Goal: Task Accomplishment & Management: Manage account settings

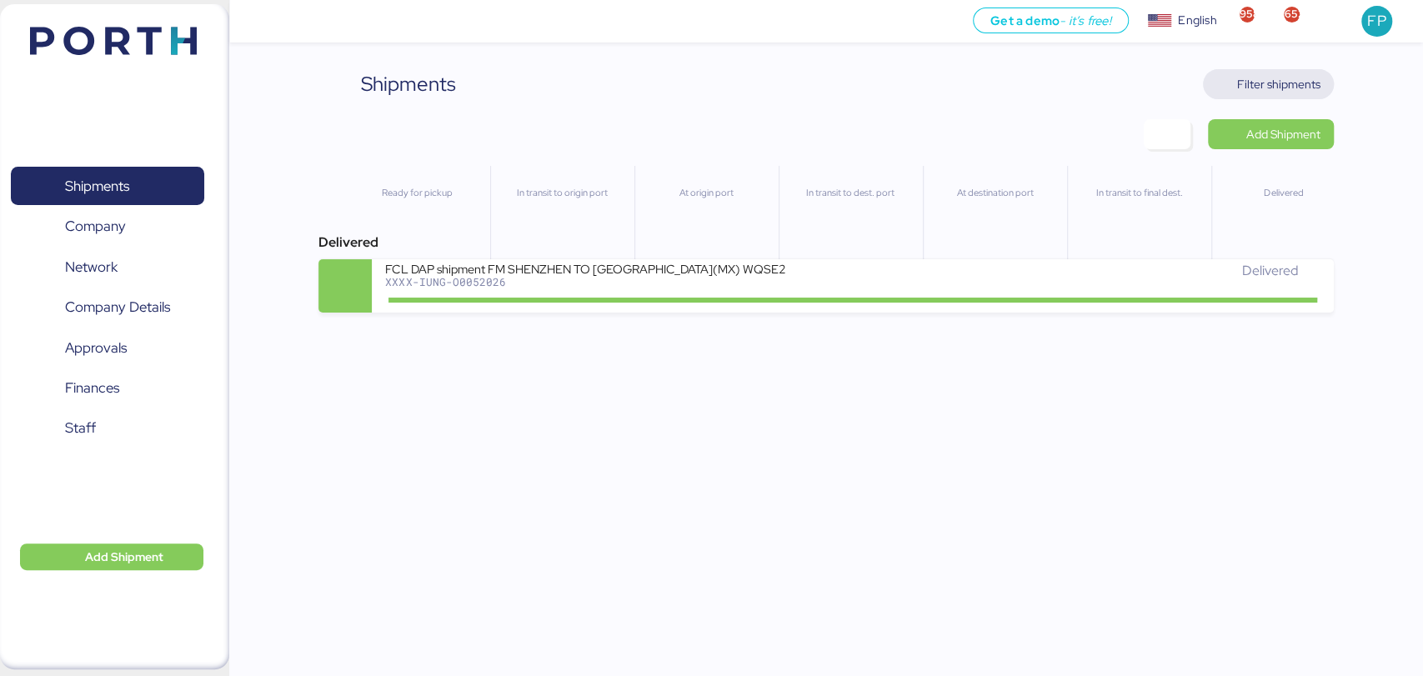
click at [1309, 91] on span "Filter shipments" at bounding box center [1278, 84] width 83 height 20
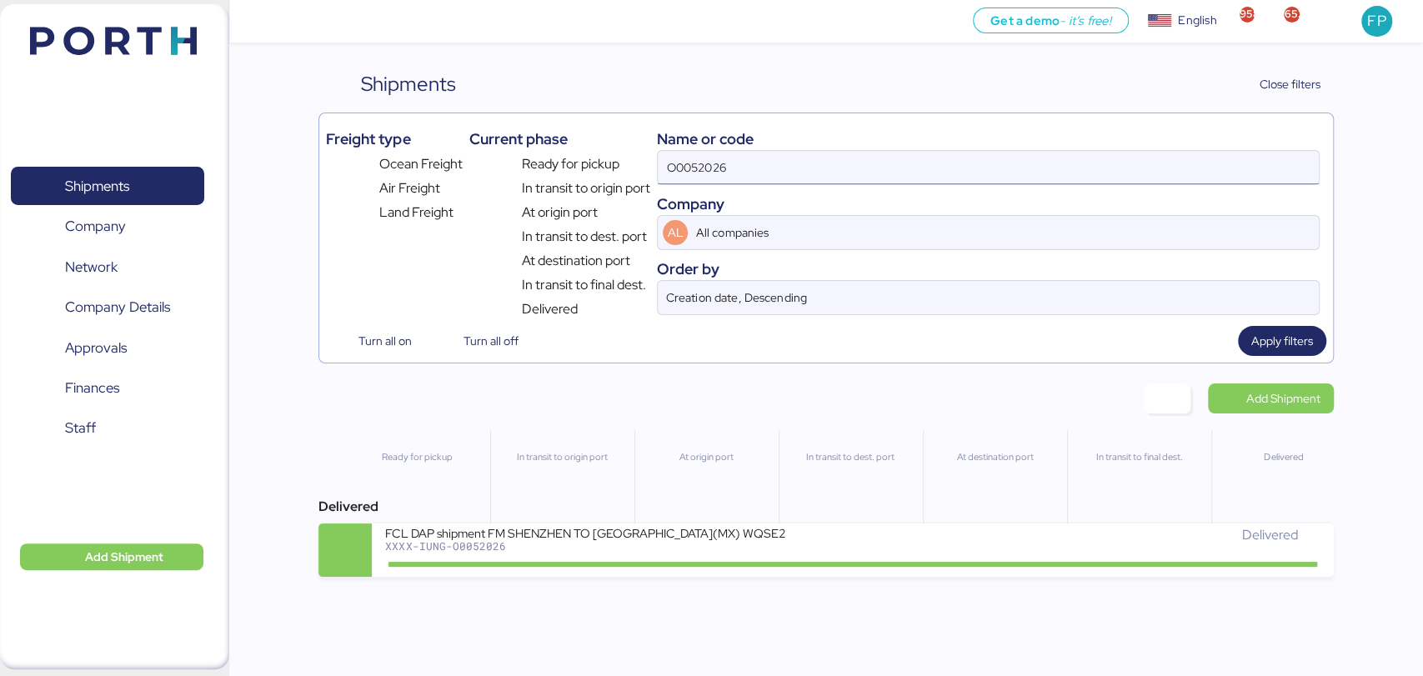
click at [748, 160] on input "O0052026" at bounding box center [988, 167] width 660 height 33
paste input "1"
type input "O0052016"
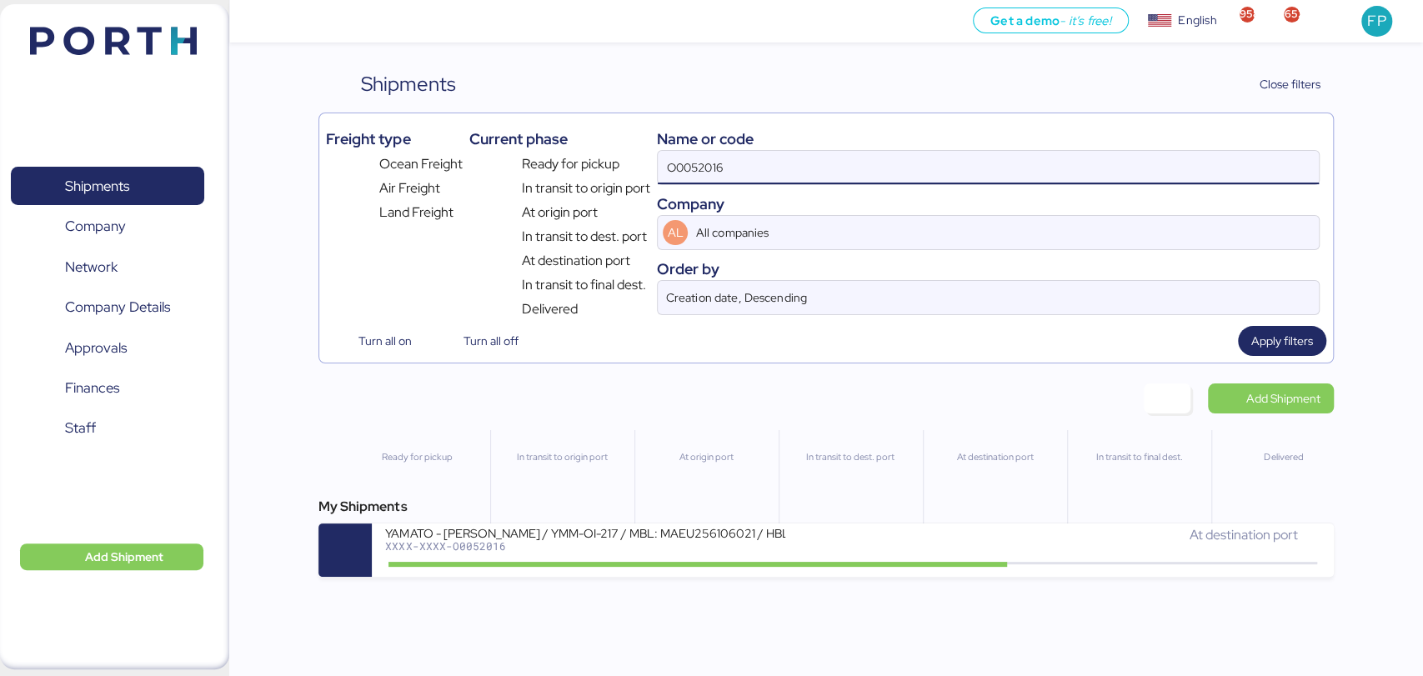
click at [720, 163] on input "O0052016" at bounding box center [988, 167] width 660 height 33
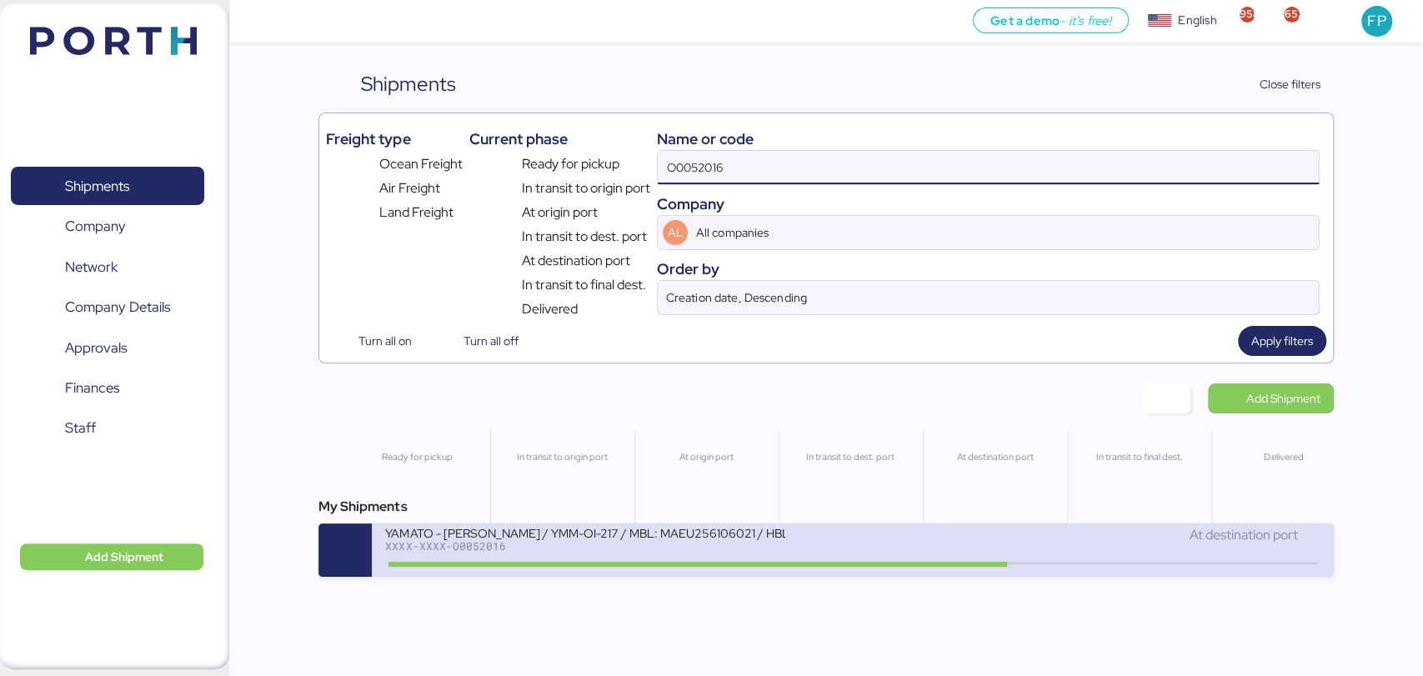
click at [637, 561] on div "YAMATO - MIYAZAKI / YMM-OI-217 / MBL: MAEU256106021 / HBL: YTJNGO100068 / FCL X…" at bounding box center [619, 543] width 468 height 36
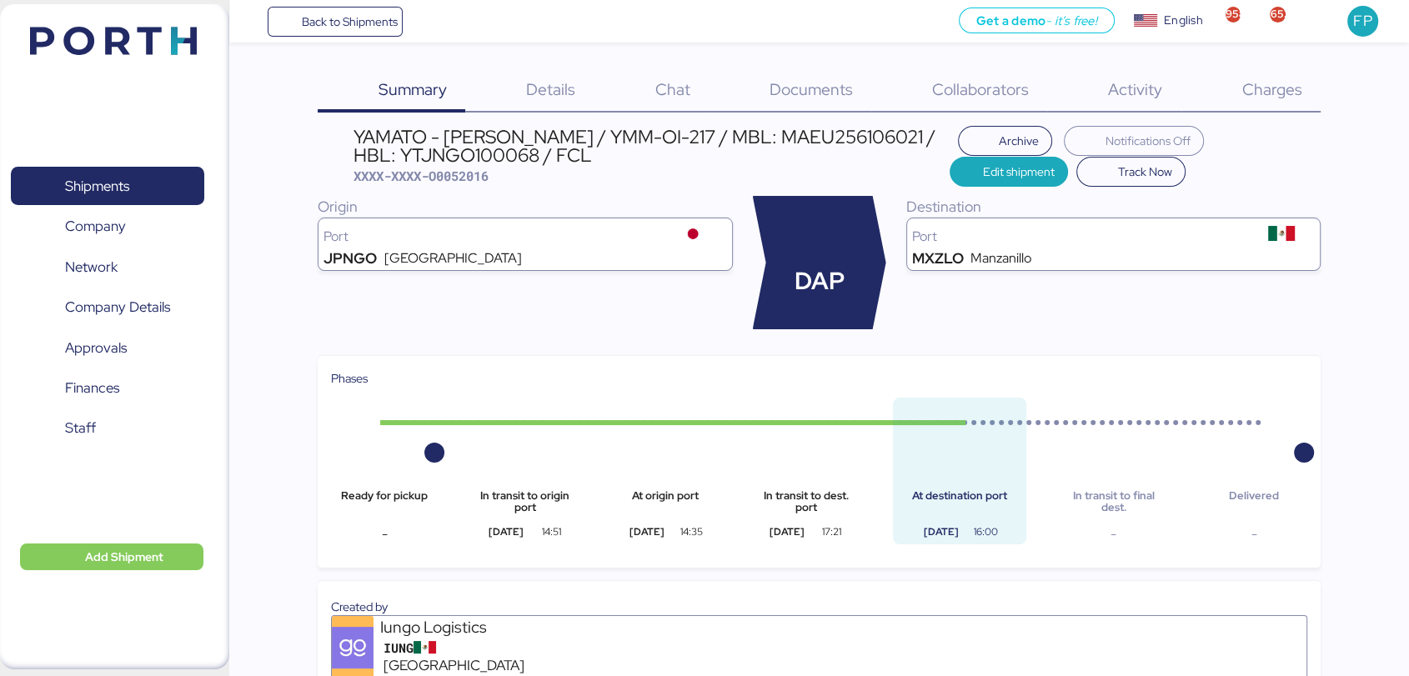
click at [1308, 76] on div "Charges 0" at bounding box center [1250, 90] width 139 height 43
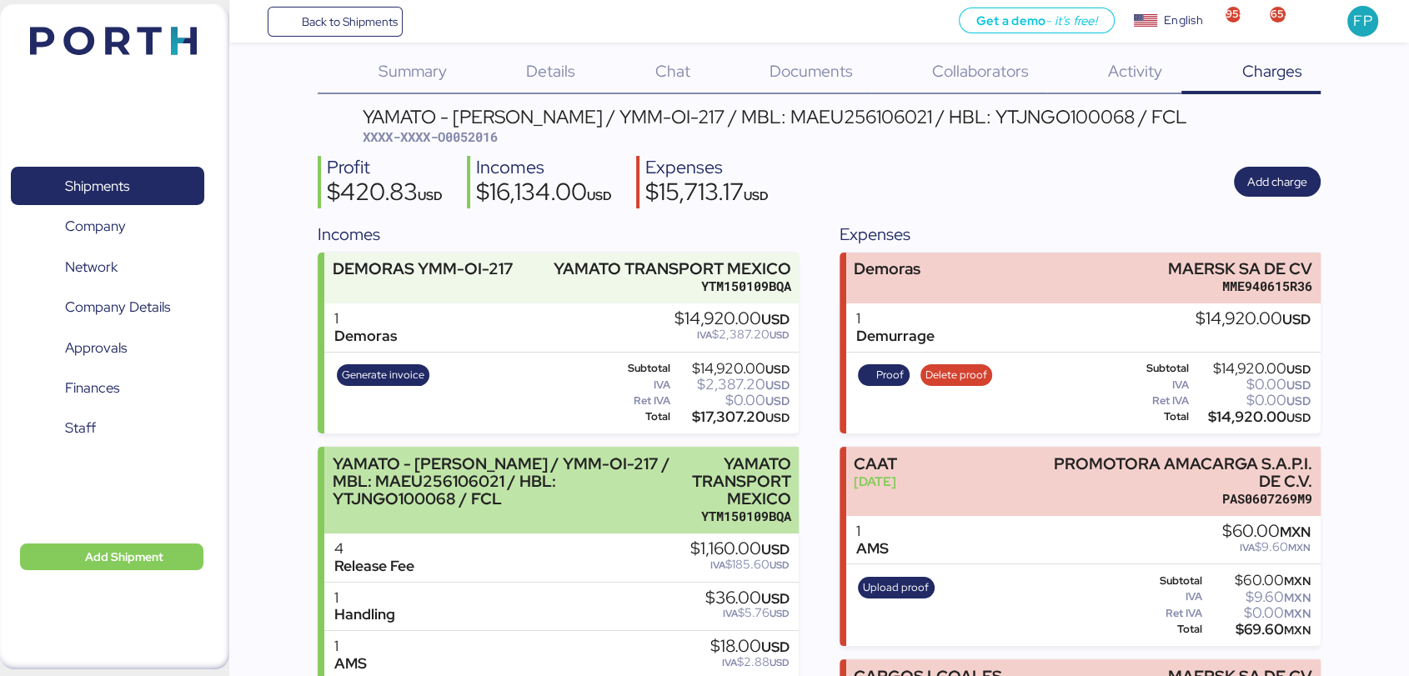
scroll to position [17, 0]
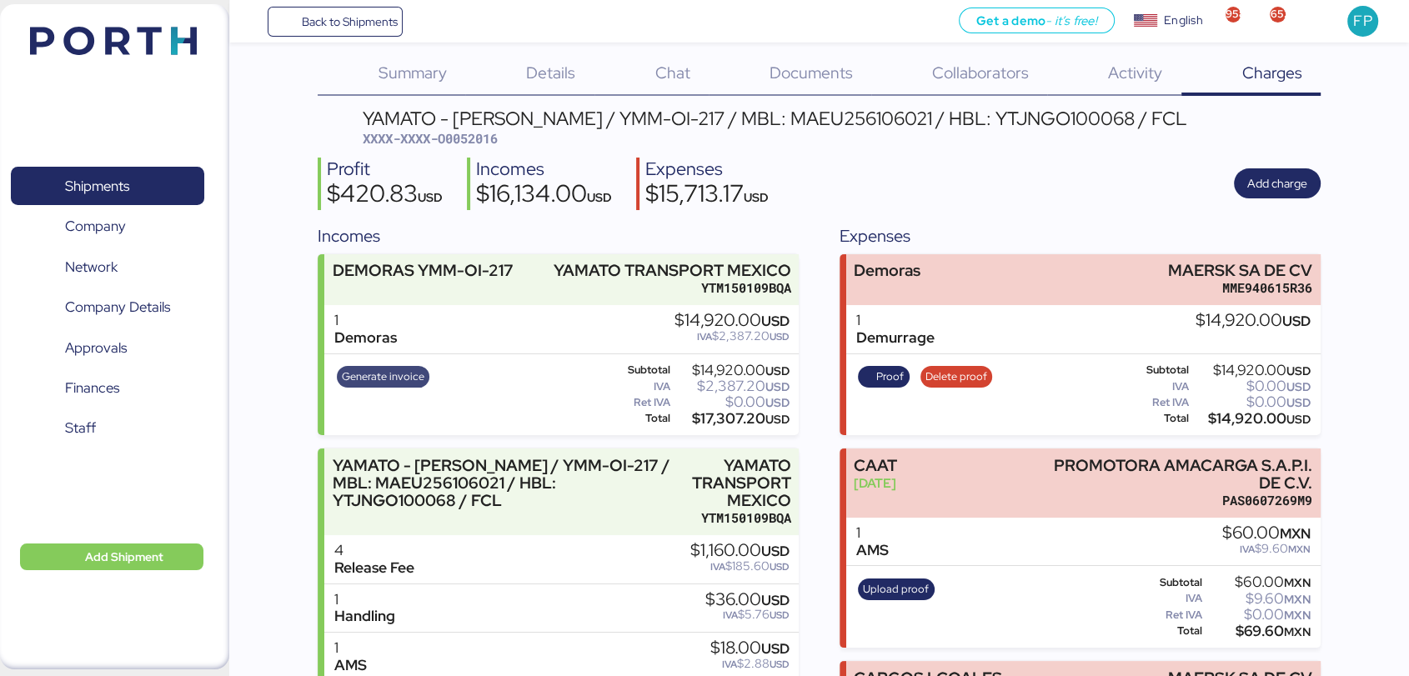
click at [409, 374] on span "Generate invoice" at bounding box center [383, 377] width 83 height 18
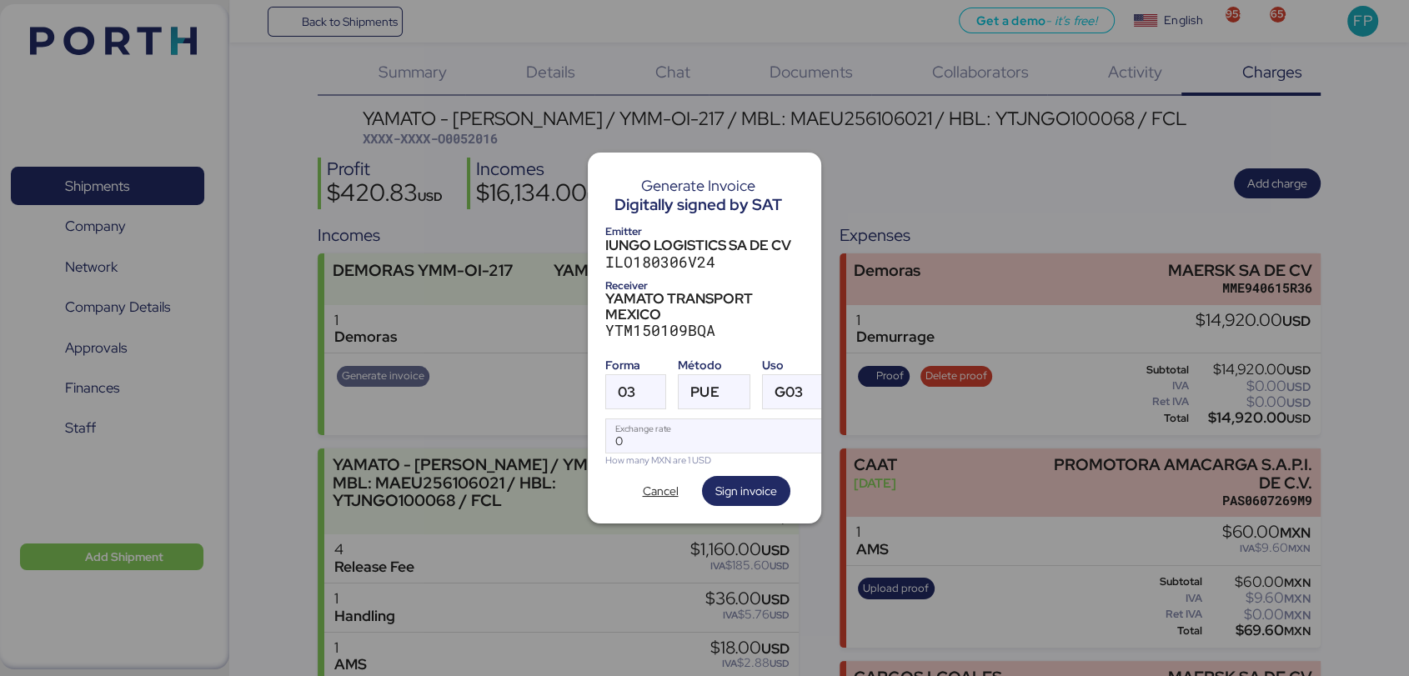
scroll to position [0, 0]
click at [635, 380] on div at bounding box center [650, 391] width 30 height 33
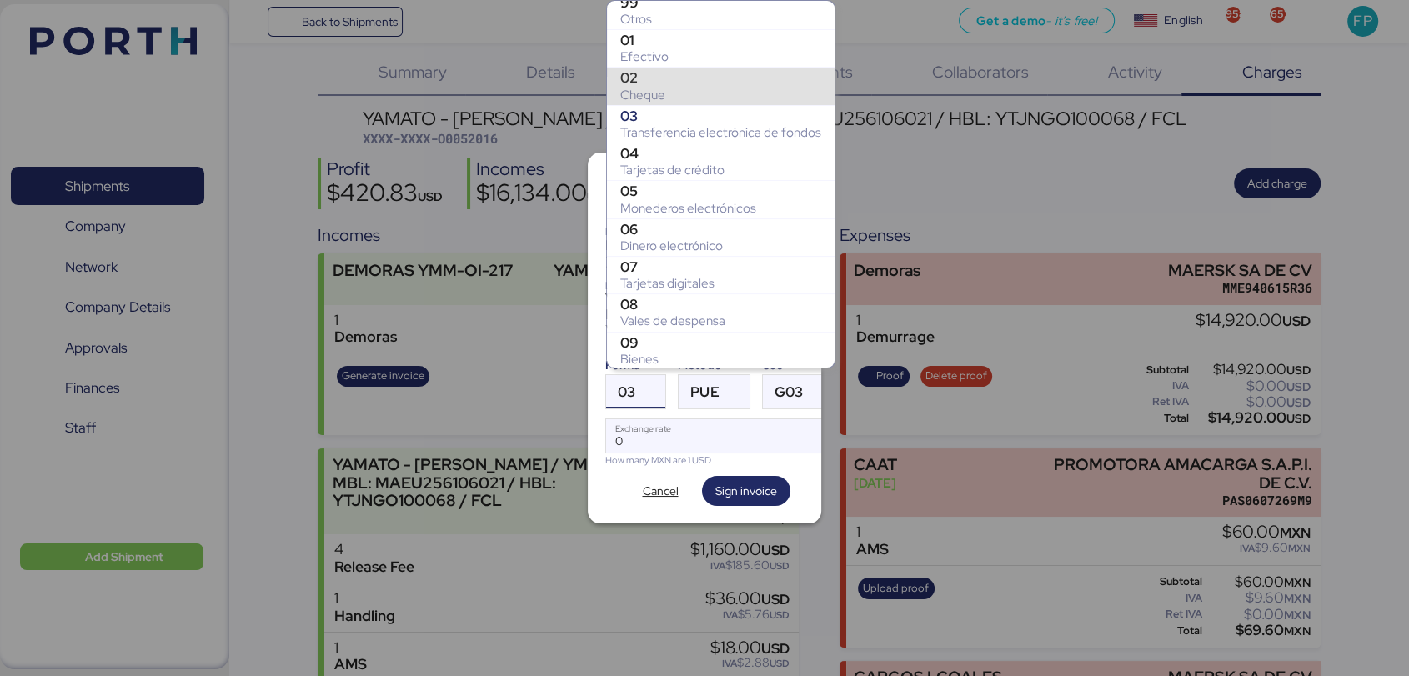
scroll to position [249, 0]
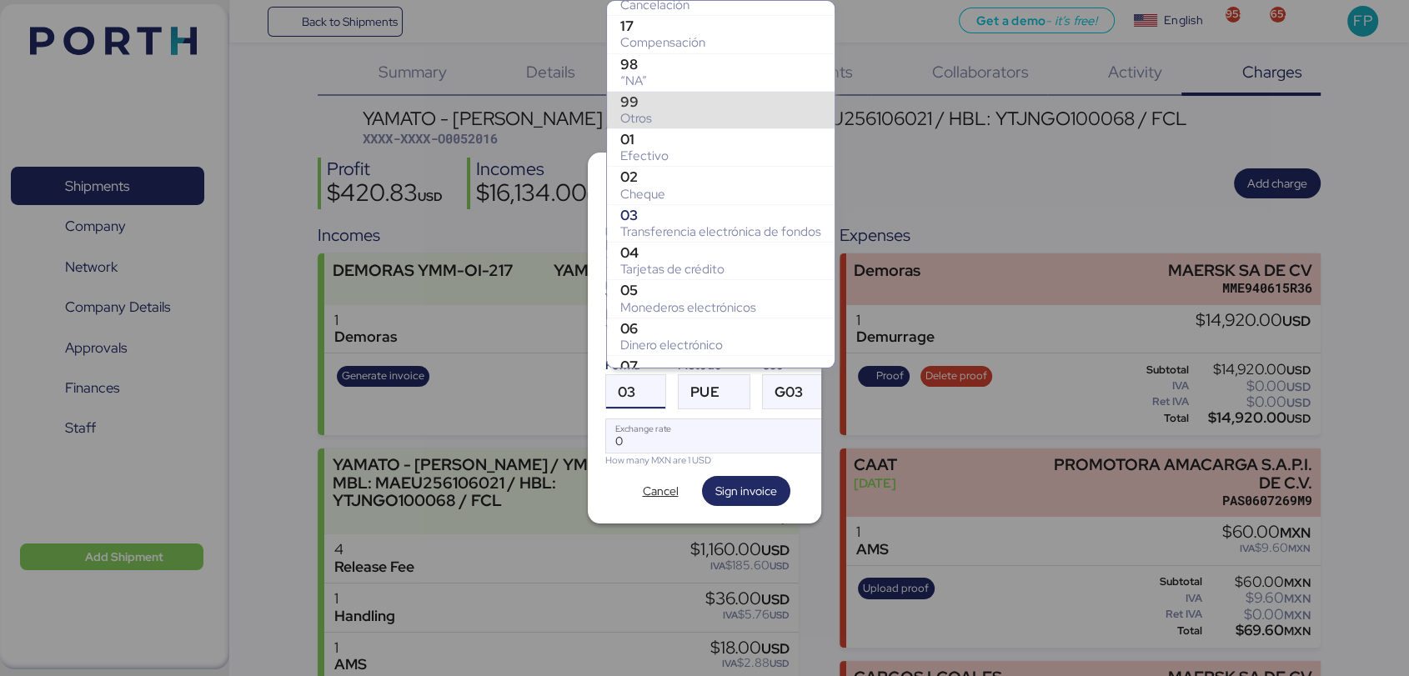
click at [669, 98] on div "99" at bounding box center [720, 101] width 201 height 17
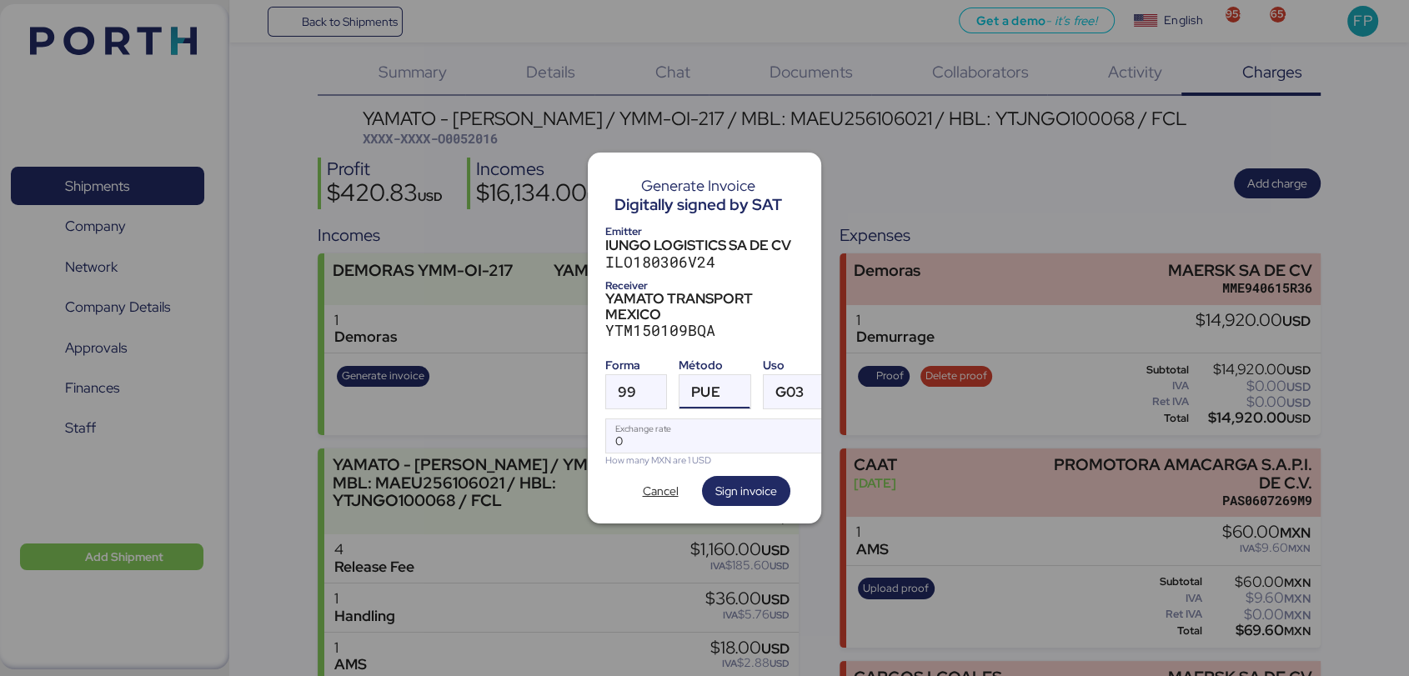
click at [704, 385] on span "PUE" at bounding box center [705, 392] width 28 height 14
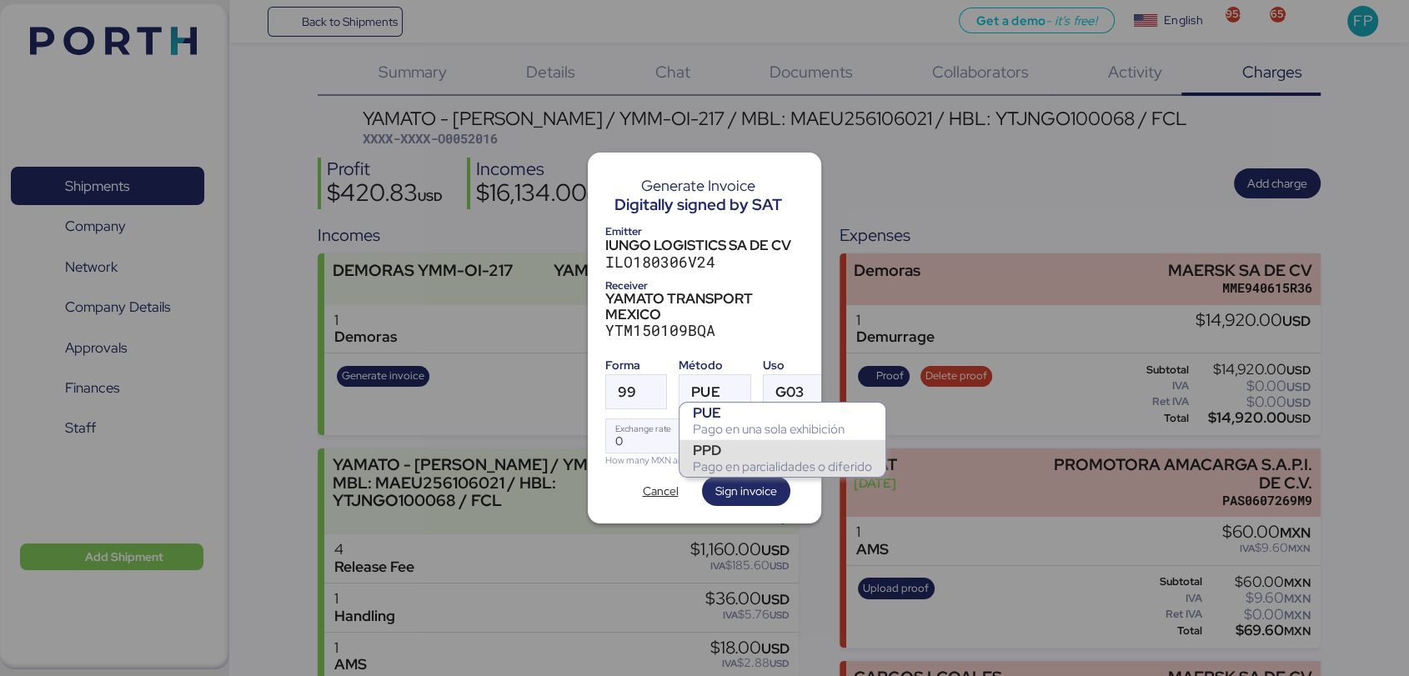
click at [734, 446] on div "PPD" at bounding box center [782, 450] width 179 height 17
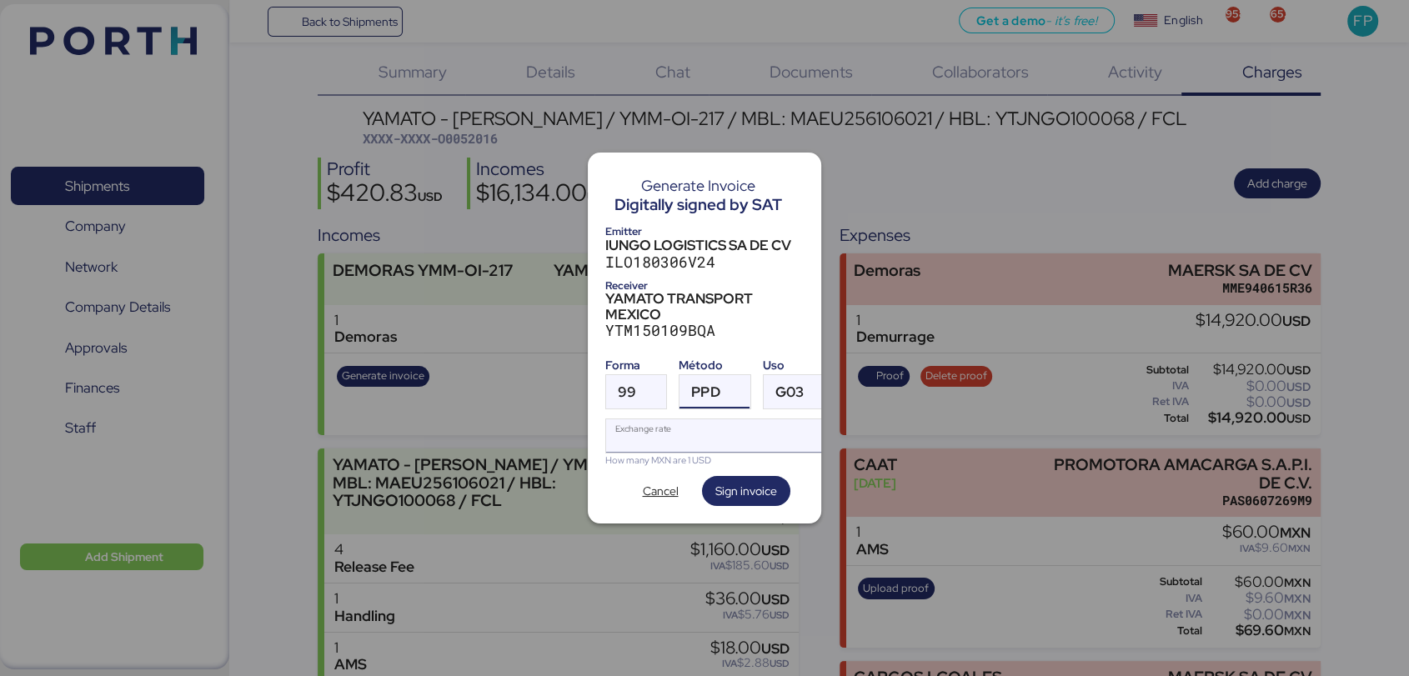
click at [678, 433] on input "Exchange rate" at bounding box center [720, 435] width 228 height 33
type input "0"
paste input "18.3604"
type input "18.3604"
click at [728, 484] on span "Sign invoice" at bounding box center [746, 491] width 62 height 20
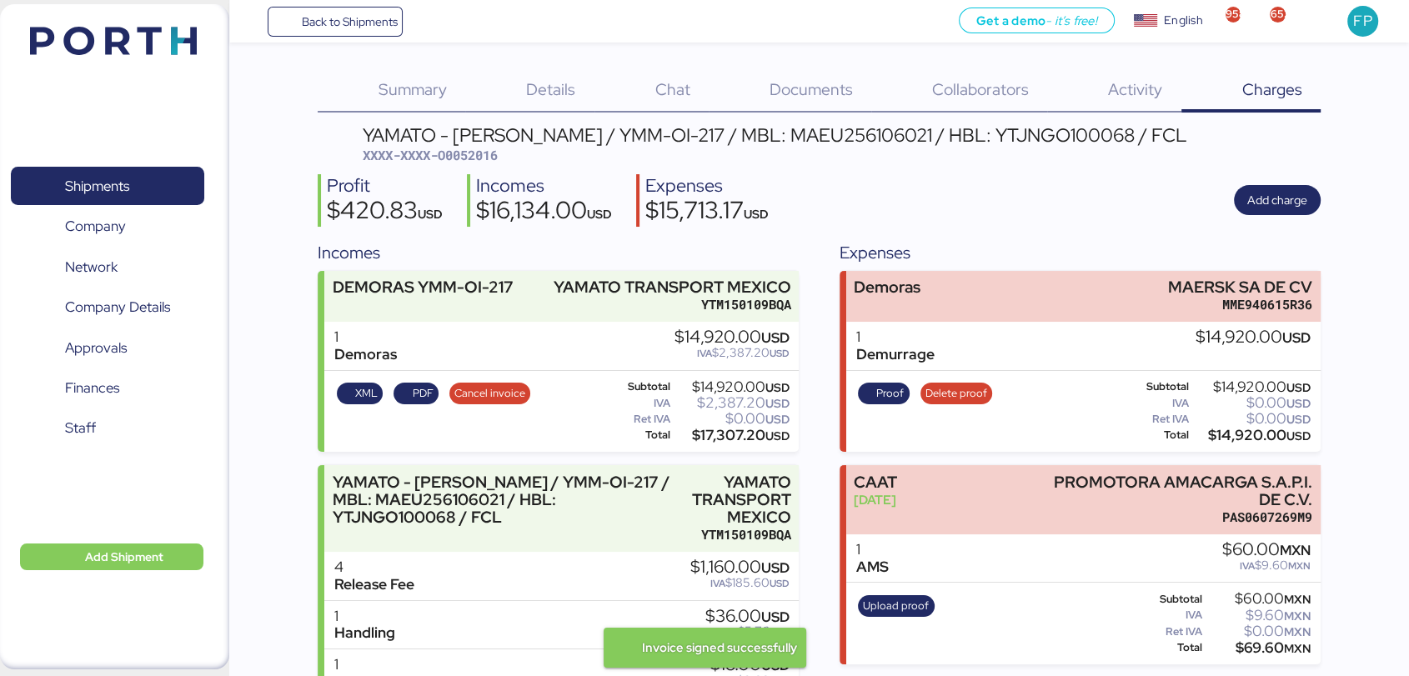
click at [479, 156] on span "XXXX-XXXX-O0052016" at bounding box center [430, 155] width 135 height 17
copy span "O0052016"
click at [702, 438] on div "$17,307.20 USD" at bounding box center [731, 435] width 116 height 13
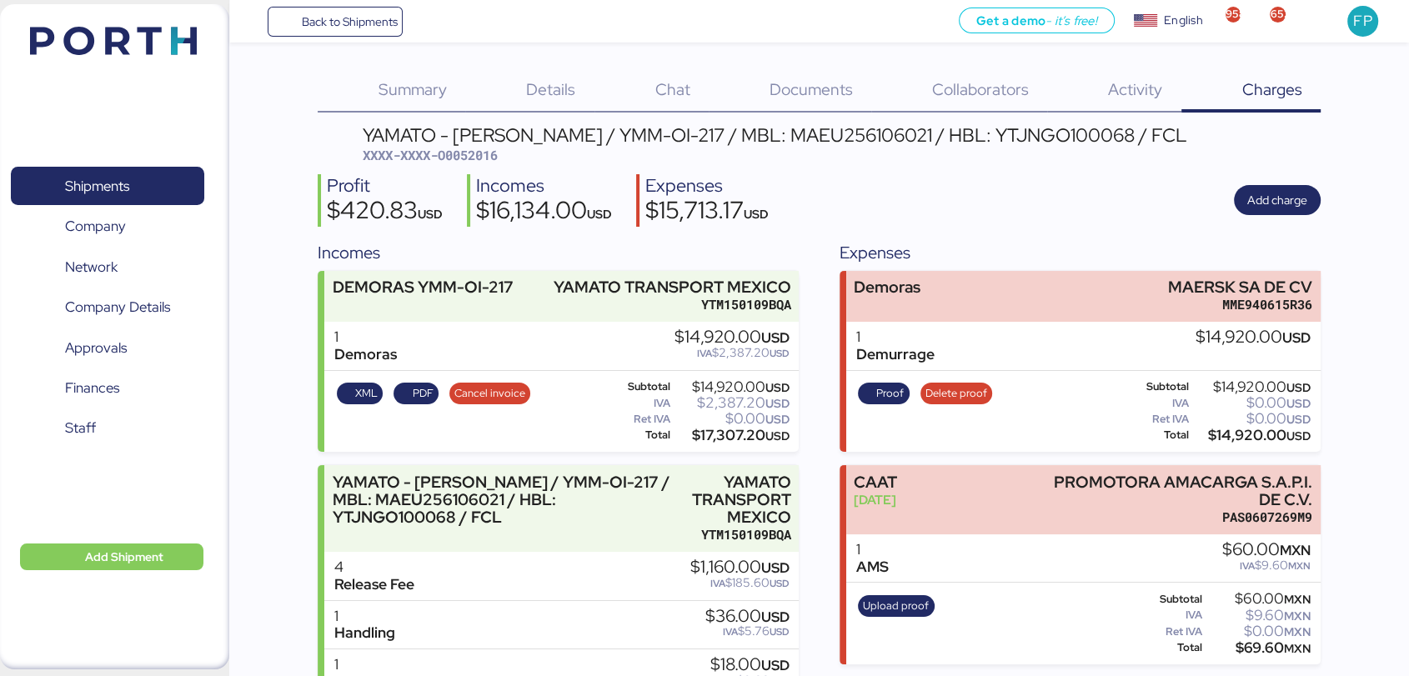
copy div "17,307.20"
drag, startPoint x: 560, startPoint y: 131, endPoint x: 675, endPoint y: 138, distance: 115.3
click at [675, 138] on div "YAMATO - MIYAZAKI / YMM-OI-217 / MBL: MAEU256106021 / HBL: YTJNGO100068 / FCL" at bounding box center [775, 135] width 824 height 18
click at [622, 170] on div "YAMATO - MIYAZAKI / YMM-OI-217 / MBL: MAEU256106021 / HBL: YTJNGO100068 / FCL X…" at bounding box center [819, 493] width 1003 height 734
drag, startPoint x: 553, startPoint y: 131, endPoint x: 663, endPoint y: 134, distance: 110.1
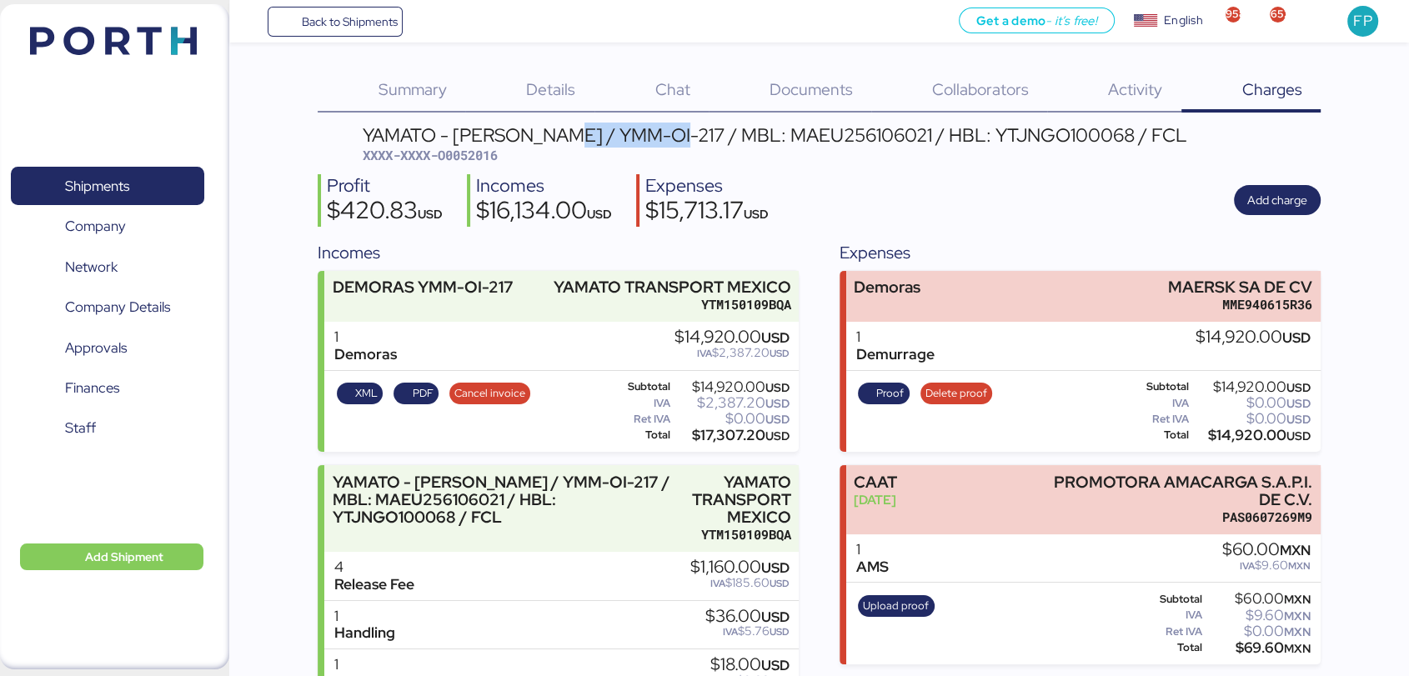
click at [663, 134] on div "YAMATO - MIYAZAKI / YMM-OI-217 / MBL: MAEU256106021 / HBL: YTJNGO100068 / FCL" at bounding box center [775, 135] width 824 height 18
copy div "YMM-OI-217"
click at [148, 179] on span "Shipments" at bounding box center [107, 186] width 179 height 24
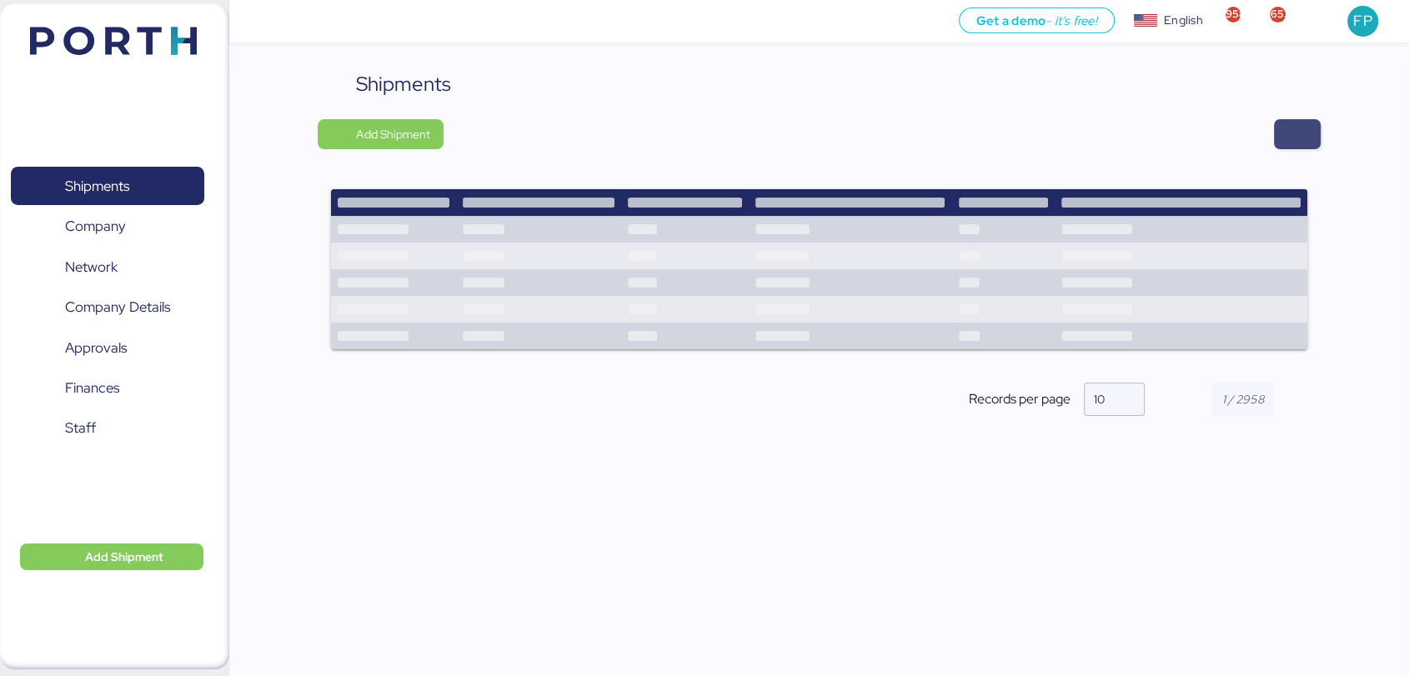
click at [1290, 134] on span "button" at bounding box center [1297, 134] width 20 height 23
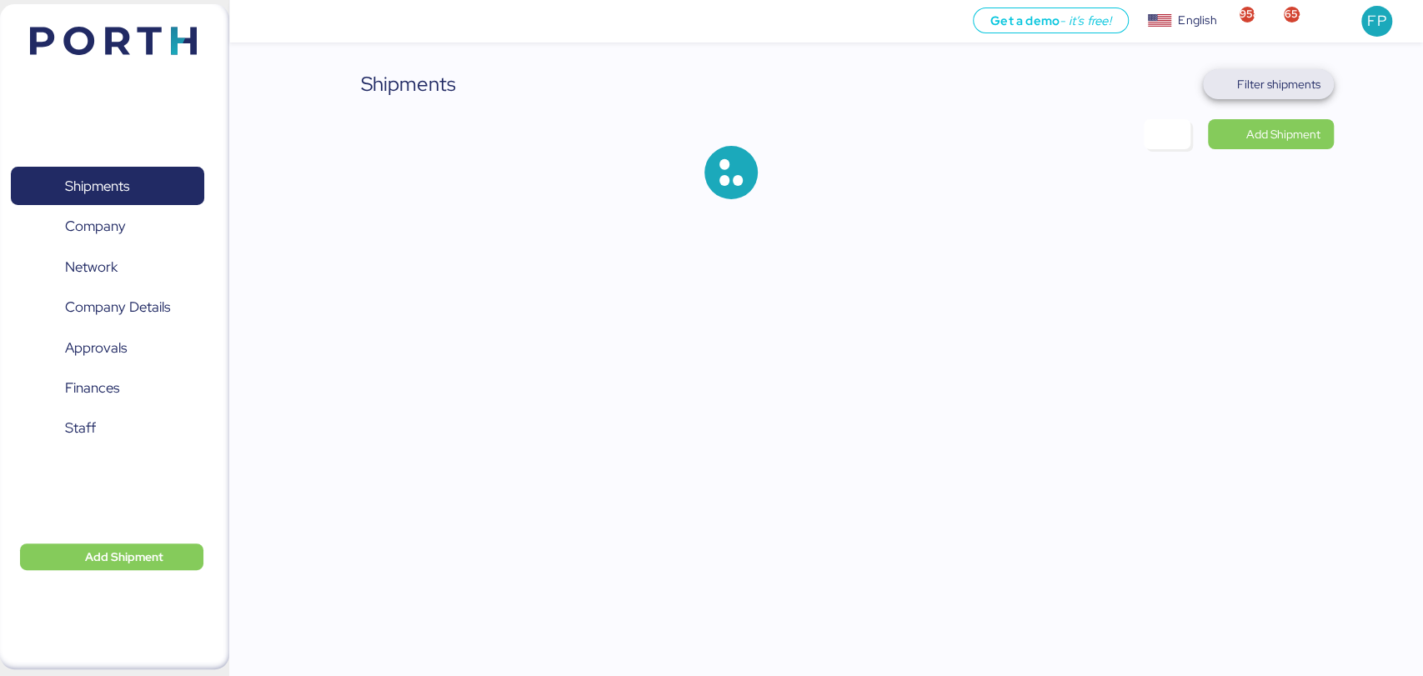
click at [1271, 86] on span "Filter shipments" at bounding box center [1278, 84] width 83 height 20
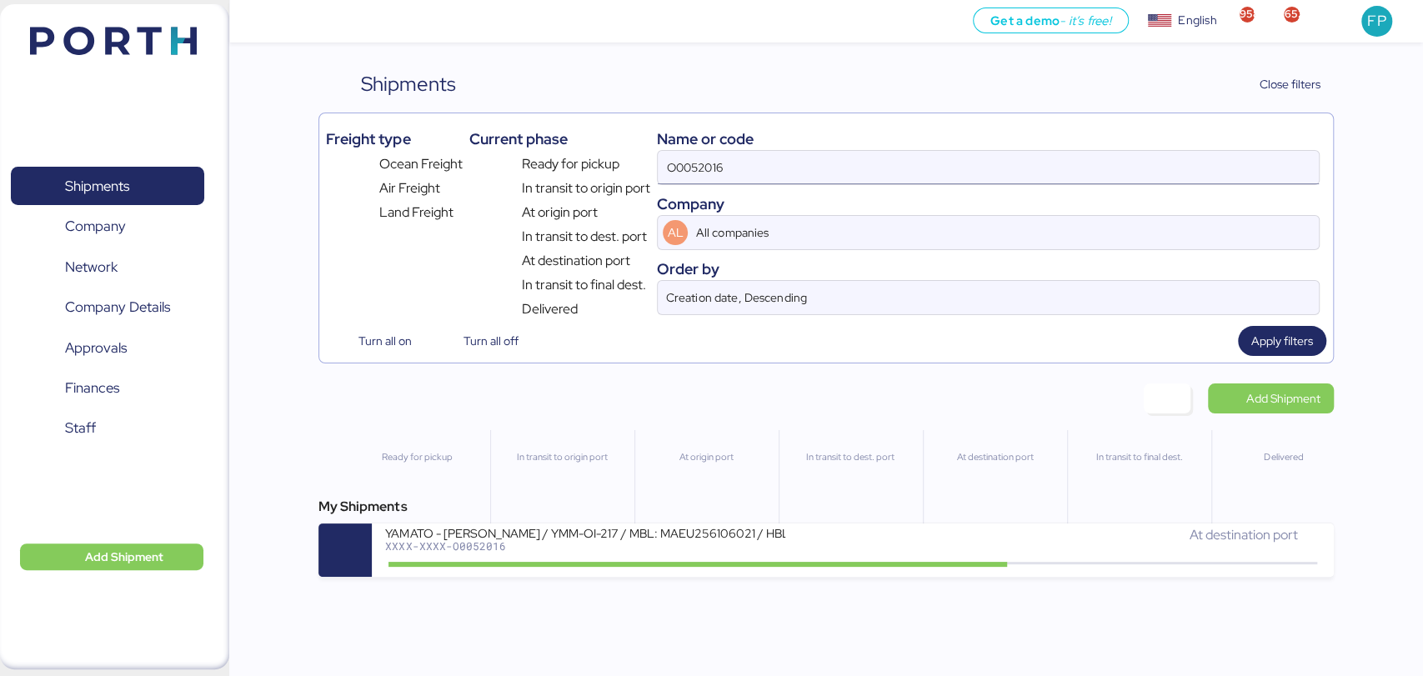
click at [685, 178] on input "O0052016" at bounding box center [988, 167] width 660 height 33
paste input "71"
type input "O0052071"
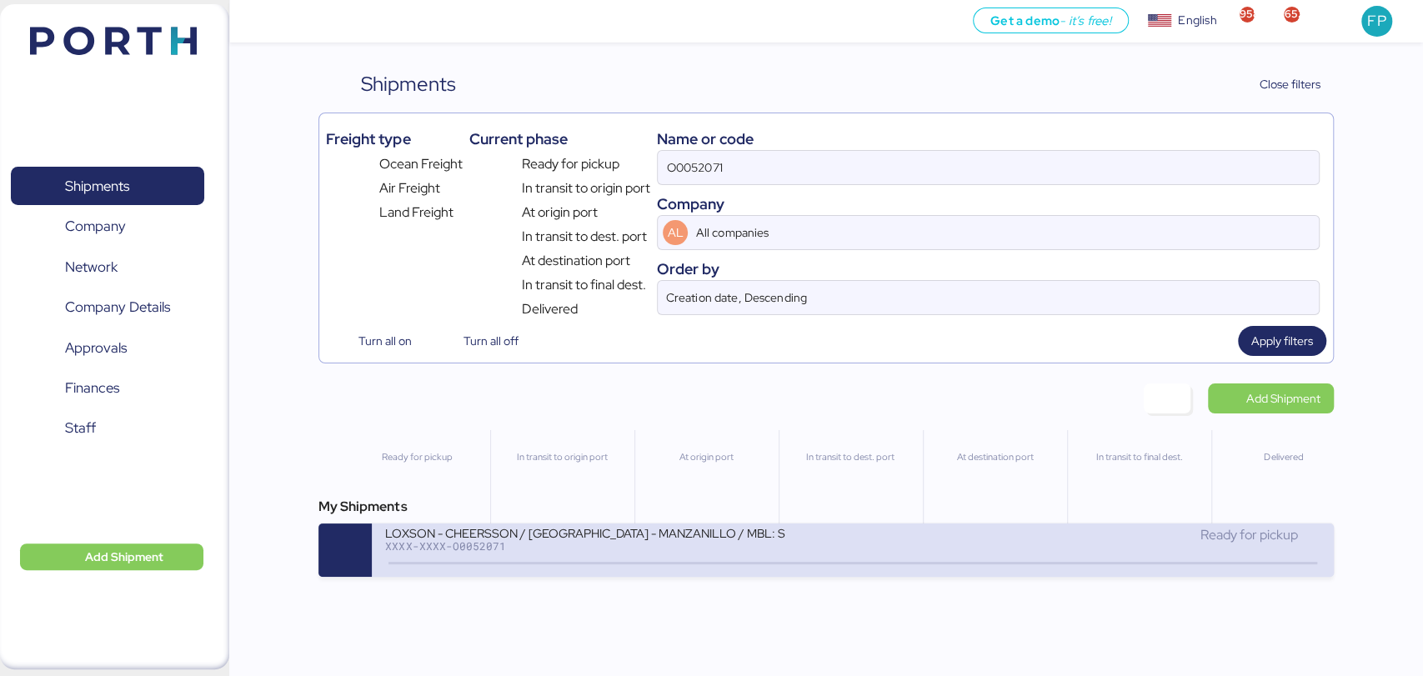
click at [582, 549] on div "XXXX-XXXX-O0052071" at bounding box center [585, 546] width 400 height 12
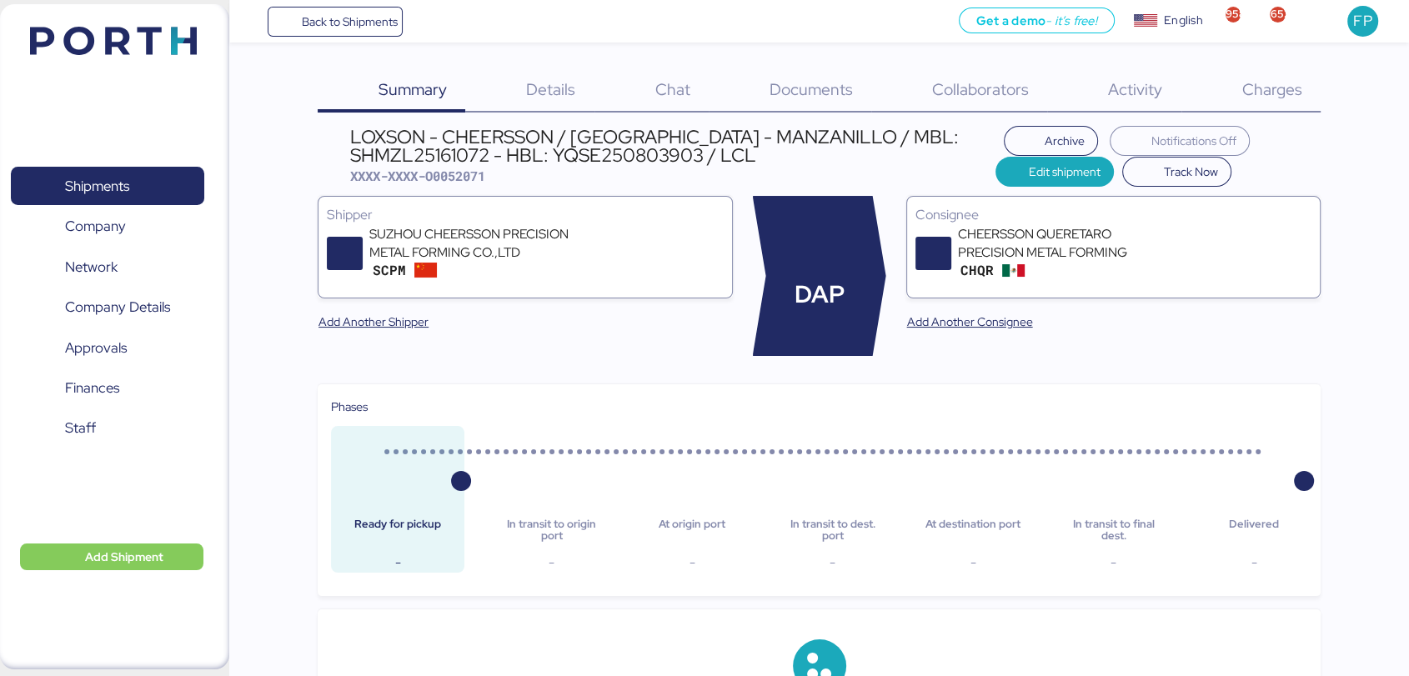
click at [1259, 96] on span "Charges" at bounding box center [1271, 89] width 60 height 22
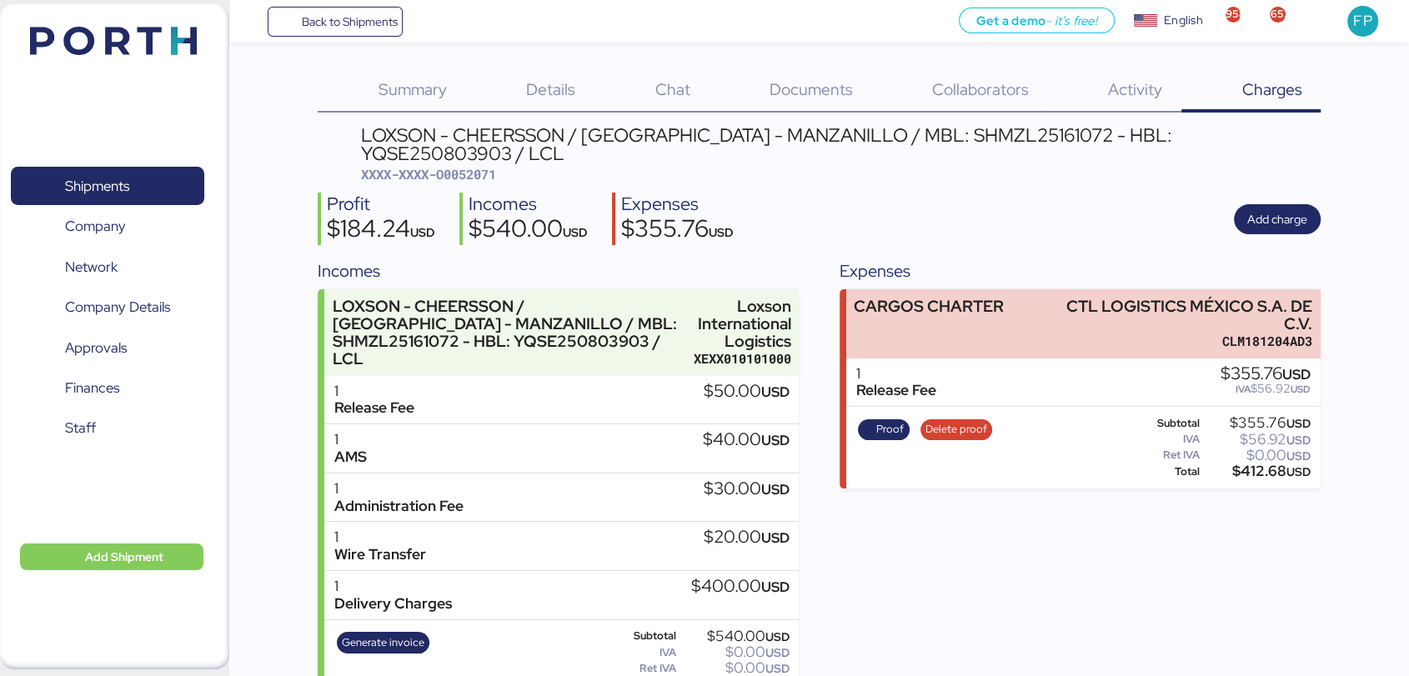
click at [485, 166] on span "XXXX-XXXX-O0052071" at bounding box center [428, 174] width 135 height 17
copy span "O0052071"
click at [380, 634] on span "Generate invoice" at bounding box center [383, 643] width 83 height 18
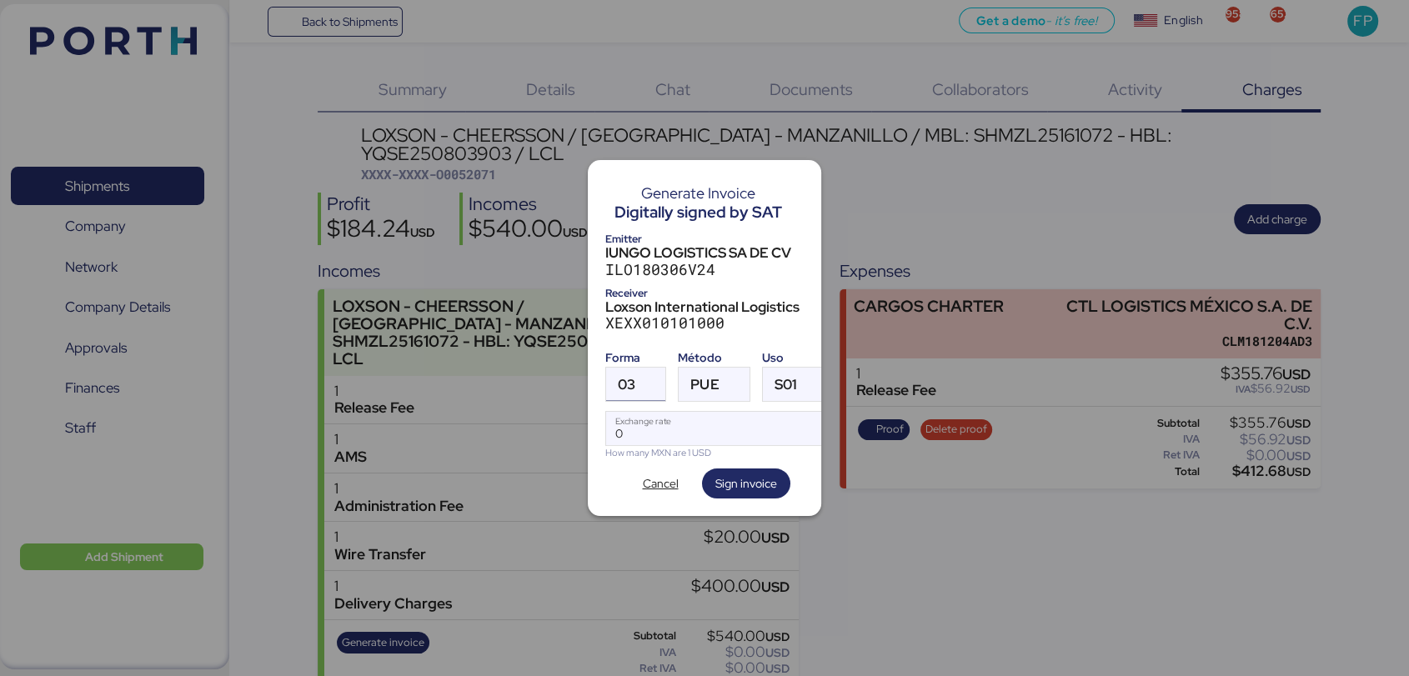
click at [618, 388] on div "03" at bounding box center [627, 384] width 18 height 33
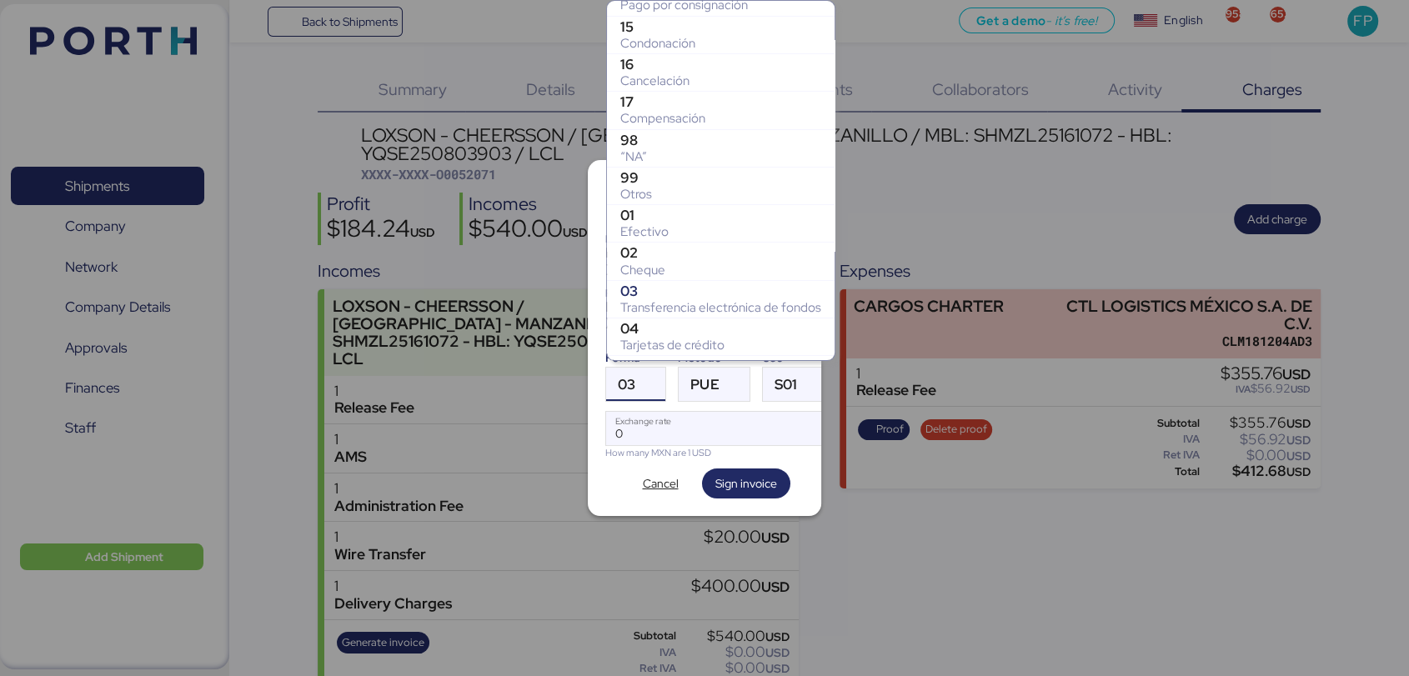
scroll to position [180, 0]
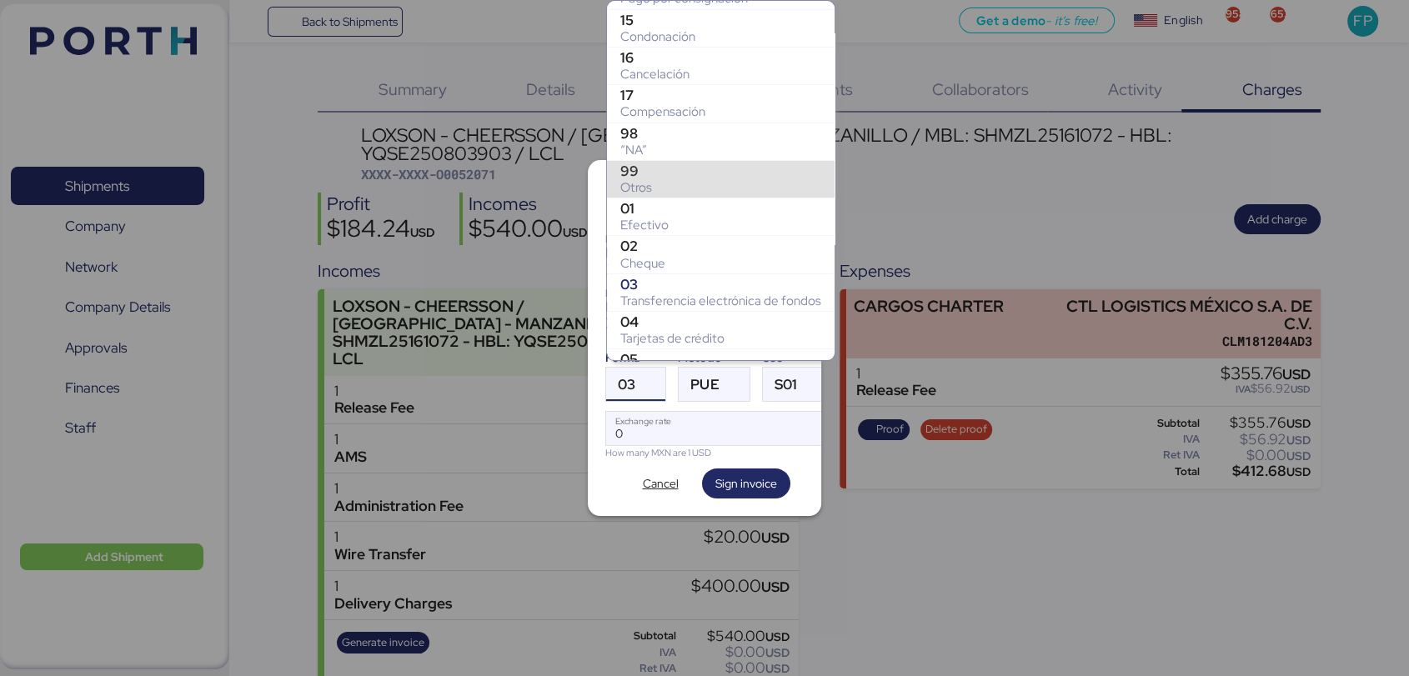
click at [656, 176] on div "99" at bounding box center [720, 171] width 201 height 17
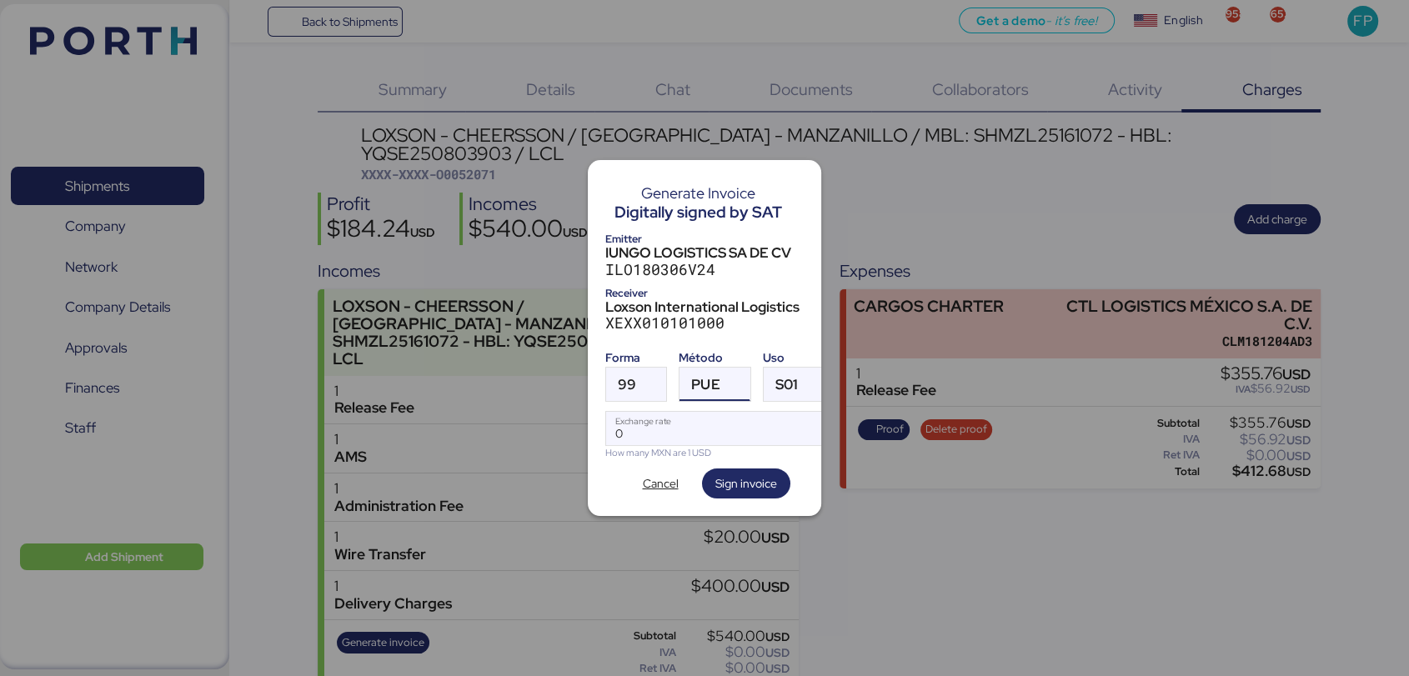
click at [709, 378] on span "PUE" at bounding box center [705, 385] width 28 height 14
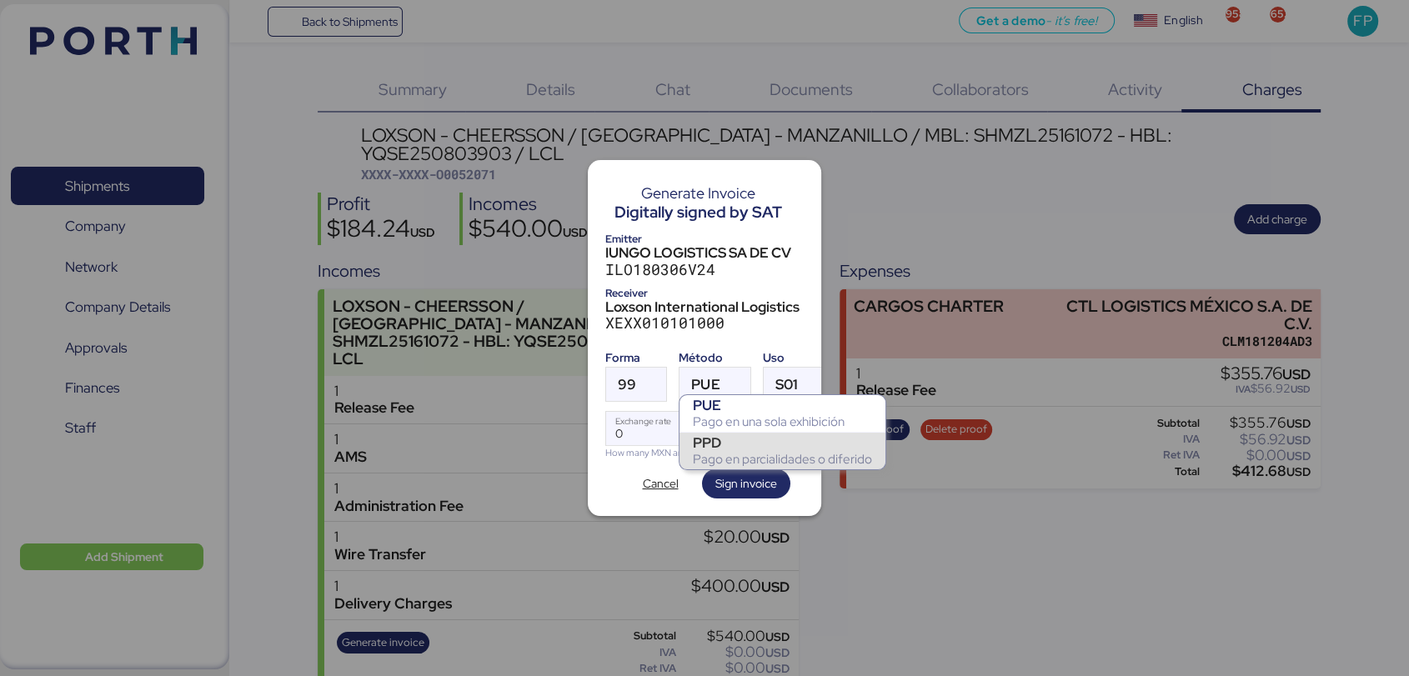
click at [735, 445] on div "PPD" at bounding box center [782, 442] width 179 height 17
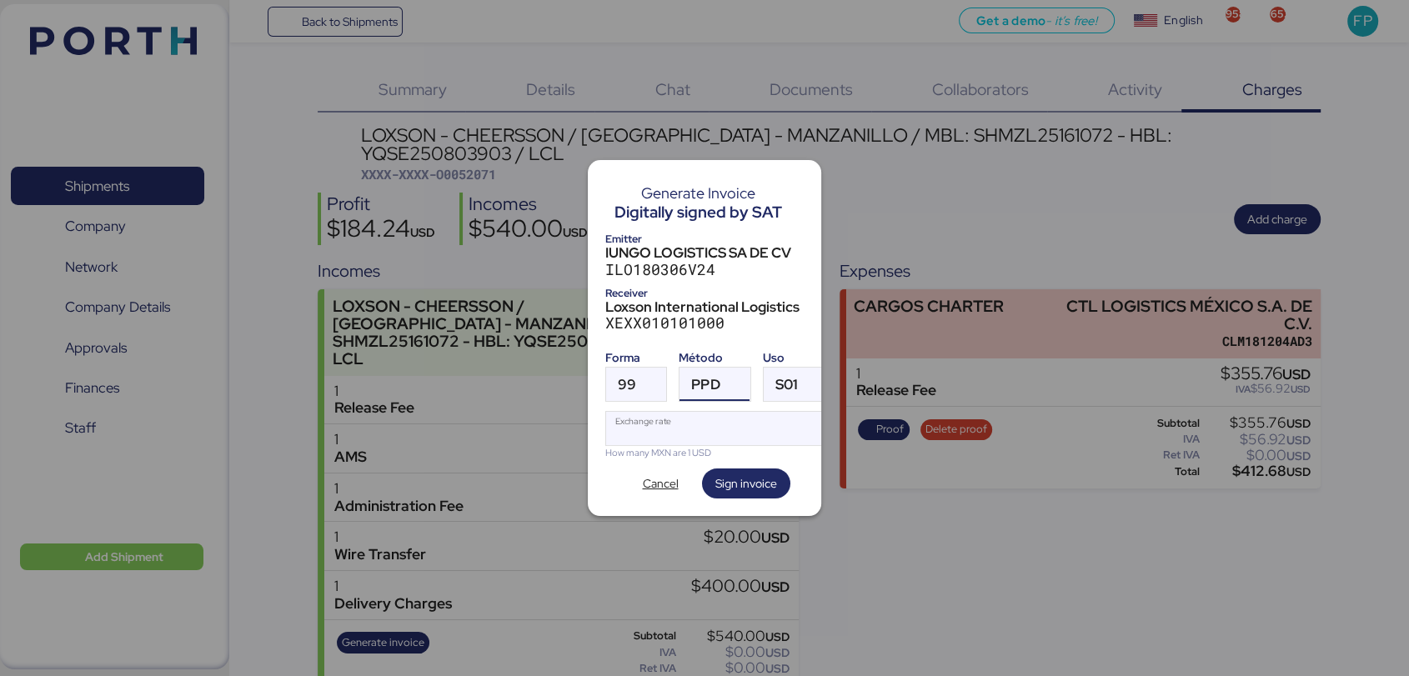
click at [698, 433] on input "Exchange rate" at bounding box center [717, 428] width 222 height 33
type input "0"
paste input "18.3604"
type input "18.3604"
click at [709, 478] on span "Sign invoice" at bounding box center [746, 483] width 88 height 30
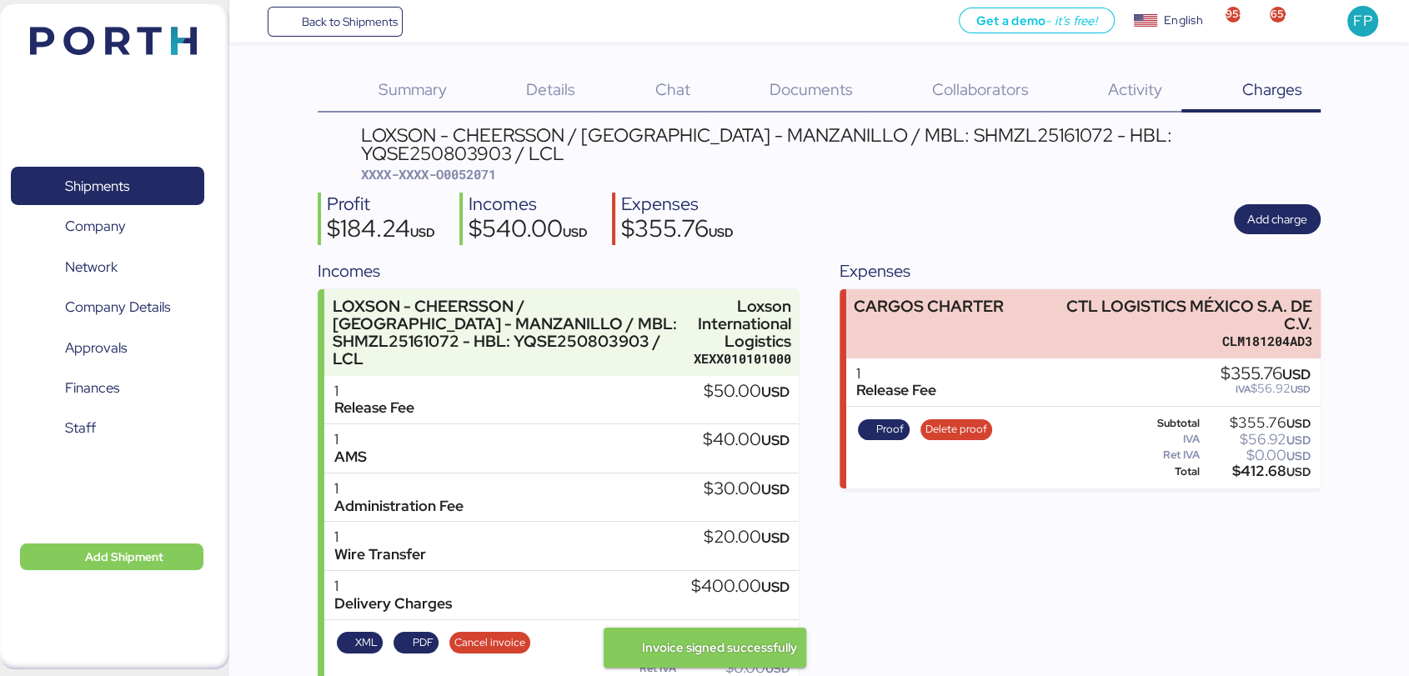
click at [487, 166] on span "XXXX-XXXX-O0052071" at bounding box center [428, 174] width 135 height 17
copy span "O0052071"
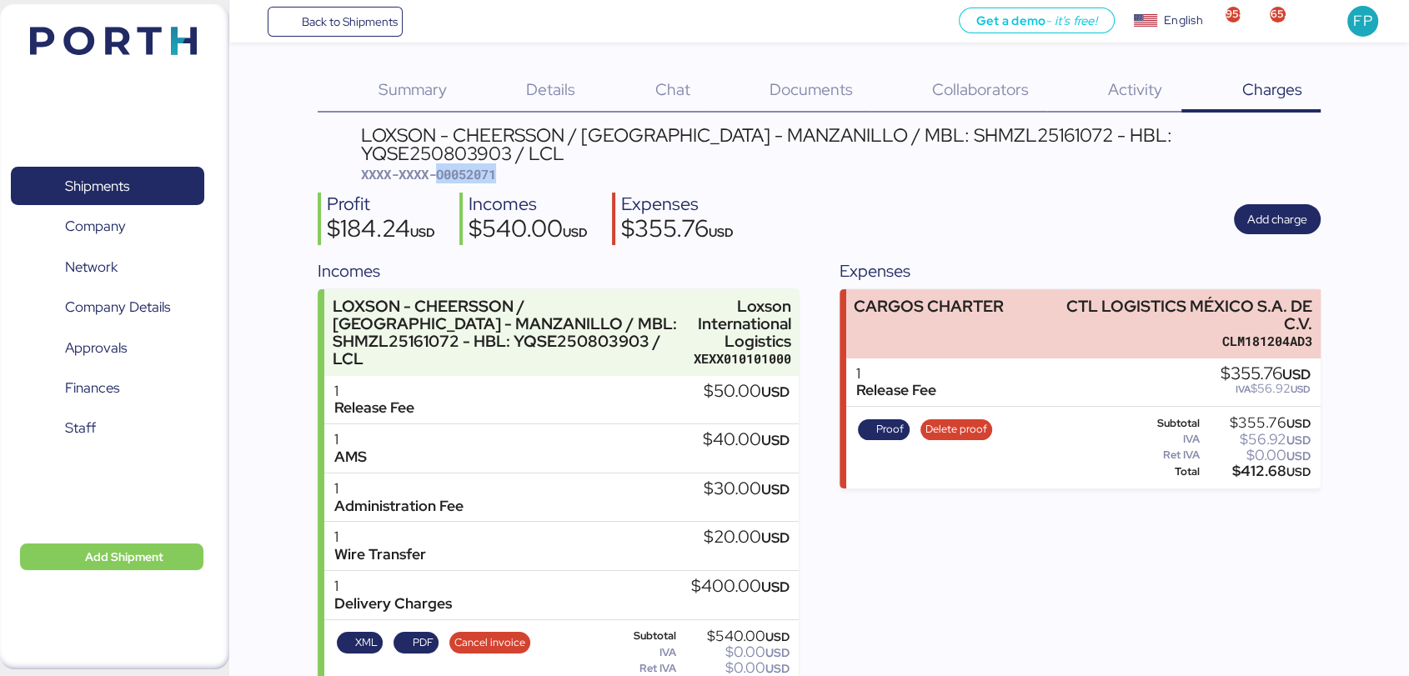
scroll to position [22, 0]
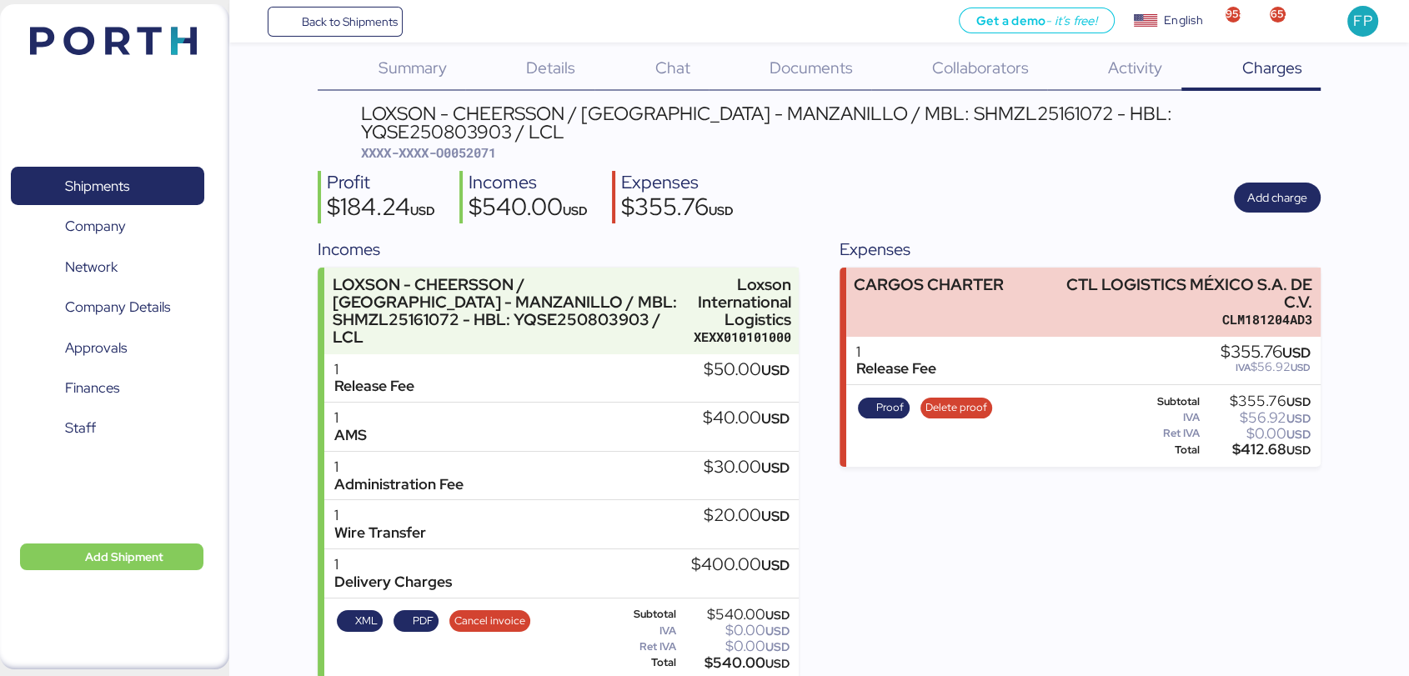
click at [734, 657] on div "$540.00 USD" at bounding box center [734, 663] width 110 height 13
copy div "540.00"
click at [964, 104] on div "LOXSON - CHEERSSON / SHANGHAI - MANZANILLO / MBL: SHMZL25161072 - HBL: YQSE2508…" at bounding box center [841, 123] width 960 height 38
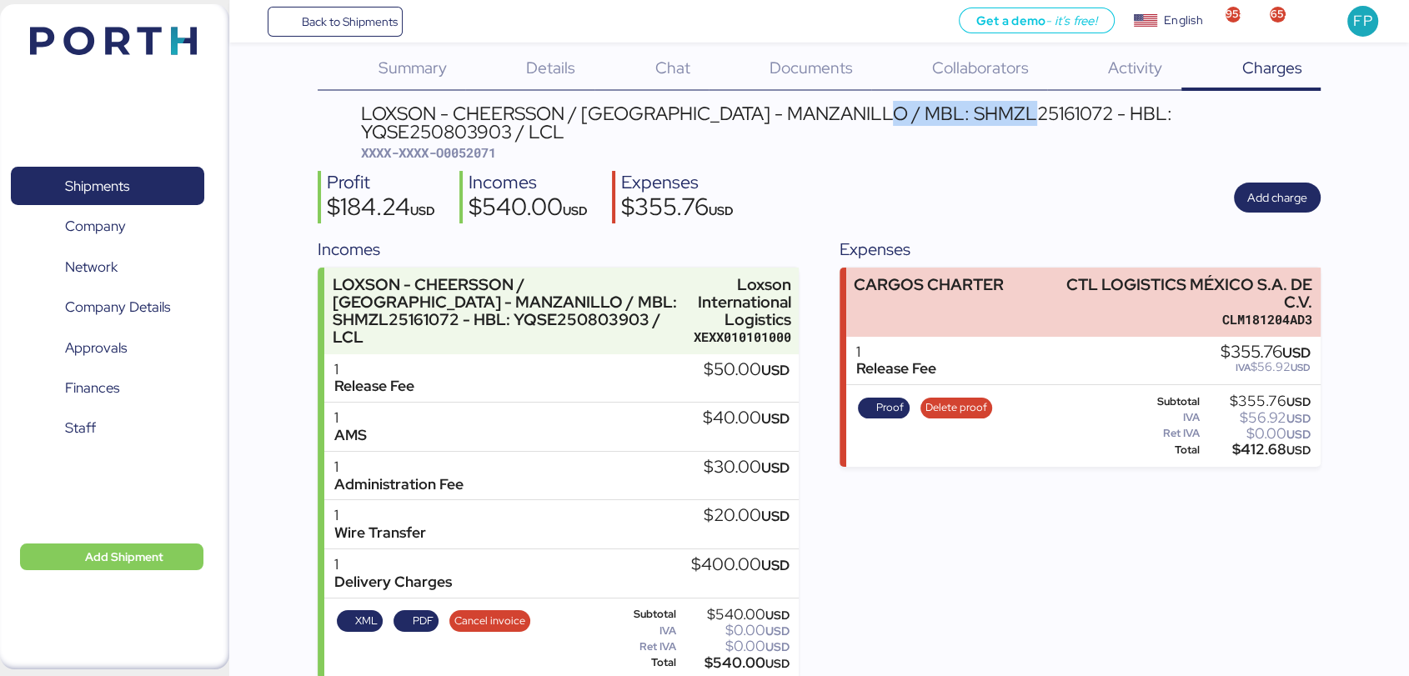
copy div "SHMZL25161072"
click at [129, 197] on span "Shipments" at bounding box center [97, 186] width 64 height 24
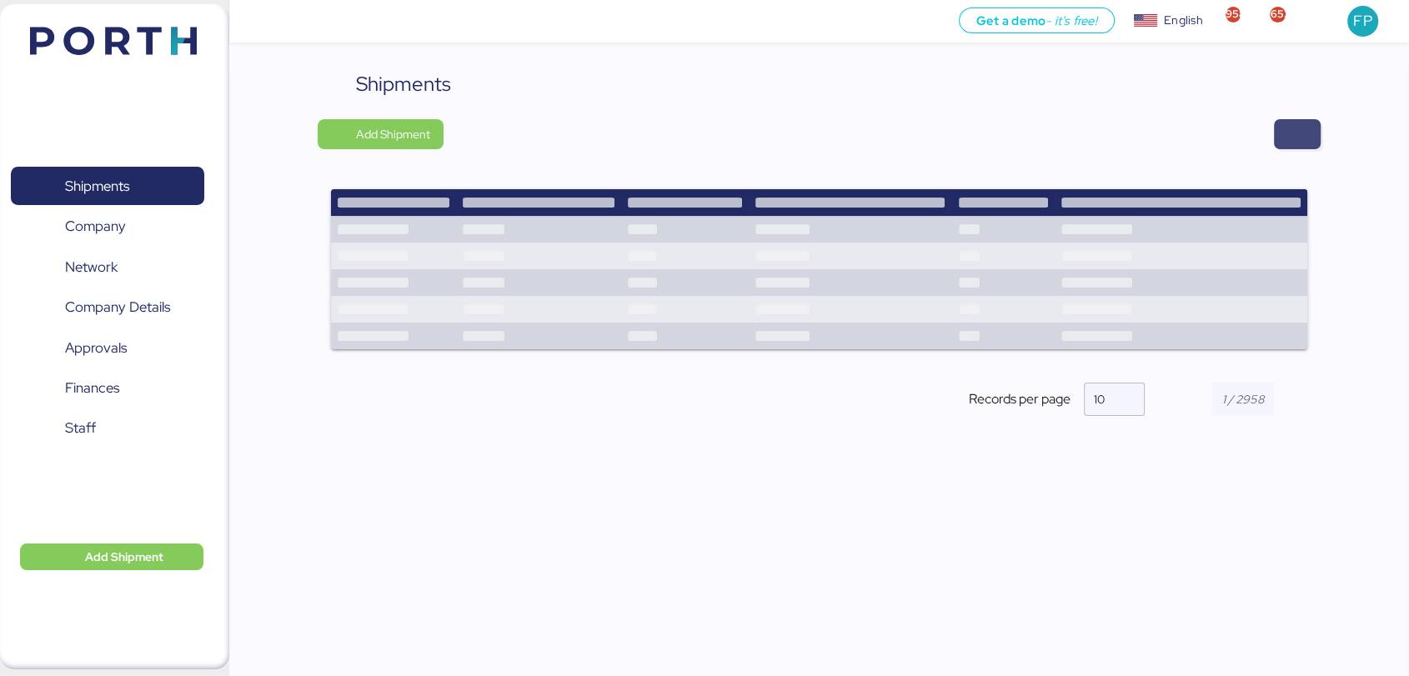
click at [1291, 135] on span "button" at bounding box center [1297, 134] width 20 height 23
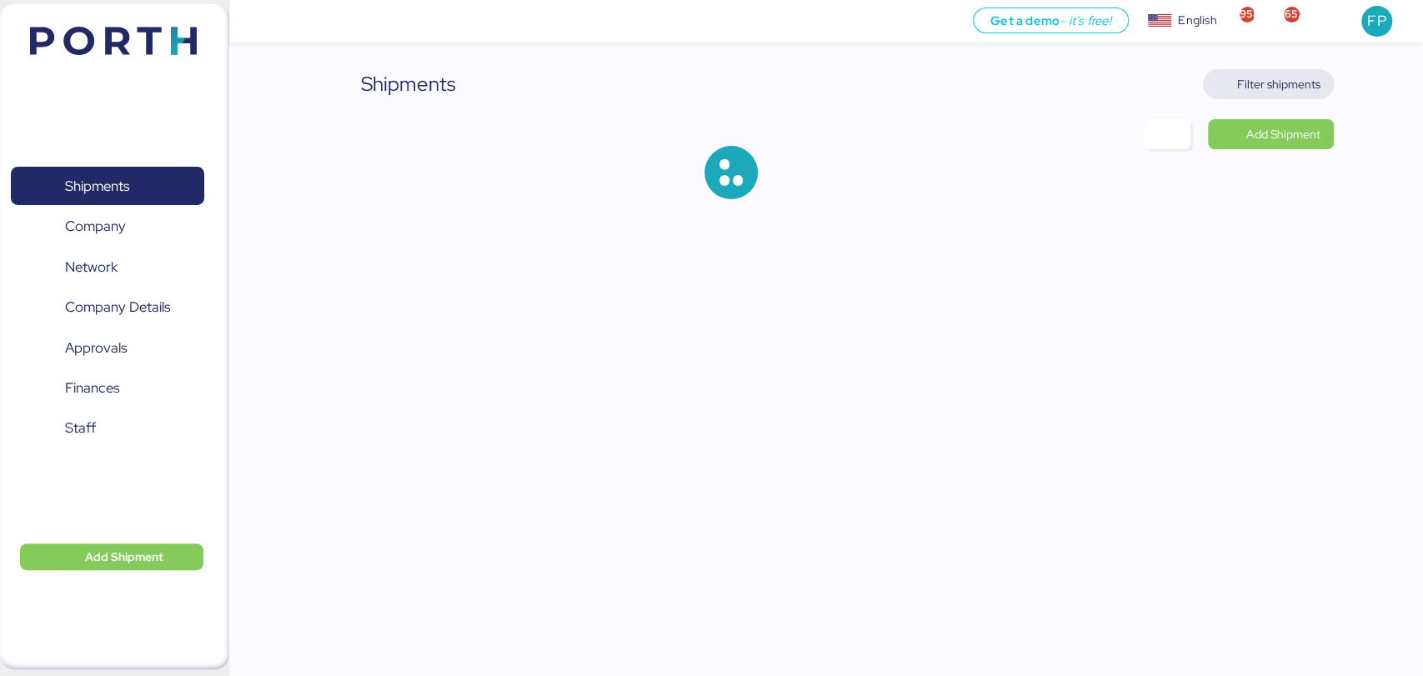
click at [1263, 80] on span "Filter shipments" at bounding box center [1278, 84] width 83 height 20
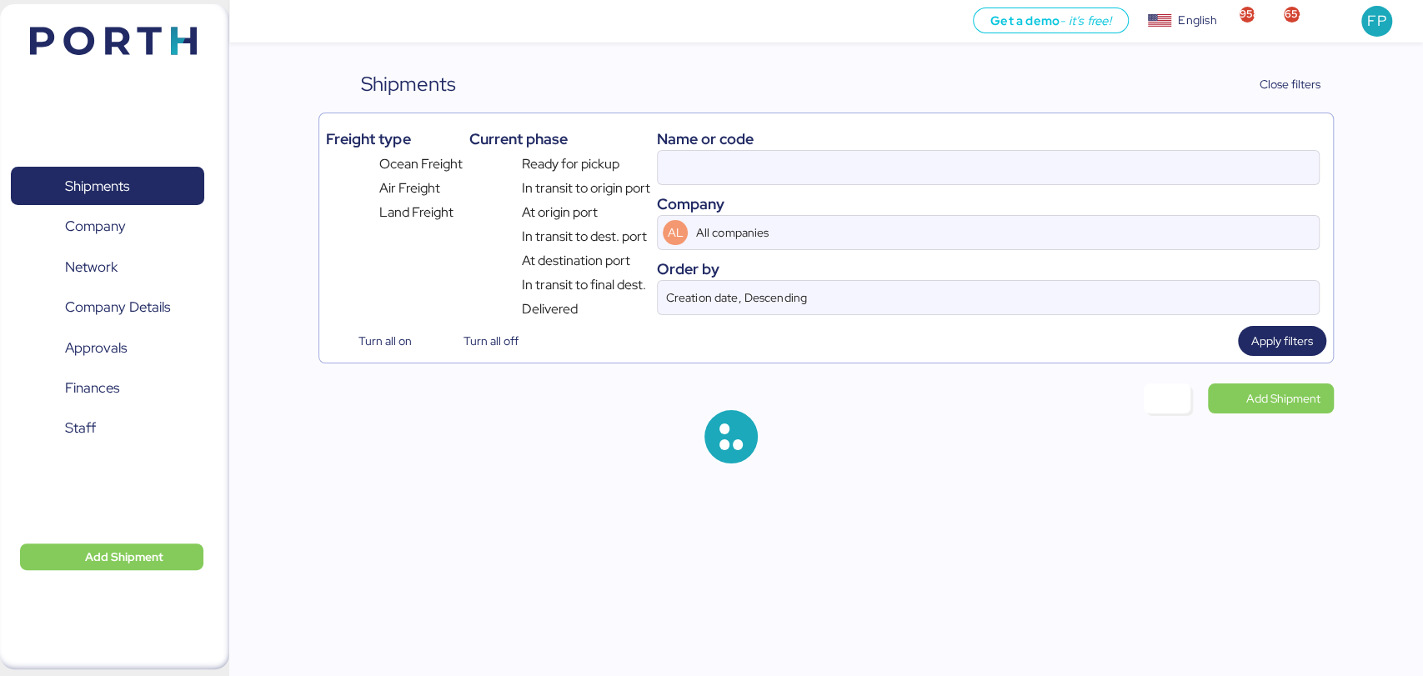
click at [663, 148] on div "Name or code" at bounding box center [988, 139] width 662 height 23
click at [694, 162] on input at bounding box center [988, 167] width 660 height 33
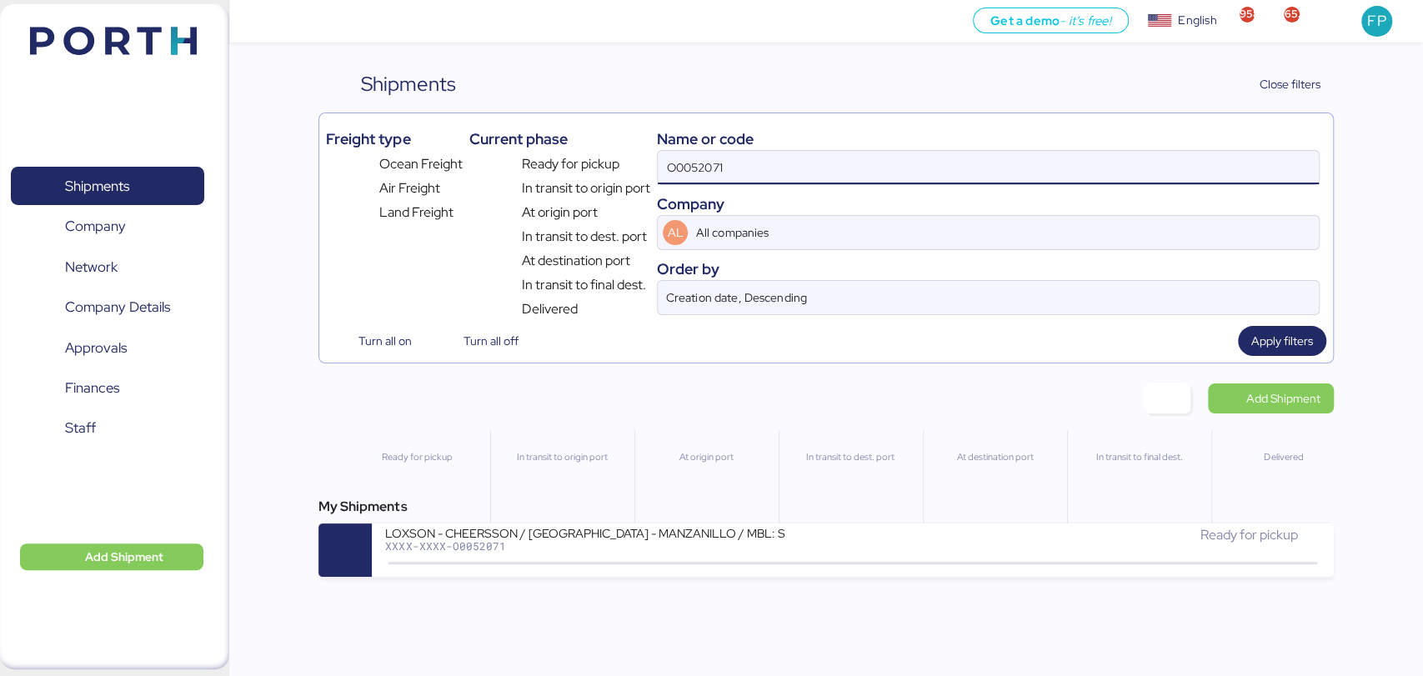
click at [694, 162] on input "O0052071" at bounding box center [988, 167] width 660 height 33
paste input "139"
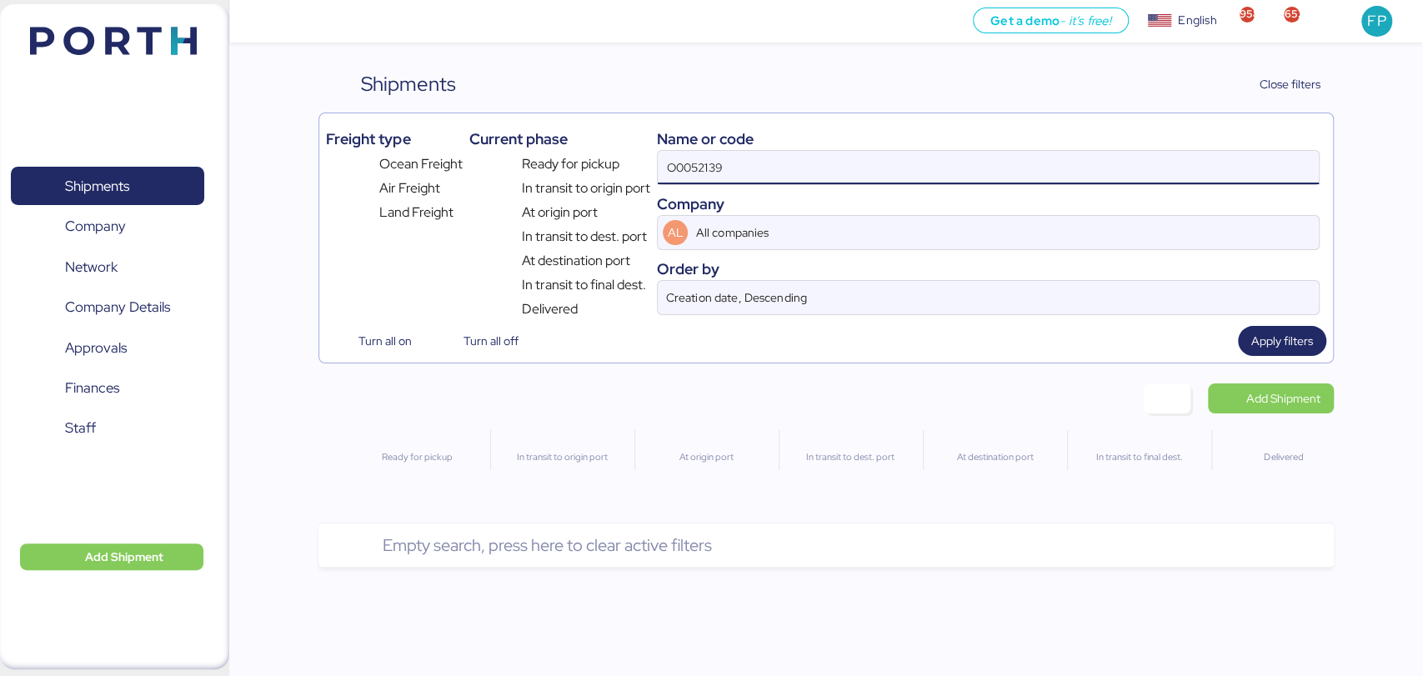
type input "O0052139"
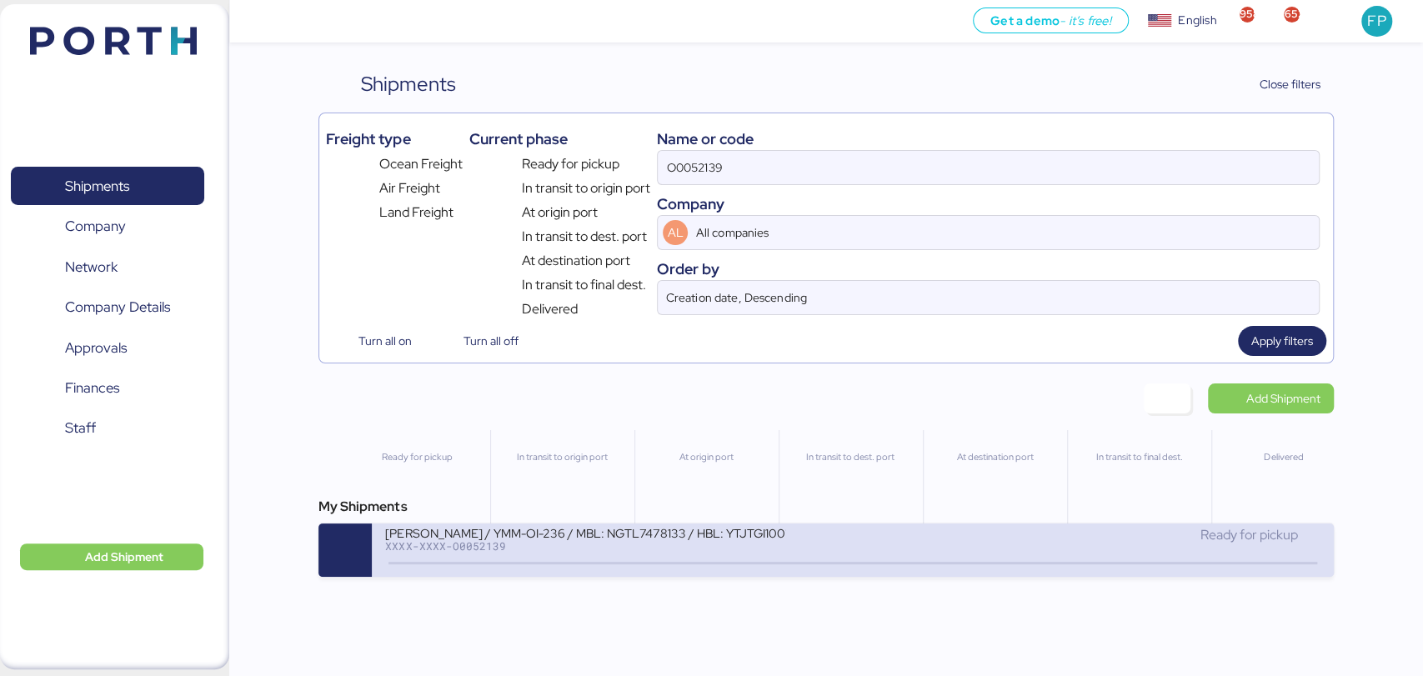
click at [673, 552] on div "XXXX-XXXX-O0052139" at bounding box center [585, 546] width 400 height 12
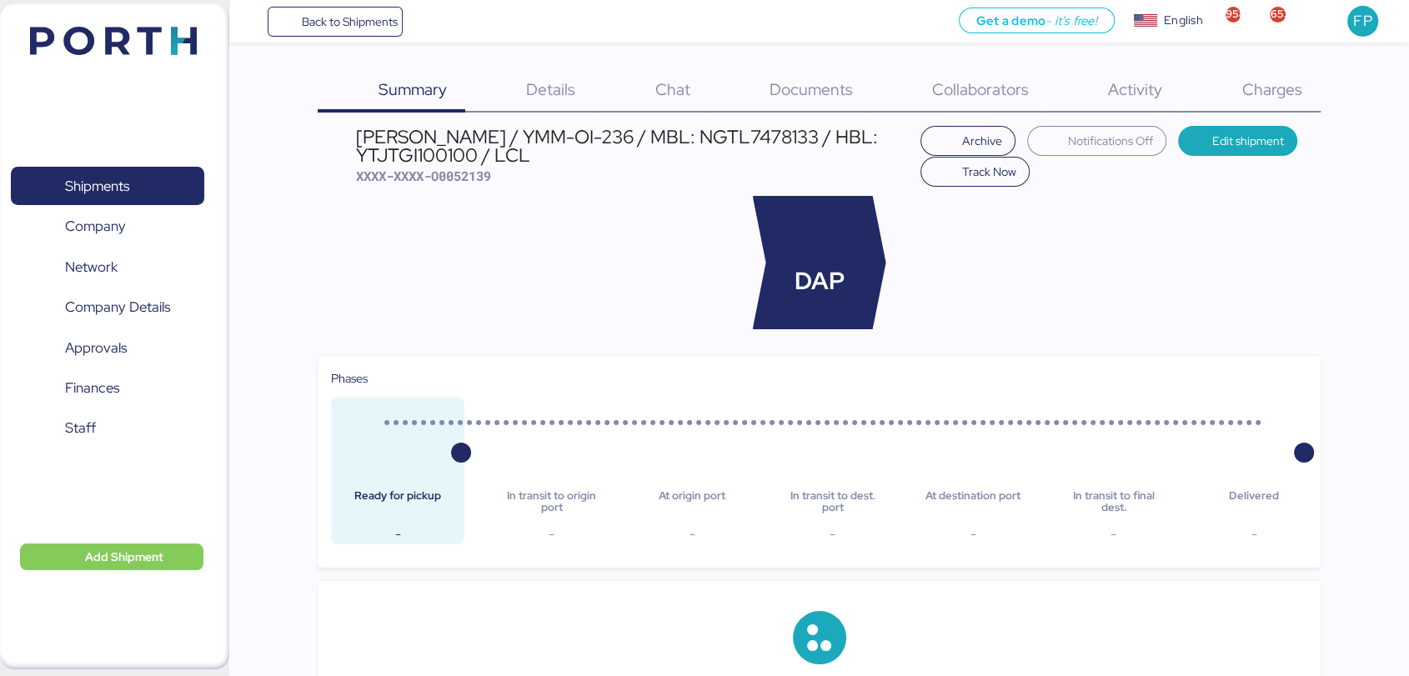
click at [1265, 89] on span "Charges" at bounding box center [1271, 89] width 60 height 22
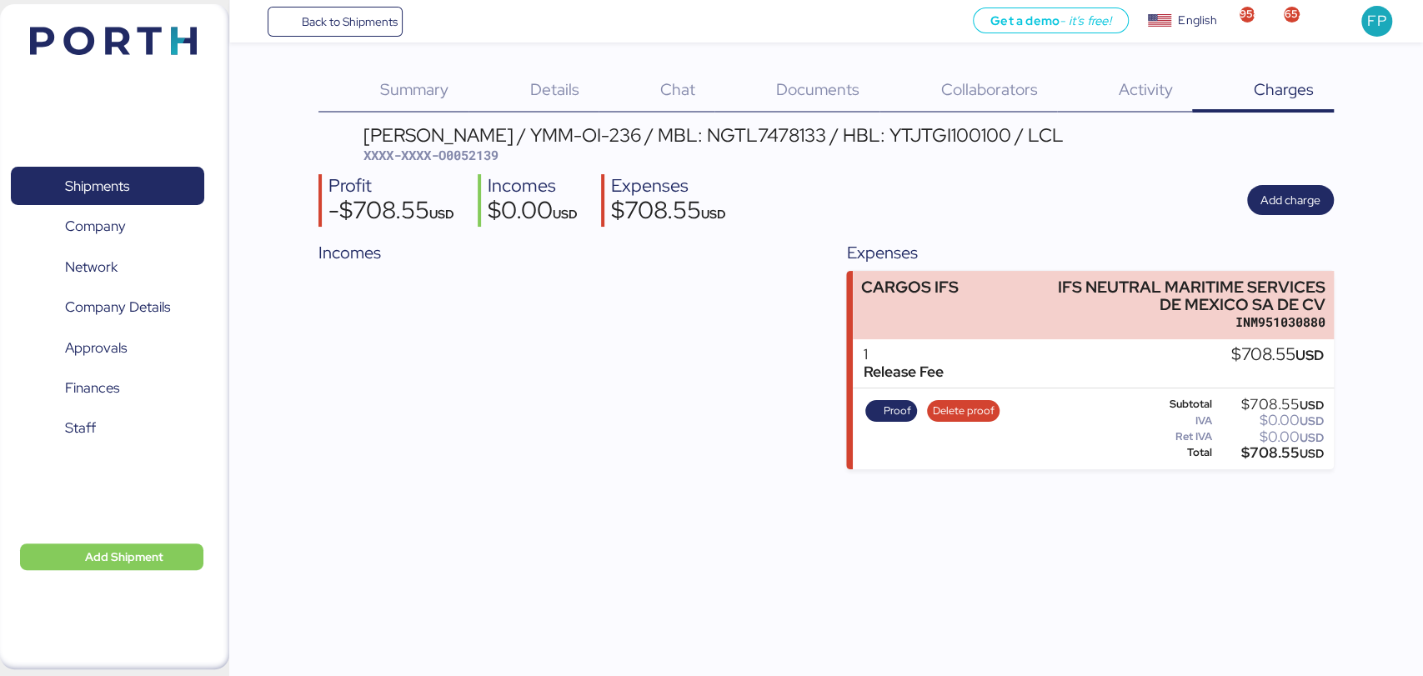
click at [479, 159] on span "XXXX-XXXX-O0052139" at bounding box center [430, 155] width 135 height 17
copy span "O0052139"
click at [141, 180] on span "Shipments" at bounding box center [107, 186] width 179 height 24
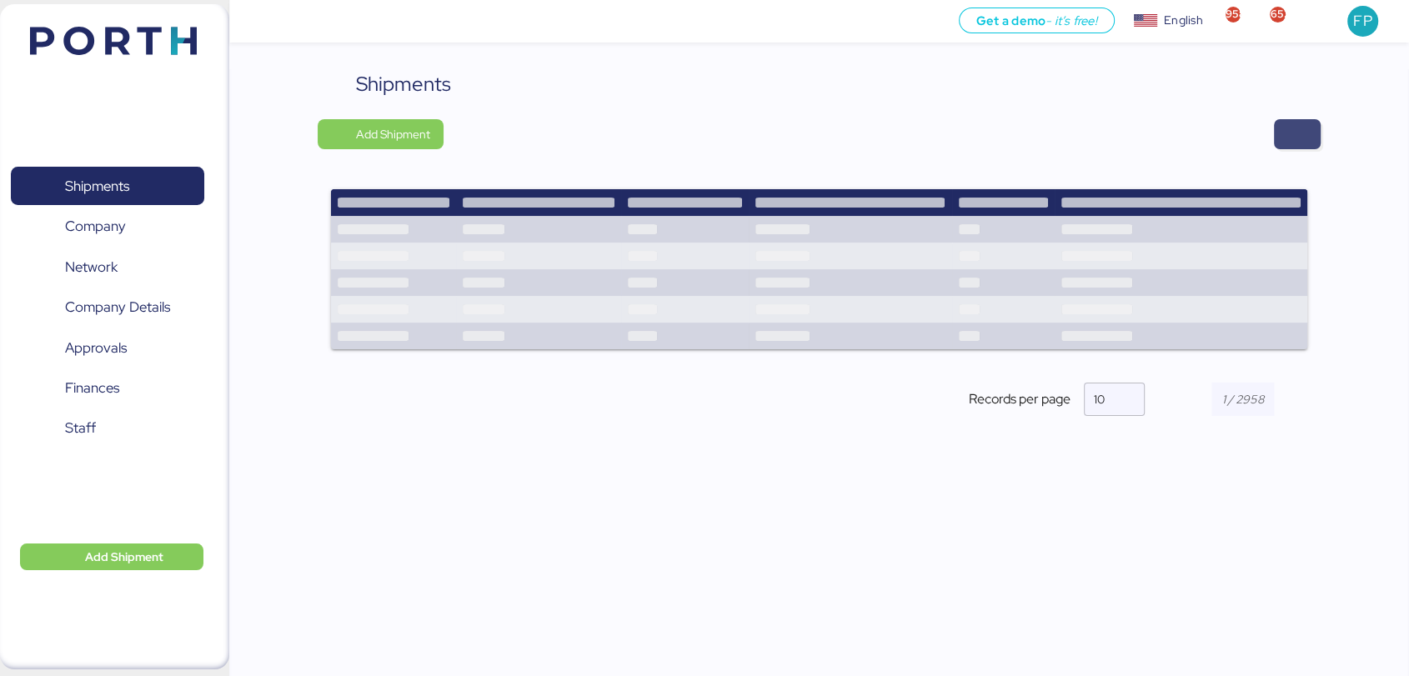
click at [1278, 140] on span "button" at bounding box center [1297, 134] width 47 height 30
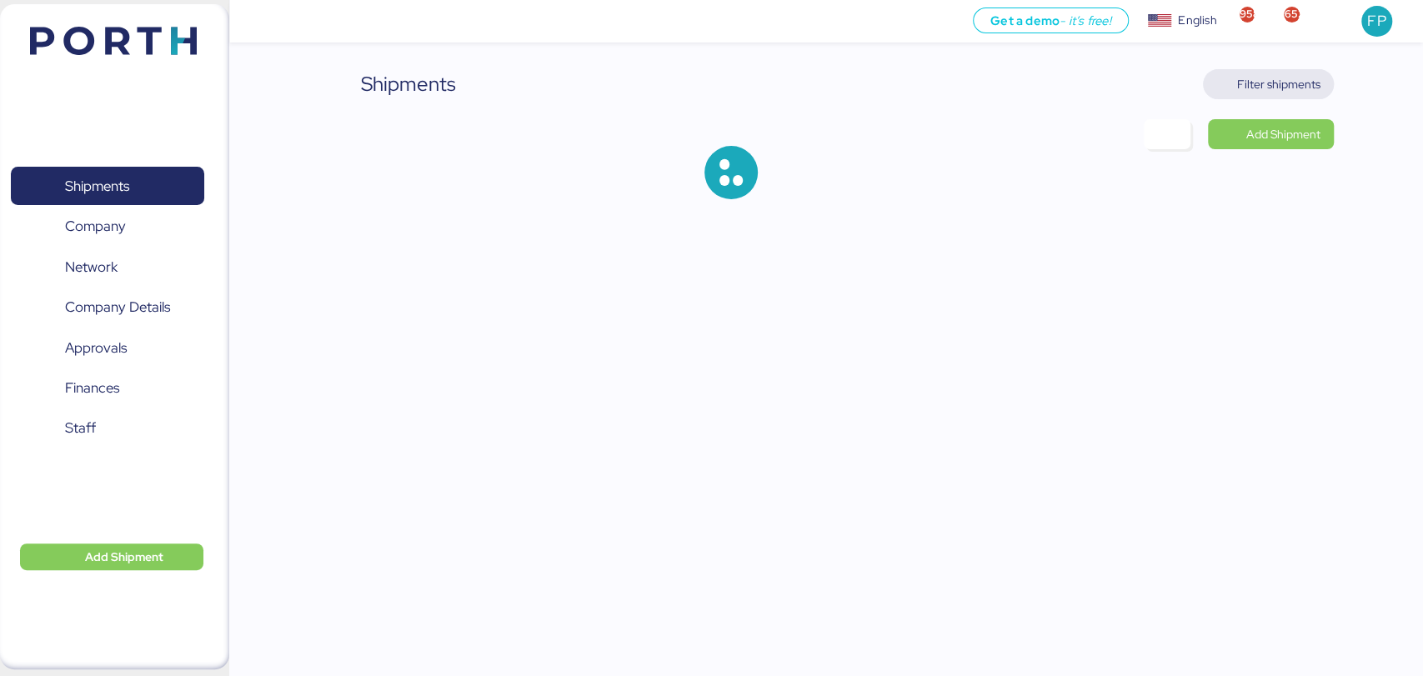
click at [1261, 88] on span "Filter shipments" at bounding box center [1278, 84] width 83 height 20
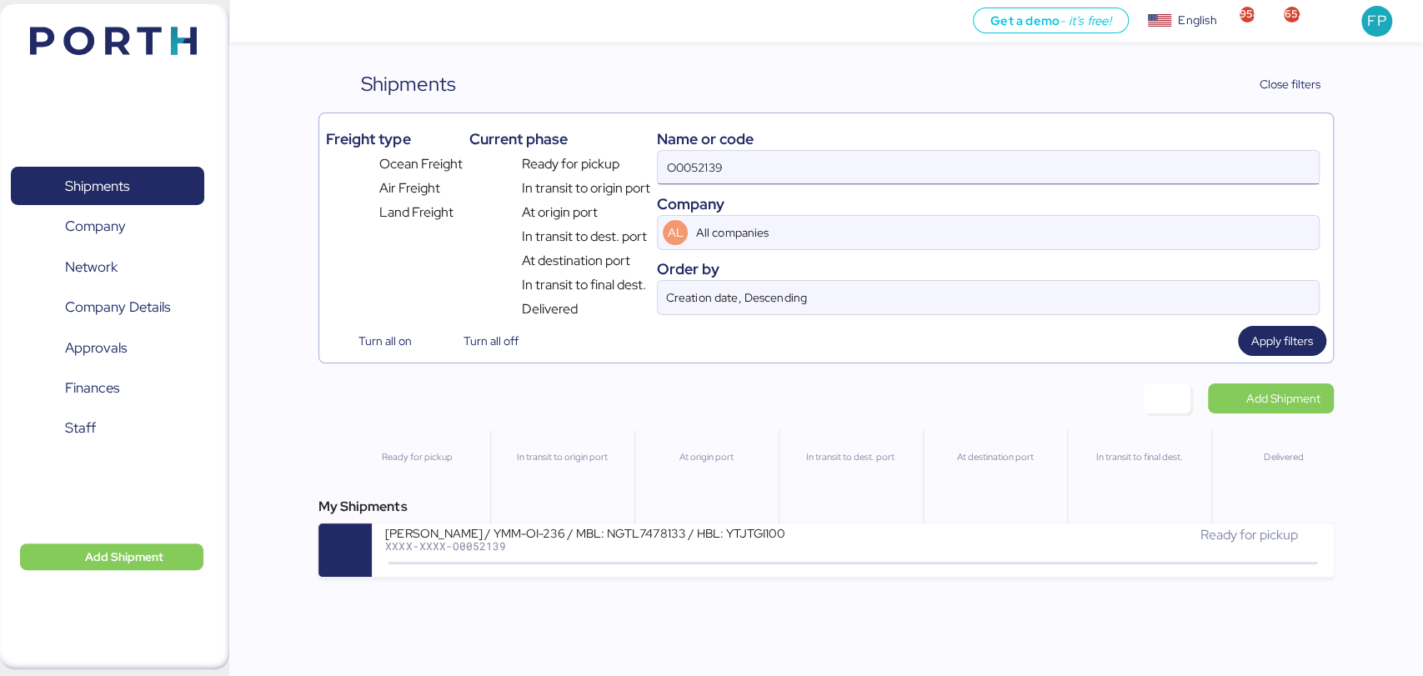
click at [689, 174] on input "O0052139" at bounding box center [988, 167] width 660 height 33
paste input "1980"
type input "O0051980"
click at [690, 168] on input "O0051980" at bounding box center [988, 167] width 660 height 33
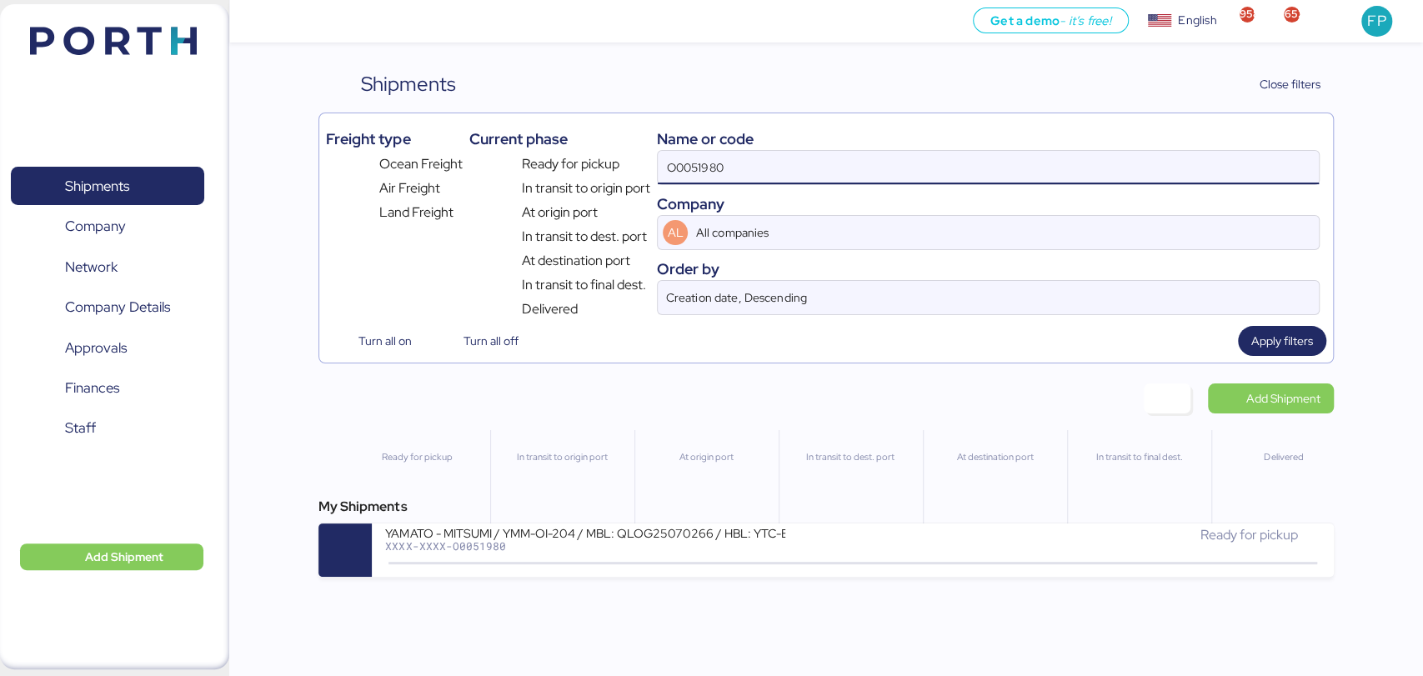
click at [690, 168] on input "O0051980" at bounding box center [988, 167] width 660 height 33
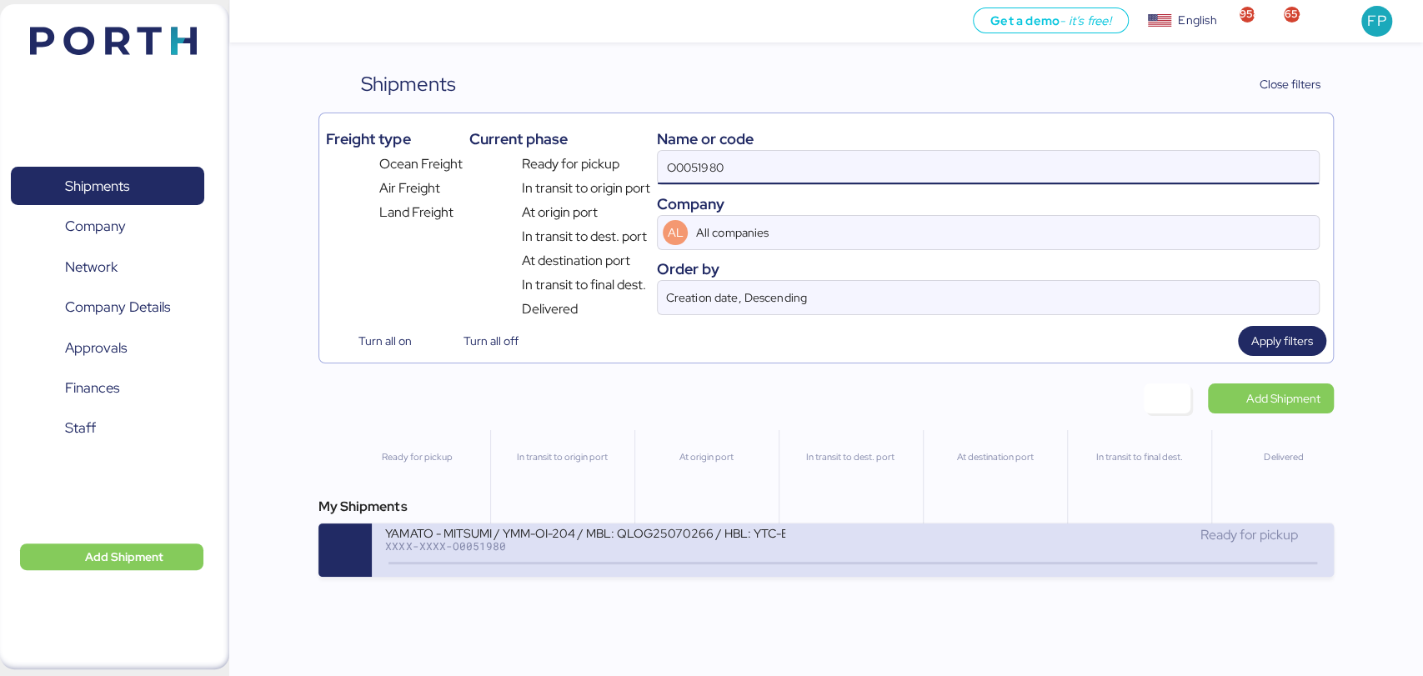
click at [639, 552] on div "XXXX-XXXX-O0051980" at bounding box center [585, 546] width 400 height 12
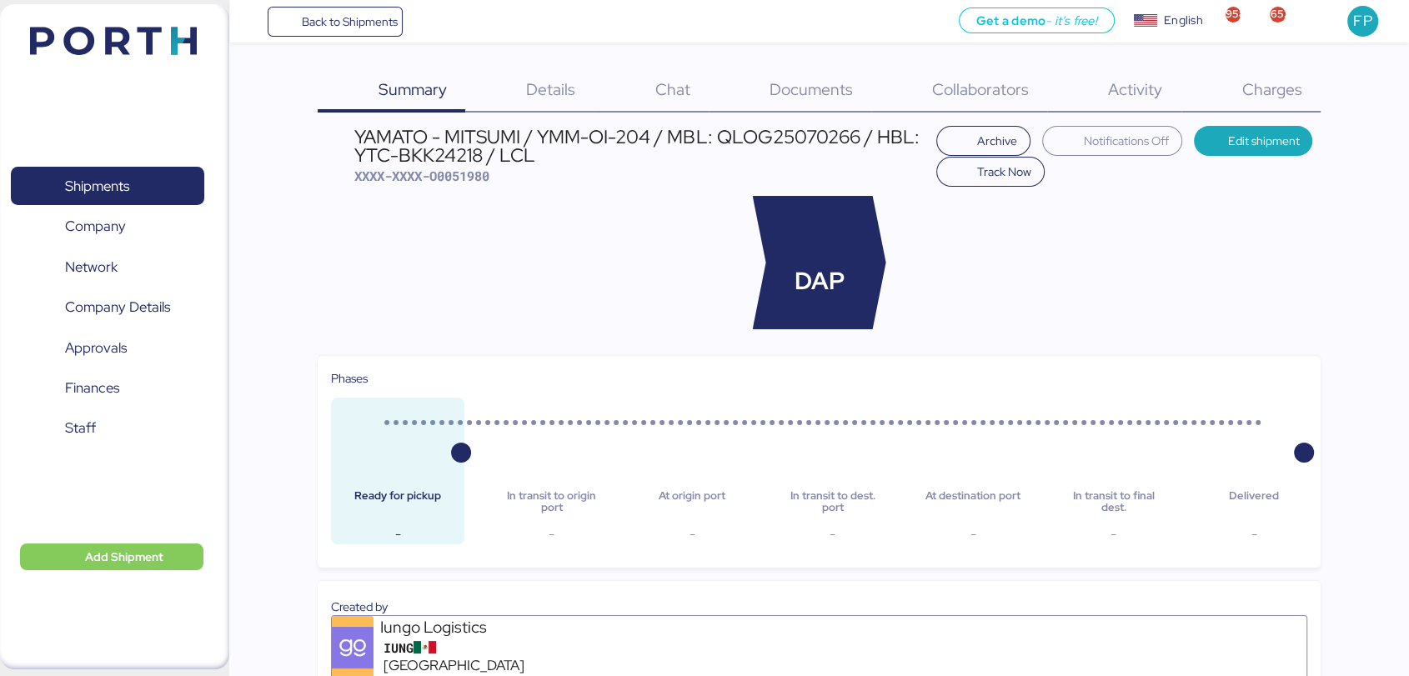
click at [1260, 104] on div "Charges 0" at bounding box center [1250, 90] width 139 height 43
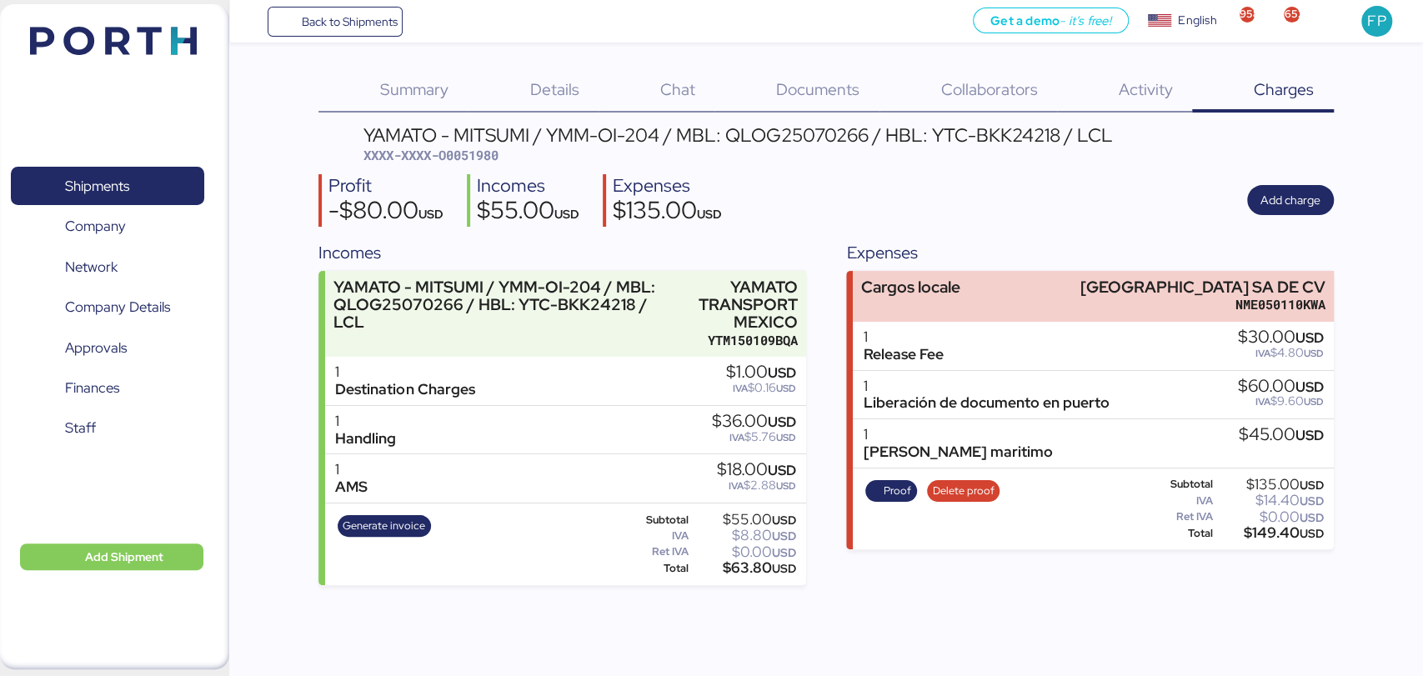
click at [470, 158] on span "XXXX-XXXX-O0051980" at bounding box center [430, 155] width 135 height 17
copy span "O0051980"
click at [1275, 533] on div "$149.40 USD" at bounding box center [1270, 533] width 108 height 13
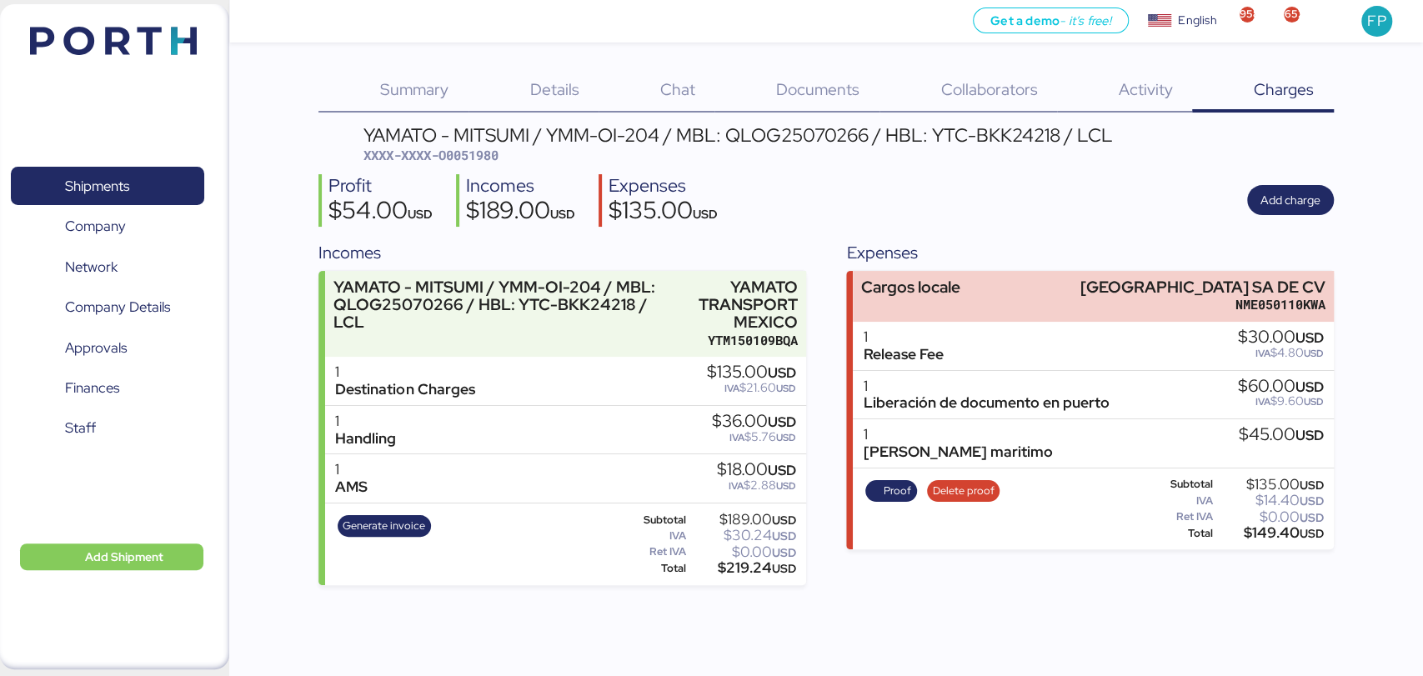
copy div "149.40"
click at [907, 502] on div "Proof Delete proof" at bounding box center [931, 509] width 145 height 68
click at [889, 490] on span "Proof" at bounding box center [898, 491] width 28 height 18
click at [457, 150] on span "XXXX-XXXX-O0051980" at bounding box center [430, 155] width 135 height 17
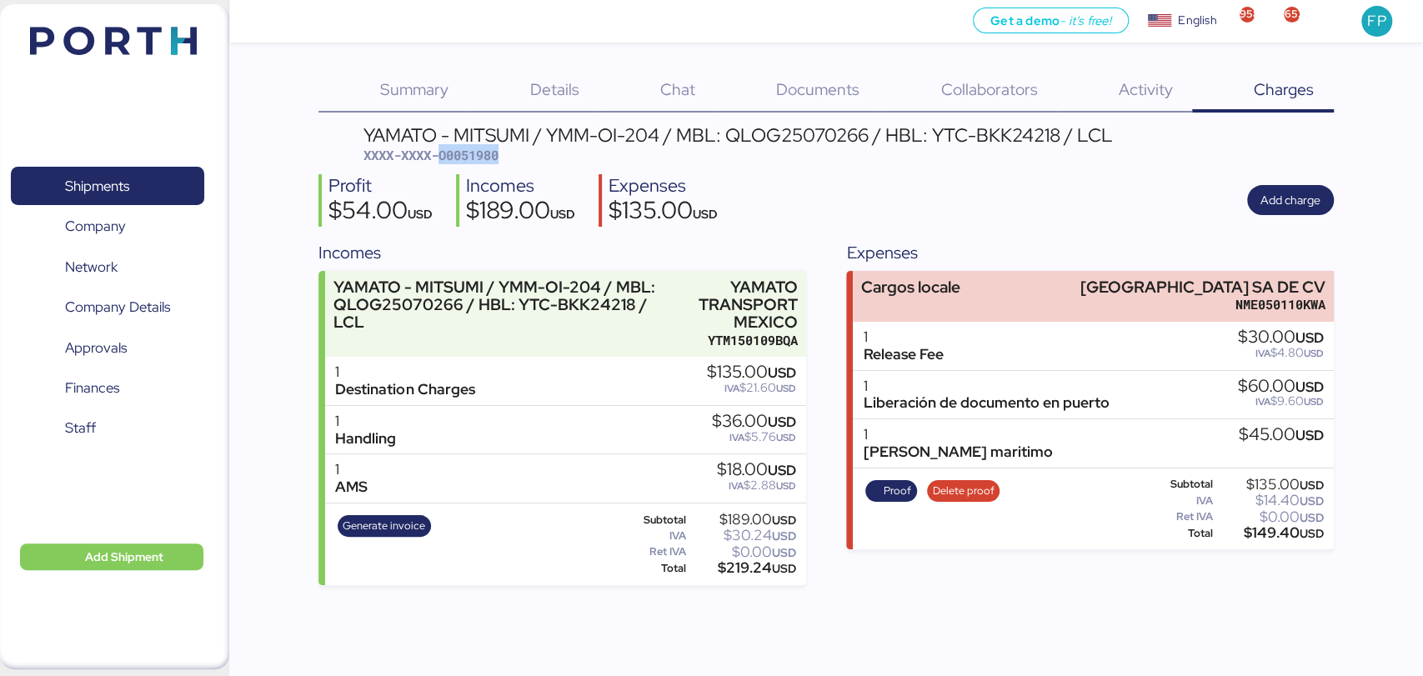
copy span "O0051980"
drag, startPoint x: 1097, startPoint y: 276, endPoint x: 1358, endPoint y: 275, distance: 260.9
click at [1358, 275] on div "Summary 0 Details 0 Chat 0 Documents 0 Collaborators 0 Activity 0 Charges 0 YAM…" at bounding box center [711, 292] width 1423 height 585
copy div "NEWTRAL MEXICO SA DE CV"
click at [1267, 535] on div "$149.40 USD" at bounding box center [1270, 533] width 108 height 13
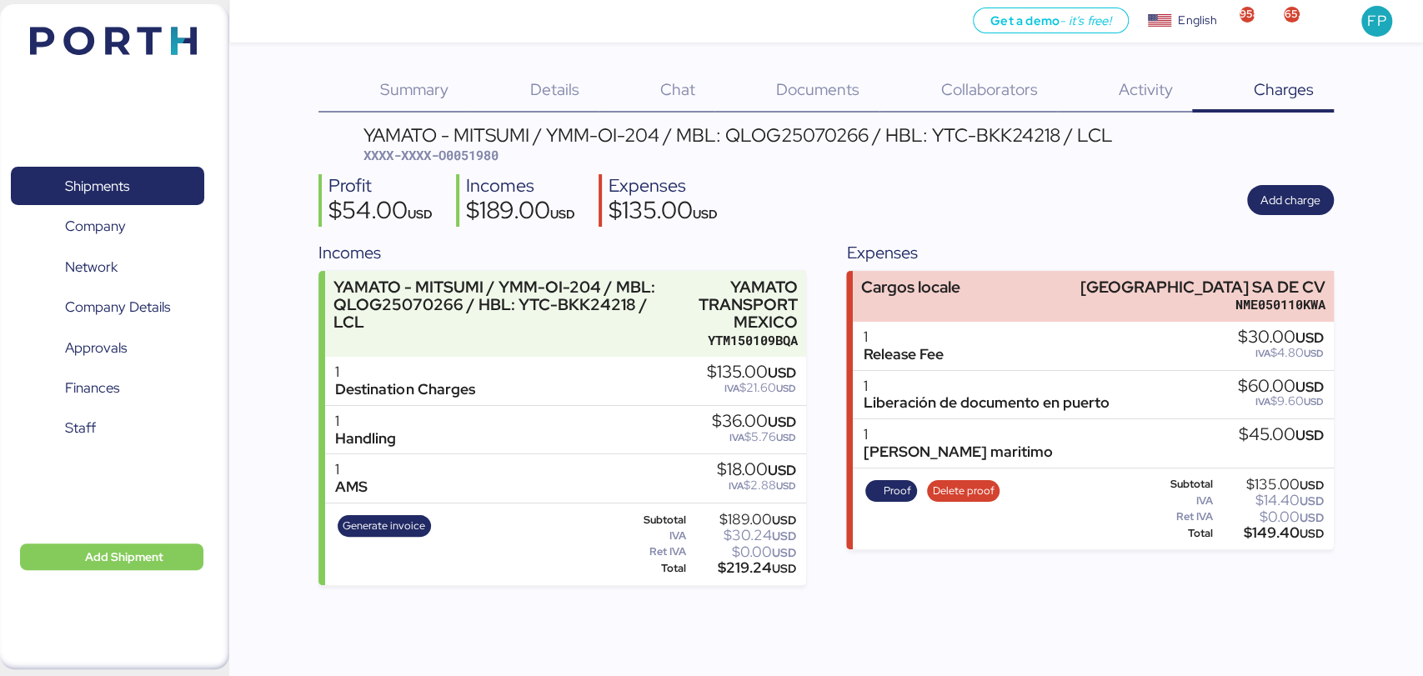
click at [1267, 535] on div "$149.40 USD" at bounding box center [1270, 533] width 108 height 13
copy div "149.40"
click at [790, 136] on div "YAMATO - MITSUMI / YMM-OI-204 / MBL: QLOG25070266 / HBL: YTC-BKK24218 / LCL" at bounding box center [737, 135] width 749 height 18
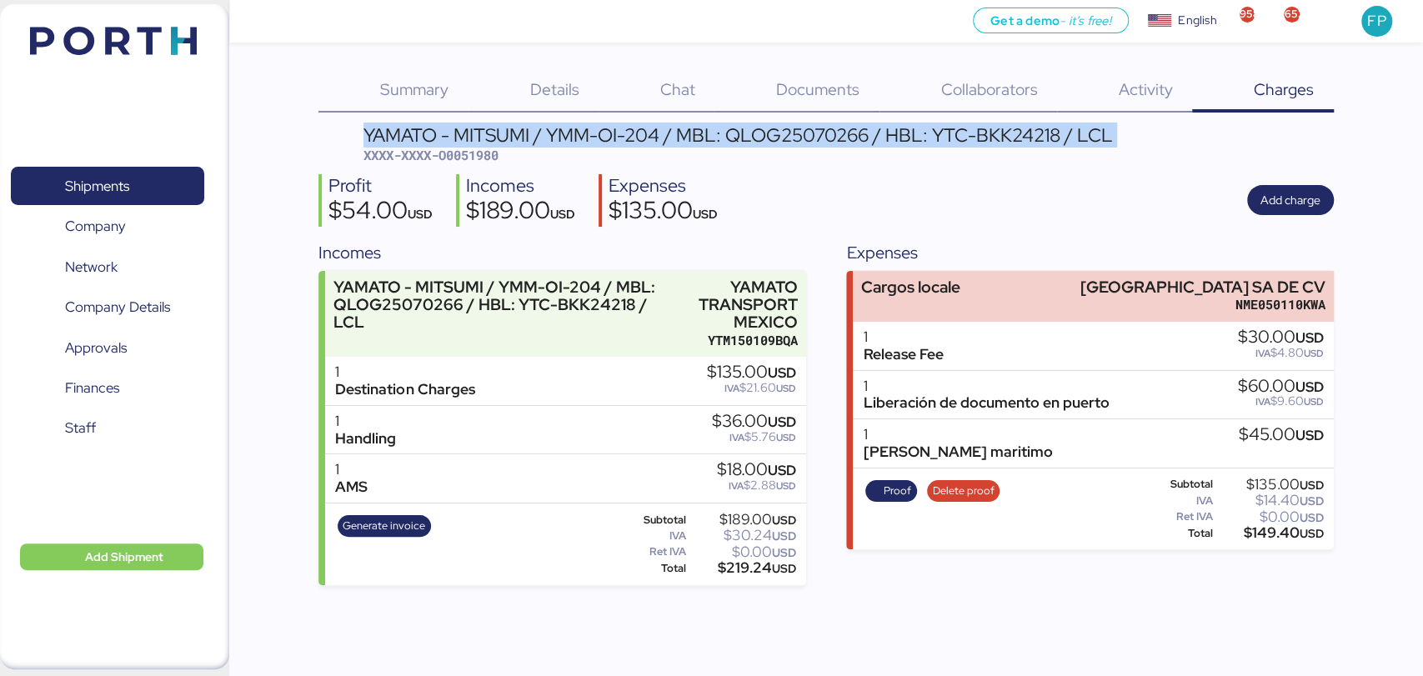
click at [790, 136] on div "YAMATO - MITSUMI / YMM-OI-204 / MBL: QLOG25070266 / HBL: YTC-BKK24218 / LCL" at bounding box center [737, 135] width 749 height 18
copy div "YAMATO - MITSUMI / YMM-OI-204 / MBL: QLOG25070266 / HBL: YTC-BKK24218 / LCL"
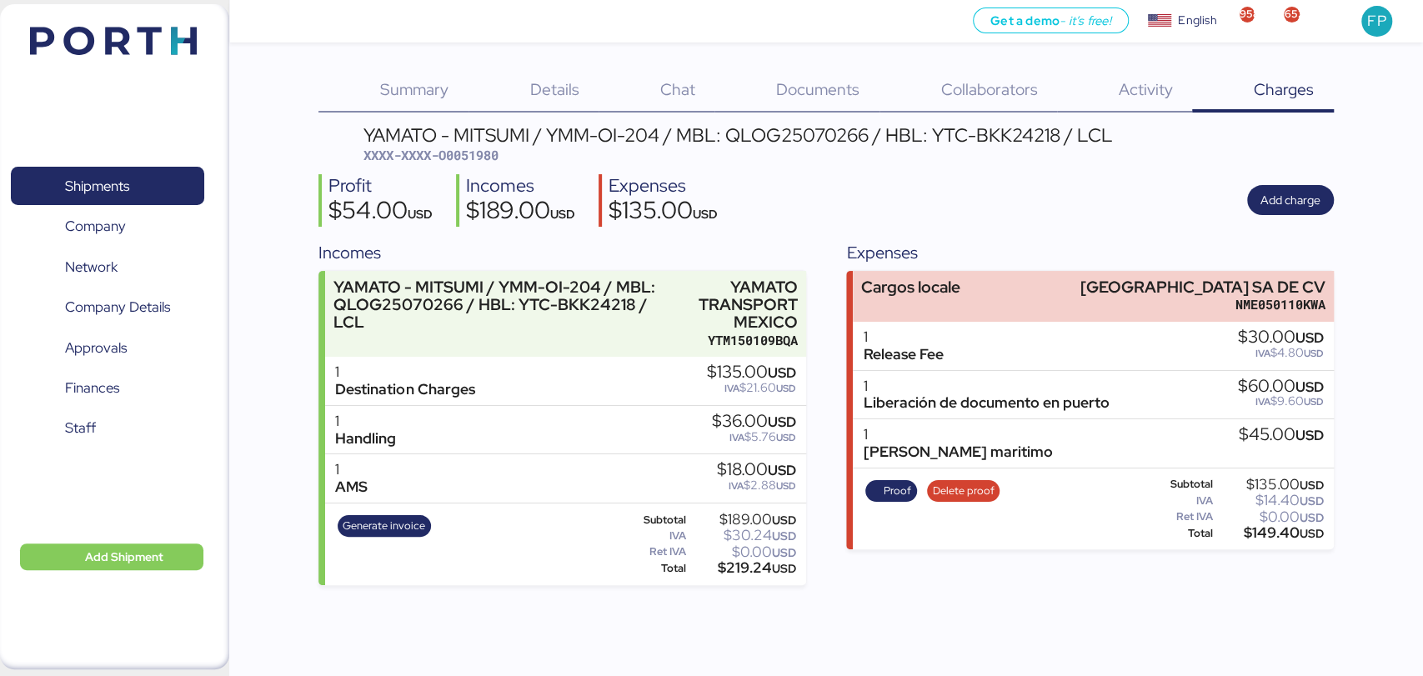
click at [848, 168] on div "YAMATO - MITSUMI / YMM-OI-204 / MBL: QLOG25070266 / HBL: YTC-BKK24218 / LCL XXX…" at bounding box center [825, 355] width 1015 height 459
click at [812, 136] on div "YAMATO - MITSUMI / YMM-OI-204 / MBL: QLOG25070266 / HBL: YTC-BKK24218 / LCL" at bounding box center [737, 135] width 749 height 18
copy div "QLOG25070266"
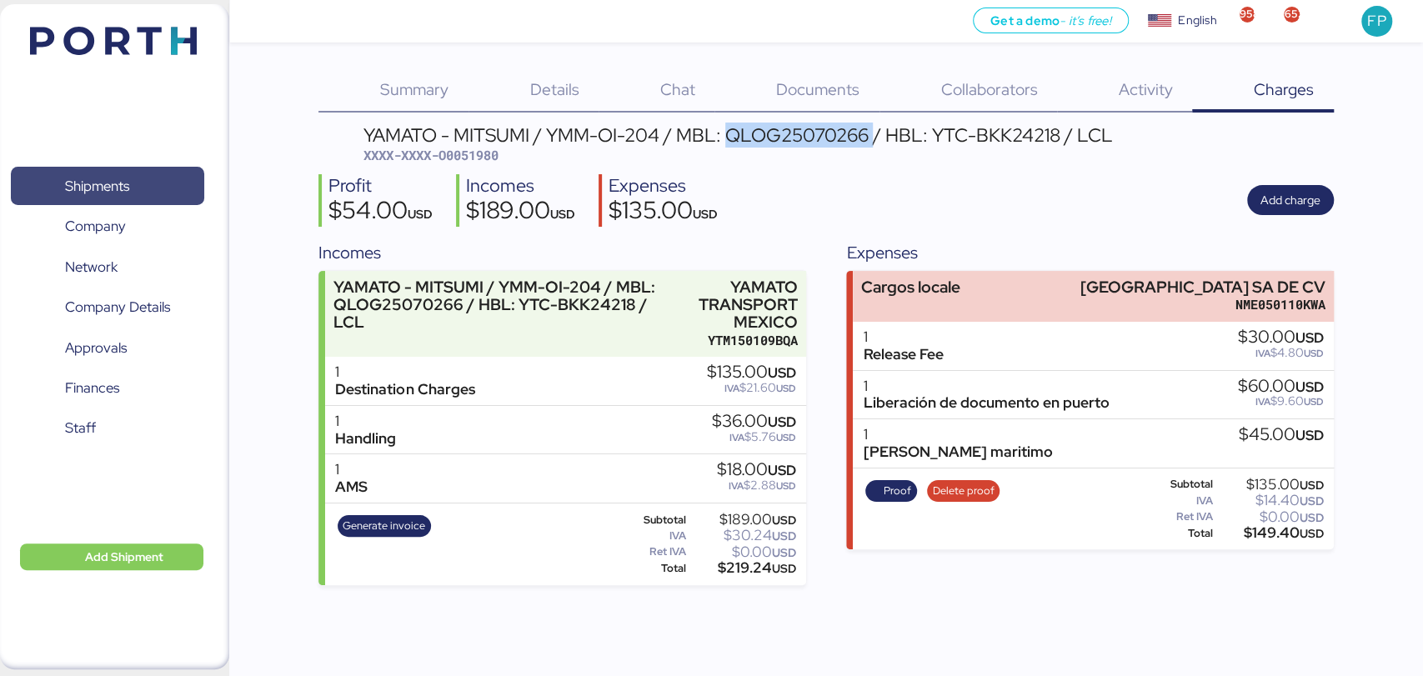
click at [129, 174] on span "Shipments" at bounding box center [107, 186] width 179 height 24
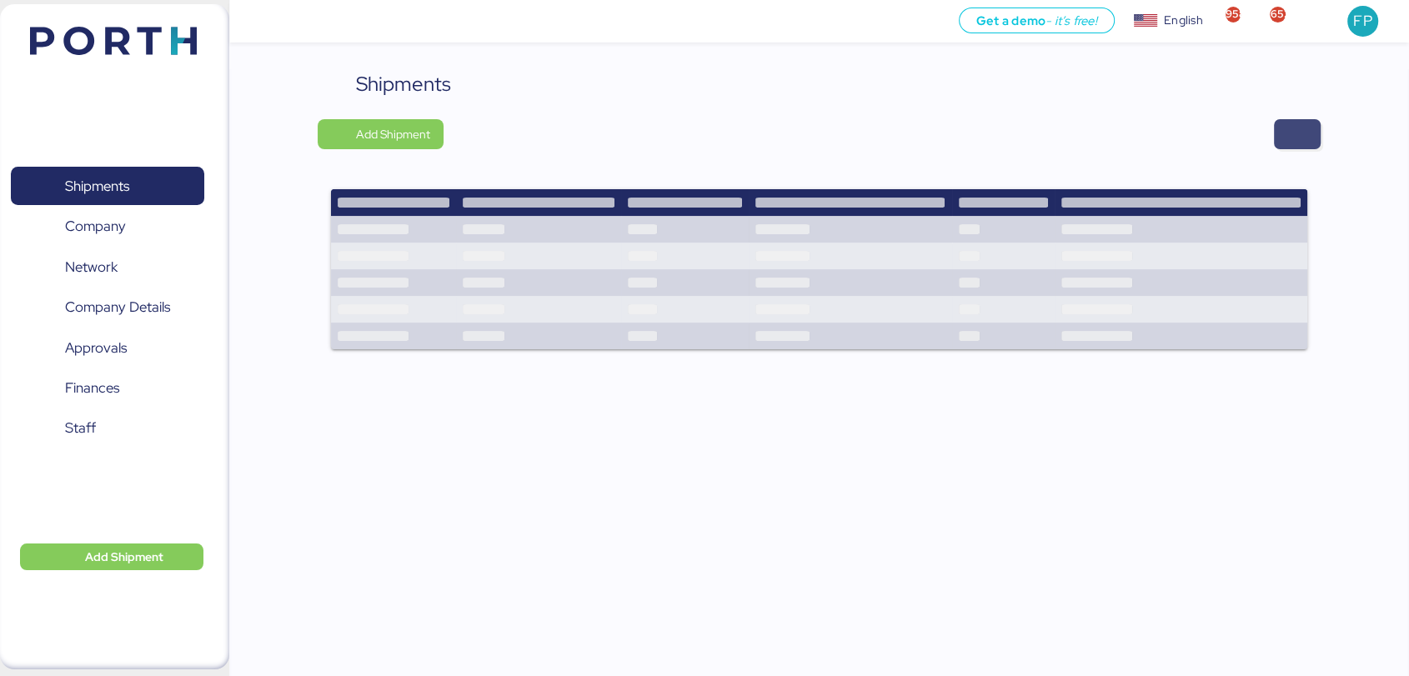
click at [1320, 132] on span "button" at bounding box center [1297, 134] width 47 height 30
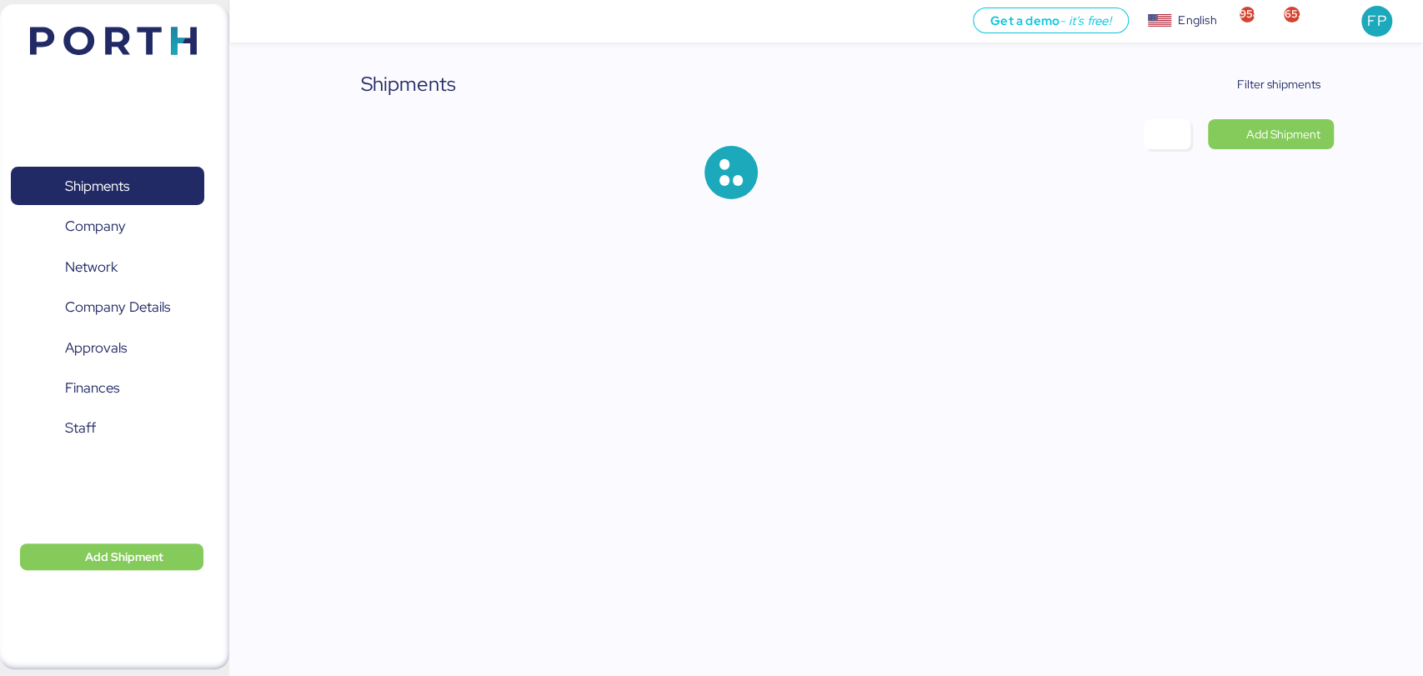
click at [1302, 106] on div "Shipments Filter shipments Add Shipment" at bounding box center [825, 147] width 1015 height 157
click at [1294, 94] on span "Filter shipments" at bounding box center [1268, 84] width 104 height 23
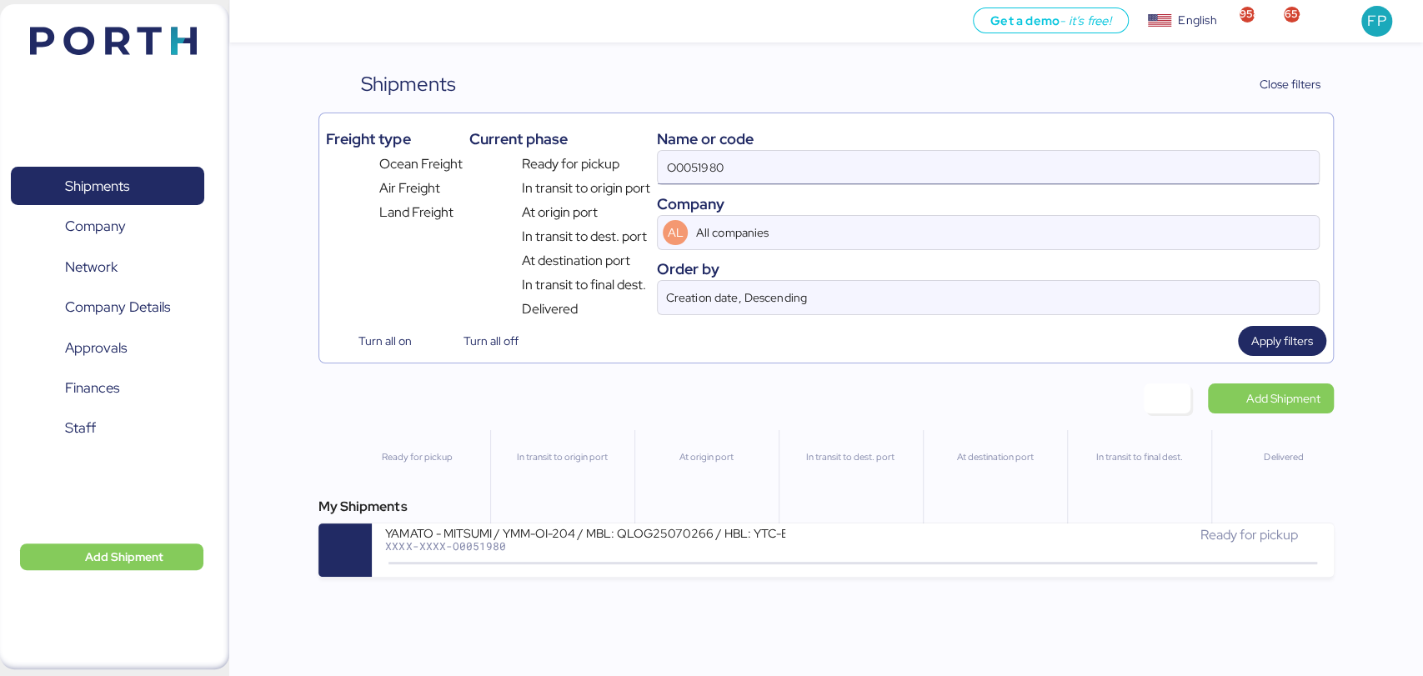
click at [708, 164] on input "O0051980" at bounding box center [988, 167] width 660 height 33
paste input "209"
type input "O0052090"
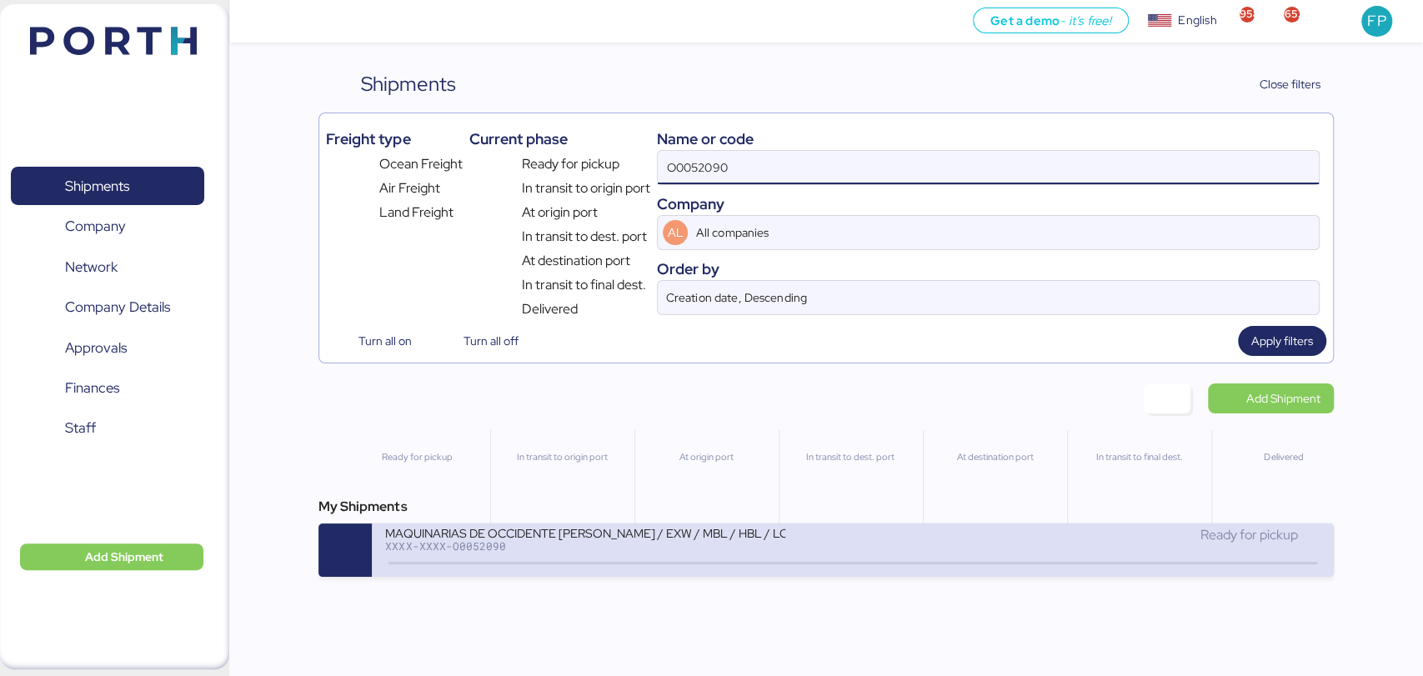
click at [669, 534] on div "MAQUINARIAS DE OCCIDENTE SYLAS - SANTOS / EXW / MBL / HBL / LCL" at bounding box center [585, 532] width 400 height 14
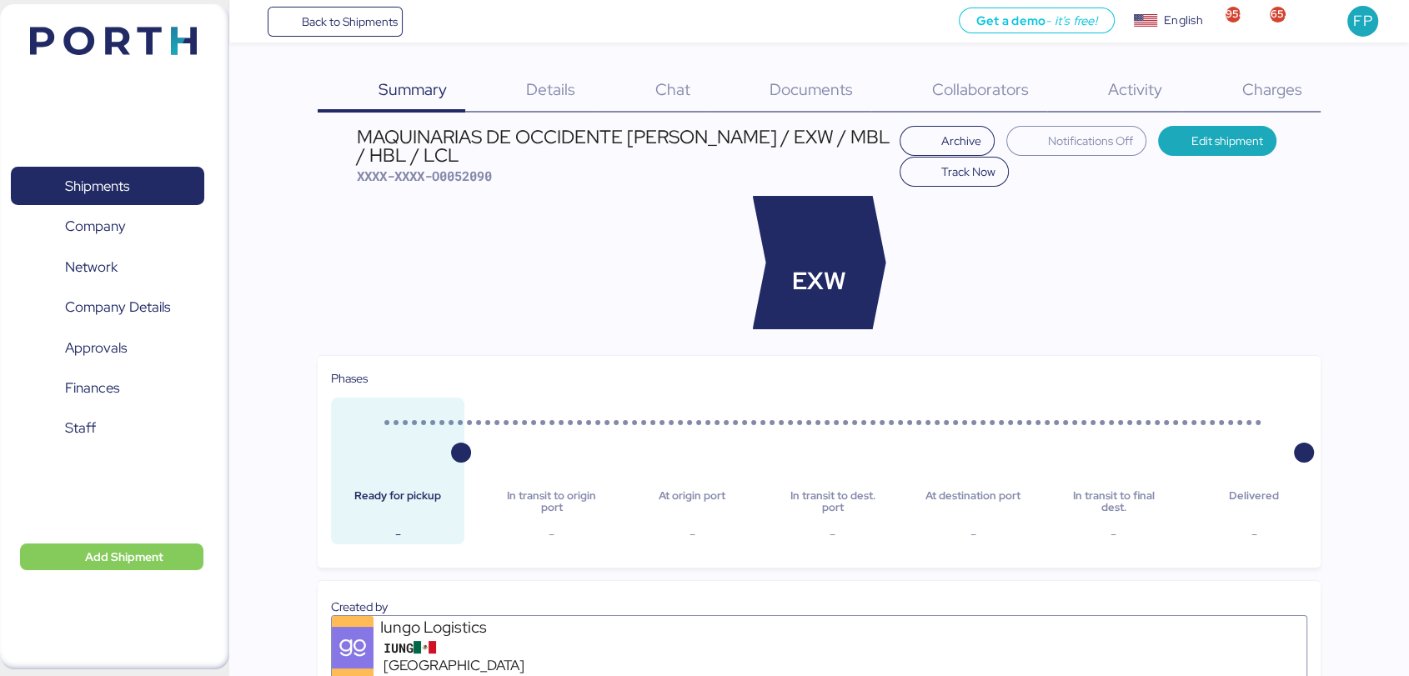
click at [1254, 101] on div "Charges 0" at bounding box center [1250, 90] width 139 height 43
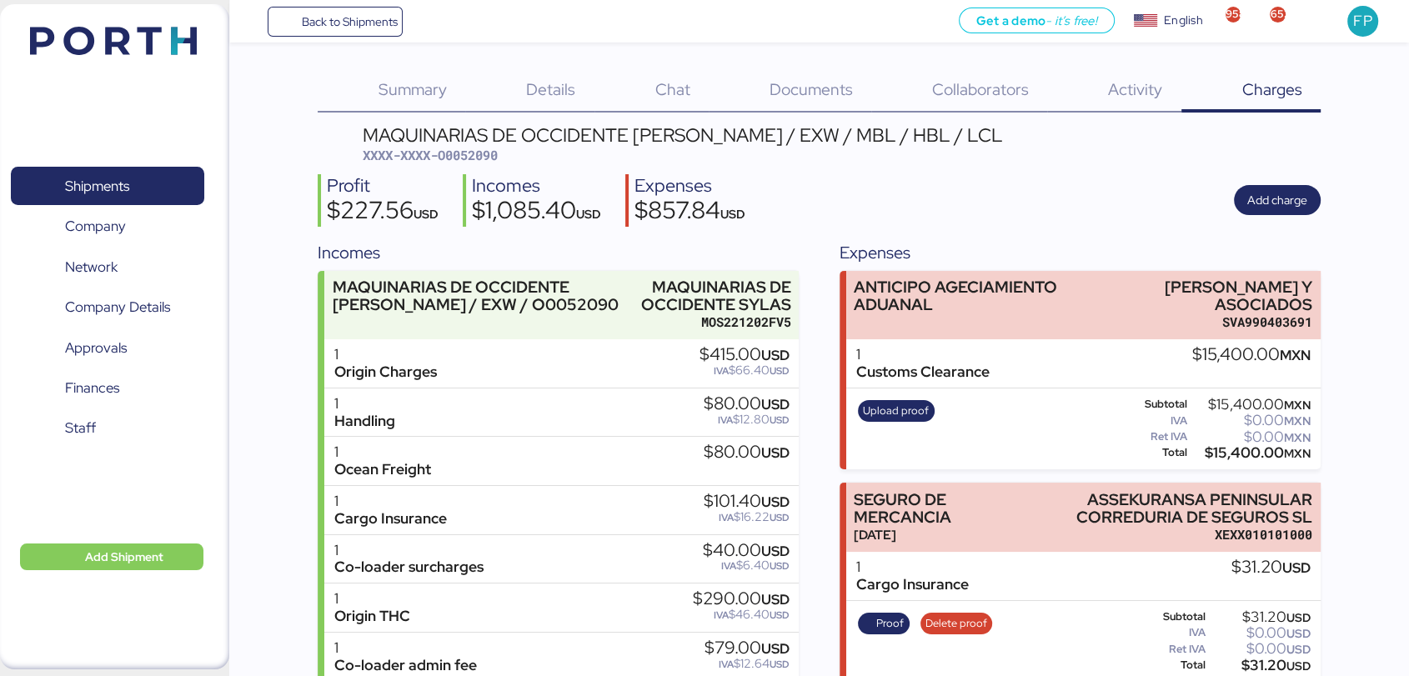
scroll to position [102, 0]
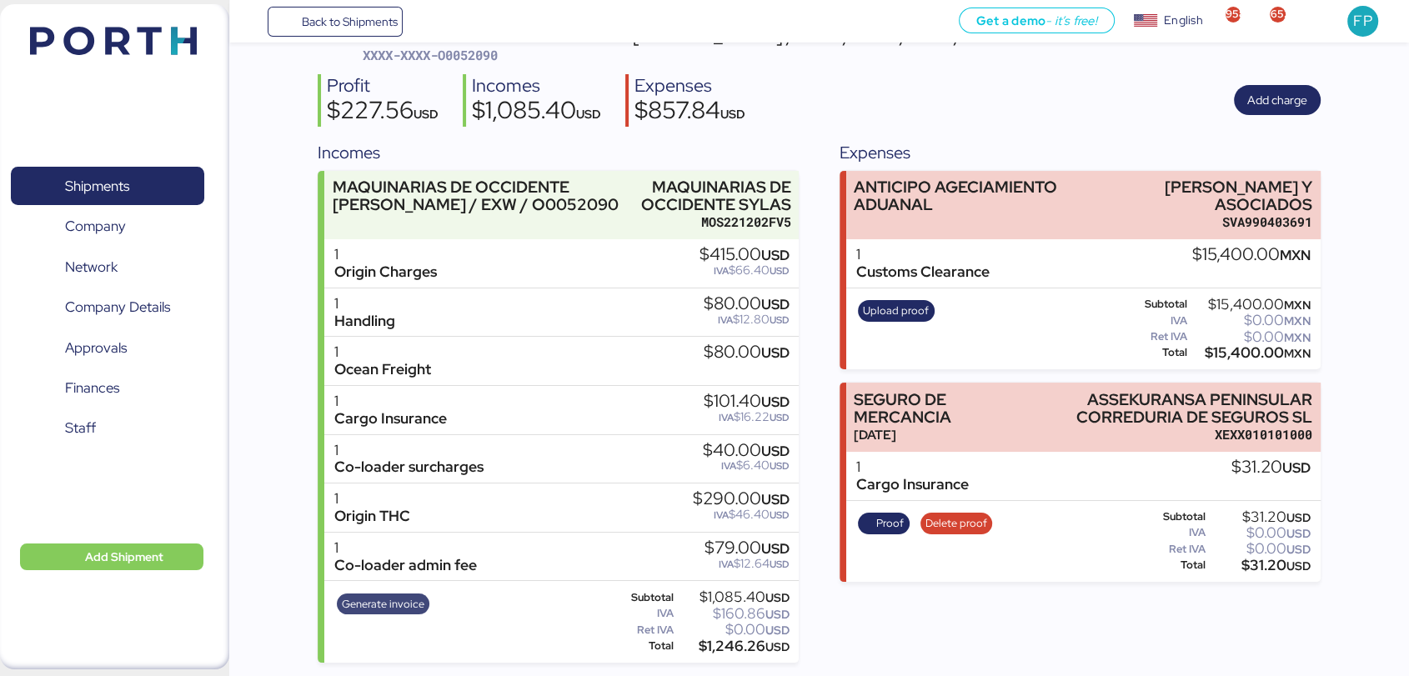
click at [393, 595] on span "Generate invoice" at bounding box center [383, 604] width 83 height 18
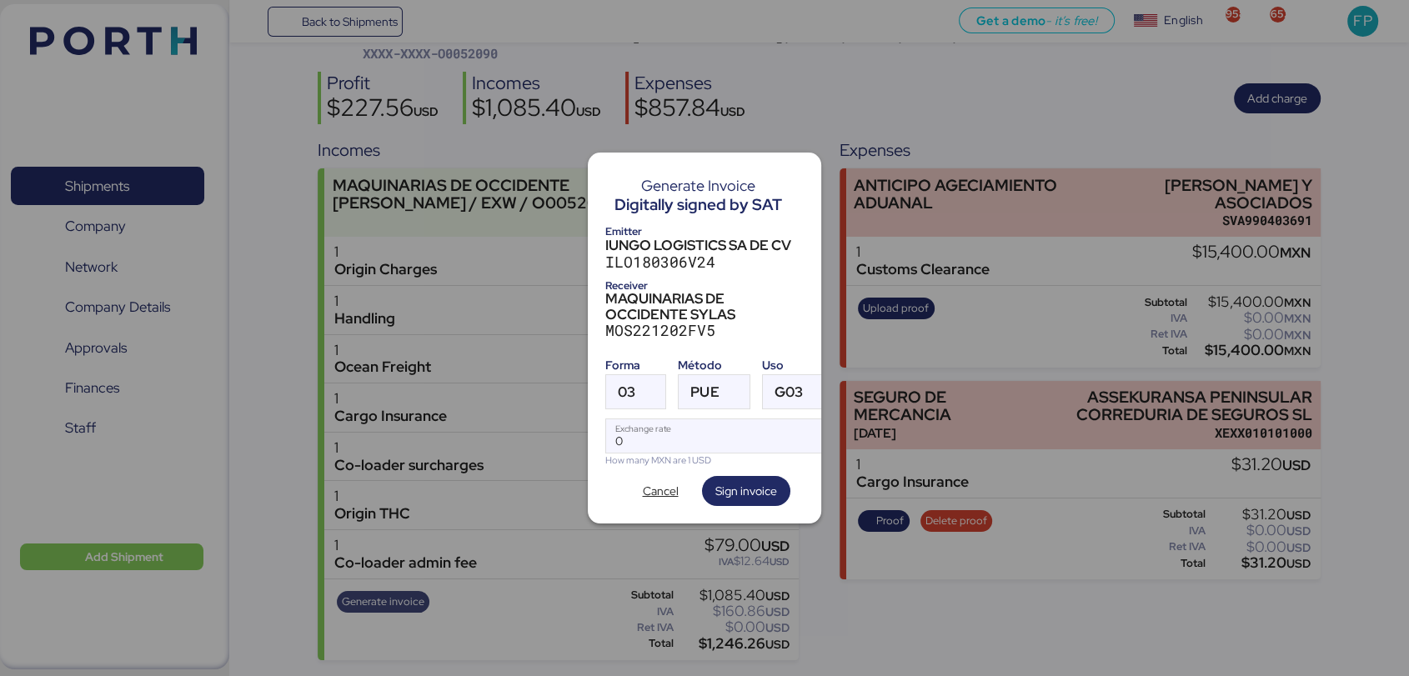
scroll to position [0, 0]
click at [634, 388] on span "03" at bounding box center [627, 392] width 18 height 14
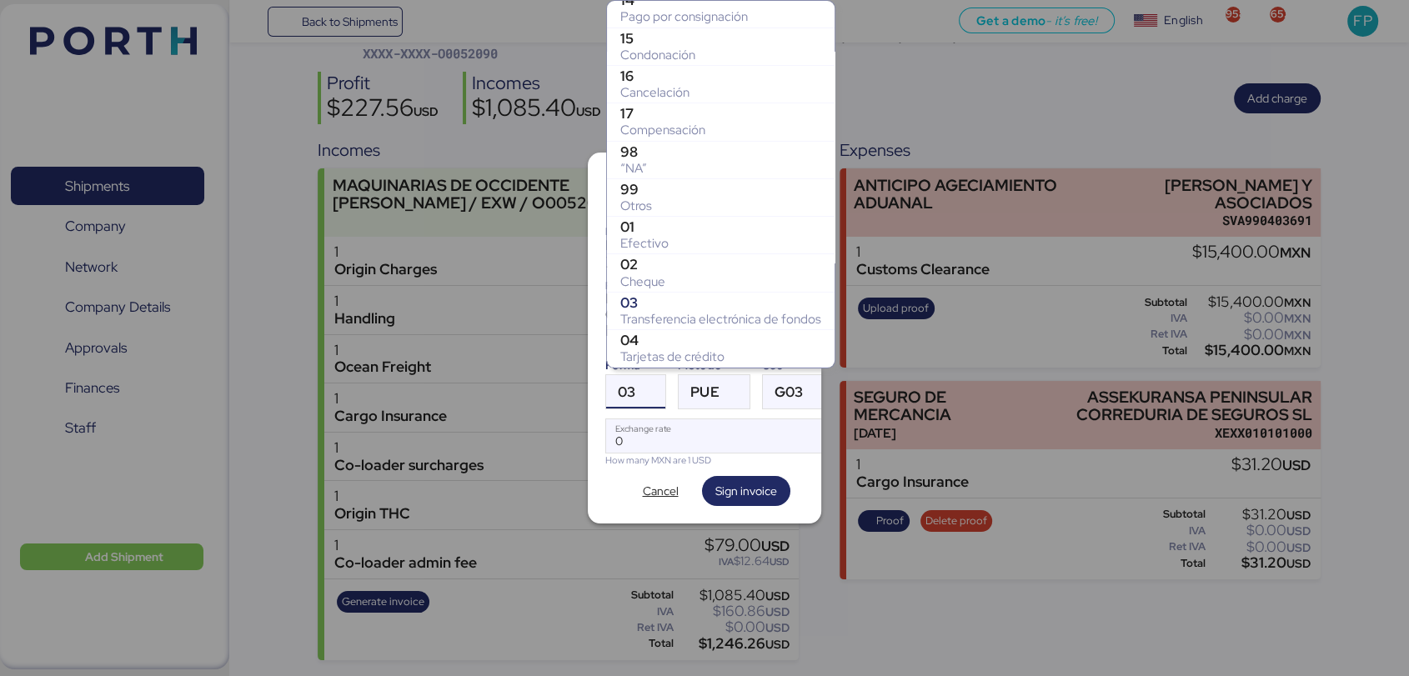
scroll to position [160, 0]
click at [664, 195] on div "99" at bounding box center [720, 191] width 201 height 17
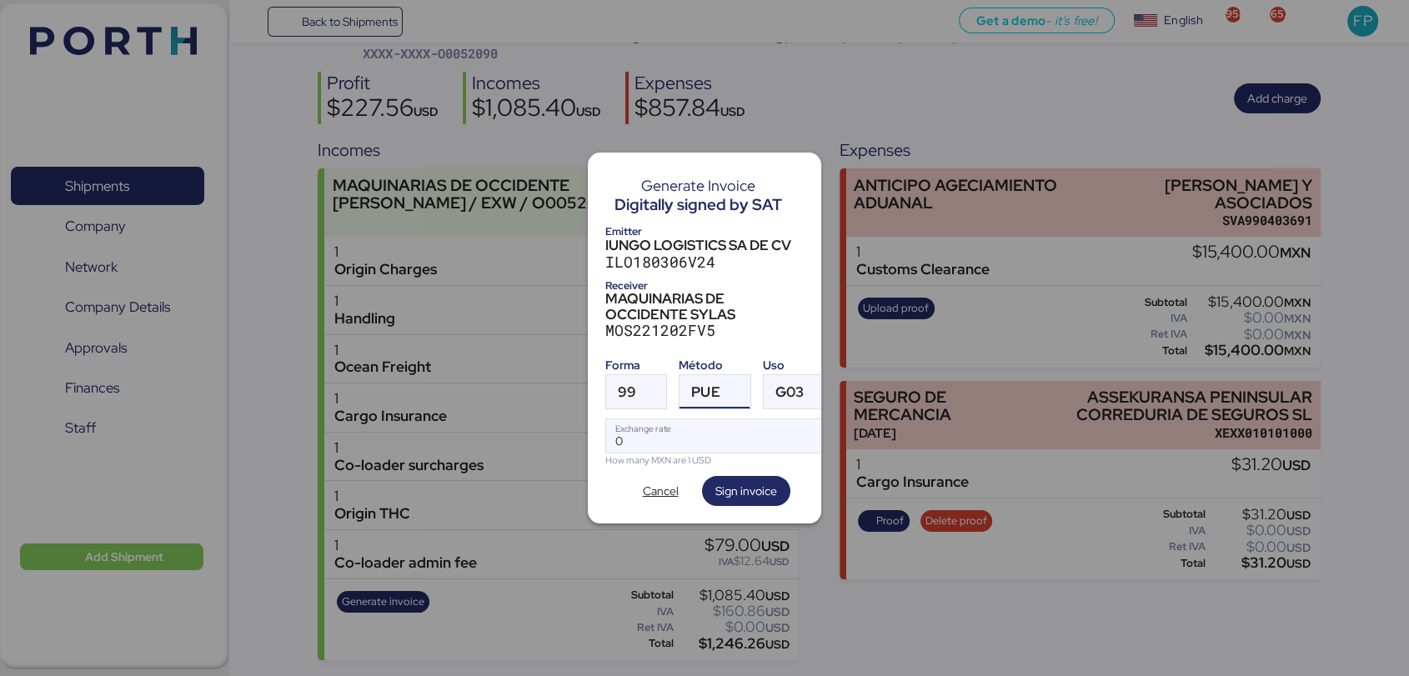
click at [708, 388] on span "PUE" at bounding box center [705, 392] width 28 height 14
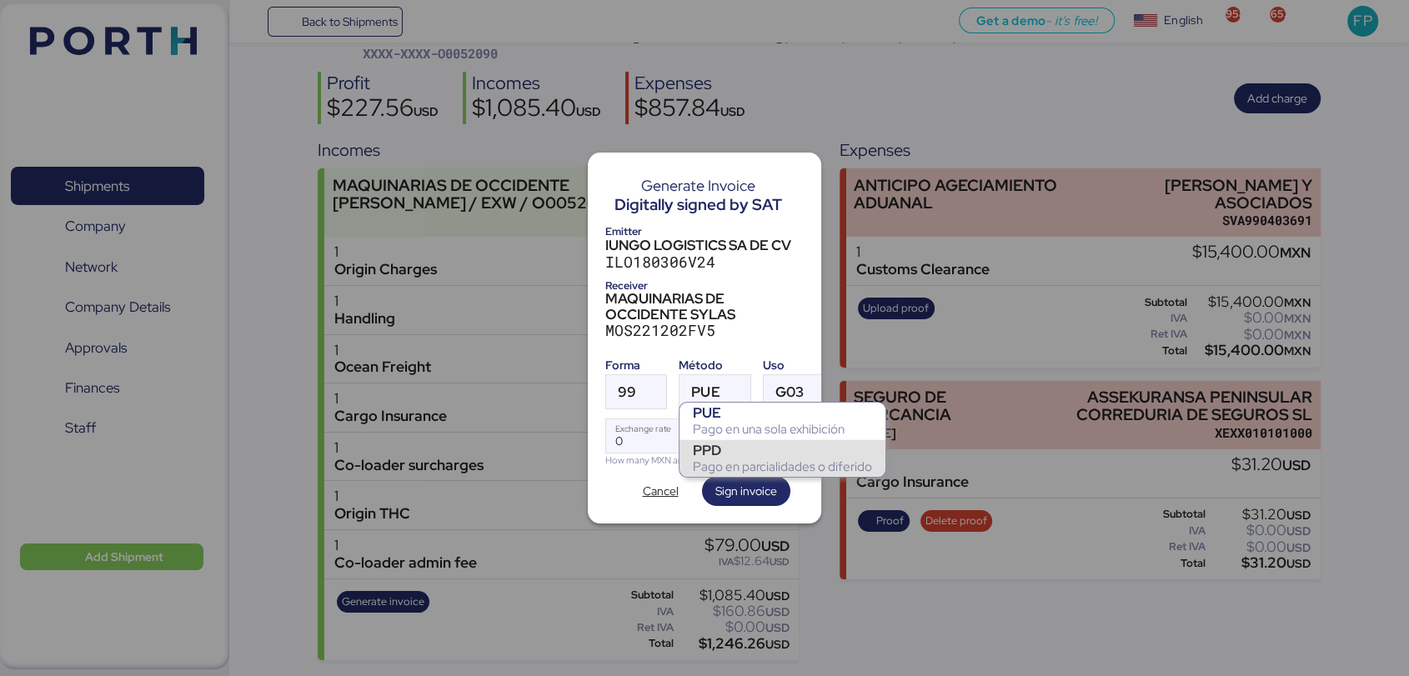
click at [728, 450] on div "PPD" at bounding box center [782, 450] width 179 height 17
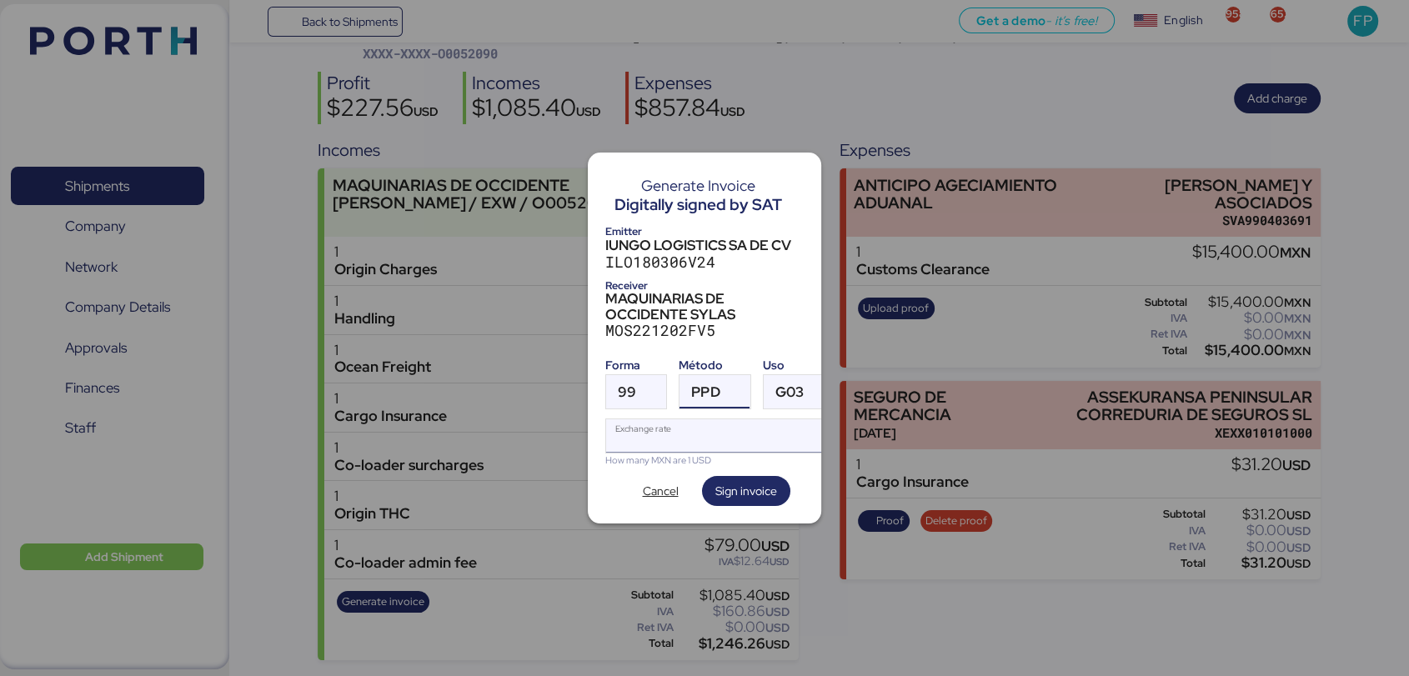
click at [694, 433] on input "Exchange rate" at bounding box center [720, 435] width 228 height 33
type input "0"
paste input "18.3604"
type input "18.3604"
click at [727, 489] on span "Sign invoice" at bounding box center [746, 491] width 62 height 20
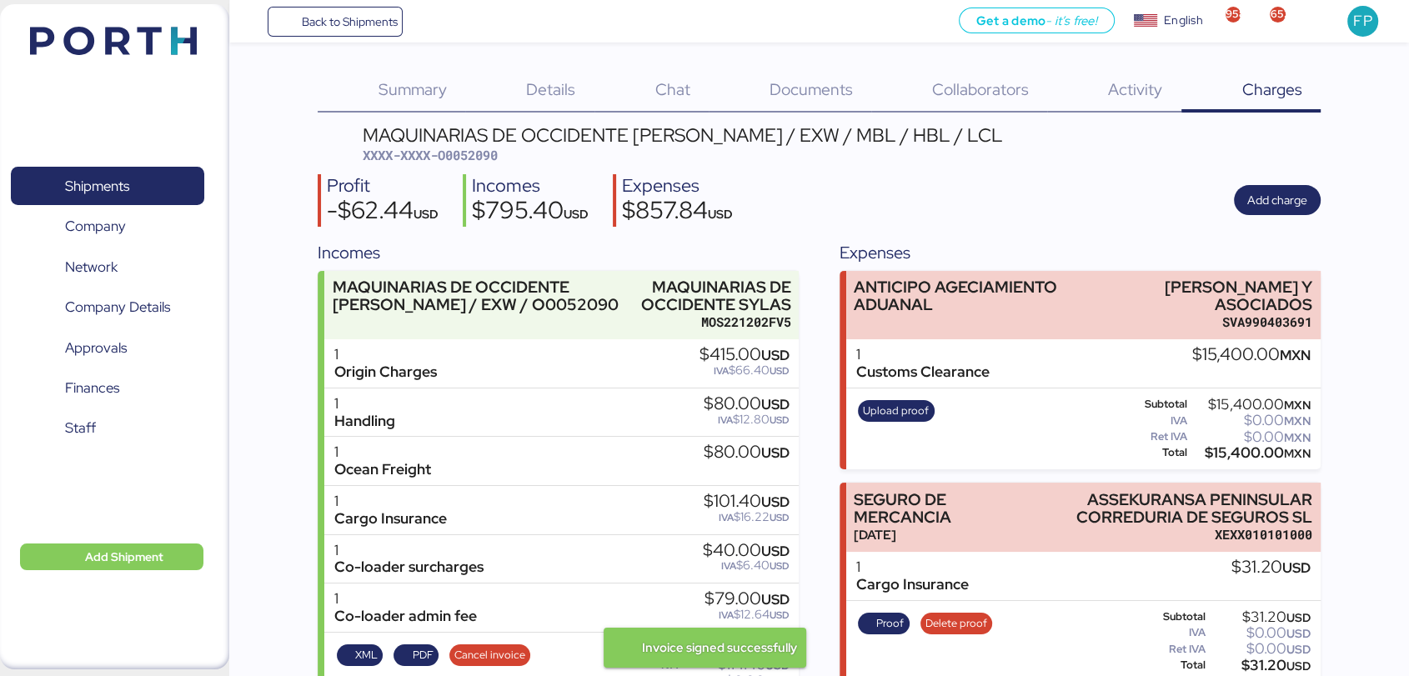
click at [506, 168] on div "MAQUINARIAS DE OCCIDENTE SYLAS - SANTOS / EXW / MBL / HBL / LCL XXXX-XXXX-O0052…" at bounding box center [819, 420] width 1003 height 588
click at [486, 163] on span "XXXX-XXXX-O0052090" at bounding box center [430, 155] width 135 height 17
copy span "O0052090"
click at [540, 93] on span "Details" at bounding box center [550, 89] width 49 height 22
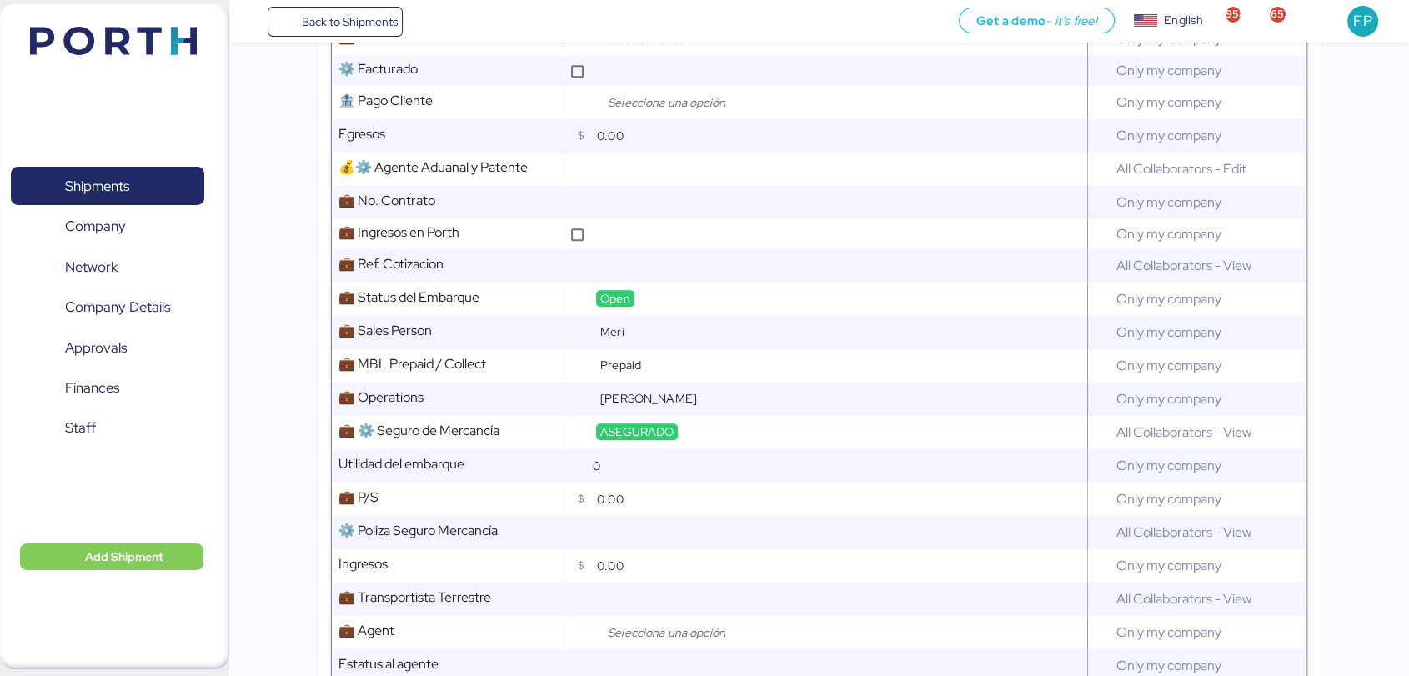
scroll to position [845, 0]
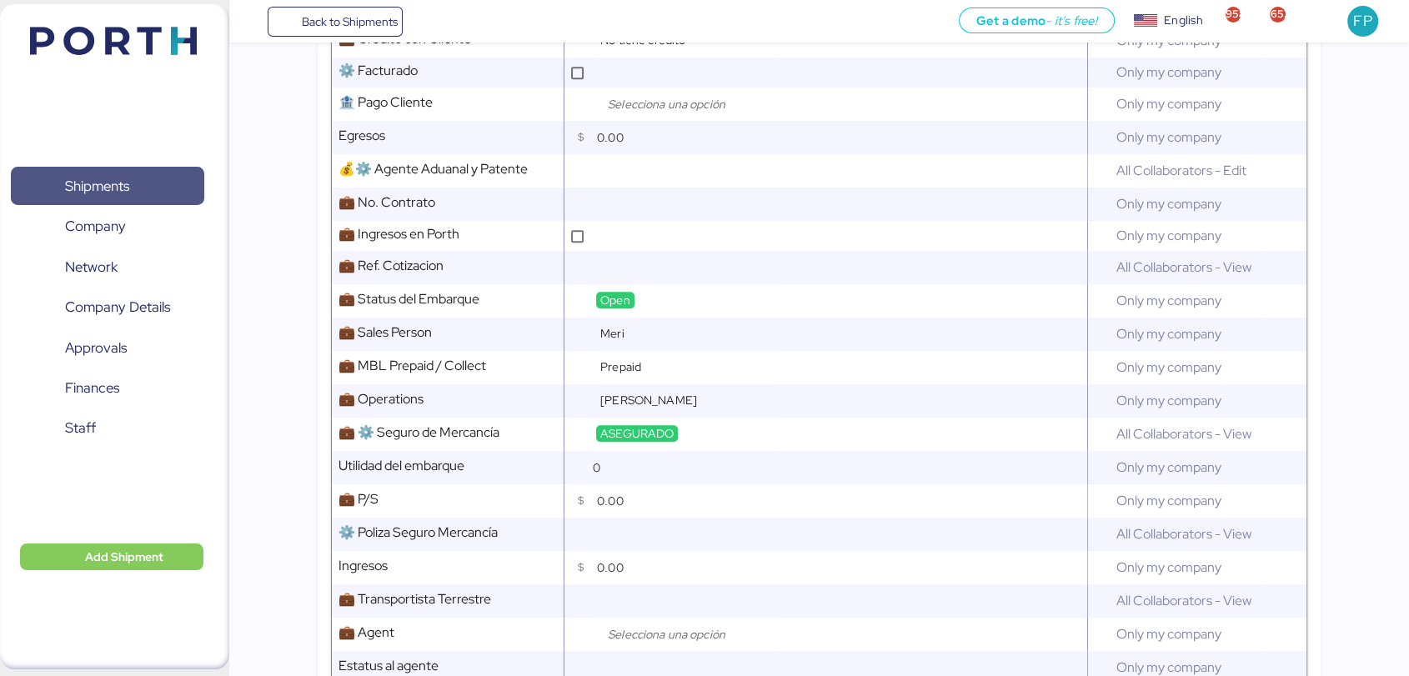
drag, startPoint x: 113, startPoint y: 185, endPoint x: 140, endPoint y: 180, distance: 27.1
click at [113, 185] on span "Shipments" at bounding box center [97, 186] width 64 height 24
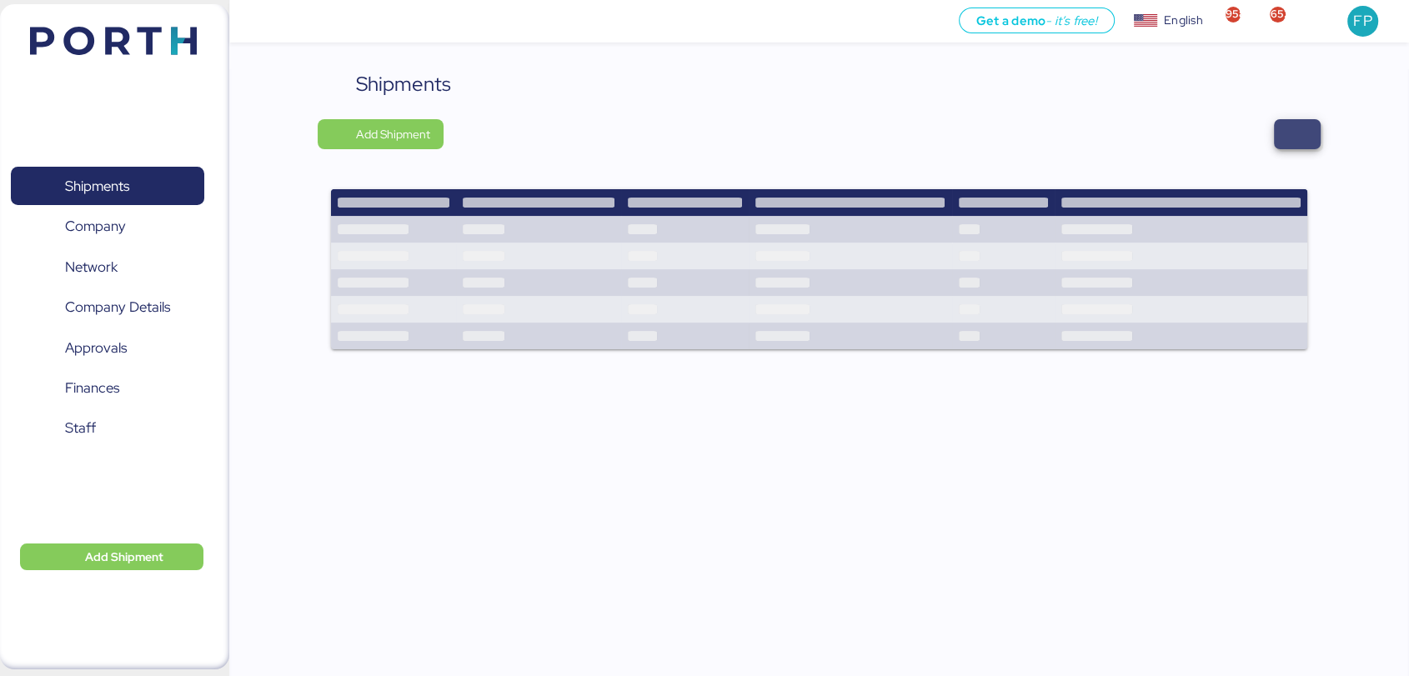
click at [1300, 146] on span "button" at bounding box center [1297, 134] width 47 height 30
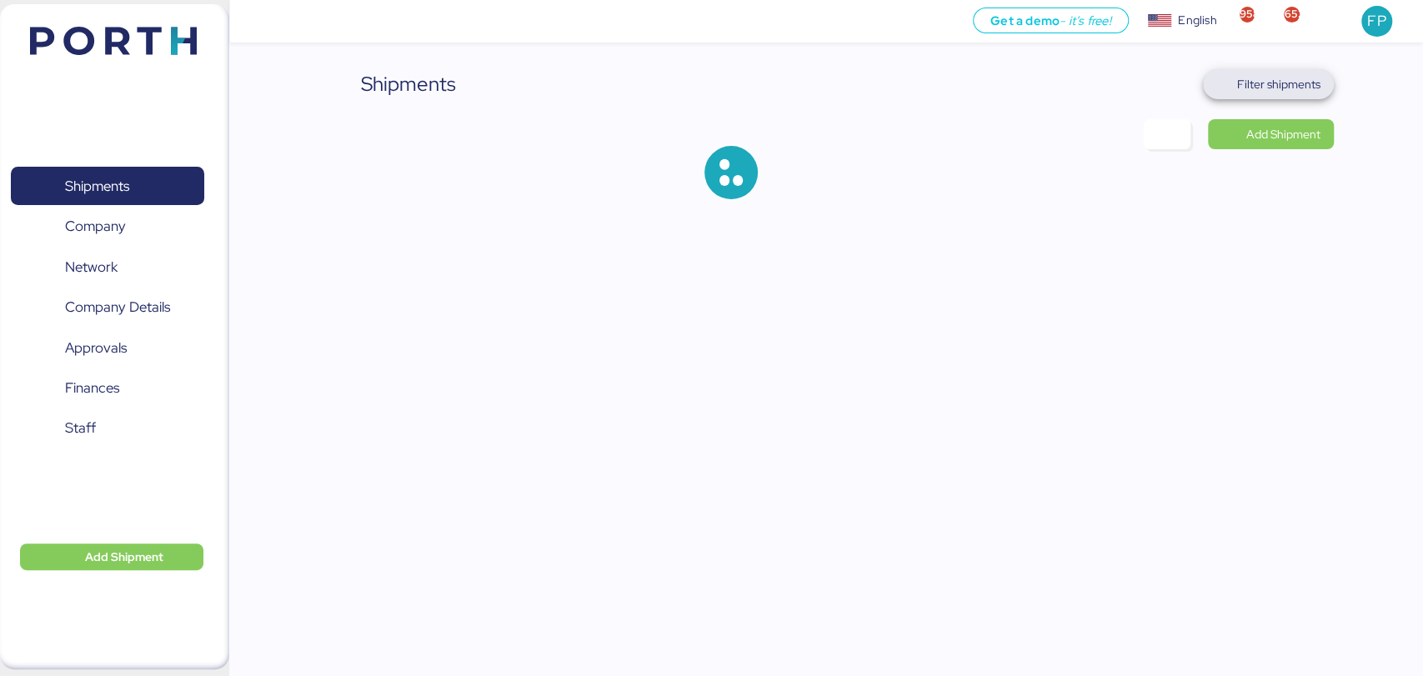
click at [1289, 84] on span "Filter shipments" at bounding box center [1278, 84] width 83 height 20
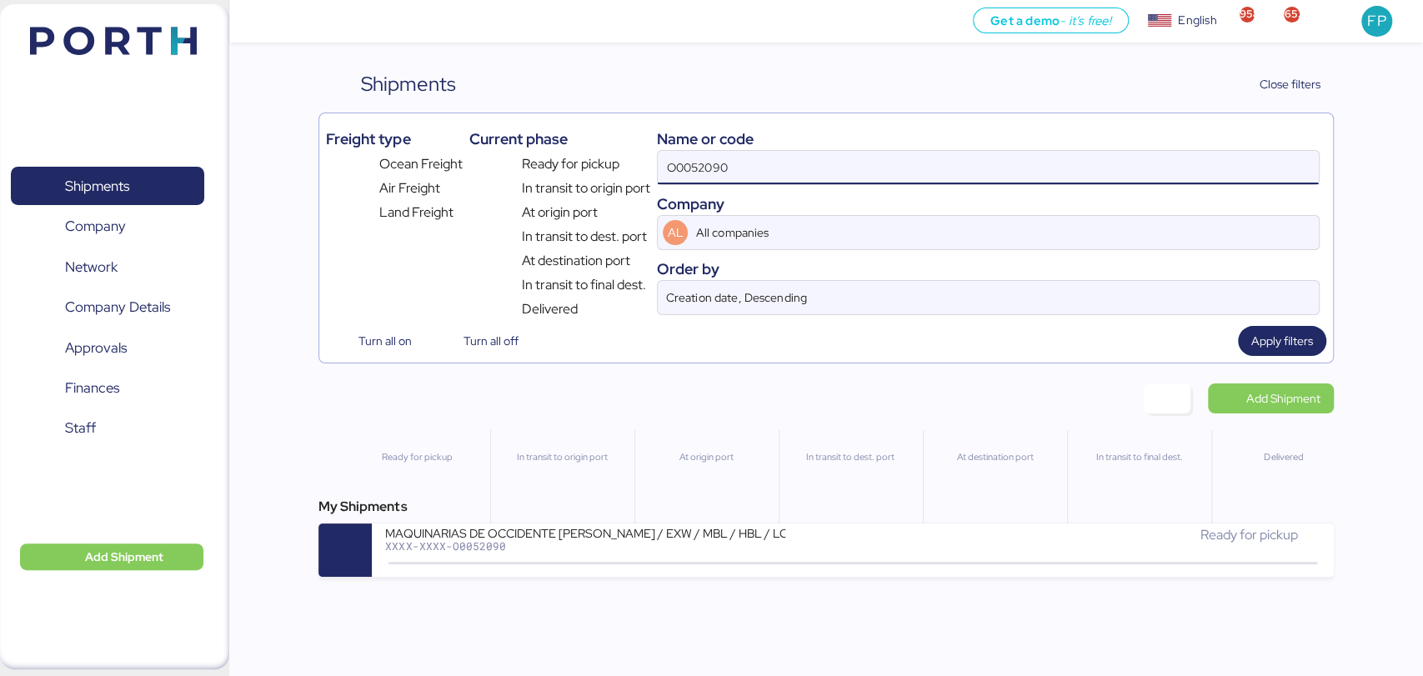
click at [693, 168] on input "O0052090" at bounding box center [988, 167] width 660 height 33
paste input "26"
type input "O0052026"
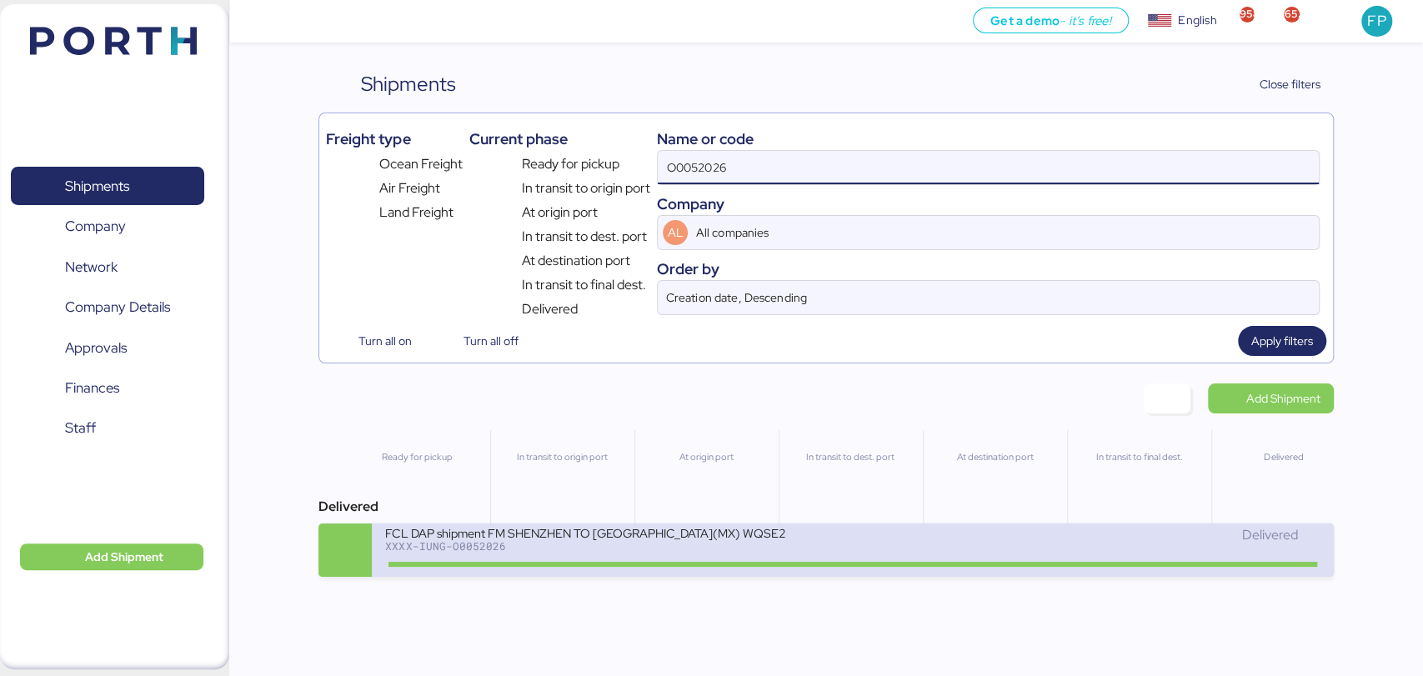
click at [666, 539] on div "FCL DAP shipment FM SHENZHEN TO MANZANILLO(MX) WQSE2507X34" at bounding box center [585, 532] width 400 height 14
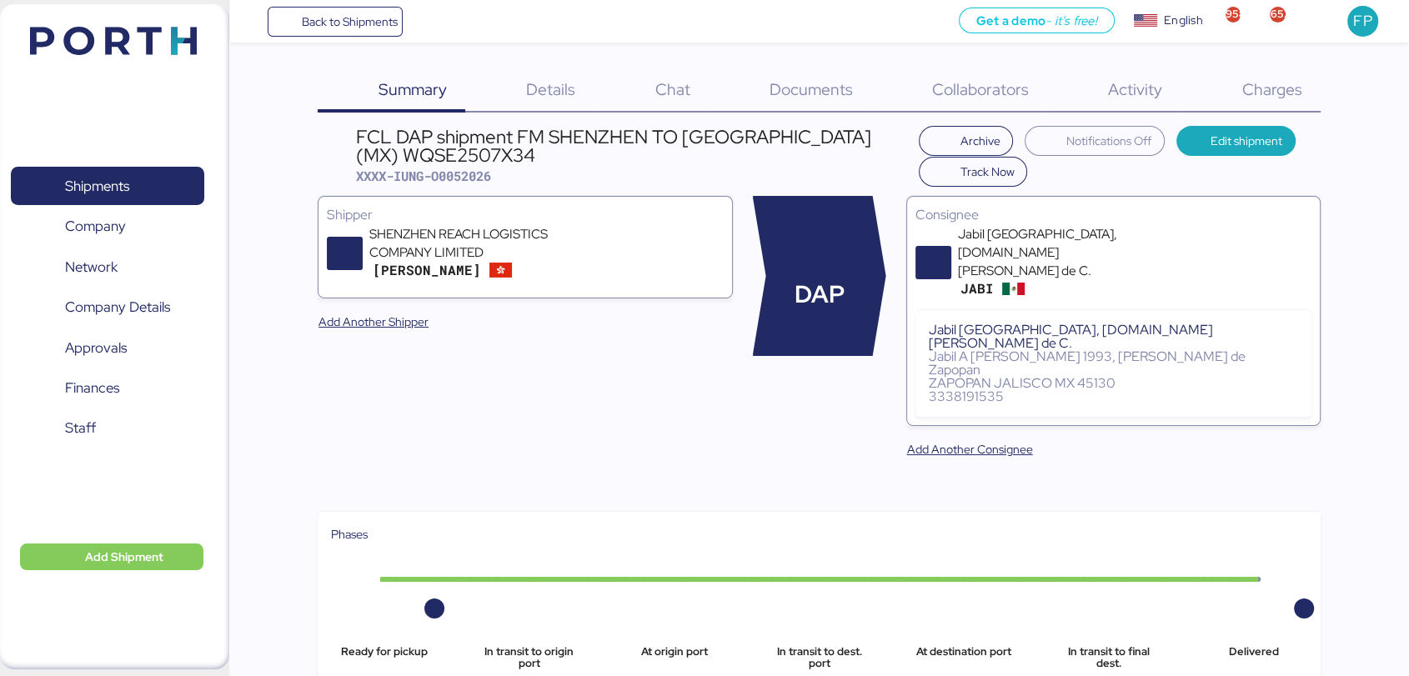
click at [1275, 98] on span "Charges" at bounding box center [1271, 89] width 60 height 22
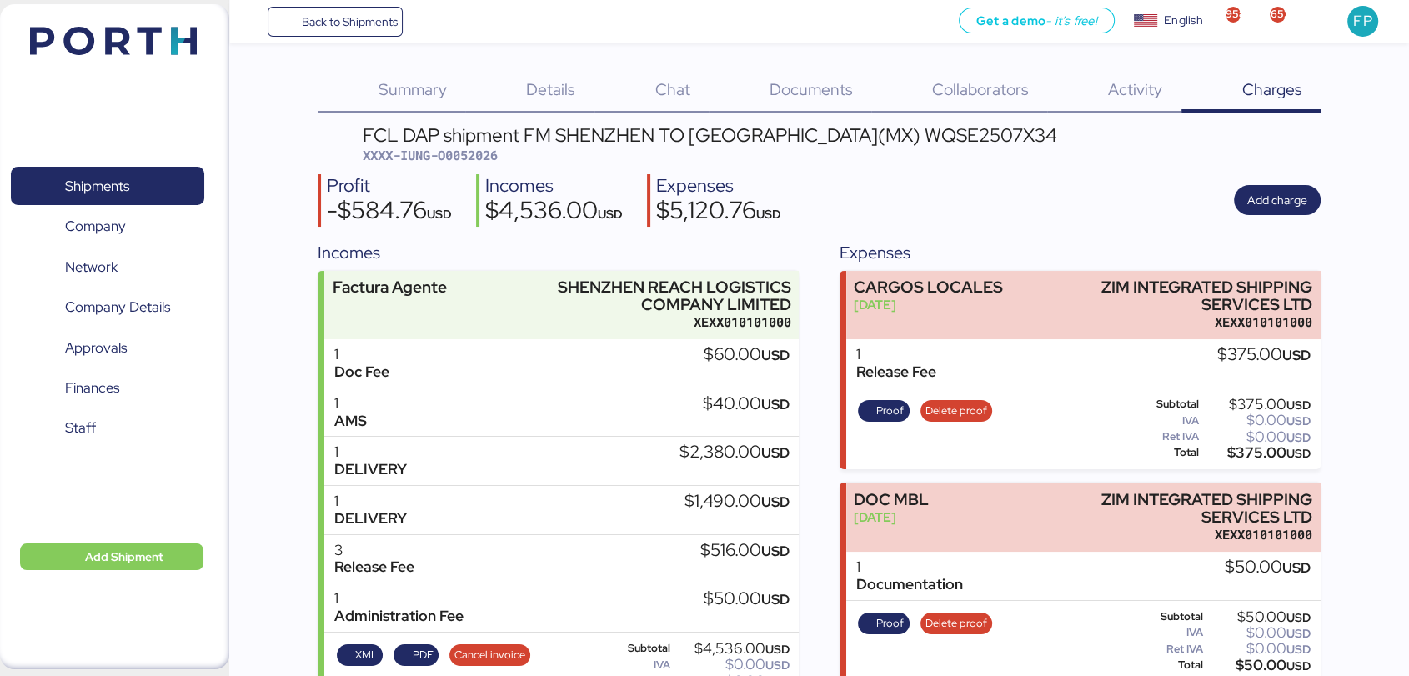
click at [484, 163] on span "XXXX-IUNG-O0052026" at bounding box center [430, 155] width 135 height 17
copy span "O0052026"
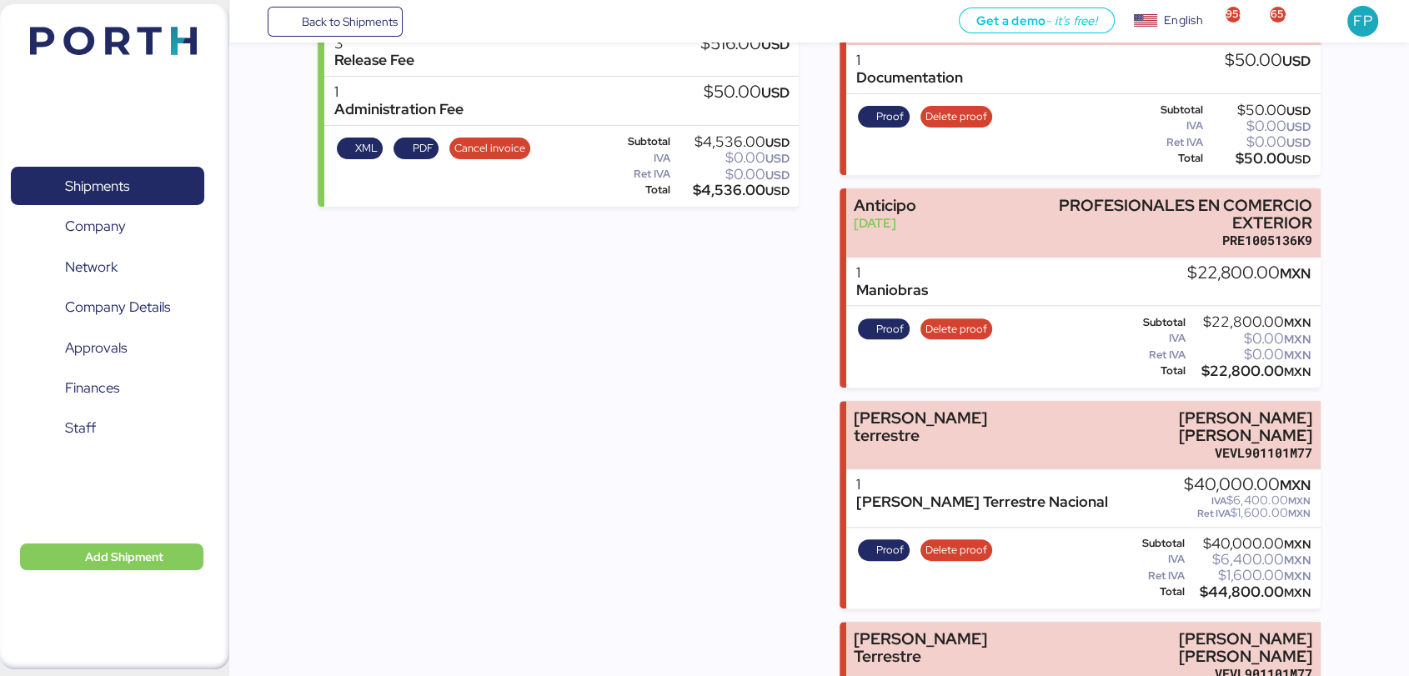
scroll to position [651, 0]
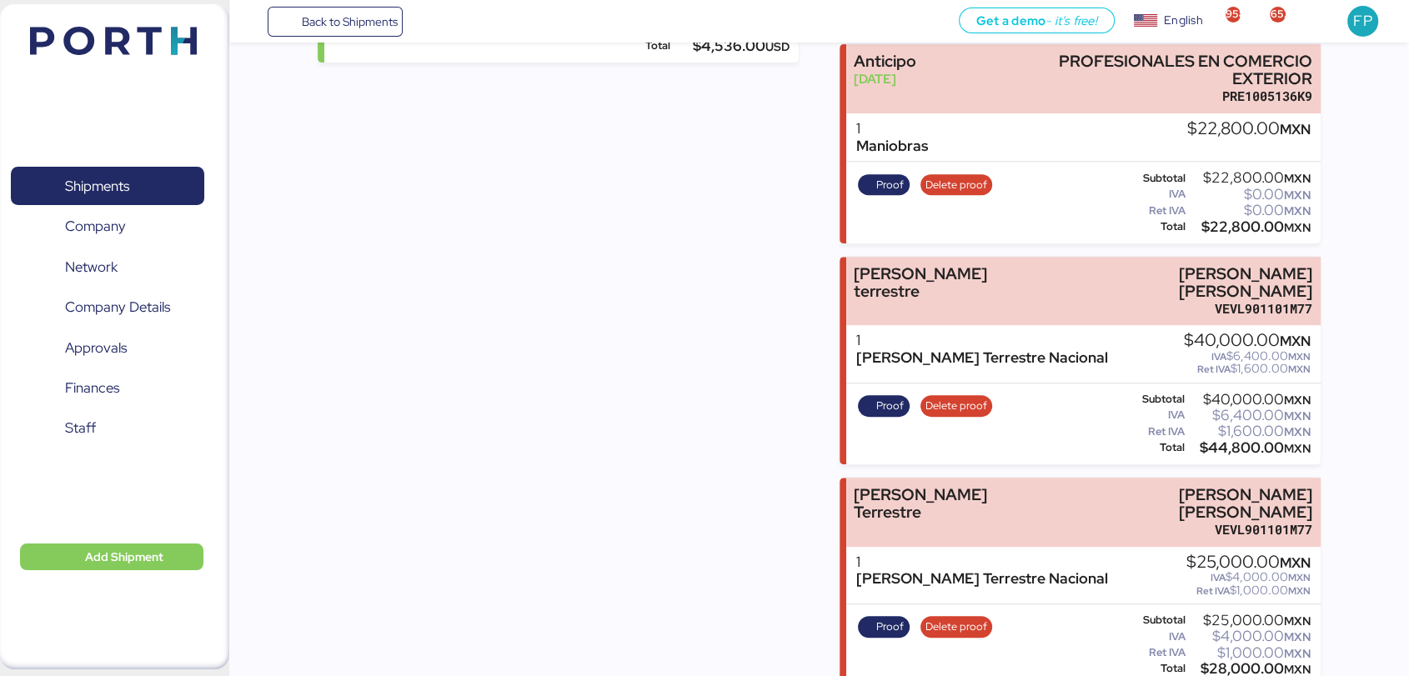
click at [880, 611] on div "Proof Delete proof" at bounding box center [925, 645] width 145 height 68
click at [884, 618] on span "Proof" at bounding box center [890, 627] width 28 height 18
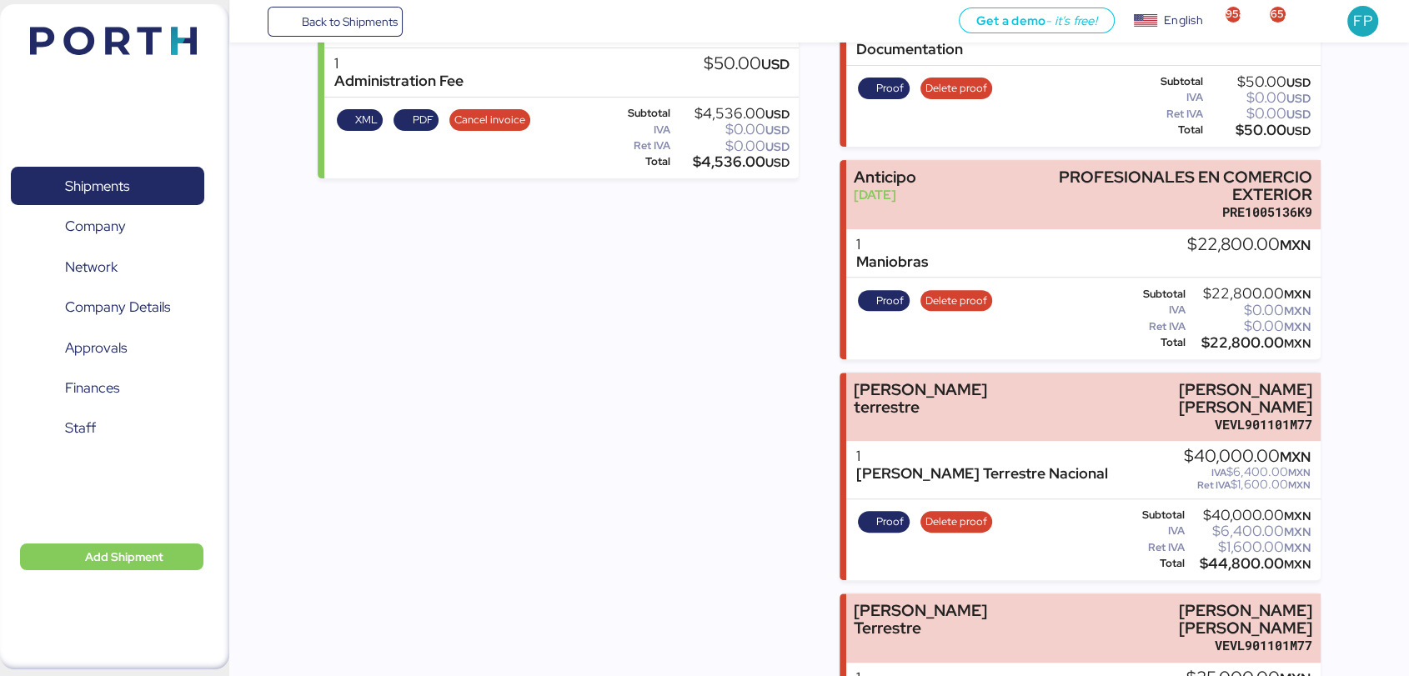
scroll to position [480, 0]
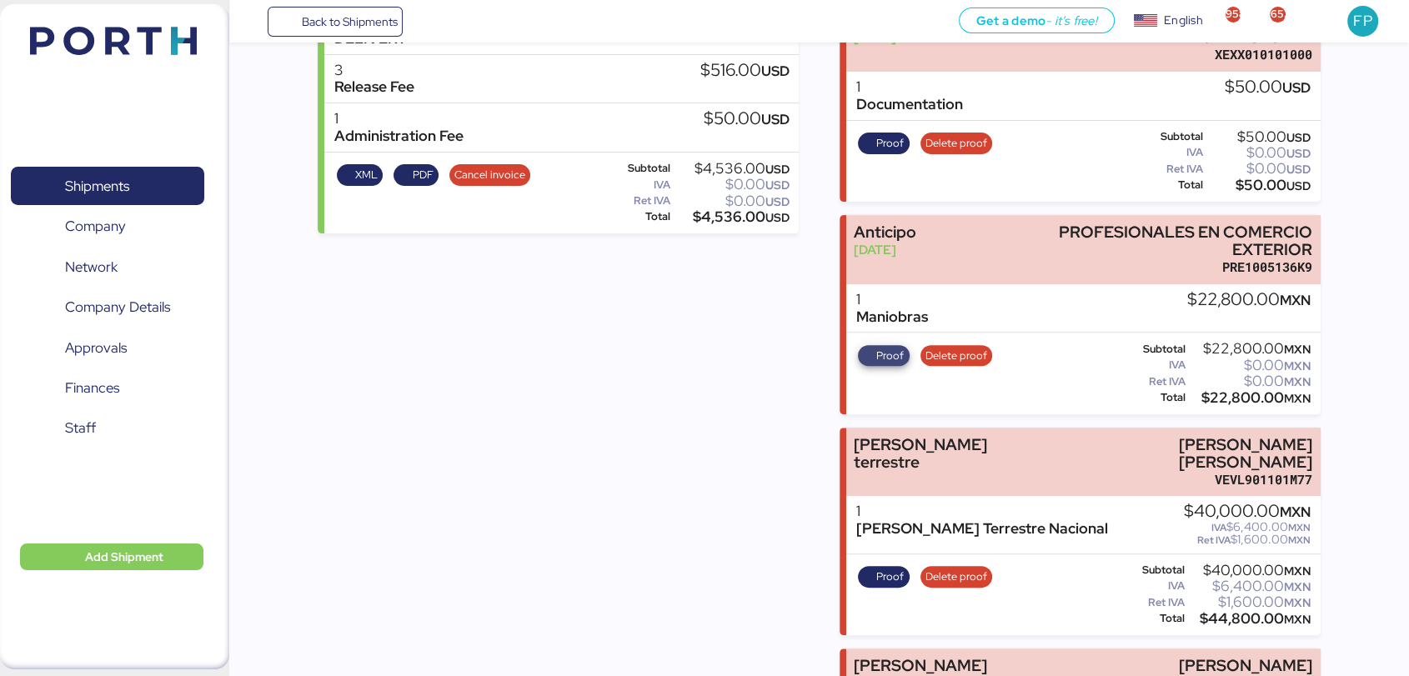
click at [891, 353] on span "Proof" at bounding box center [890, 356] width 28 height 18
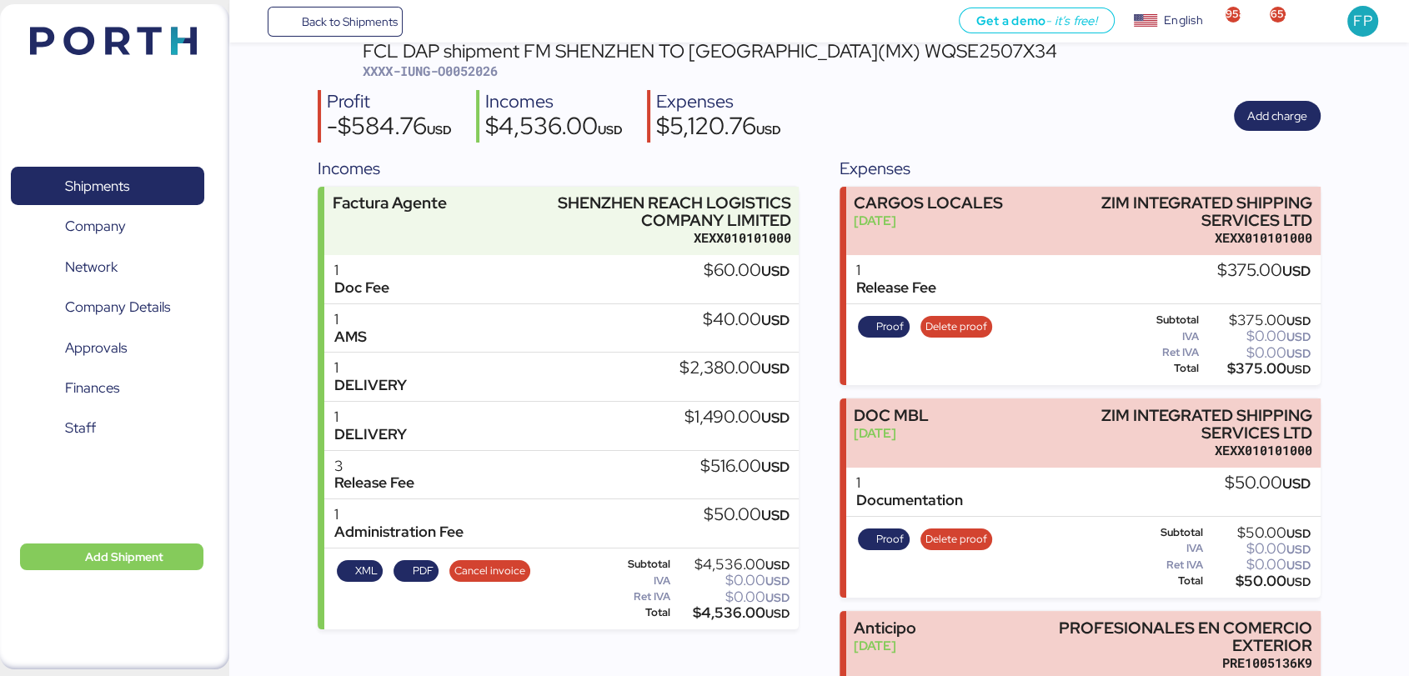
scroll to position [0, 0]
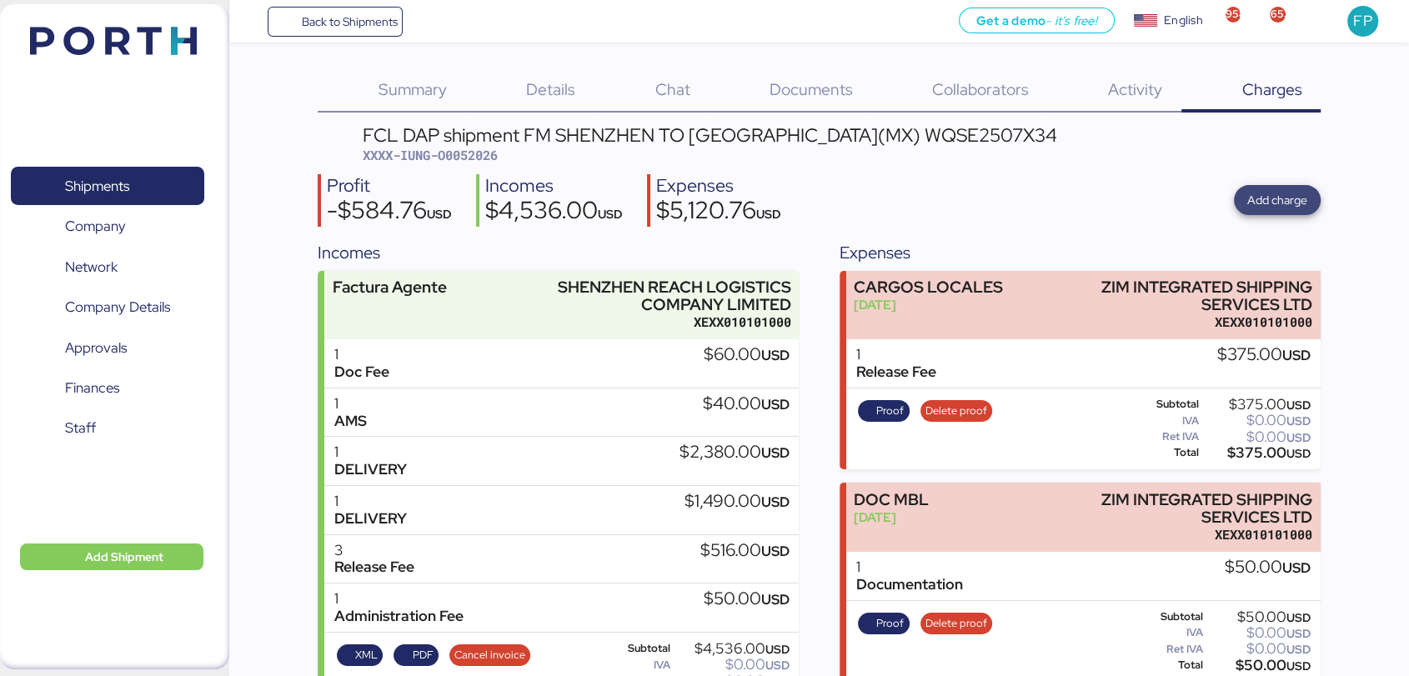
click at [1276, 205] on span "Add charge" at bounding box center [1277, 200] width 60 height 20
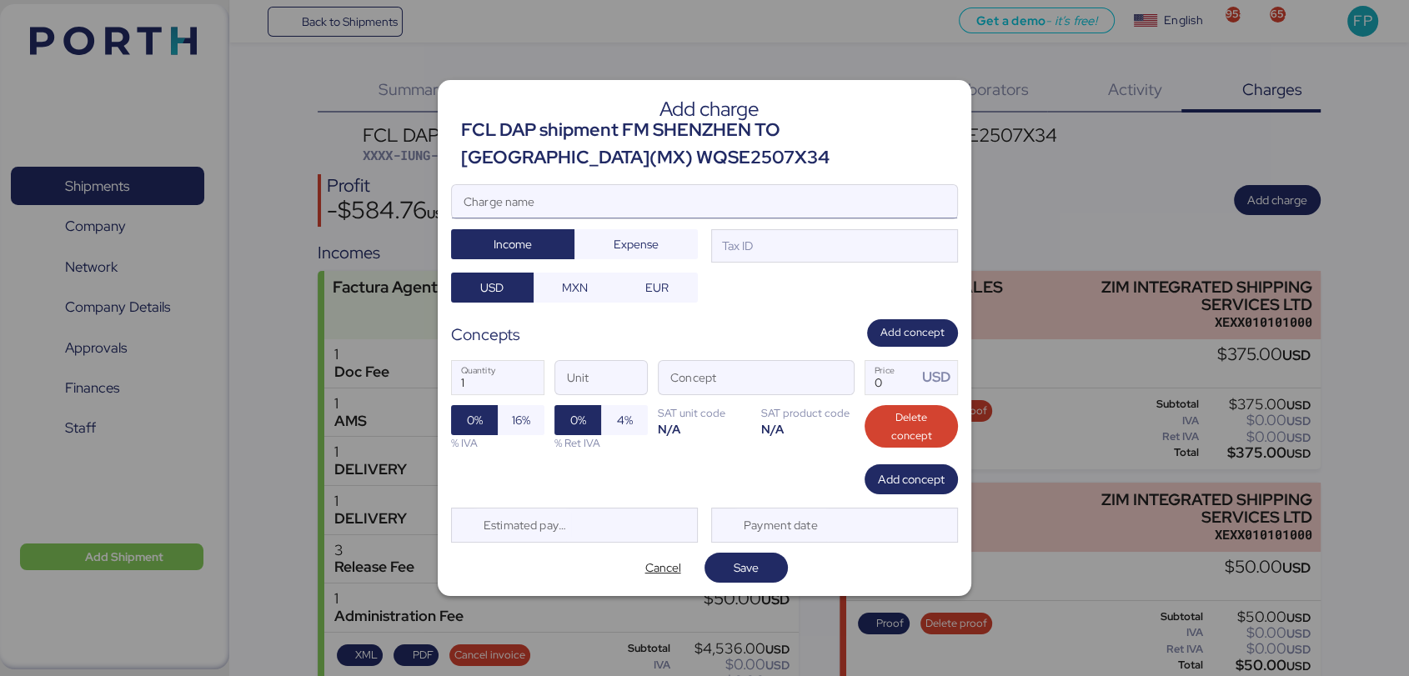
click at [613, 204] on input "Charge name" at bounding box center [704, 201] width 505 height 33
type input "Saf AA"
click at [672, 558] on span "Cancel" at bounding box center [663, 568] width 36 height 20
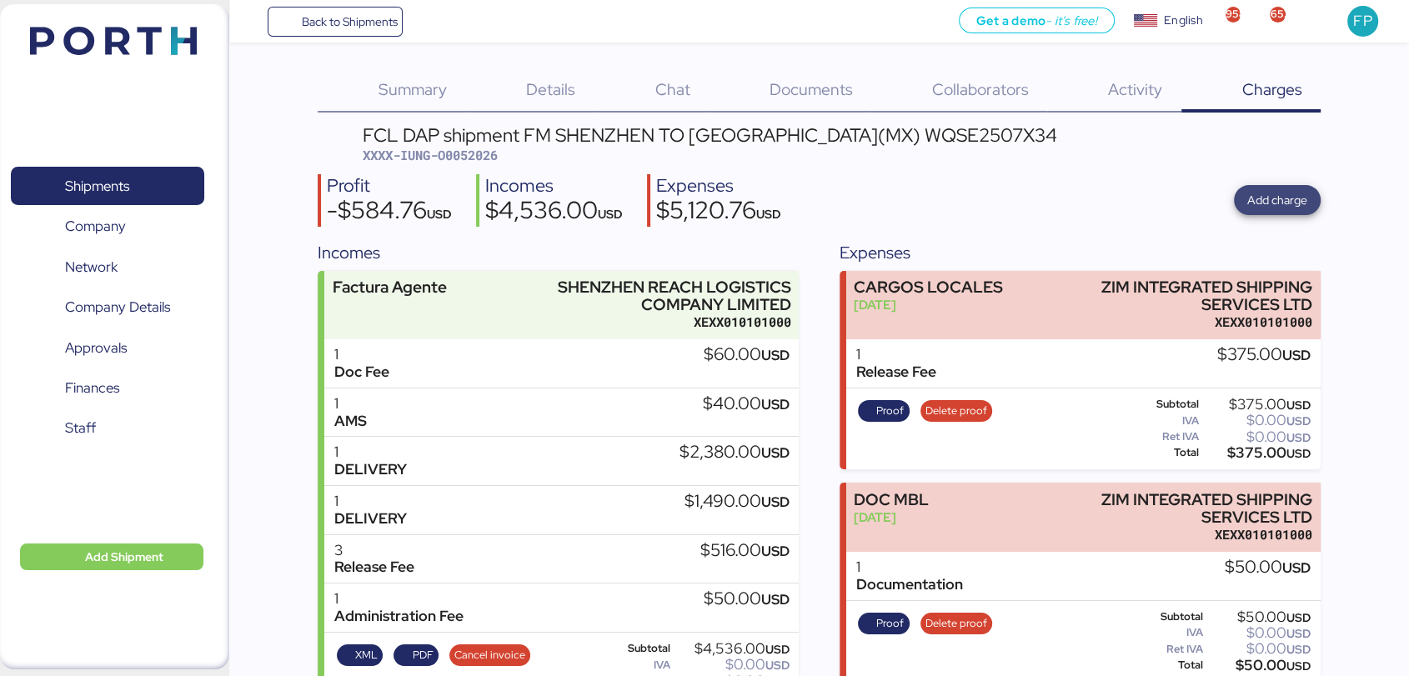
click at [1250, 211] on span "Add charge" at bounding box center [1277, 199] width 60 height 23
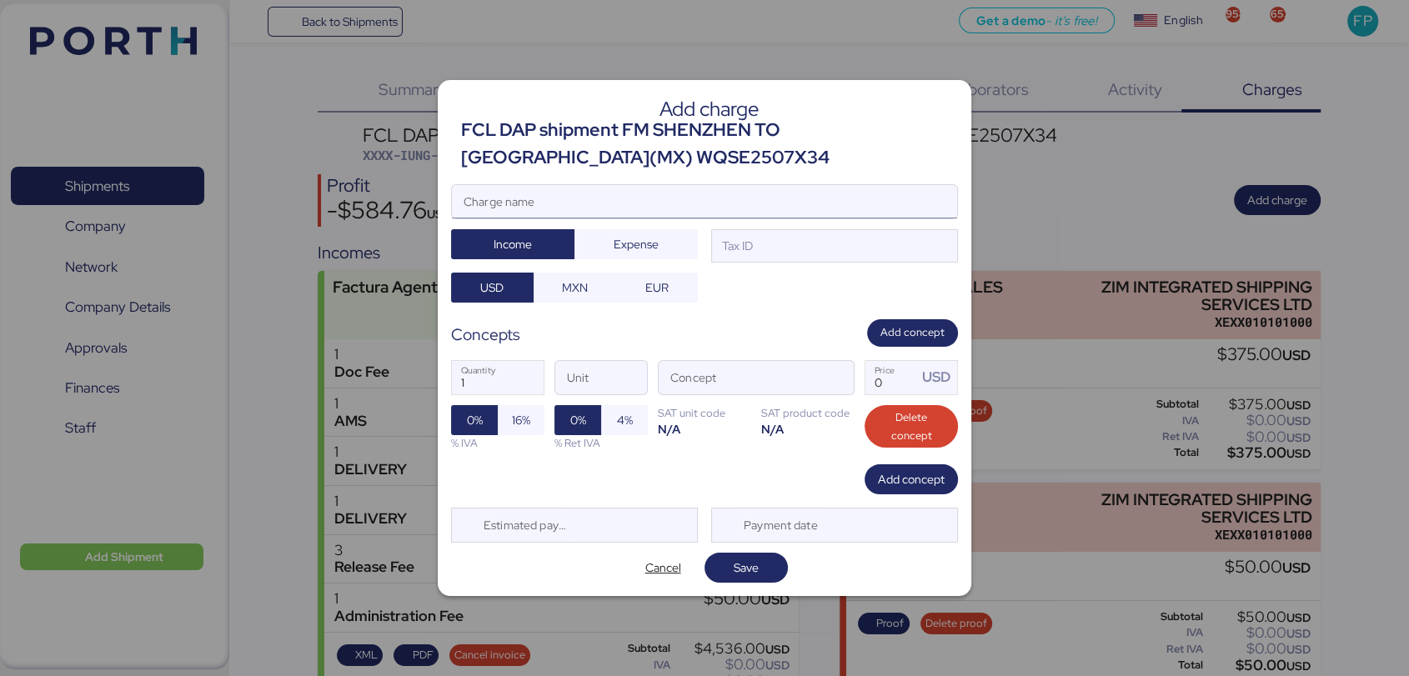
click at [601, 208] on input "Charge name" at bounding box center [704, 201] width 505 height 33
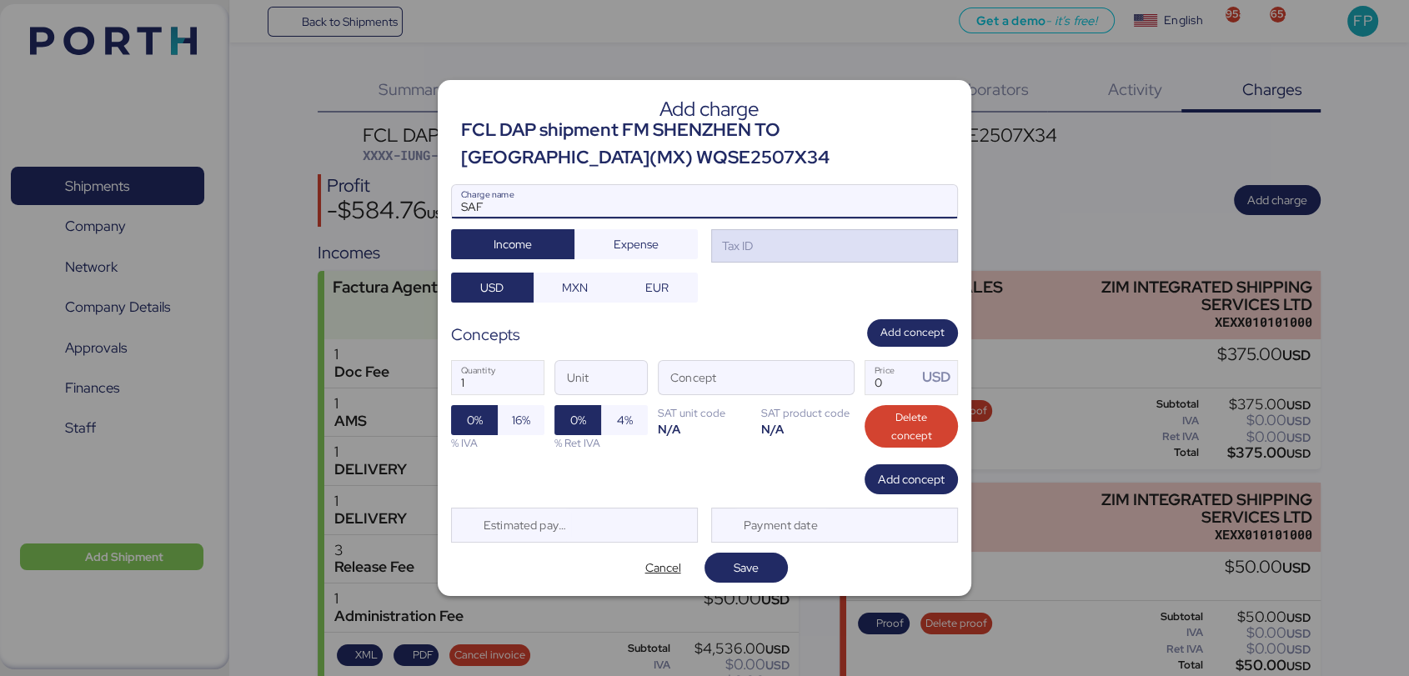
type input "SAF"
click at [747, 237] on div "Tax ID" at bounding box center [736, 246] width 34 height 18
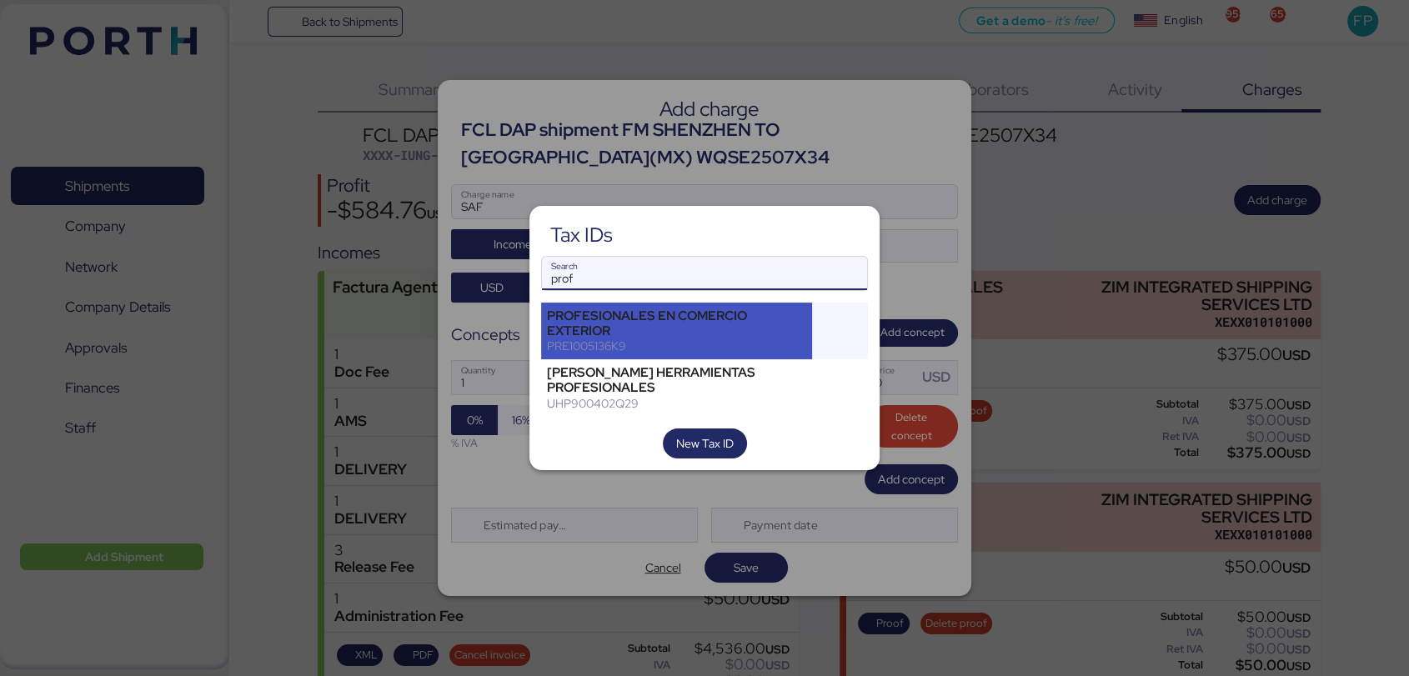
type input "prof"
click at [672, 322] on div "PROFESIONALES EN COMERCIO EXTERIOR" at bounding box center [676, 323] width 259 height 30
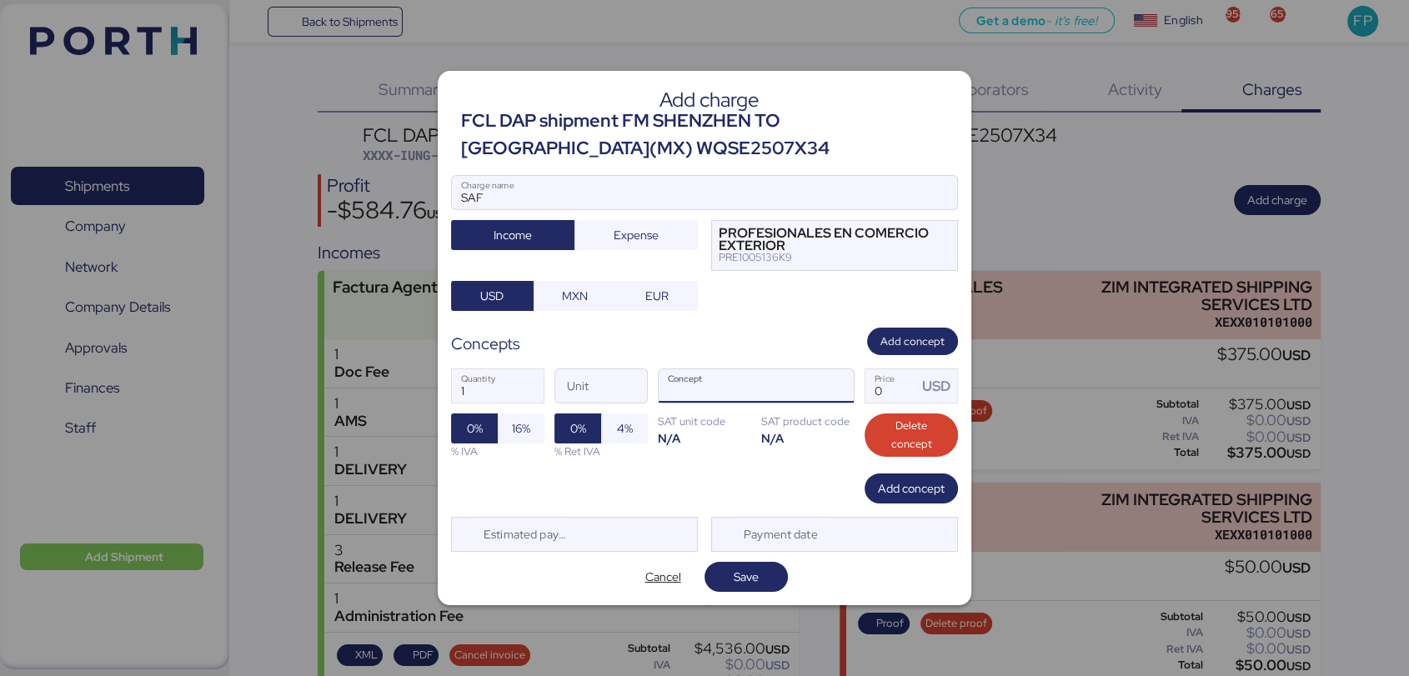
click at [798, 389] on input "Concept" at bounding box center [736, 385] width 155 height 33
type input "cus"
click at [653, 562] on span "Cancel" at bounding box center [662, 577] width 83 height 30
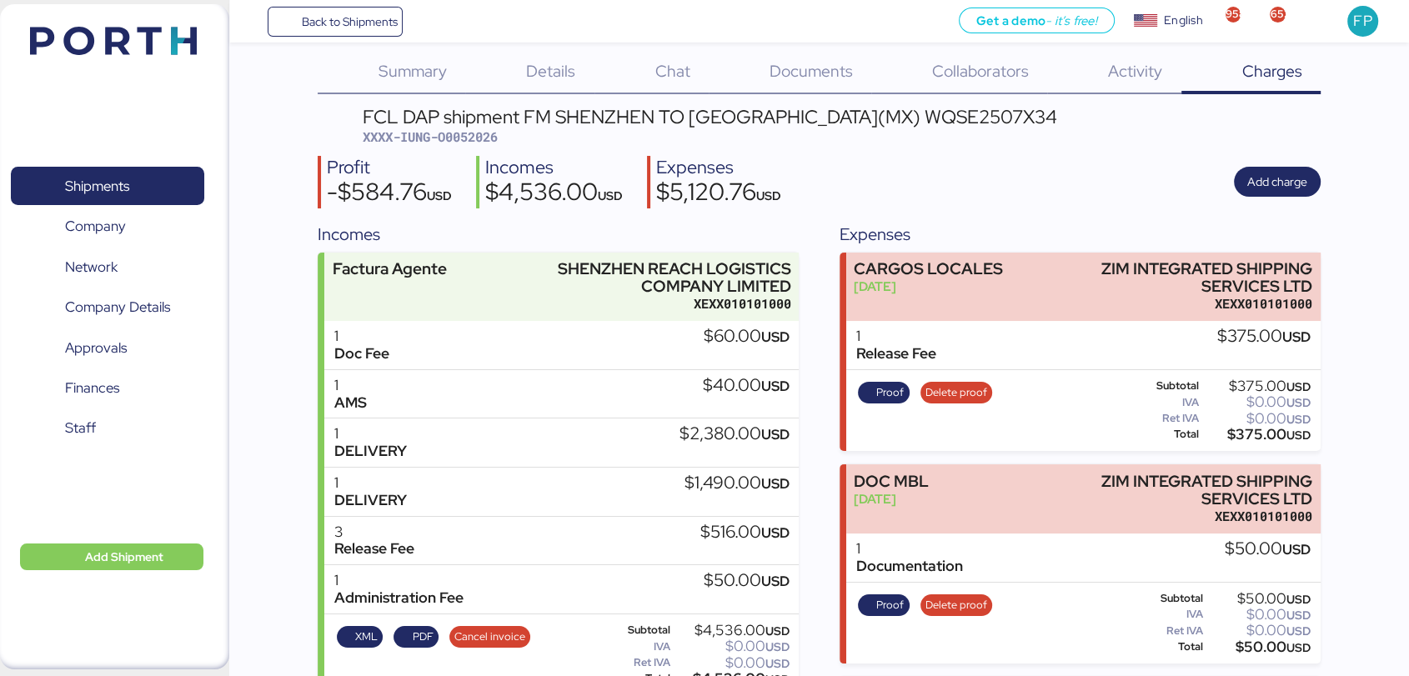
scroll to position [13, 0]
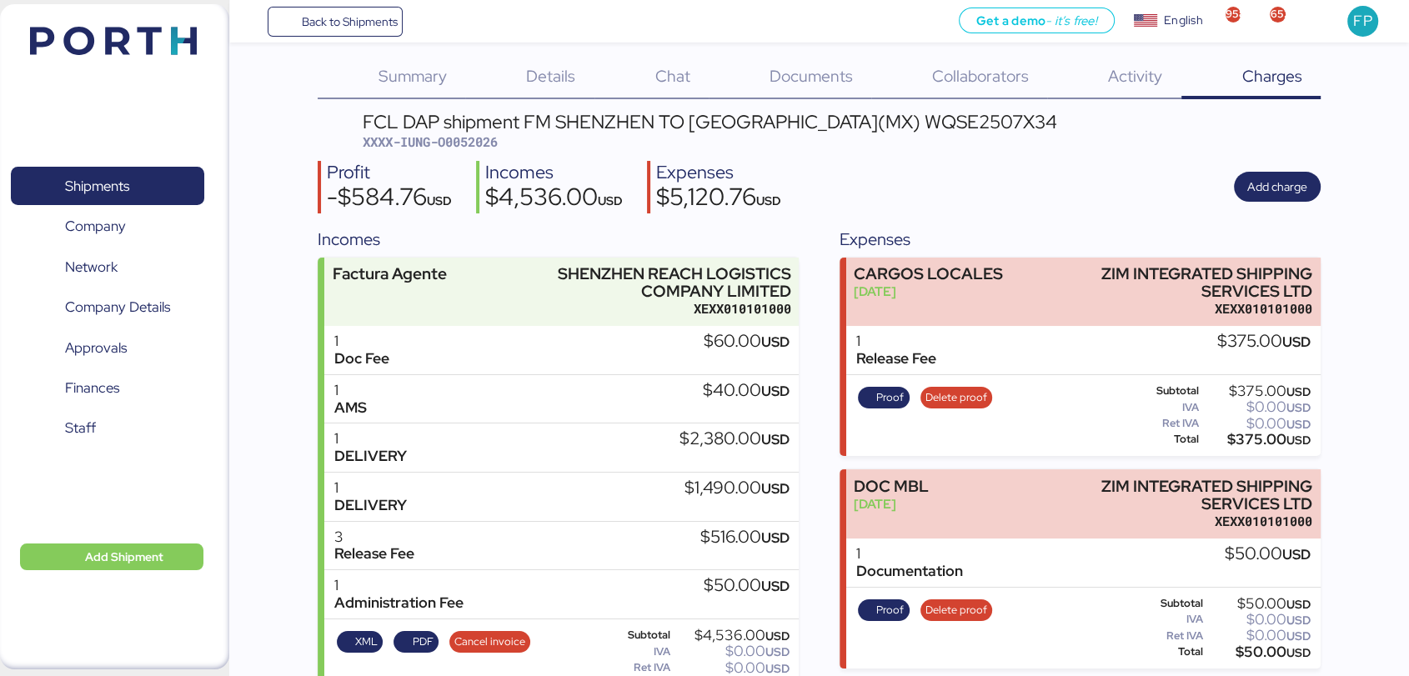
click at [1289, 162] on div "Profit -$584.76 USD Incomes $4,536.00 USD Expenses $5,120.76 USD Add charge" at bounding box center [819, 187] width 1003 height 53
click at [1285, 177] on span "Add charge" at bounding box center [1277, 187] width 60 height 20
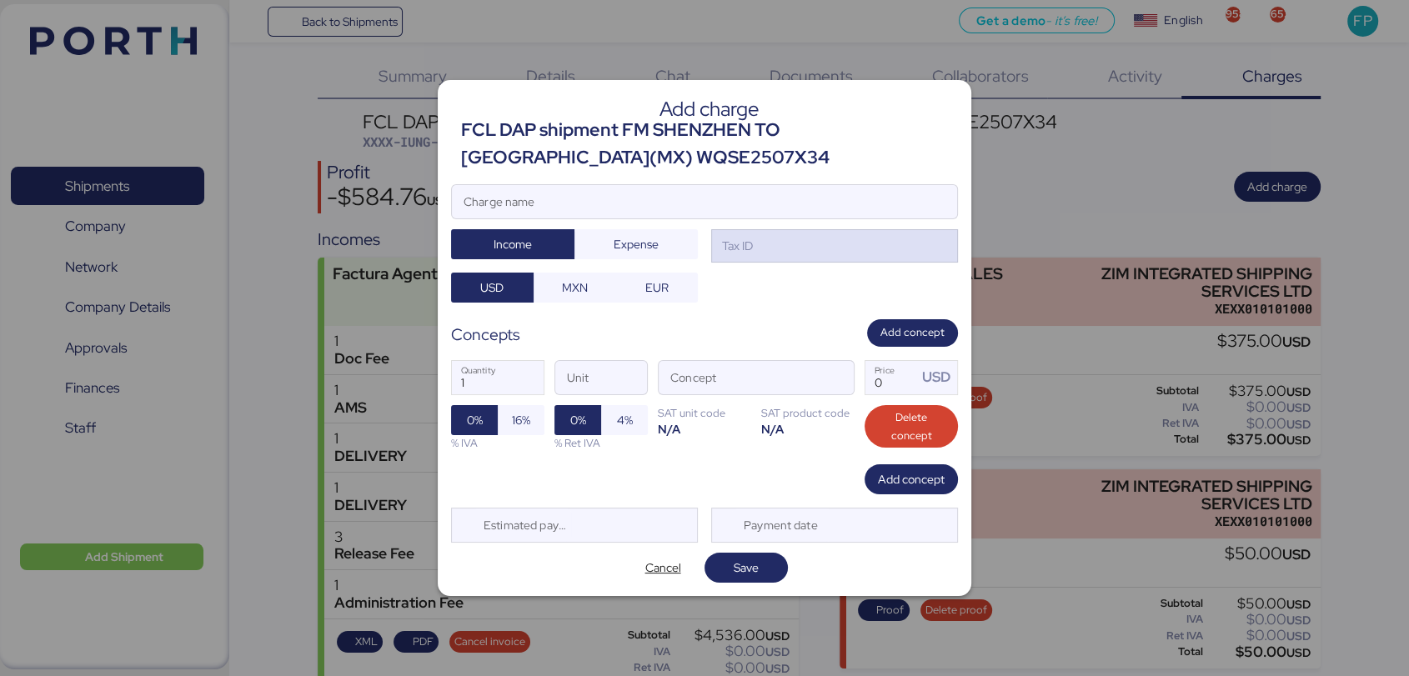
click at [749, 245] on div "Tax ID" at bounding box center [736, 246] width 34 height 18
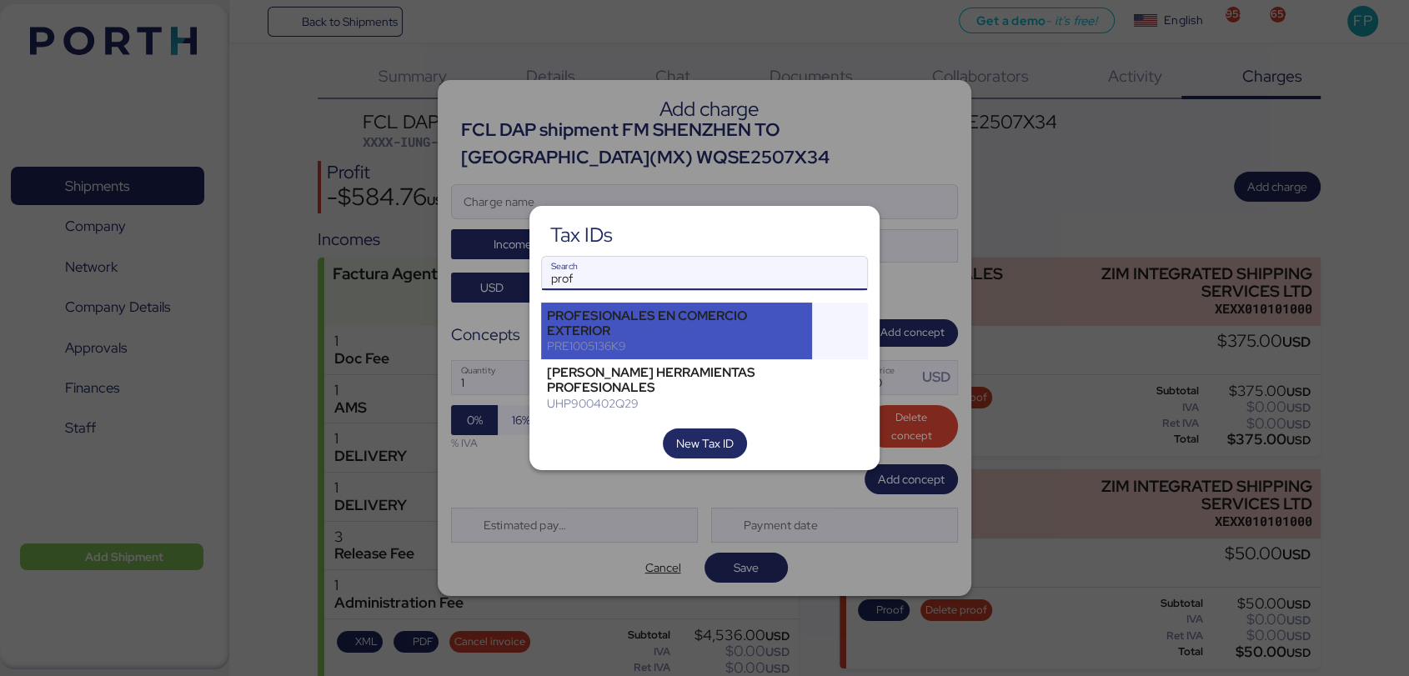
type input "prof"
click at [686, 338] on div "PROFESIONALES EN COMERCIO EXTERIOR" at bounding box center [676, 323] width 259 height 30
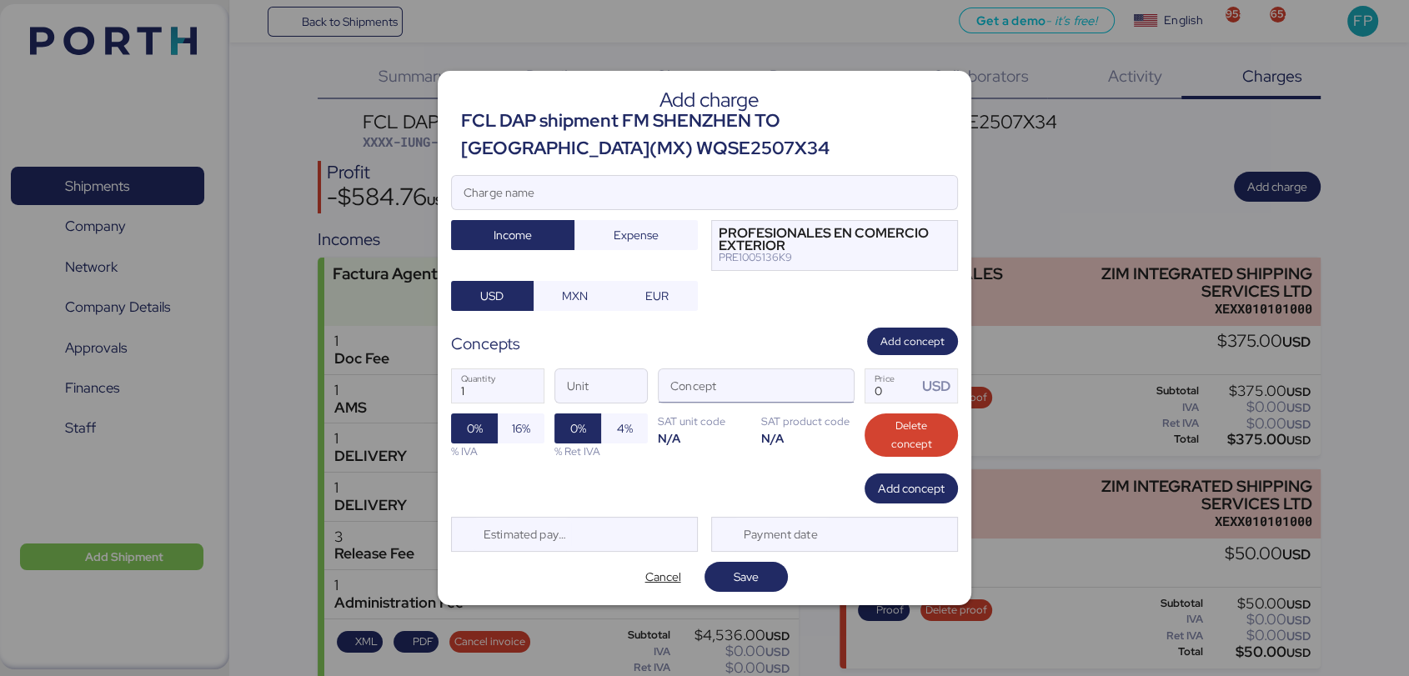
click at [803, 382] on input "Concept" at bounding box center [736, 385] width 155 height 33
type input "custu"
click at [634, 203] on input "Charge name" at bounding box center [704, 192] width 505 height 33
type input "SAF"
click at [594, 288] on span "MXN" at bounding box center [575, 295] width 56 height 23
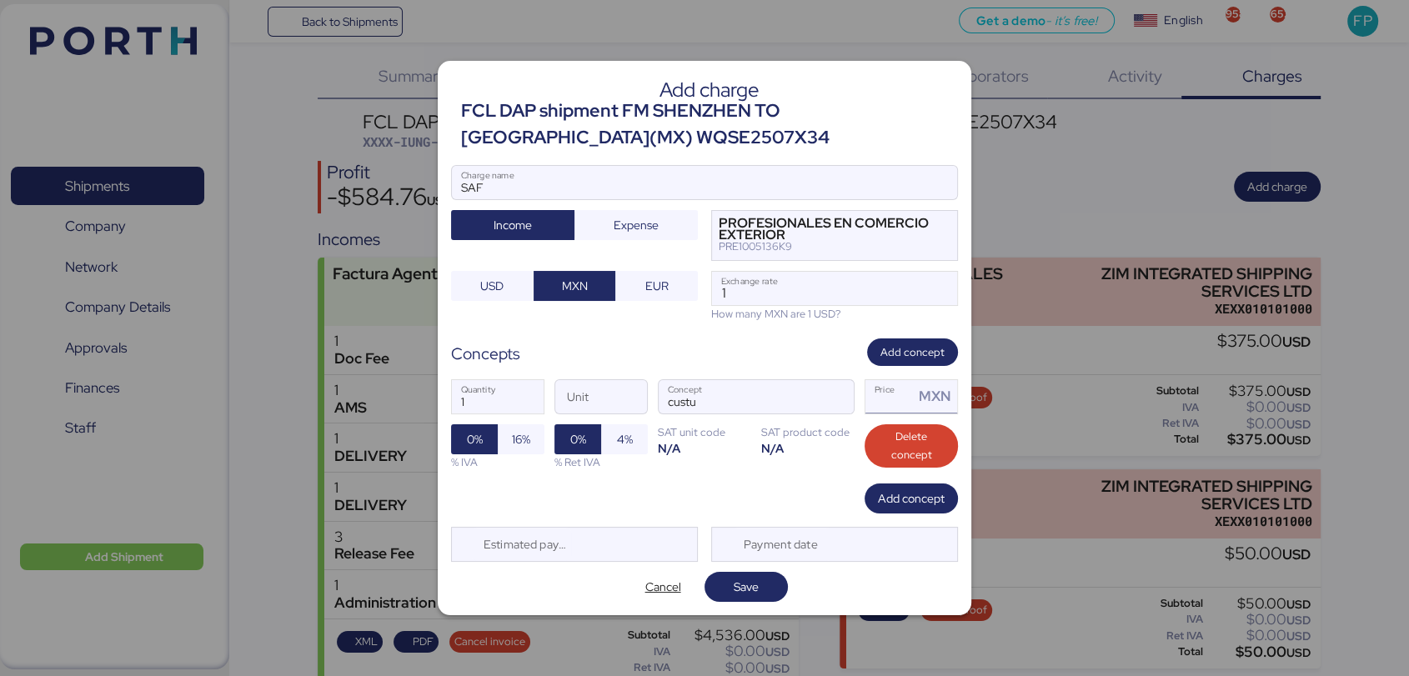
click at [887, 393] on input "Price MXN" at bounding box center [889, 396] width 48 height 33
type input "0"
drag, startPoint x: 735, startPoint y: 288, endPoint x: 697, endPoint y: 290, distance: 38.4
click at [698, 290] on div "SAF Charge name Income Expense PROFESIONALES EN COMERCIO EXTERIOR PRE1005136K9 …" at bounding box center [704, 243] width 507 height 157
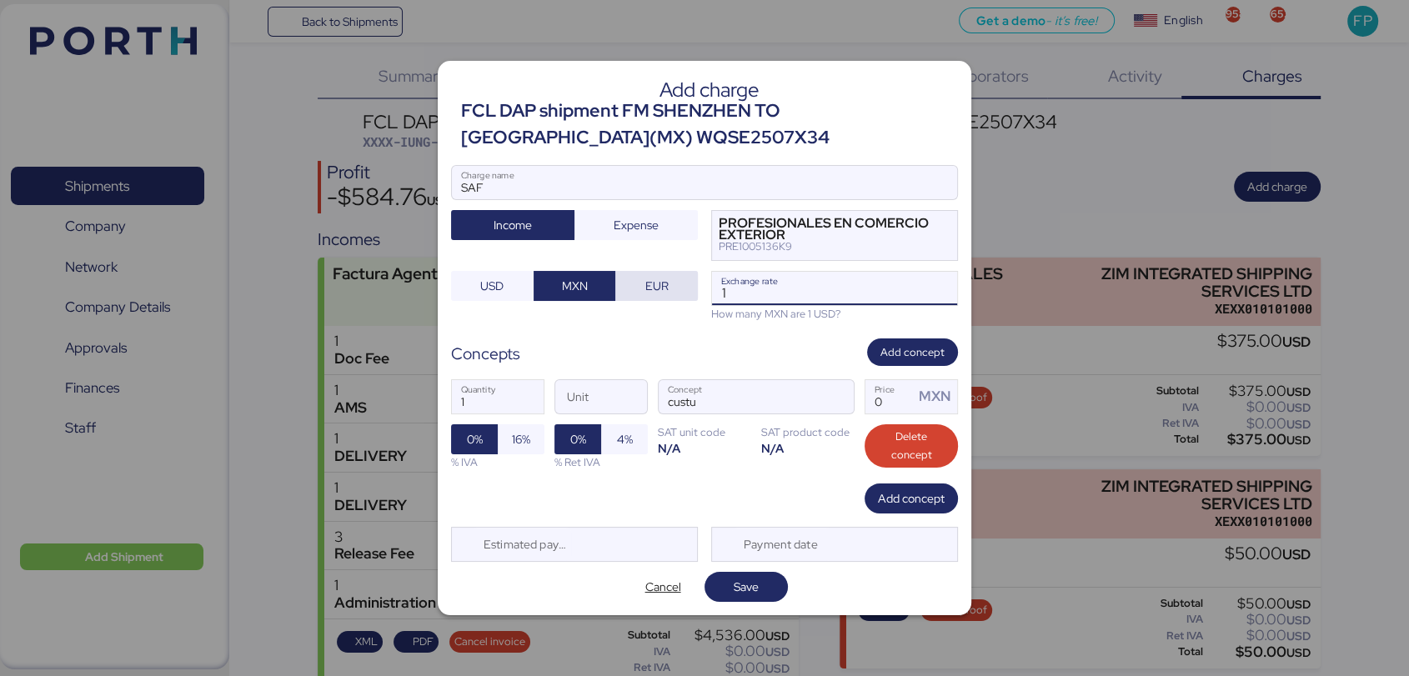
paste input "8.3604"
type input "18.3604"
click at [729, 322] on div "Add charge FCL DAP shipment FM SHENZHEN TO MANZANILLO(MX) WQSE2507X34 SAF Charg…" at bounding box center [705, 338] width 534 height 554
click at [723, 384] on input "custu" at bounding box center [736, 396] width 155 height 33
click at [895, 402] on input "Price MXN" at bounding box center [889, 396] width 48 height 33
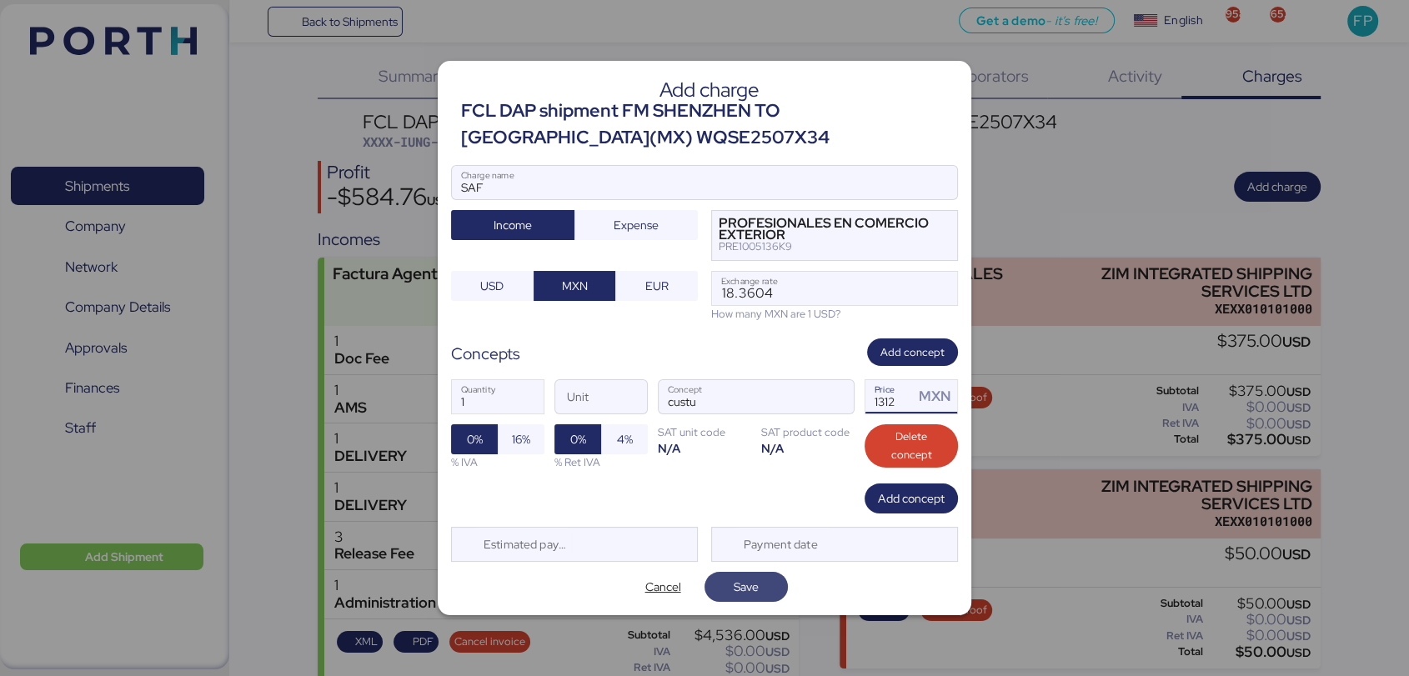
type input "1312"
click at [749, 597] on span "Save" at bounding box center [746, 586] width 57 height 23
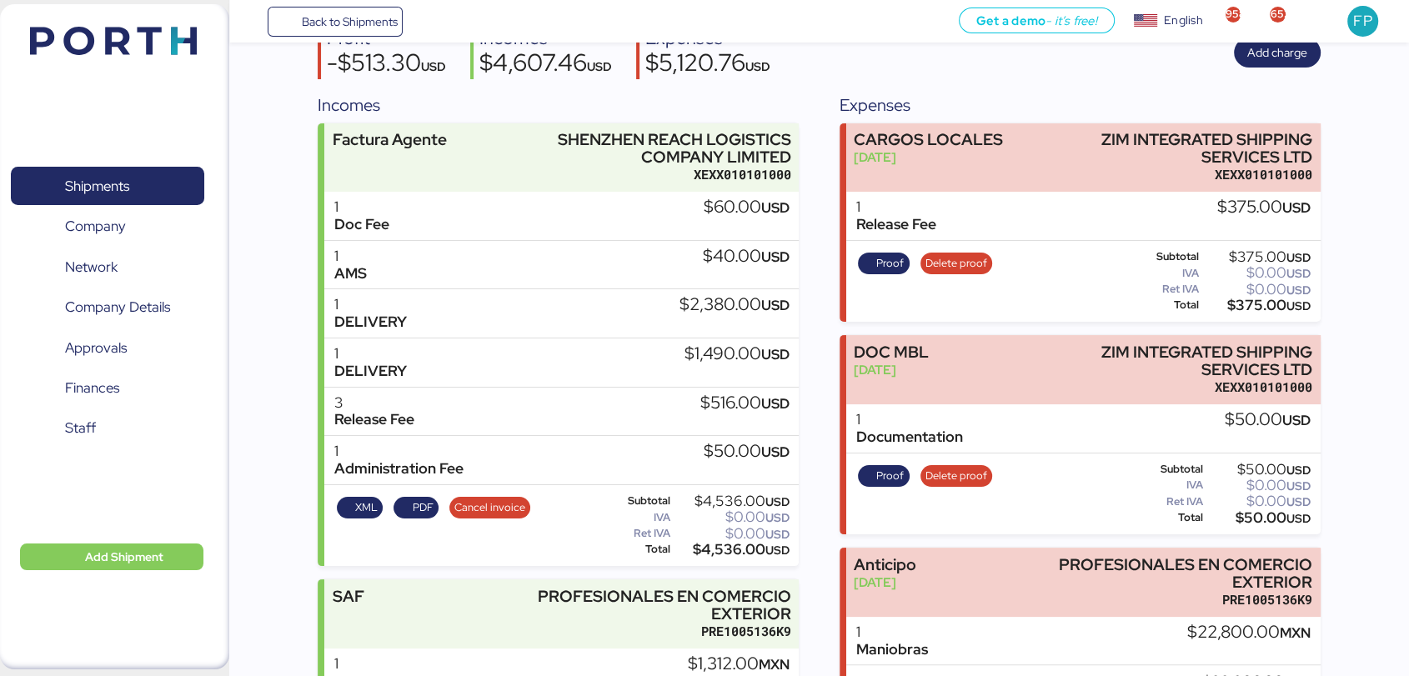
scroll to position [37, 0]
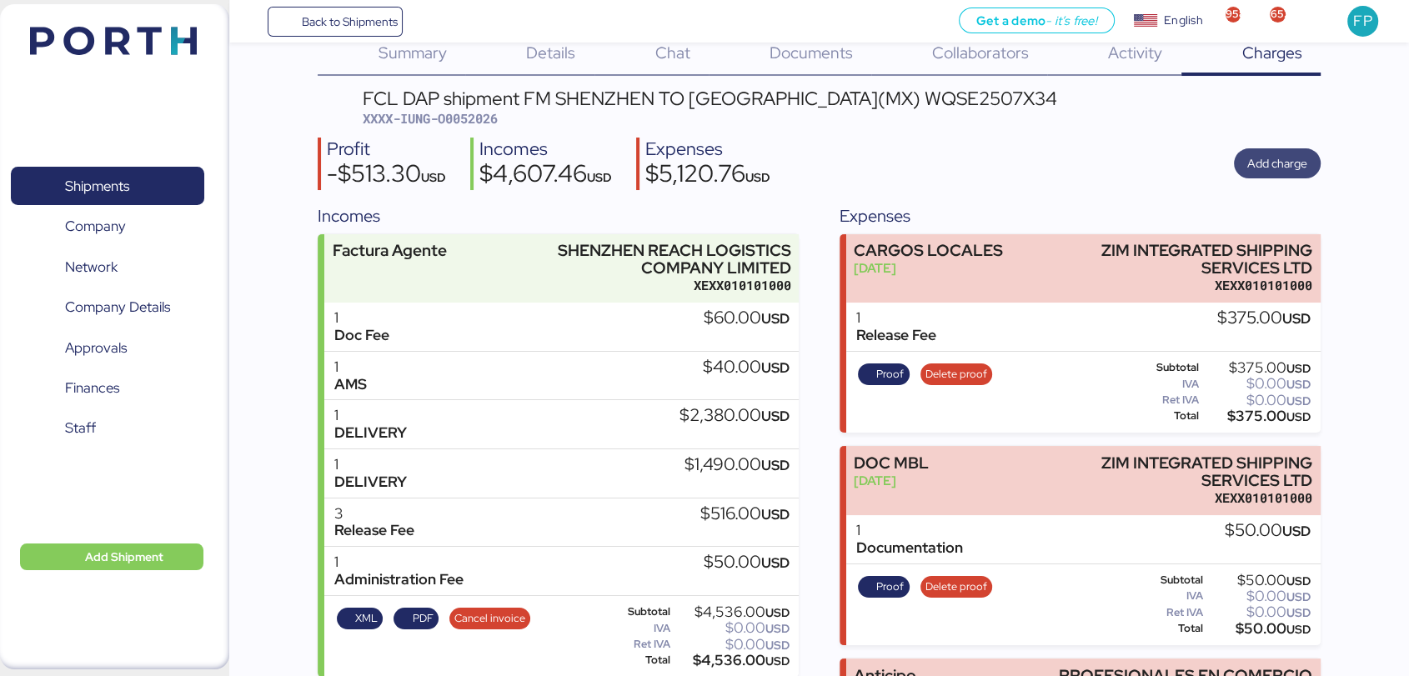
click at [1316, 168] on span "Add charge" at bounding box center [1277, 163] width 87 height 30
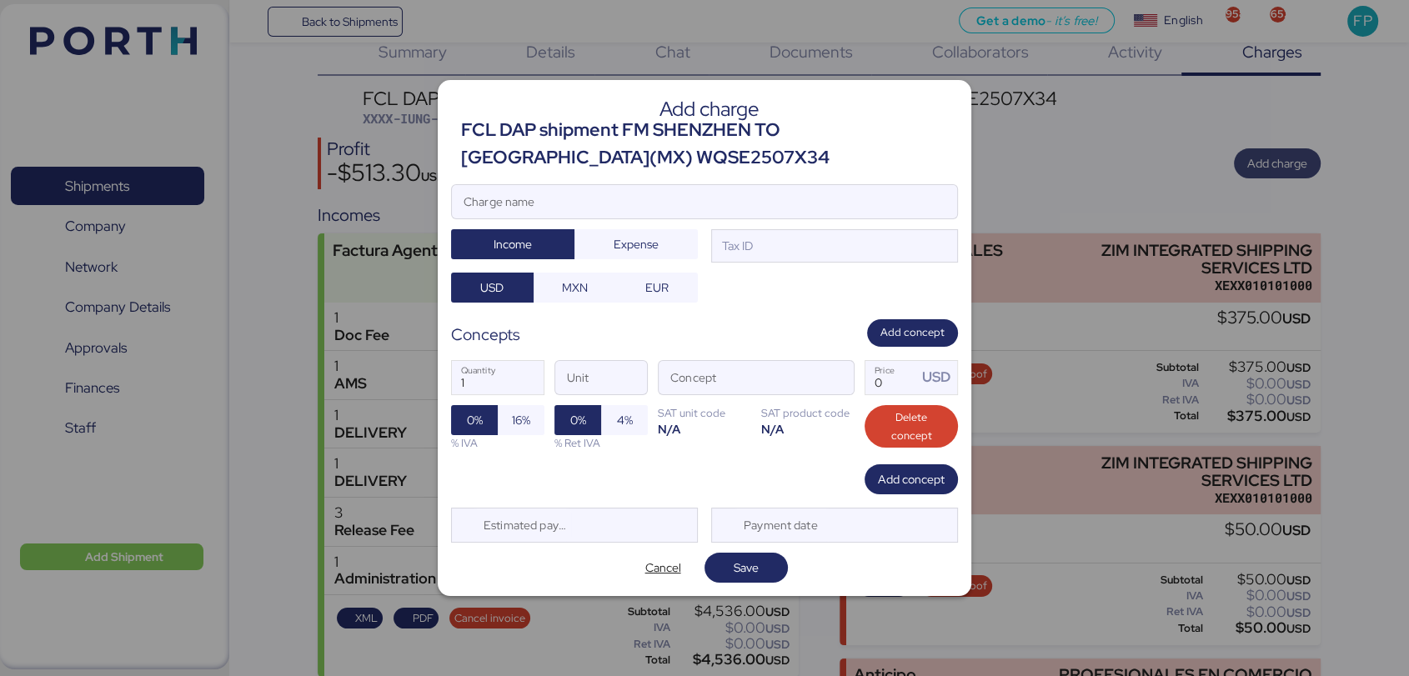
scroll to position [0, 0]
click at [675, 197] on input "Charge name" at bounding box center [704, 201] width 505 height 33
type input "F"
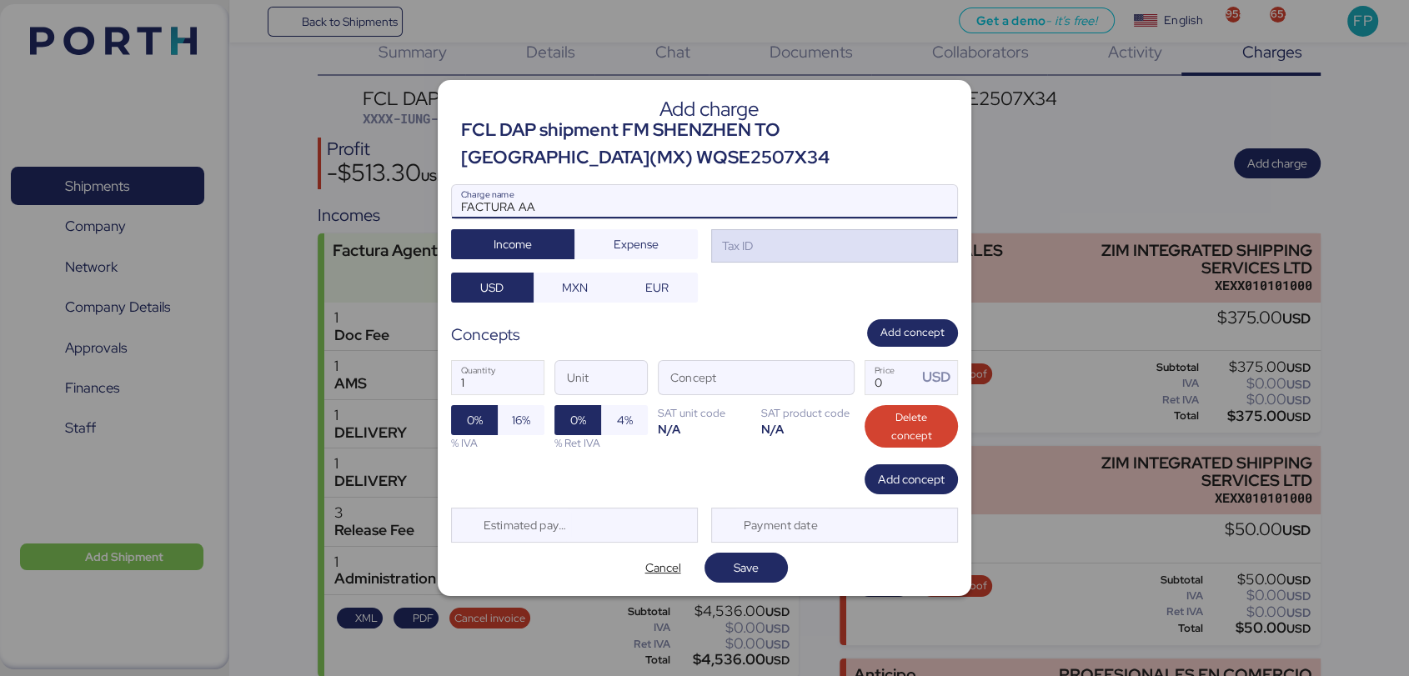
type input "FACTURA AA"
click at [817, 248] on div "Tax ID" at bounding box center [834, 245] width 247 height 33
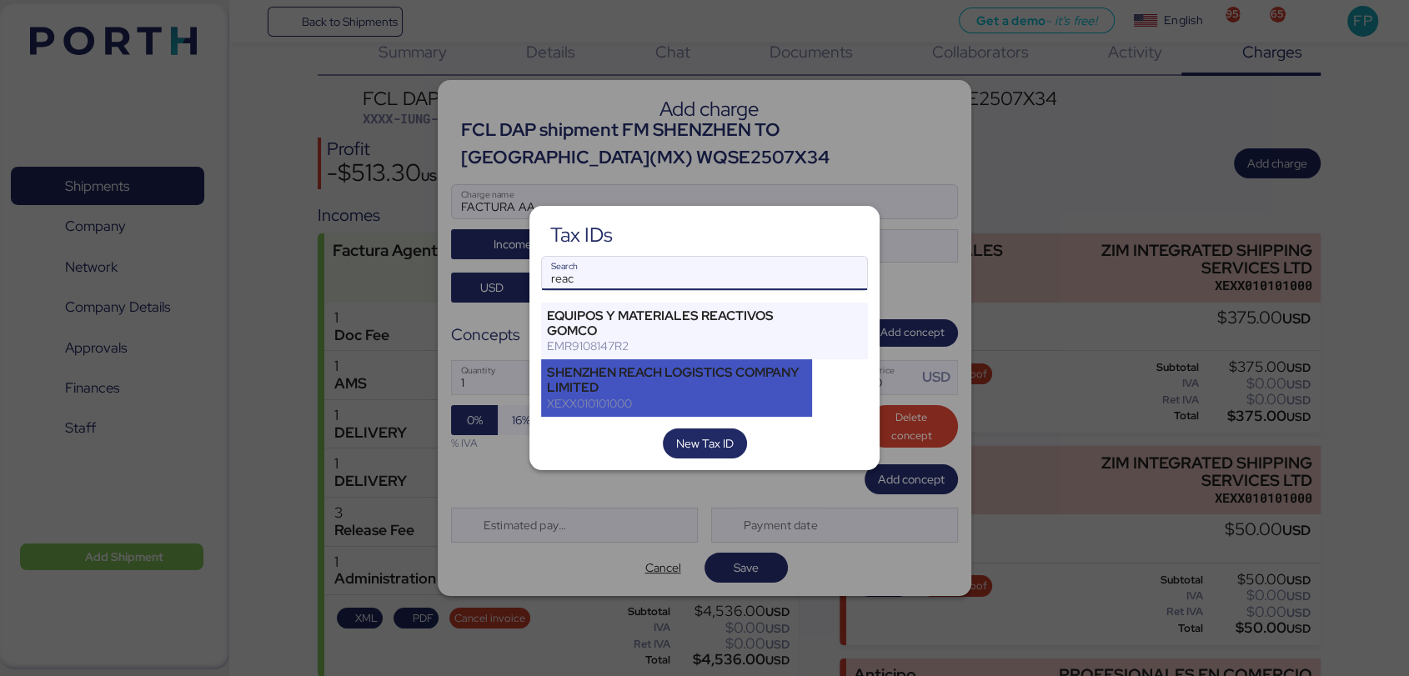
type input "reac"
click at [655, 373] on div "SHENZHEN REACH LOGISTICS COMPANY LIMITED" at bounding box center [676, 380] width 259 height 30
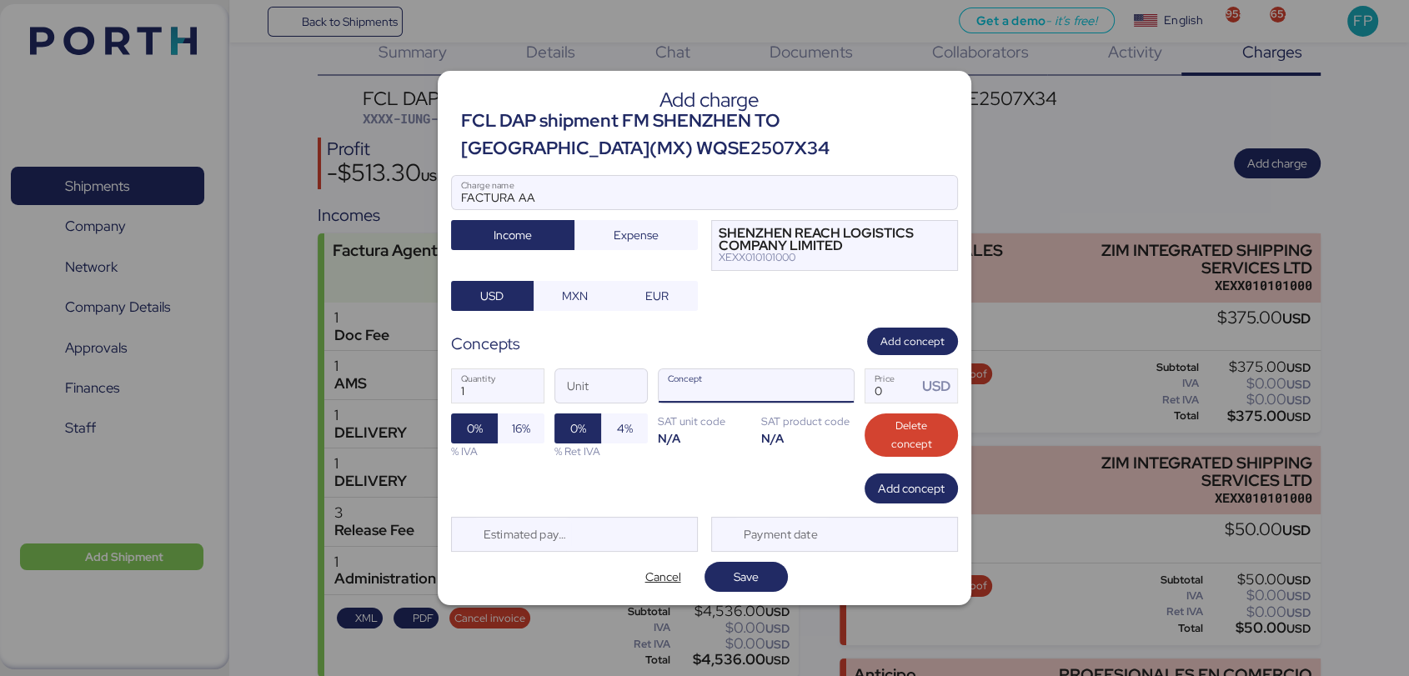
click at [792, 395] on input "Concept" at bounding box center [736, 385] width 155 height 33
type input "c"
click at [668, 569] on span "Cancel" at bounding box center [663, 577] width 36 height 20
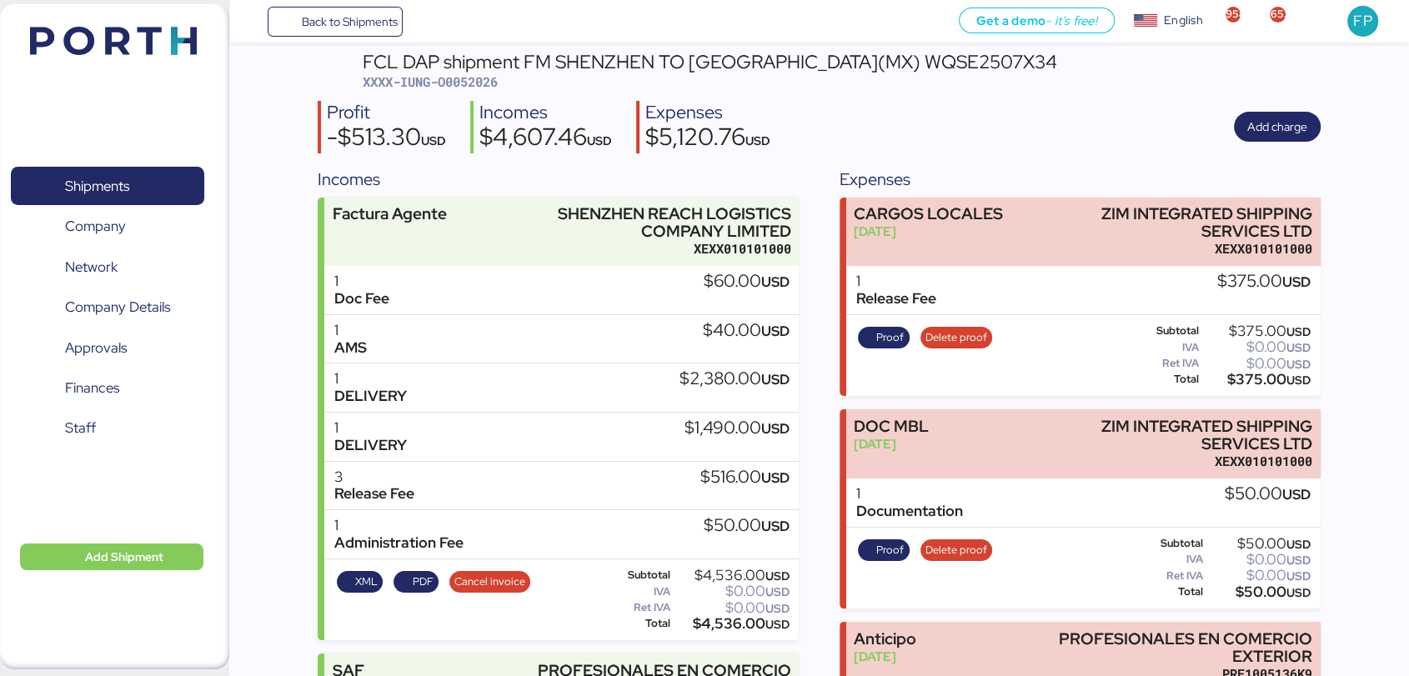
scroll to position [58, 0]
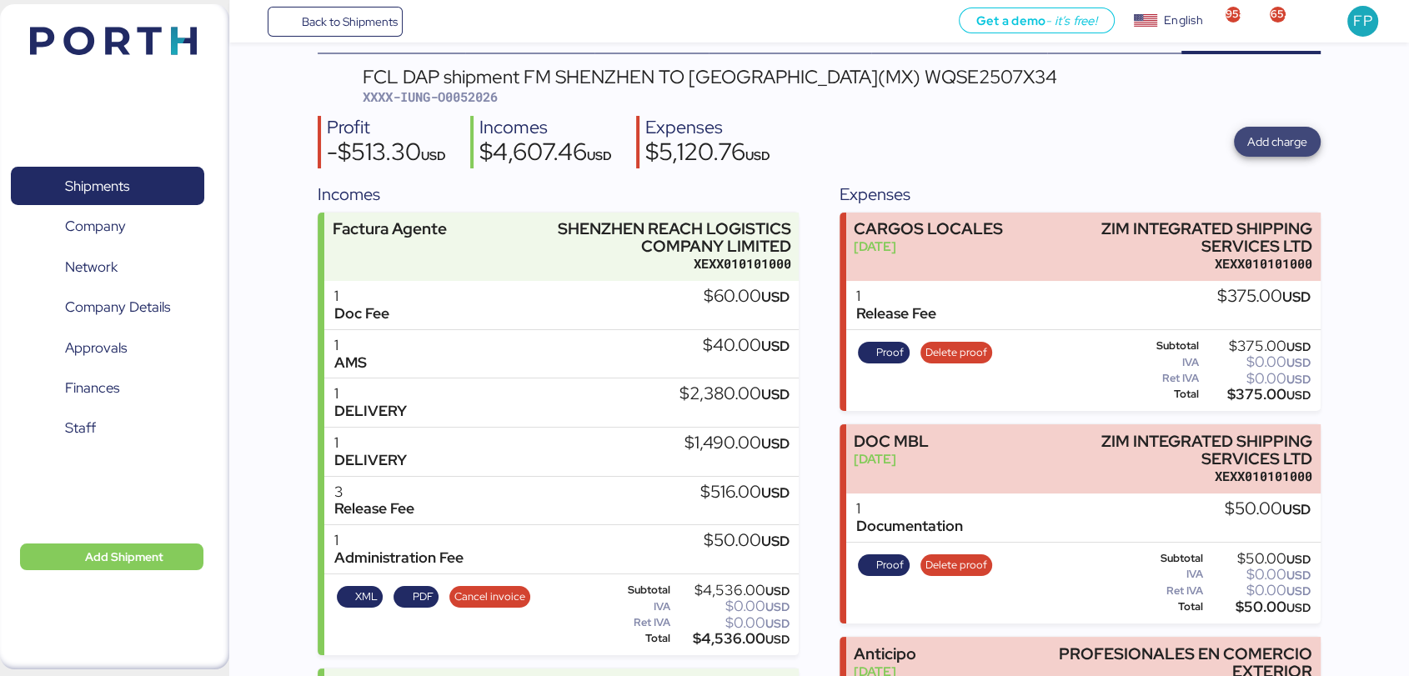
click at [1308, 144] on span "Add charge" at bounding box center [1277, 142] width 87 height 30
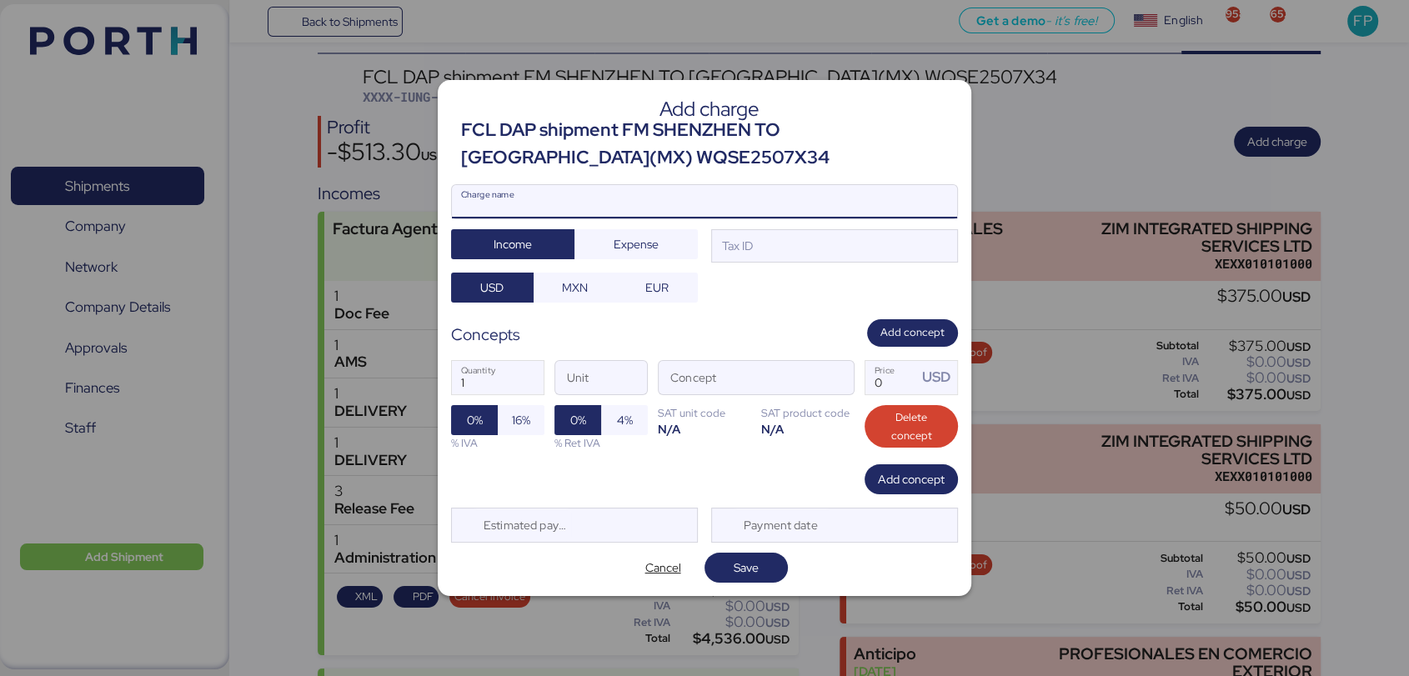
click at [638, 192] on input "Charge name" at bounding box center [704, 201] width 505 height 33
type input "FACTURA"
click at [914, 238] on div "Tax ID" at bounding box center [834, 245] width 247 height 33
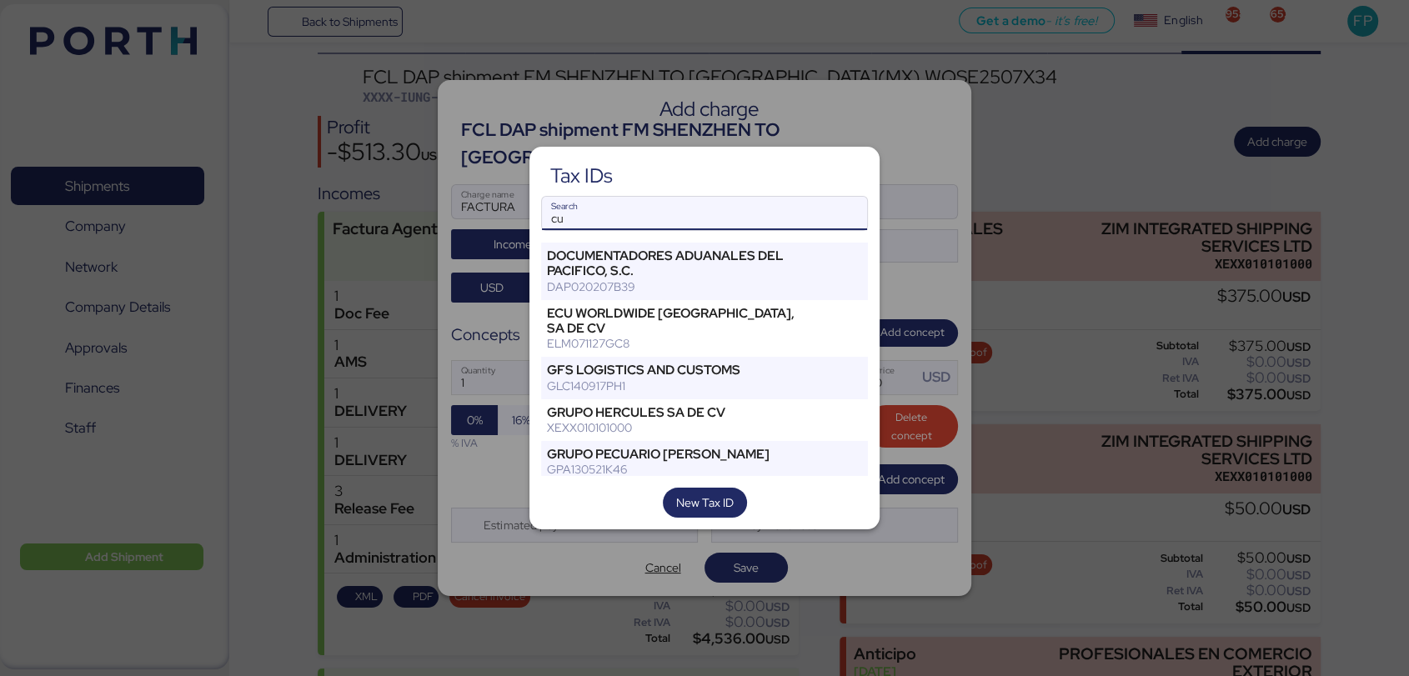
type input "c"
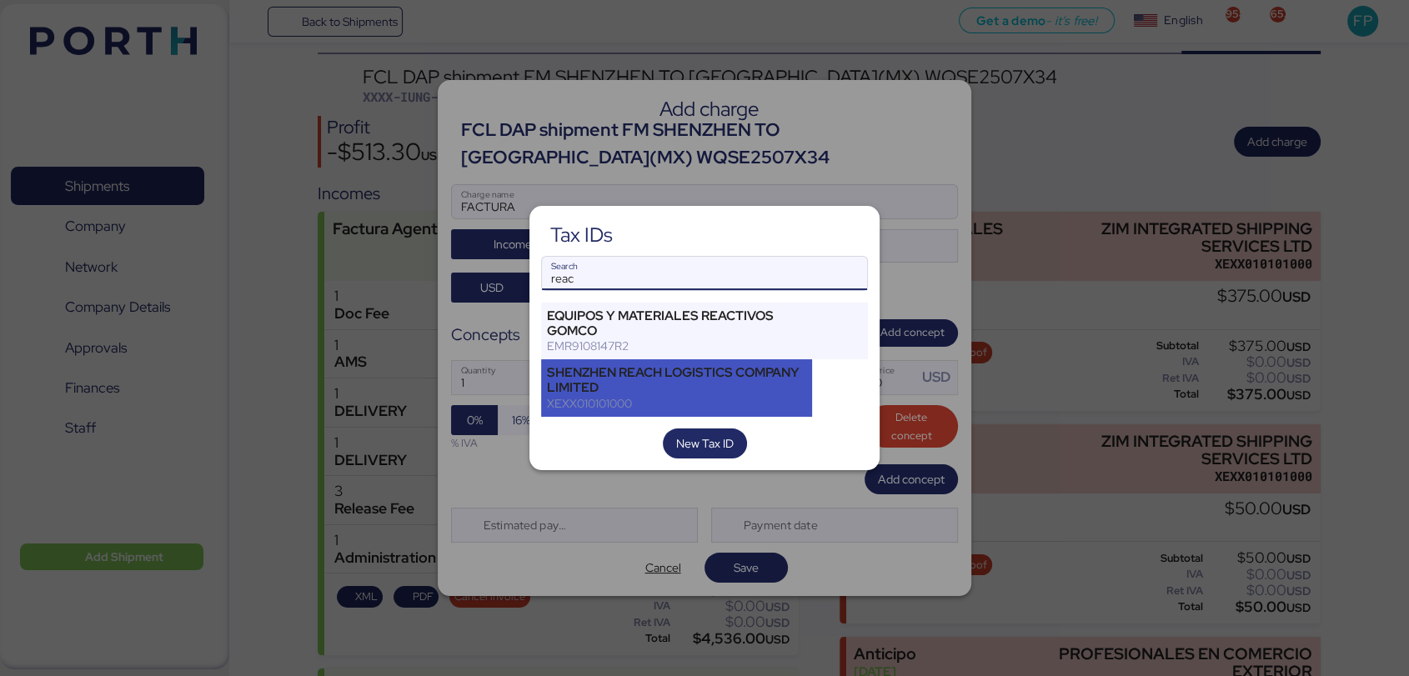
type input "reac"
click at [688, 375] on div "SHENZHEN REACH LOGISTICS COMPANY LIMITED" at bounding box center [676, 380] width 259 height 30
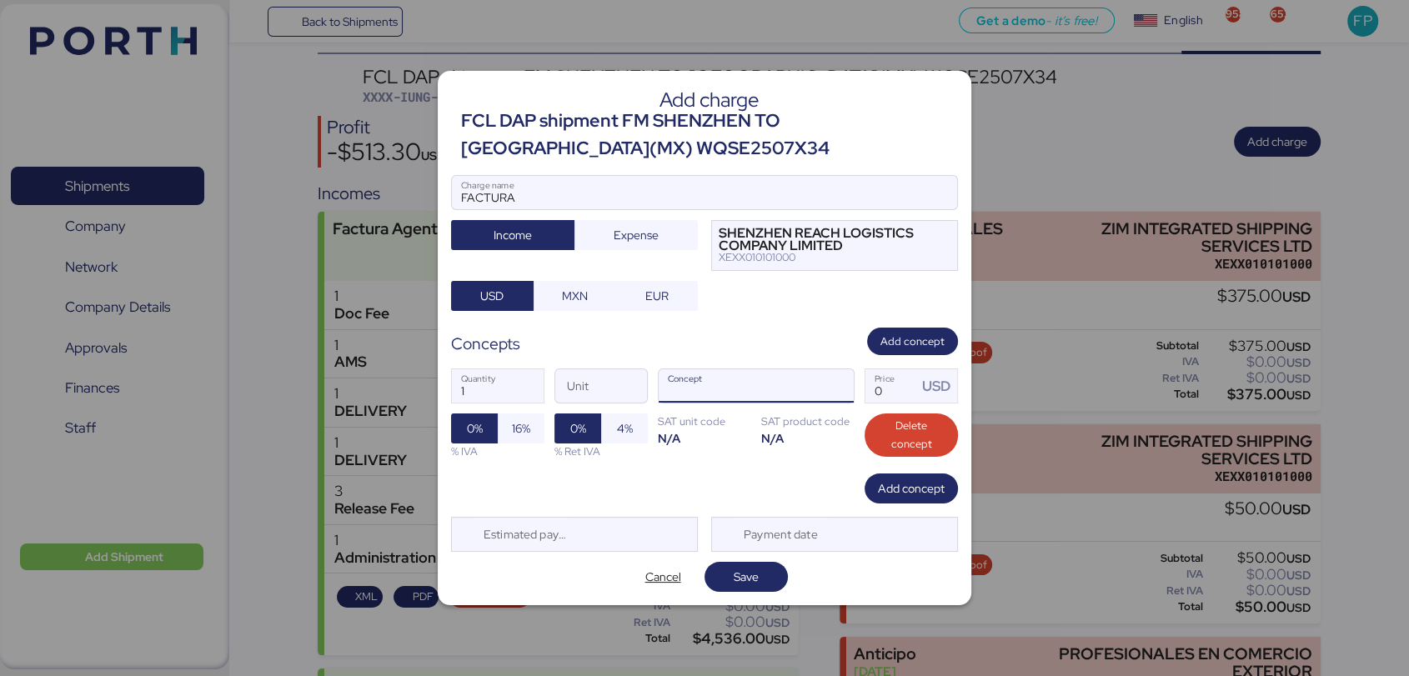
click at [803, 395] on input "Concept" at bounding box center [736, 385] width 155 height 33
type input "c"
paste input "Customs Clearance"
type input "Customs Clearance"
click at [887, 392] on input "Price USD" at bounding box center [891, 385] width 52 height 33
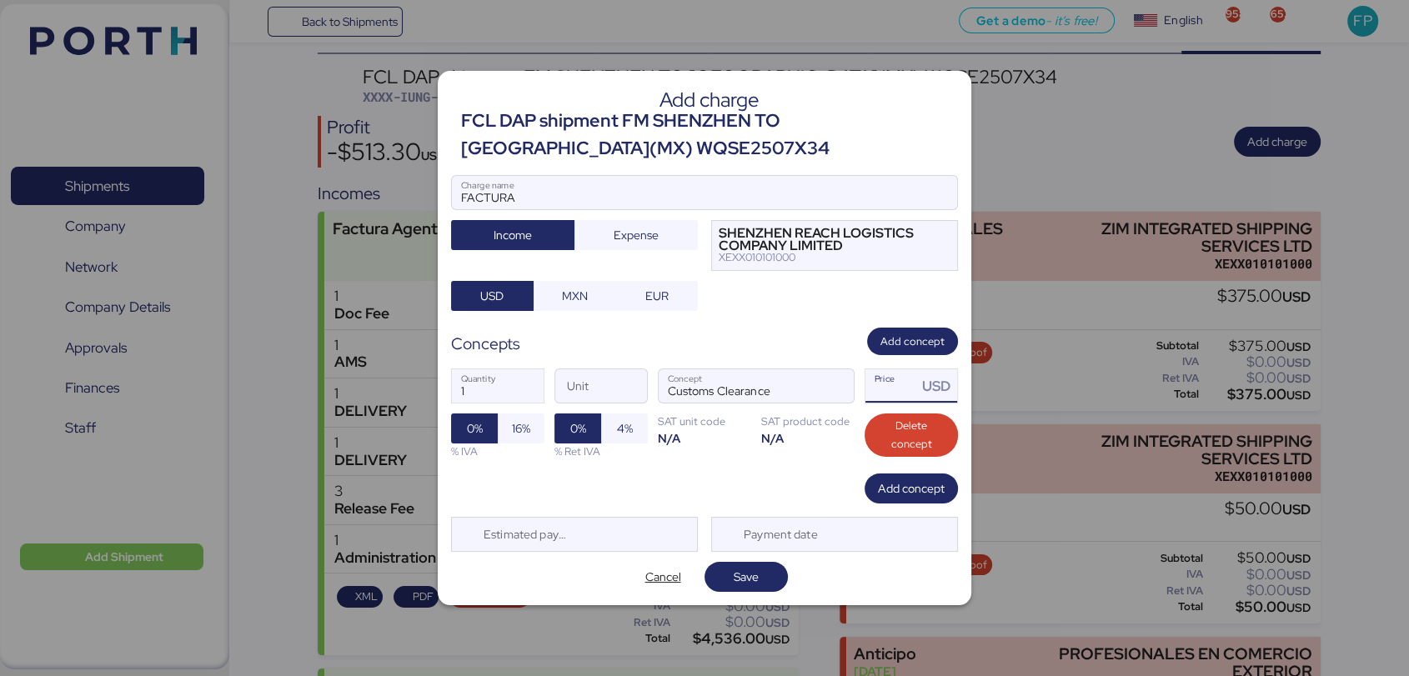
type input "0"
type input "170"
click at [877, 491] on span "Add concept" at bounding box center [910, 488] width 93 height 30
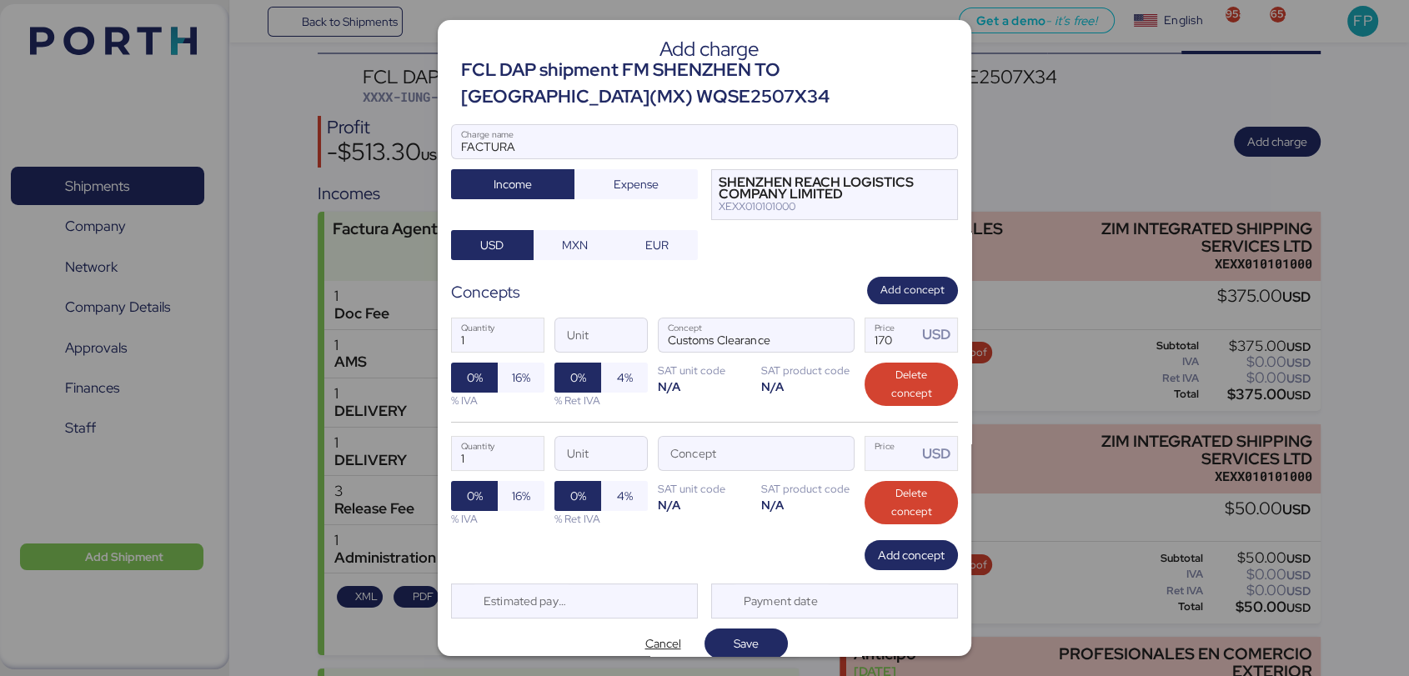
click at [887, 472] on div "1 Quantity Unit Concept Price USD 0% 16% % IVA 0% 4% % Ret IVA SAT unit code N/…" at bounding box center [704, 481] width 507 height 118
type input "985"
click at [719, 458] on input "Concept" at bounding box center [736, 453] width 155 height 33
paste input "Container Maneuvers"
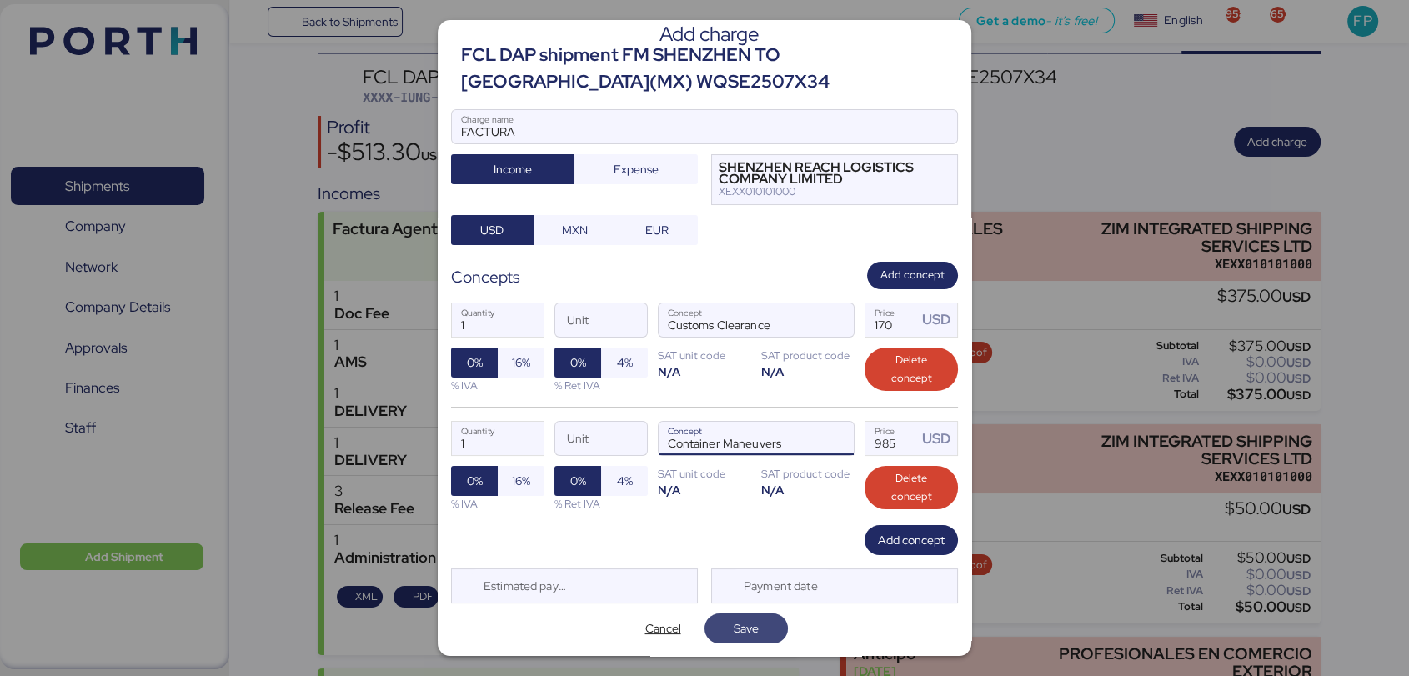
type input "Container Maneuvers"
click at [734, 619] on span "Save" at bounding box center [746, 629] width 25 height 20
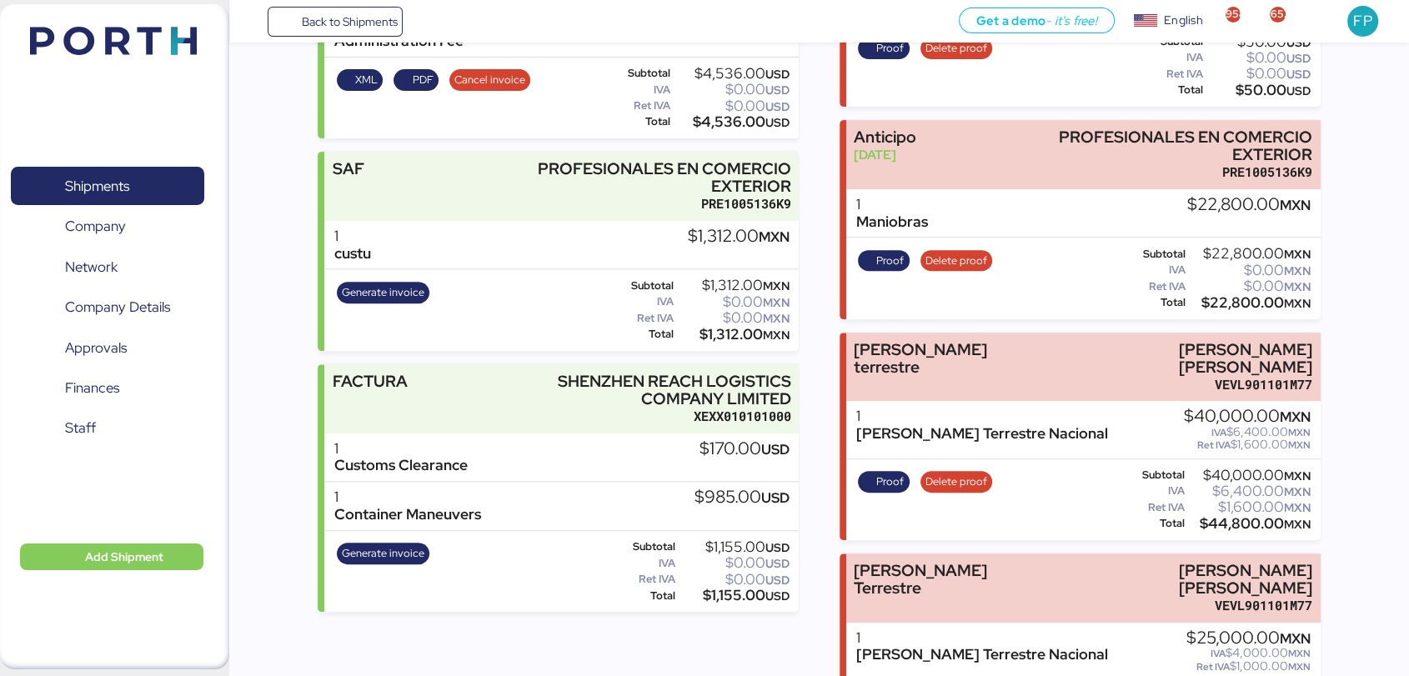
scroll to position [577, 0]
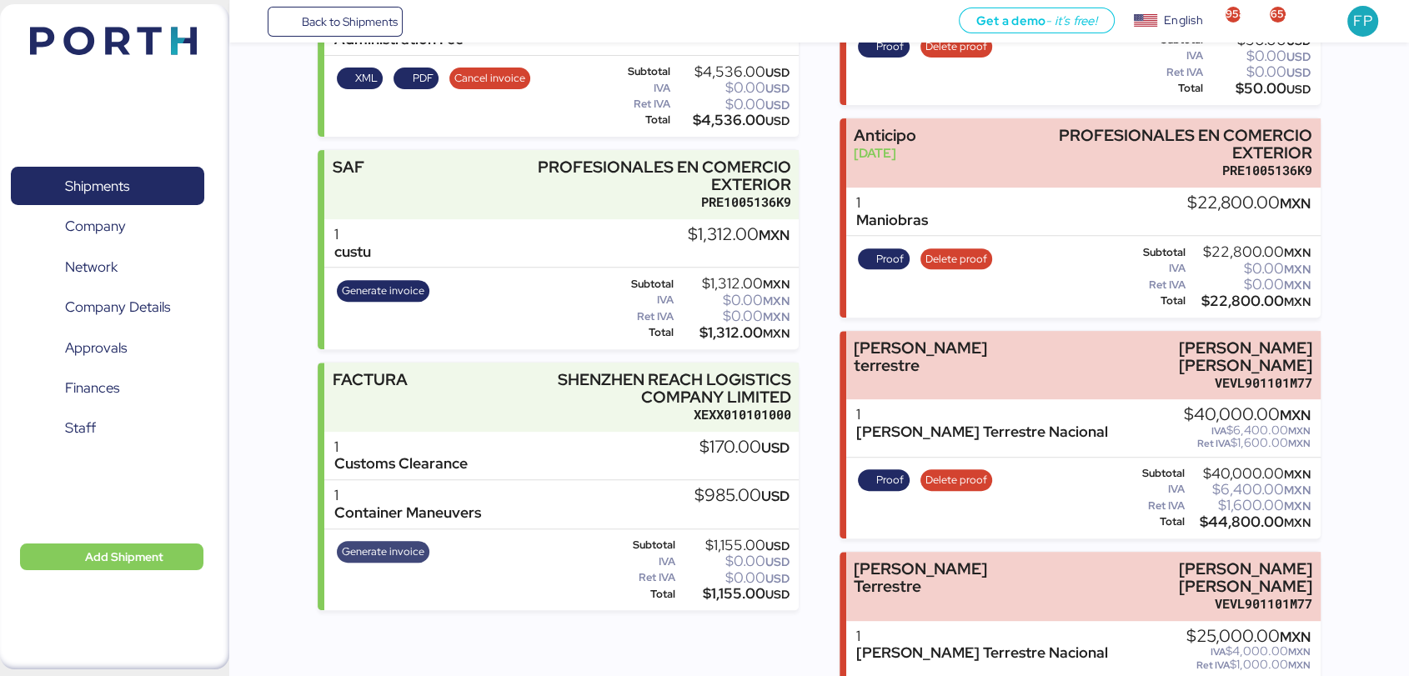
click at [407, 559] on span "Generate invoice" at bounding box center [383, 552] width 83 height 18
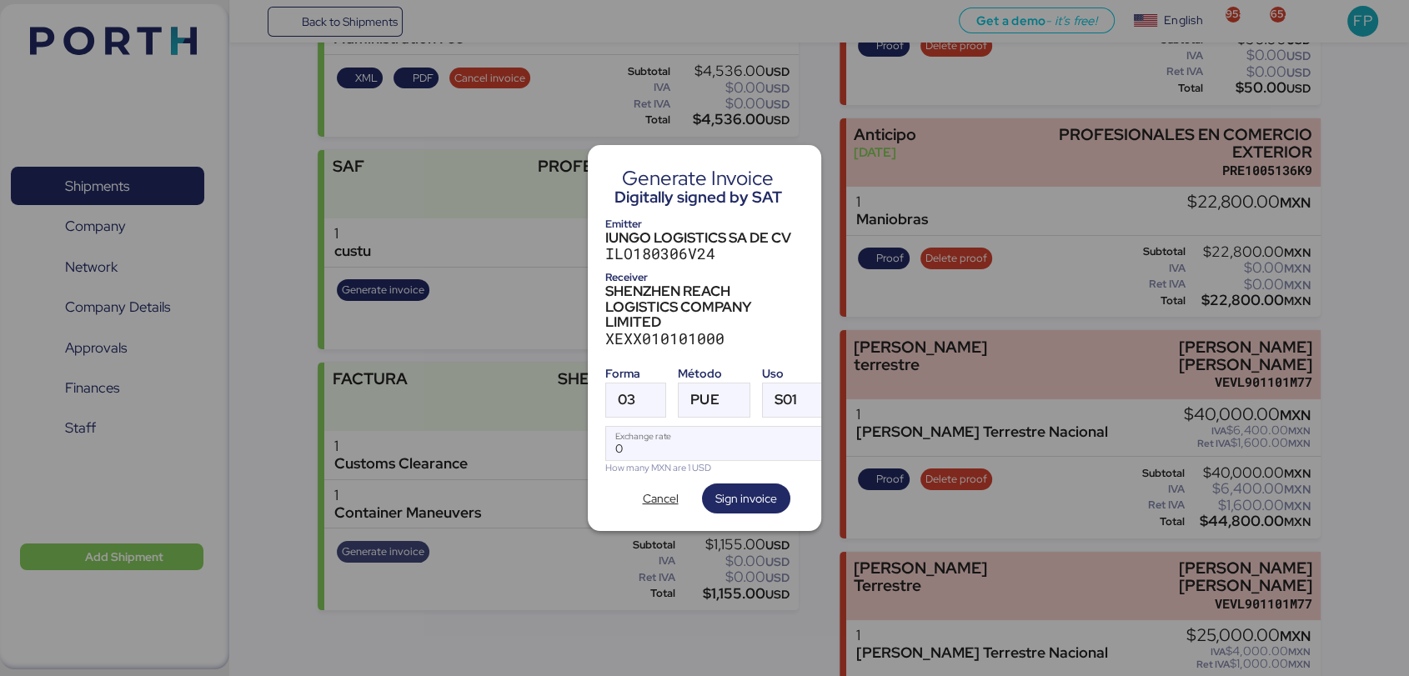
scroll to position [0, 0]
click at [652, 388] on div at bounding box center [650, 399] width 30 height 33
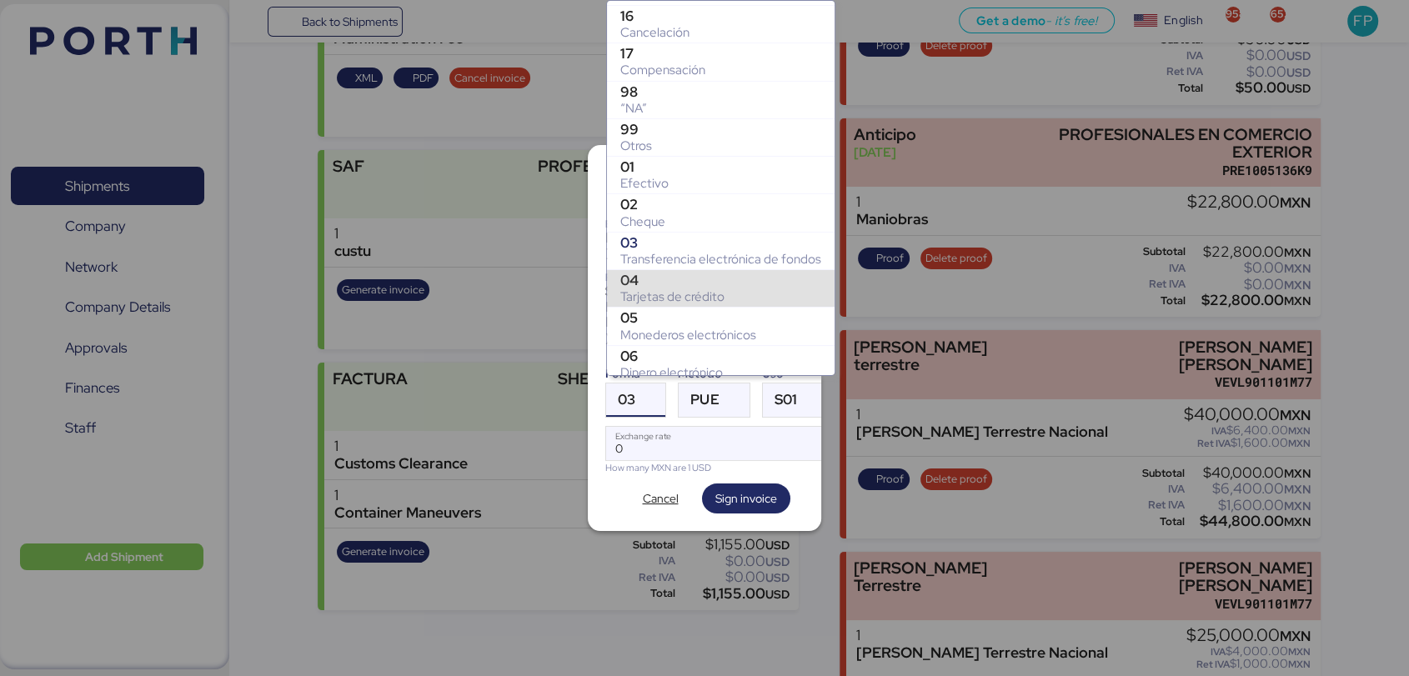
scroll to position [221, 0]
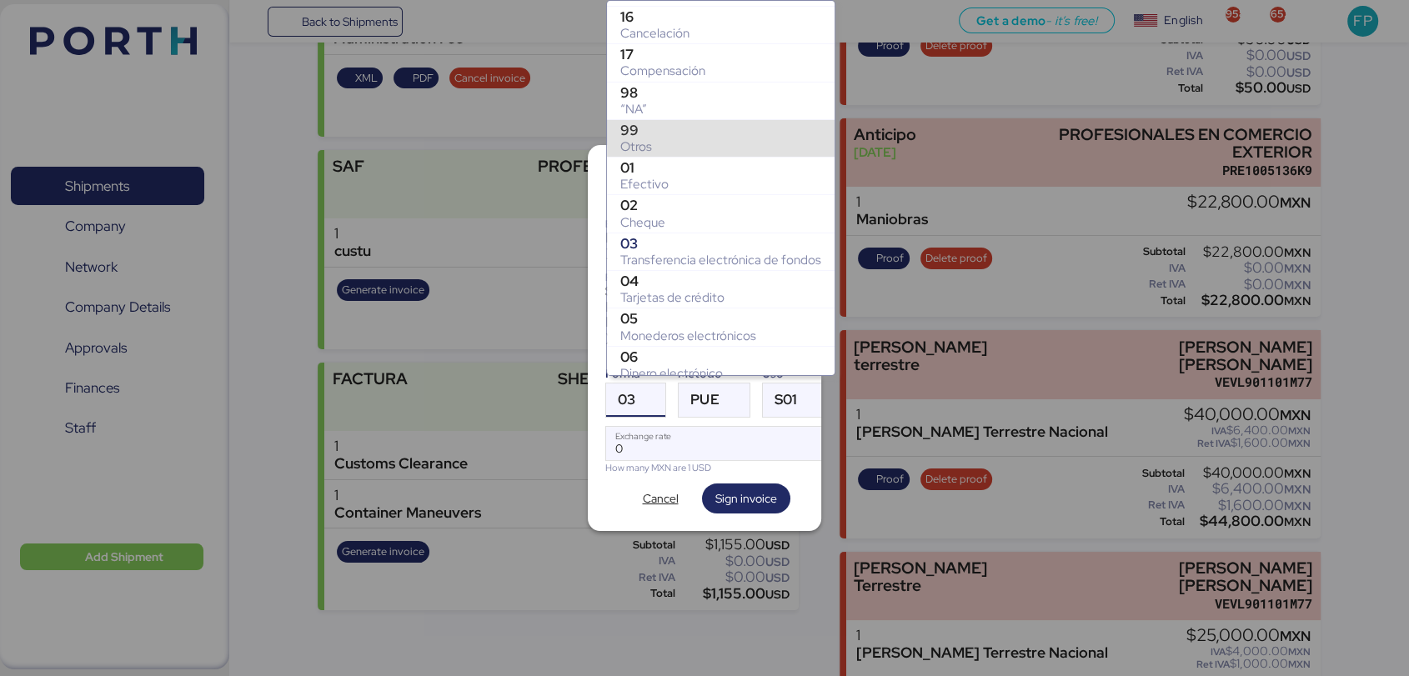
click at [668, 127] on div "99" at bounding box center [720, 130] width 201 height 17
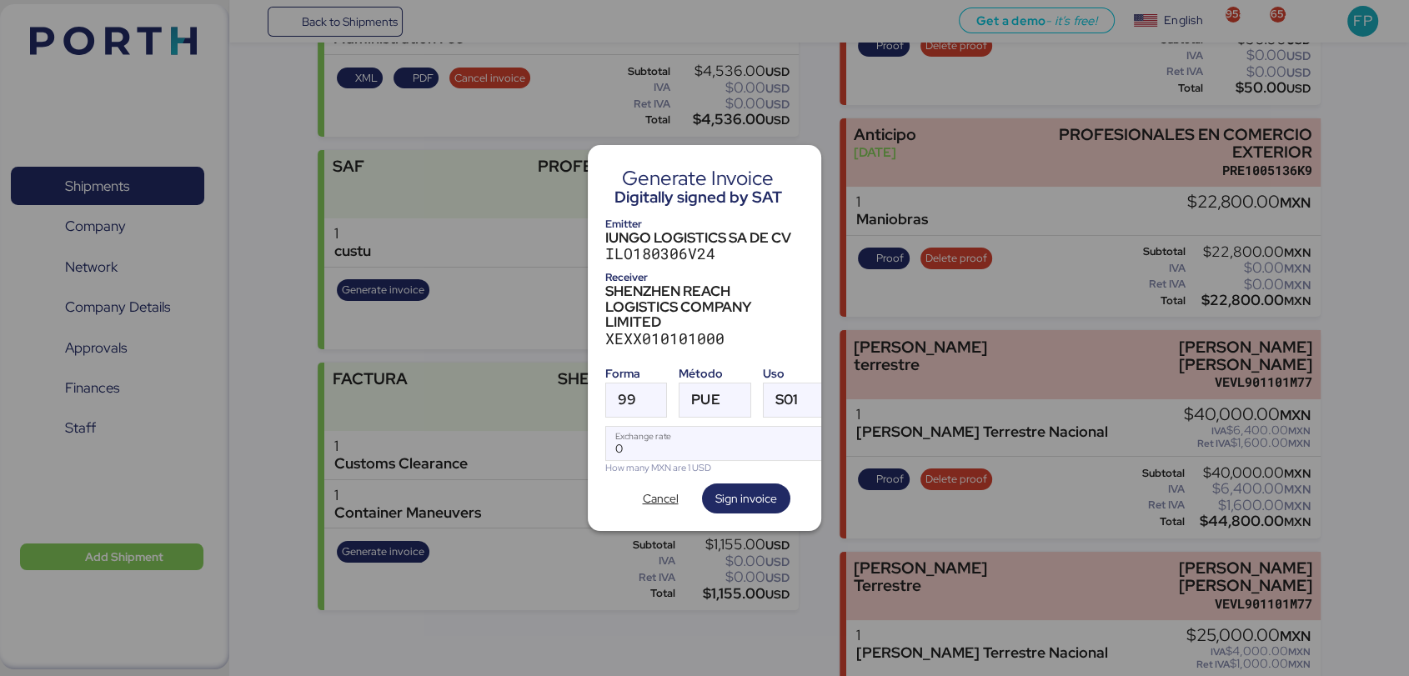
click at [694, 369] on div "Método" at bounding box center [715, 374] width 72 height 18
click at [714, 402] on div "PUE" at bounding box center [705, 399] width 28 height 33
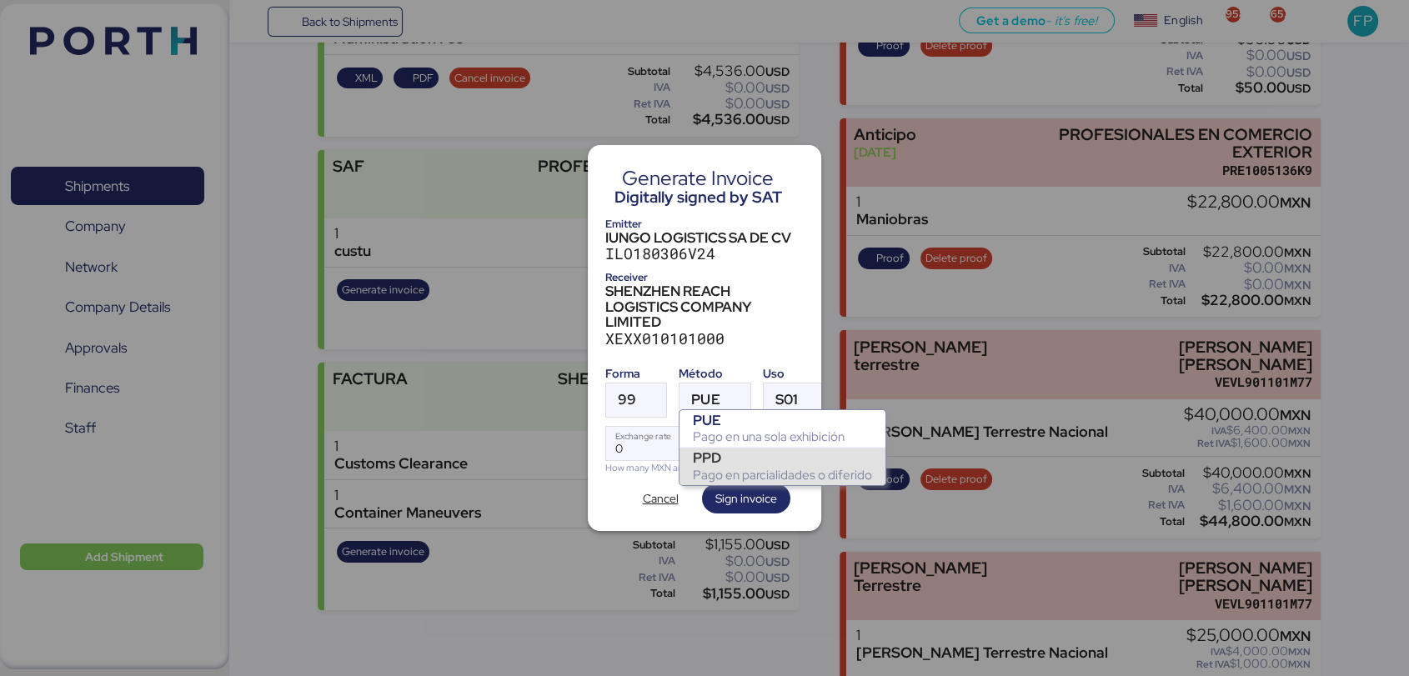
click at [728, 462] on div "PPD" at bounding box center [782, 457] width 179 height 17
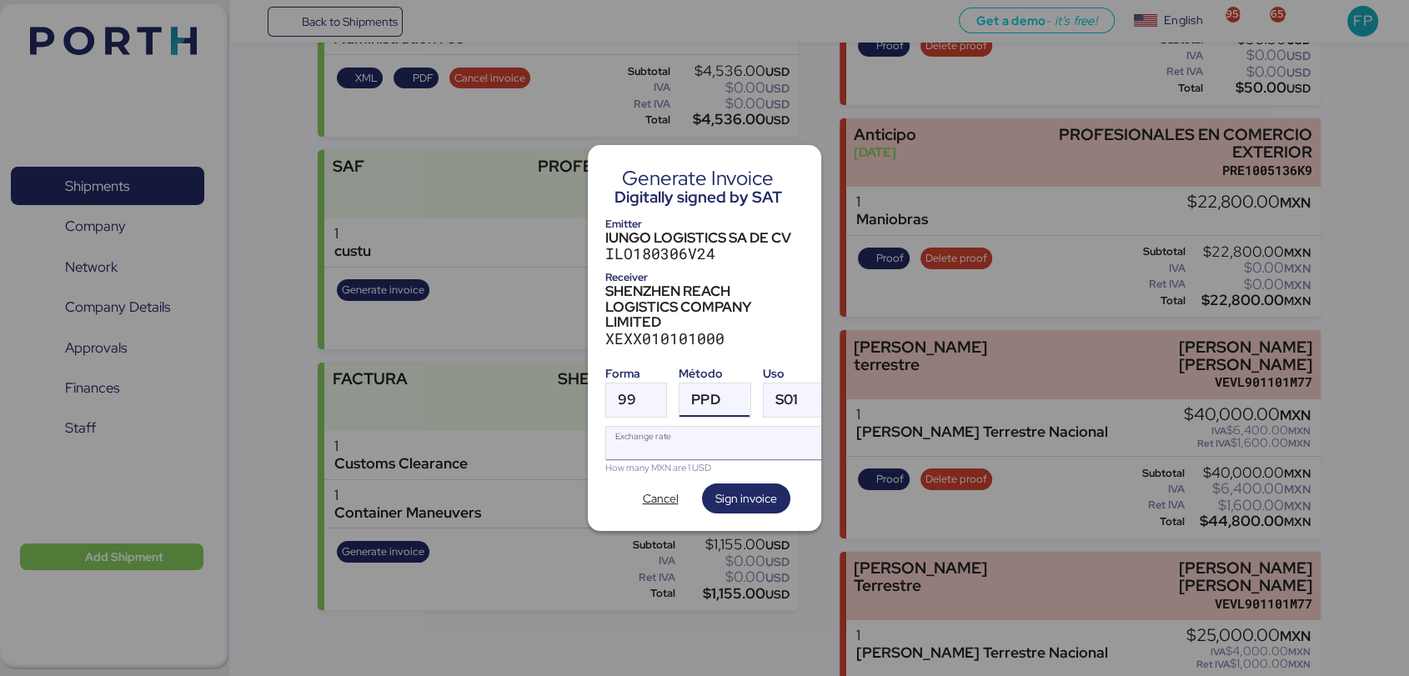
click at [694, 442] on input "Exchange rate" at bounding box center [717, 443] width 222 height 33
type input "0"
paste input "18.3604"
type input "18.3604"
click at [730, 489] on span "Sign invoice" at bounding box center [746, 499] width 62 height 20
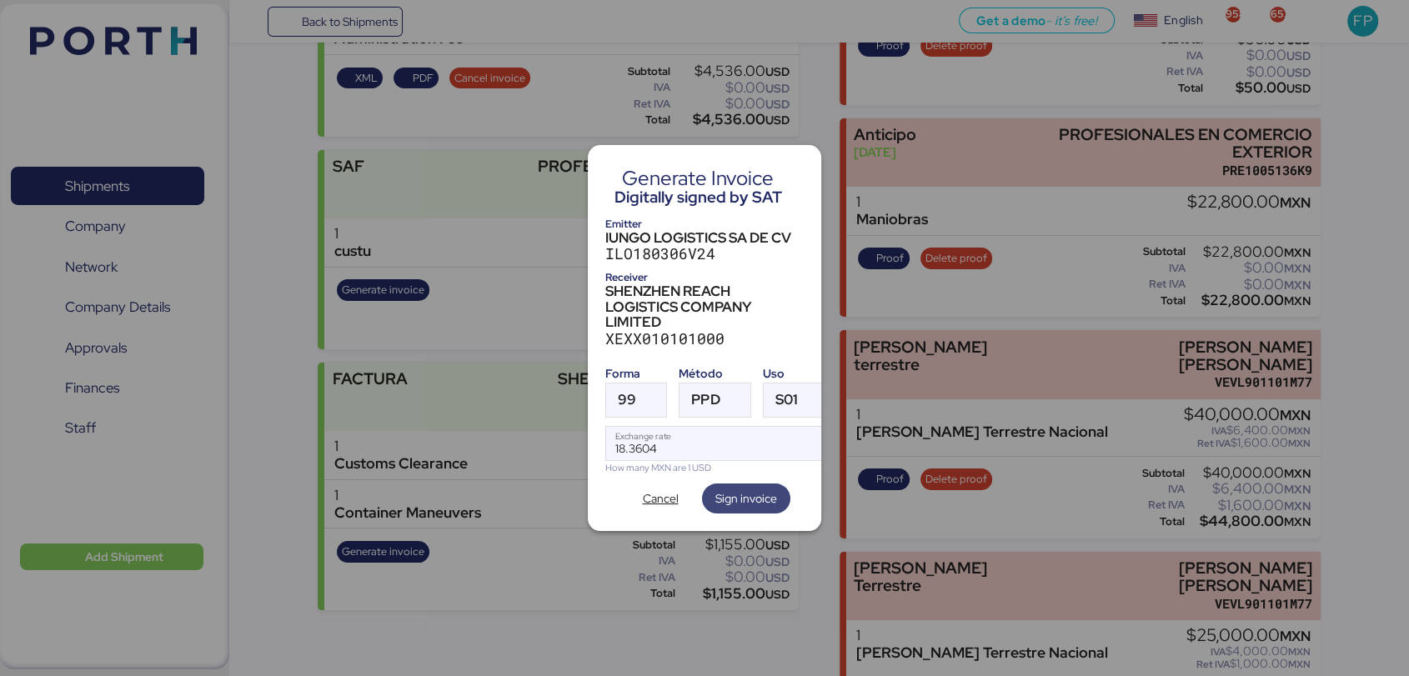
click at [730, 489] on span "Sign invoice" at bounding box center [746, 499] width 62 height 20
click at [649, 489] on span "Cancel" at bounding box center [661, 499] width 36 height 20
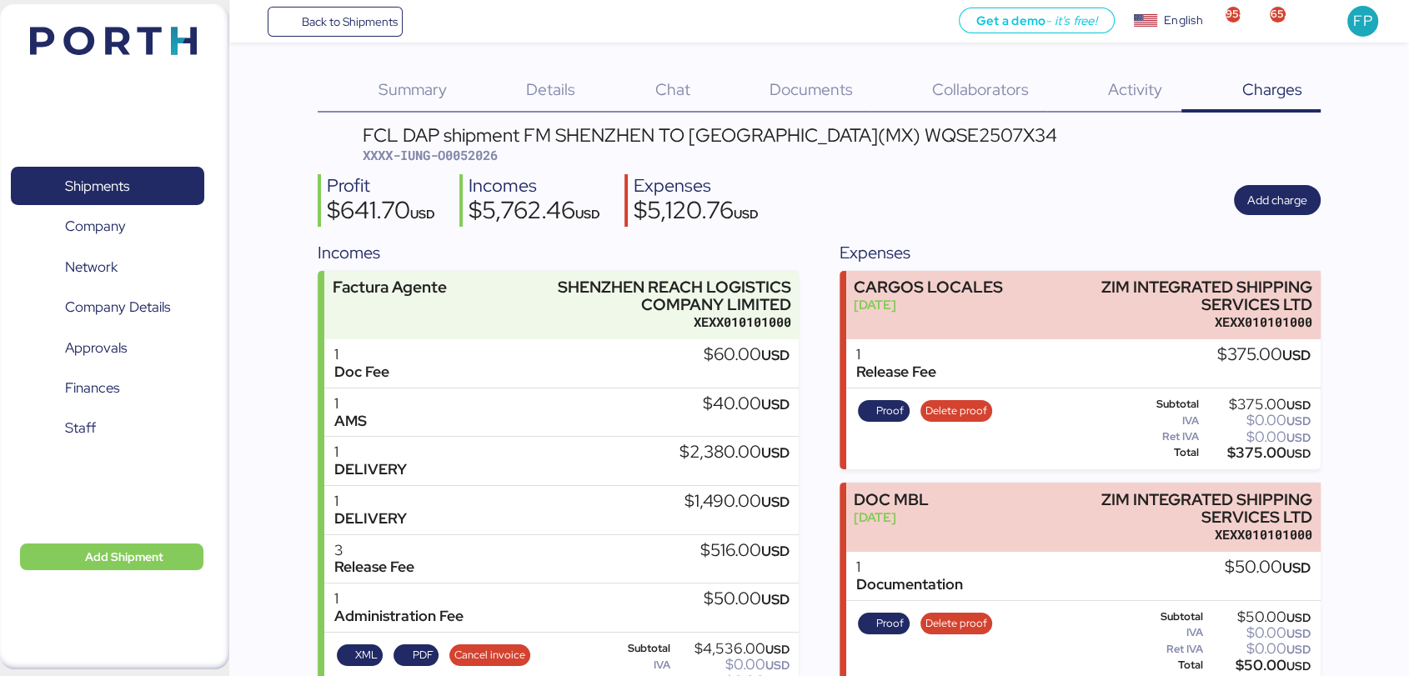
scroll to position [577, 0]
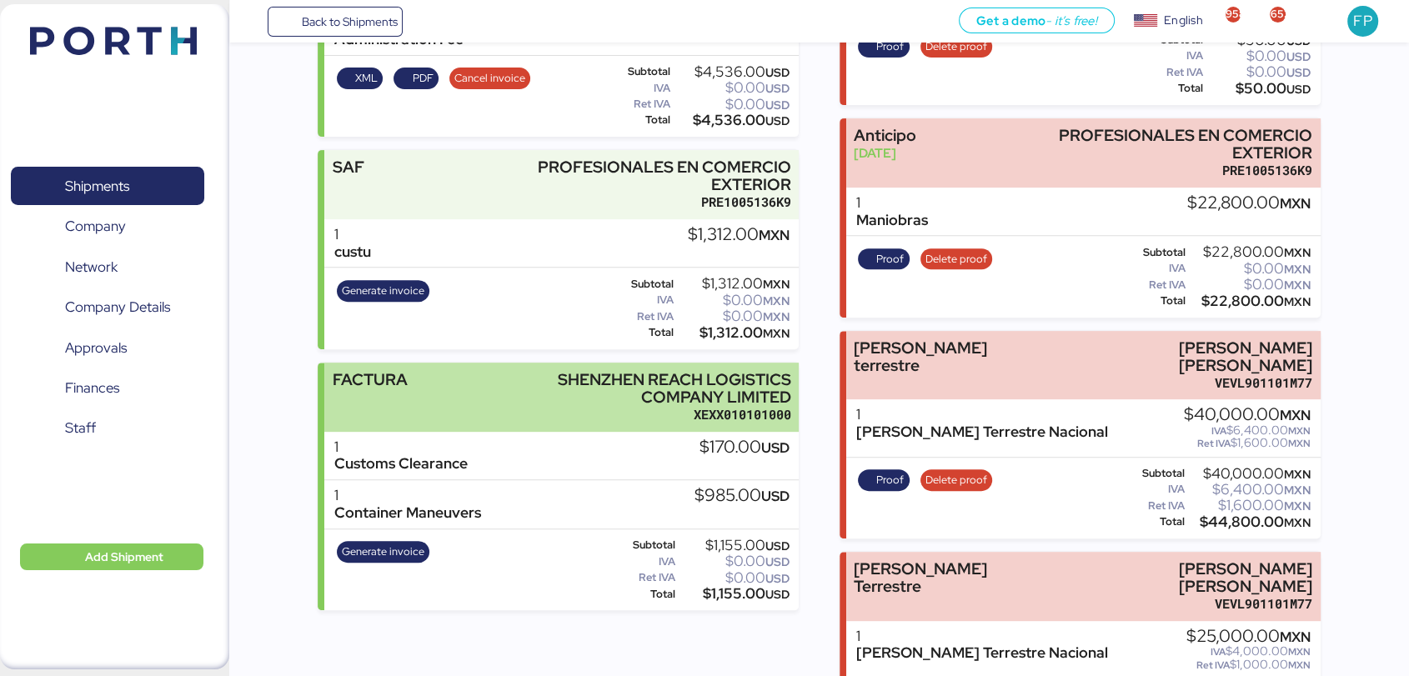
click at [509, 398] on div "FACTURA SHENZHEN REACH LOGISTICS COMPANY LIMITED XEXX010101000" at bounding box center [561, 397] width 474 height 69
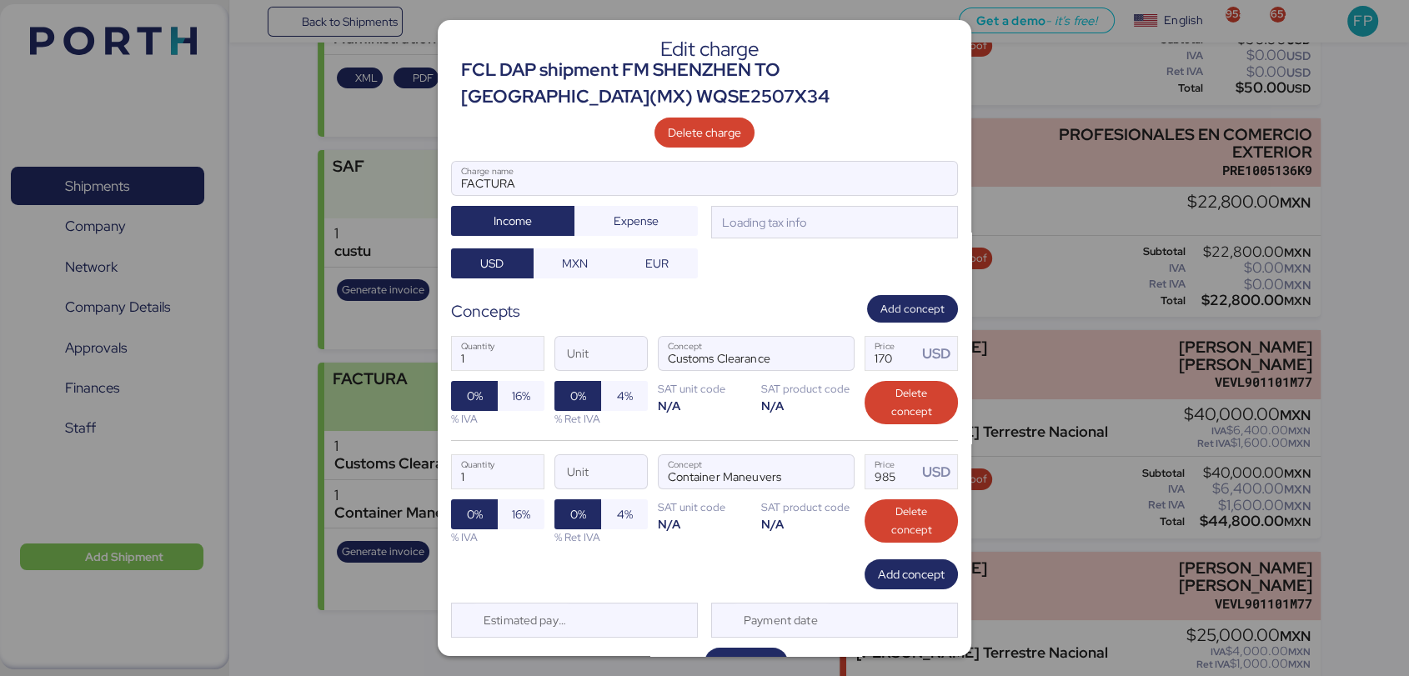
scroll to position [0, 0]
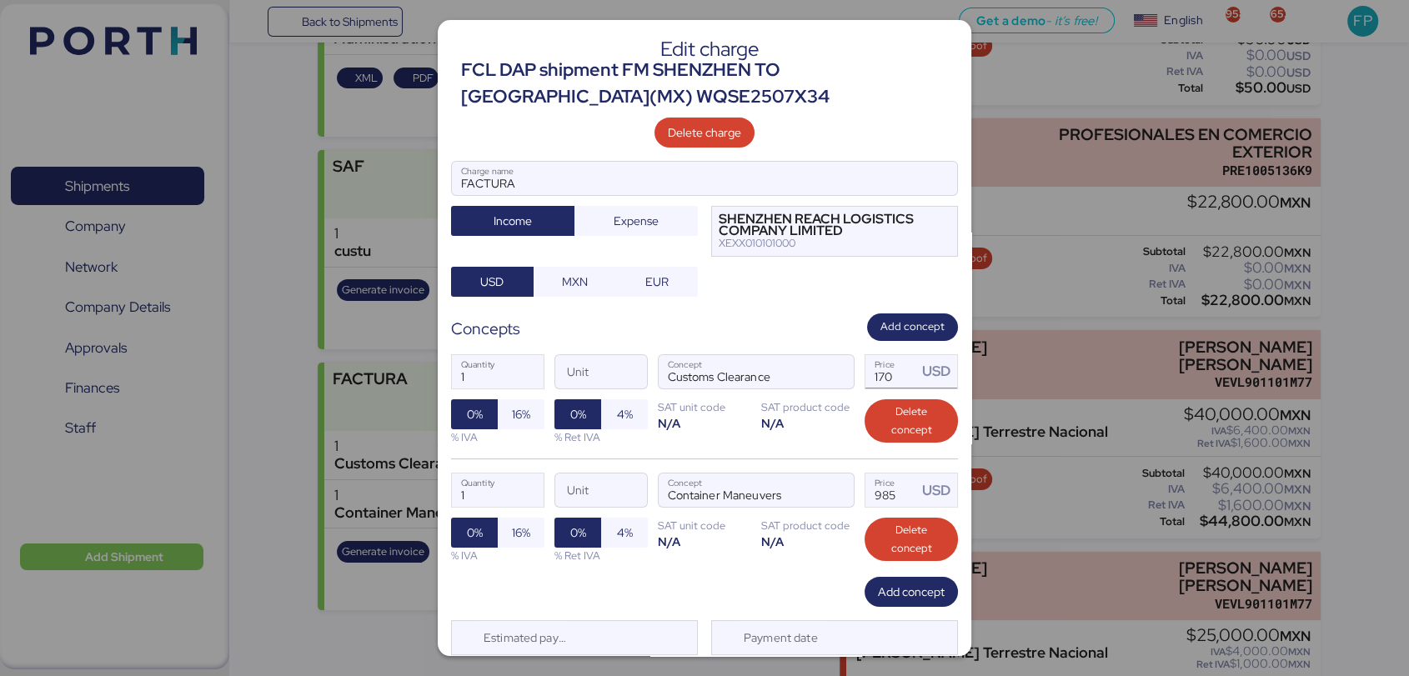
click at [867, 382] on input "170" at bounding box center [891, 371] width 52 height 33
click at [814, 382] on div at bounding box center [834, 371] width 40 height 33
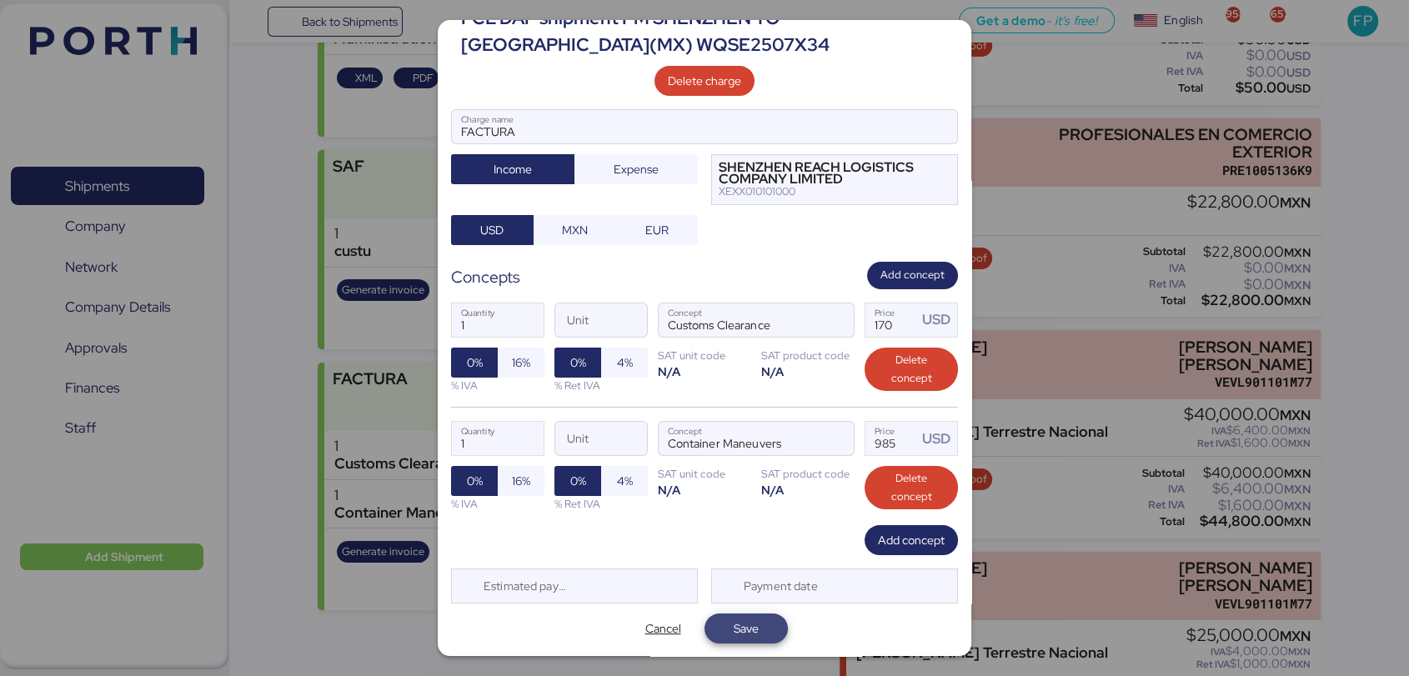
click at [743, 630] on span "Save" at bounding box center [746, 629] width 25 height 20
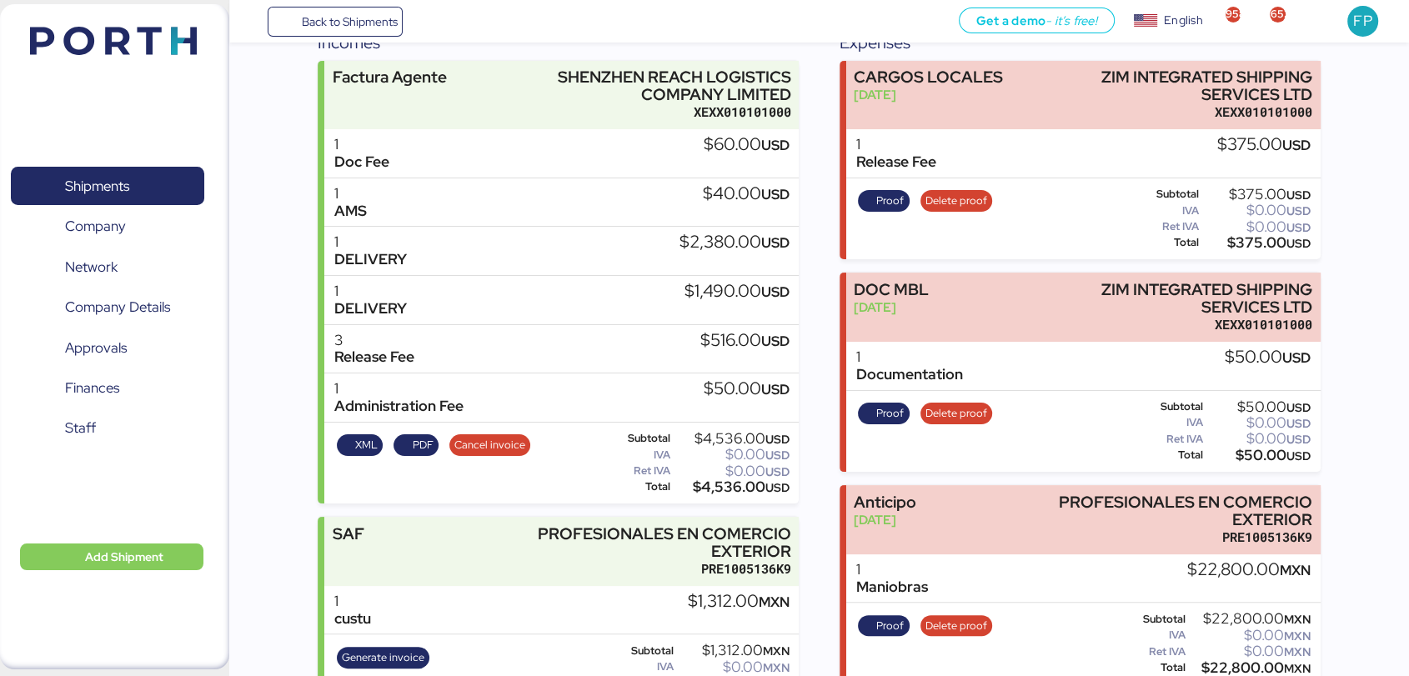
scroll to position [0, 0]
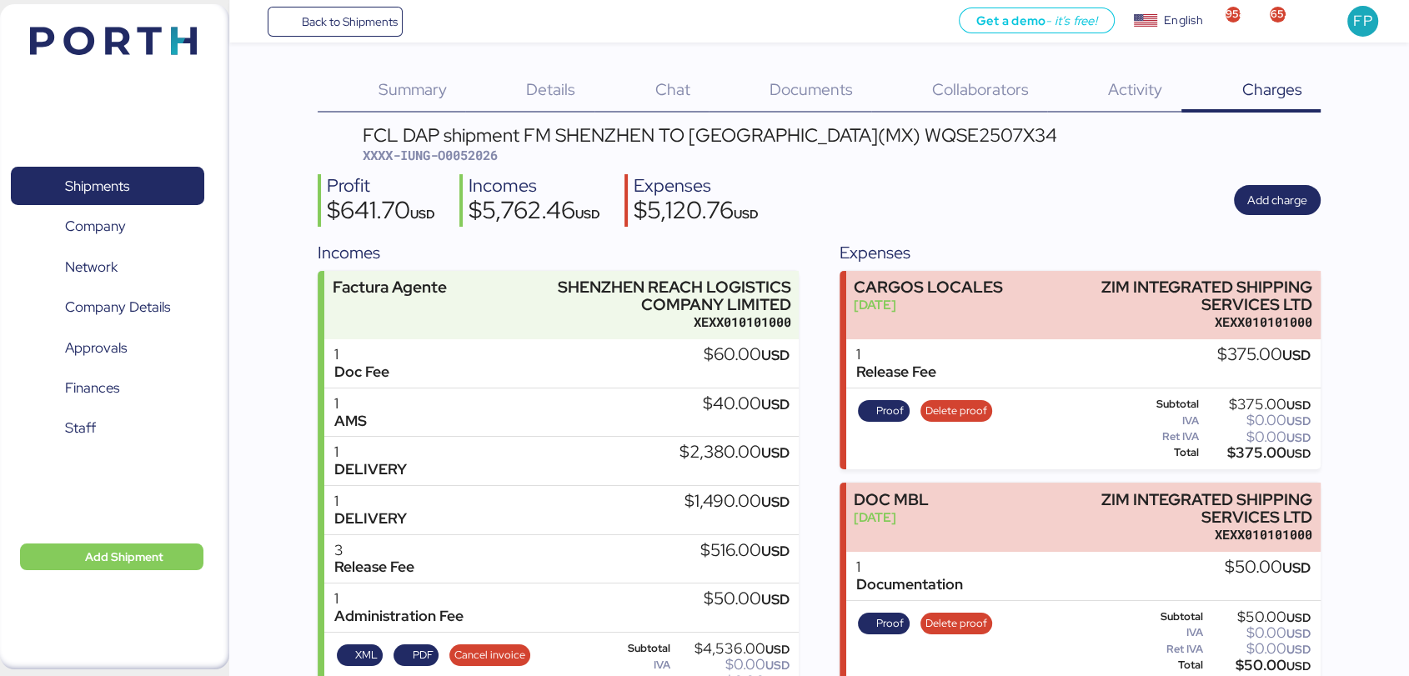
click at [477, 150] on span "XXXX-IUNG-O0052026" at bounding box center [430, 155] width 135 height 17
copy span "O0052026"
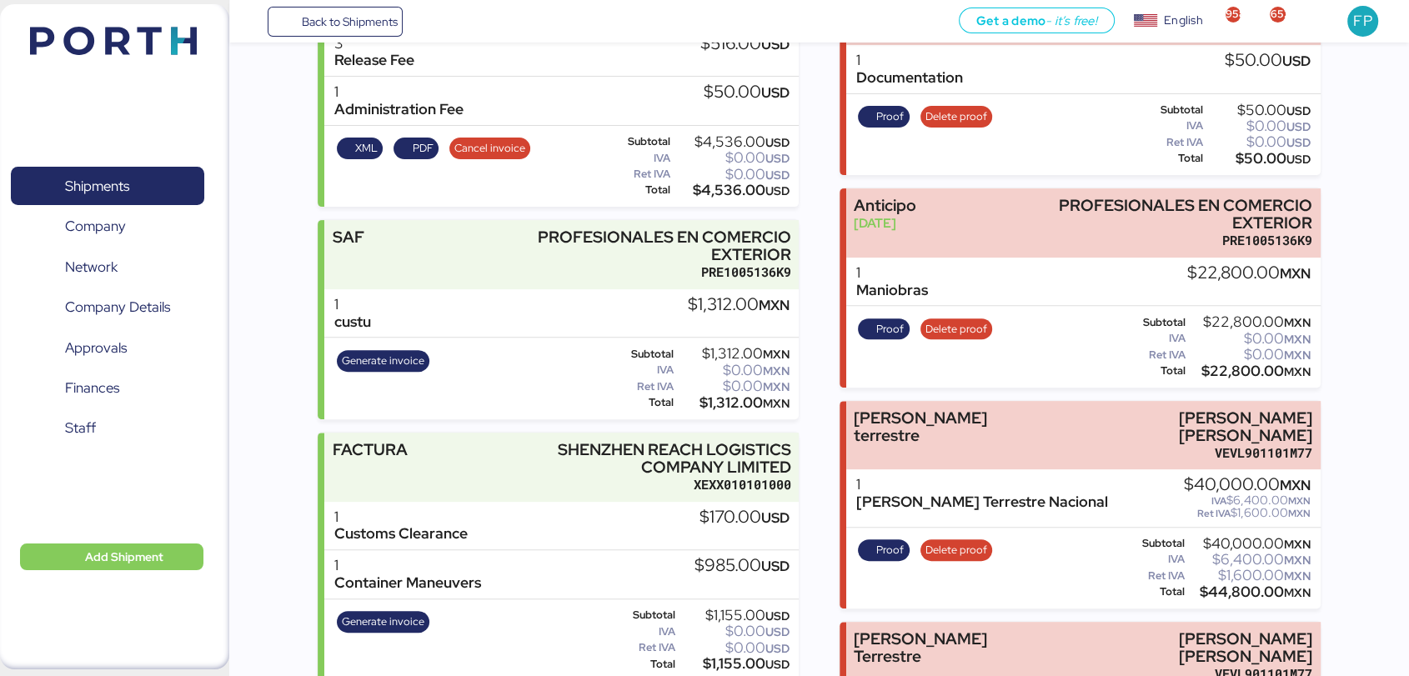
scroll to position [507, 0]
copy span "O0052026"
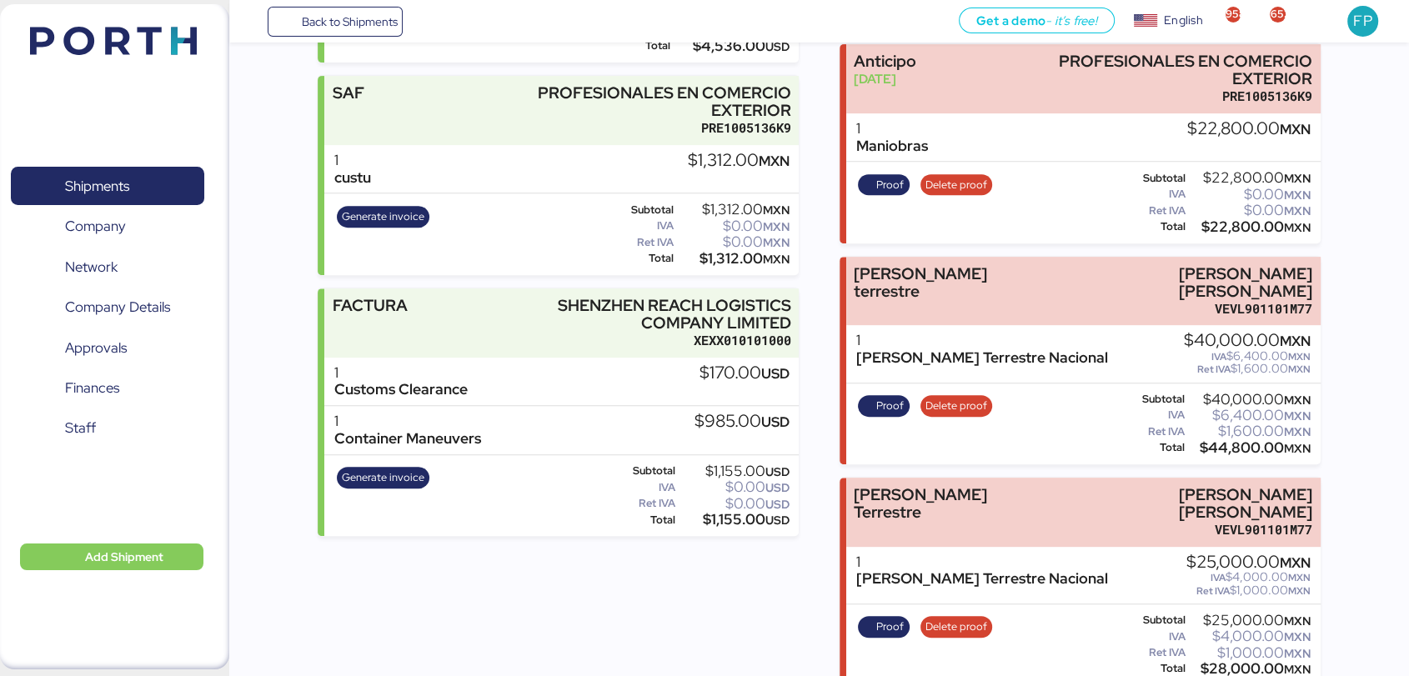
click at [734, 526] on div "$1,155.00 USD" at bounding box center [734, 520] width 111 height 13
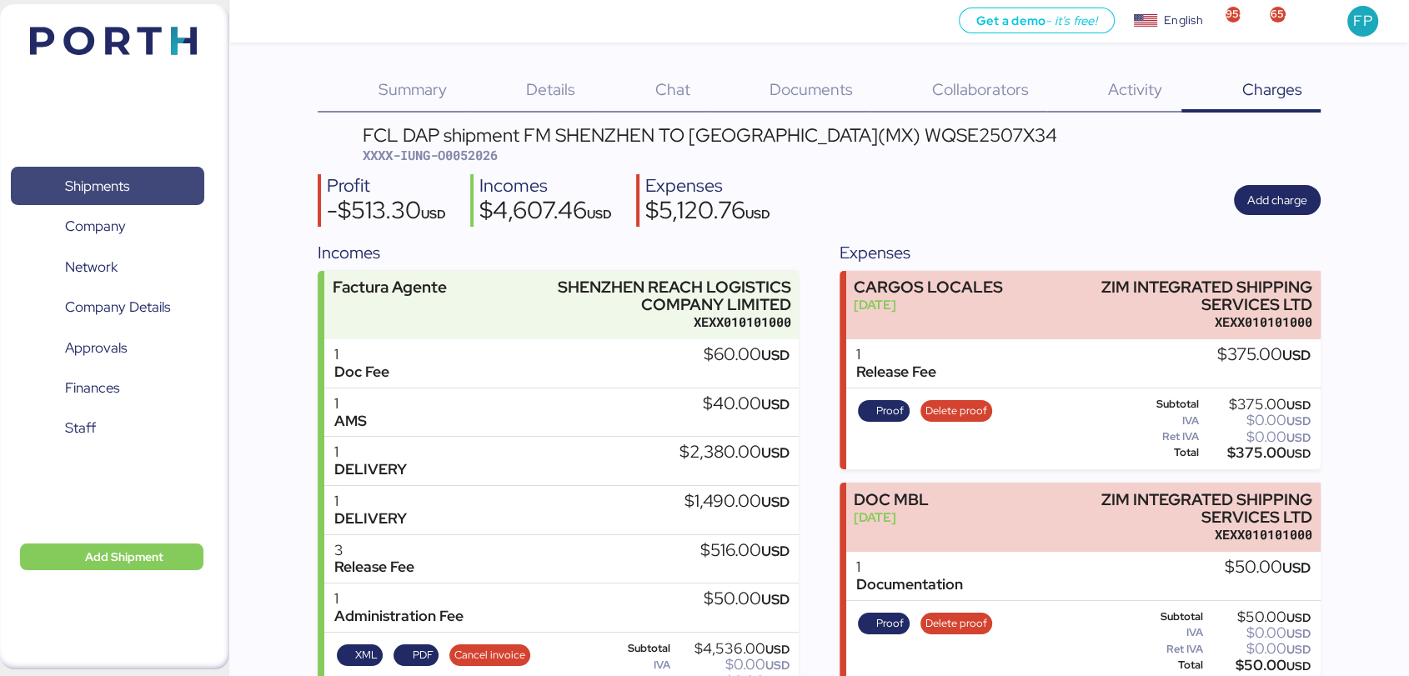
click at [153, 187] on span "Shipments" at bounding box center [107, 186] width 179 height 24
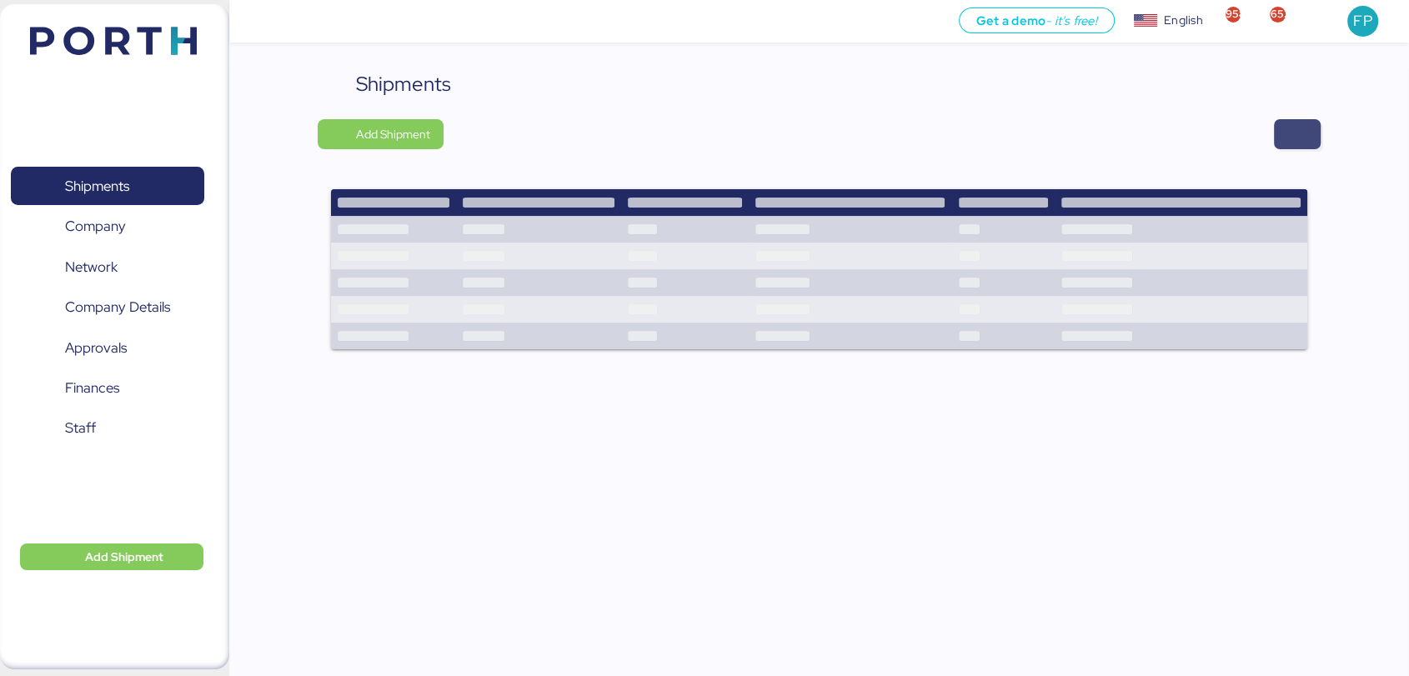
click at [1285, 132] on span "button" at bounding box center [1297, 134] width 47 height 30
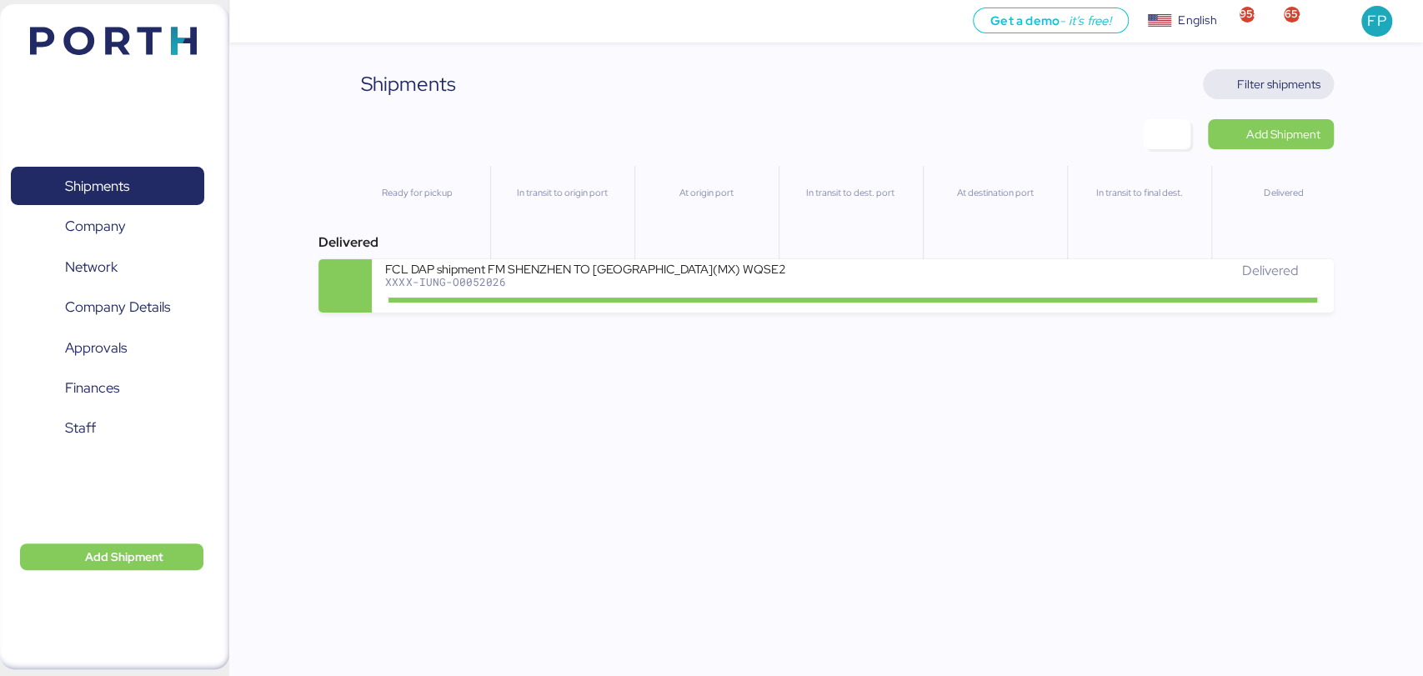
click at [1261, 90] on span "Filter shipments" at bounding box center [1278, 84] width 83 height 20
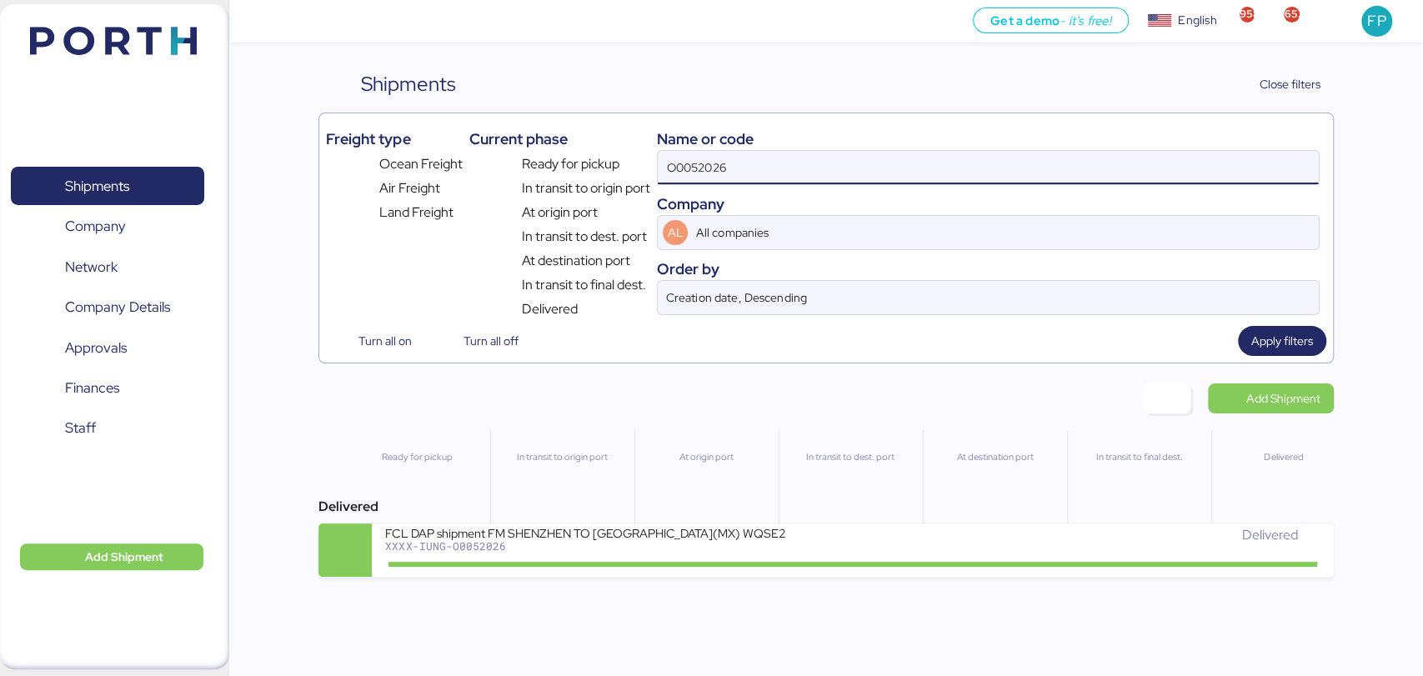
click at [741, 153] on input "O0052026" at bounding box center [988, 167] width 660 height 33
paste input "1863"
type input "O0051863"
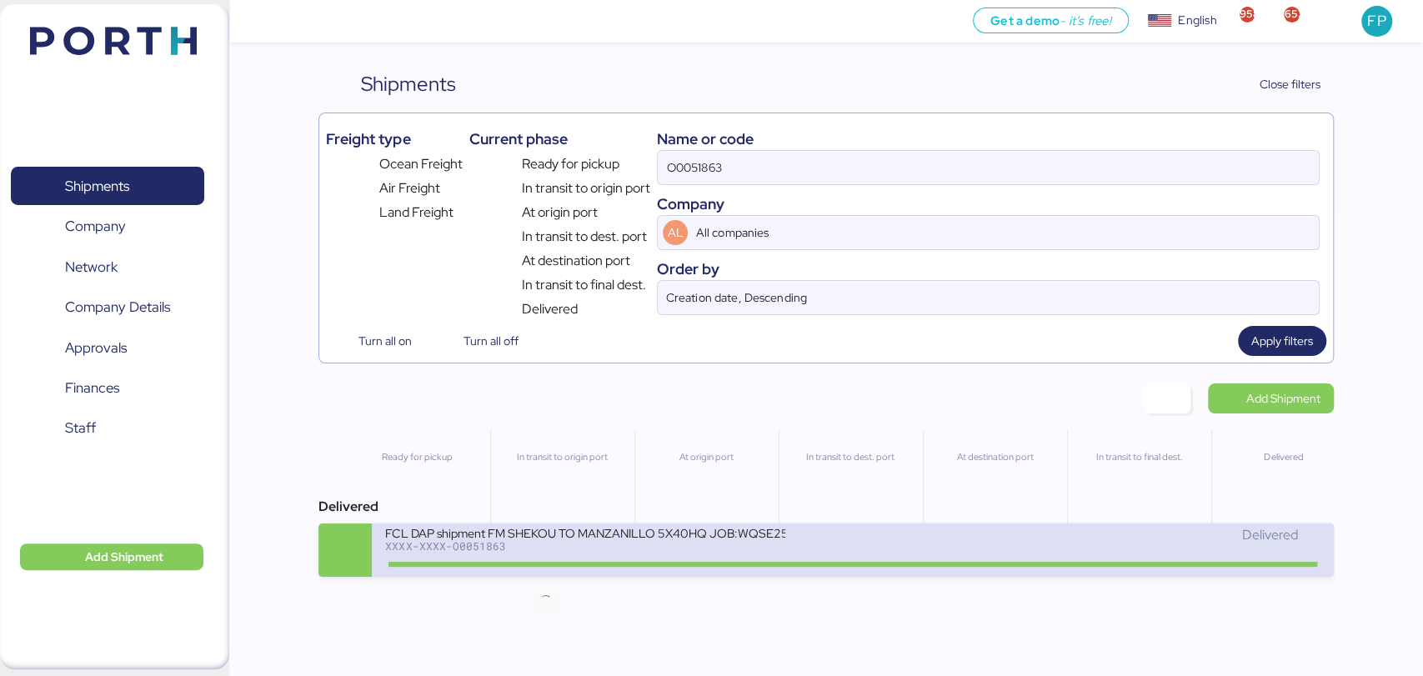
click at [527, 570] on icon at bounding box center [546, 563] width 80 height 18
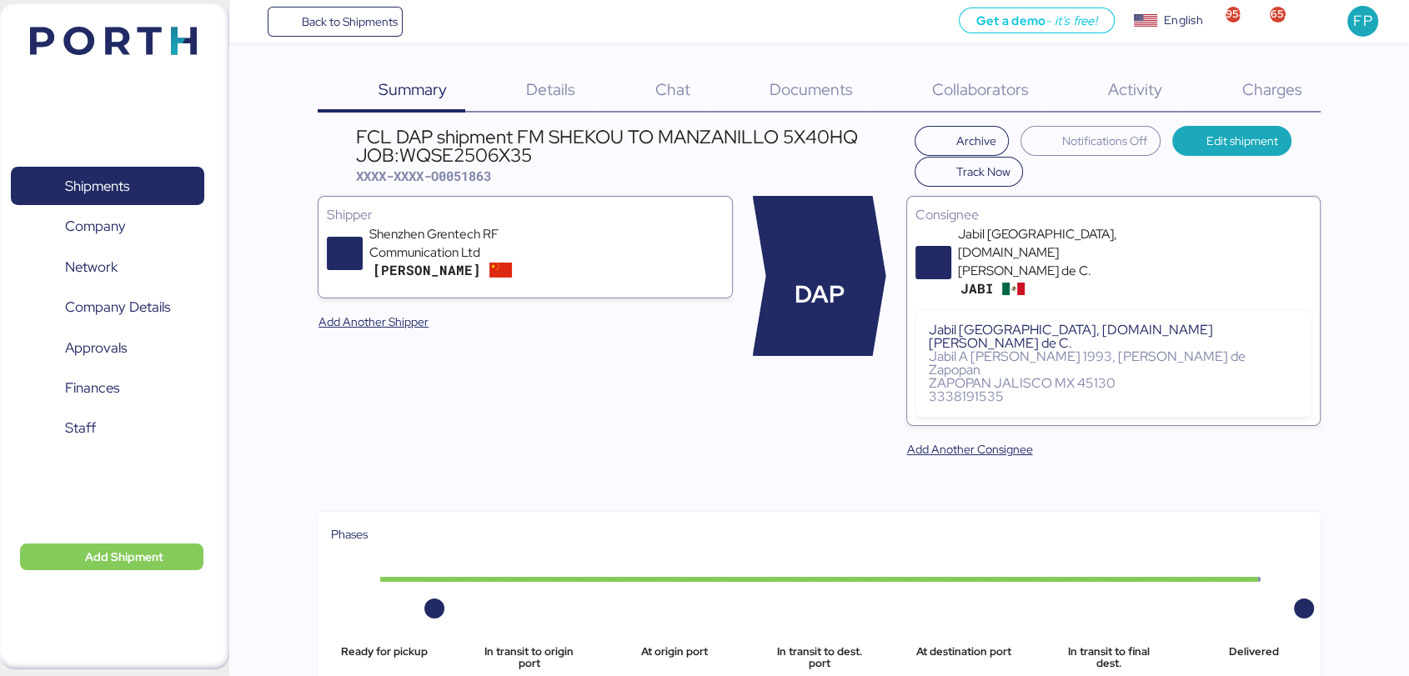
click at [1299, 96] on span "Charges" at bounding box center [1271, 89] width 60 height 22
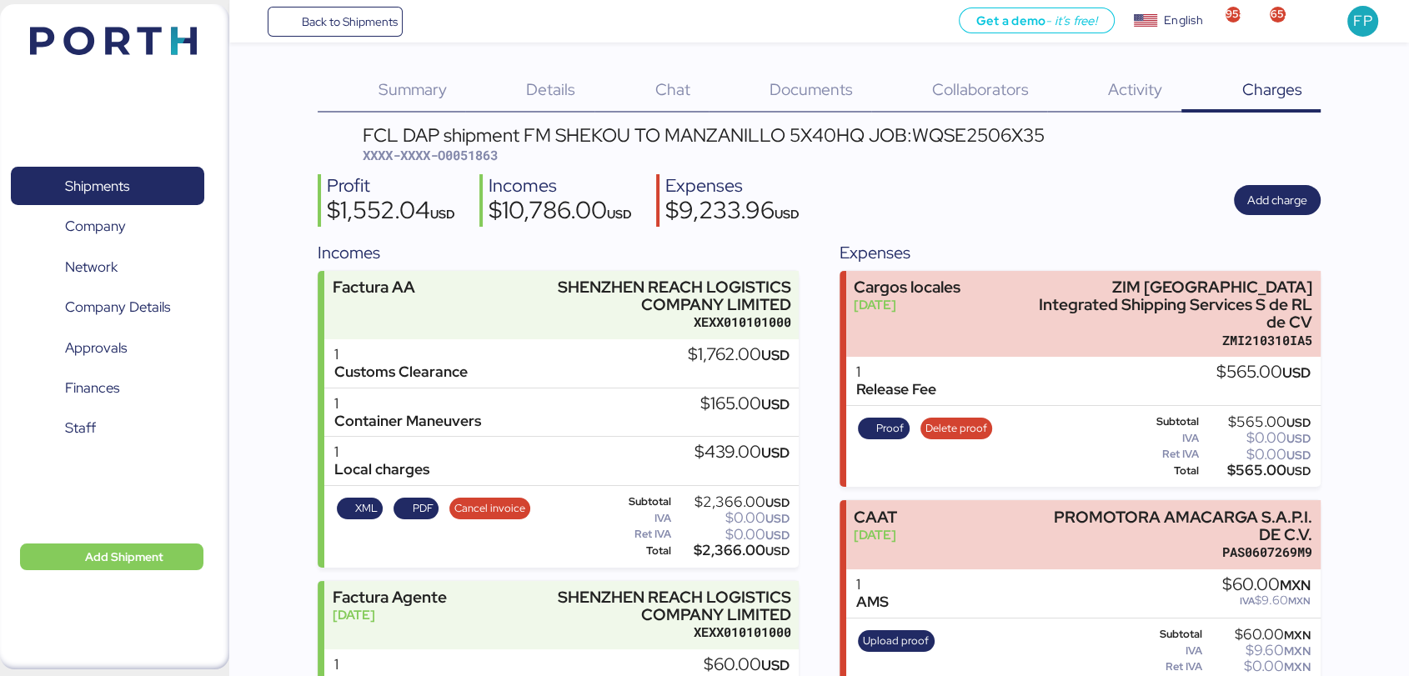
click at [483, 155] on span "XXXX-XXXX-O0051863" at bounding box center [430, 155] width 135 height 17
copy span "O0051863"
click at [929, 136] on div "FCL DAP shipment FM SHEKOU TO MANZANILLO 5X40HQ JOB:WQSE2506X35" at bounding box center [704, 135] width 682 height 18
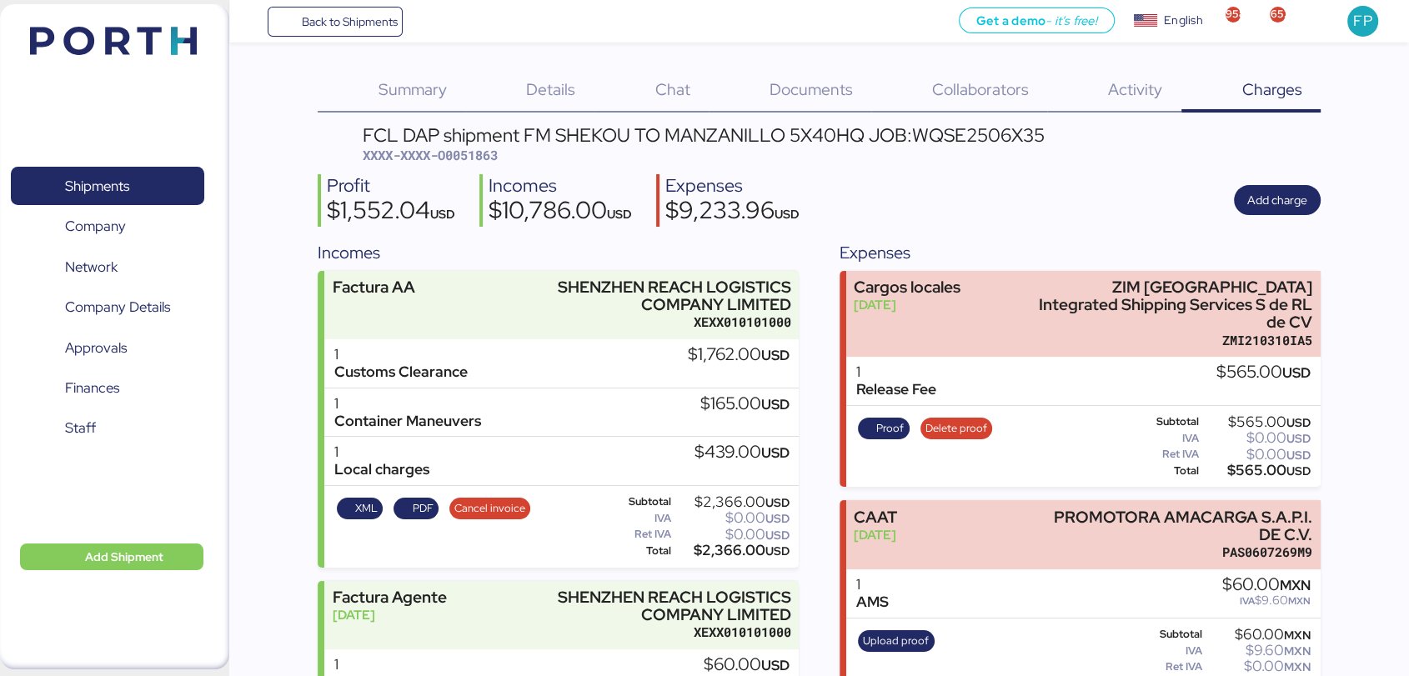
copy div "WQSE2506X35"
click at [120, 164] on div "Shipments 0 Company 0 Network 0 Company Details 0 Approvals 0 Finances 0 Staff 0" at bounding box center [107, 336] width 215 height 386
click at [141, 182] on span "Shipments" at bounding box center [107, 186] width 179 height 24
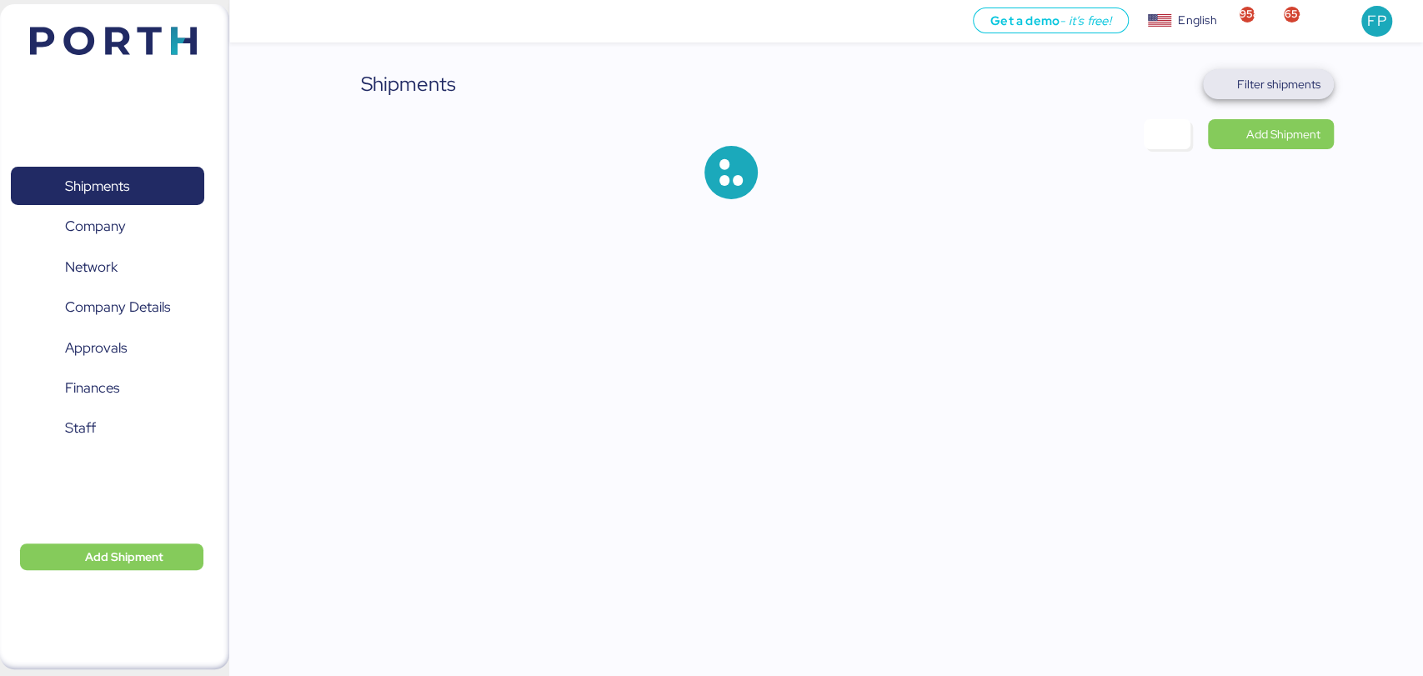
click at [1279, 83] on span "Filter shipments" at bounding box center [1278, 84] width 83 height 20
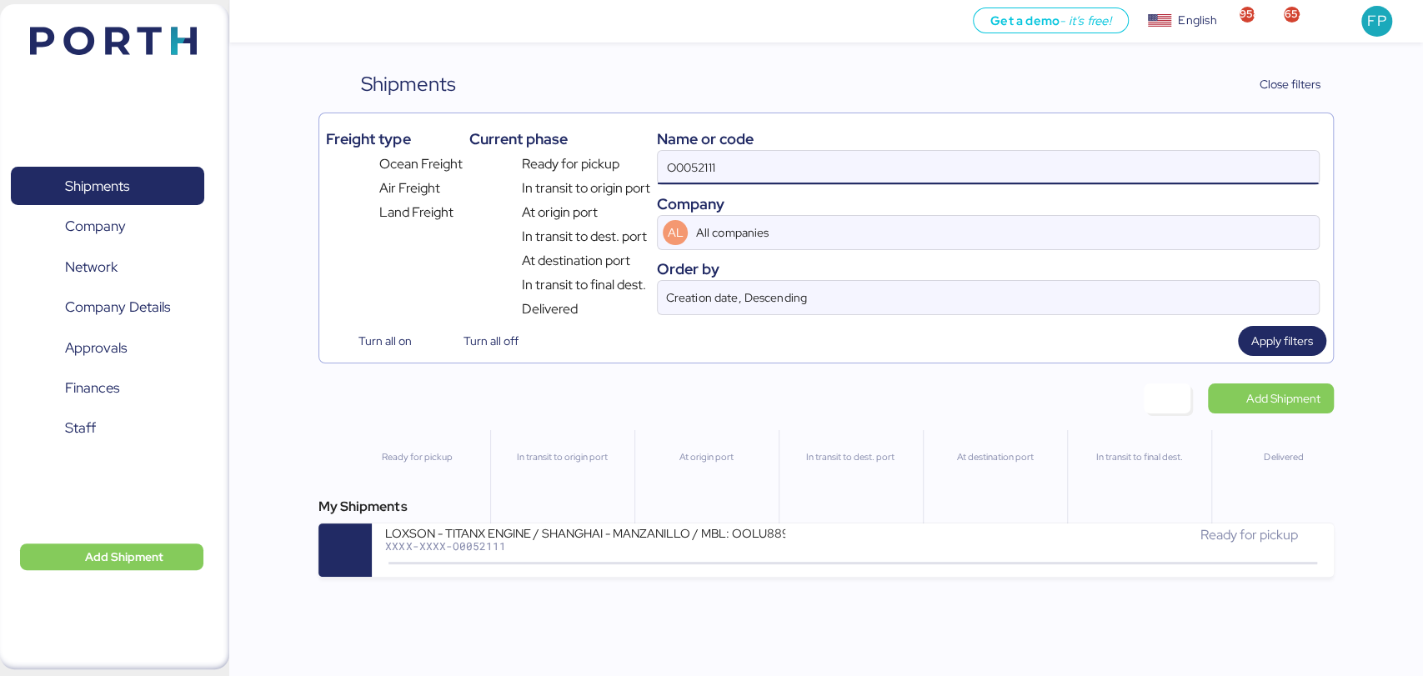
click at [744, 155] on input "O0052111" at bounding box center [988, 167] width 660 height 33
paste input "07"
type input "O0052107"
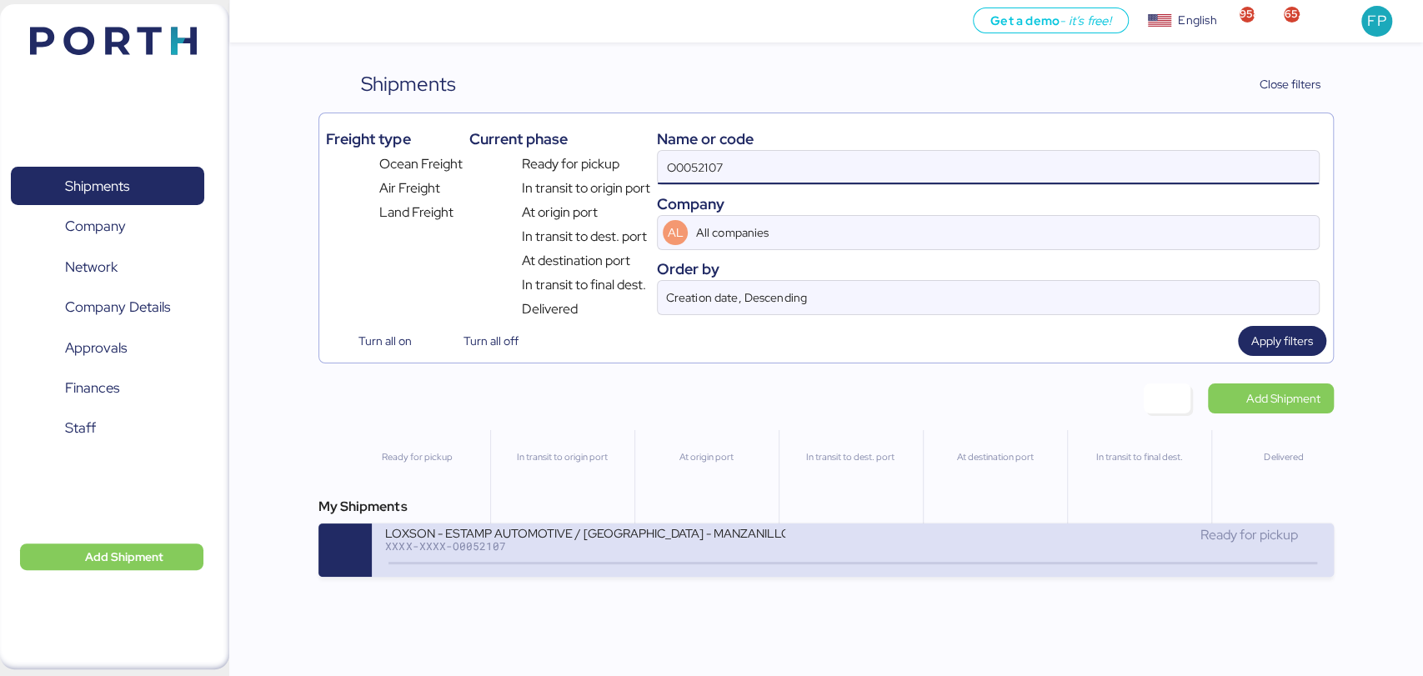
click at [665, 539] on div "LOXSON - ESTAMP AUTOMOTIVE / SHANGHAI - MANZANILLO / MBL: OOLU8899532170 - HBL:…" at bounding box center [585, 532] width 400 height 14
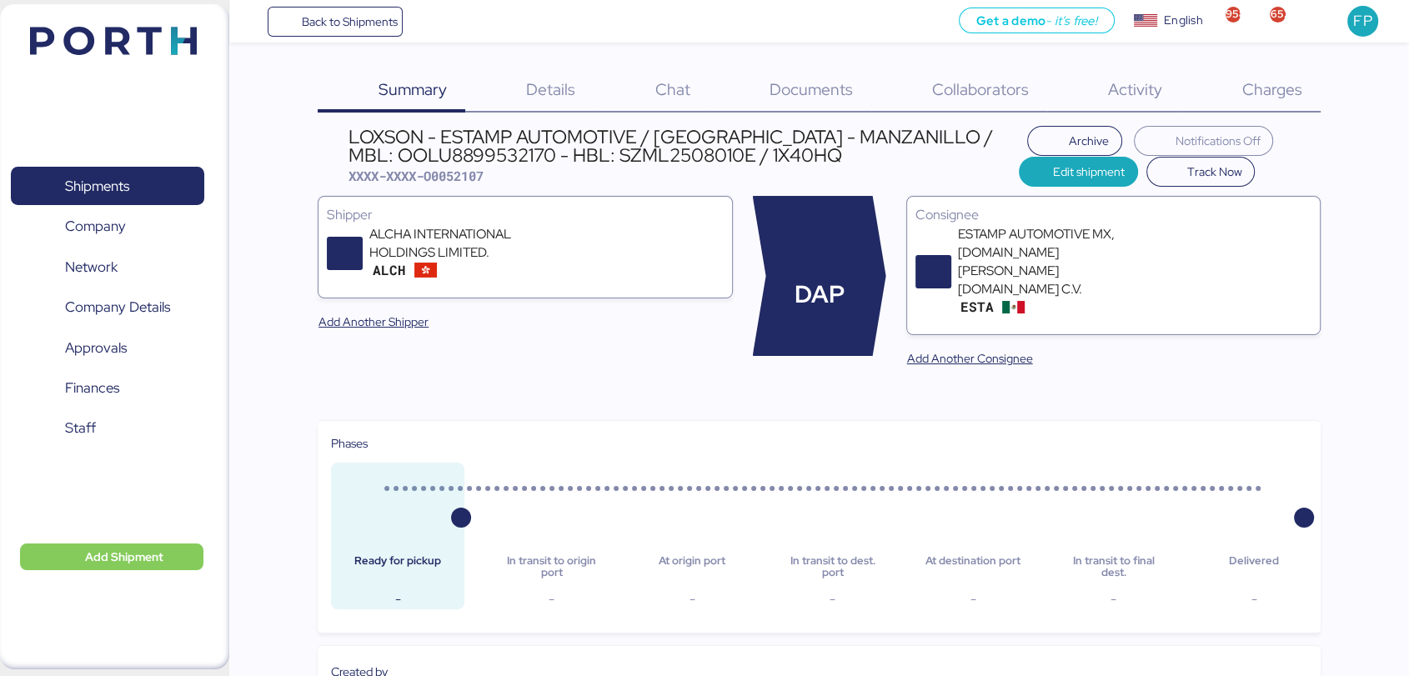
click at [1286, 78] on span "Charges" at bounding box center [1271, 89] width 60 height 22
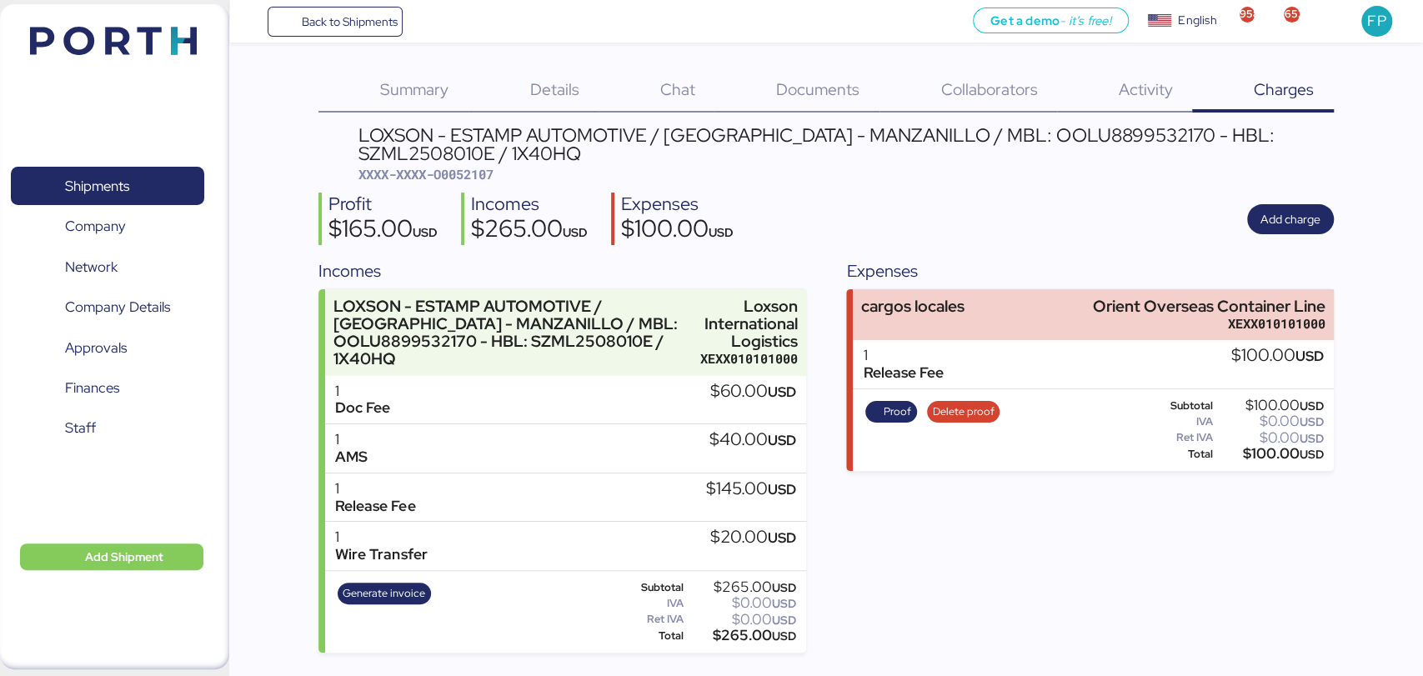
click at [475, 173] on span "XXXX-XXXX-O0052107" at bounding box center [425, 174] width 135 height 17
copy span "O0052107"
click at [885, 408] on span "Proof" at bounding box center [898, 412] width 28 height 18
click at [166, 193] on span "Shipments" at bounding box center [107, 186] width 179 height 24
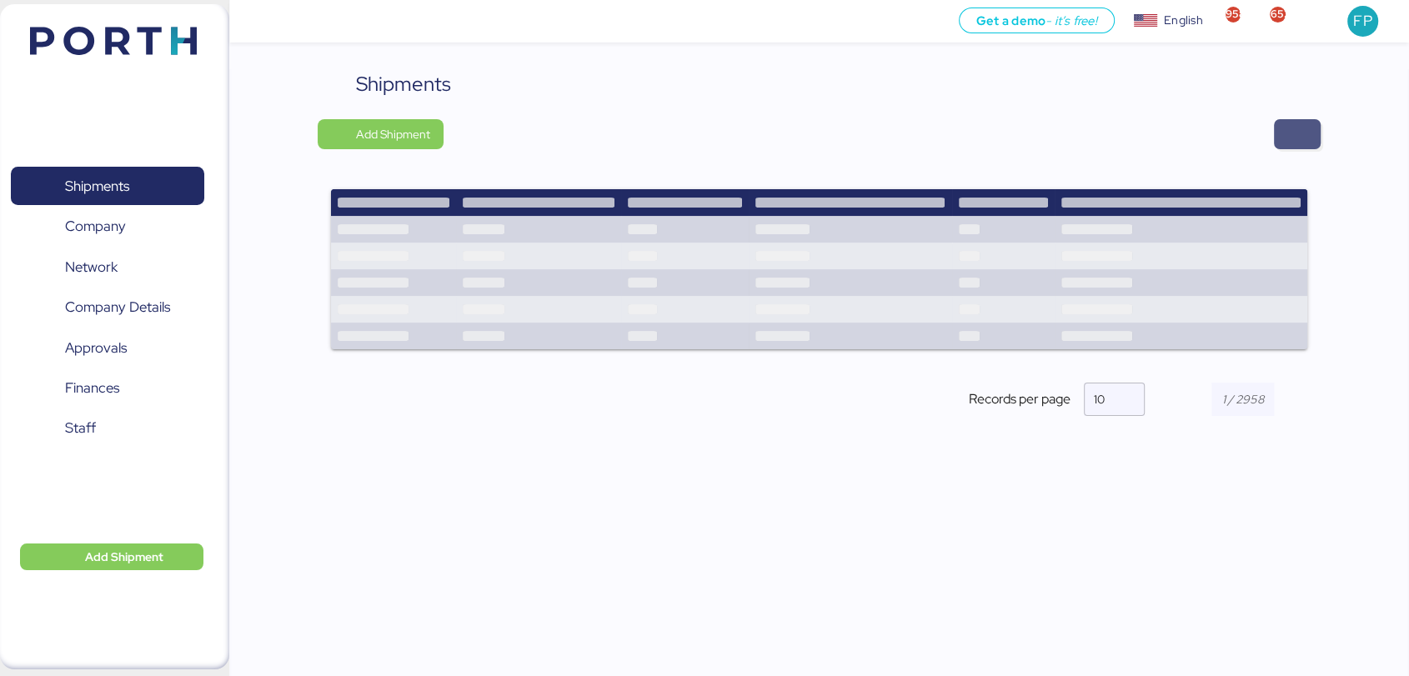
click at [1288, 141] on span "button" at bounding box center [1297, 134] width 20 height 23
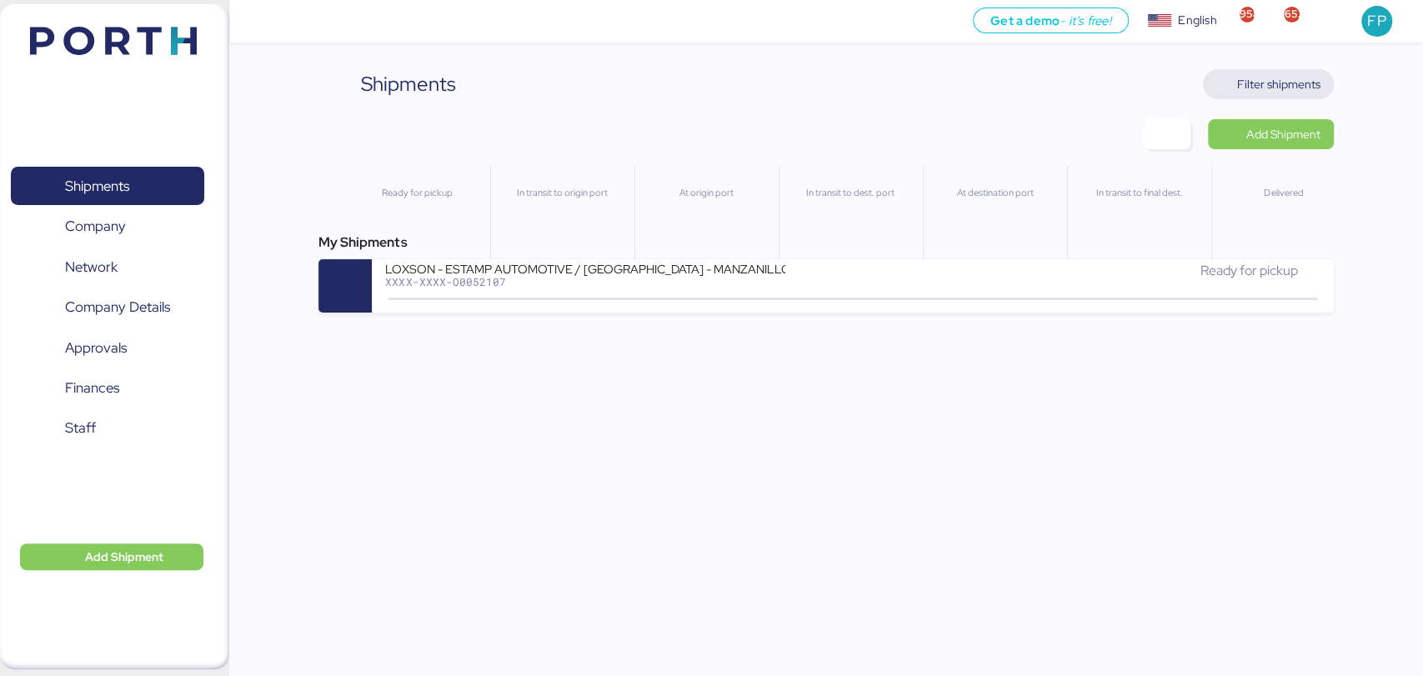
click at [1241, 84] on span "Filter shipments" at bounding box center [1278, 84] width 83 height 20
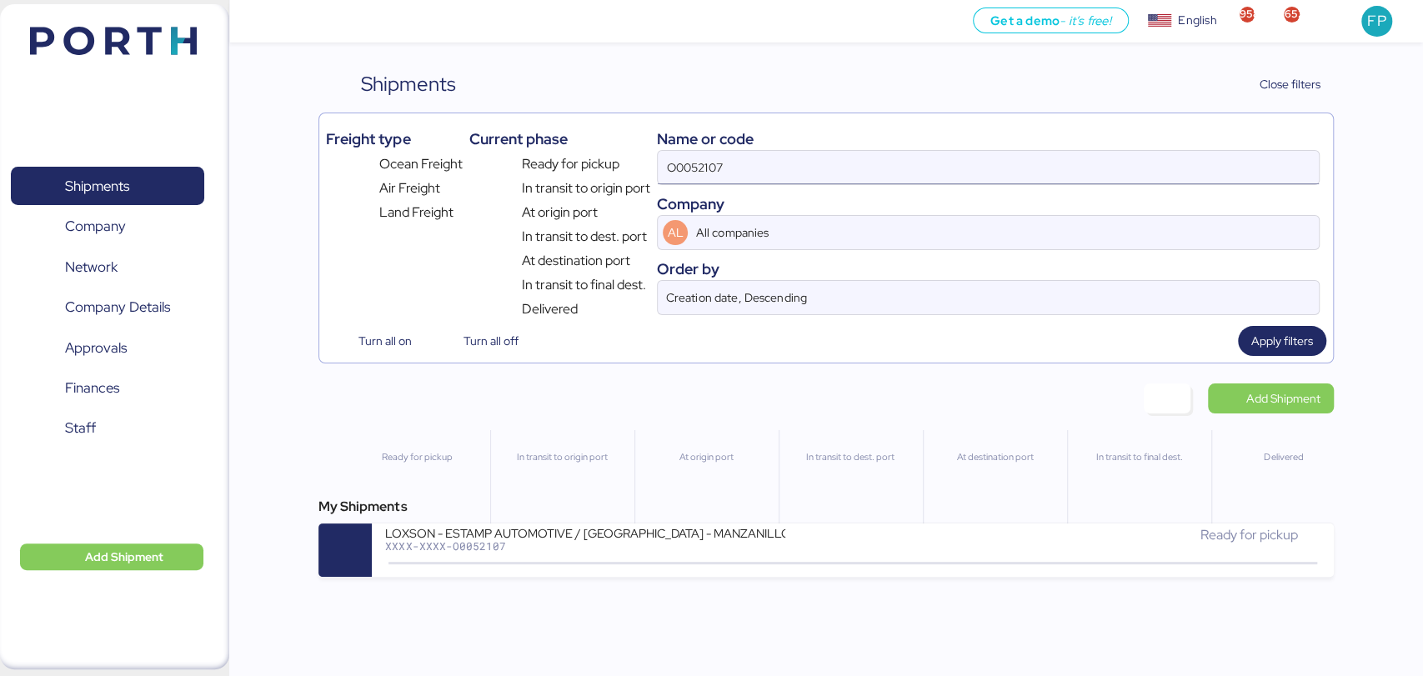
click at [678, 177] on input "O0052107" at bounding box center [988, 167] width 660 height 33
paste input "1"
type input "O0052101"
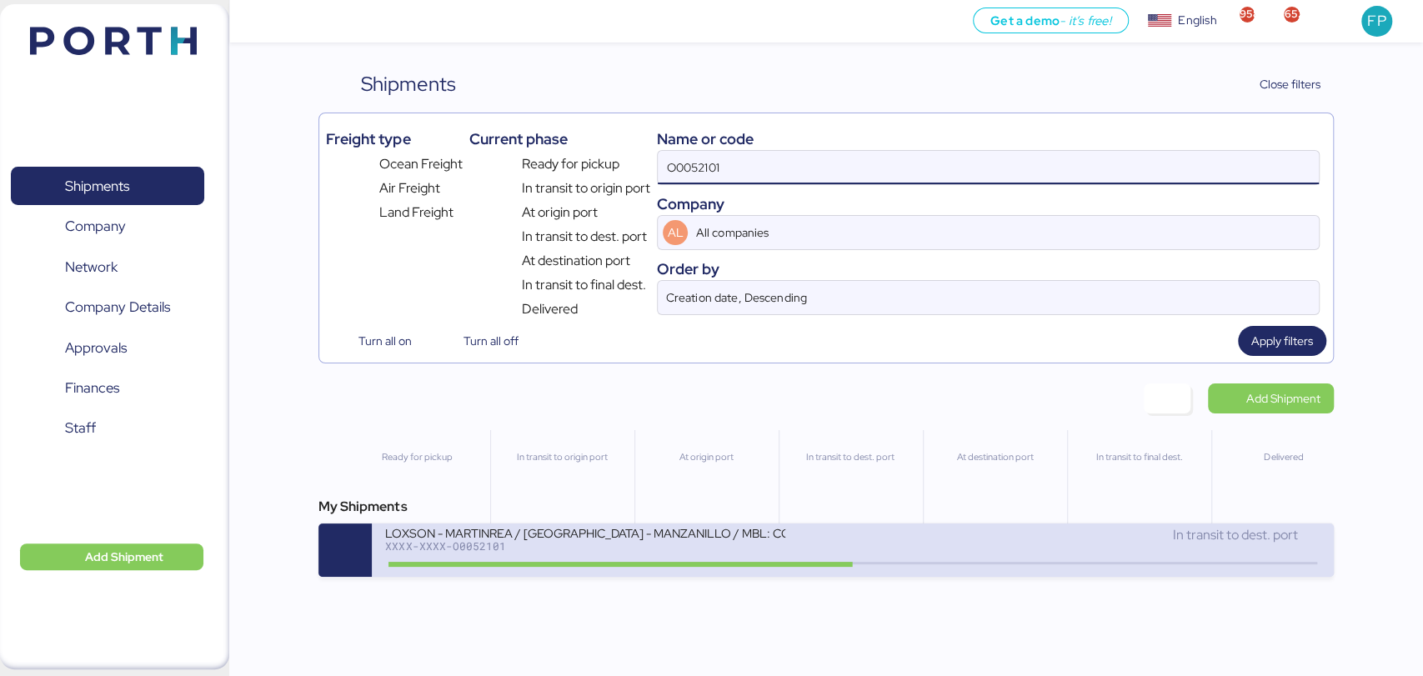
click at [547, 536] on div "LOXSON - MARTINREA / SHANGHAI - MANZANILLO / MBL: COSU6427659700 - HBL: KSSE250…" at bounding box center [585, 532] width 400 height 14
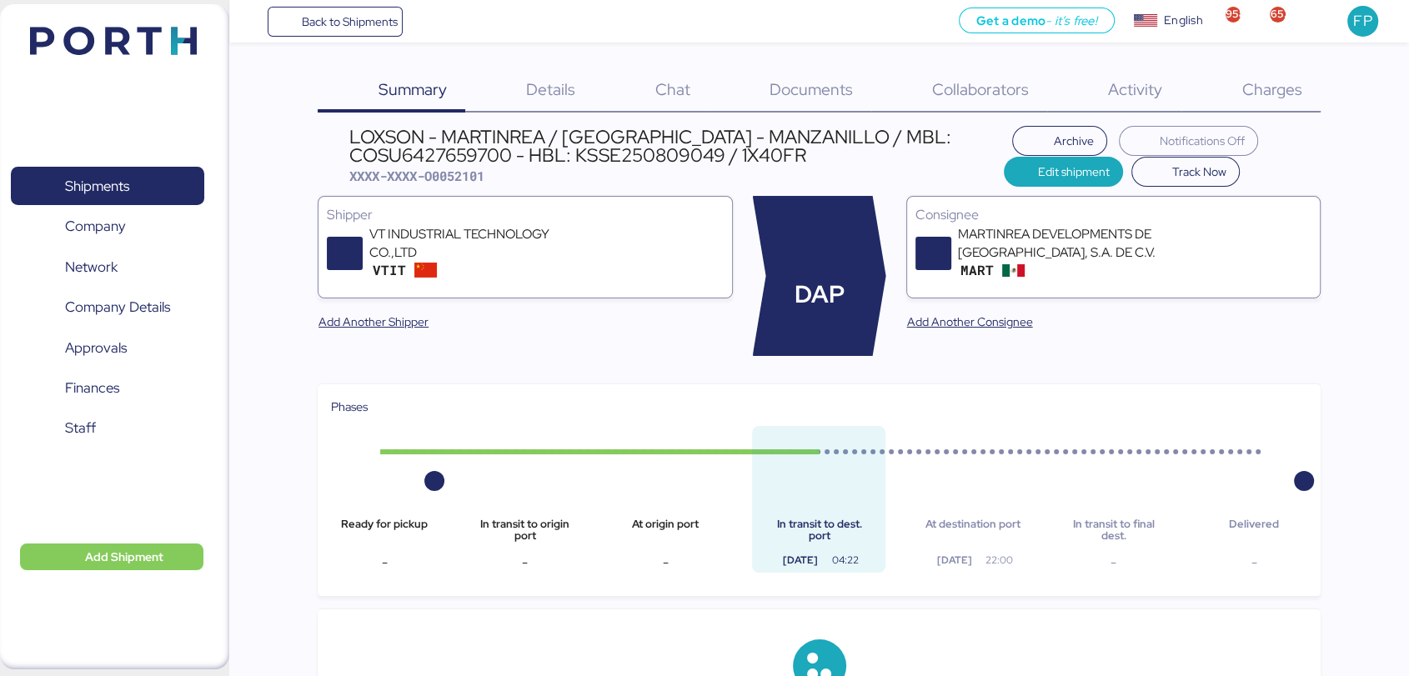
click at [1278, 91] on span "Charges" at bounding box center [1271, 89] width 60 height 22
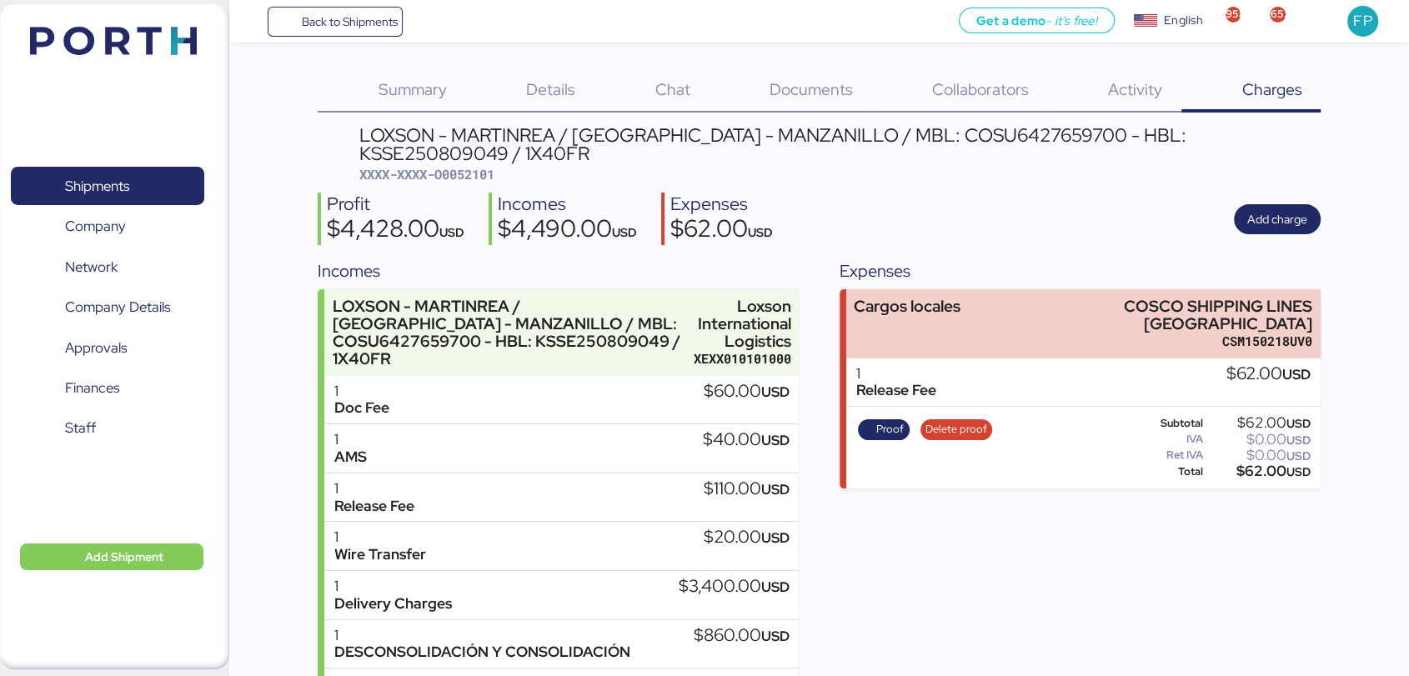
click at [494, 175] on span "XXXX-XXXX-O0052101" at bounding box center [426, 174] width 135 height 17
copy span "O0052101"
drag, startPoint x: 1056, startPoint y: 298, endPoint x: 1340, endPoint y: 284, distance: 283.8
click at [1340, 284] on div "Summary 0 Details 0 Chat 0 Documents 0 Collaborators 0 Activity 0 Charges 0 LOX…" at bounding box center [704, 375] width 1409 height 750
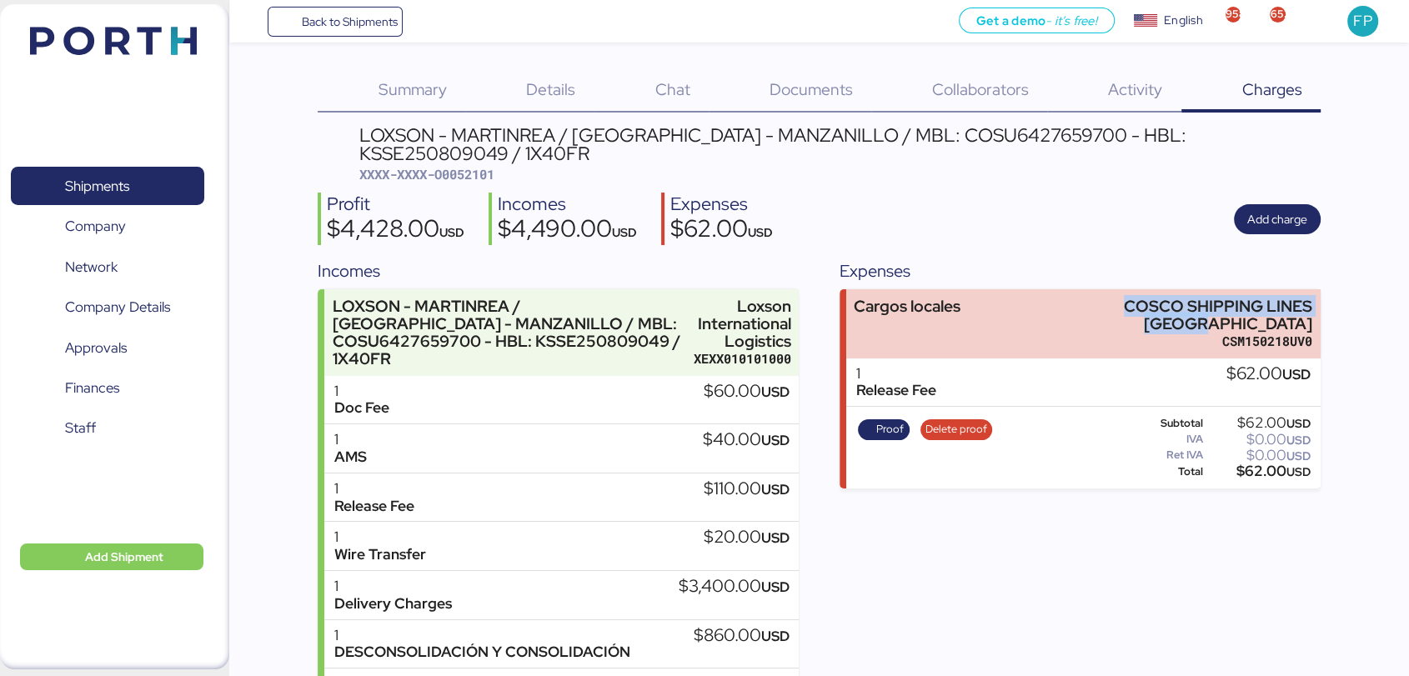
copy div "COSCO SHIPPING LINES [GEOGRAPHIC_DATA]"
click at [975, 135] on div "LOXSON - MARTINREA / SHANGHAI - MANZANILLO / MBL: COSU6427659700 - HBL: KSSE250…" at bounding box center [839, 145] width 961 height 38
copy div "COSU6427659700"
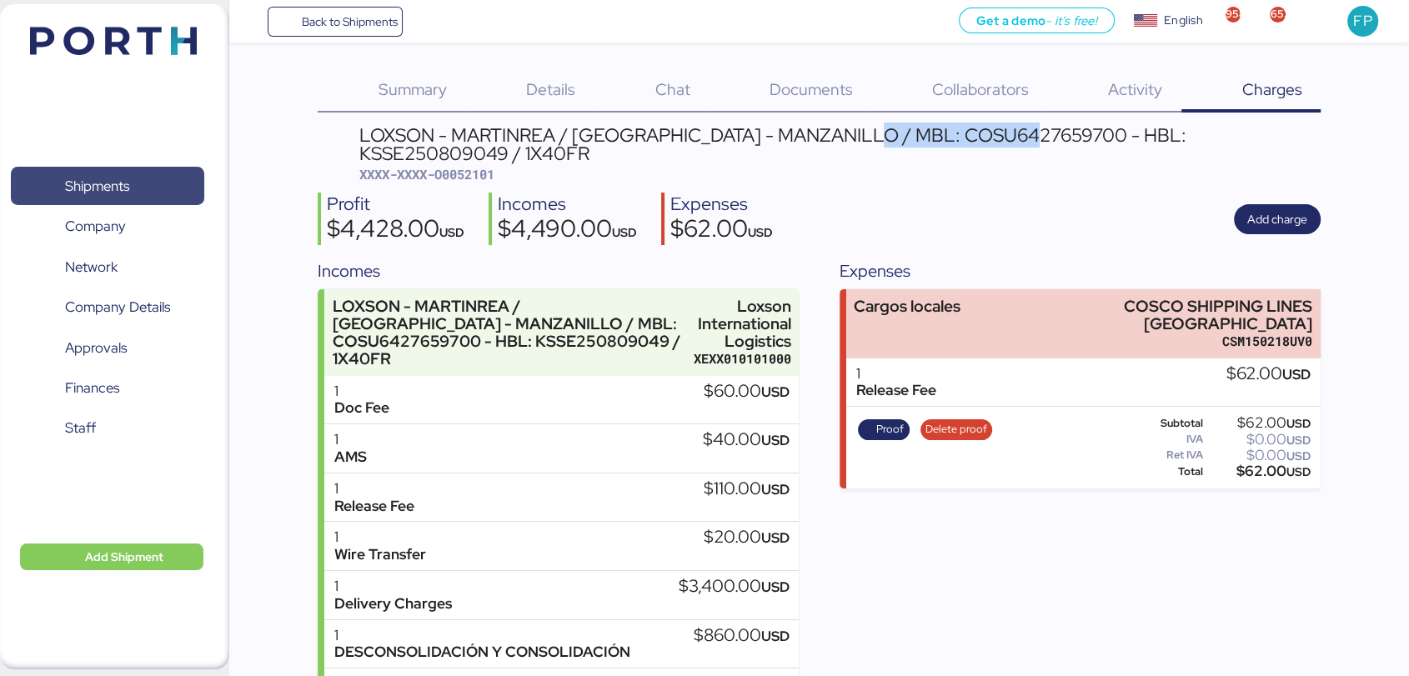
click at [183, 188] on span "Shipments" at bounding box center [107, 186] width 179 height 24
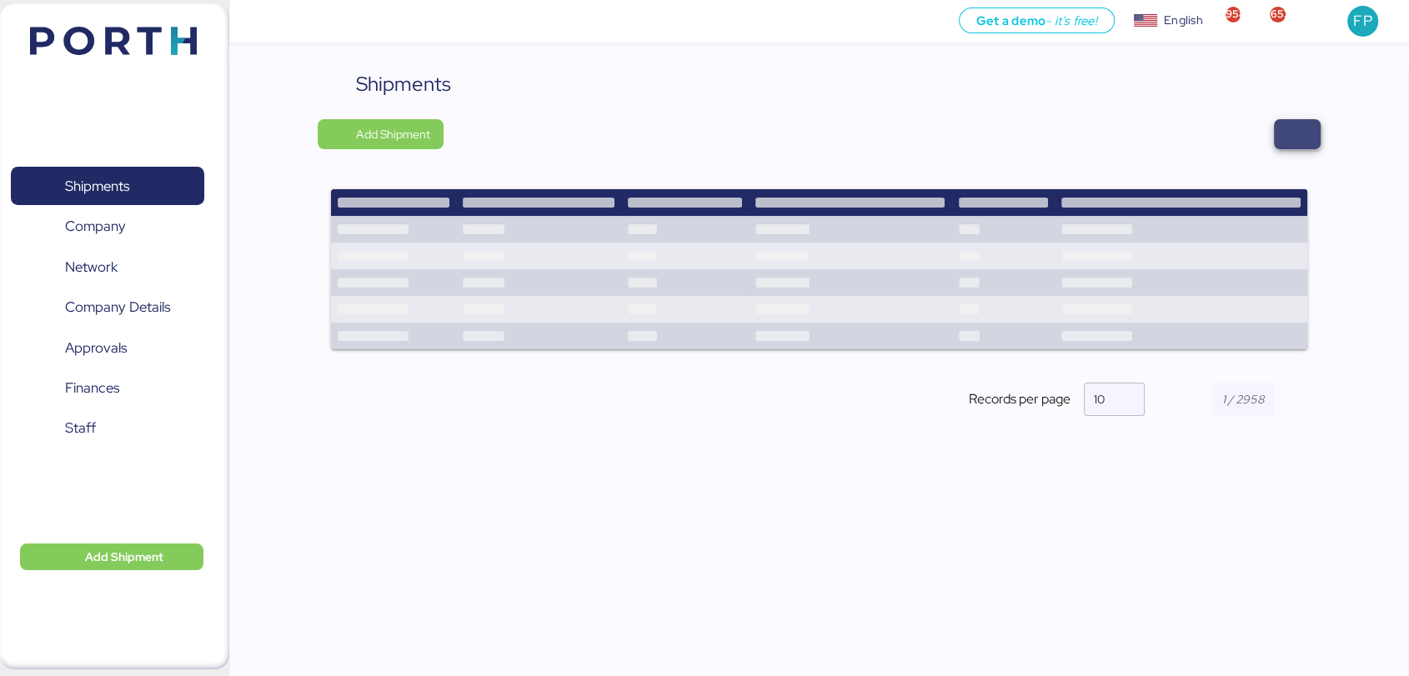
click at [1298, 138] on span "button" at bounding box center [1297, 134] width 20 height 23
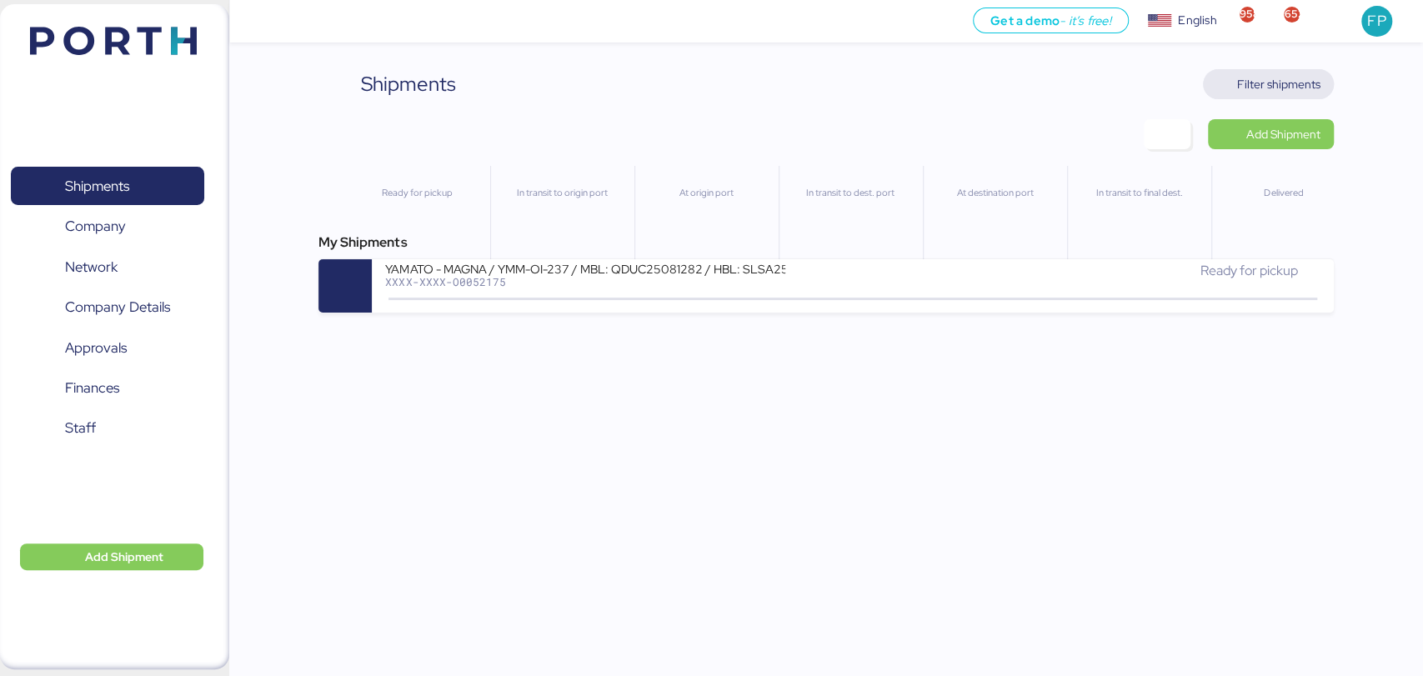
click at [1243, 77] on span "Filter shipments" at bounding box center [1278, 84] width 83 height 20
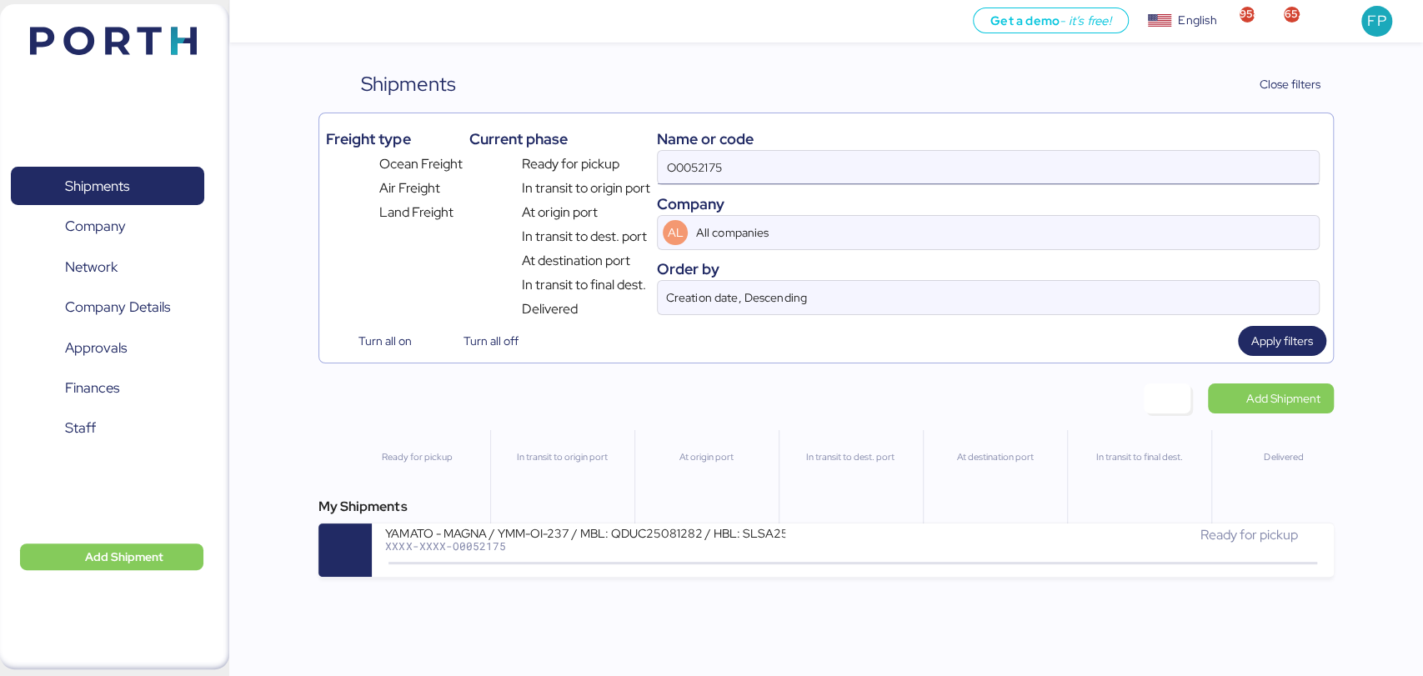
click at [724, 157] on input "O0052175" at bounding box center [988, 167] width 660 height 33
paste input "050"
type input "O0052050"
click at [754, 571] on div "LOXSON - LLENAMEX / SHANGHAI - MANZANILLO / MBL: PENDIENTE - HBL: KSSE250809018…" at bounding box center [852, 550] width 961 height 53
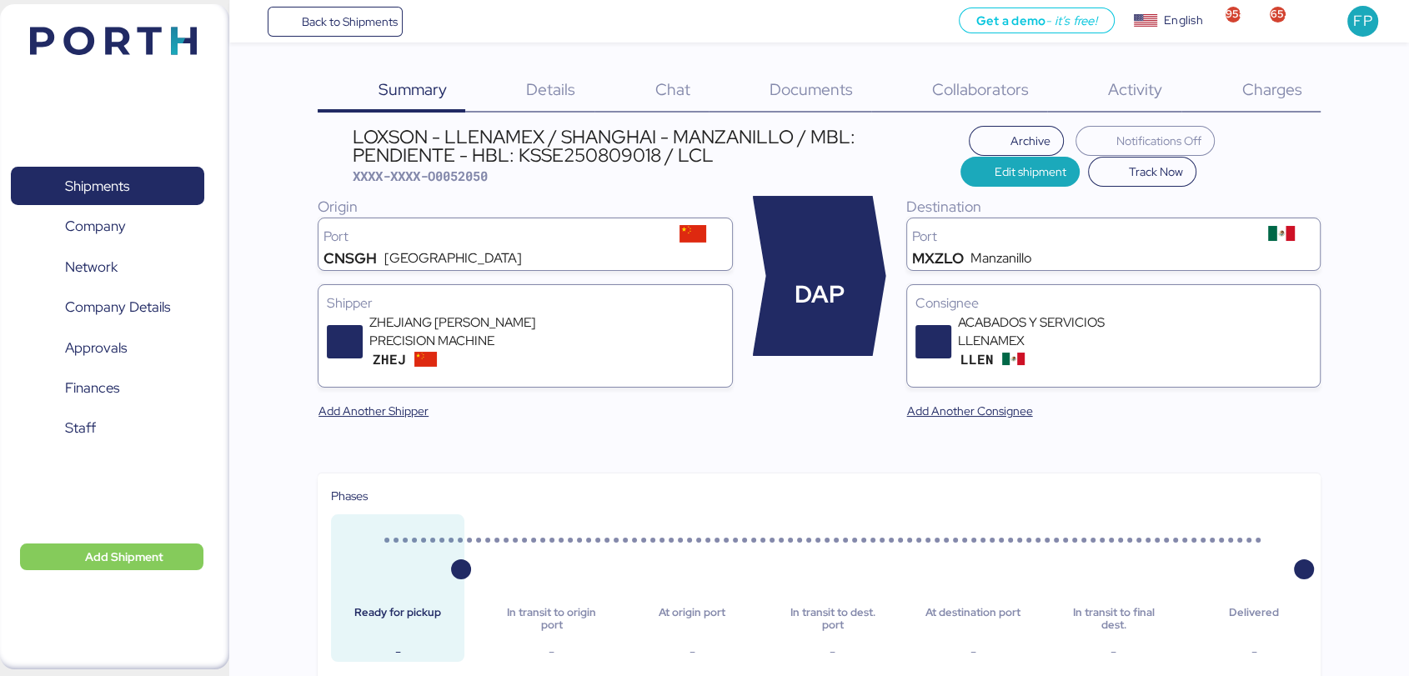
click at [1295, 86] on span "Charges" at bounding box center [1271, 89] width 60 height 22
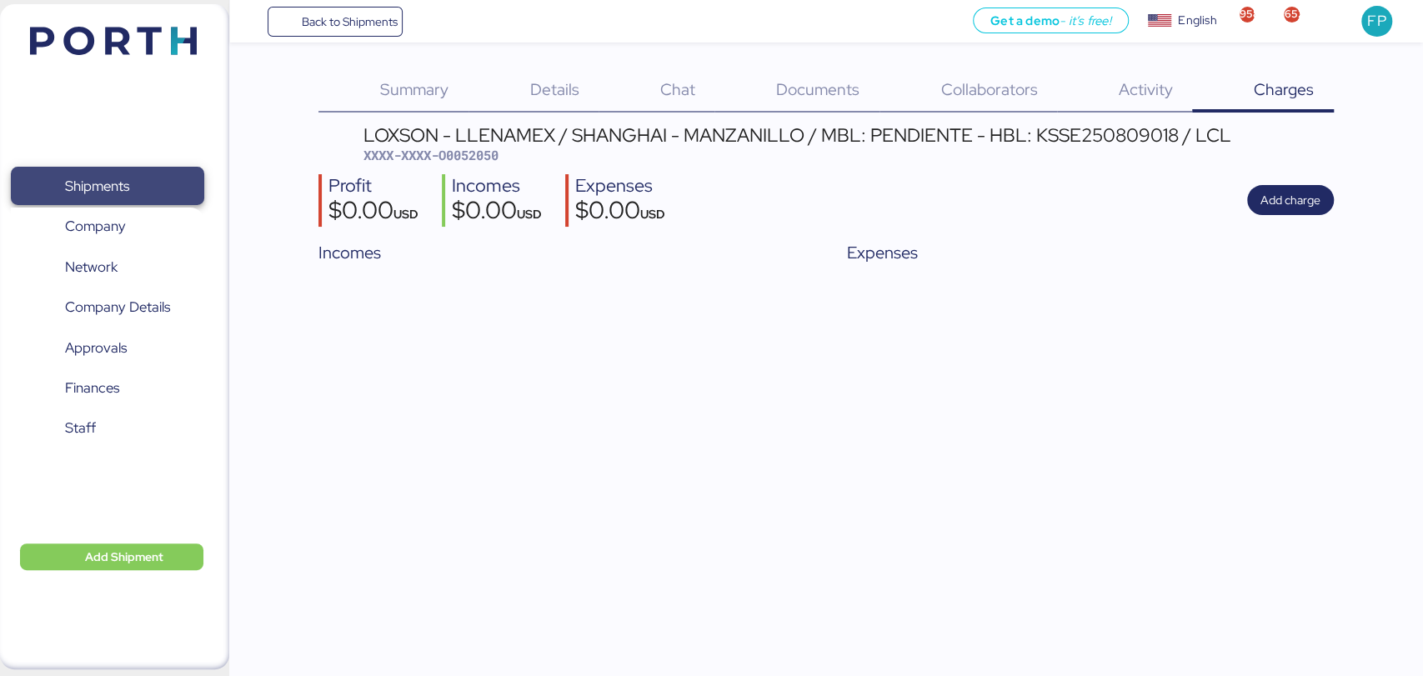
click at [169, 174] on span "Shipments" at bounding box center [107, 186] width 179 height 24
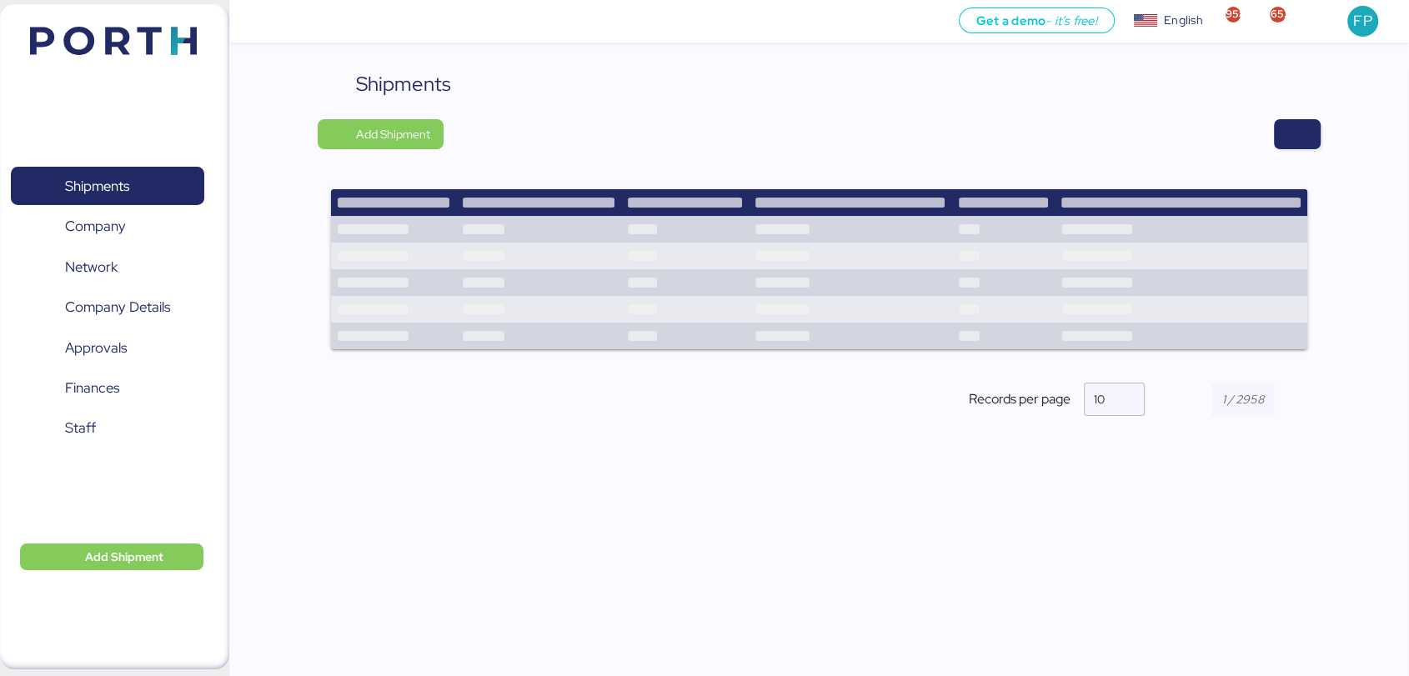
click at [1324, 122] on div "Shipments Add Shipment Records per page 10" at bounding box center [819, 376] width 1180 height 615
click at [1305, 138] on span "button" at bounding box center [1297, 134] width 20 height 23
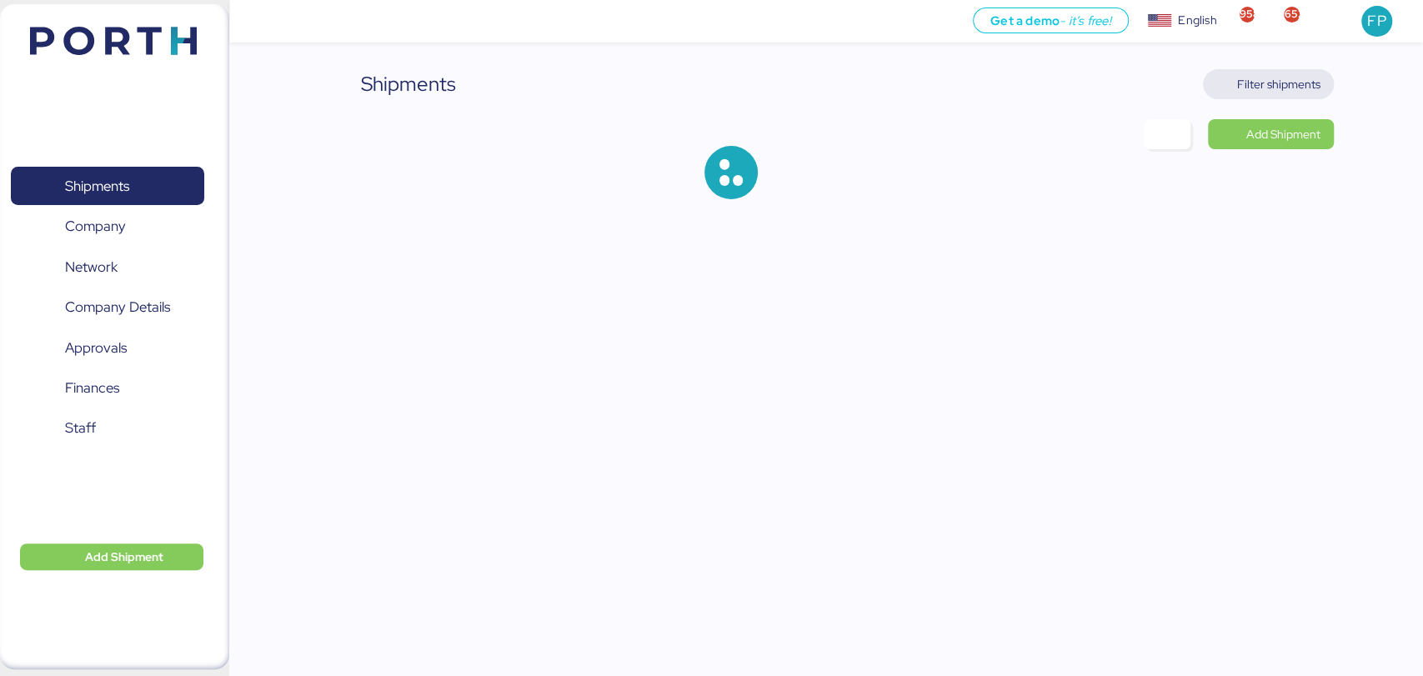
click at [1310, 75] on span "Filter shipments" at bounding box center [1278, 84] width 83 height 20
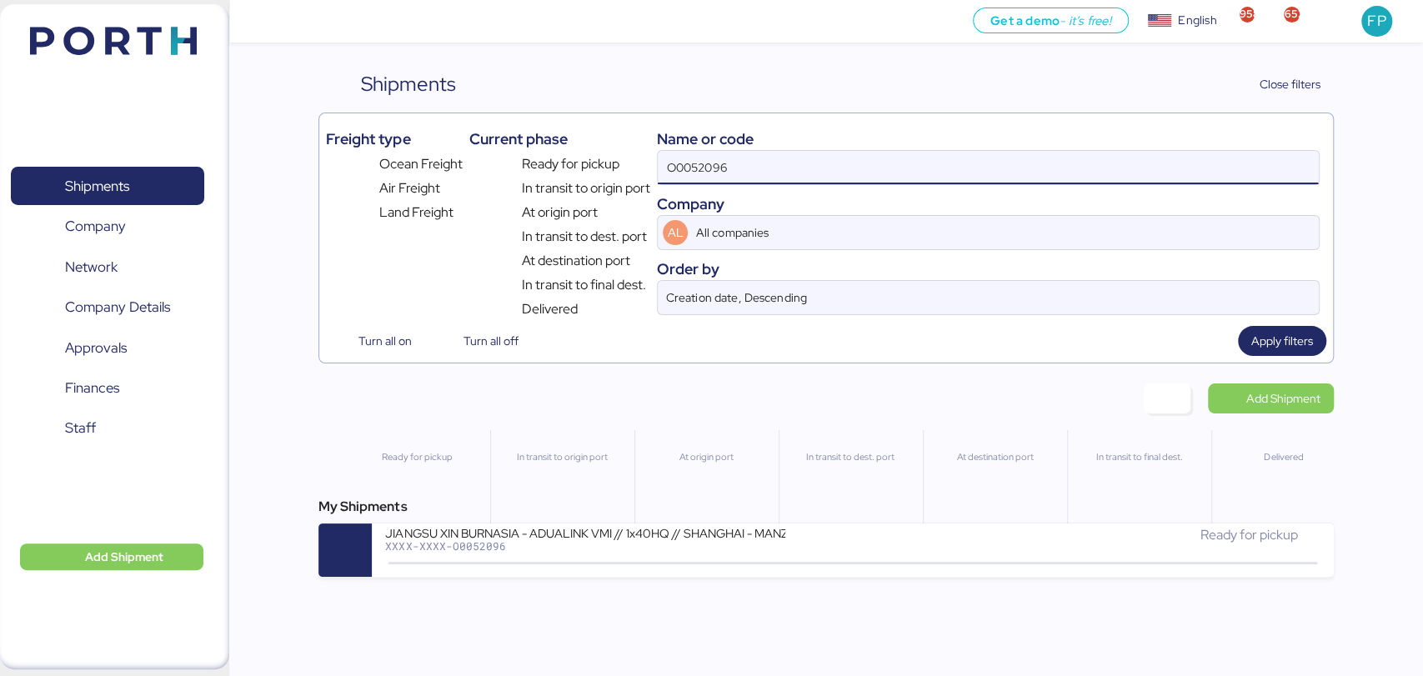
click at [715, 170] on input "O0052096" at bounding box center [988, 167] width 660 height 33
paste input "1969"
type input "O0051969"
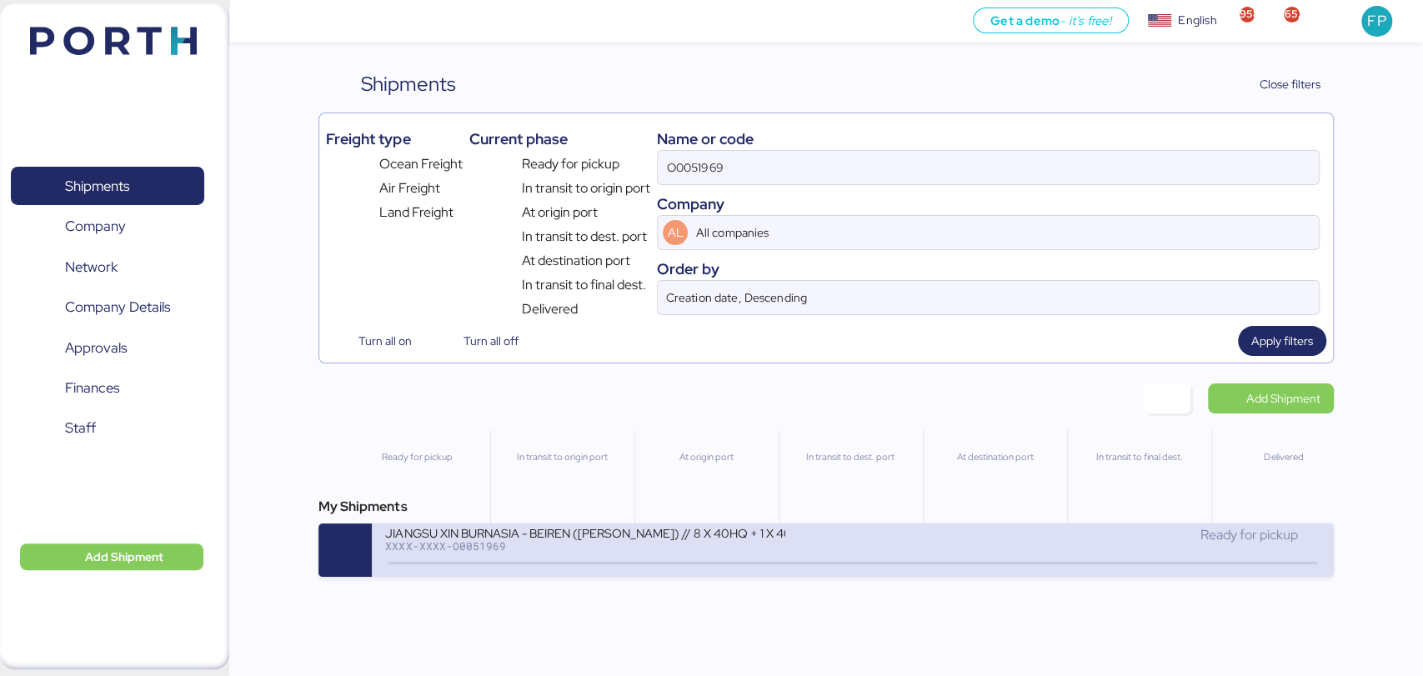
click at [625, 534] on div "JIANGSU XIN BURNASIA - BEIREN ([PERSON_NAME]) // 8 X 40HQ + 1 X 40FR // SHANGHA…" at bounding box center [585, 532] width 400 height 14
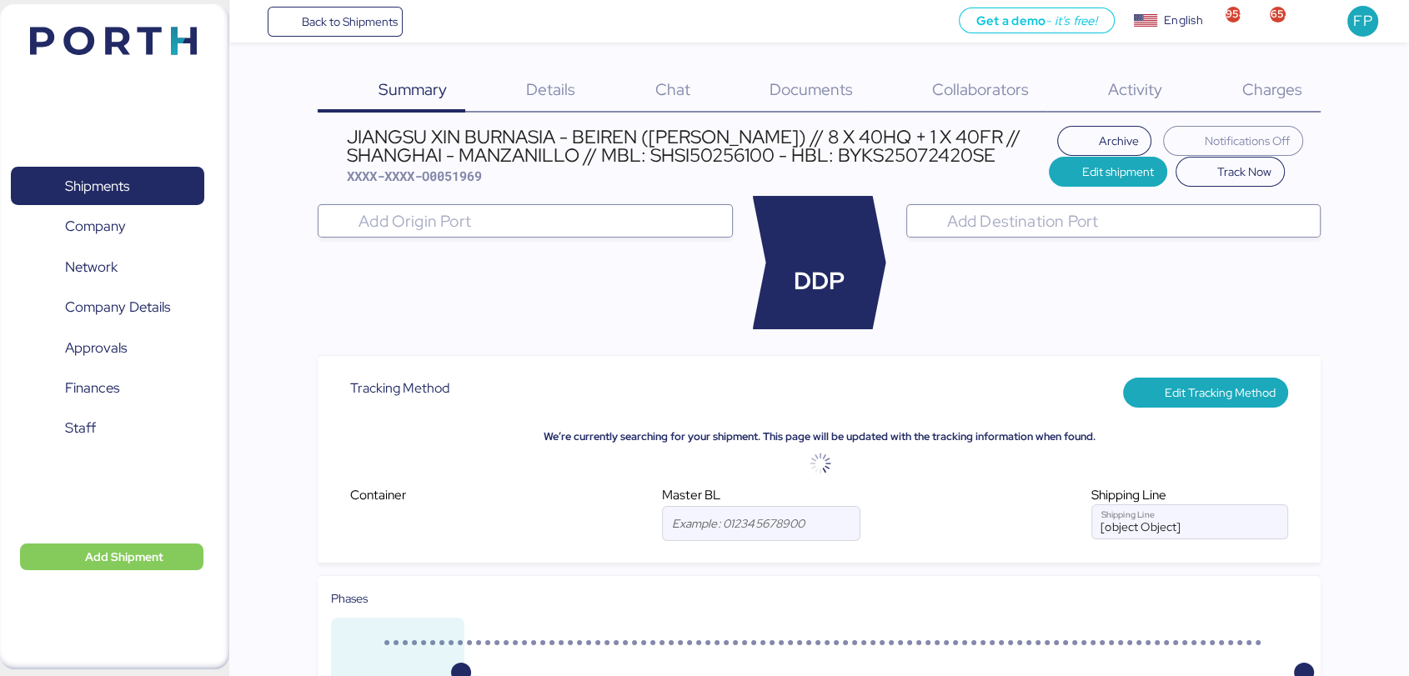
click at [1274, 88] on span "Charges" at bounding box center [1271, 89] width 60 height 22
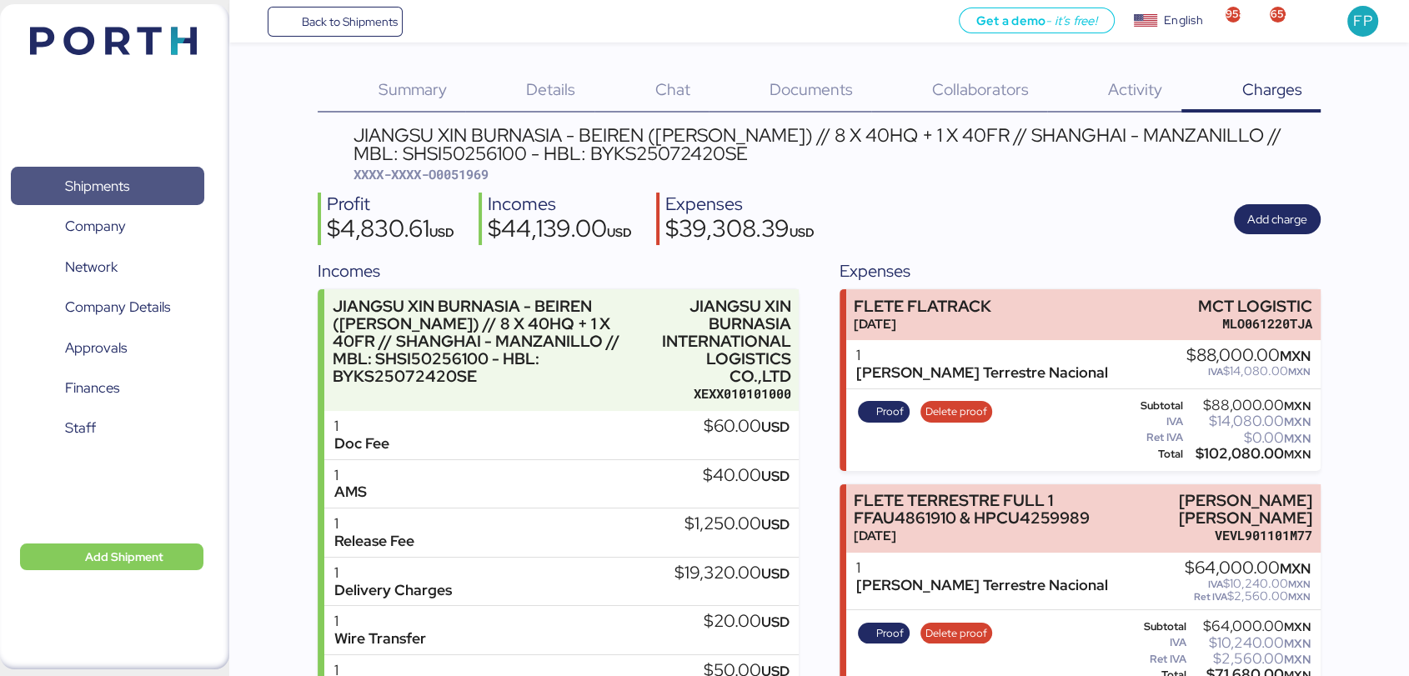
click at [103, 182] on span "Shipments" at bounding box center [97, 186] width 64 height 24
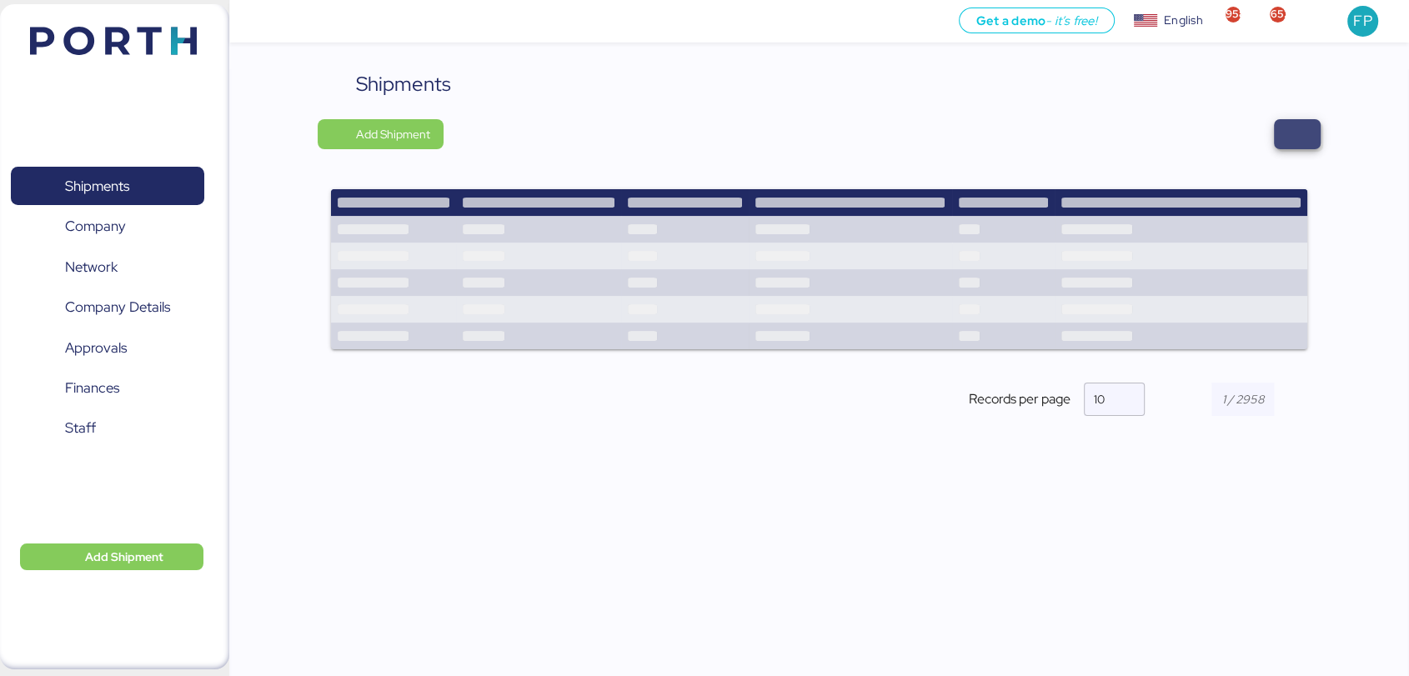
click at [1315, 144] on span "button" at bounding box center [1297, 134] width 47 height 30
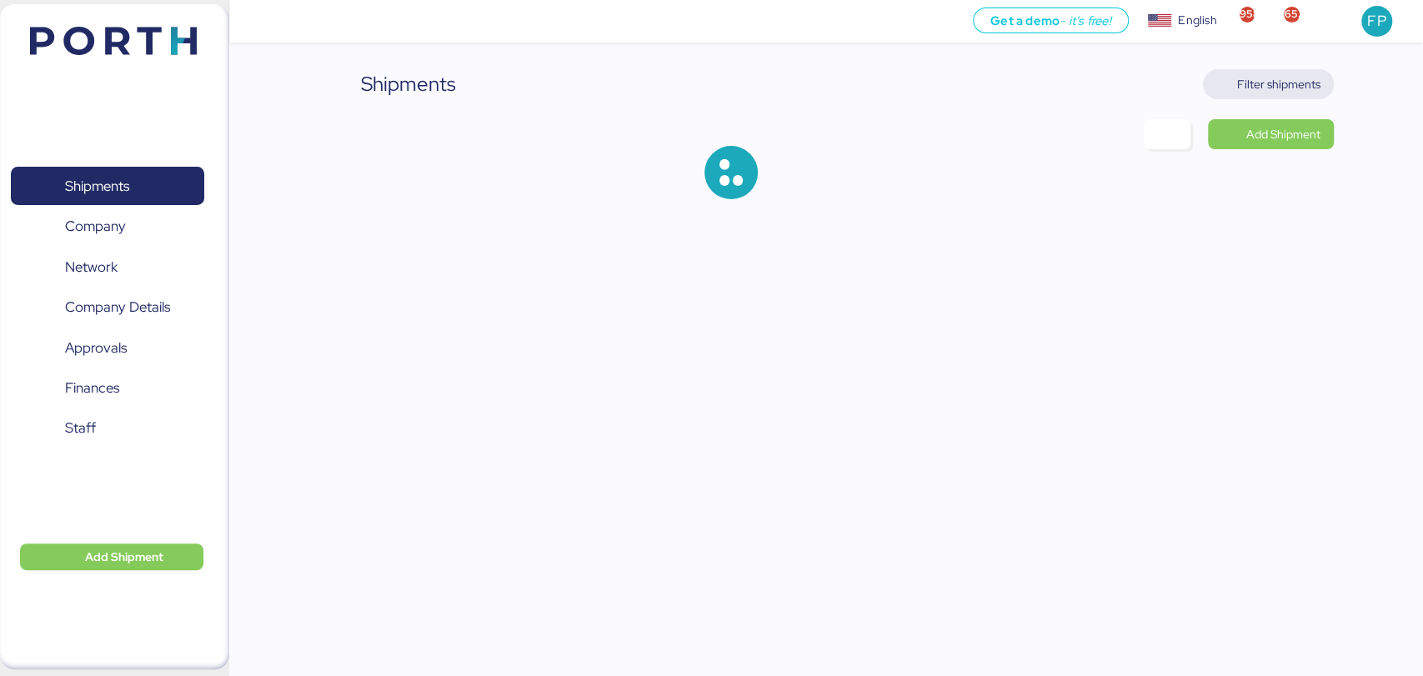
click at [1283, 89] on span "Filter shipments" at bounding box center [1278, 84] width 83 height 20
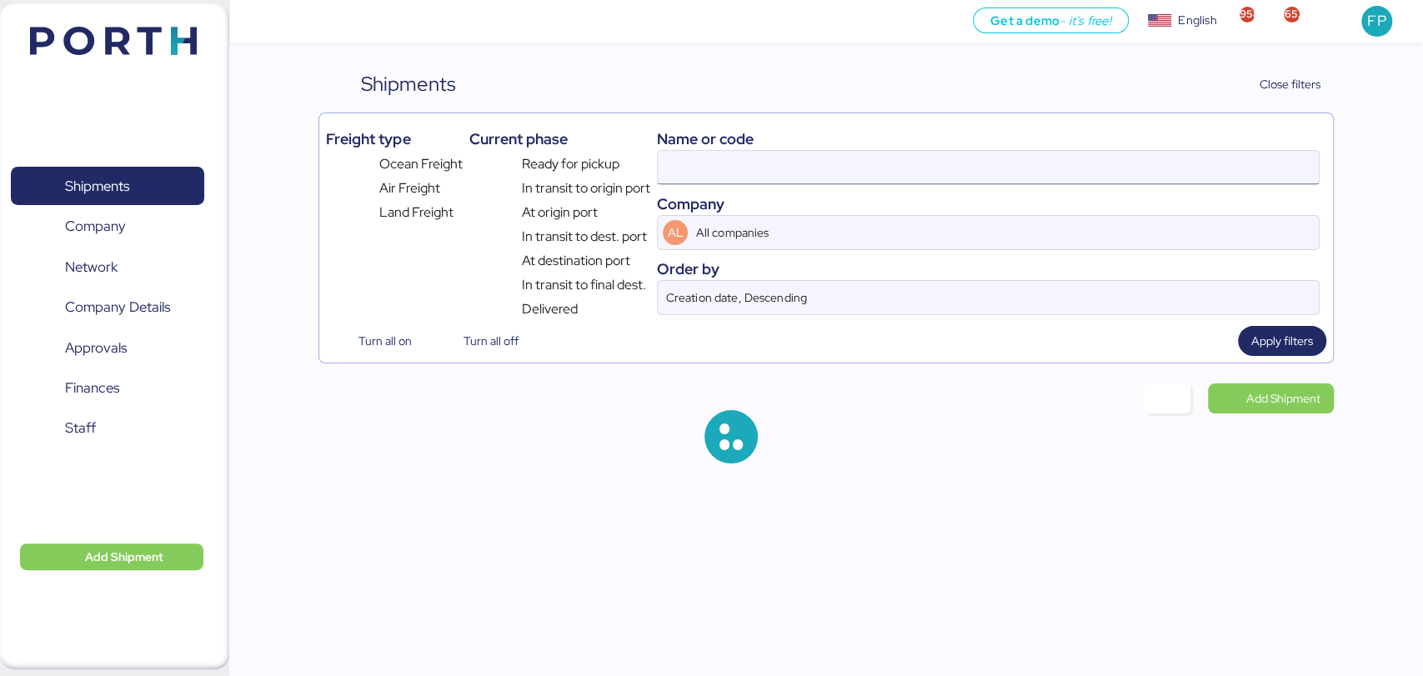
click at [708, 176] on input at bounding box center [988, 167] width 660 height 33
click at [708, 176] on input "O0051969" at bounding box center [988, 167] width 660 height 33
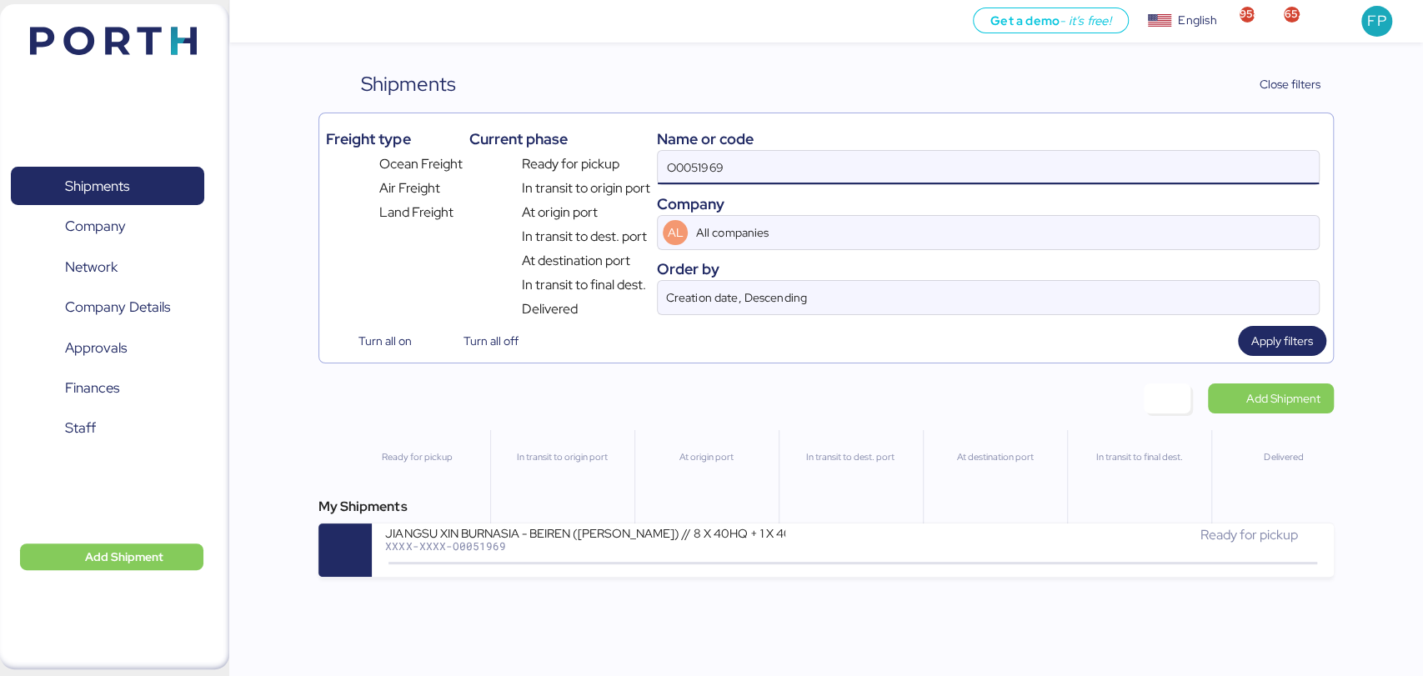
paste input "2095"
type input "O0052095"
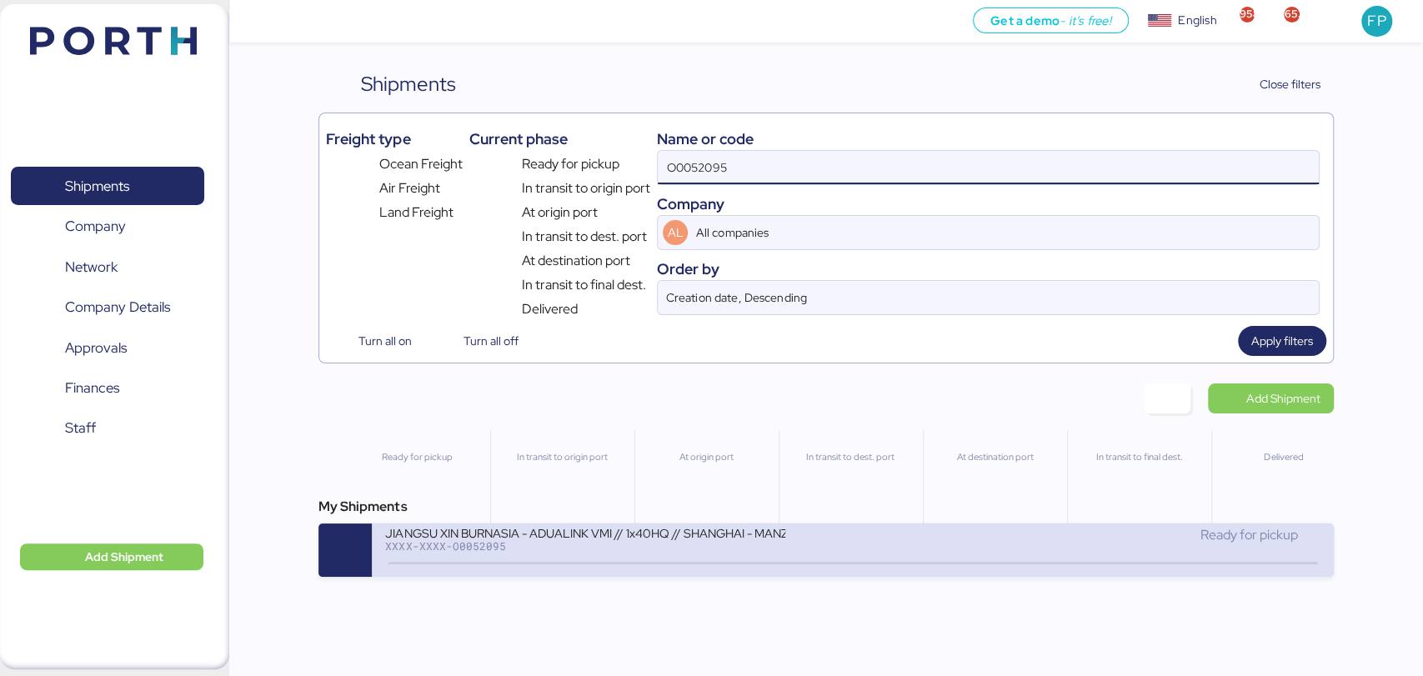
click at [601, 564] on div at bounding box center [852, 563] width 928 height 3
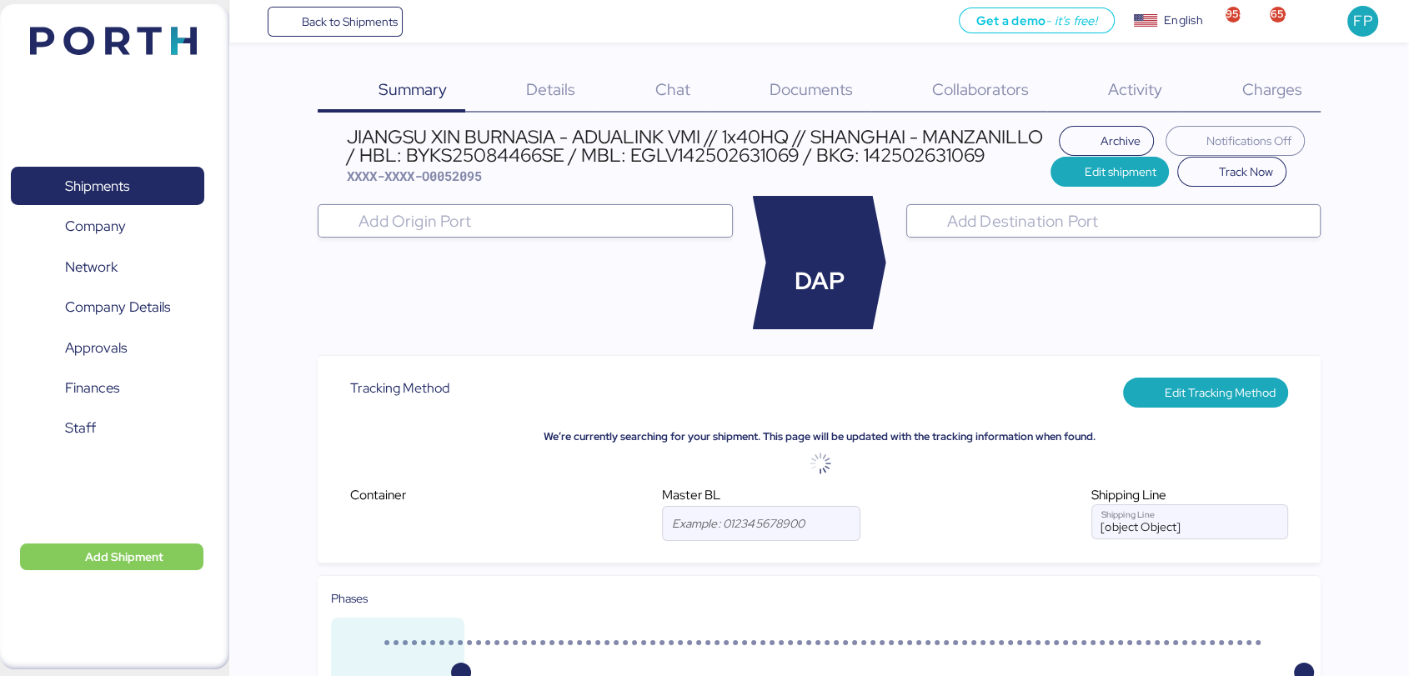
click at [1248, 84] on span "Charges" at bounding box center [1271, 89] width 60 height 22
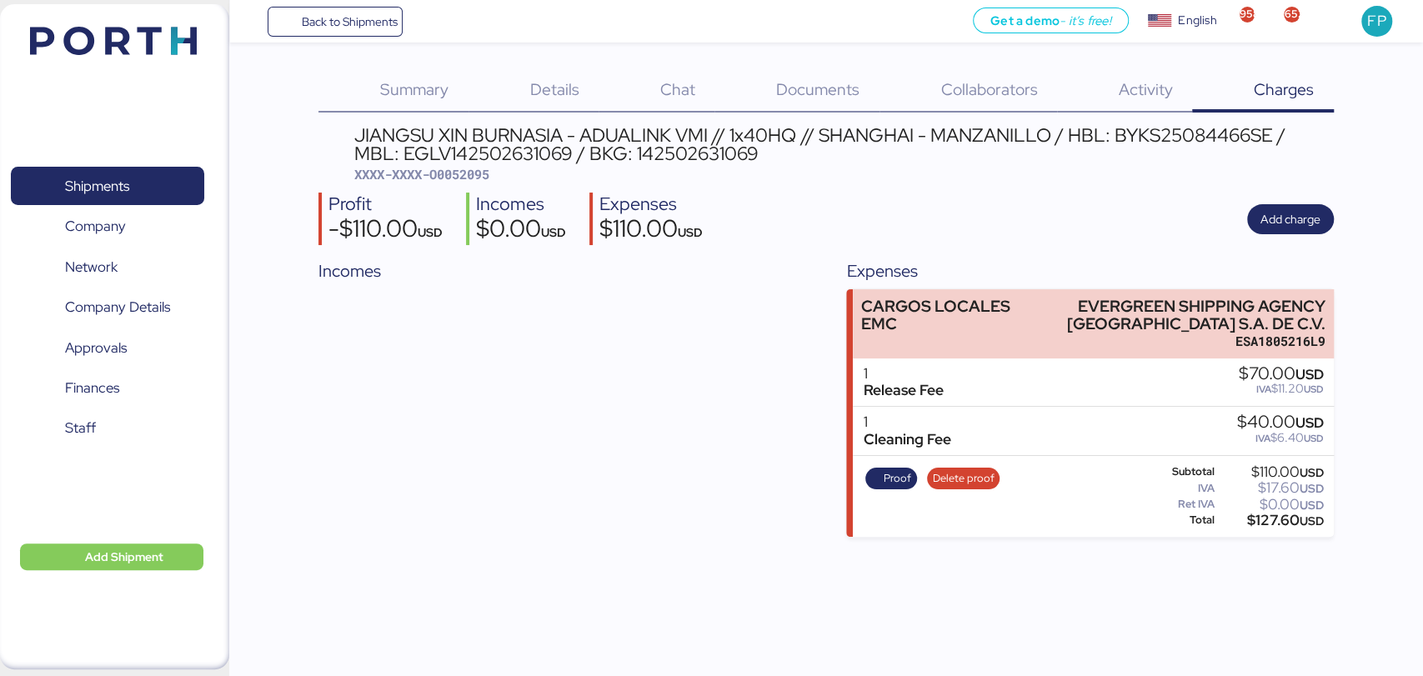
click at [440, 175] on span "XXXX-XXXX-O0052095" at bounding box center [421, 174] width 135 height 17
copy span "O0052095"
drag, startPoint x: 1067, startPoint y: 303, endPoint x: 1340, endPoint y: 313, distance: 272.8
click at [1340, 313] on div "Summary 0 Details 0 Chat 0 Documents 0 Collaborators 0 Activity 0 Charges 0 JIA…" at bounding box center [711, 268] width 1423 height 537
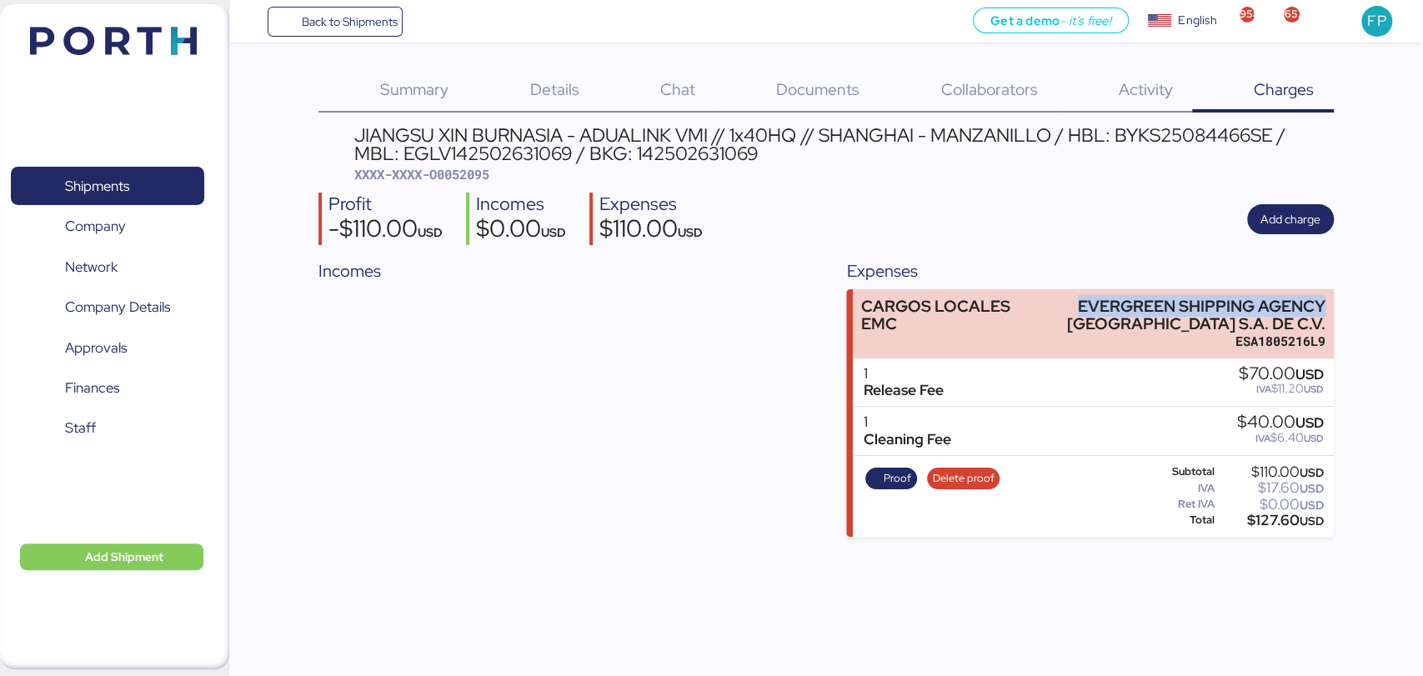
copy div "EVERGREEN SHIPPING AGENCY"
click at [1265, 527] on div "$127.60 USD" at bounding box center [1271, 520] width 106 height 13
copy div "127.60"
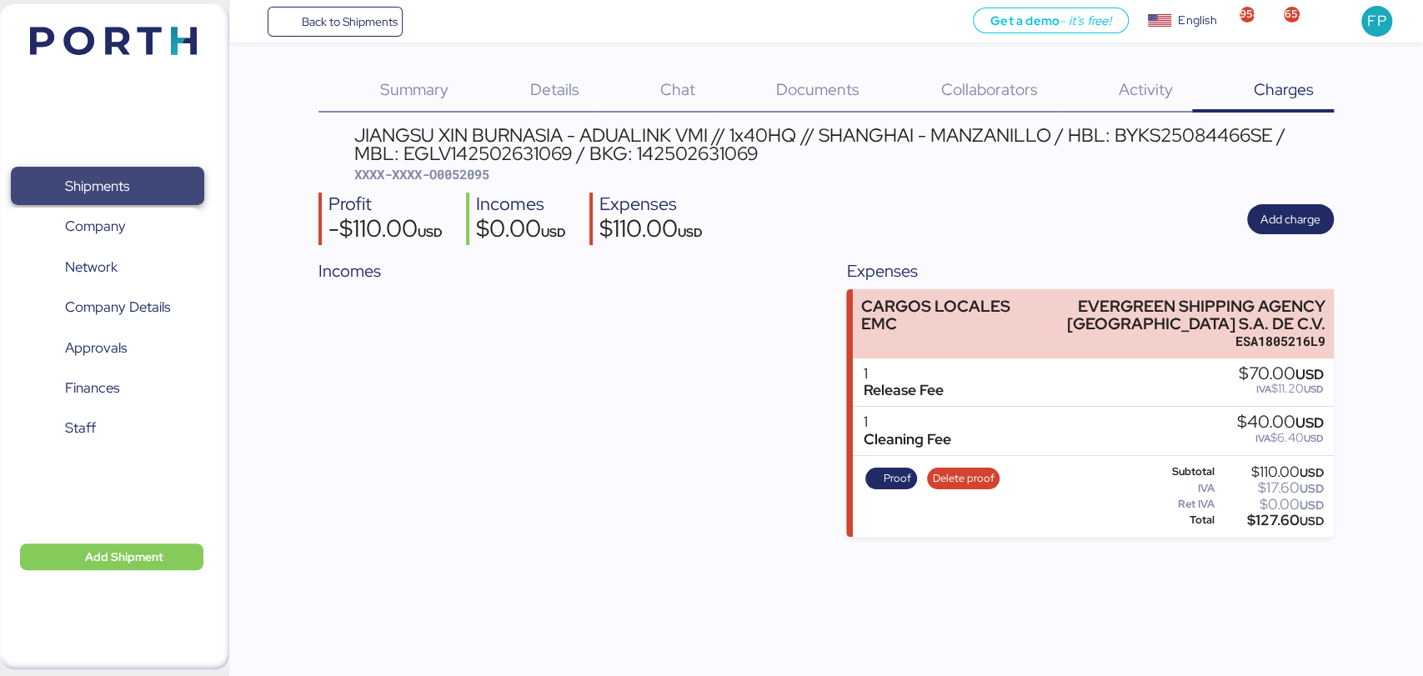
click at [100, 191] on span "Shipments" at bounding box center [97, 186] width 64 height 24
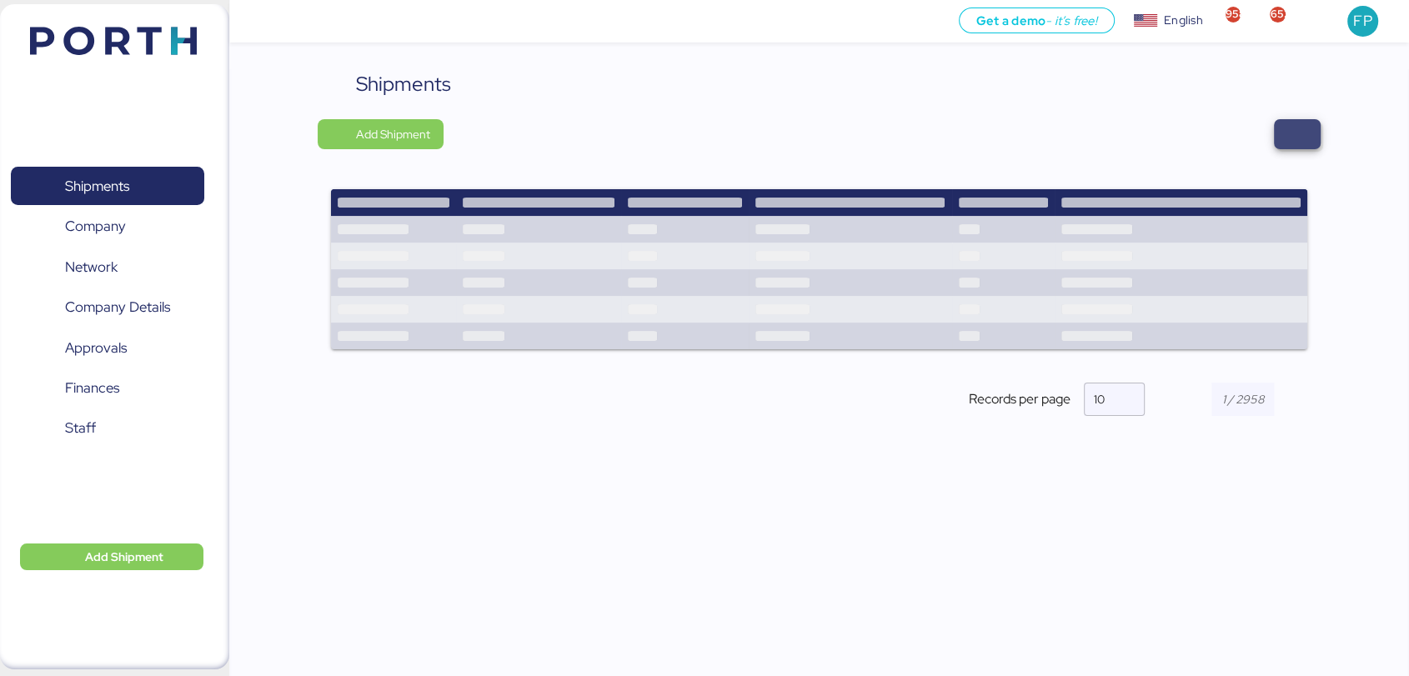
click at [1317, 145] on span "button" at bounding box center [1297, 134] width 47 height 30
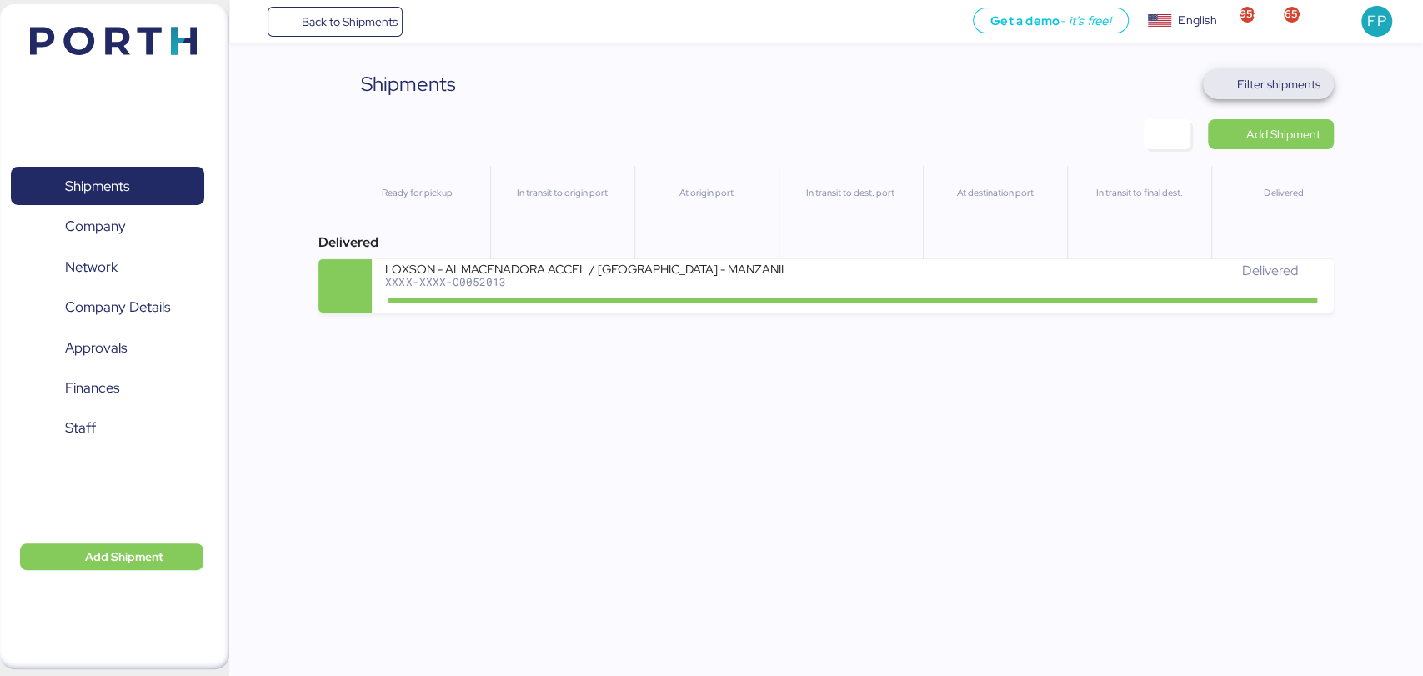
click at [1280, 85] on span "Filter shipments" at bounding box center [1278, 84] width 83 height 20
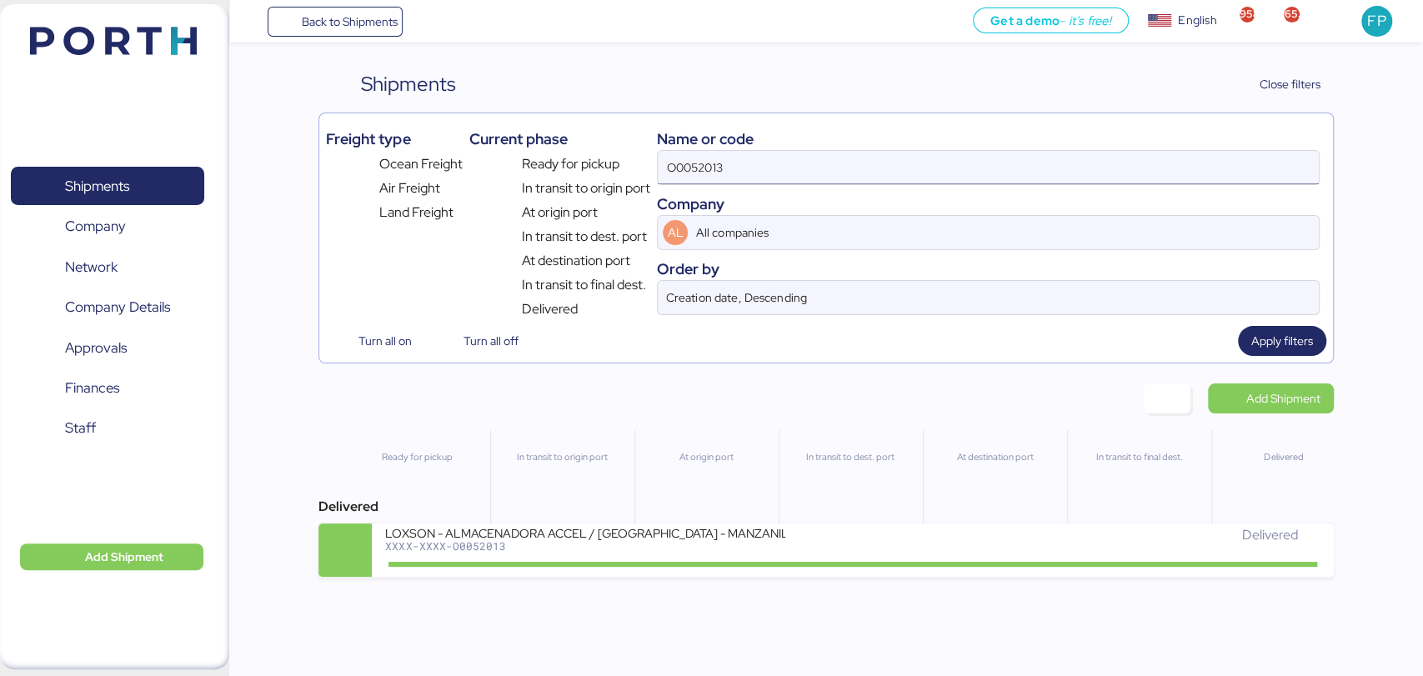
click at [710, 158] on input "O0052013" at bounding box center [988, 167] width 660 height 33
paste input "08"
type input "O0052008"
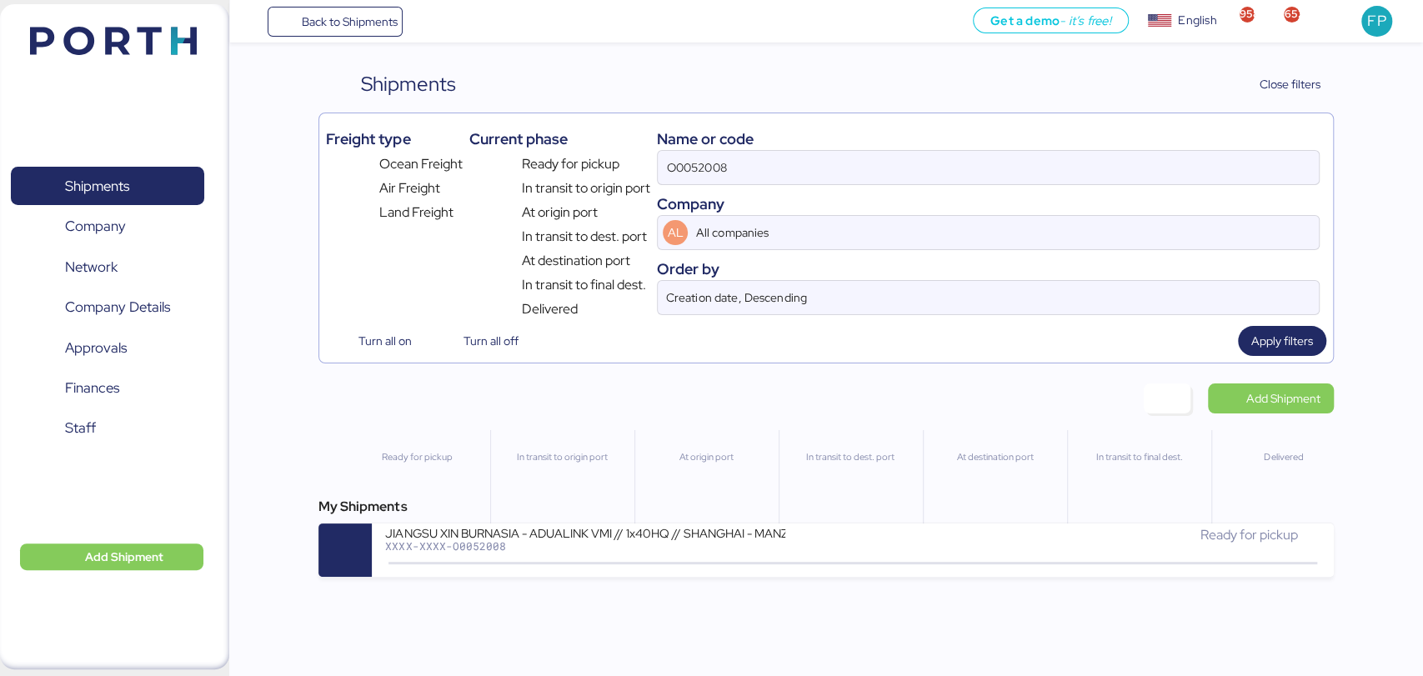
click at [571, 527] on div "My Shipments JIANGSU XIN BURNASIA - ADUALINK VMI // 1x40HQ // SHANGHAI - MANZAN…" at bounding box center [825, 537] width 1015 height 80
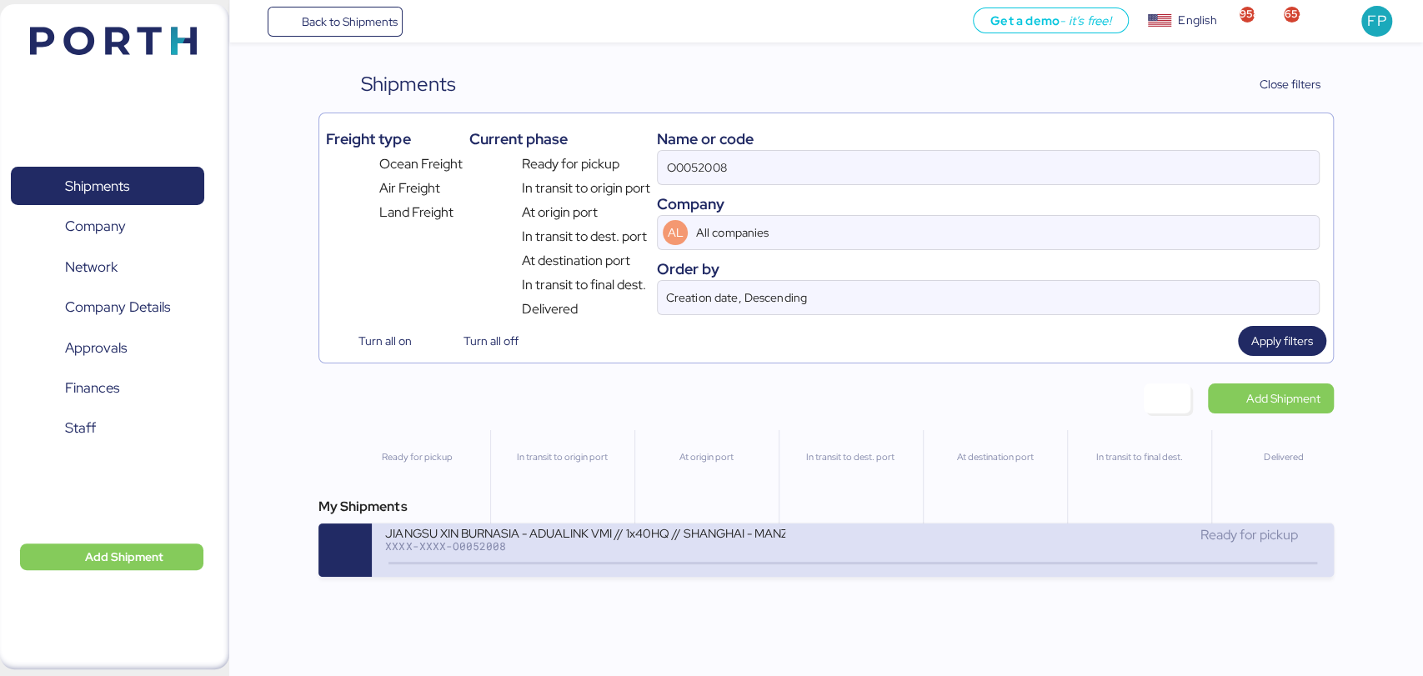
click at [633, 539] on div "JIANGSU XIN BURNASIA - ADUALINK VMI // 1x40HQ // SHANGHAI - MANZANILLO / HBL: B…" at bounding box center [585, 532] width 400 height 14
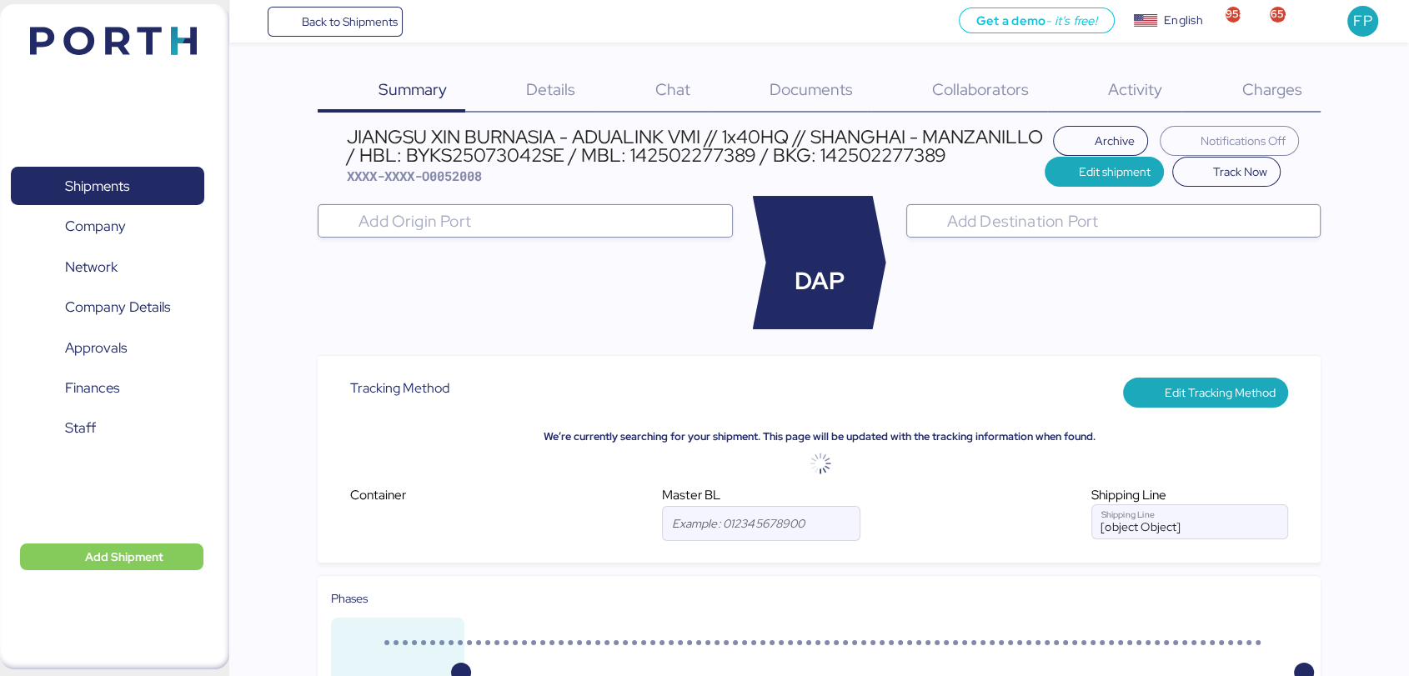
click at [1278, 97] on span "Charges" at bounding box center [1271, 89] width 60 height 22
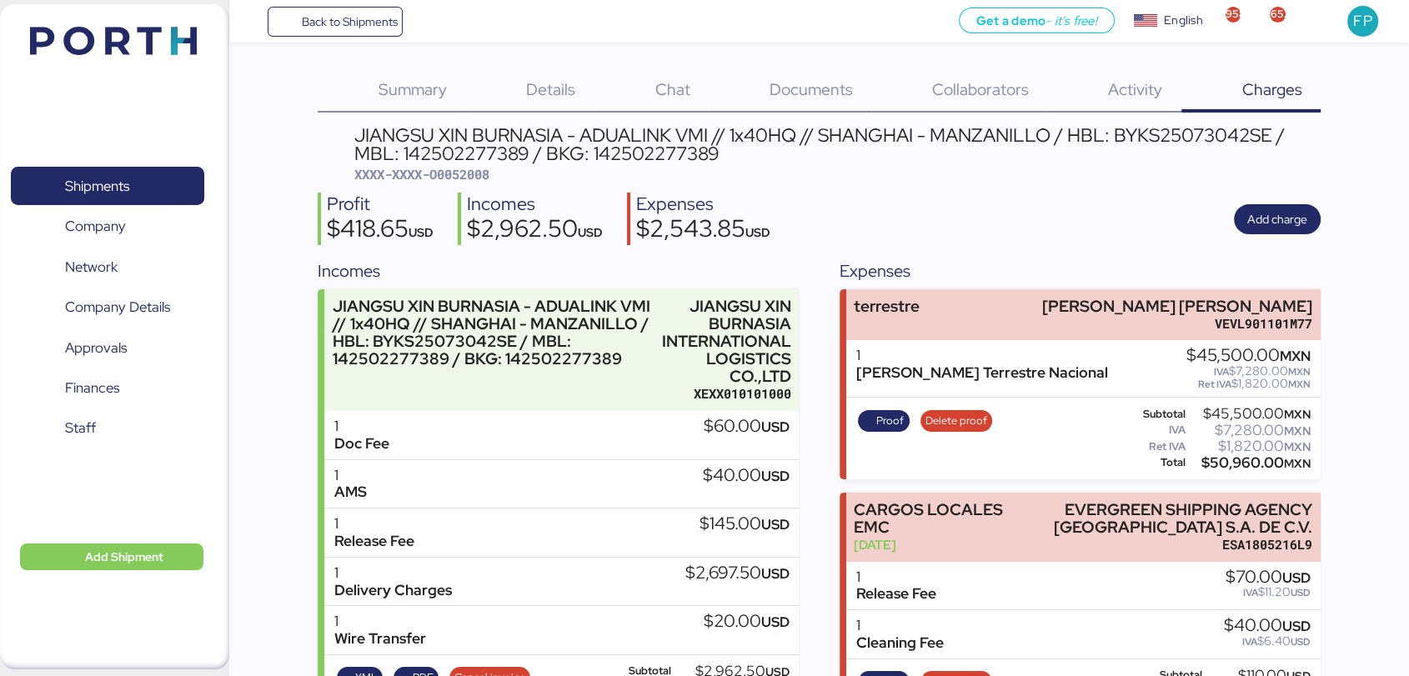
click at [475, 173] on span "XXXX-XXXX-O0052008" at bounding box center [421, 174] width 135 height 17
copy span "O0052008"
click at [880, 430] on span "Proof" at bounding box center [884, 421] width 52 height 22
click at [123, 189] on span "Shipments" at bounding box center [97, 186] width 64 height 24
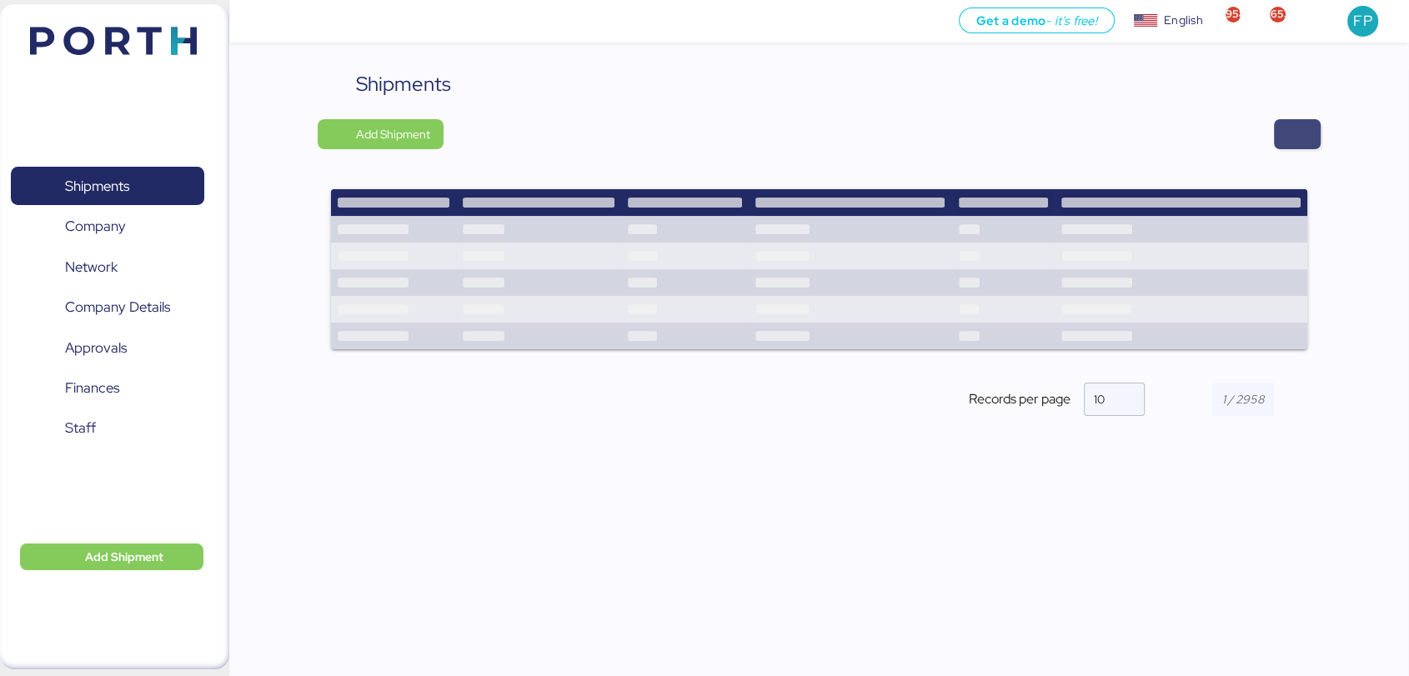
click at [1299, 141] on span "button" at bounding box center [1297, 134] width 20 height 23
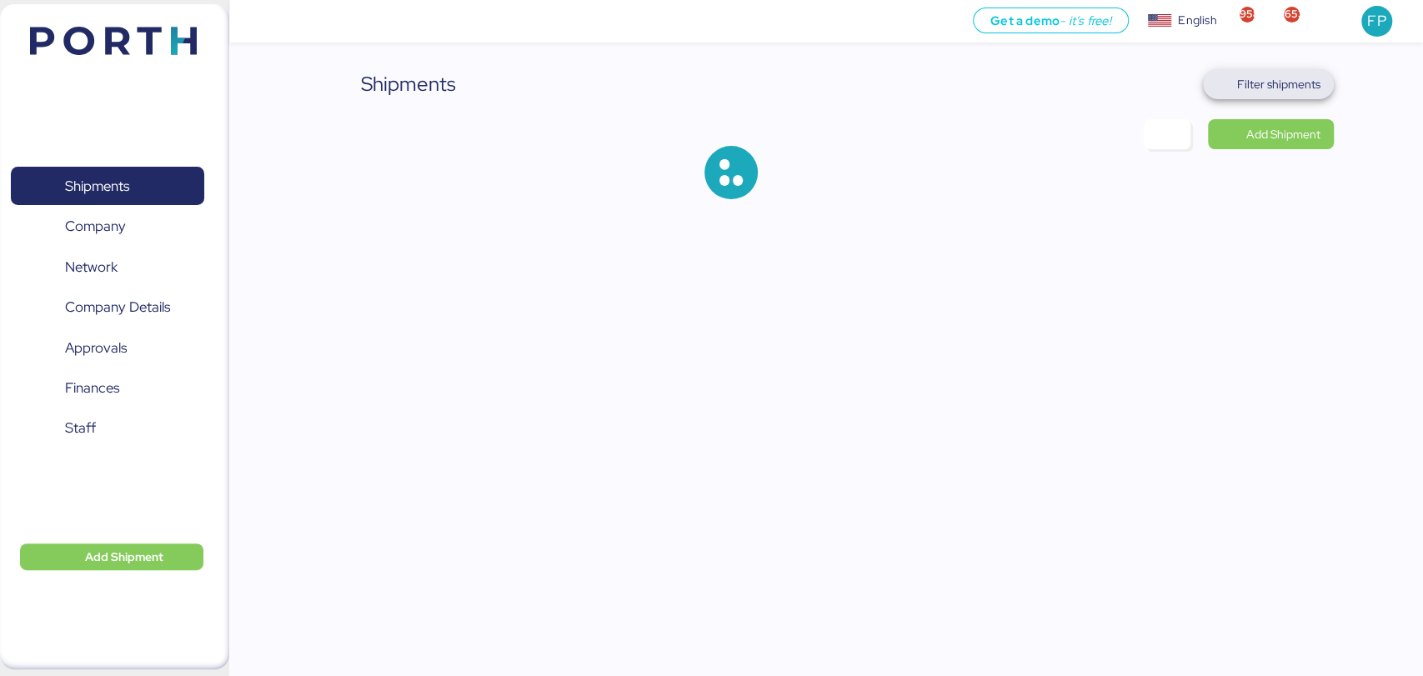
click at [1280, 87] on span "Filter shipments" at bounding box center [1278, 84] width 83 height 20
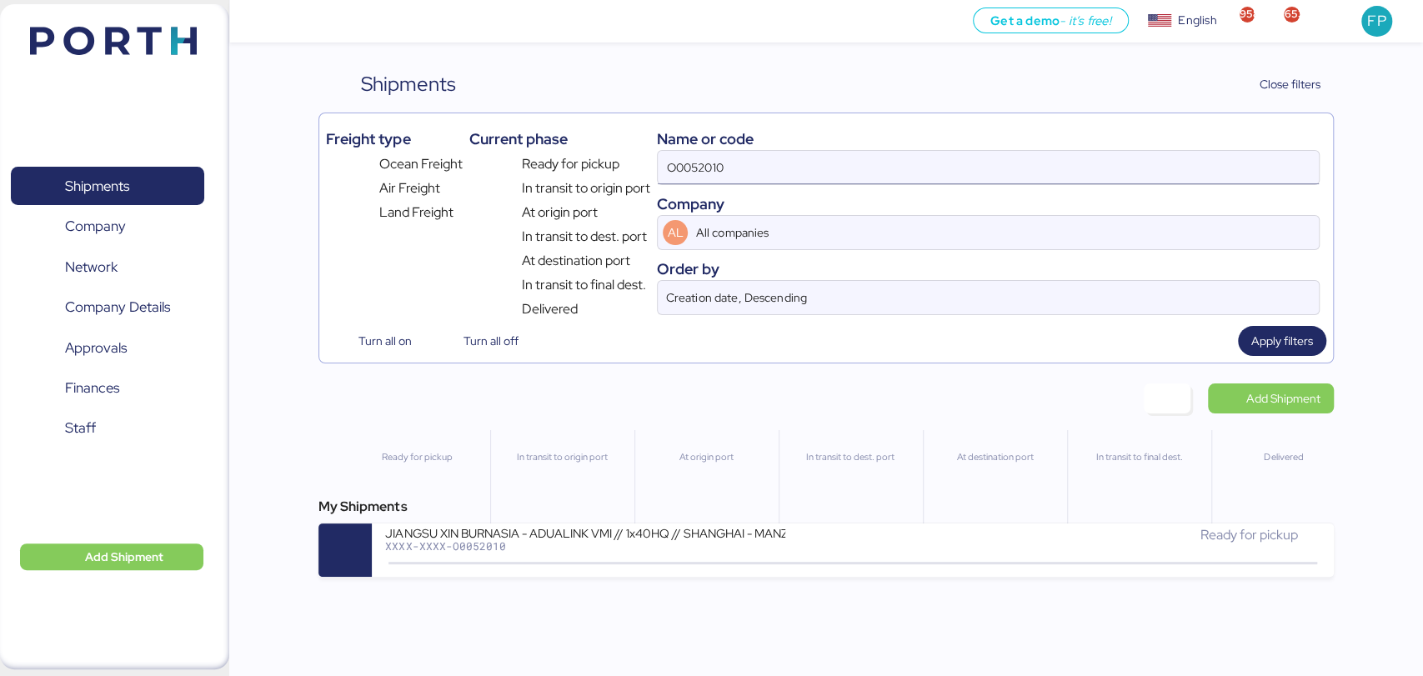
click at [681, 173] on input "O0052010" at bounding box center [988, 167] width 660 height 33
paste input "51"
type input "O0052051"
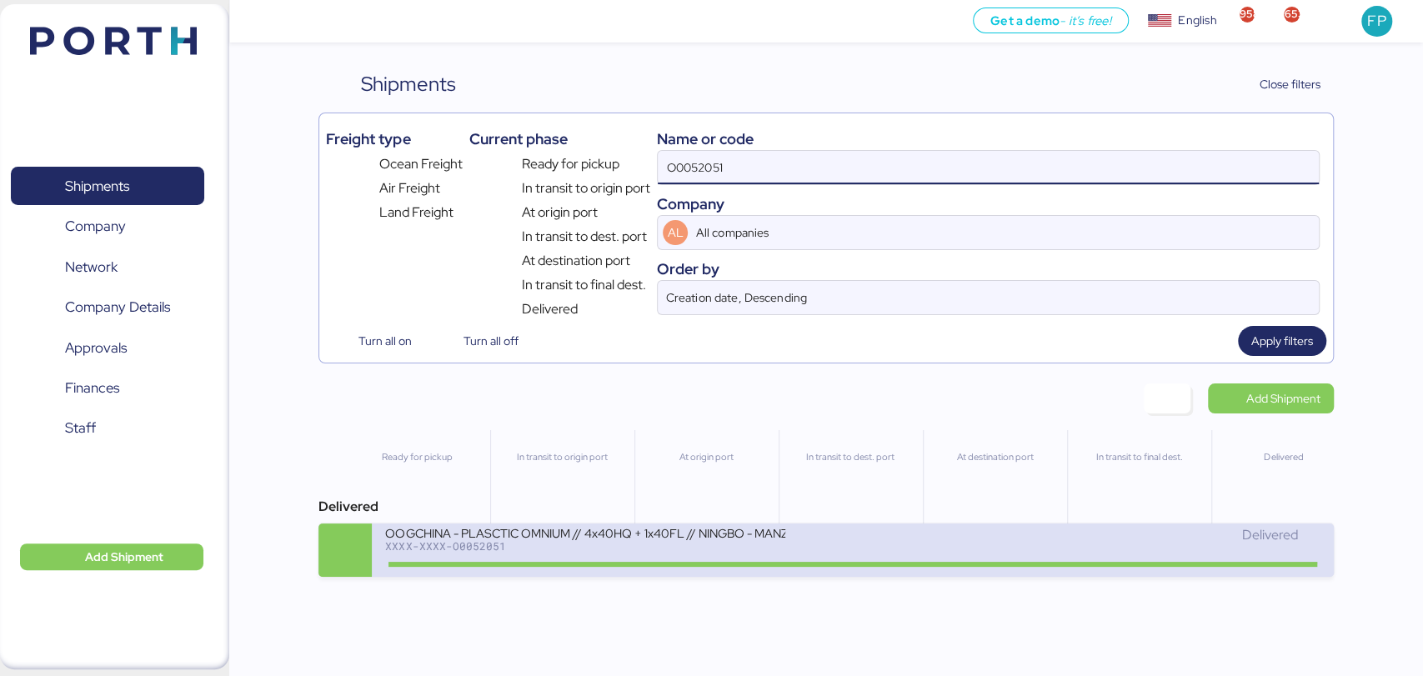
click at [558, 539] on div "OOGCHINA - PLASCTIC OMNIUM // 4x40HQ + 1x40FL // NINGBO - MANZANILLO // HBL: GY…" at bounding box center [585, 532] width 400 height 14
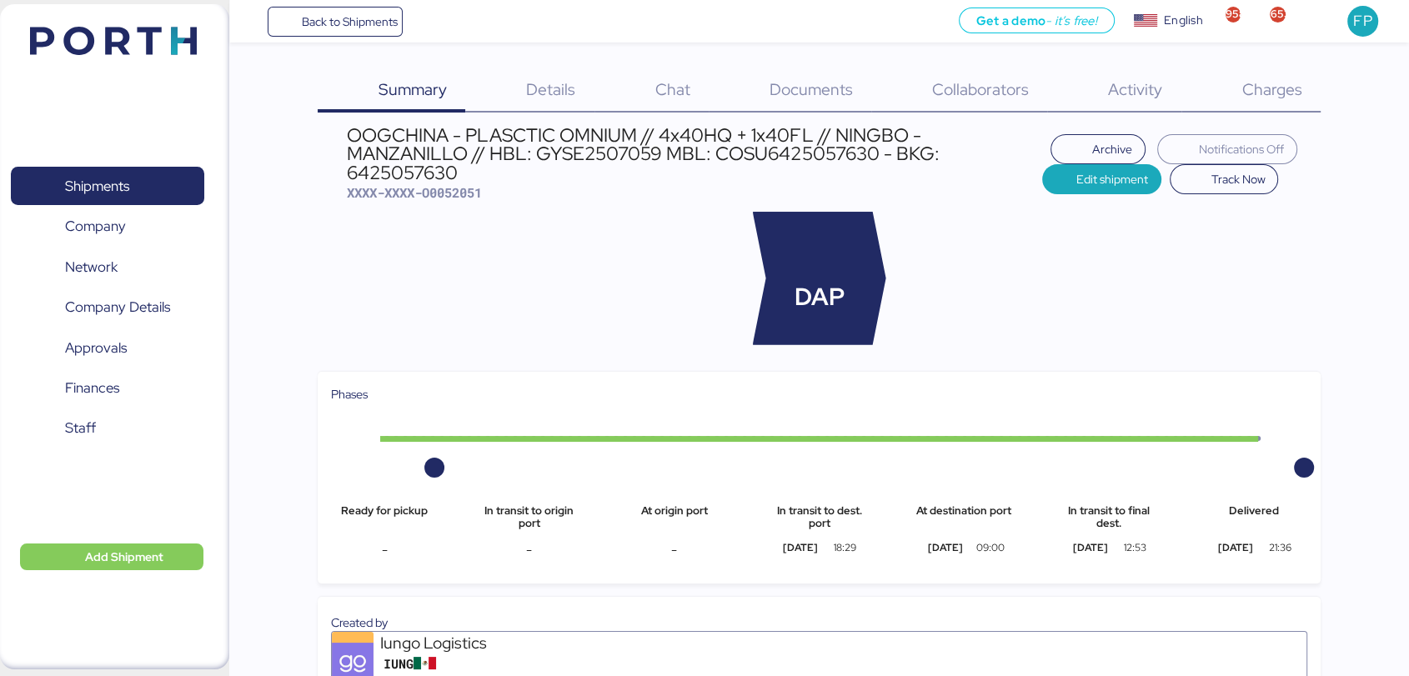
click at [1290, 81] on span "Charges" at bounding box center [1271, 89] width 60 height 22
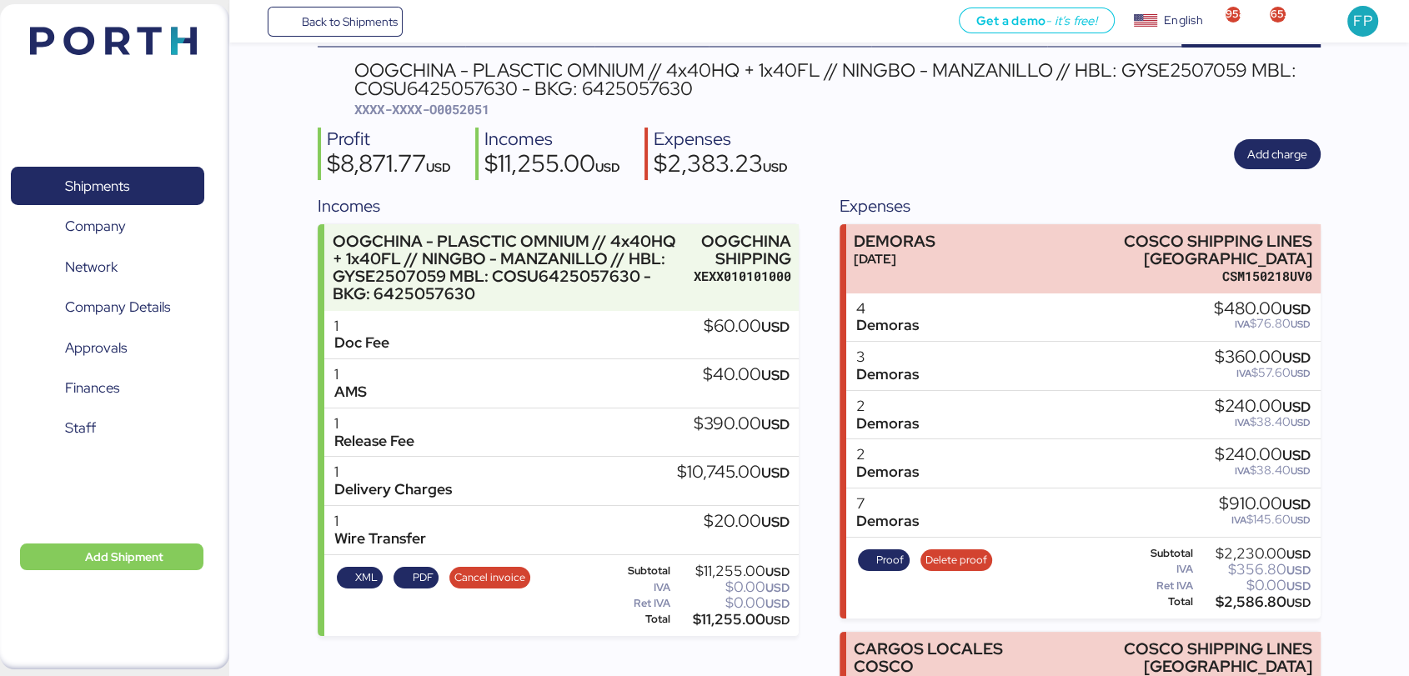
scroll to position [63, 0]
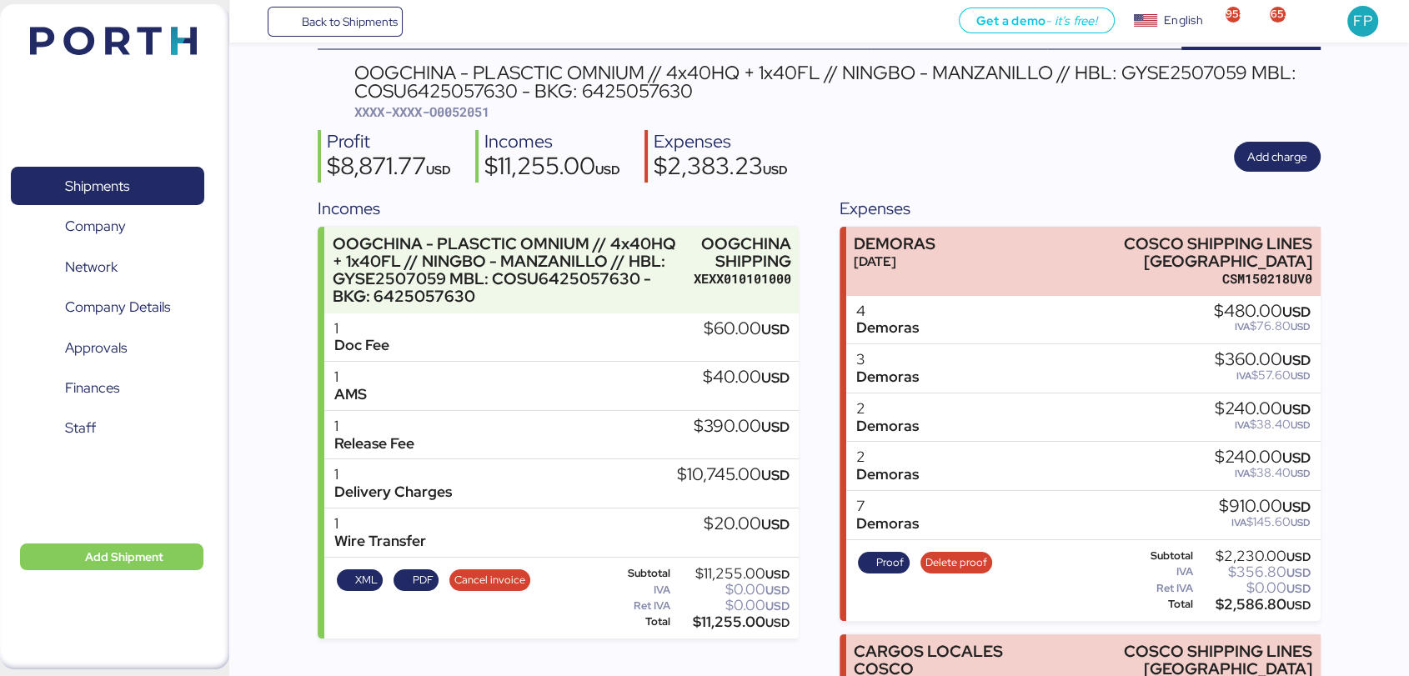
click at [455, 121] on div "OOGCHINA - PLASCTIC OMNIUM // 4x40HQ + 1x40FL // NINGBO - MANZANILLO // HBL: GY…" at bounding box center [819, 554] width 1003 height 983
click at [458, 116] on span "XXXX-XXXX-O0052051" at bounding box center [421, 111] width 135 height 17
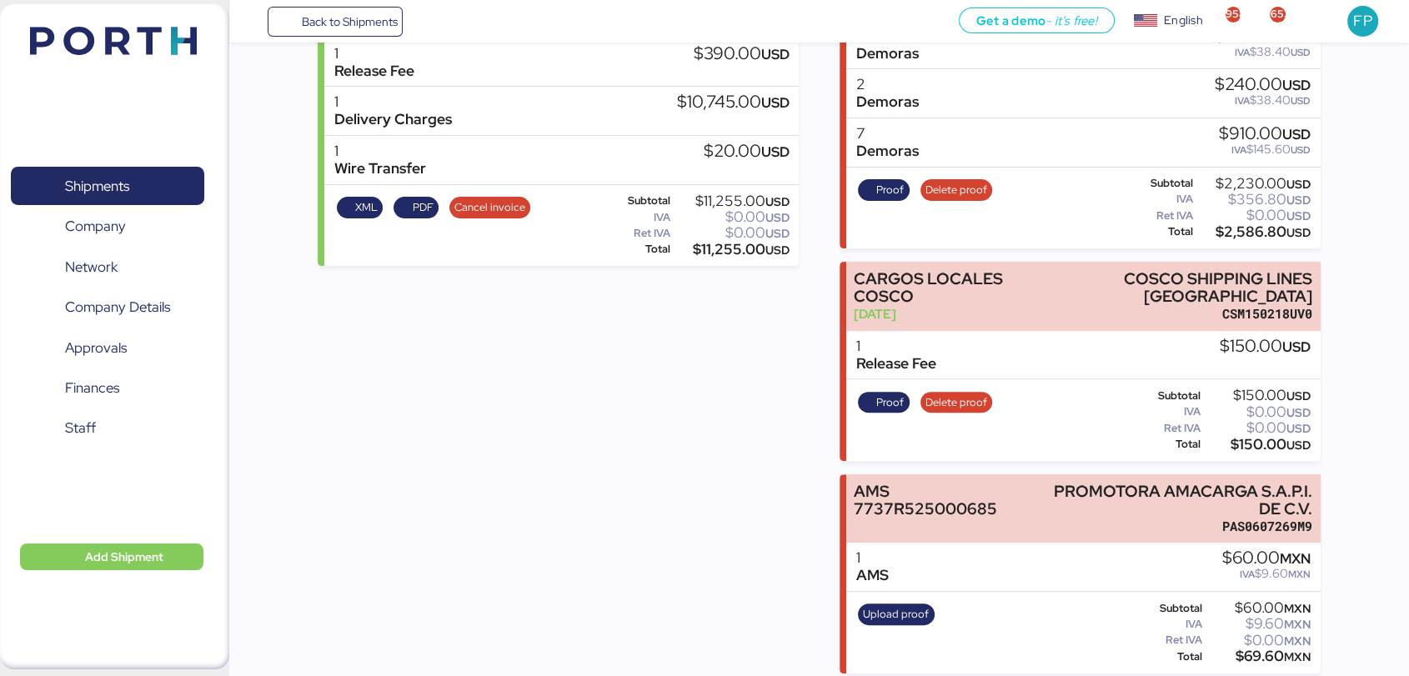
scroll to position [0, 0]
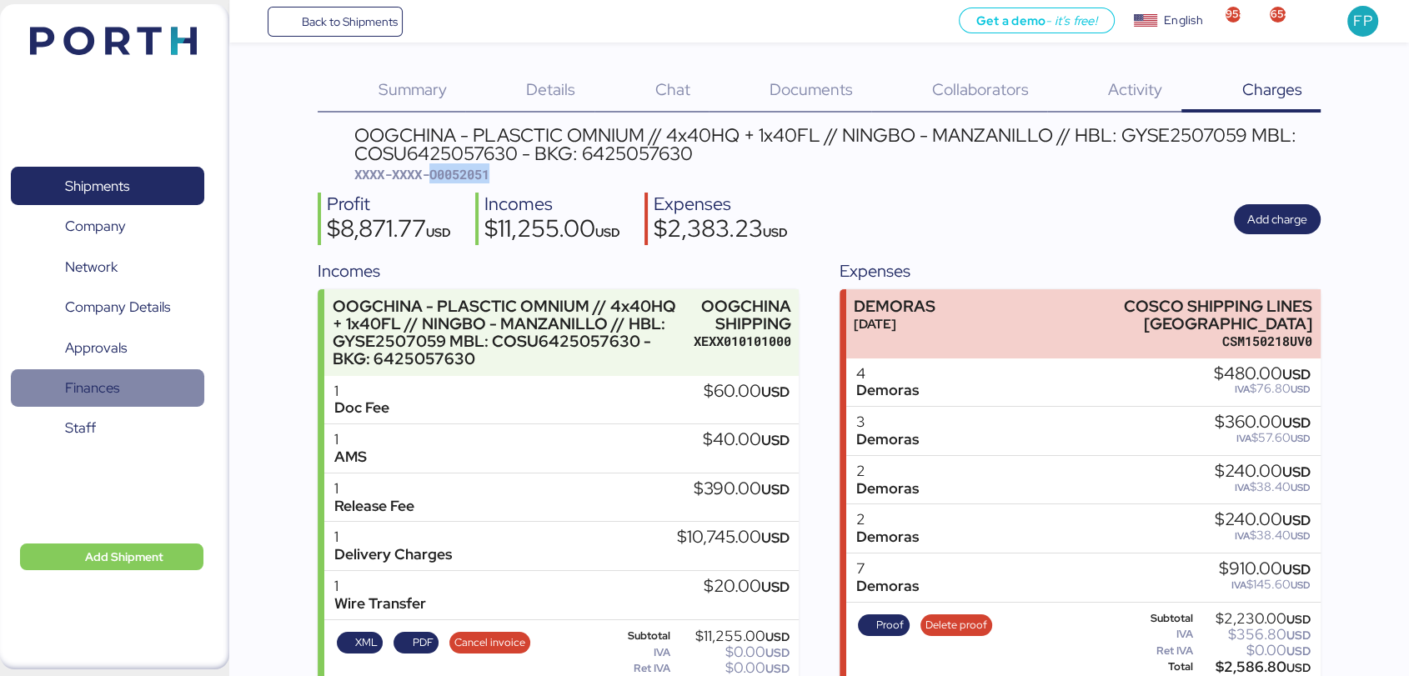
click at [137, 400] on span "Finances" at bounding box center [107, 388] width 179 height 24
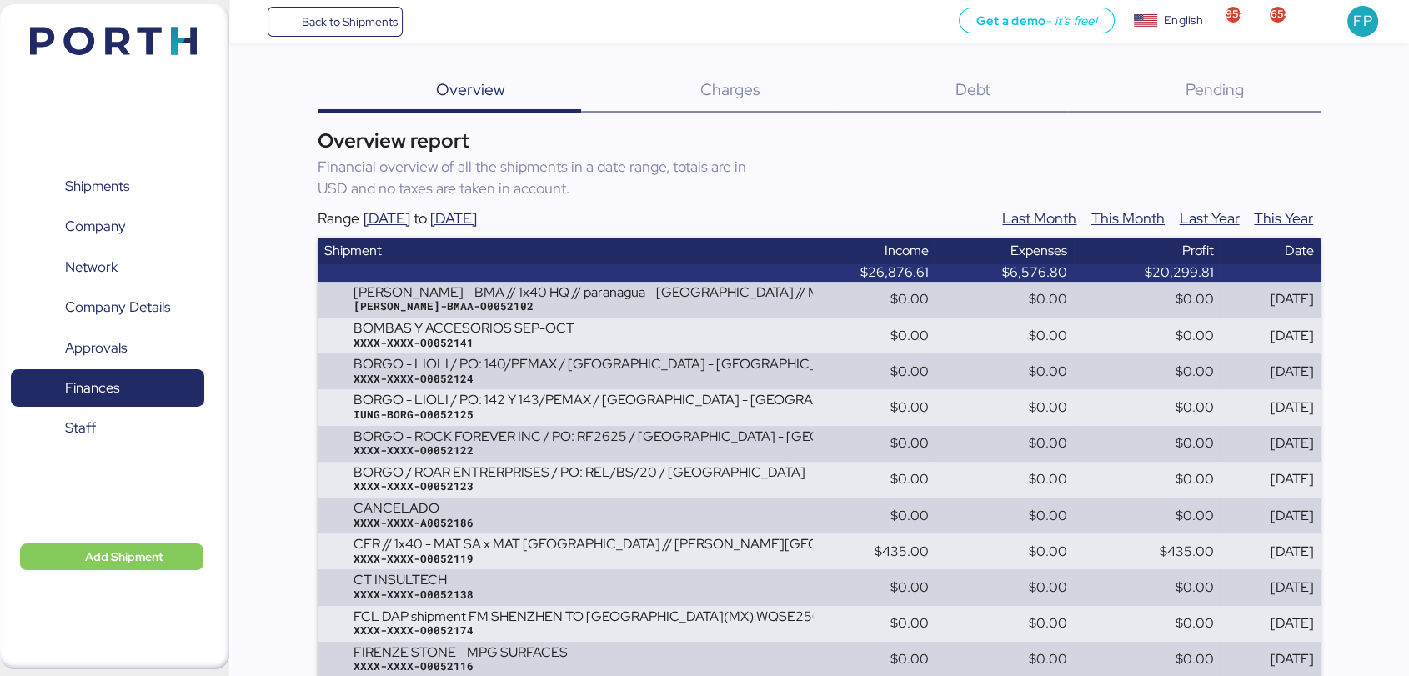
click at [940, 89] on div "Debt 0" at bounding box center [952, 90] width 230 height 43
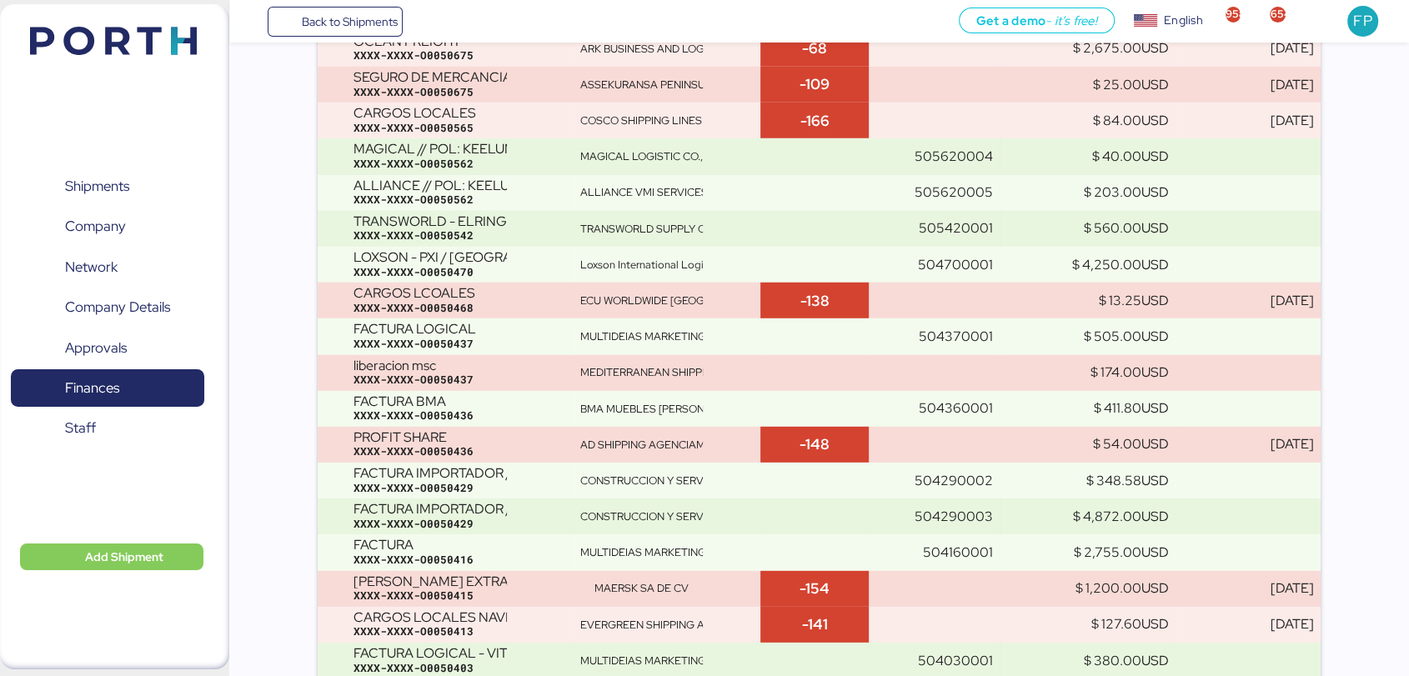
scroll to position [11365, 0]
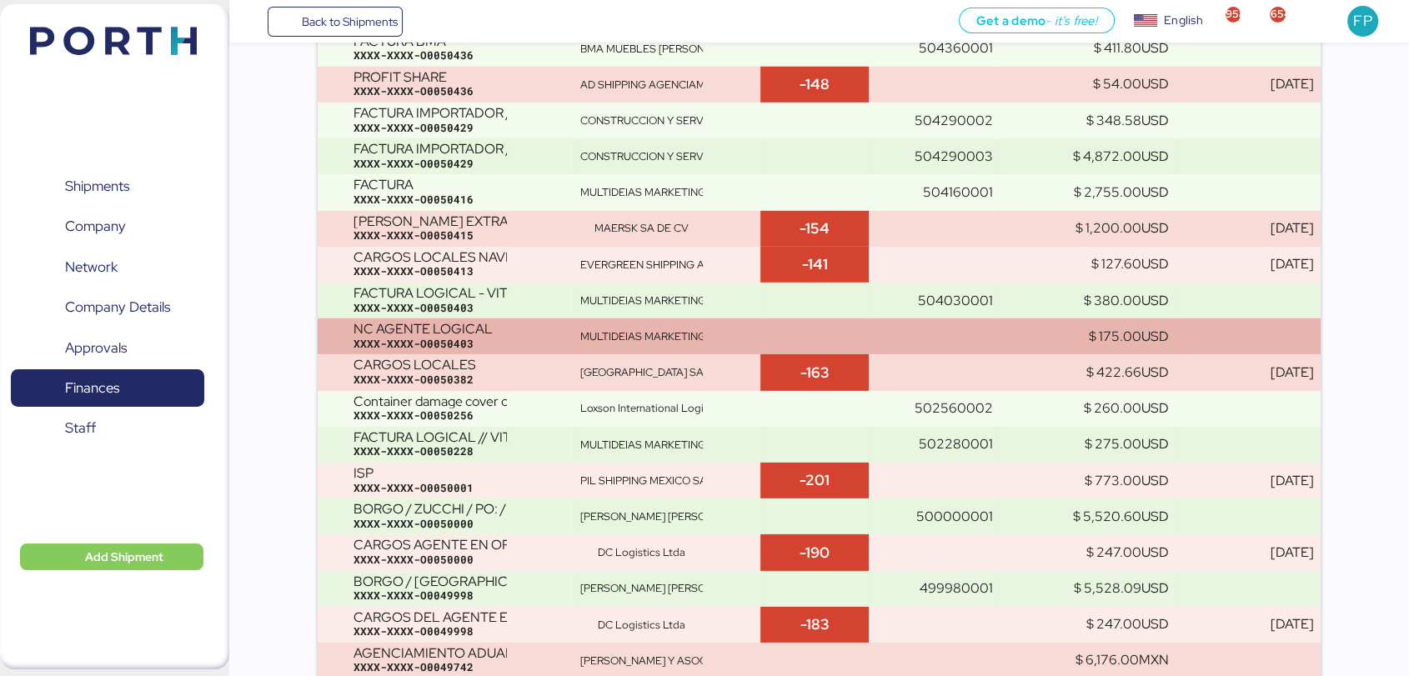
click at [699, 337] on div "MULTIDEIAS MARKETING E TRANSPORTES" at bounding box center [641, 336] width 123 height 15
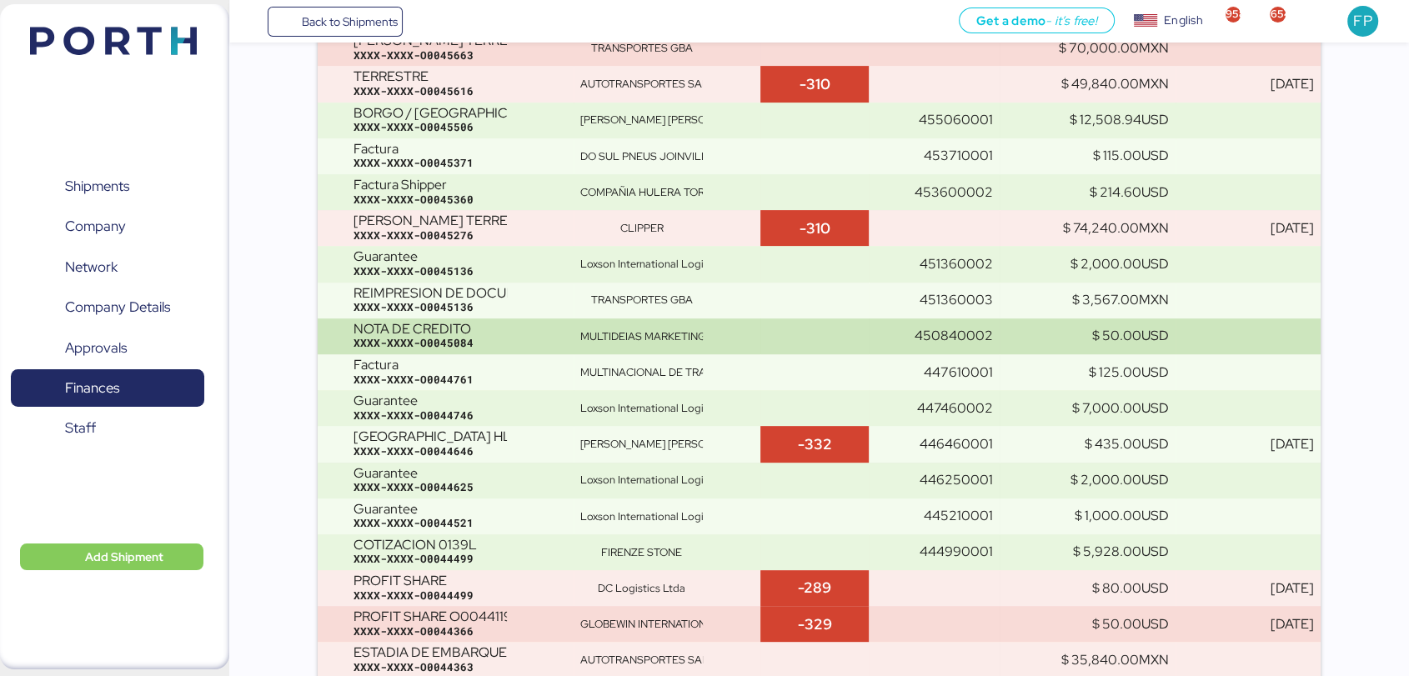
scroll to position [17522, 0]
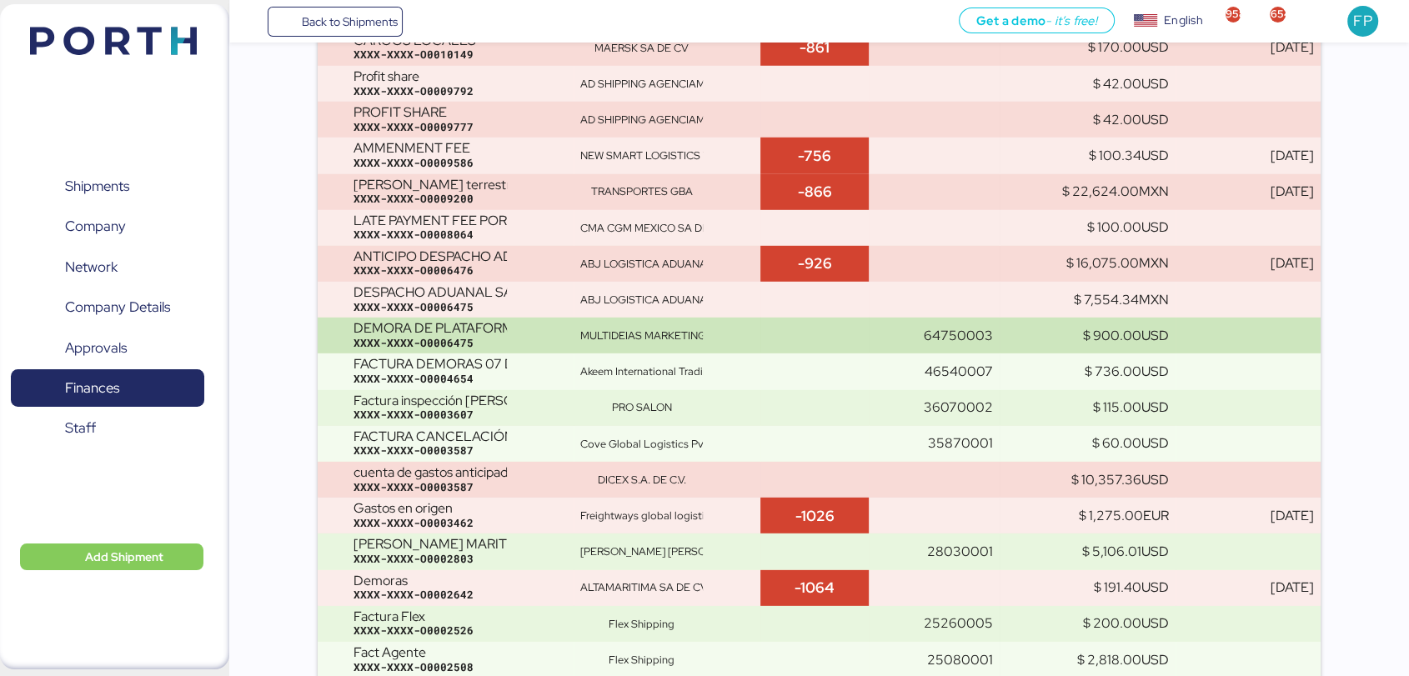
click at [719, 343] on div "MULTIDEIAS MARKETING E TRANSPORTES" at bounding box center [666, 335] width 173 height 15
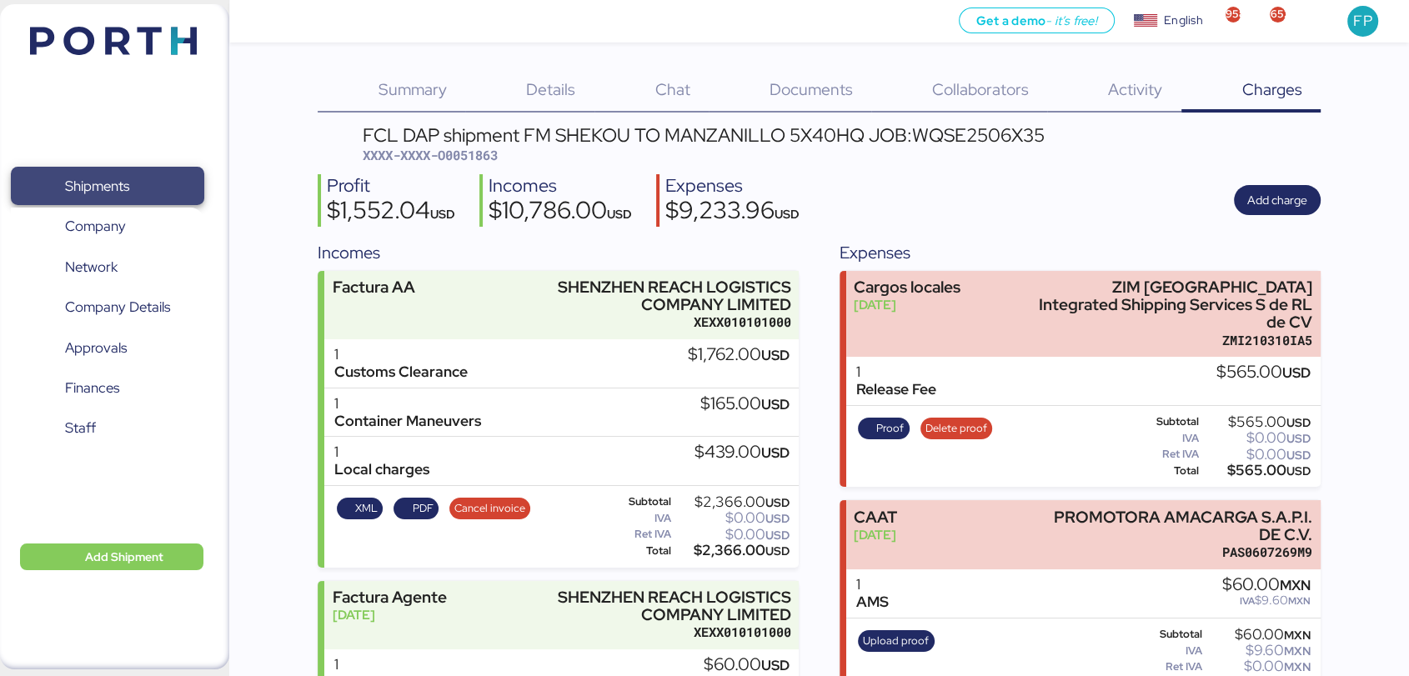
click at [151, 174] on span "Shipments" at bounding box center [107, 186] width 179 height 24
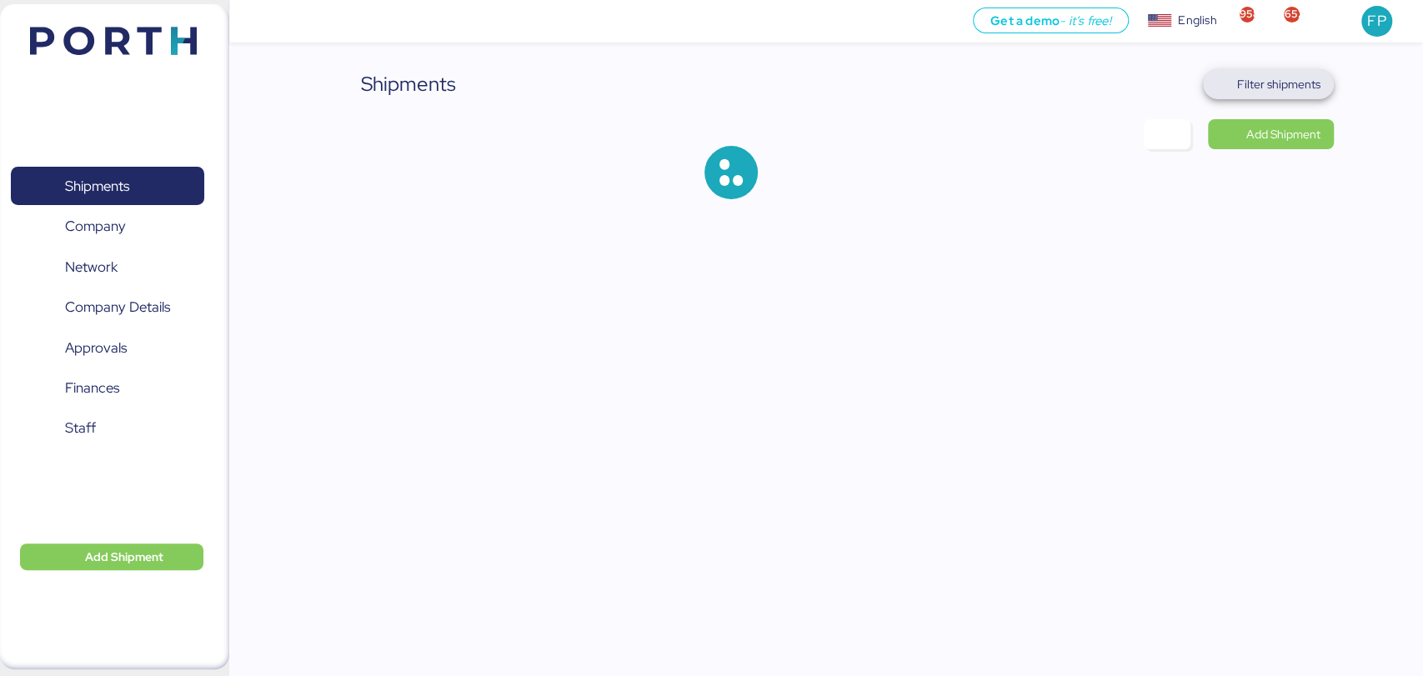
click at [1269, 71] on span "Filter shipments" at bounding box center [1268, 84] width 131 height 30
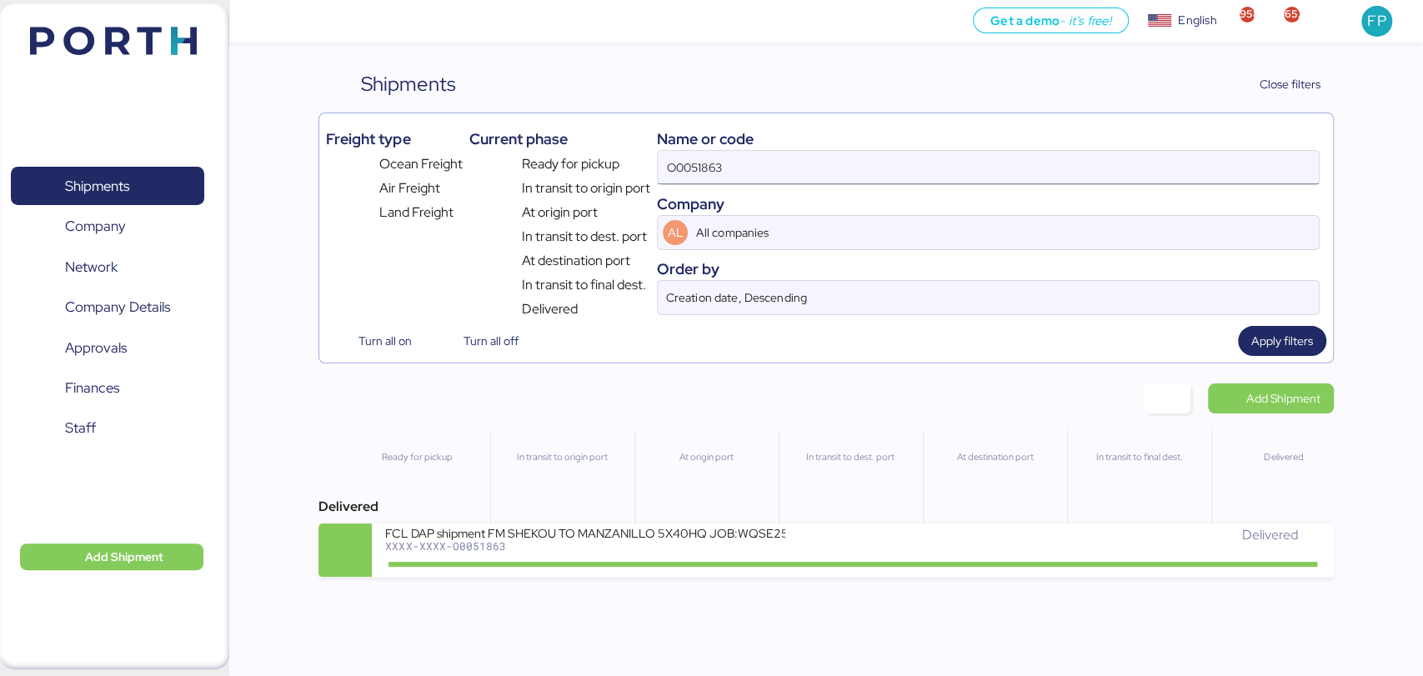
click at [703, 165] on input "O0051863" at bounding box center [988, 167] width 660 height 33
paste input "939"
type input "O0051939"
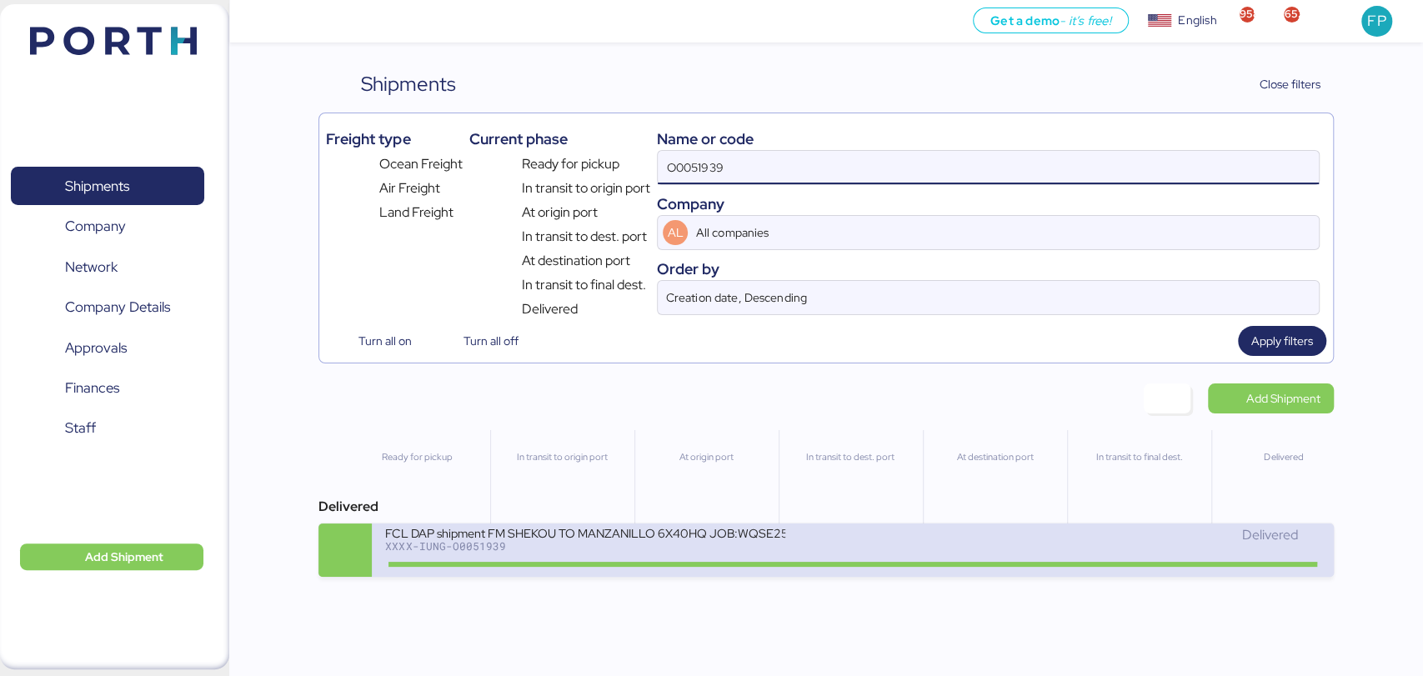
click at [616, 567] on div at bounding box center [852, 564] width 928 height 5
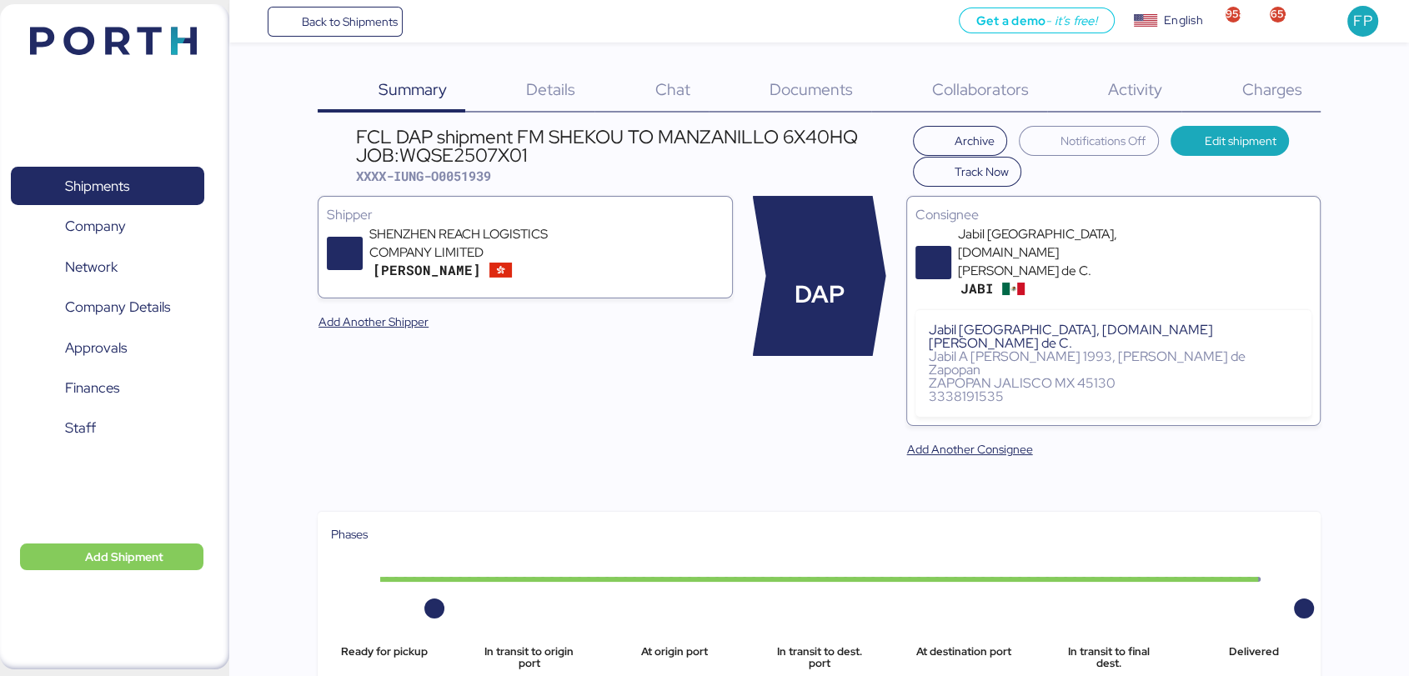
click at [1243, 88] on span "Charges" at bounding box center [1271, 89] width 60 height 22
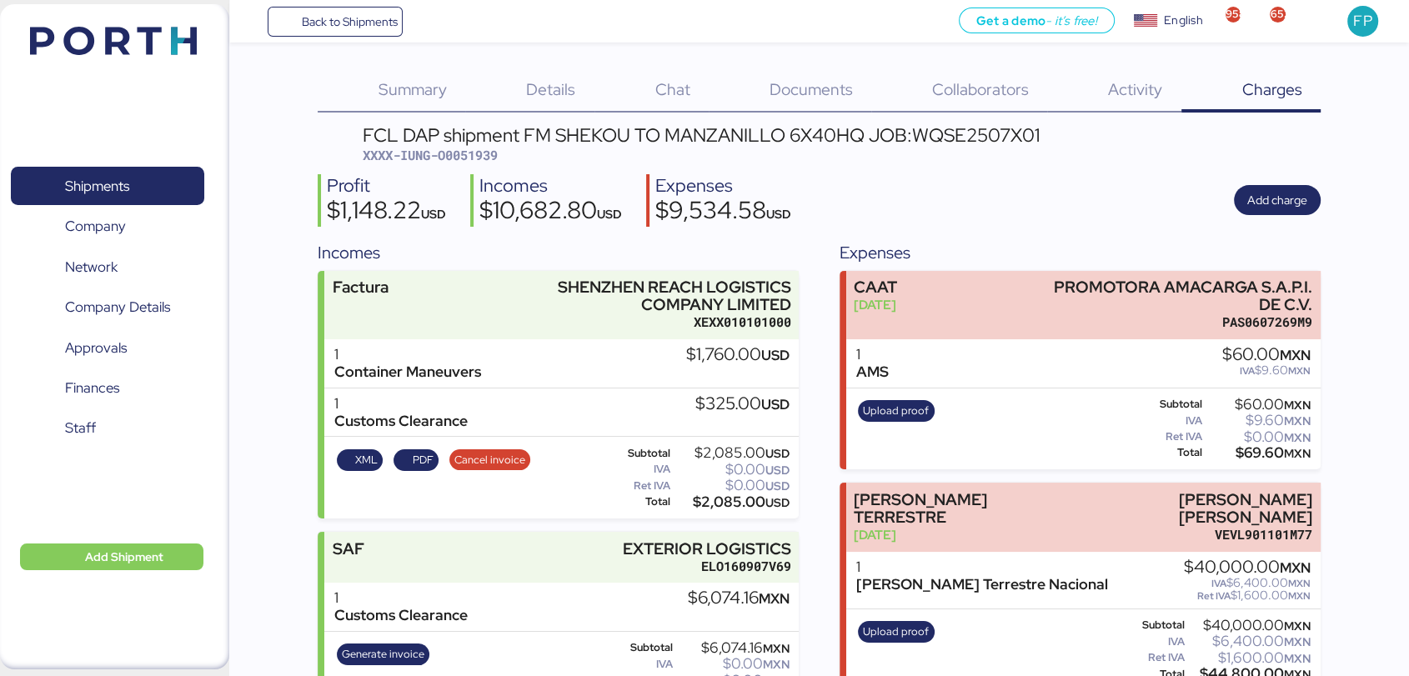
click at [481, 158] on span "XXXX-IUNG-O0051939" at bounding box center [430, 155] width 135 height 17
copy span "O0051939"
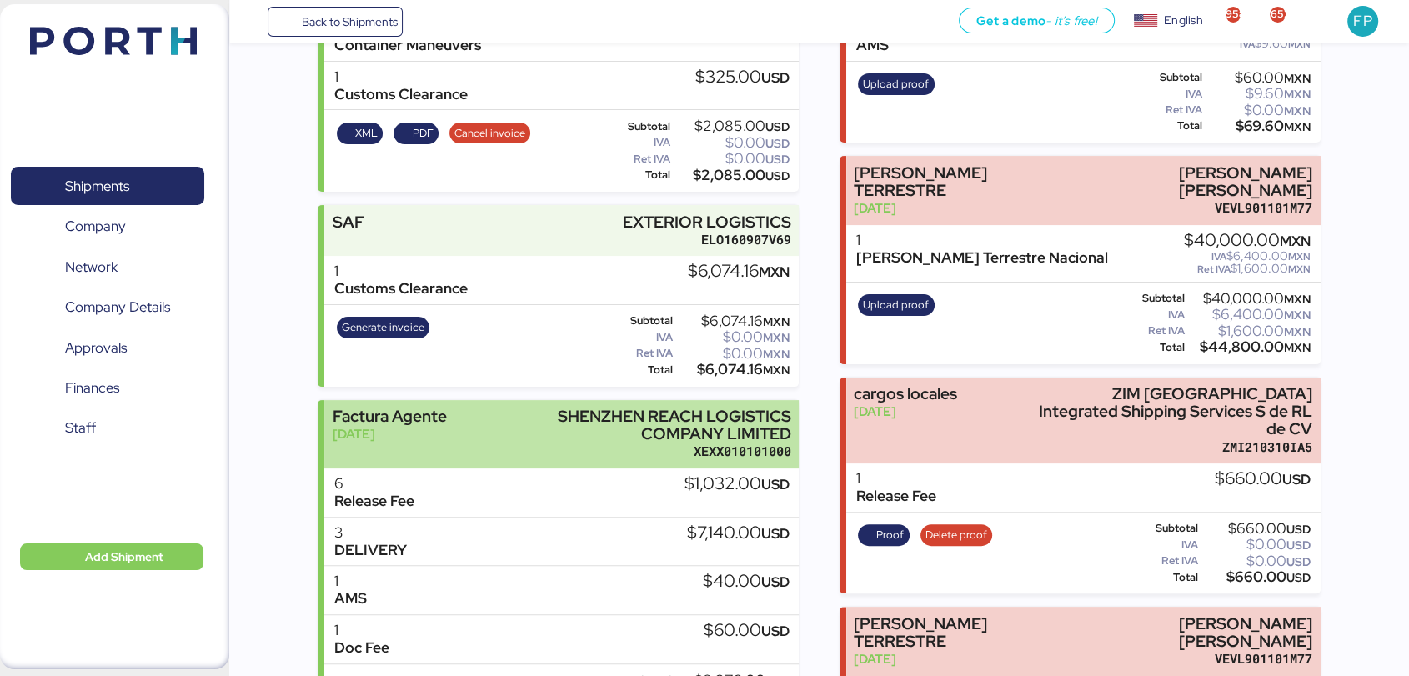
scroll to position [127, 0]
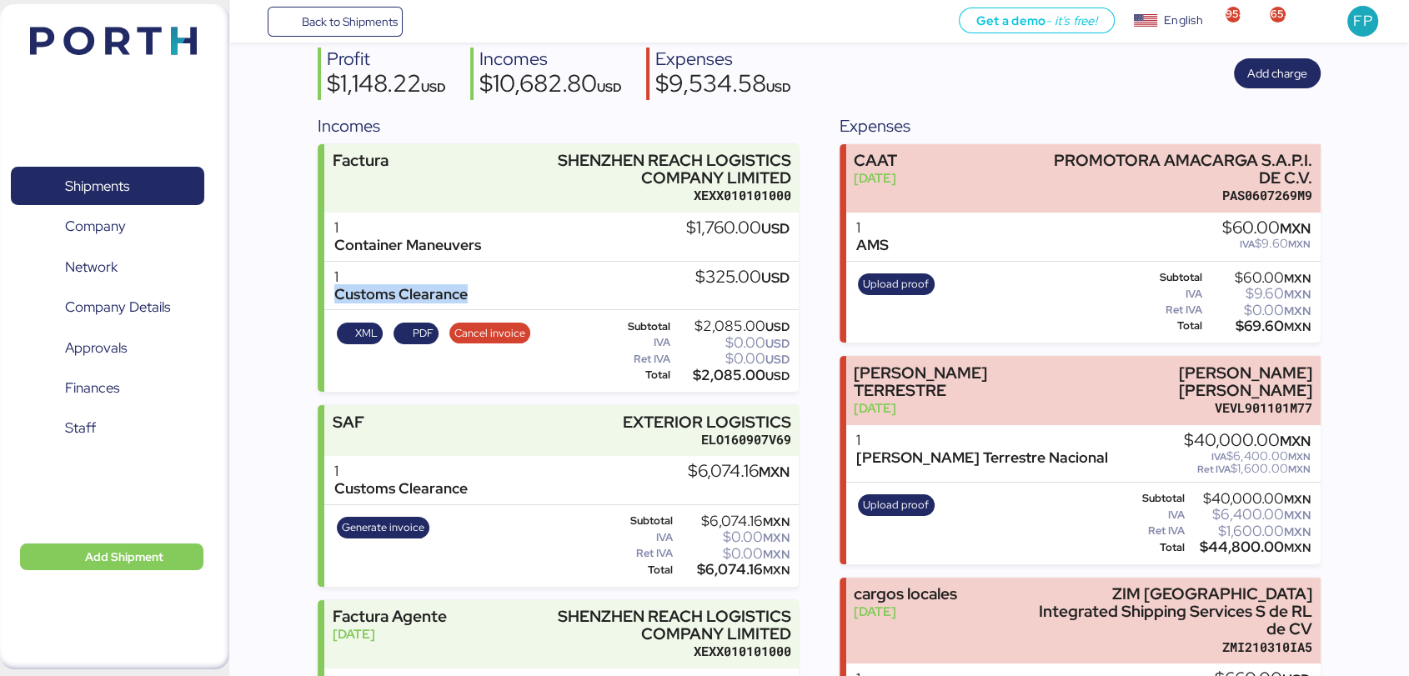
drag, startPoint x: 484, startPoint y: 292, endPoint x: 330, endPoint y: 294, distance: 153.4
click at [330, 294] on div "1 Customs Clearance $325.00 USD" at bounding box center [561, 286] width 474 height 49
copy div "Customs Clearance"
drag, startPoint x: 517, startPoint y: 247, endPoint x: 317, endPoint y: 247, distance: 200.1
click at [318, 247] on div "Factura SHENZHEN REACH LOGISTICS COMPANY LIMITED XEXX010101000 1 Container Mane…" at bounding box center [558, 268] width 481 height 248
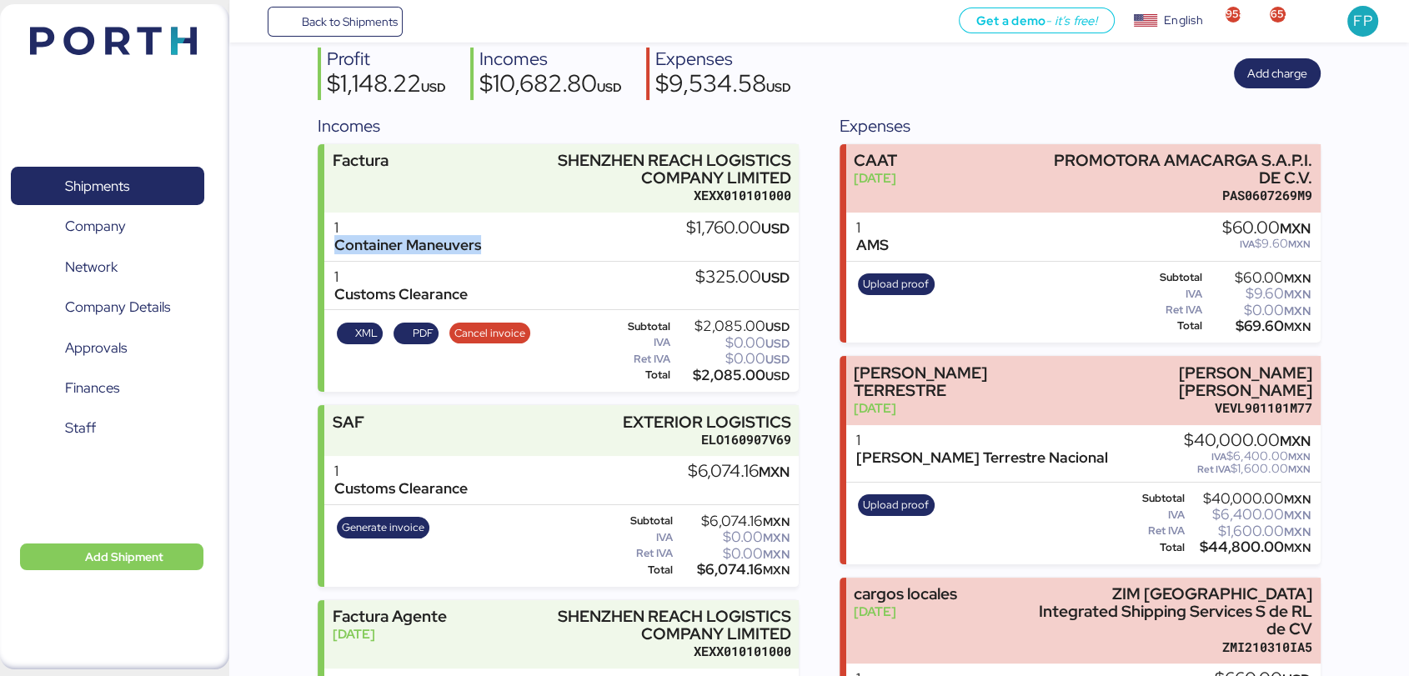
copy div "Container Maneuvers"
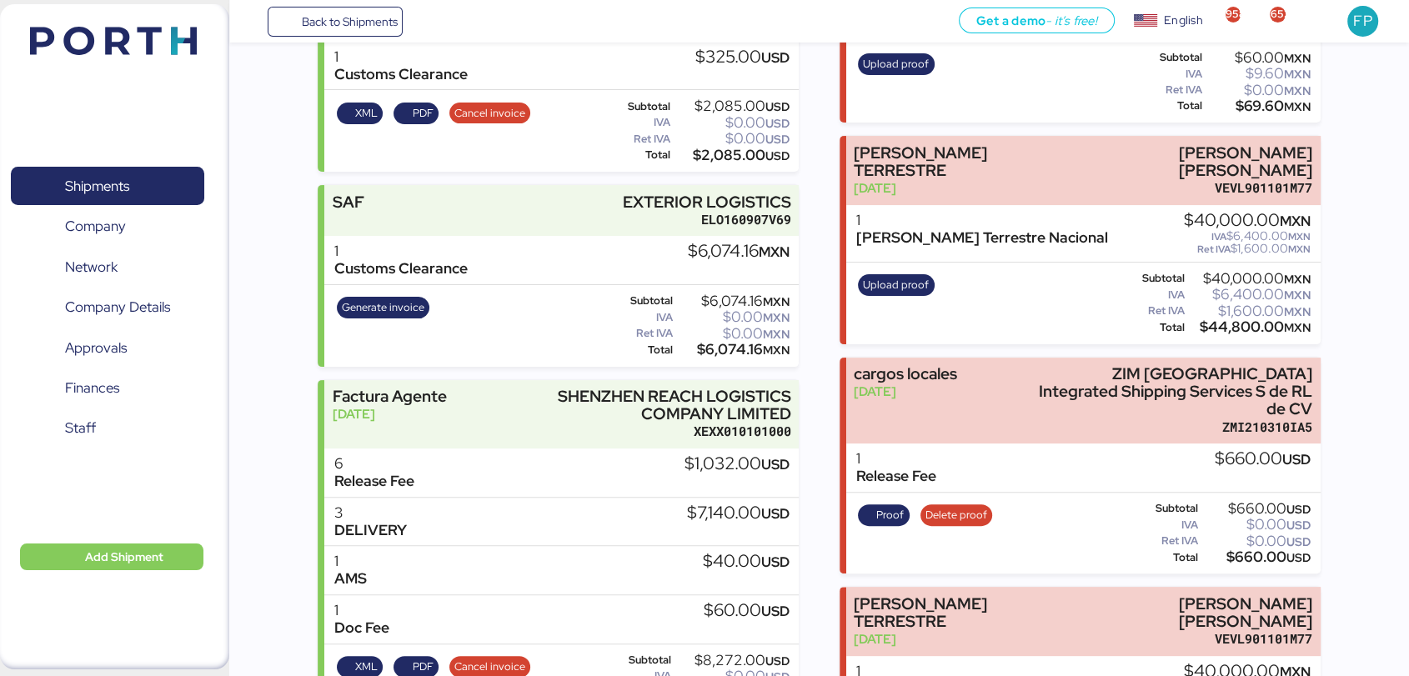
scroll to position [0, 0]
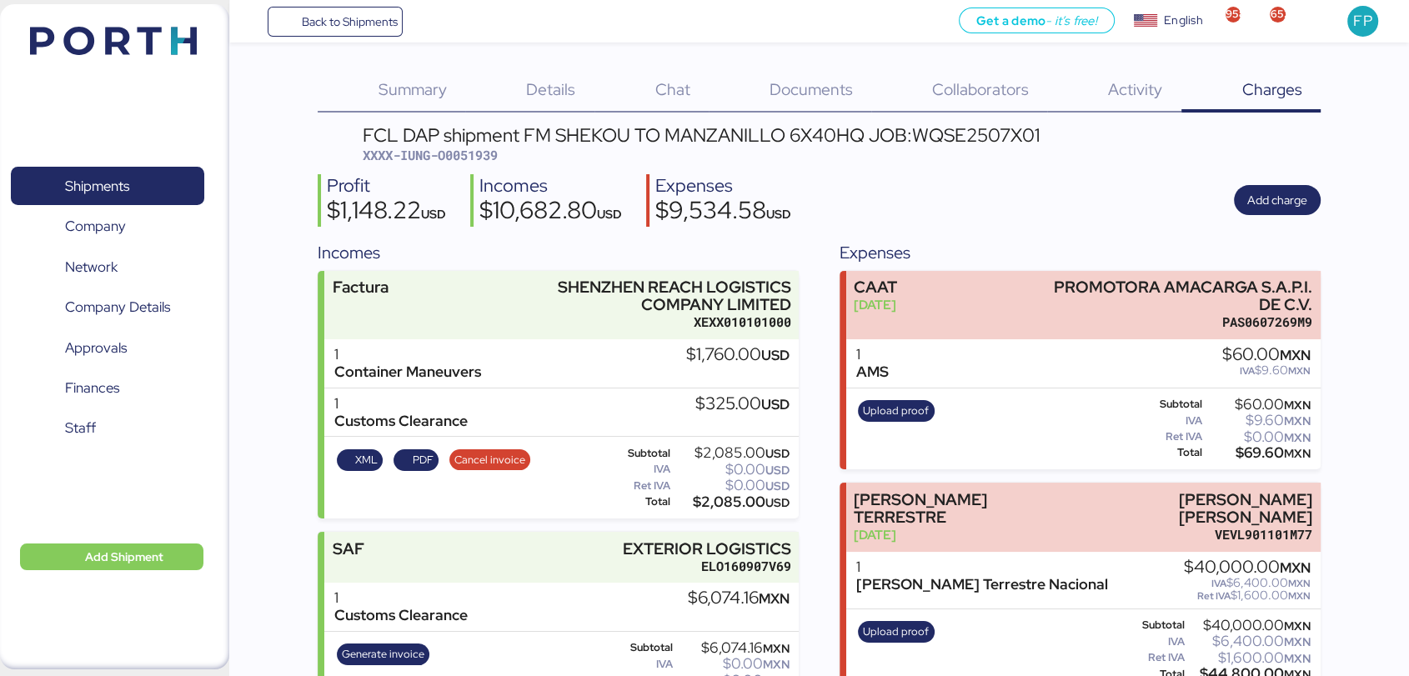
click at [934, 144] on div "FCL DAP shipment FM SHEKOU TO MANZANILLO 6X40HQ JOB:WQSE2507X01" at bounding box center [701, 135] width 677 height 18
copy div "WQSE2507X01"
click at [473, 159] on span "XXXX-IUNG-O0051939" at bounding box center [430, 155] width 135 height 17
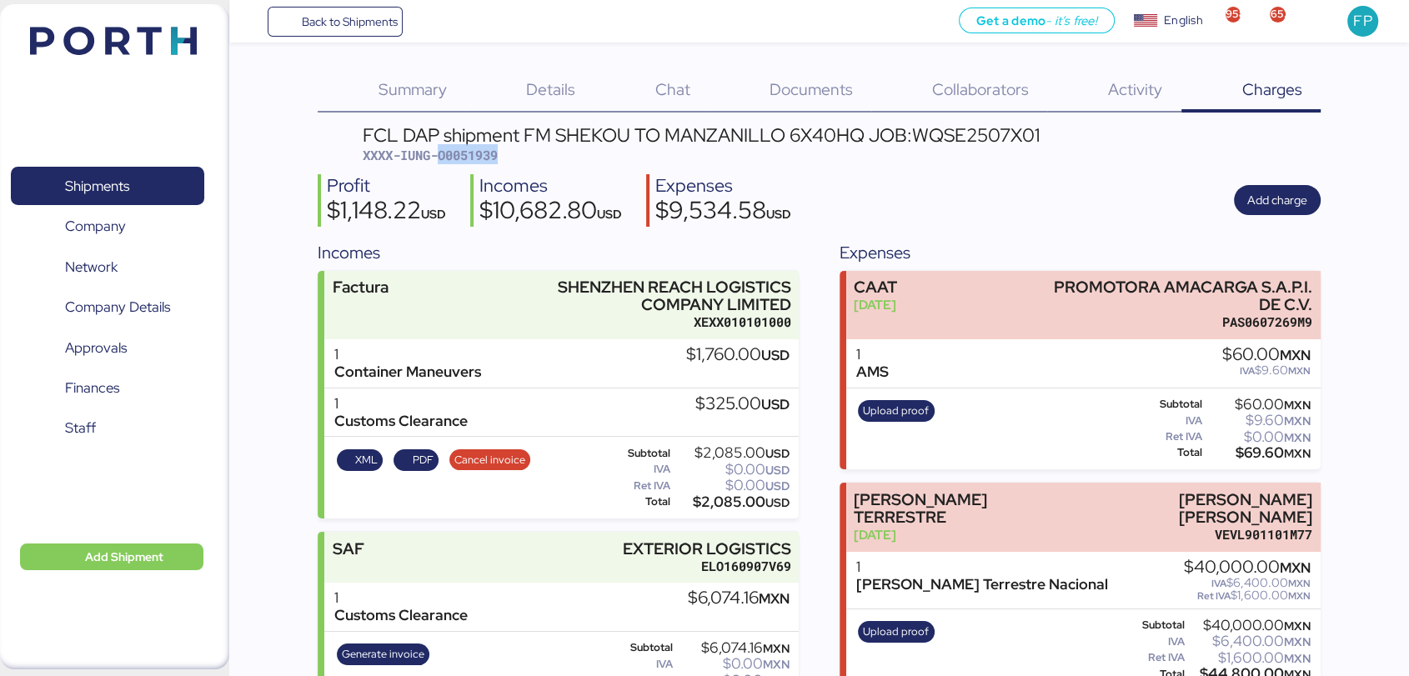
copy span "O0051939"
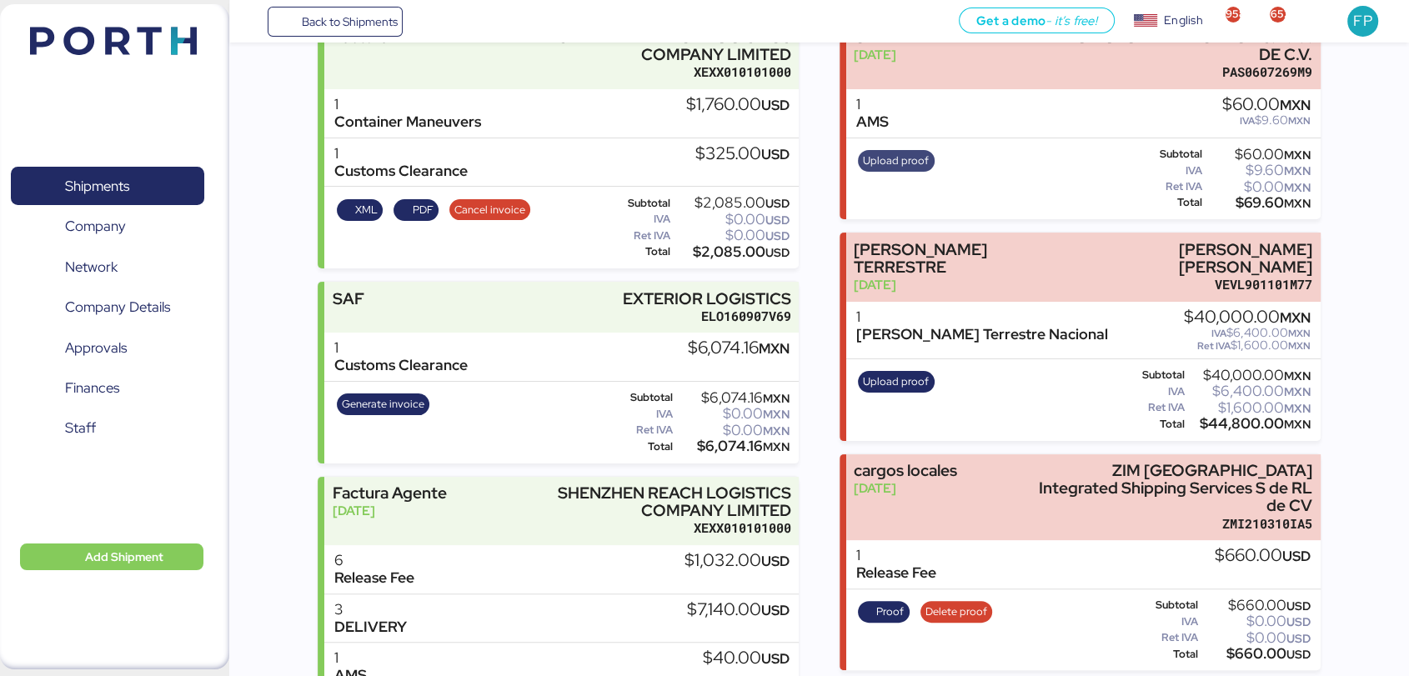
scroll to position [248, 0]
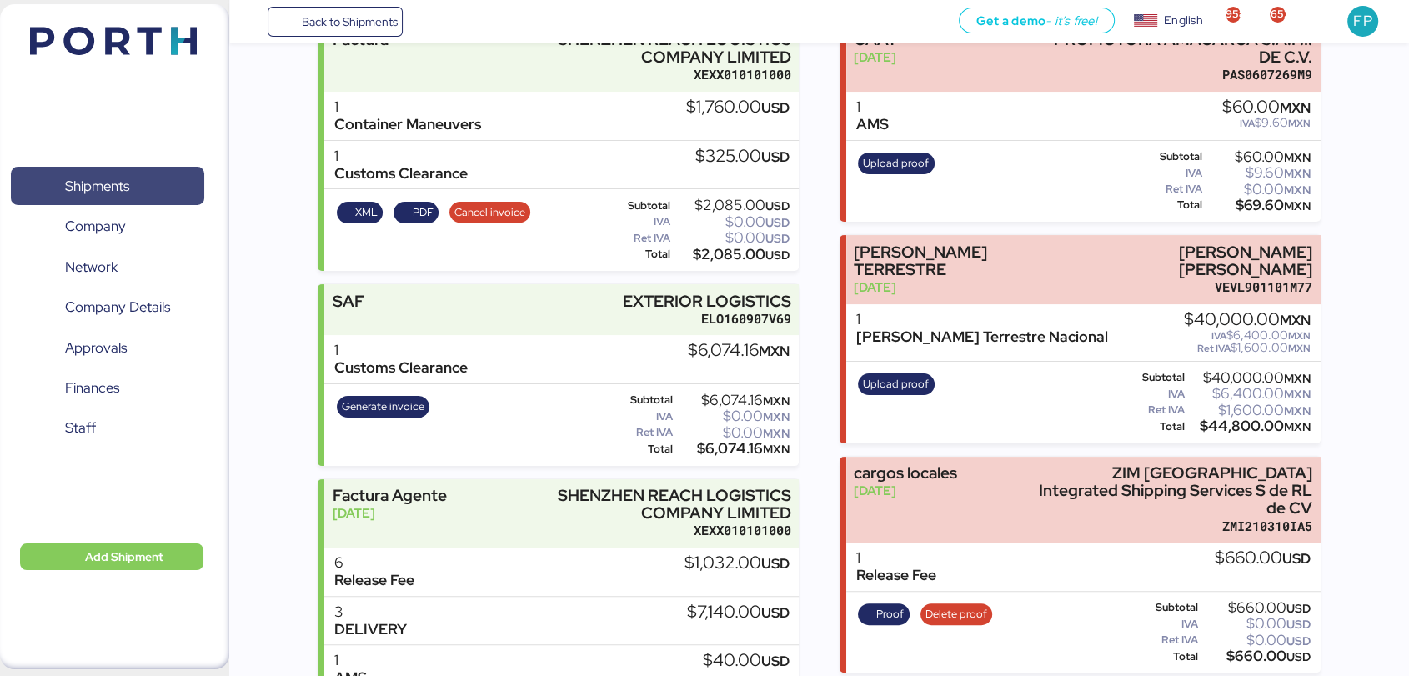
click at [156, 191] on span "Shipments" at bounding box center [107, 186] width 179 height 24
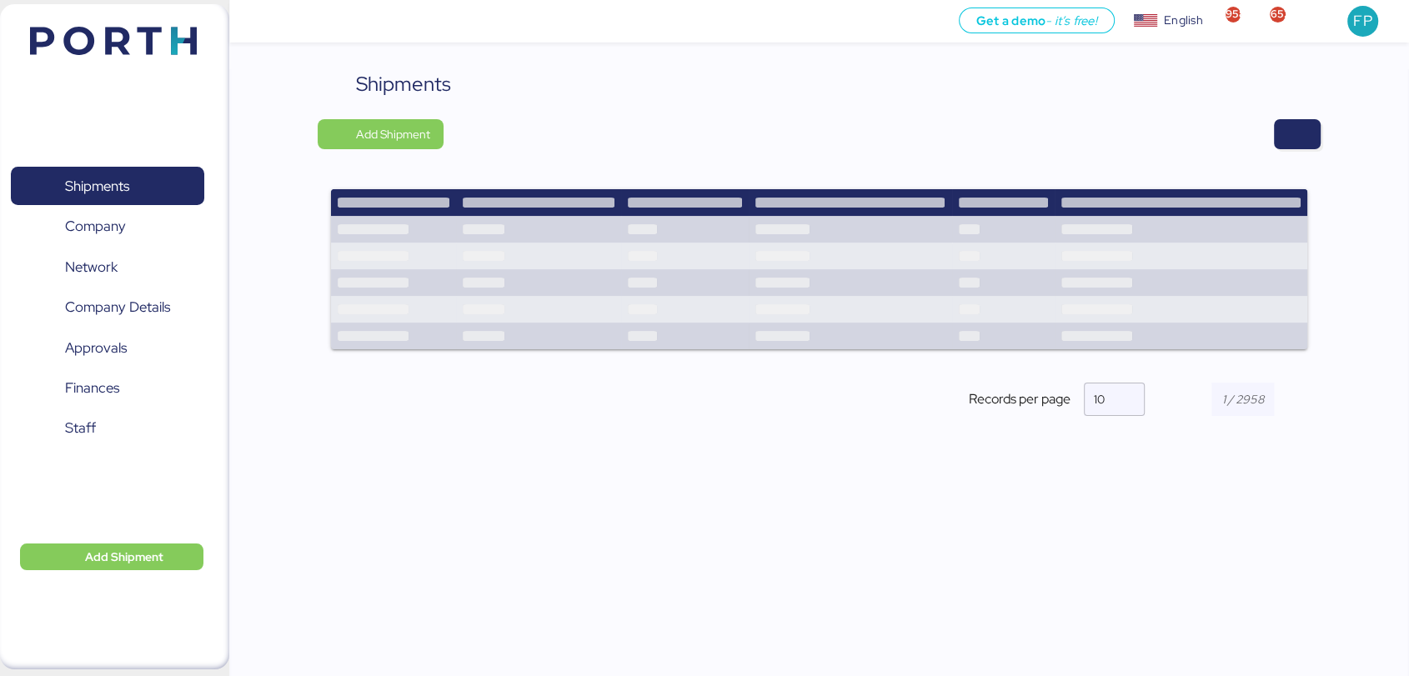
click at [1280, 115] on div "Shipments Add Shipment Records per page 10" at bounding box center [819, 256] width 1003 height 375
click at [1287, 124] on span "button" at bounding box center [1297, 134] width 20 height 23
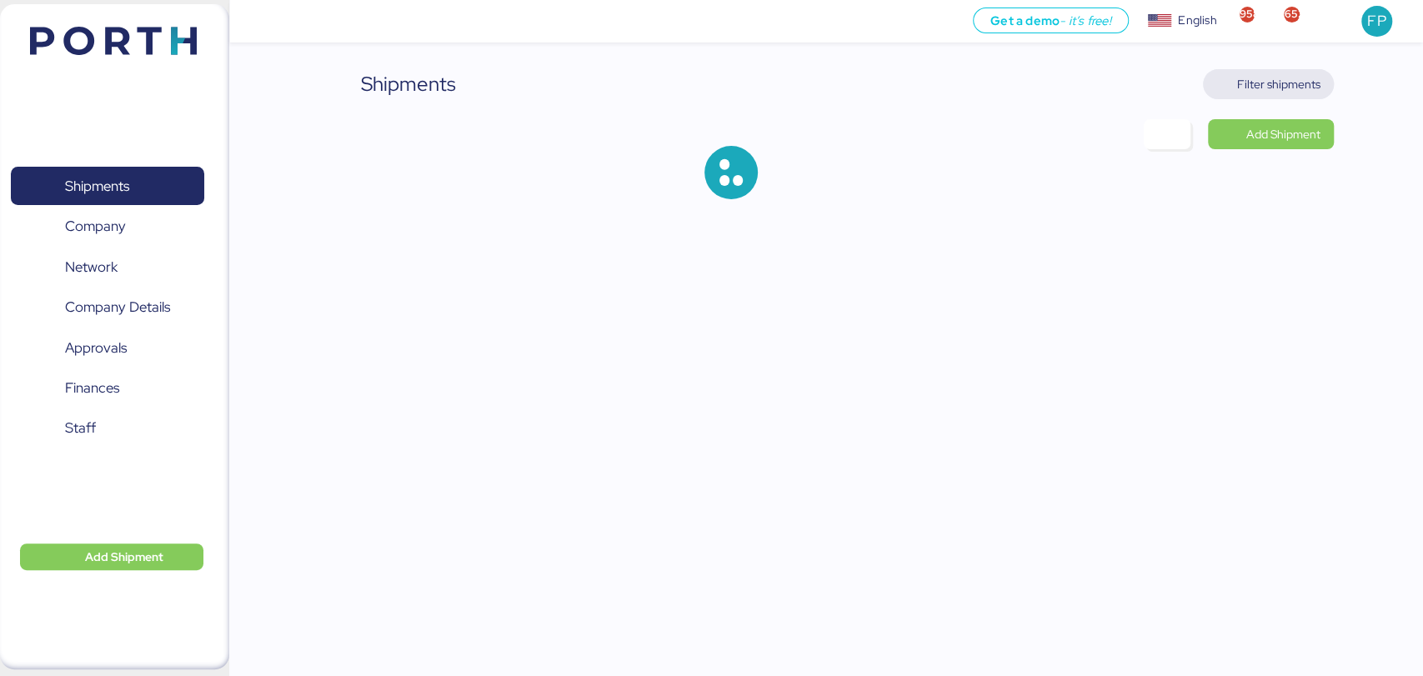
click at [1255, 74] on span "Filter shipments" at bounding box center [1278, 84] width 83 height 20
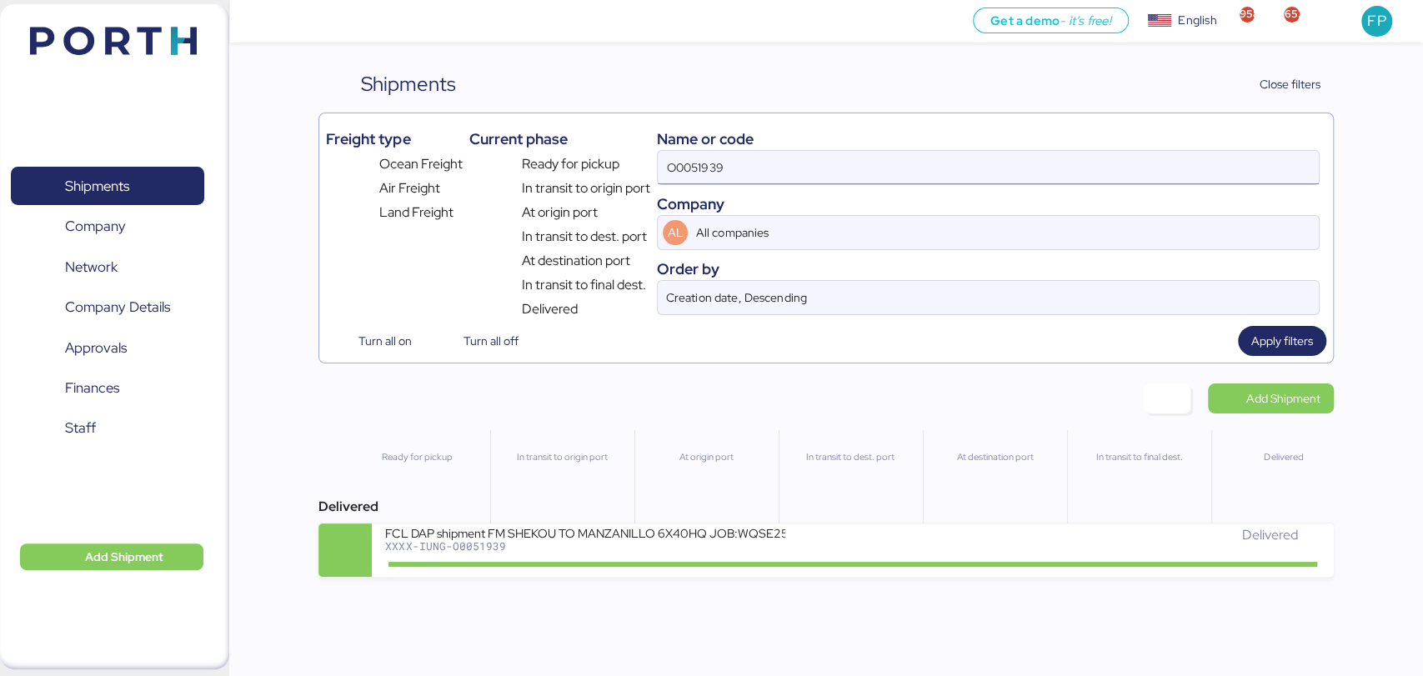
click at [675, 159] on input "O0051939" at bounding box center [988, 167] width 660 height 33
paste input "2133"
type input "O0052133"
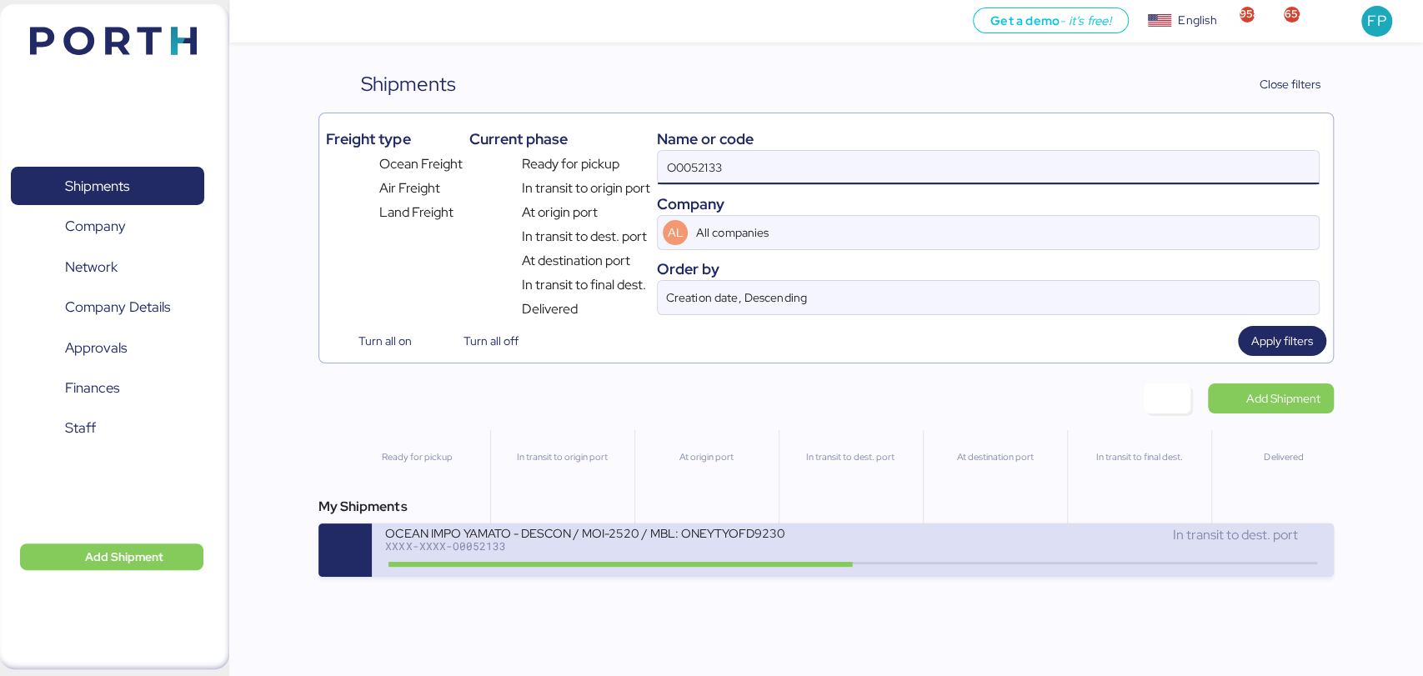
click at [739, 552] on div "XXXX-XXXX-O0052133" at bounding box center [585, 546] width 400 height 12
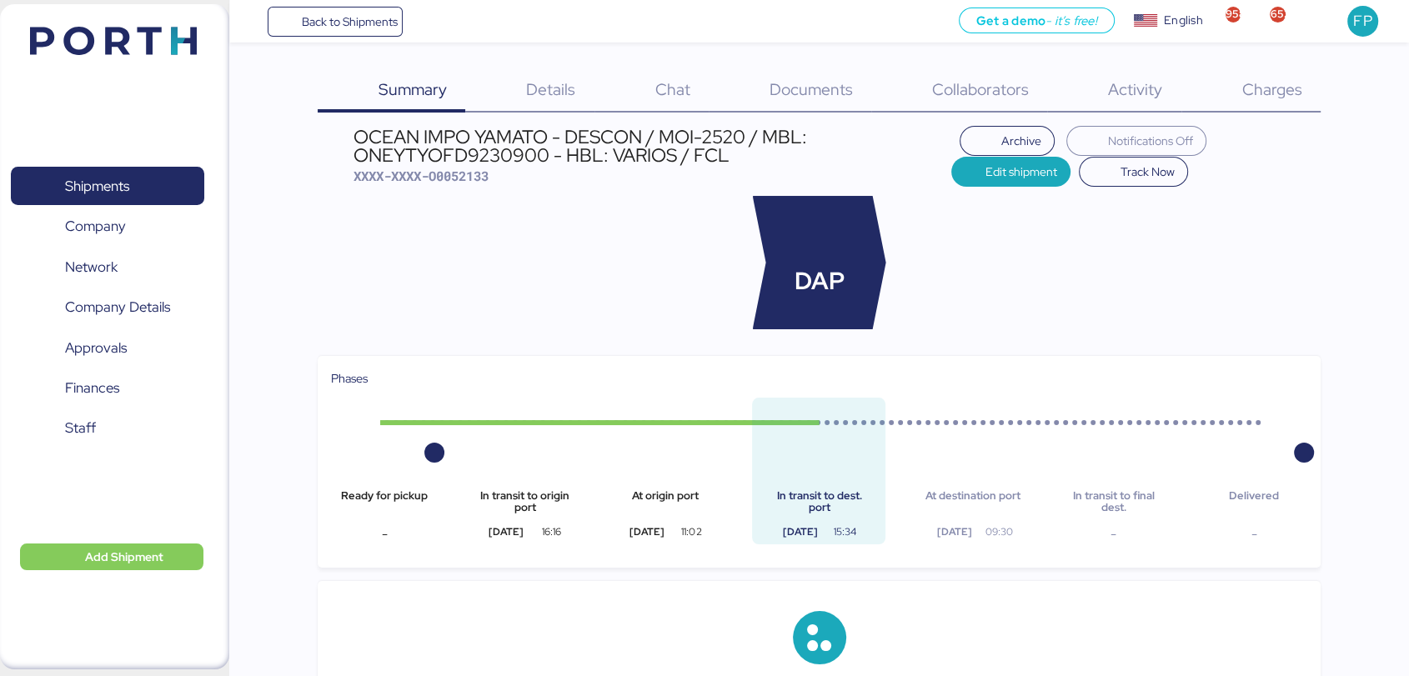
click at [1270, 103] on div "Charges 0" at bounding box center [1250, 90] width 139 height 43
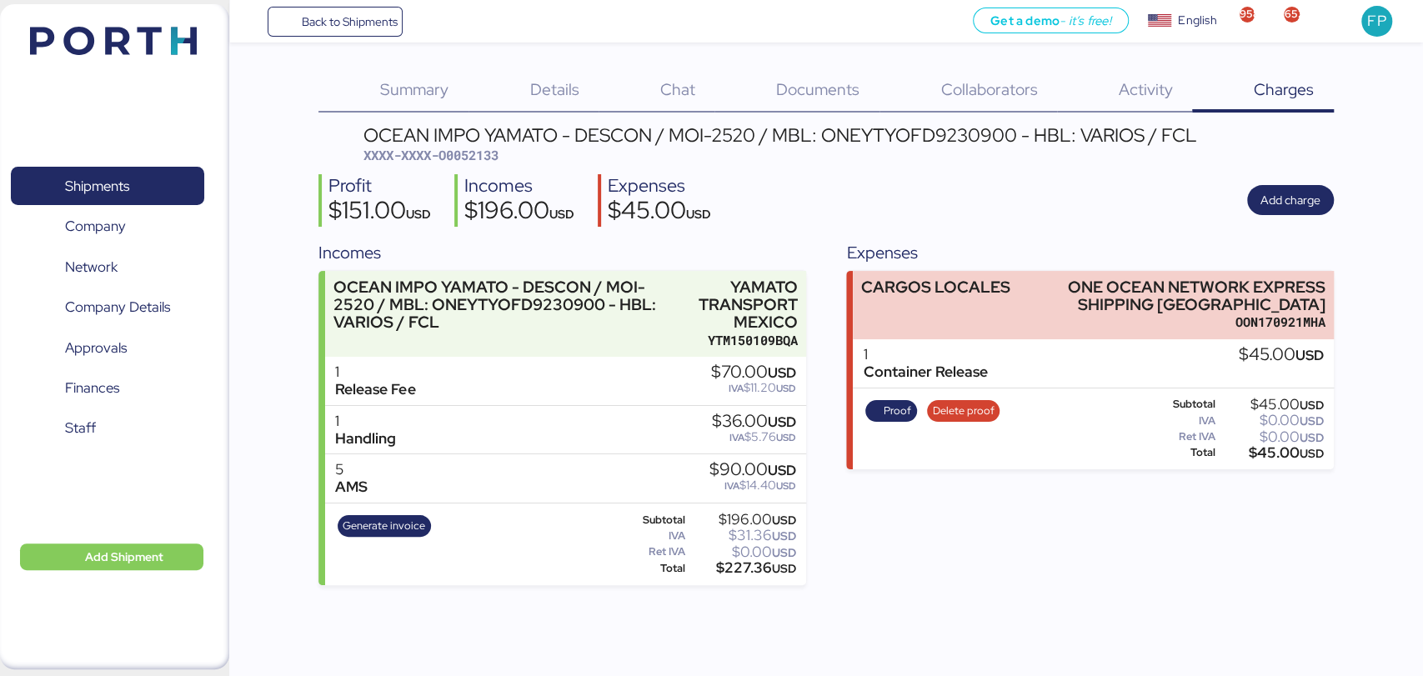
click at [440, 148] on span "XXXX-XXXX-O0052133" at bounding box center [430, 155] width 135 height 17
click at [449, 148] on span "XXXX-XXXX-O0052133" at bounding box center [430, 155] width 135 height 17
copy span "O0052133"
click at [1274, 459] on div "$45.00 USD" at bounding box center [1271, 453] width 105 height 13
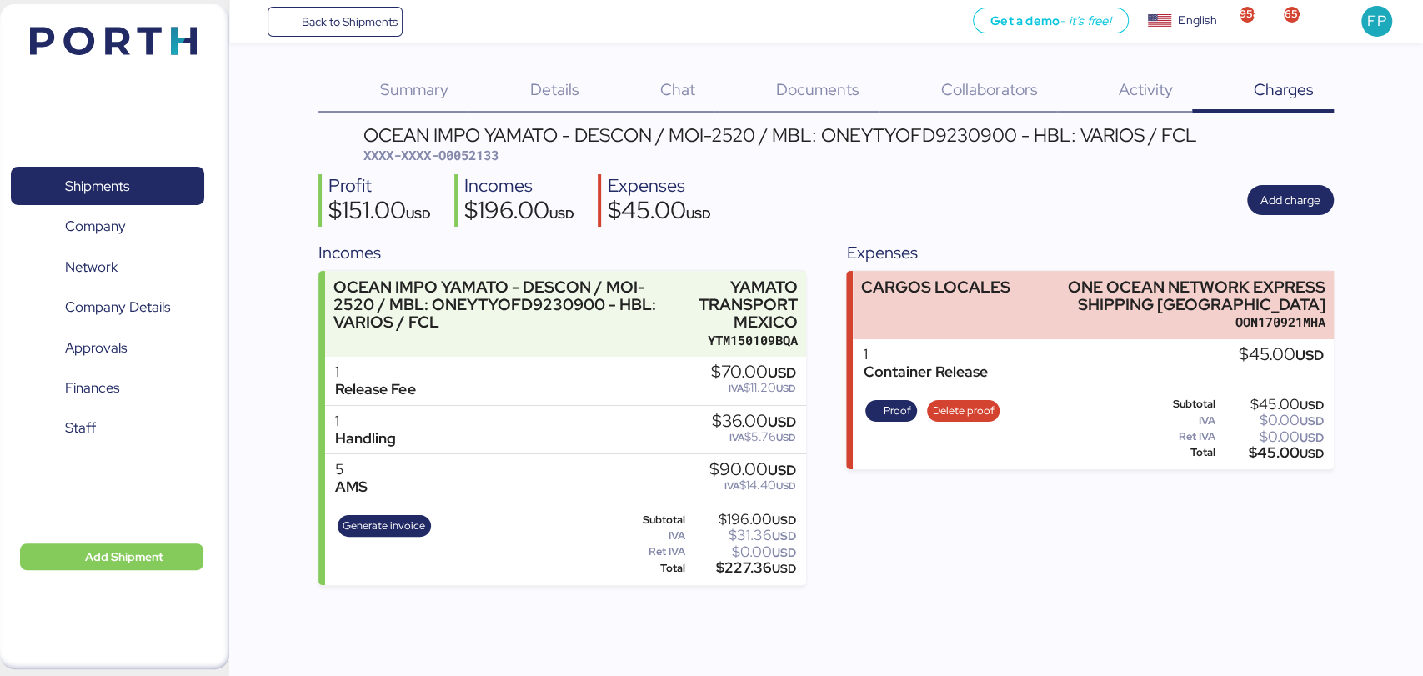
click at [1274, 459] on div "$45.00 USD" at bounding box center [1271, 453] width 105 height 13
copy div "45.00"
drag, startPoint x: 1067, startPoint y: 288, endPoint x: 1354, endPoint y: 302, distance: 287.1
click at [1354, 302] on div "Summary 0 Details 0 Chat 0 Documents 0 Collaborators 0 Activity 0 Charges 0 OCE…" at bounding box center [711, 292] width 1423 height 585
copy div "ONE OCEAN NETWORK EXPRESS SHIPPING MEXICO"
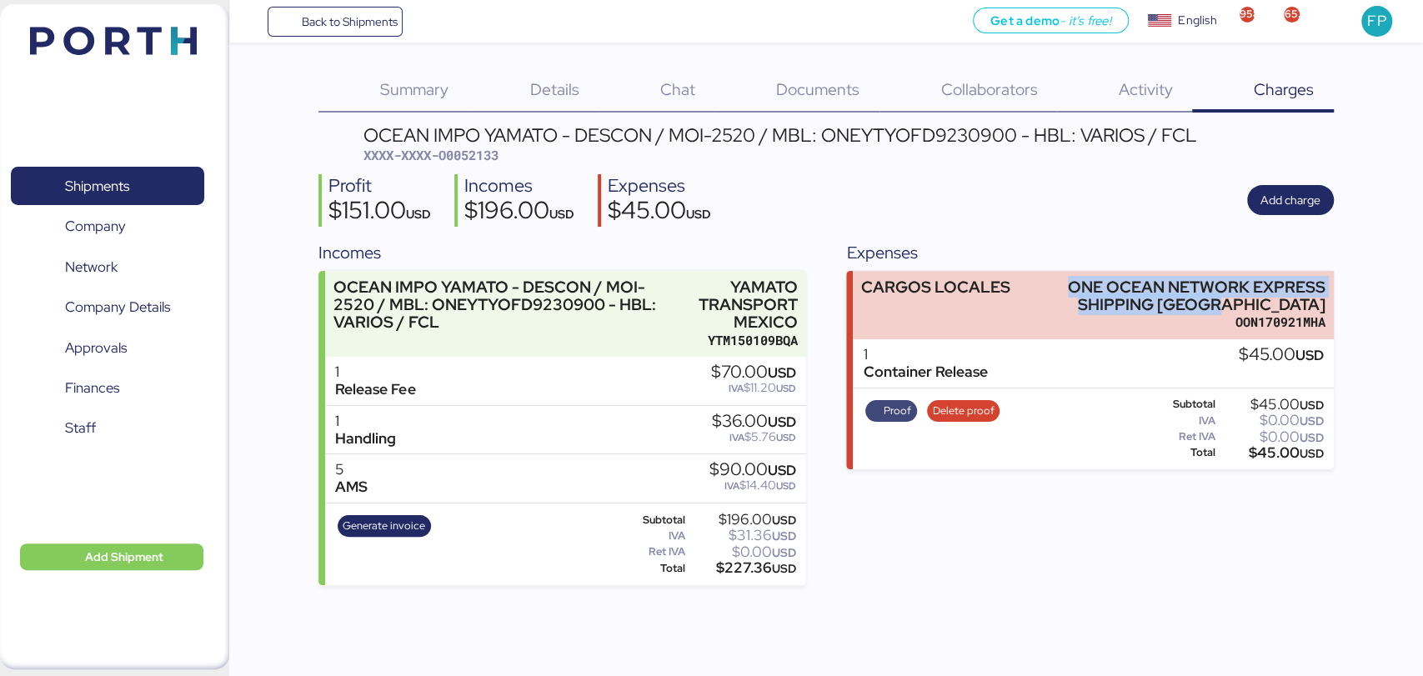
click at [894, 404] on span "Proof" at bounding box center [898, 411] width 28 height 18
click at [138, 178] on span "Shipments" at bounding box center [107, 186] width 179 height 24
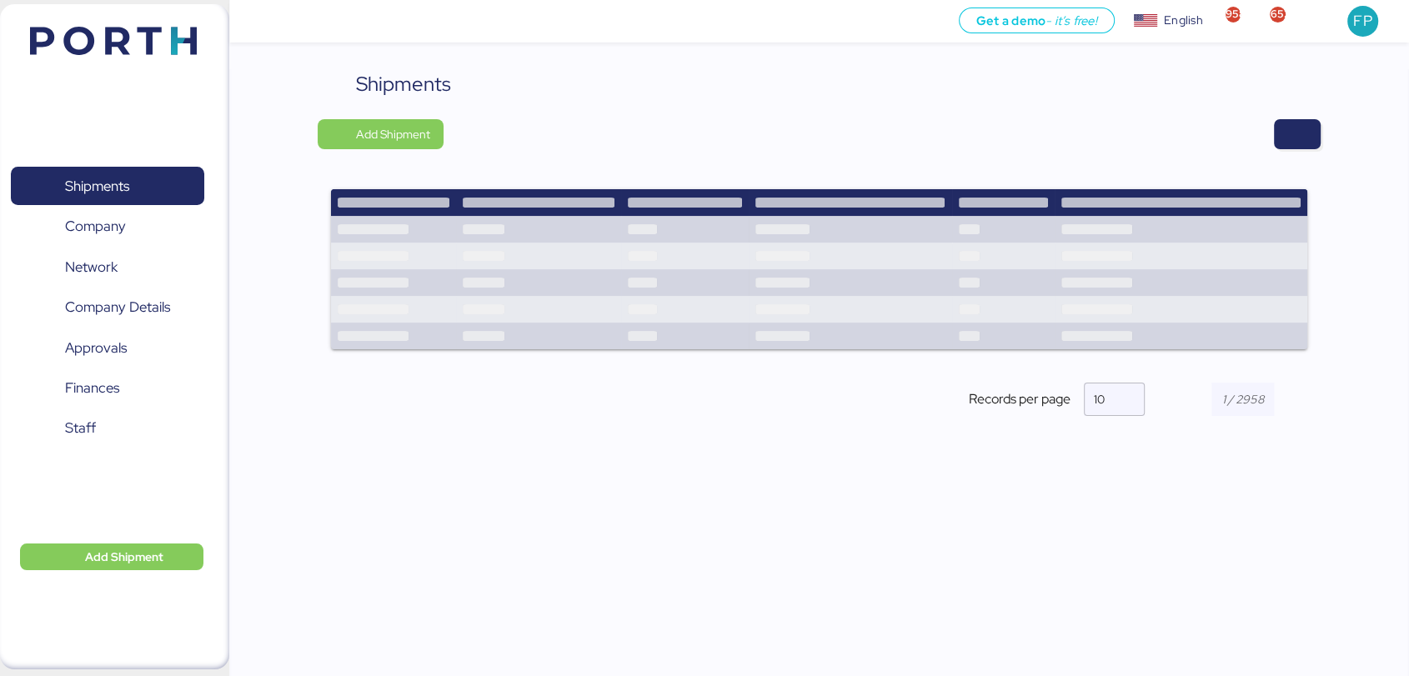
click at [1310, 151] on div "Shipments Add Shipment Records per page 10" at bounding box center [819, 256] width 1003 height 375
click at [1303, 142] on span "button" at bounding box center [1297, 134] width 20 height 23
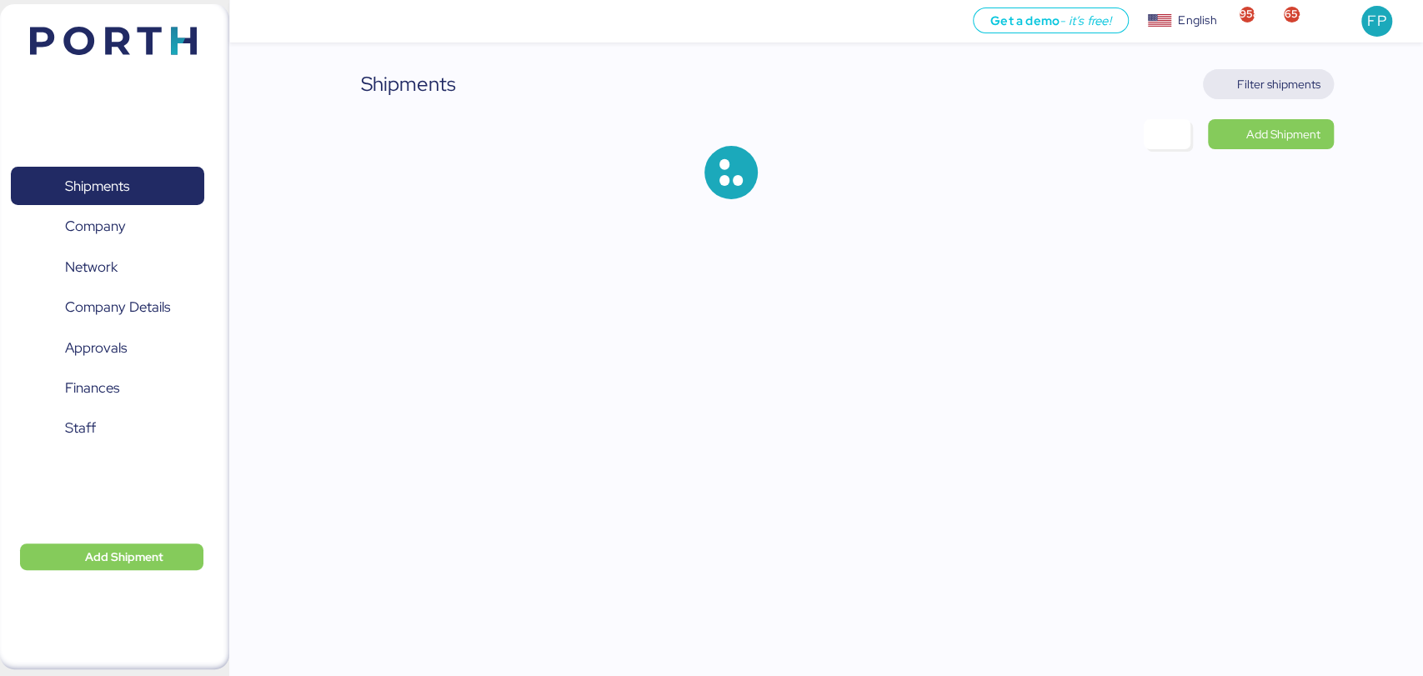
click at [1285, 94] on span "Filter shipments" at bounding box center [1268, 84] width 104 height 23
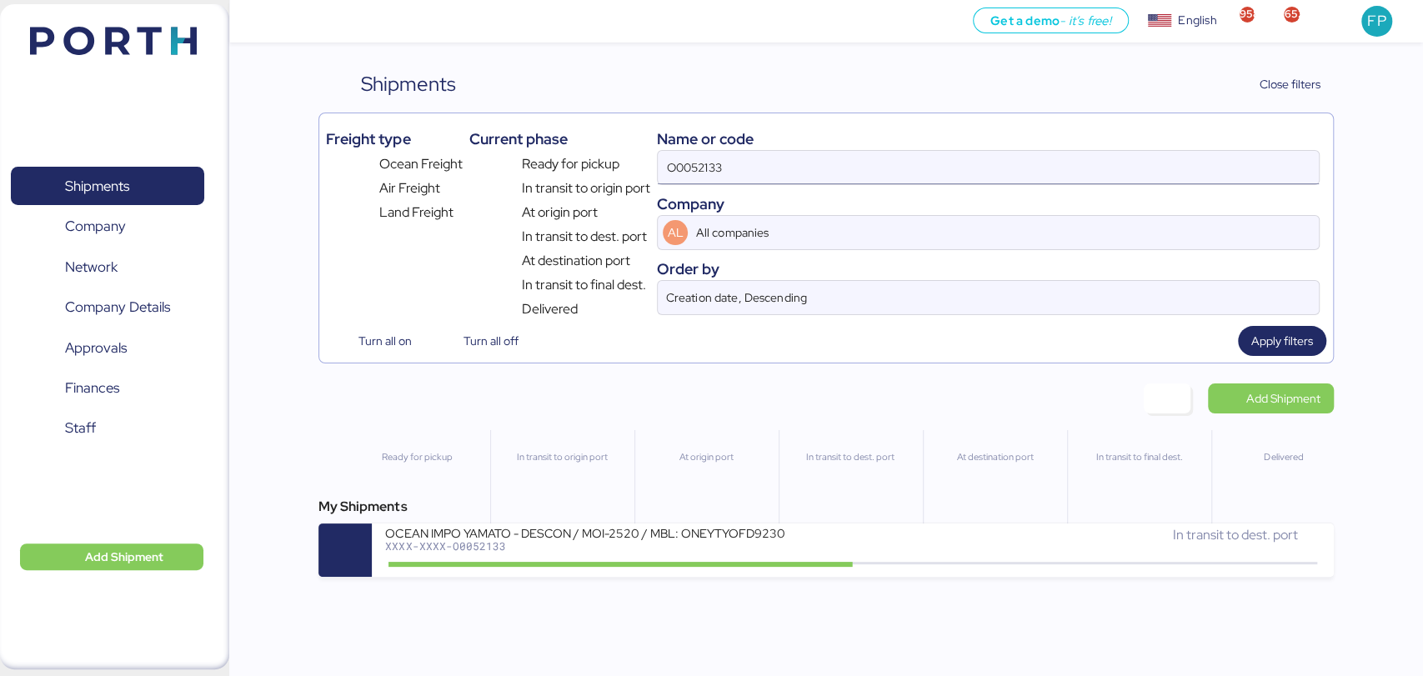
click at [704, 163] on input "O0052133" at bounding box center [988, 167] width 660 height 33
paste input "11"
type input "O0052111"
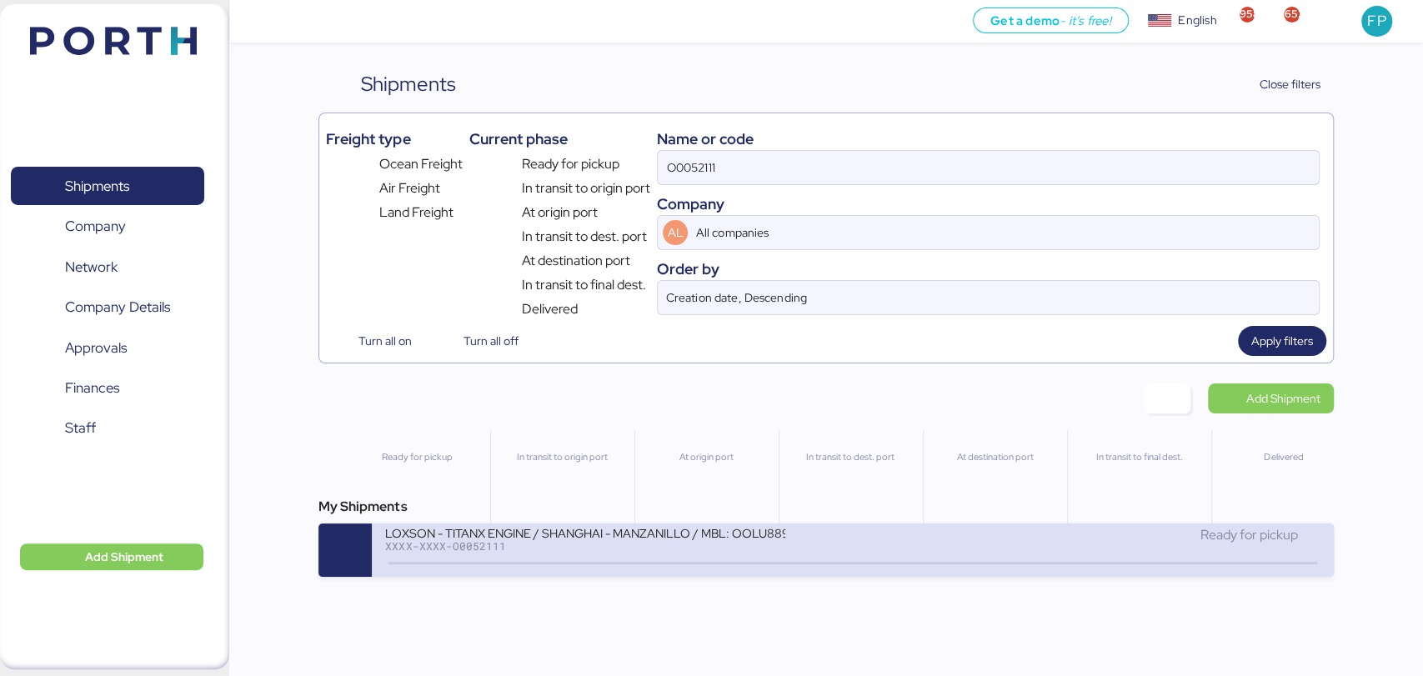
click at [534, 534] on div "LOXSON - TITANX ENGINE / SHANGHAI - MANZANILLO / MBL: OOLU8899530690 - HBL: SZM…" at bounding box center [585, 532] width 400 height 14
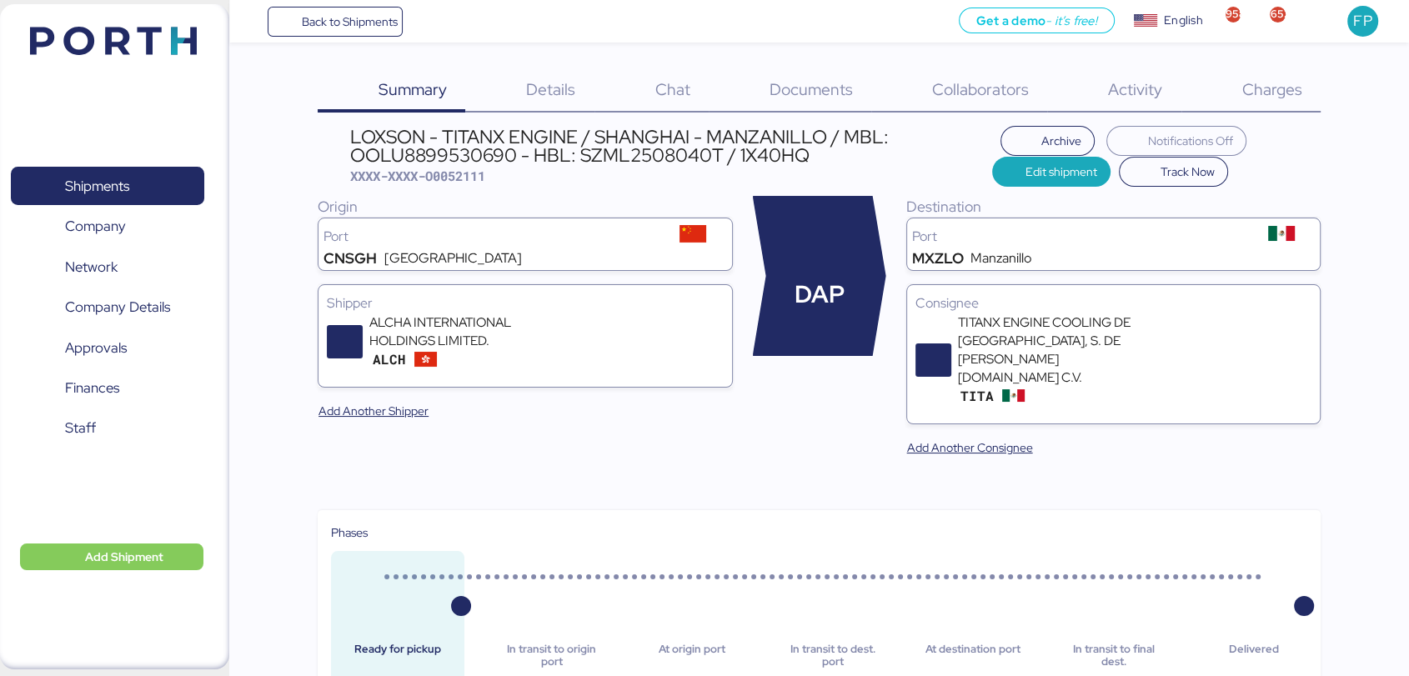
click at [1294, 102] on div "Charges 0" at bounding box center [1250, 90] width 139 height 43
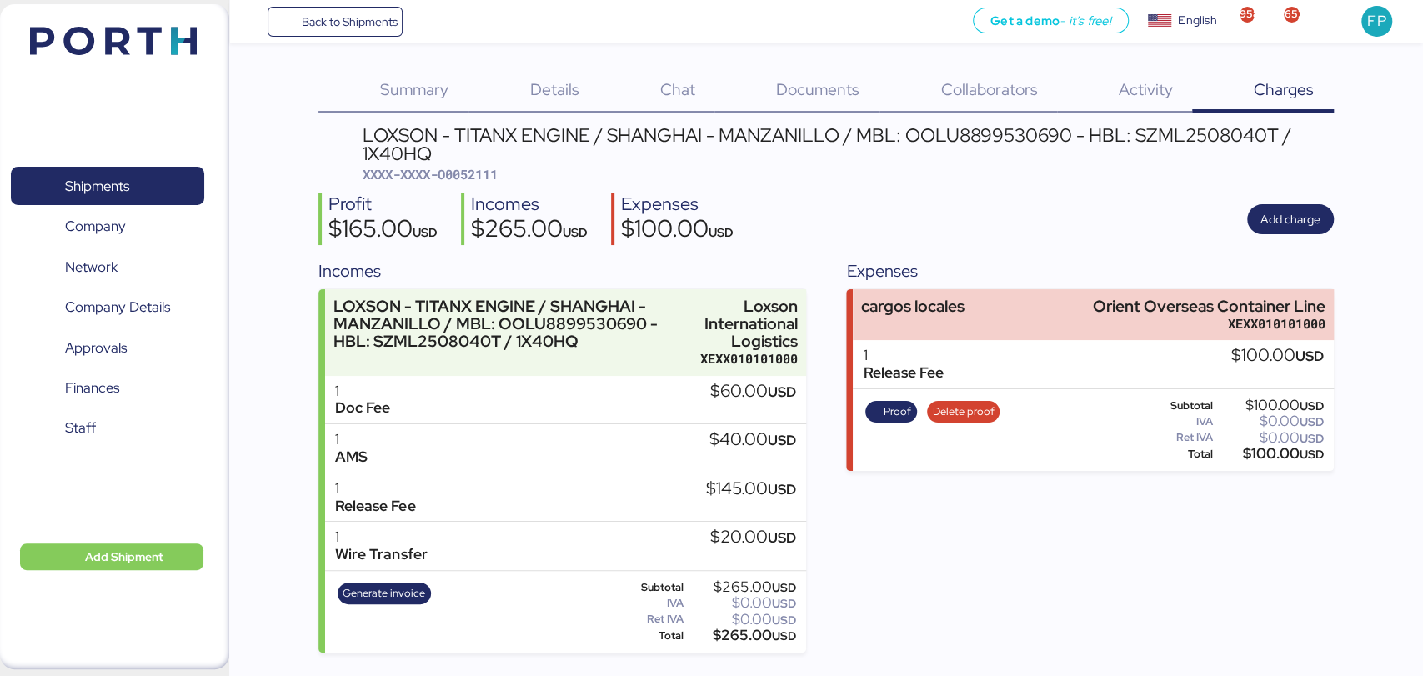
click at [467, 182] on div "LOXSON - TITANX ENGINE / SHANGHAI - MANZANILLO / MBL: OOLU8899530690 - HBL: SZM…" at bounding box center [848, 155] width 971 height 58
copy span "O0052111"
drag, startPoint x: 1087, startPoint y: 309, endPoint x: 1363, endPoint y: 307, distance: 275.9
click at [1363, 307] on div "Summary 0 Details 0 Chat 0 Documents 0 Collaborators 0 Activity 0 Charges 0 LOX…" at bounding box center [711, 326] width 1423 height 653
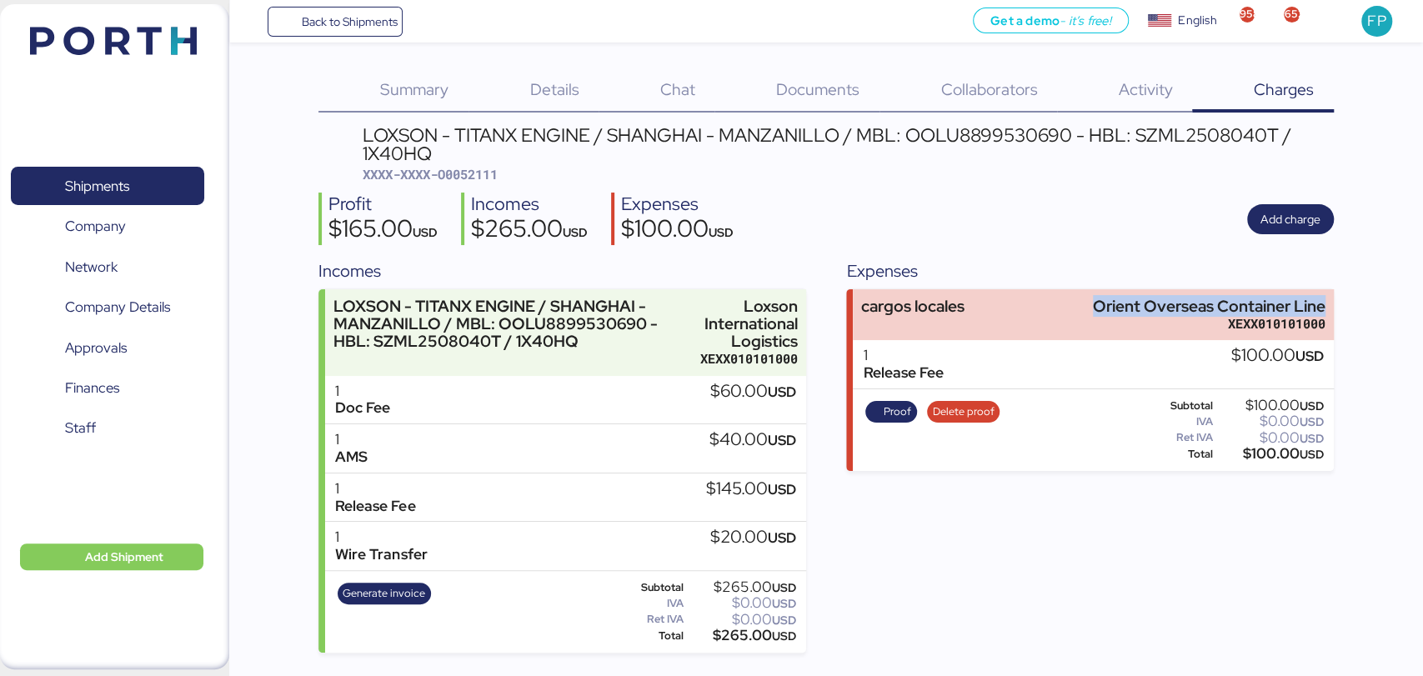
copy div "Orient Overseas Container Line"
click at [1269, 460] on div "$100.00 USD" at bounding box center [1270, 454] width 108 height 13
click at [892, 408] on span "Proof" at bounding box center [898, 412] width 28 height 18
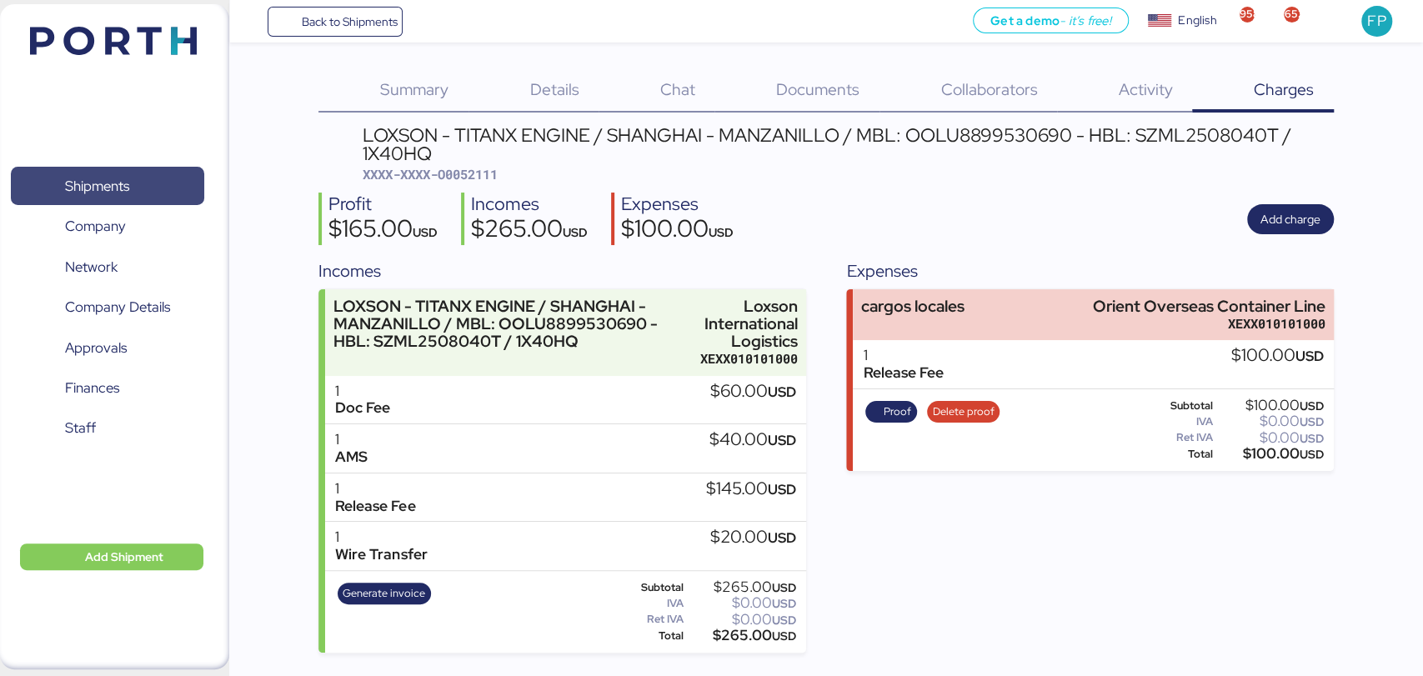
click at [168, 179] on span "Shipments" at bounding box center [107, 186] width 179 height 24
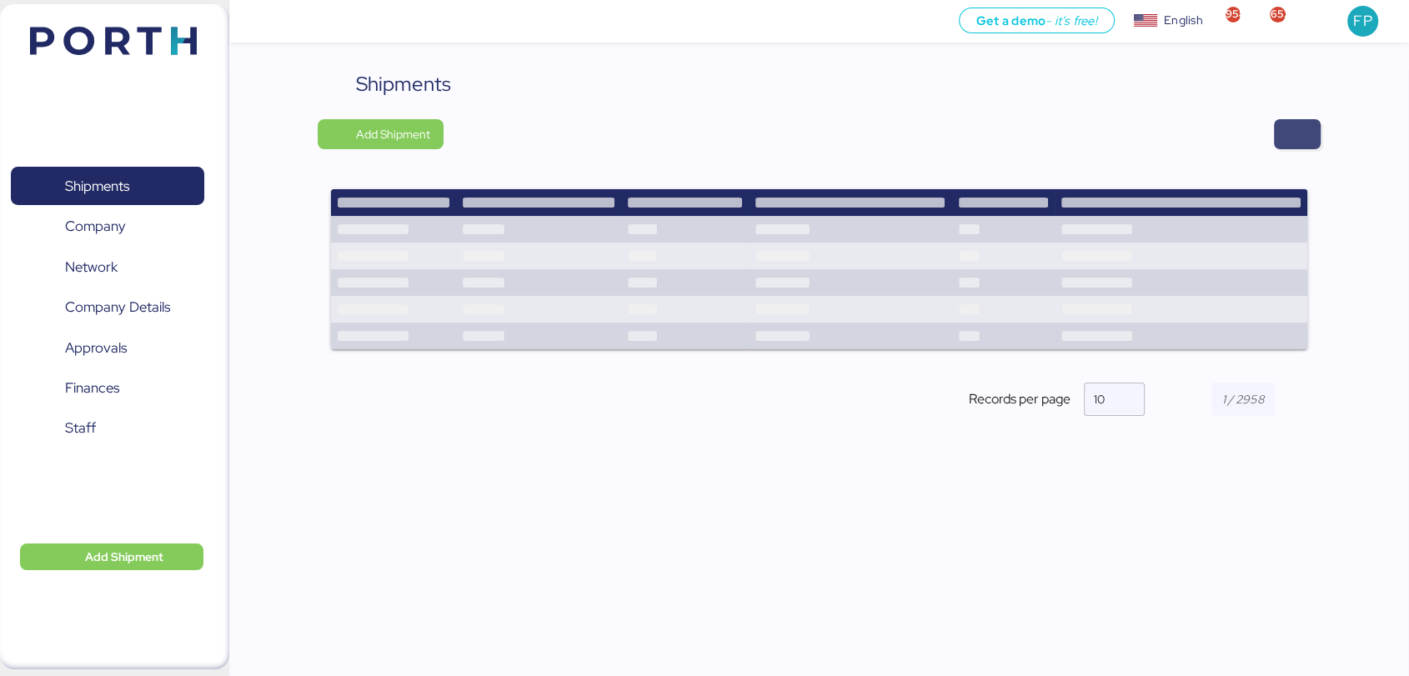
click at [1280, 141] on span "button" at bounding box center [1297, 134] width 47 height 30
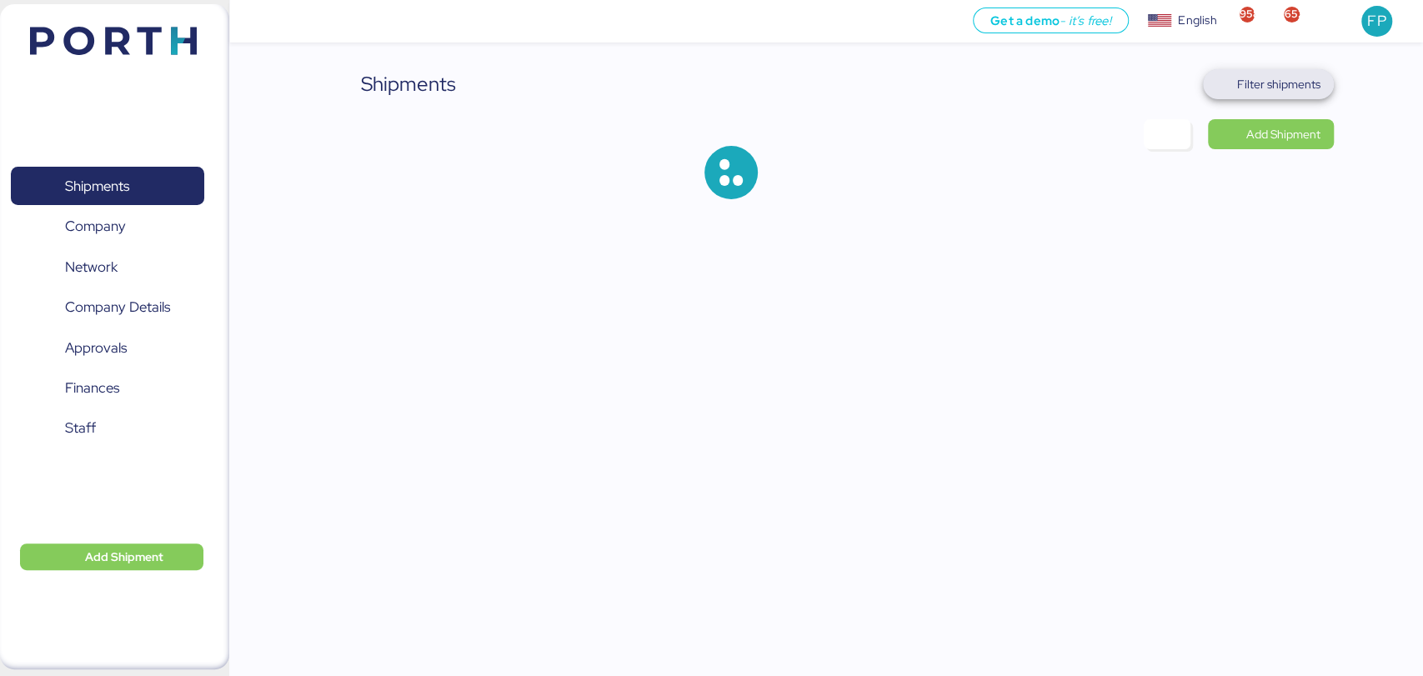
click at [1283, 85] on span "Filter shipments" at bounding box center [1278, 84] width 83 height 20
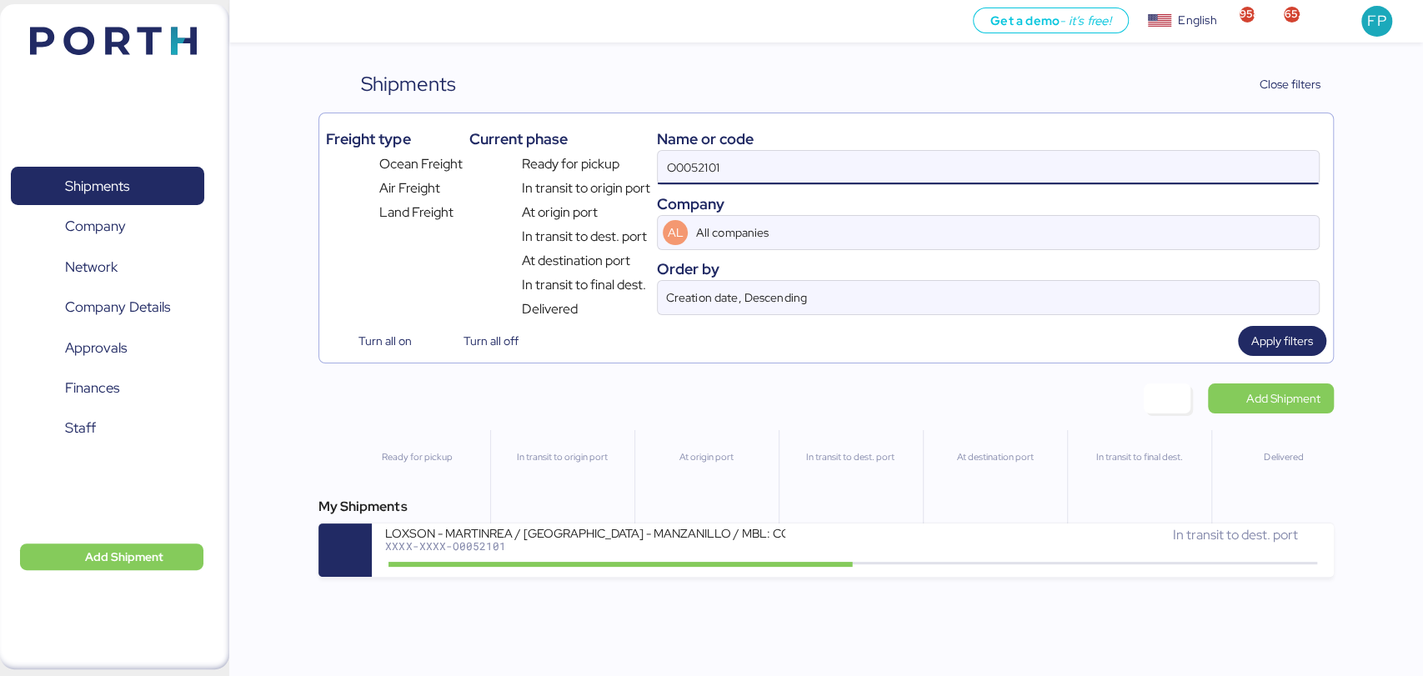
click at [687, 174] on input "O0052101" at bounding box center [988, 167] width 660 height 33
paste input "14"
type input "O0052114"
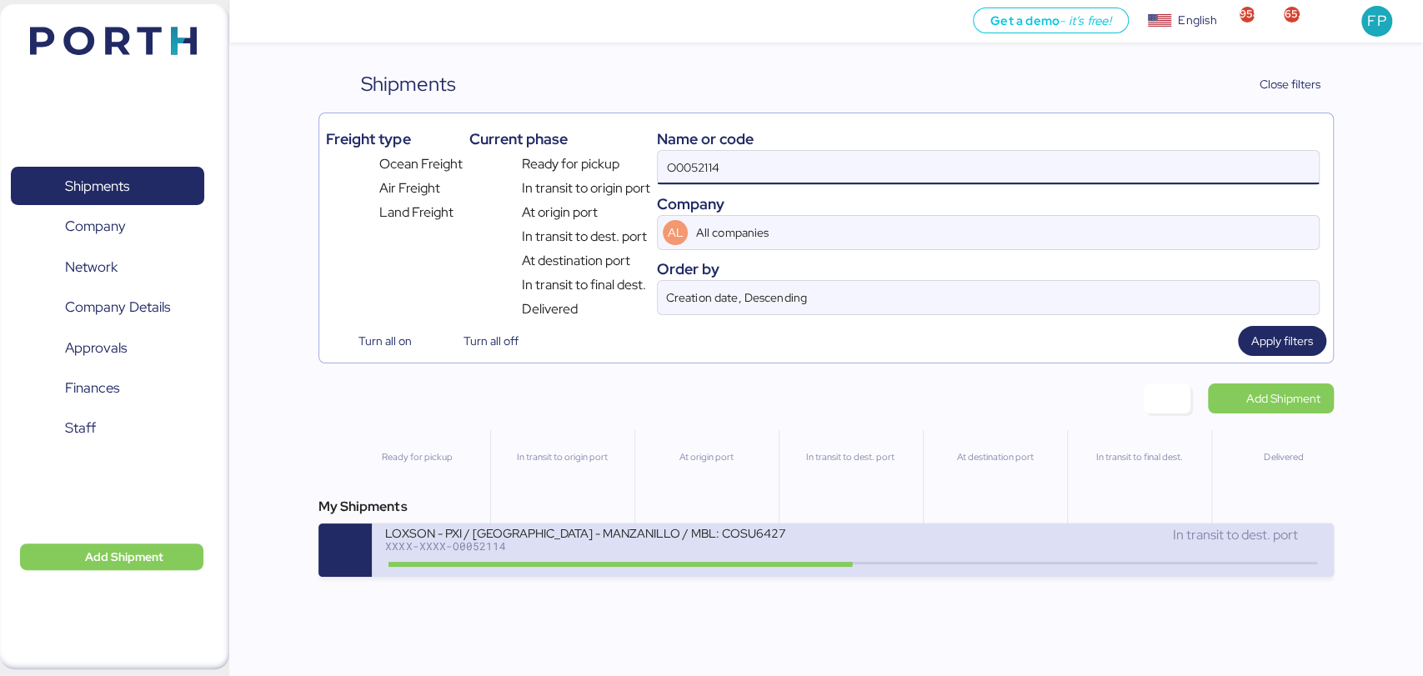
click at [623, 534] on div "LOXSON - PXI / SHANGHAI - MANZANILLO / MBL: COSU6427747570 - HBL: CSSE250812588…" at bounding box center [585, 532] width 400 height 14
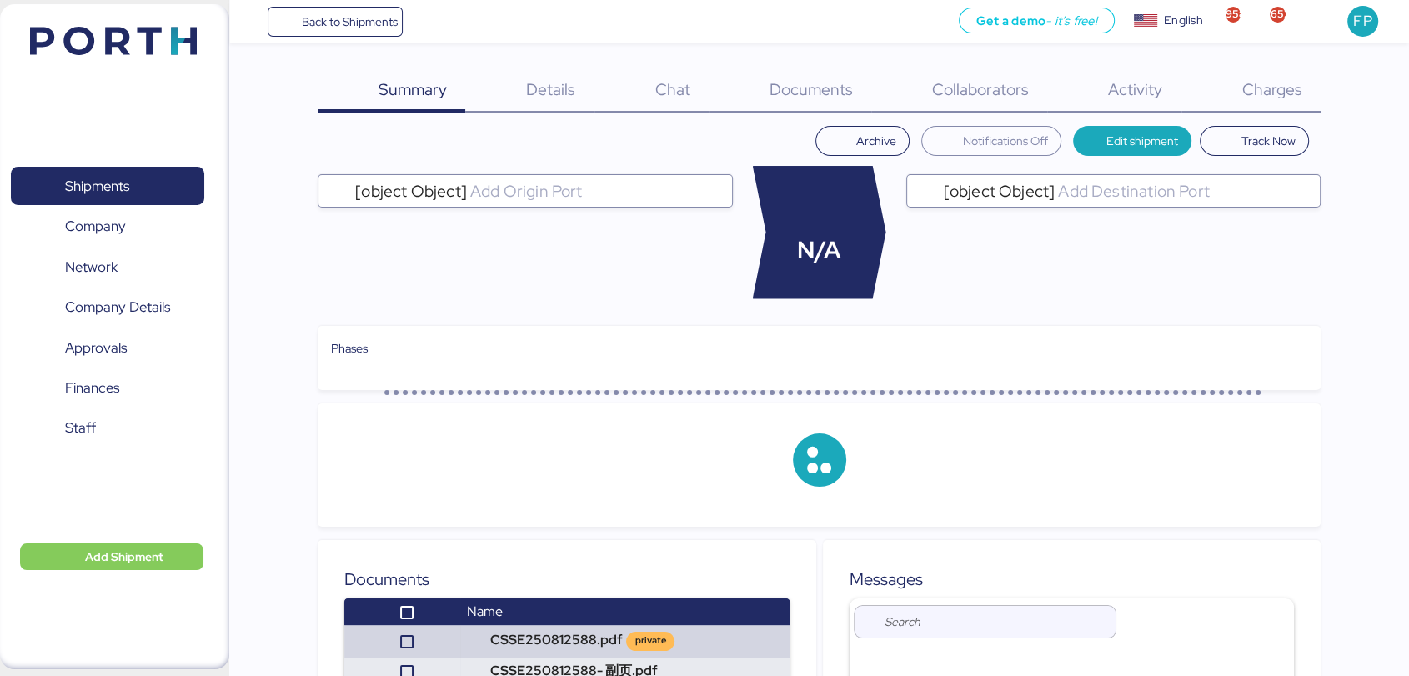
click at [1287, 103] on div "Charges 0" at bounding box center [1250, 90] width 139 height 43
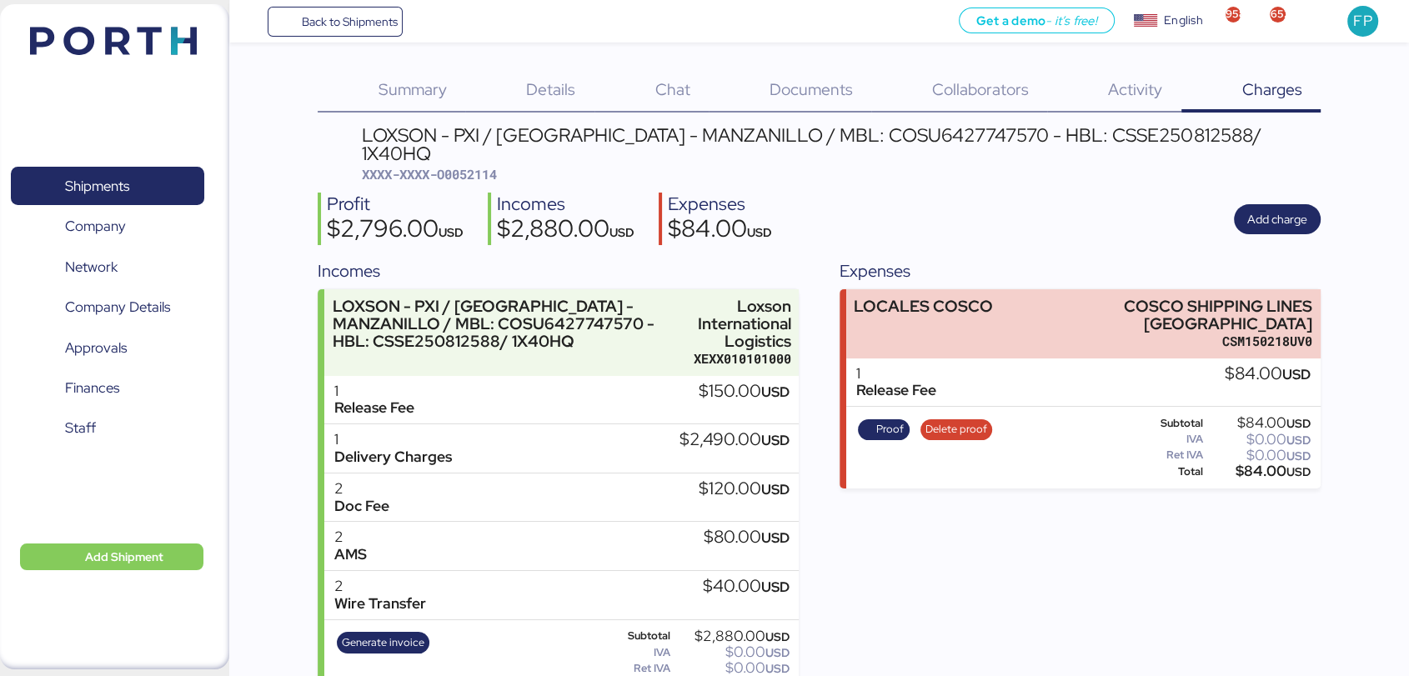
click at [460, 166] on span "XXXX-XXXX-O0052114" at bounding box center [429, 174] width 135 height 17
click at [1269, 465] on div "$84.00 USD" at bounding box center [1257, 471] width 105 height 13
click at [859, 141] on div "LOXSON - PXI / SHANGHAI - MANZANILLO / MBL: COSU6427747570 - HBL: CSSE250812588…" at bounding box center [841, 145] width 959 height 38
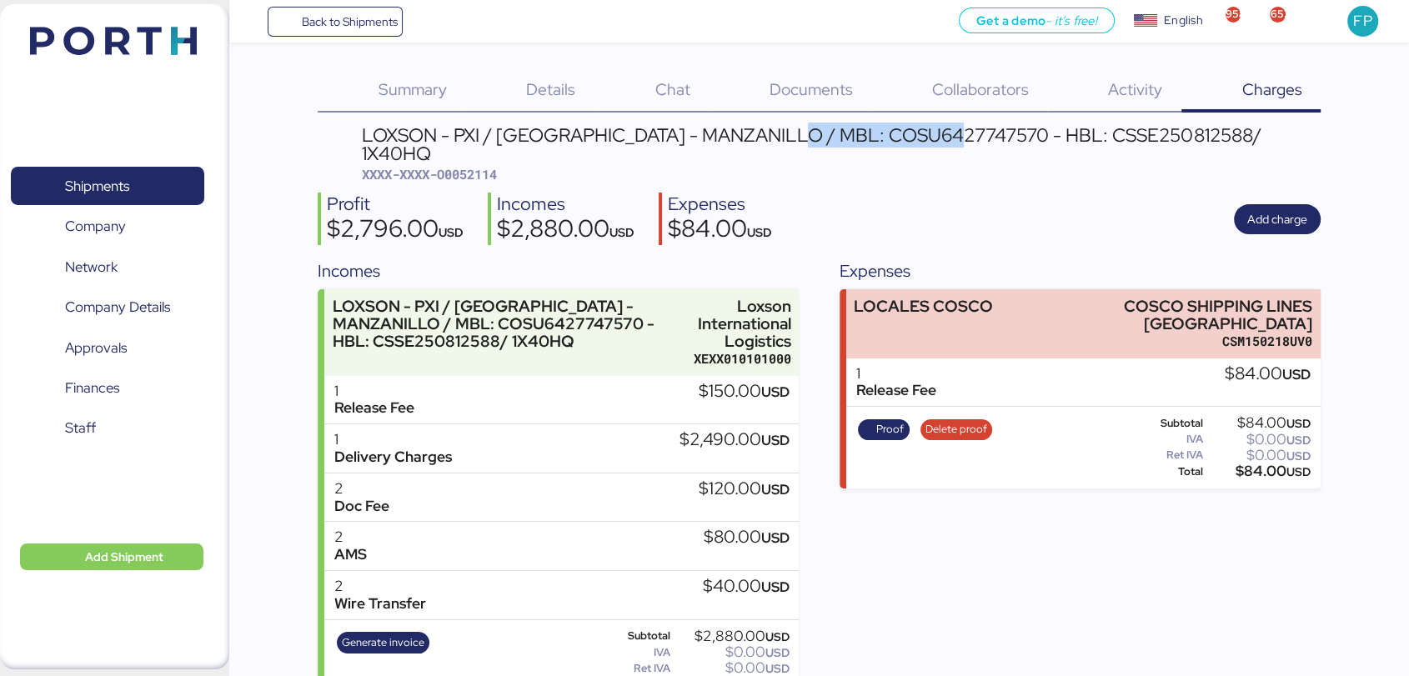
click at [859, 141] on div "LOXSON - PXI / SHANGHAI - MANZANILLO / MBL: COSU6427747570 - HBL: CSSE250812588…" at bounding box center [841, 145] width 959 height 38
click at [167, 187] on span "Shipments" at bounding box center [107, 186] width 179 height 24
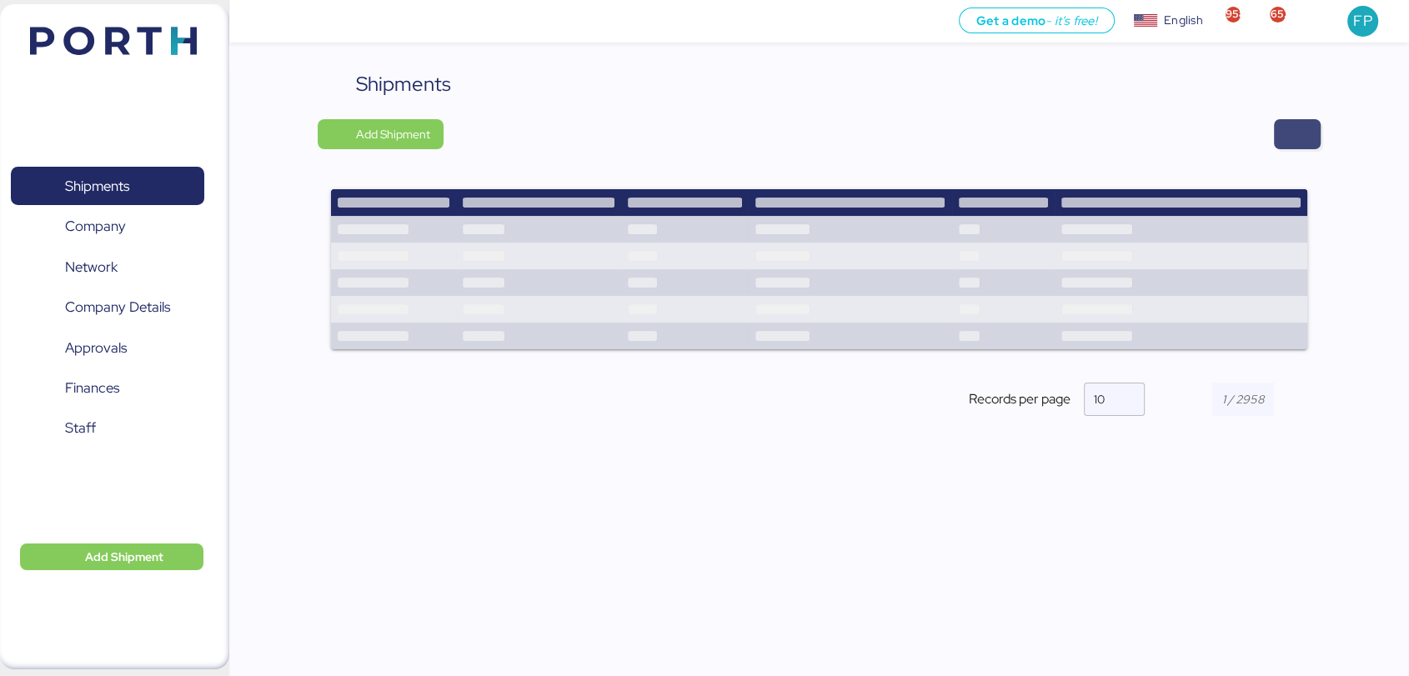
click at [1294, 146] on span "button" at bounding box center [1297, 134] width 47 height 30
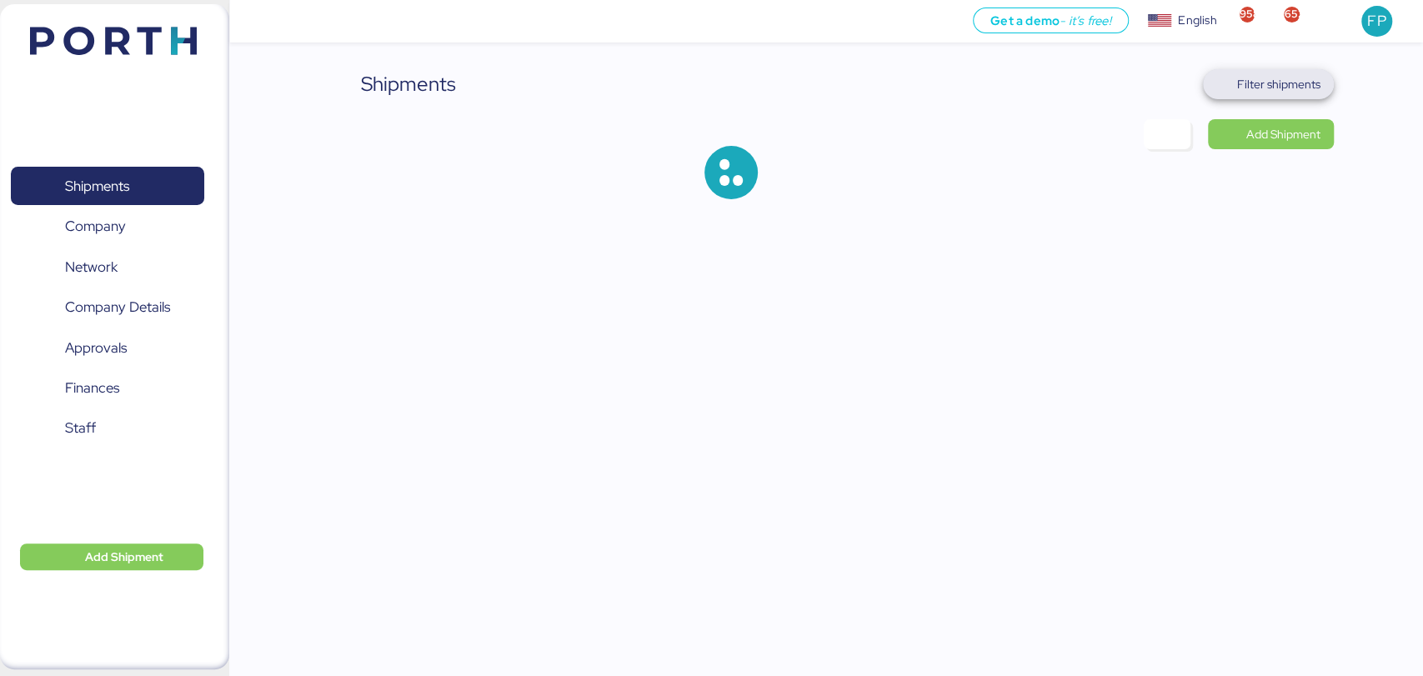
click at [1285, 87] on span "Filter shipments" at bounding box center [1278, 84] width 83 height 20
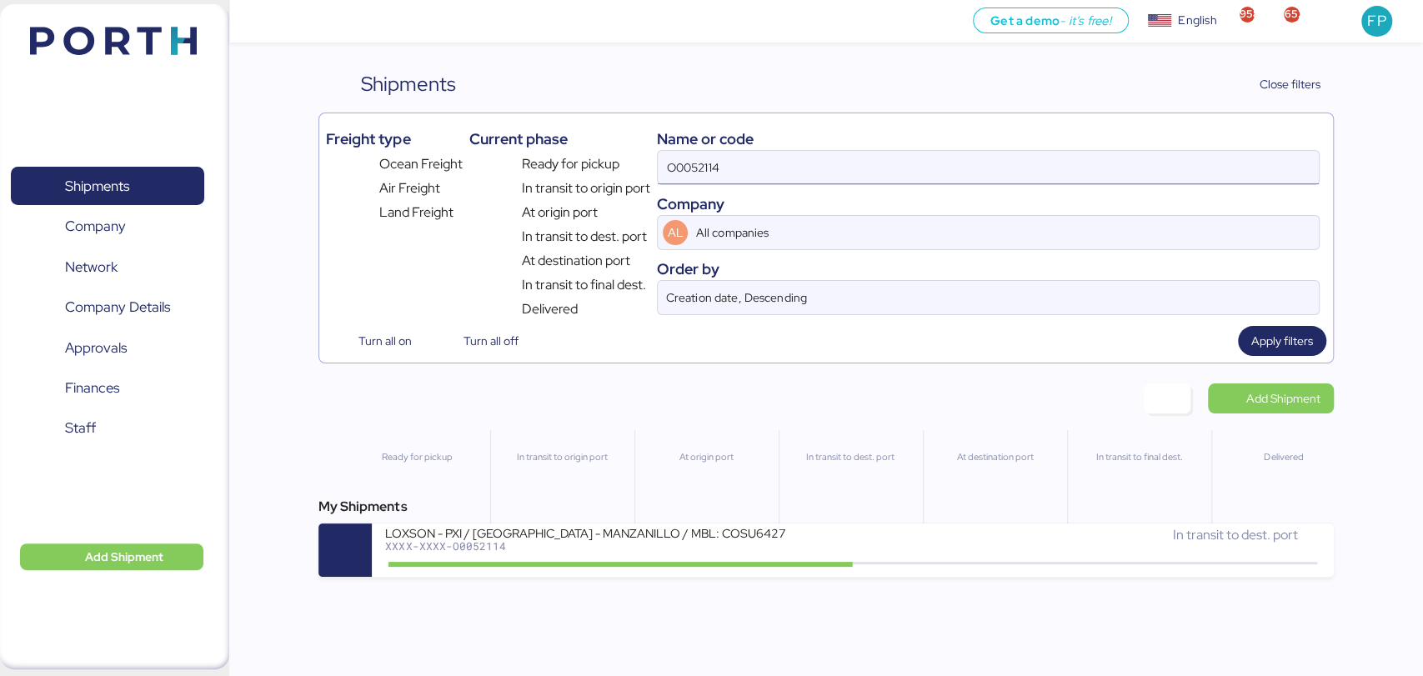
click at [694, 155] on input "O0052114" at bounding box center [988, 167] width 660 height 33
paste input "75"
type input "O0052175"
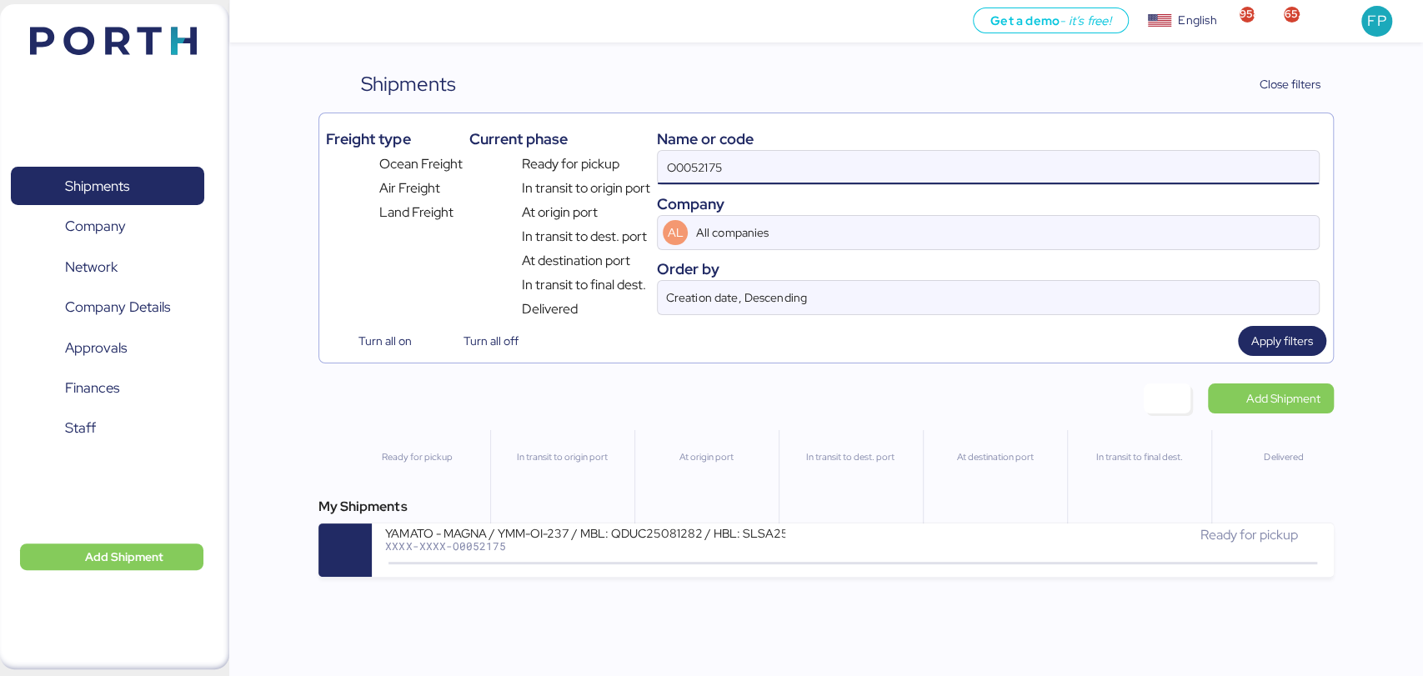
click at [426, 584] on div "Get a demo - it’s free! Get a demo English Inglés English 958 652 FP Shipments …" at bounding box center [711, 338] width 1423 height 676
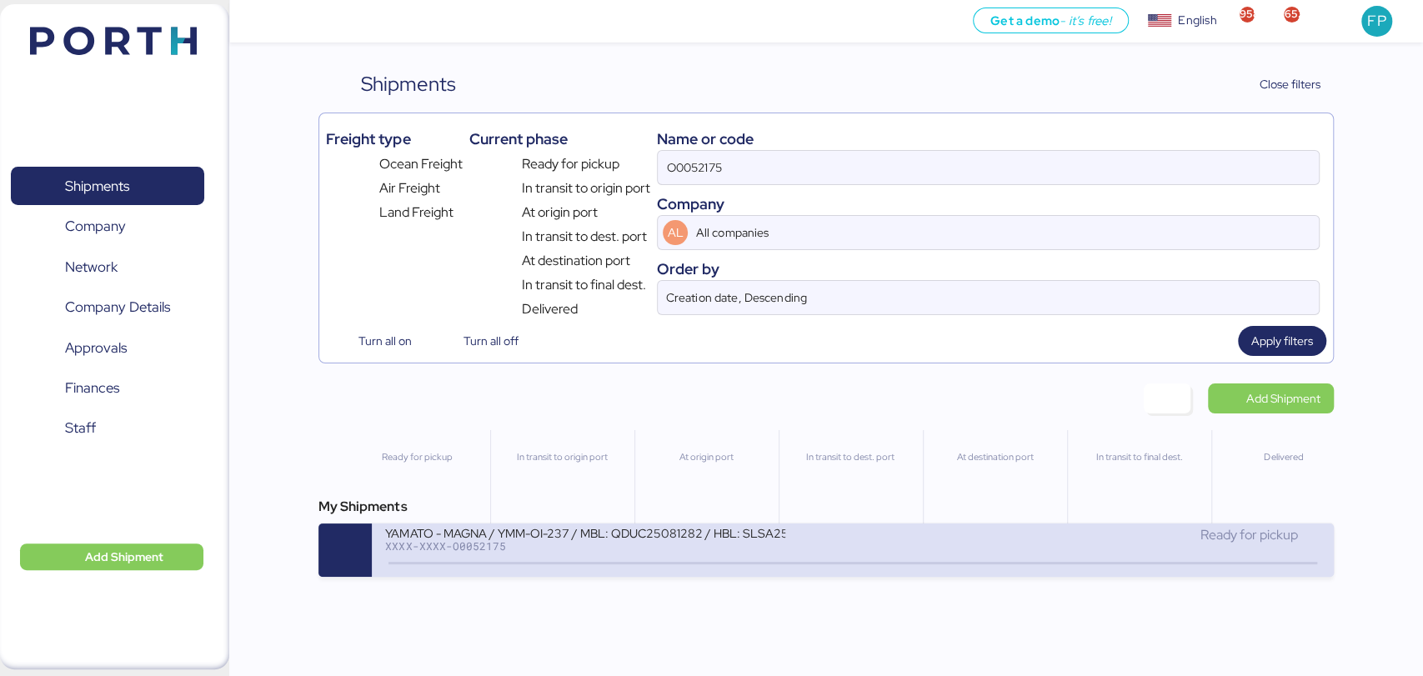
click at [438, 573] on div "YAMATO - MAGNA / YMM-OI-237 / MBL: QDUC25081282 / HBL: SLSA2508112 / LCL XXXX-X…" at bounding box center [852, 550] width 961 height 53
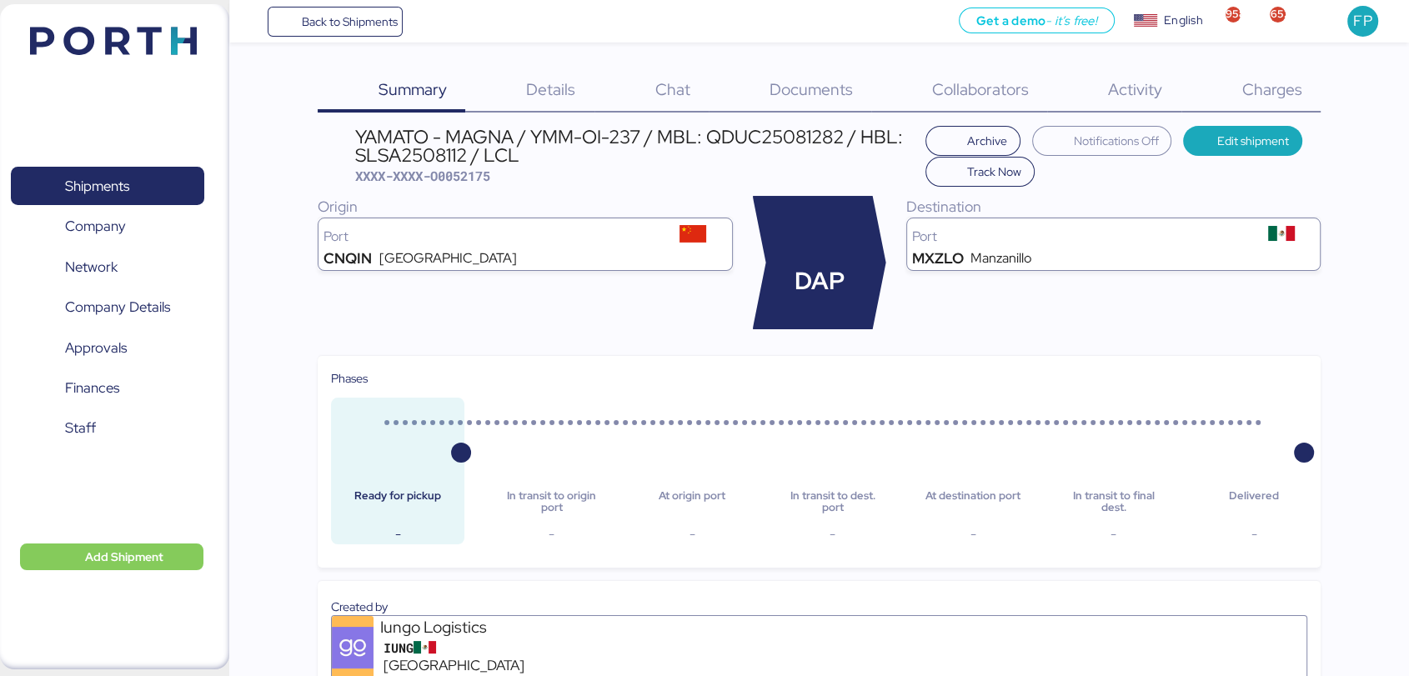
click at [1226, 78] on div "Charges 0" at bounding box center [1250, 90] width 139 height 43
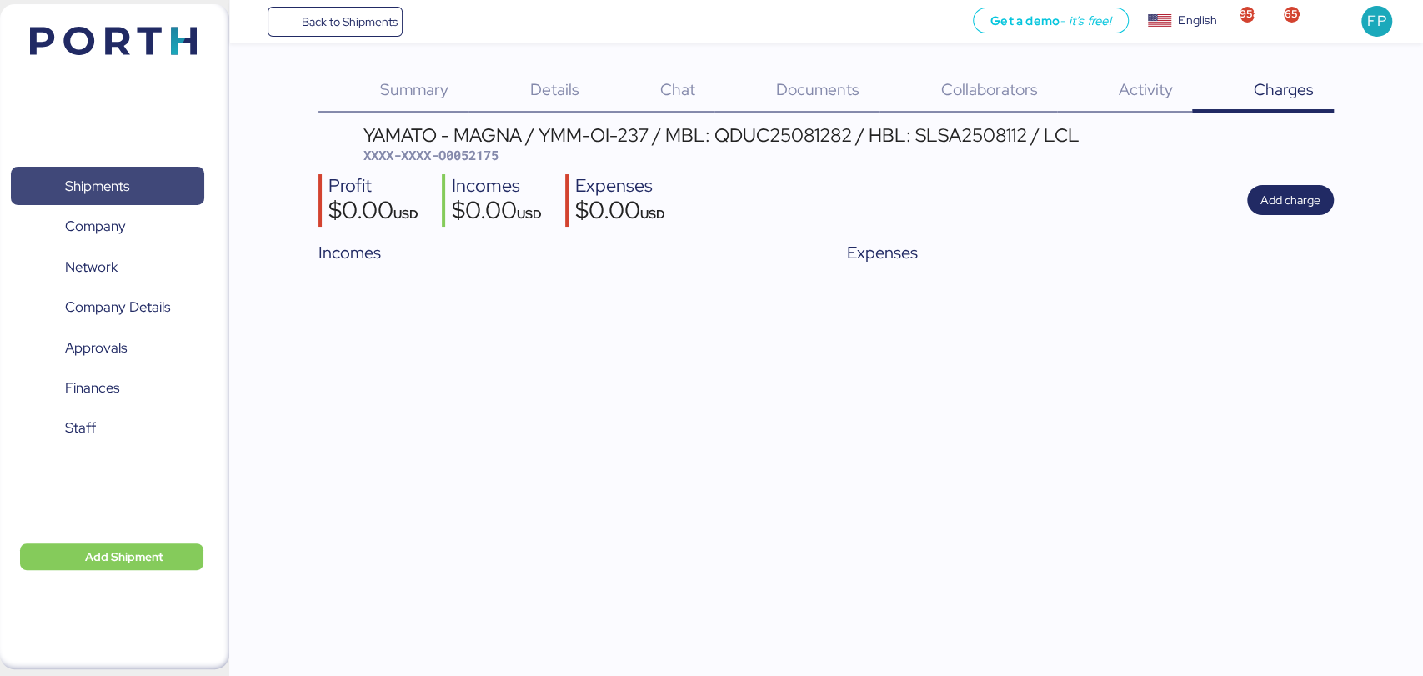
click at [123, 174] on span "Shipments" at bounding box center [107, 186] width 179 height 24
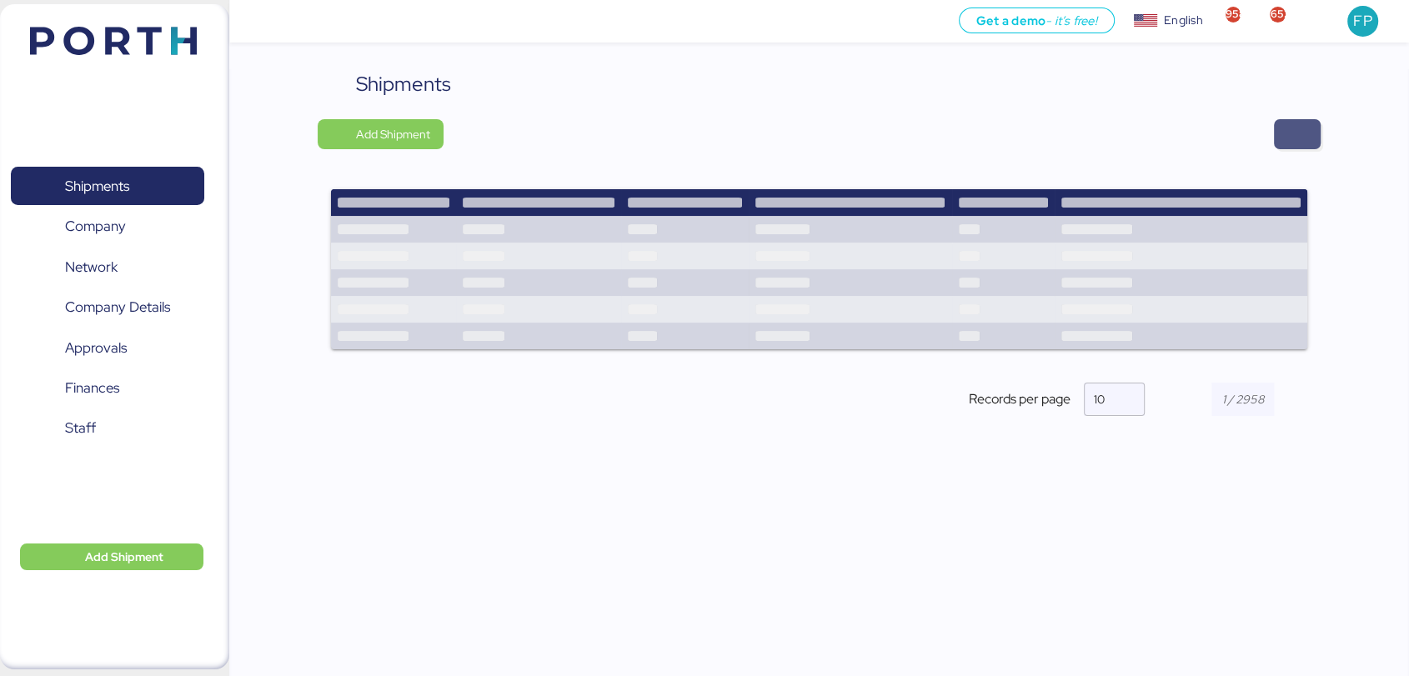
click at [1295, 130] on span "button" at bounding box center [1297, 134] width 20 height 23
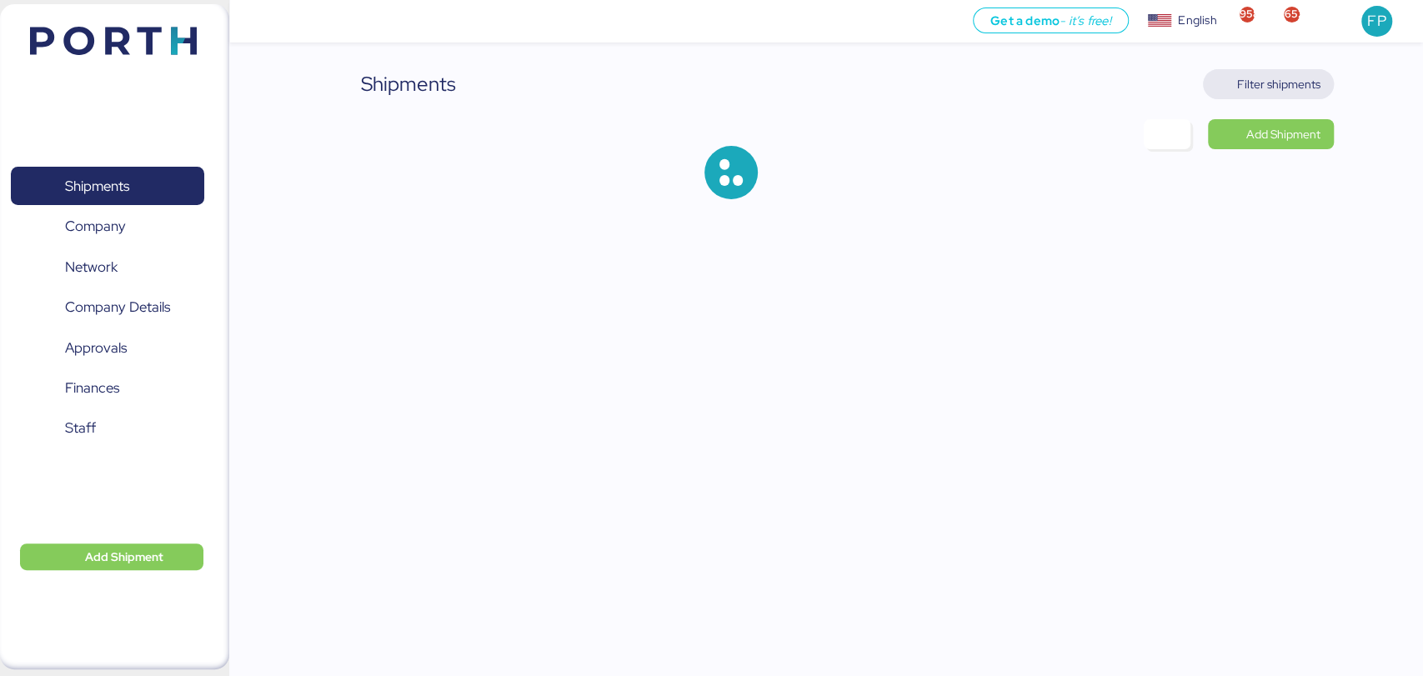
click at [1274, 77] on span "Filter shipments" at bounding box center [1278, 84] width 83 height 20
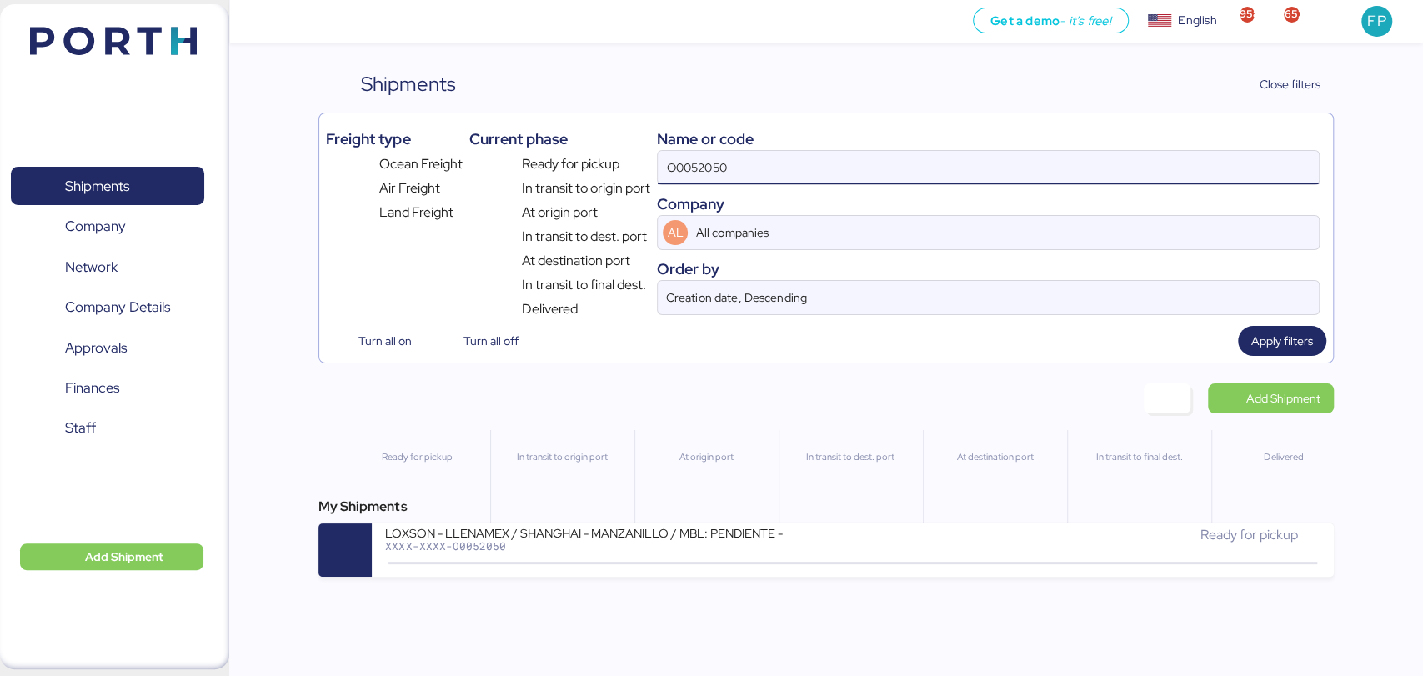
click at [684, 174] on input "O0052050" at bounding box center [988, 167] width 660 height 33
paste input "118"
type input "O0052118"
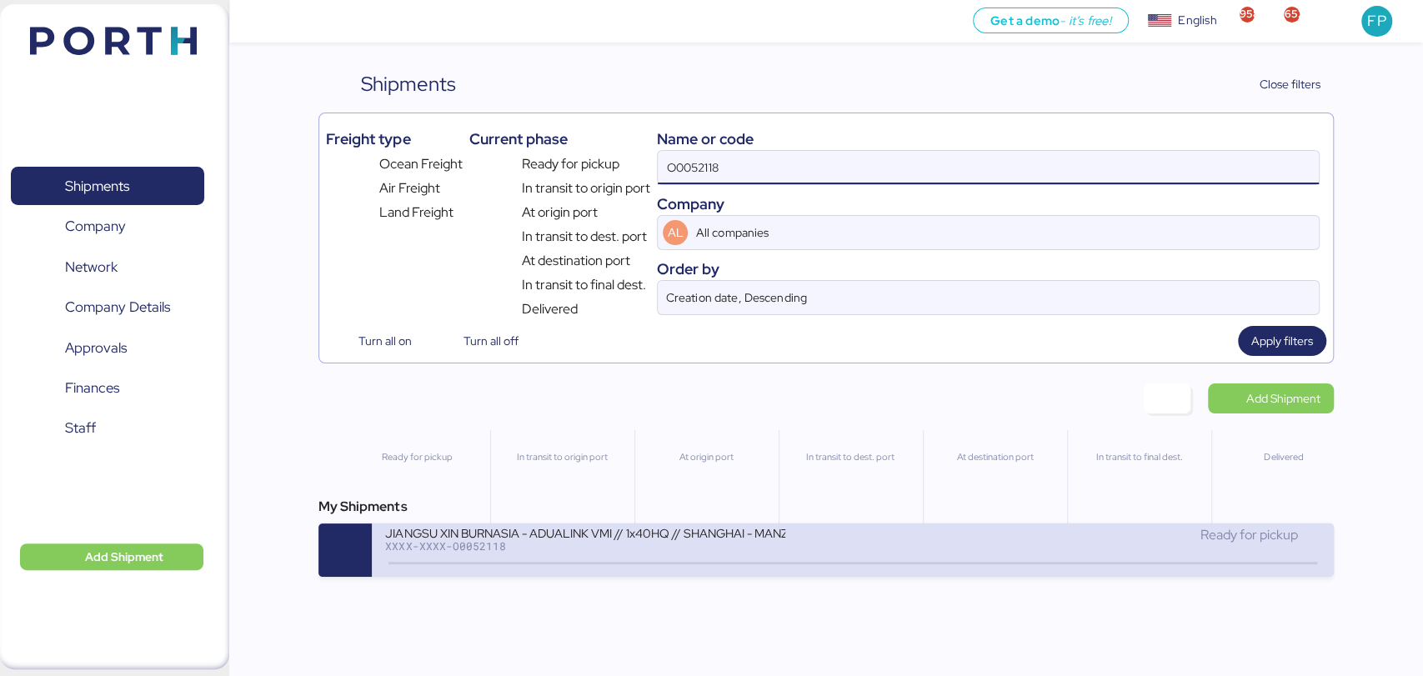
click at [619, 564] on div at bounding box center [852, 563] width 928 height 3
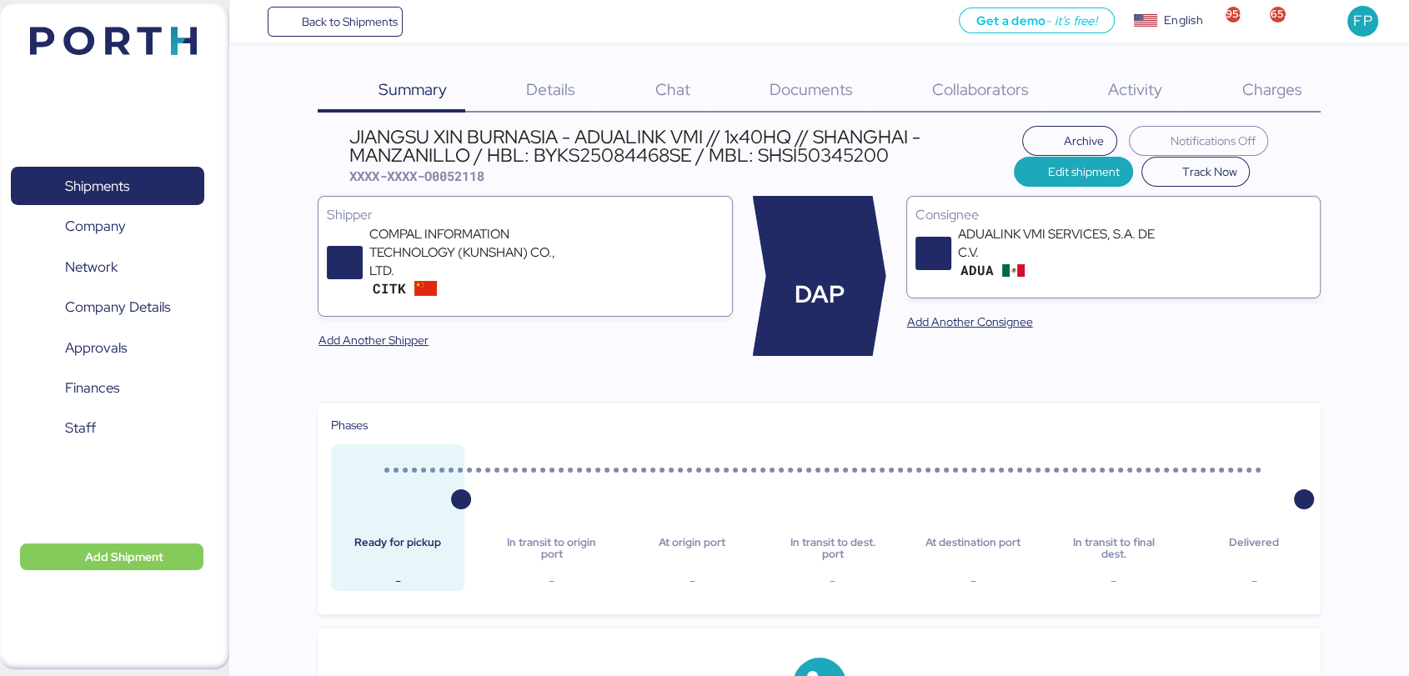
click at [1279, 89] on span "Charges" at bounding box center [1271, 89] width 60 height 22
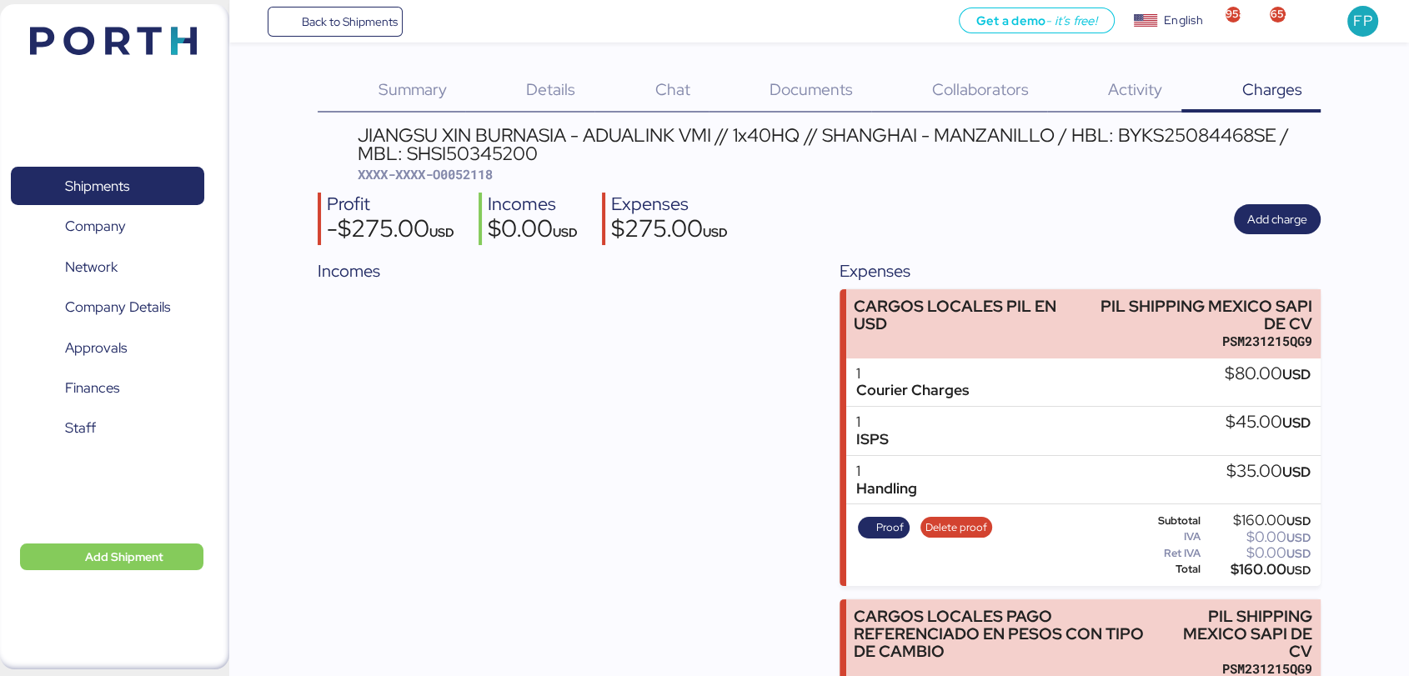
click at [475, 168] on span "XXXX-XXXX-O0052118" at bounding box center [425, 174] width 135 height 17
click at [143, 198] on span "Shipments" at bounding box center [107, 186] width 179 height 24
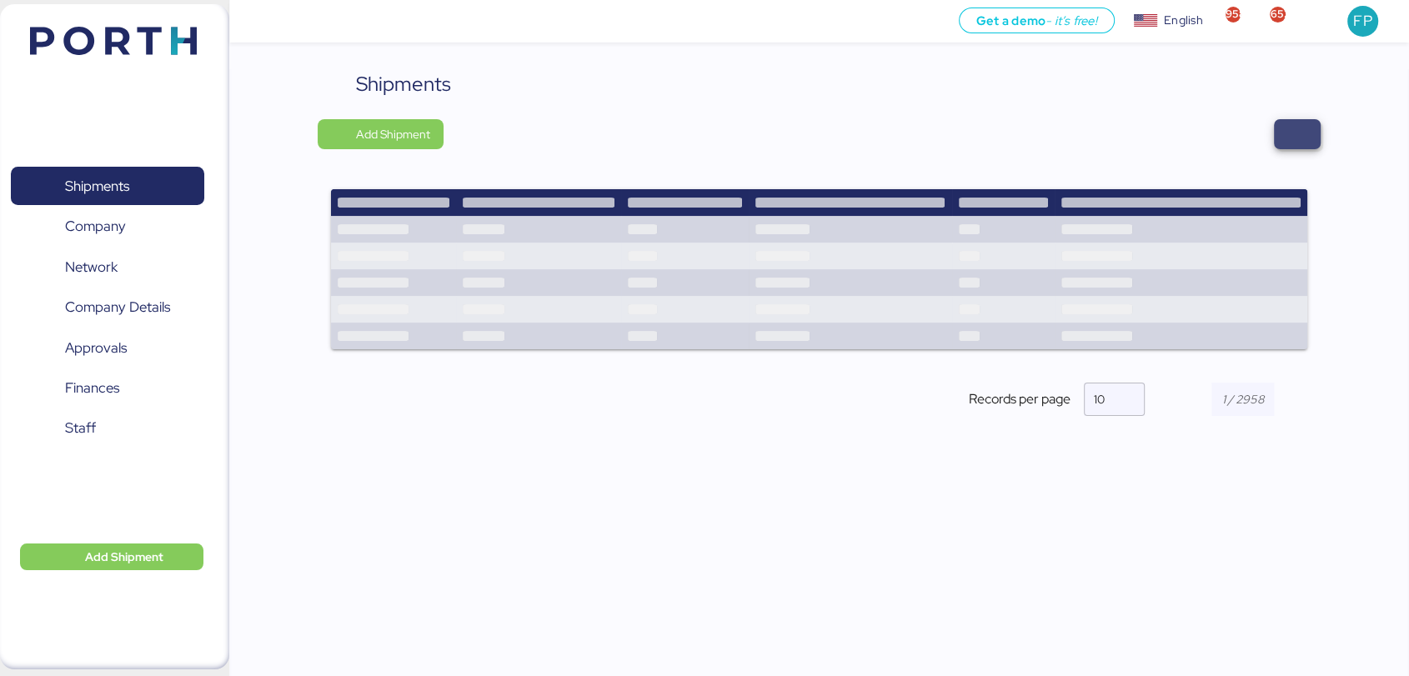
click at [1295, 139] on span "button" at bounding box center [1297, 134] width 20 height 23
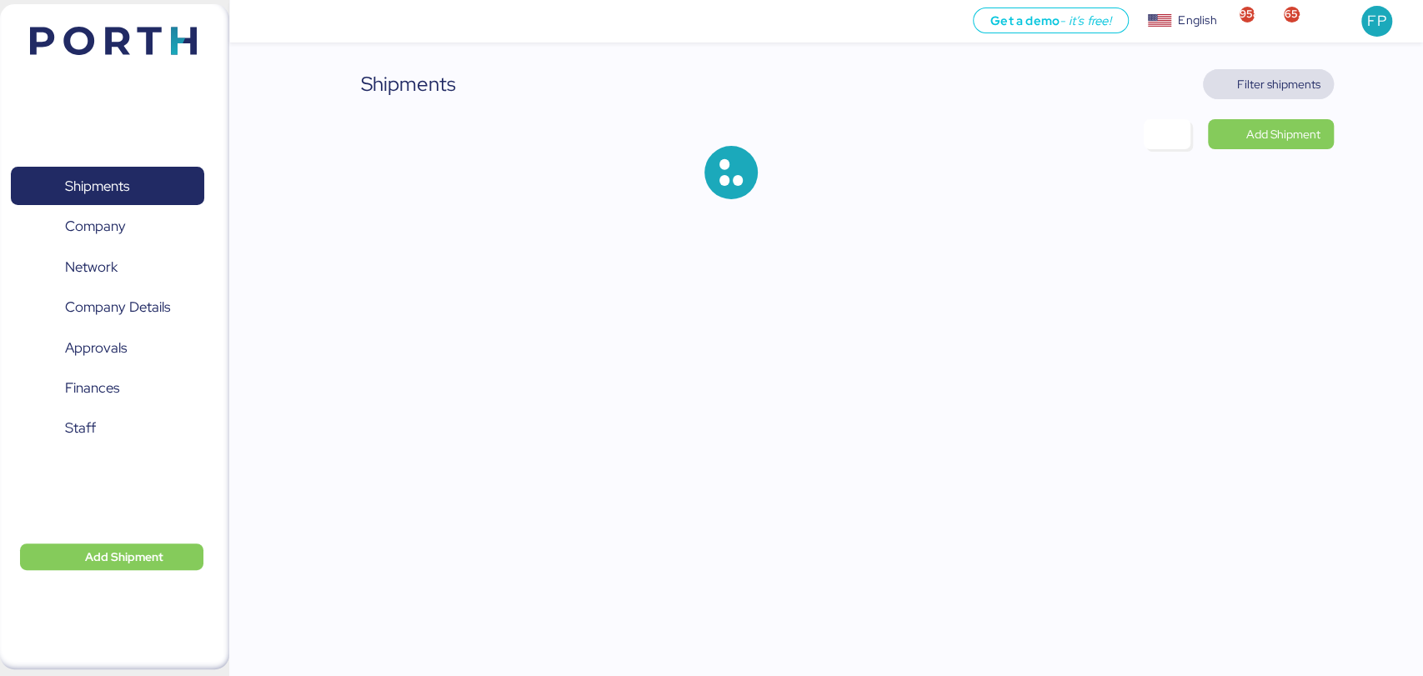
click at [1254, 86] on span "Filter shipments" at bounding box center [1278, 84] width 83 height 20
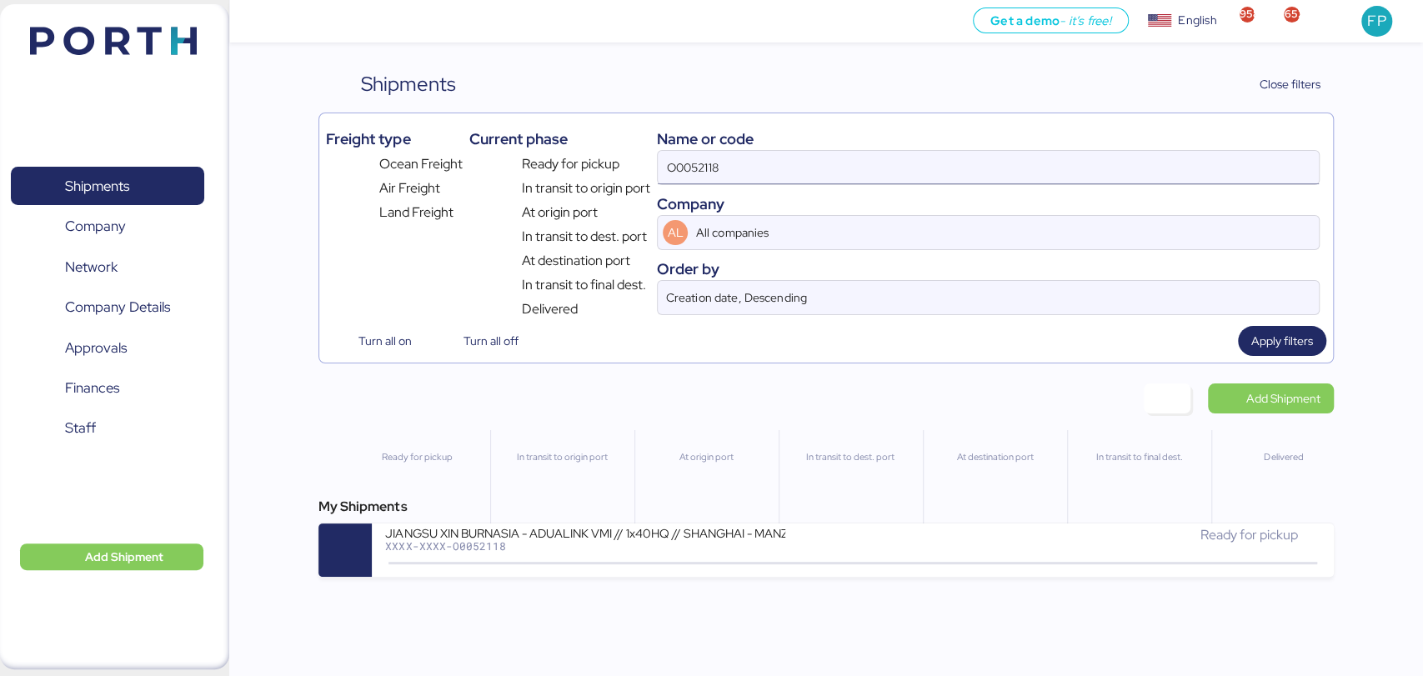
click at [684, 175] on input "O0052118" at bounding box center [988, 167] width 660 height 33
paste input "096"
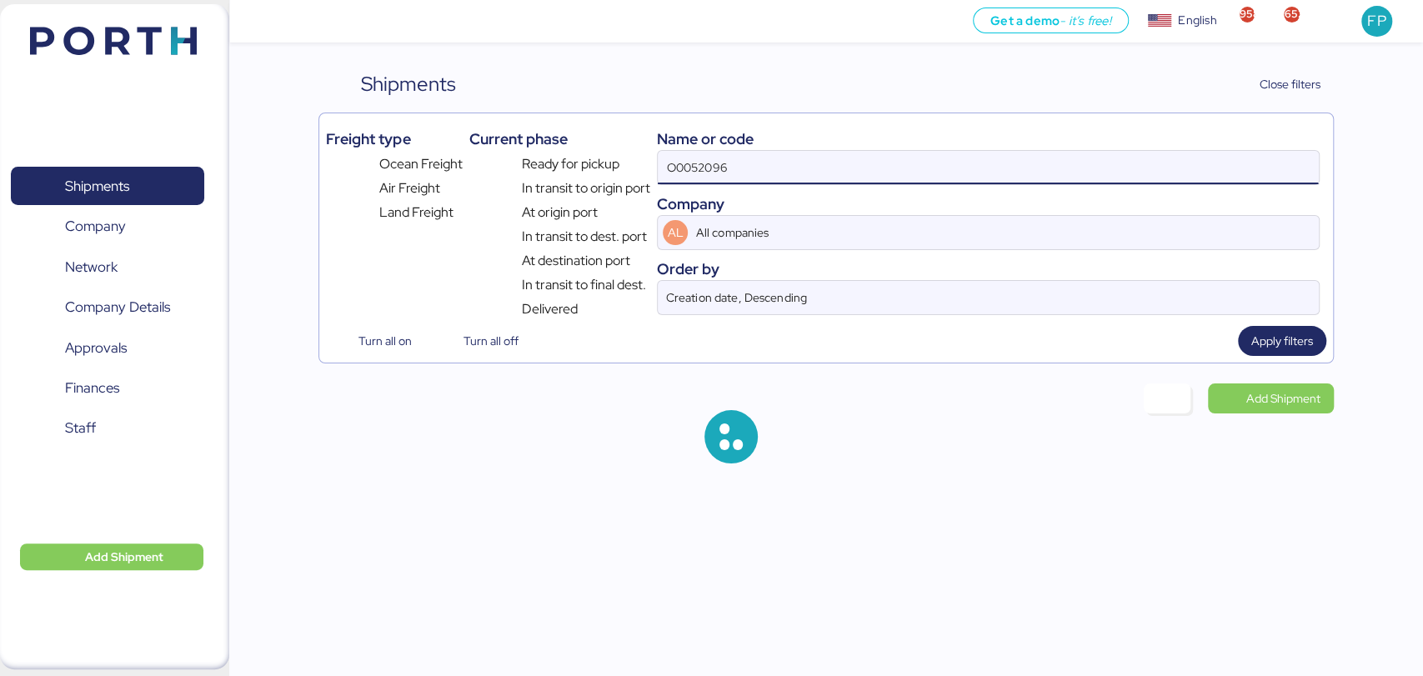
type input "O0052096"
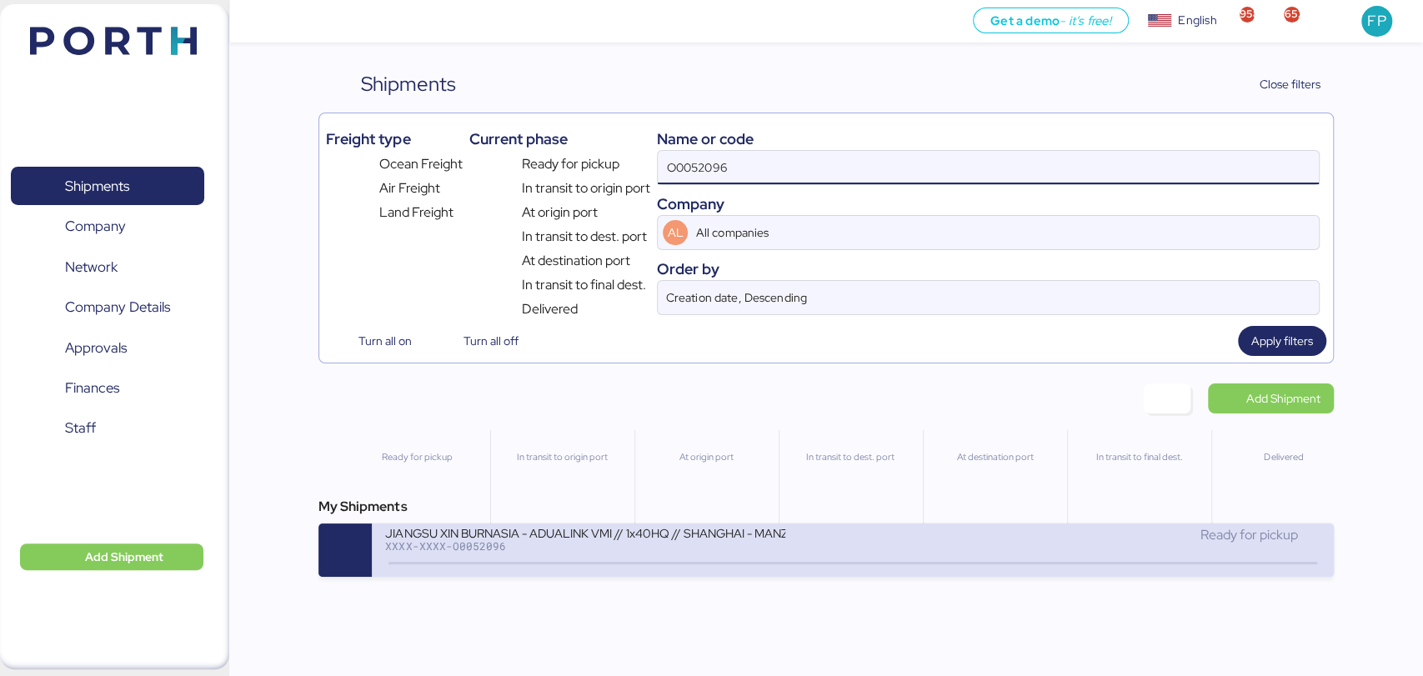
click at [536, 573] on icon at bounding box center [546, 563] width 80 height 18
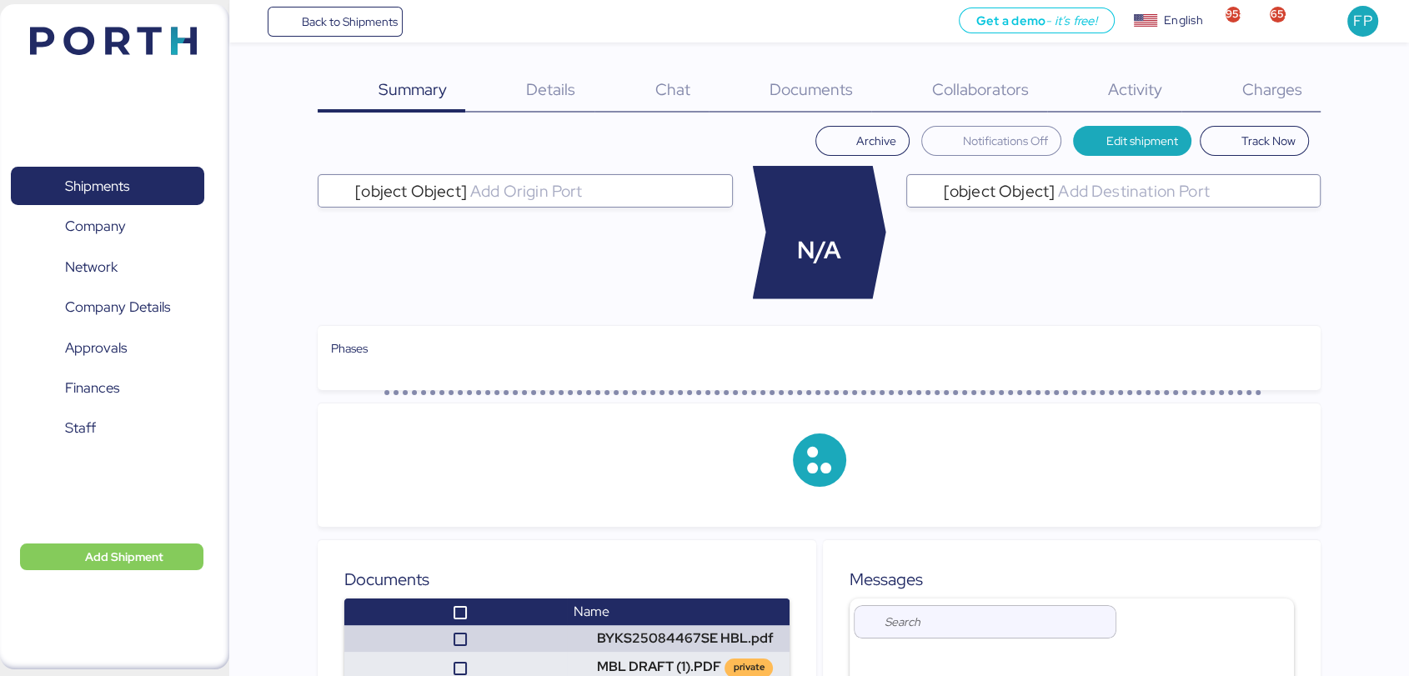
click at [1287, 94] on span "Charges" at bounding box center [1271, 89] width 60 height 22
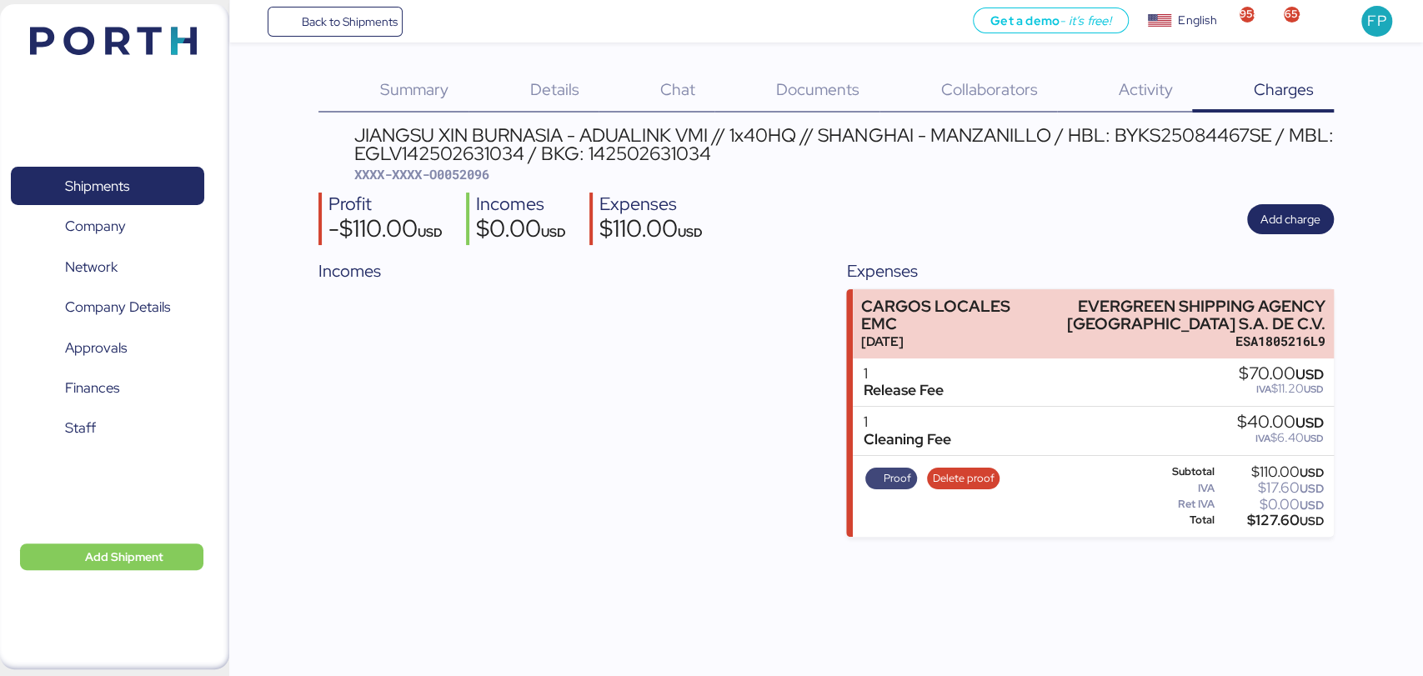
click at [900, 483] on span "Proof" at bounding box center [898, 478] width 28 height 18
click at [120, 188] on span "Shipments" at bounding box center [97, 186] width 64 height 24
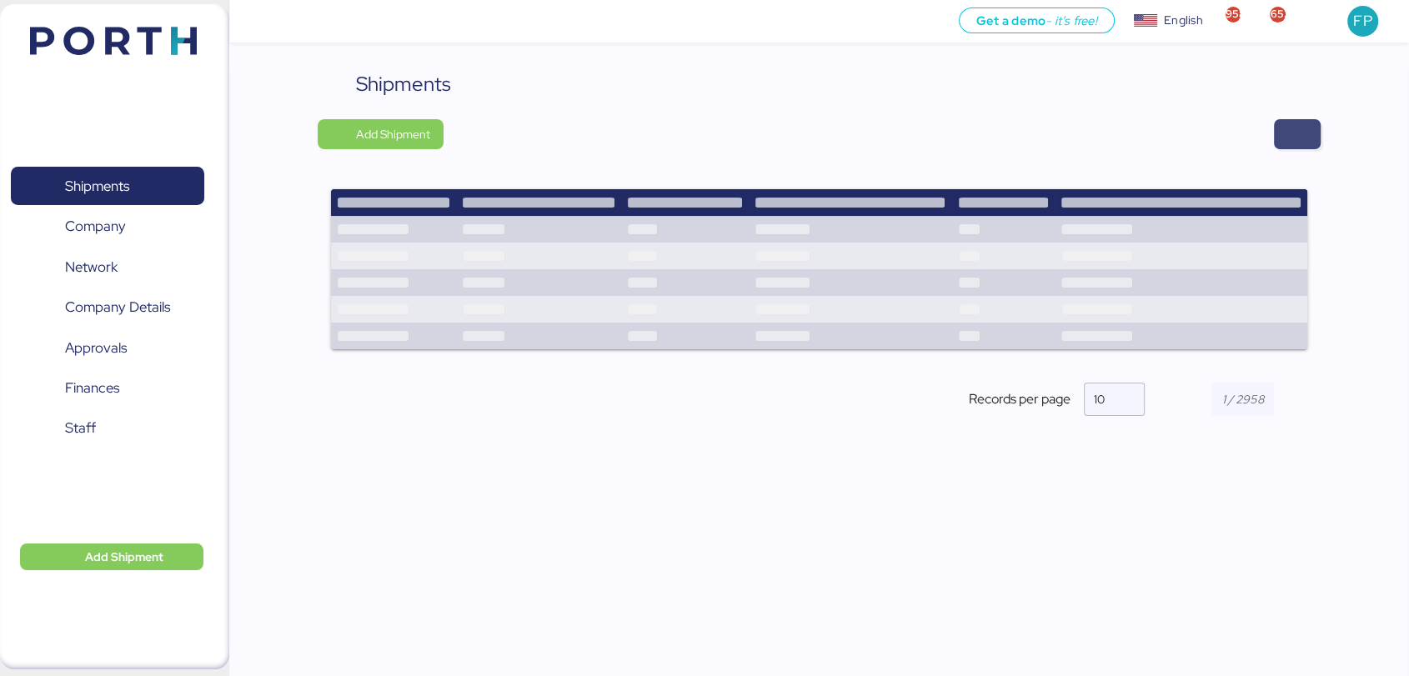
click at [1287, 124] on span "button" at bounding box center [1297, 134] width 20 height 23
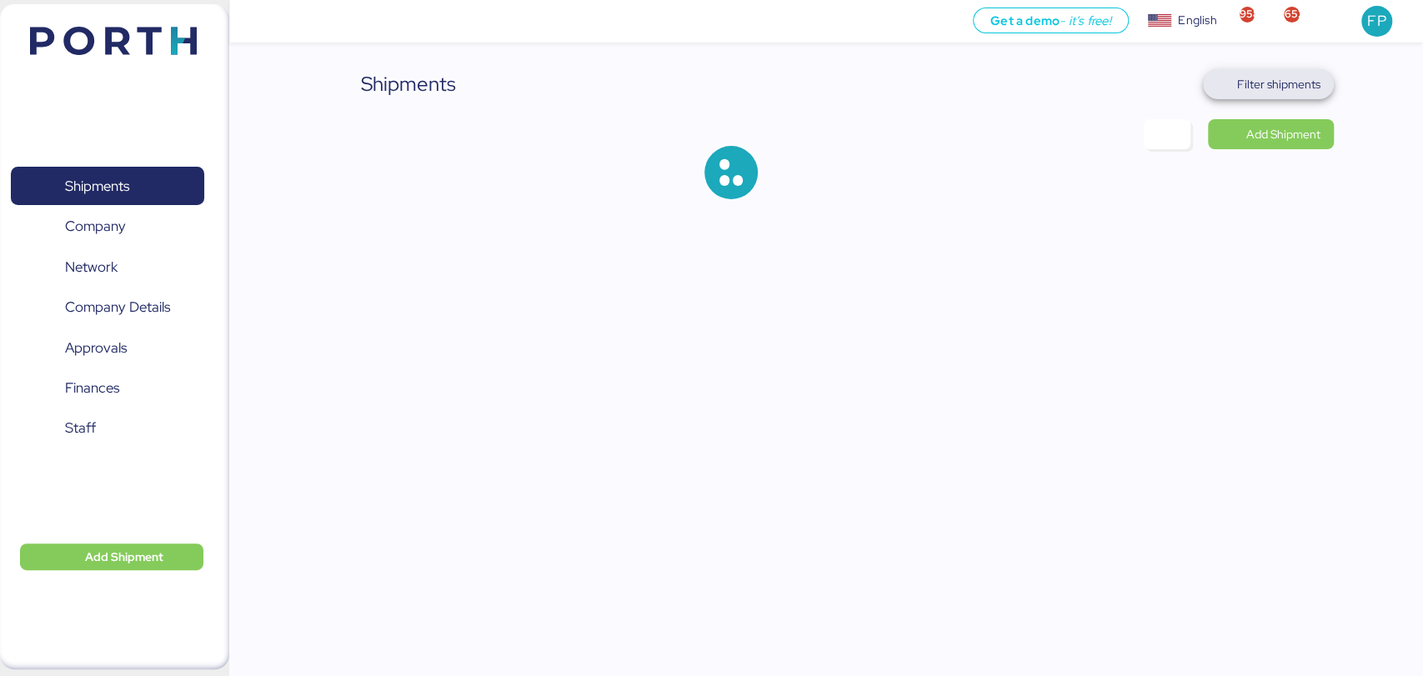
click at [1255, 79] on span "Filter shipments" at bounding box center [1278, 84] width 83 height 20
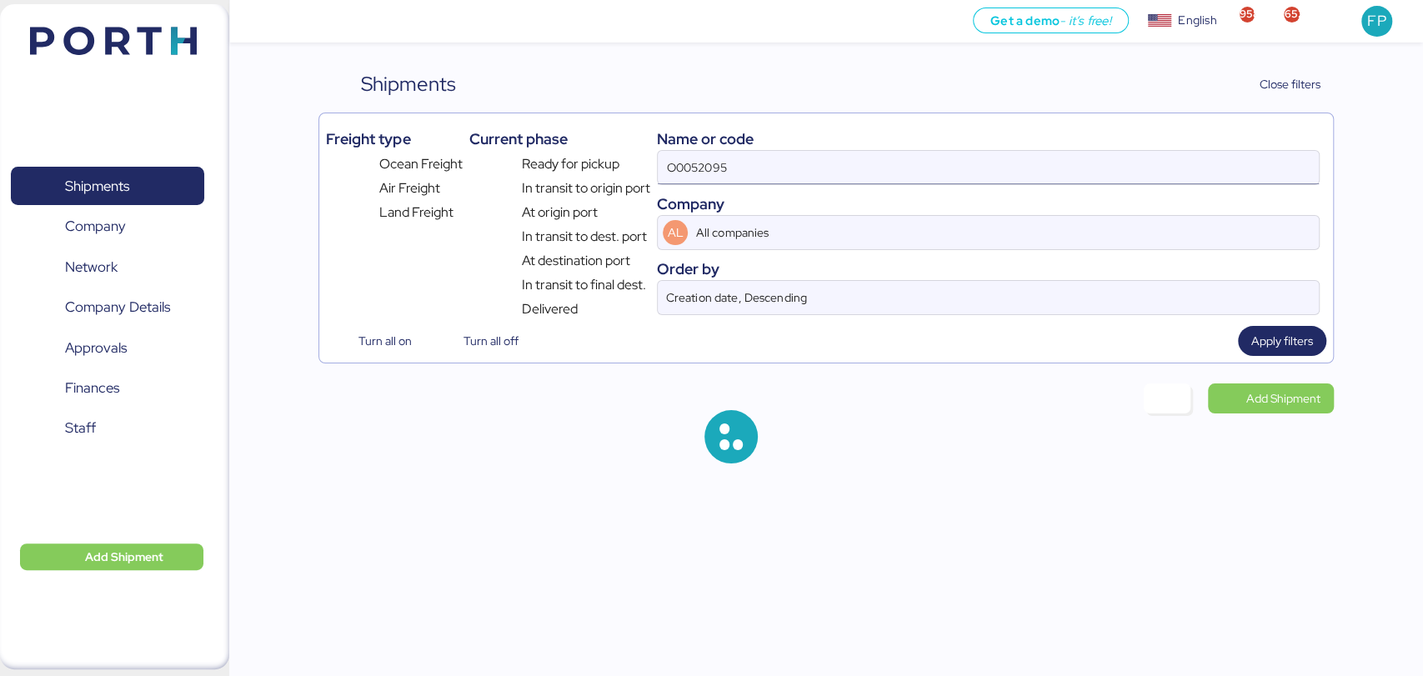
click at [693, 163] on input "O0052095" at bounding box center [988, 167] width 660 height 33
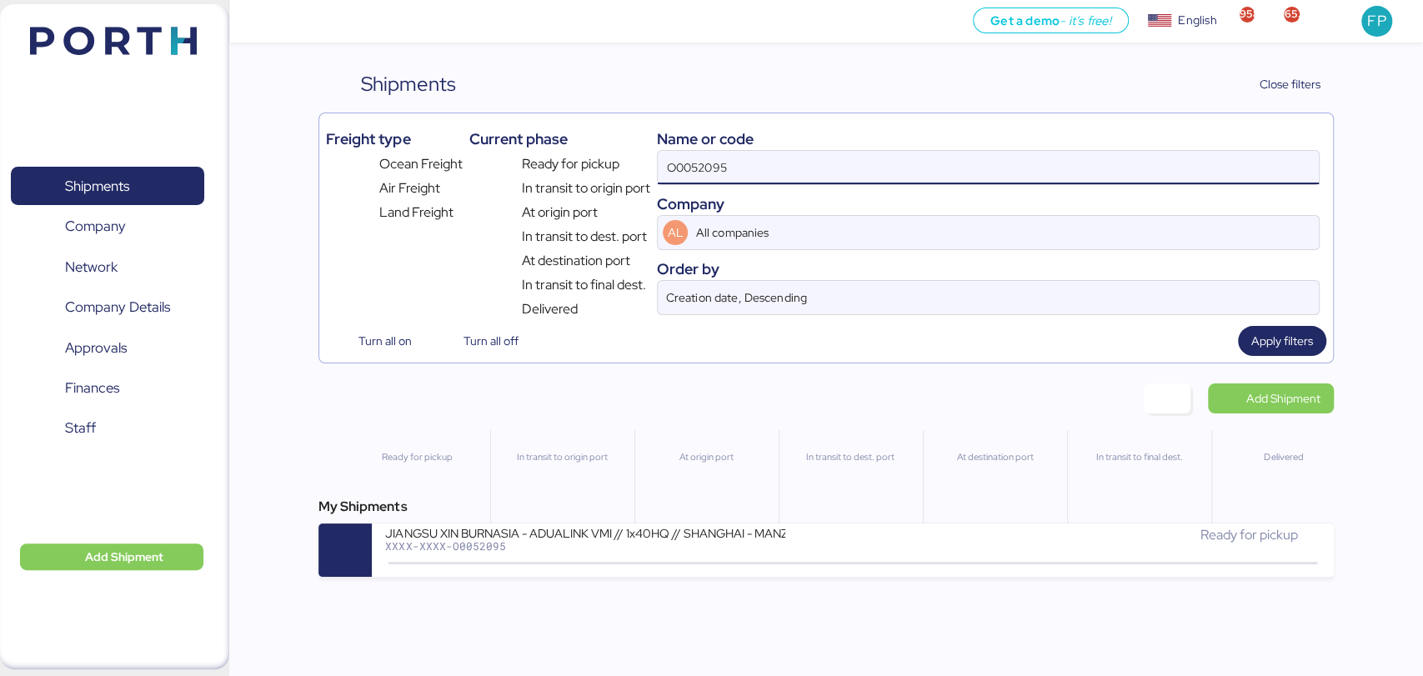
paste input "1969"
type input "O0051969"
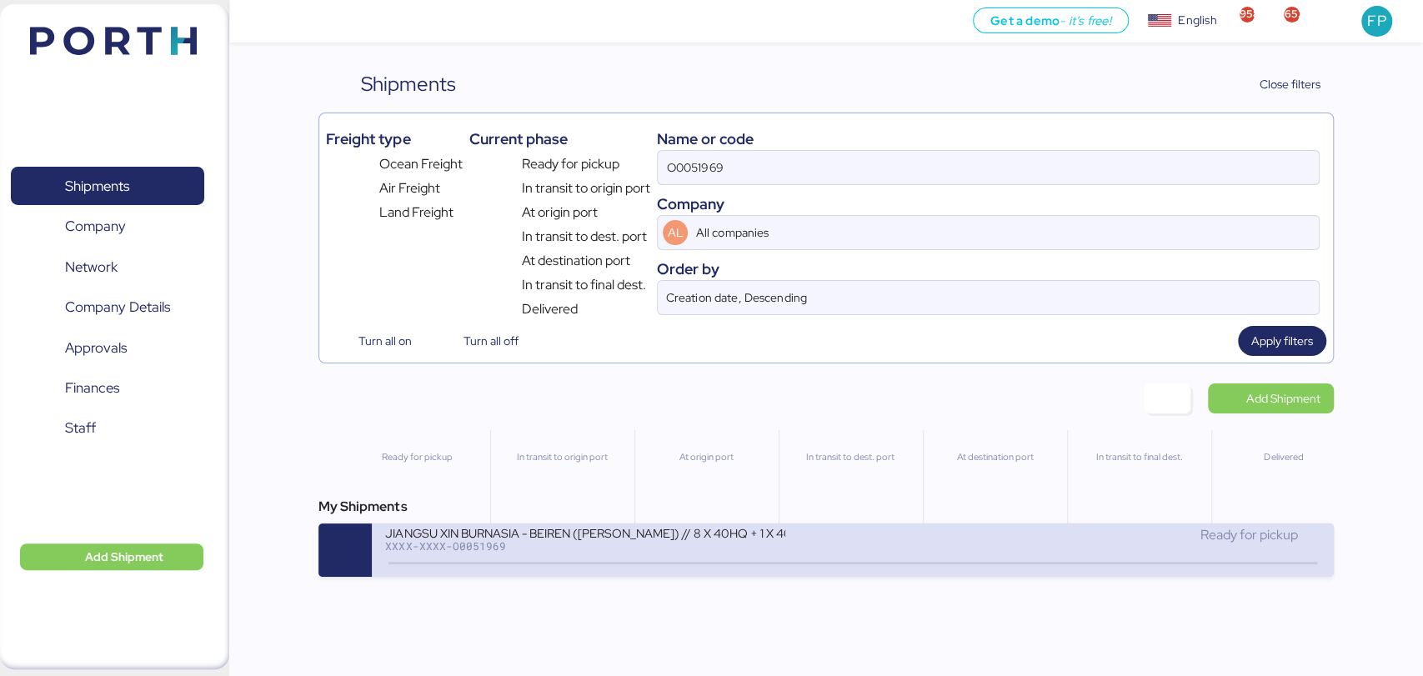
click at [579, 539] on div "JIANGSU XIN BURNASIA - BEIREN ([PERSON_NAME]) // 8 X 40HQ + 1 X 40FR // SHANGHA…" at bounding box center [585, 532] width 400 height 14
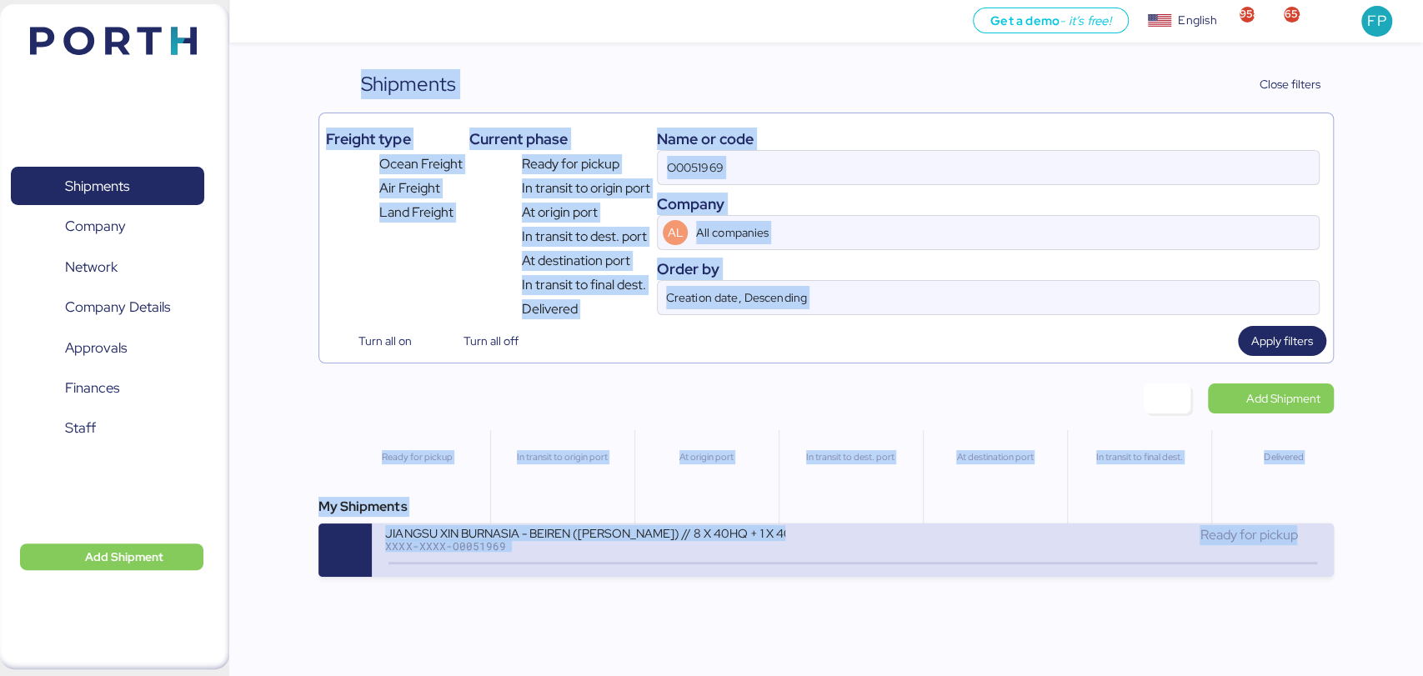
click at [579, 543] on div "Get a demo - it’s free! Get a demo English Inglés English 958 652 FP Shipments …" at bounding box center [711, 338] width 1423 height 676
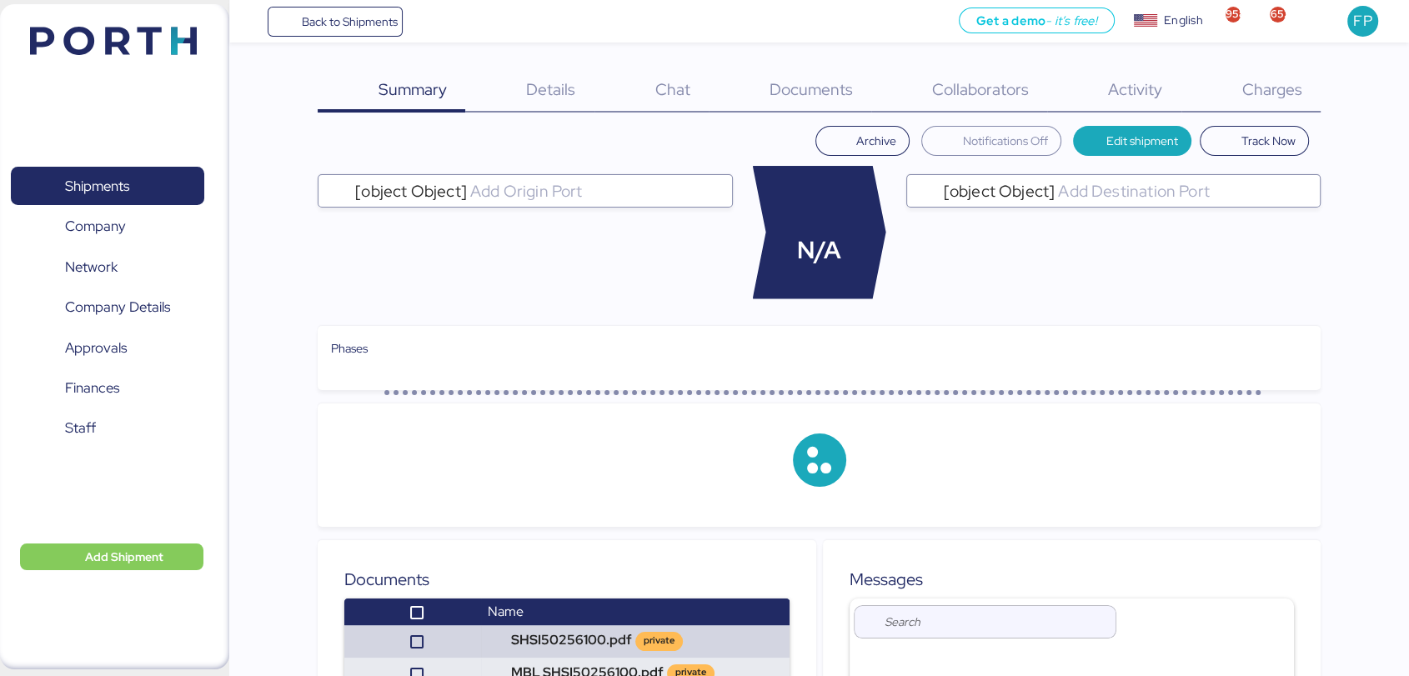
click at [1229, 85] on div "Charges 0" at bounding box center [1250, 90] width 139 height 43
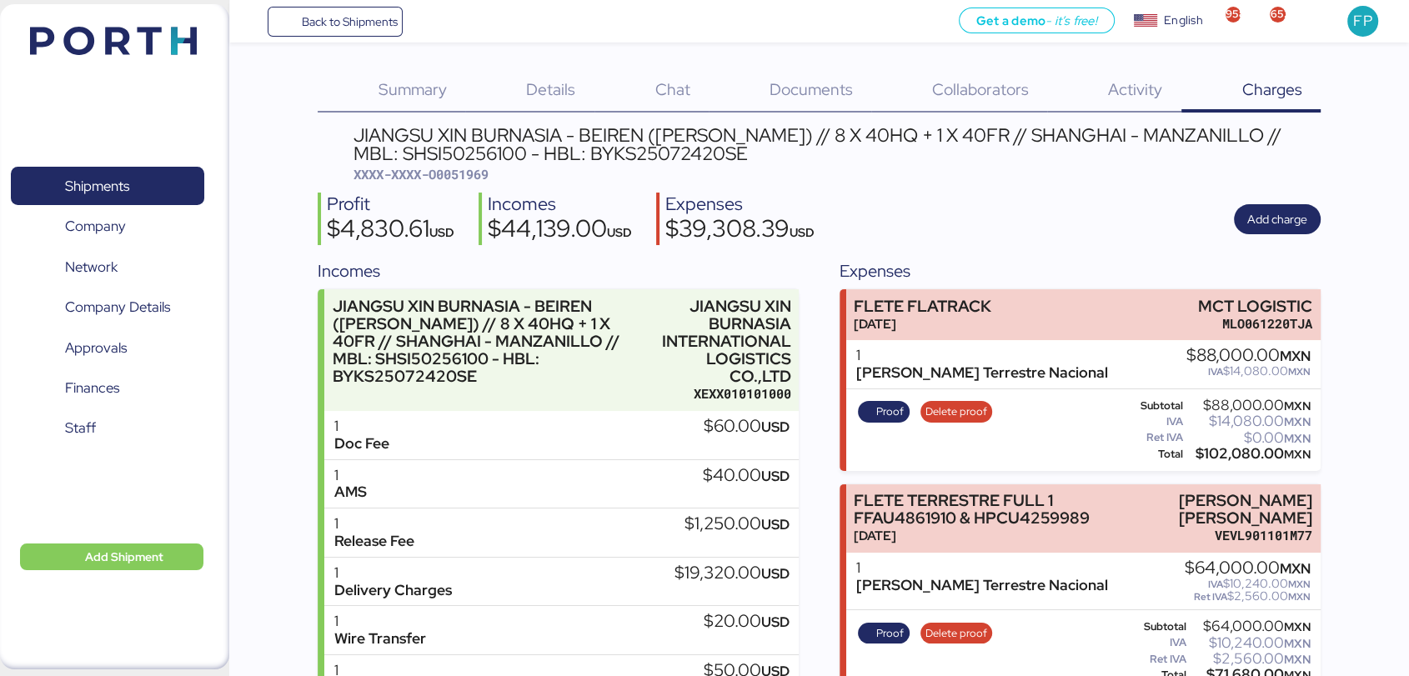
click at [480, 158] on div "JIANGSU XIN BURNASIA - BEIREN ([PERSON_NAME]) // 8 X 40HQ + 1 X 40FR // SHANGHA…" at bounding box center [836, 145] width 967 height 38
click at [476, 173] on span "XXXX-XXXX-O0051969" at bounding box center [420, 174] width 135 height 17
copy span "O0051969"
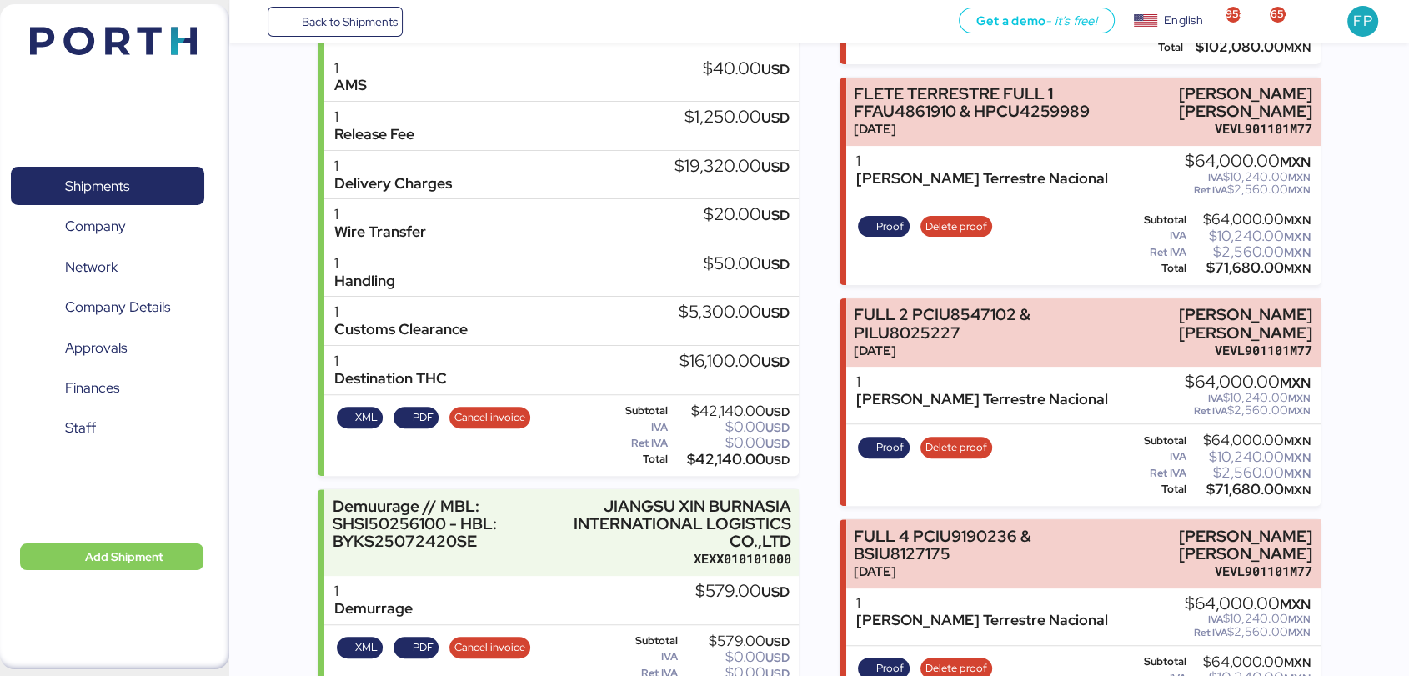
scroll to position [406, 0]
drag, startPoint x: 1184, startPoint y: 88, endPoint x: 1330, endPoint y: 118, distance: 148.9
copy div "[PERSON_NAME] [PERSON_NAME]"
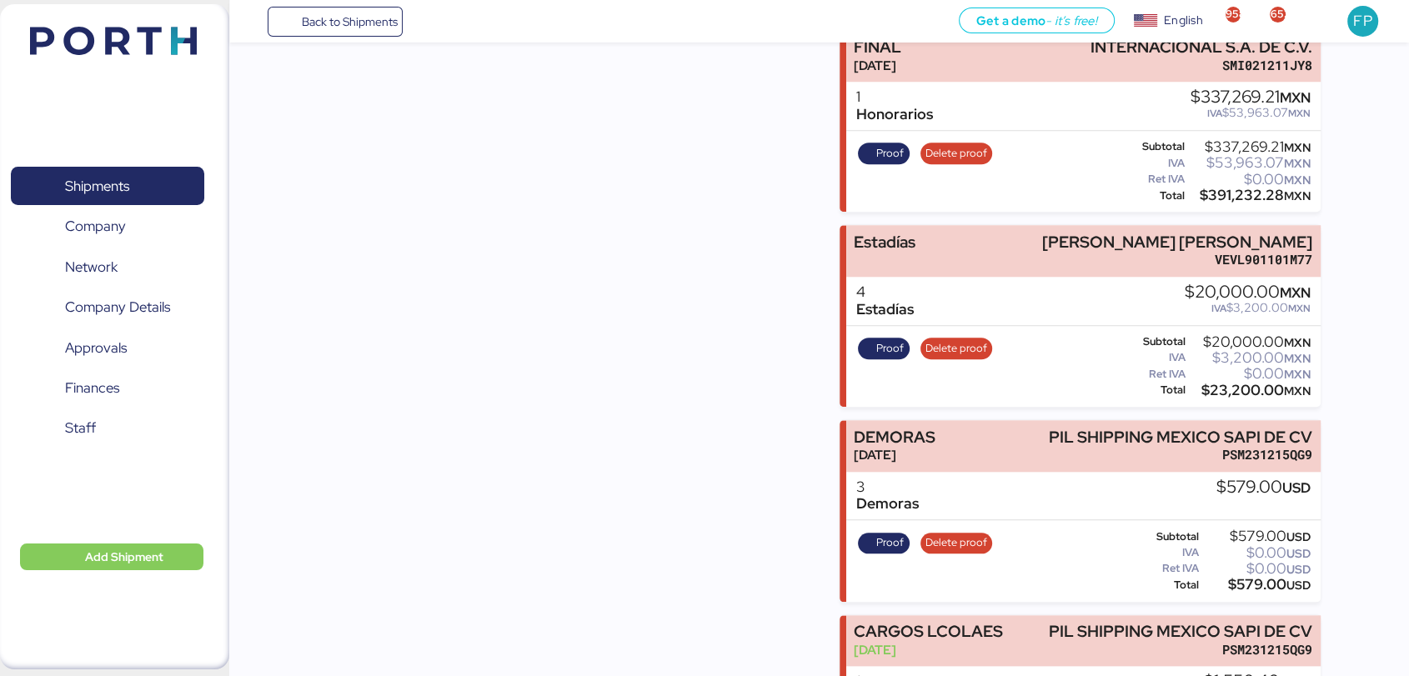
scroll to position [1600, 0]
click at [1250, 396] on div "$23,200.00 MXN" at bounding box center [1250, 389] width 122 height 13
copy div "23,200.00"
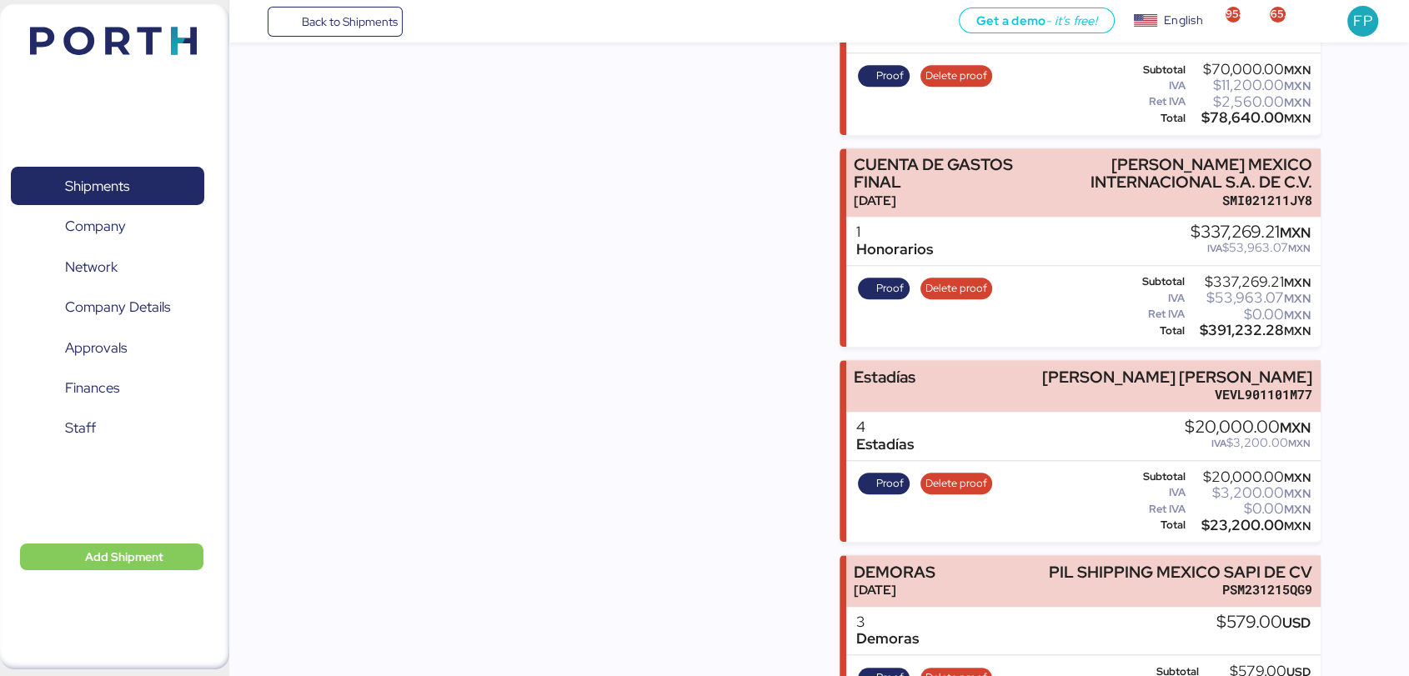
scroll to position [1463, 0]
click at [880, 494] on span "Proof" at bounding box center [890, 484] width 28 height 18
click at [103, 174] on span "Shipments" at bounding box center [107, 186] width 179 height 24
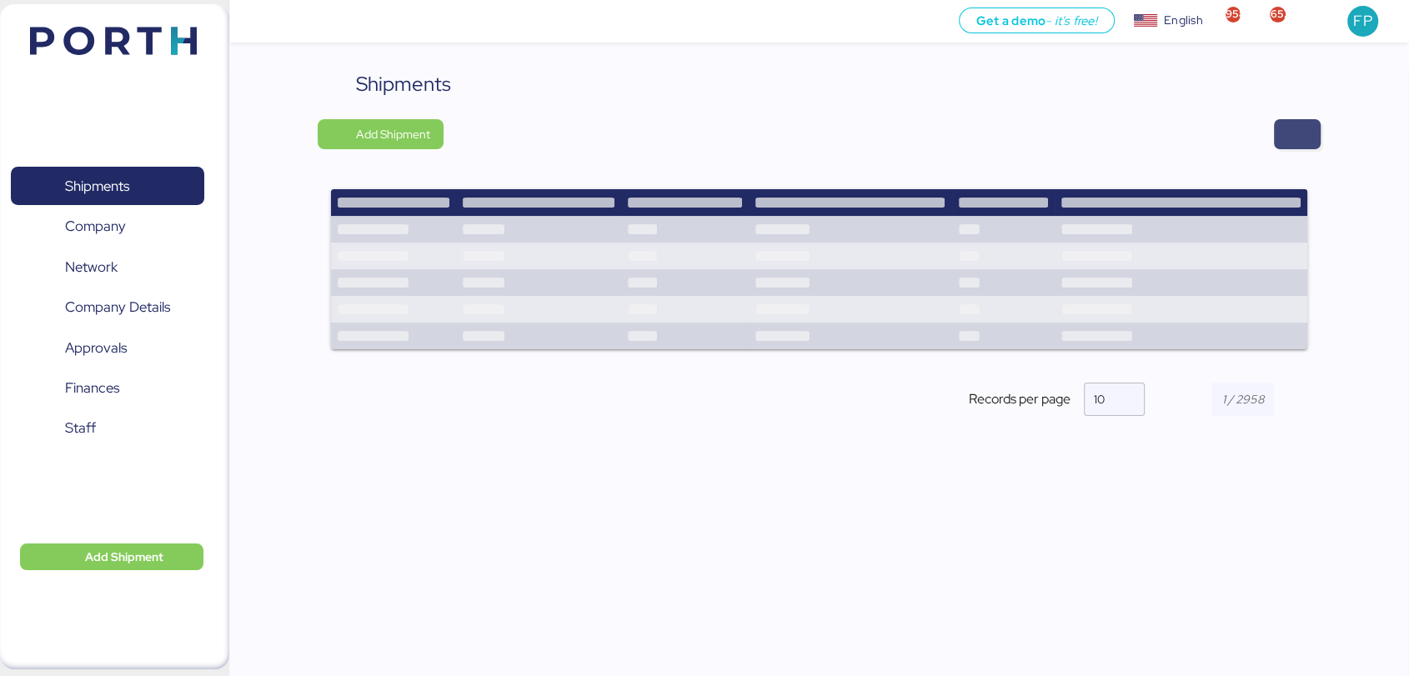
click at [1289, 142] on span "button" at bounding box center [1297, 134] width 20 height 23
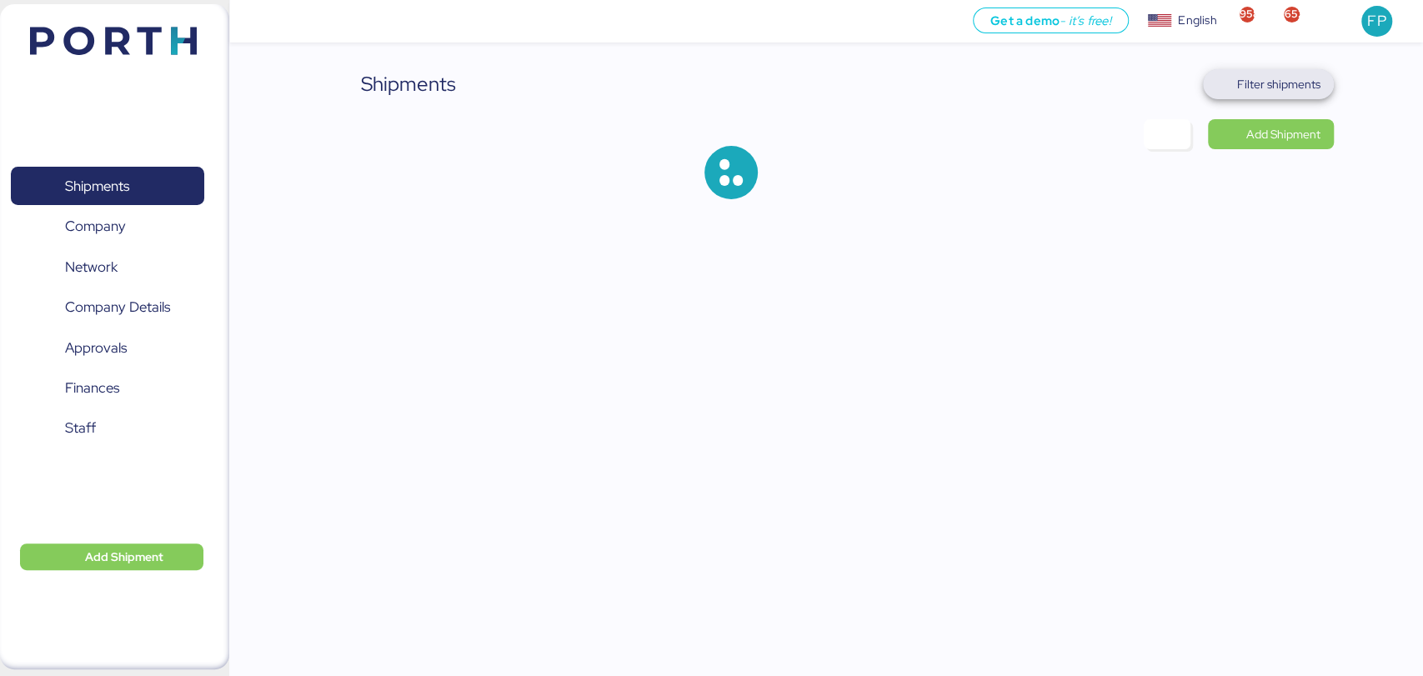
click at [1255, 95] on span "Filter shipments" at bounding box center [1268, 84] width 104 height 23
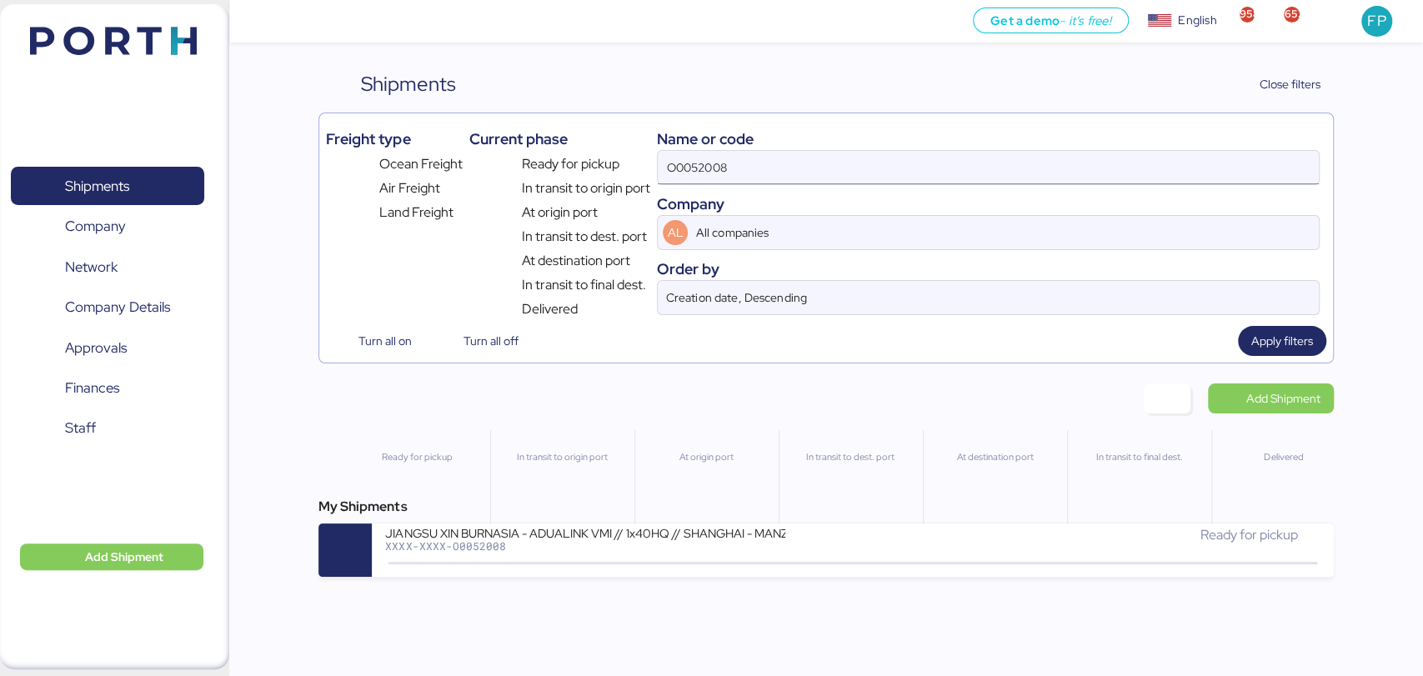
click at [674, 173] on input "O0052008" at bounding box center [988, 167] width 660 height 33
paste input "10"
type input "O0052010"
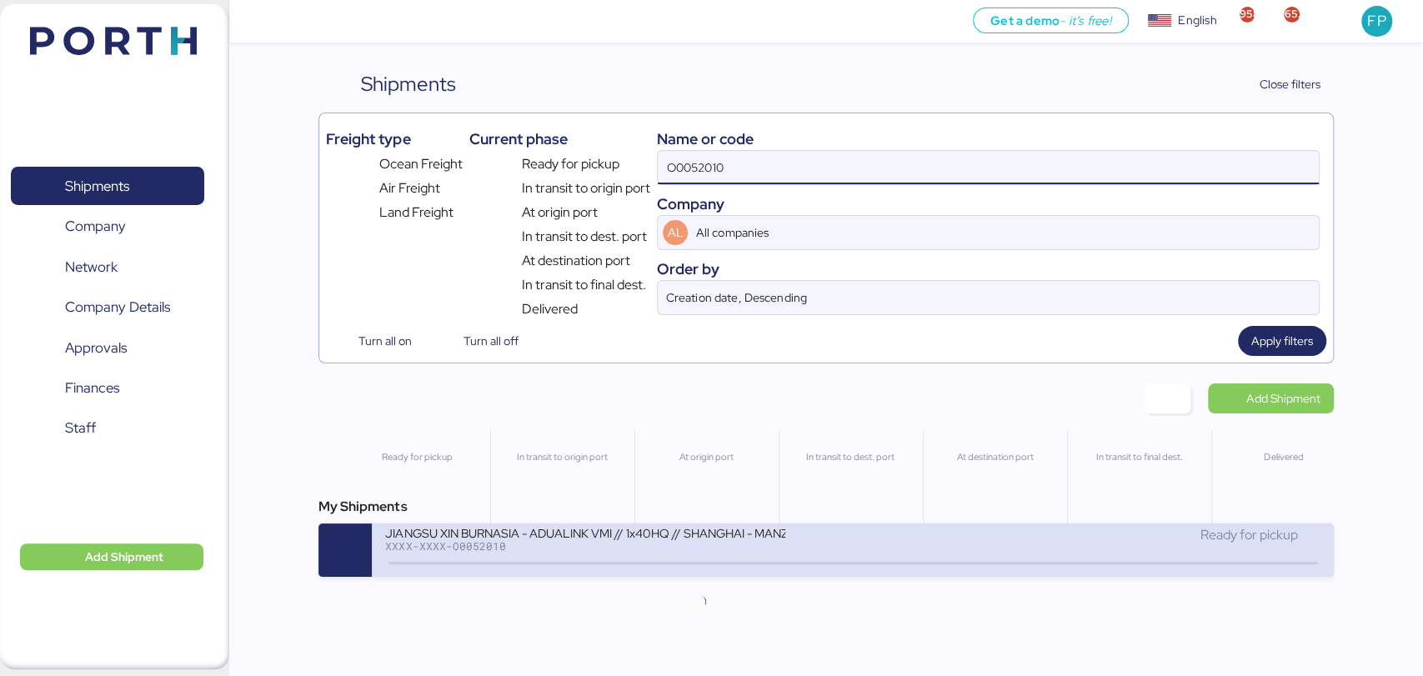
click at [685, 567] on icon at bounding box center [699, 563] width 80 height 18
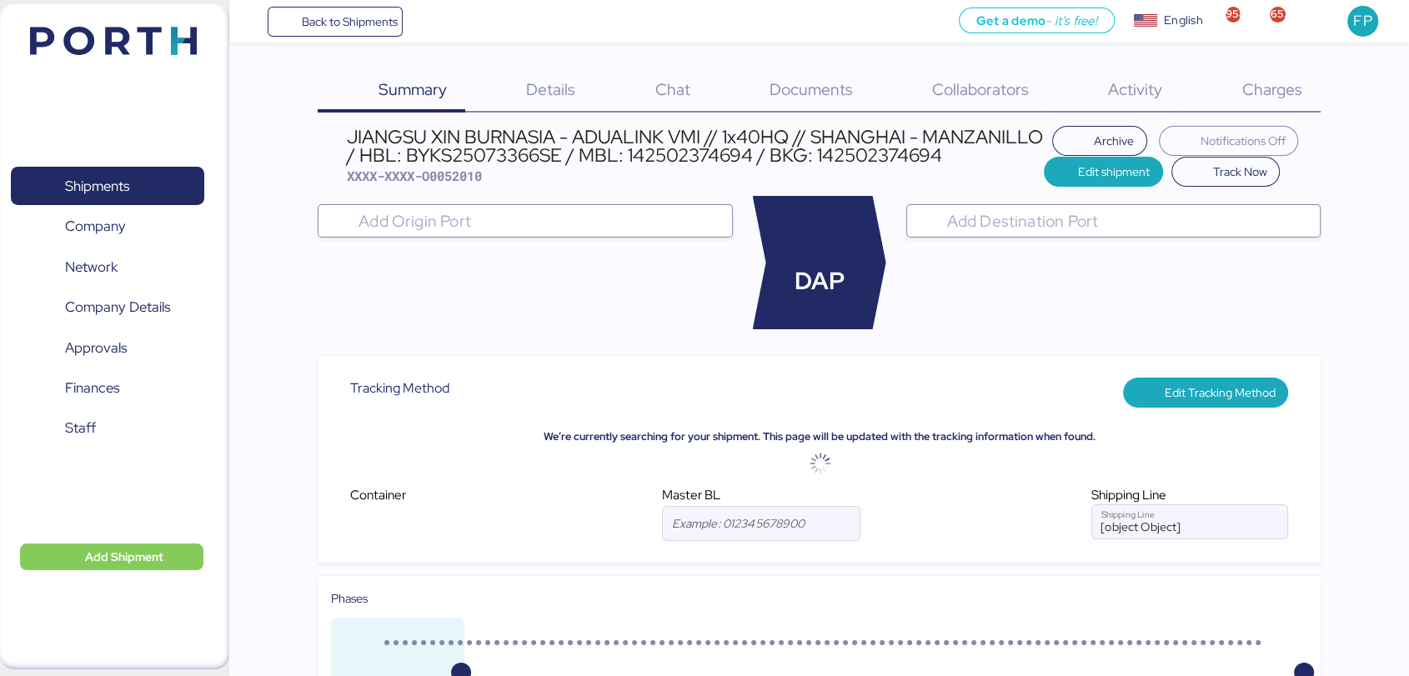
click at [1275, 91] on span "Charges" at bounding box center [1271, 89] width 60 height 22
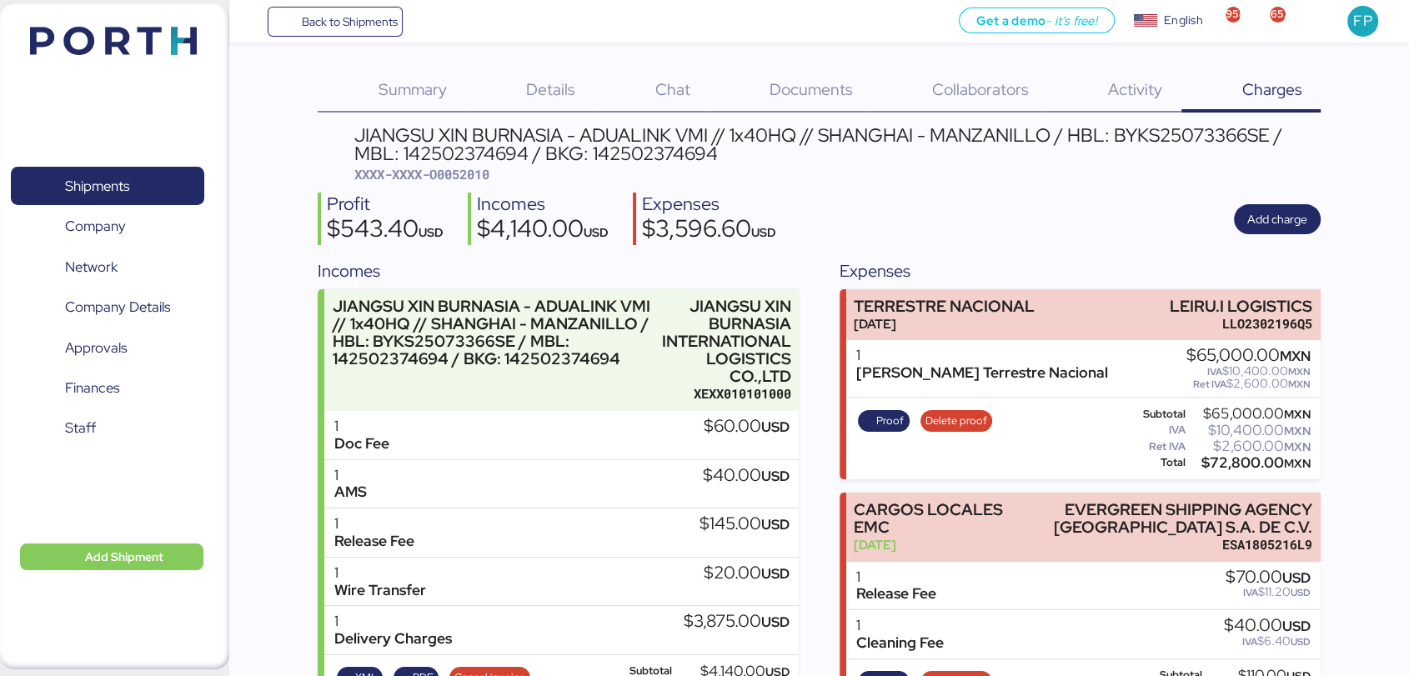
click at [463, 177] on span "XXXX-XXXX-O0052010" at bounding box center [421, 174] width 135 height 17
copy span "O0052010"
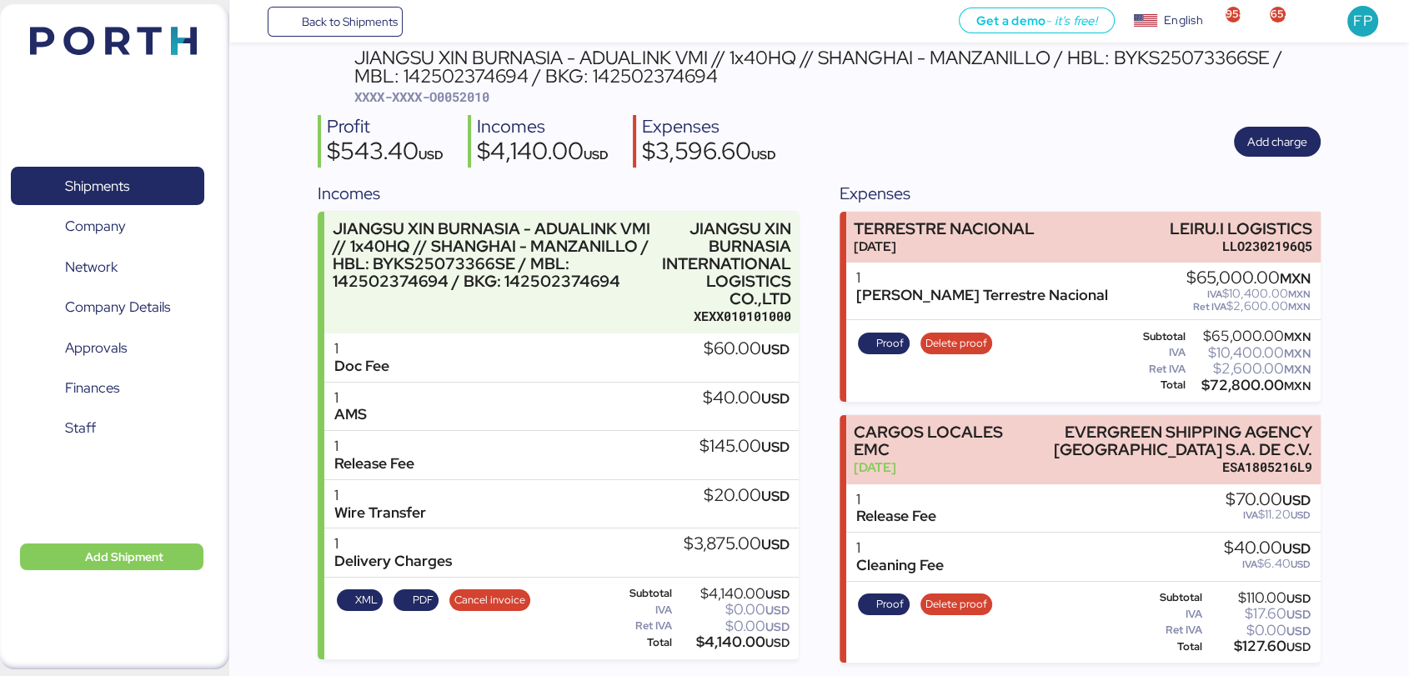
click at [1222, 379] on div "$72,800.00 MXN" at bounding box center [1250, 385] width 122 height 13
copy div "72,800.00"
drag, startPoint x: 1162, startPoint y: 225, endPoint x: 1350, endPoint y: 210, distance: 188.2
click at [1350, 210] on div "Summary 0 Details 0 Chat 0 Documents 0 Collaborators 0 Activity 0 Charges 0 JIA…" at bounding box center [704, 292] width 1409 height 740
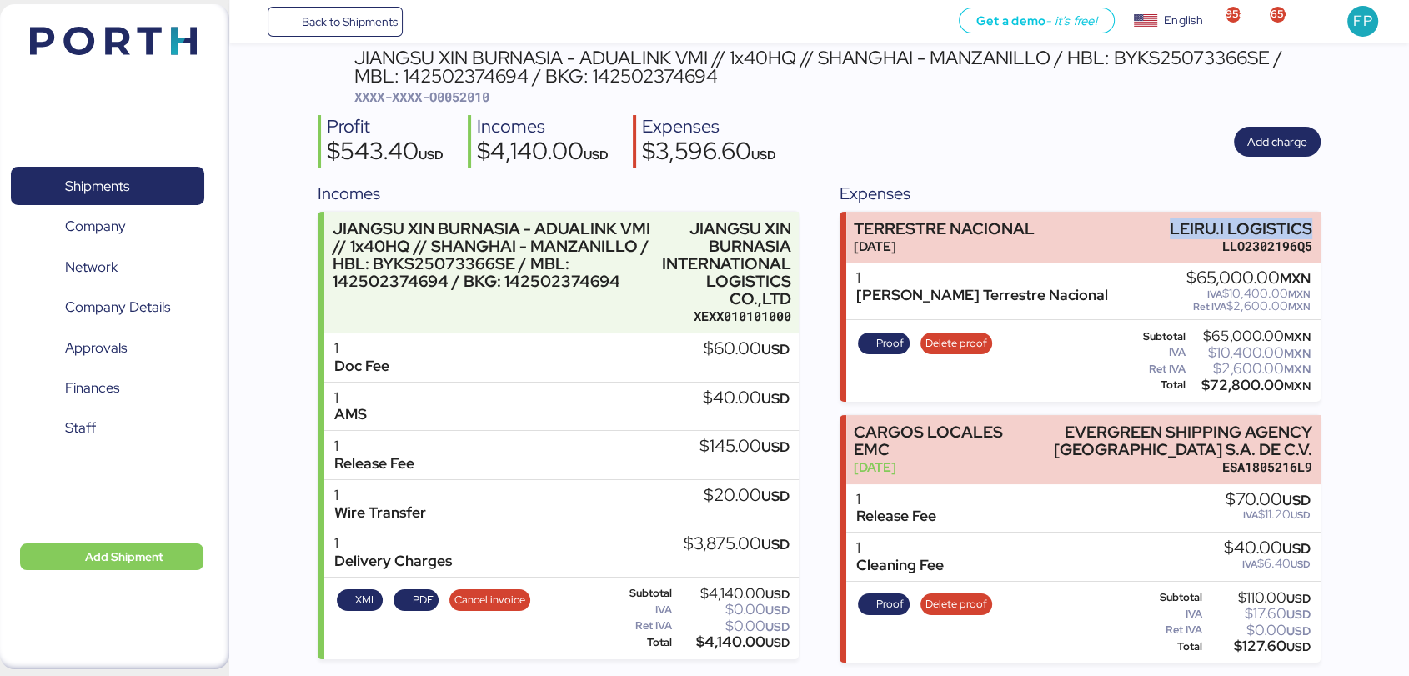
copy div "LEIRU.I LOGISTICS"
click at [897, 343] on span "Proof" at bounding box center [890, 343] width 28 height 18
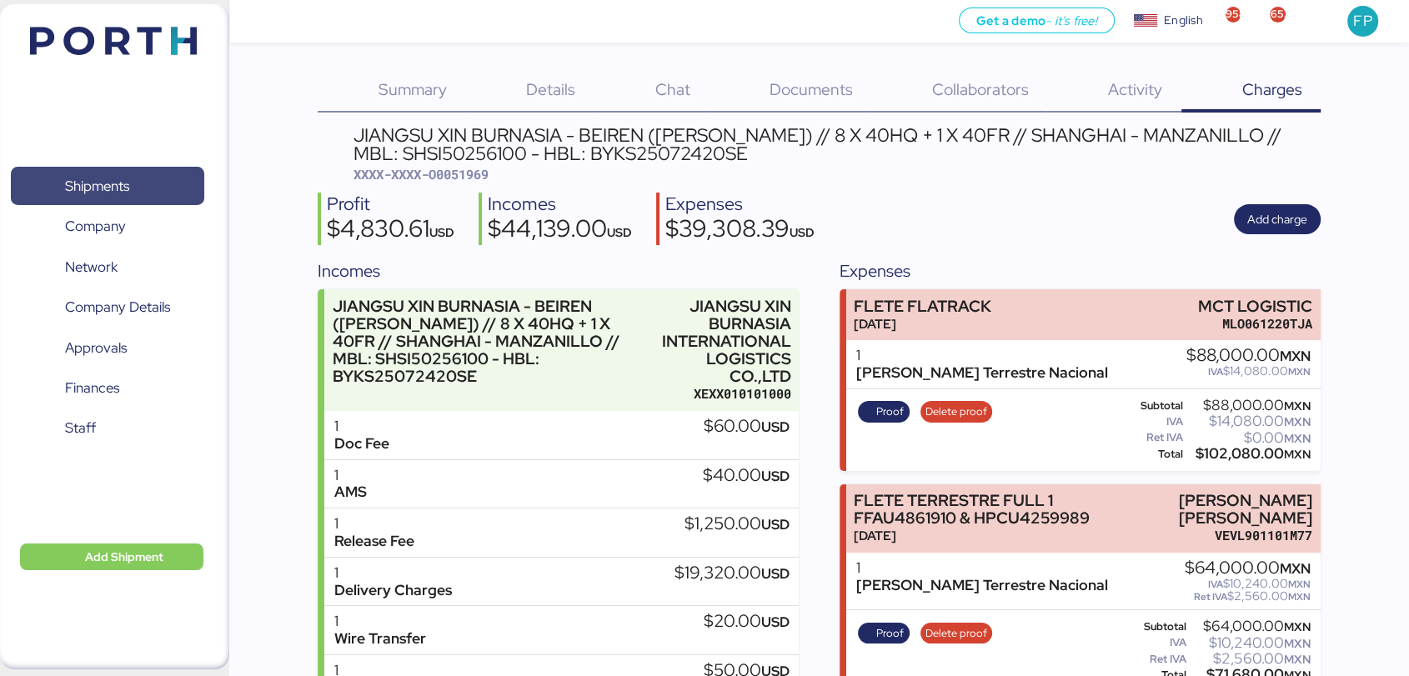
click at [128, 198] on span "Shipments" at bounding box center [107, 186] width 179 height 24
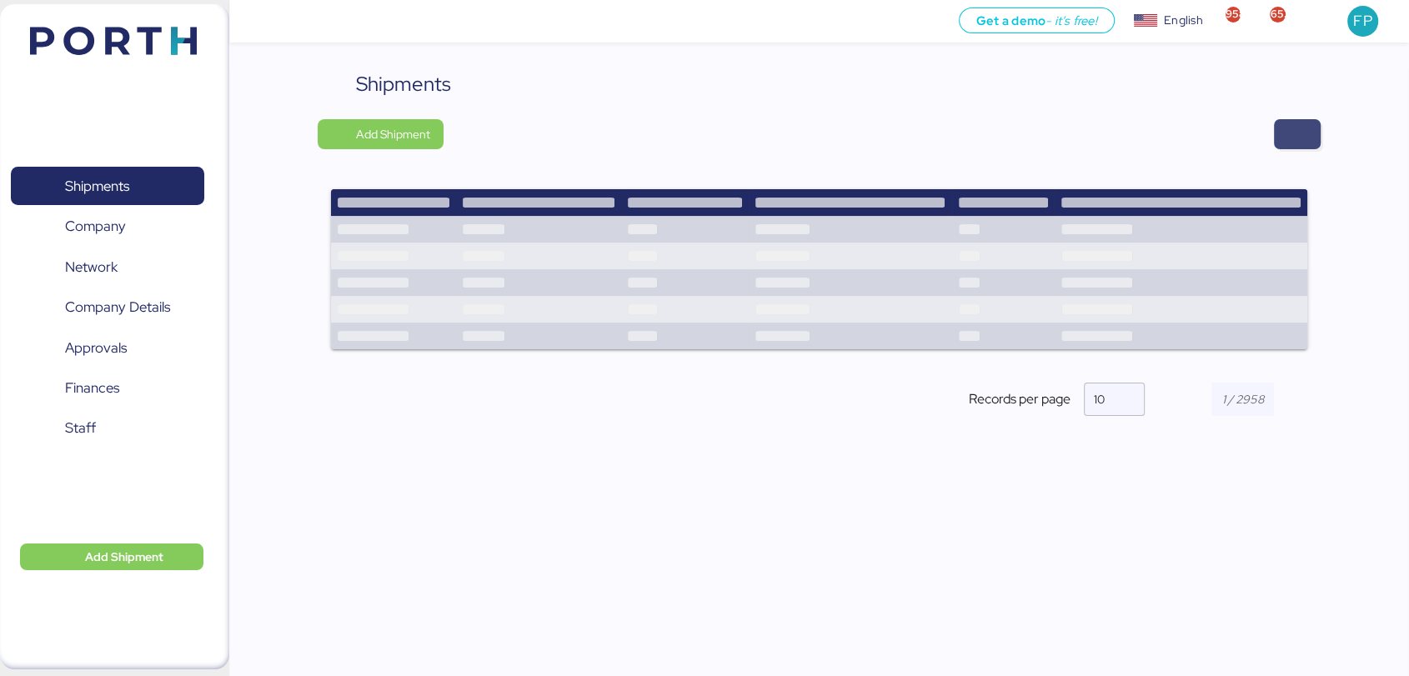
click at [1290, 131] on span "button" at bounding box center [1297, 134] width 20 height 23
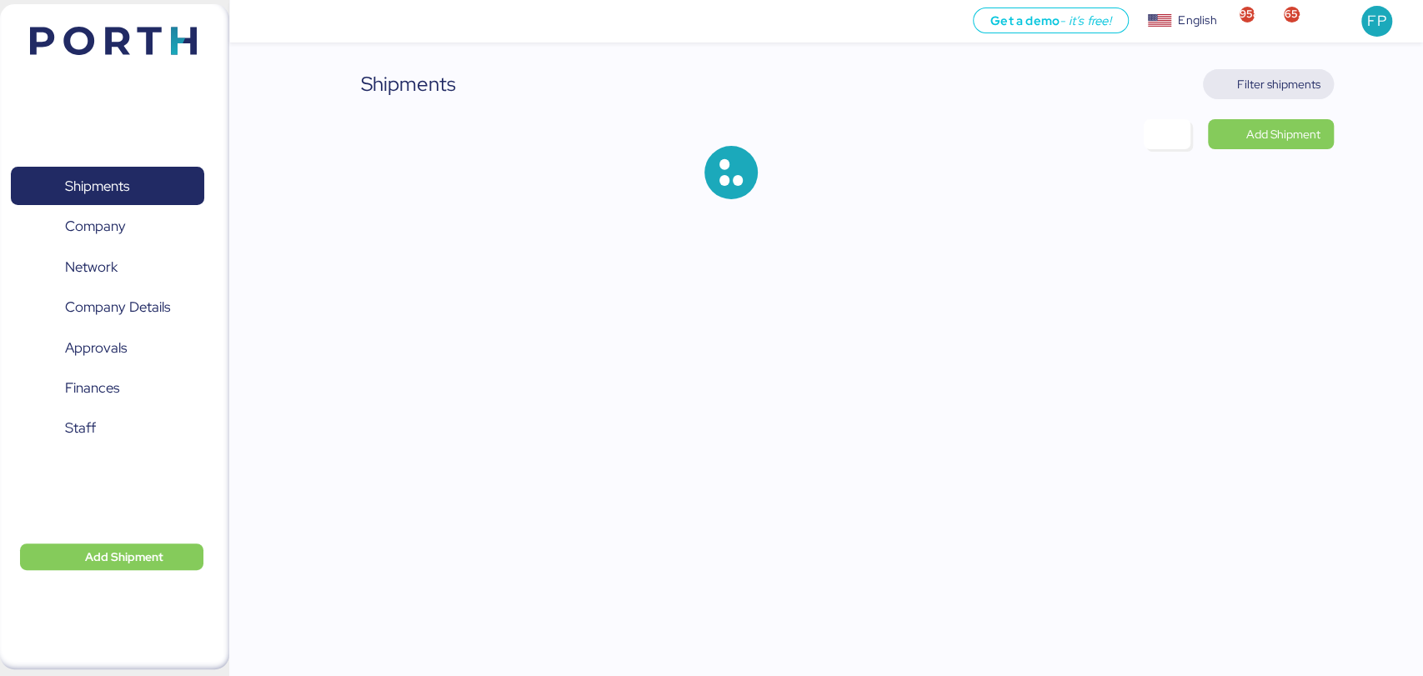
click at [1280, 81] on span "Filter shipments" at bounding box center [1278, 84] width 83 height 20
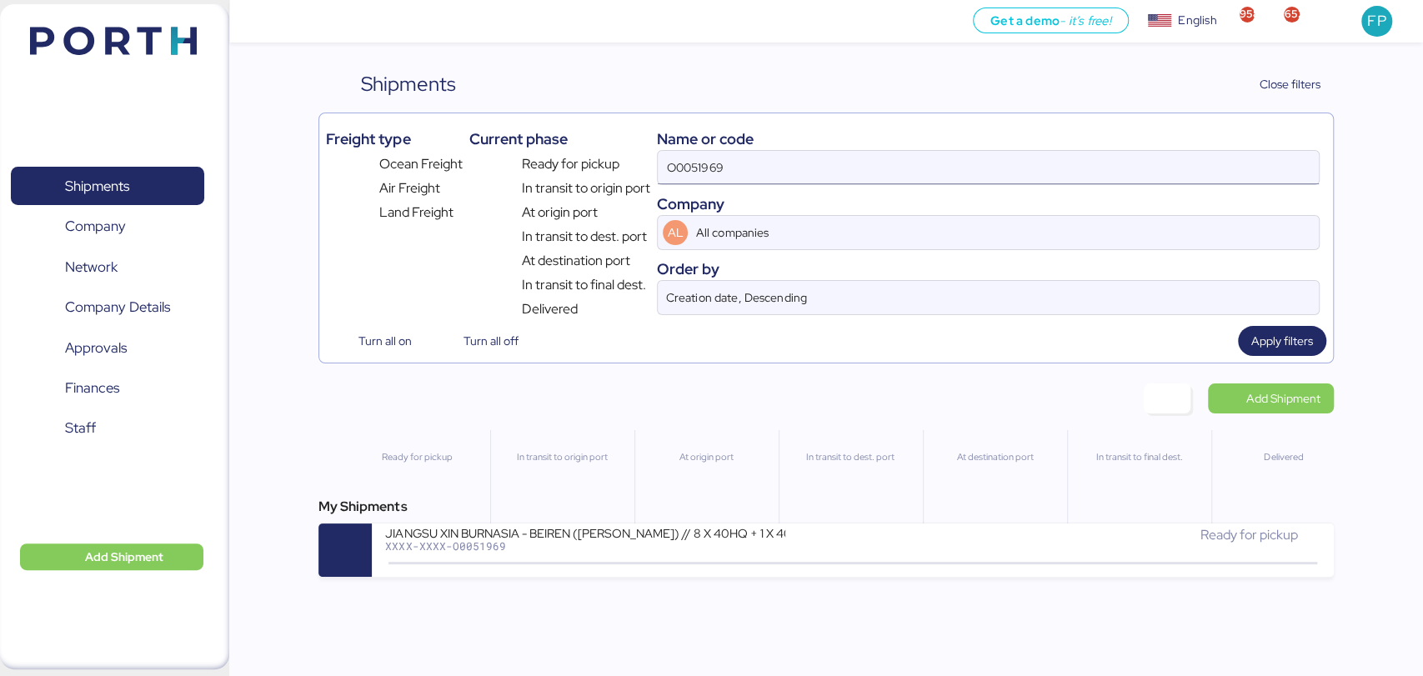
click at [680, 173] on input "O0051969" at bounding box center [988, 167] width 660 height 33
paste input "2013"
type input "O0052013"
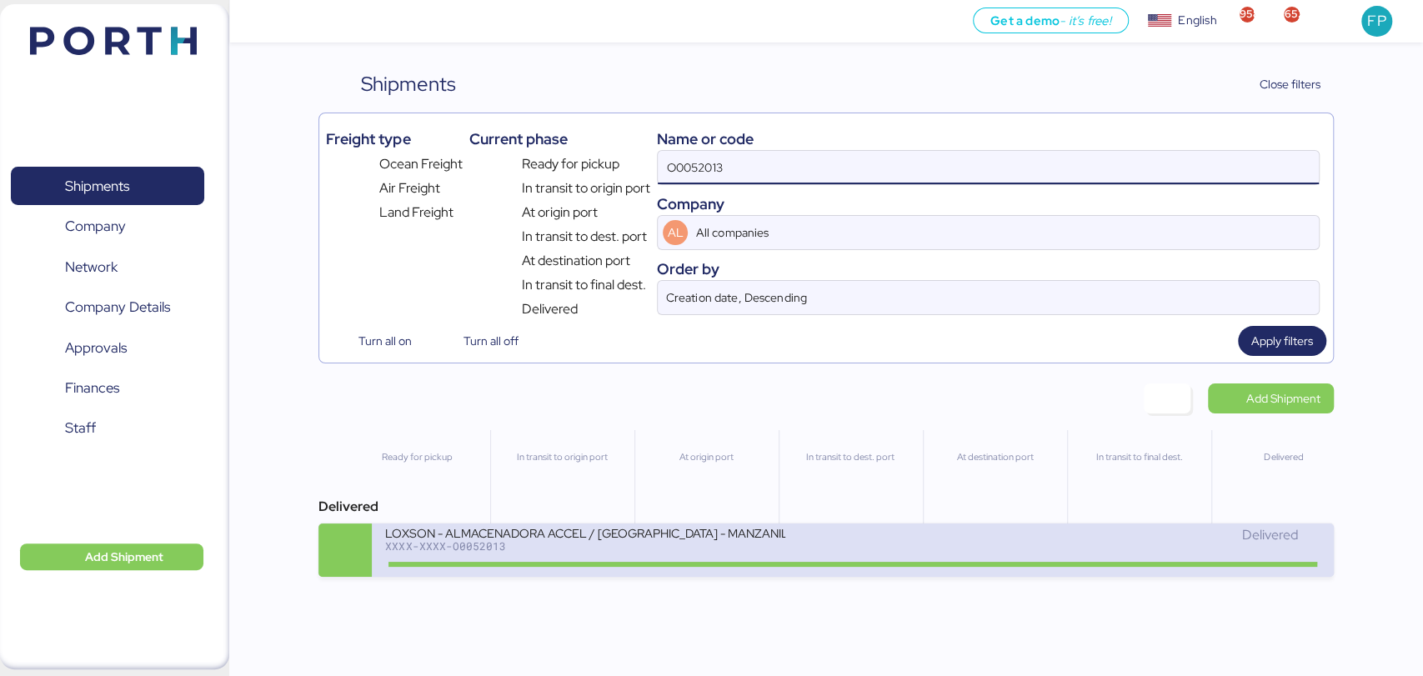
click at [607, 549] on div "XXXX-XXXX-O0052013" at bounding box center [585, 546] width 400 height 12
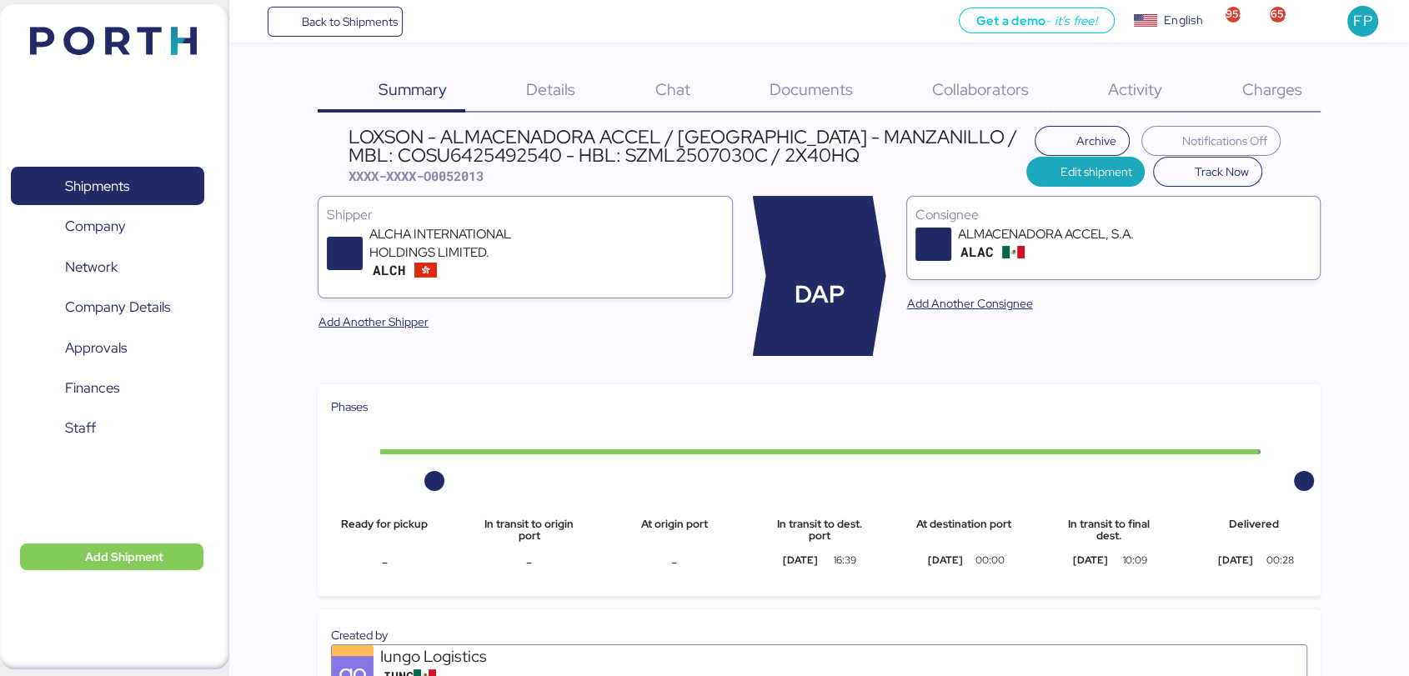
click at [1262, 103] on div "Charges 0" at bounding box center [1250, 90] width 139 height 43
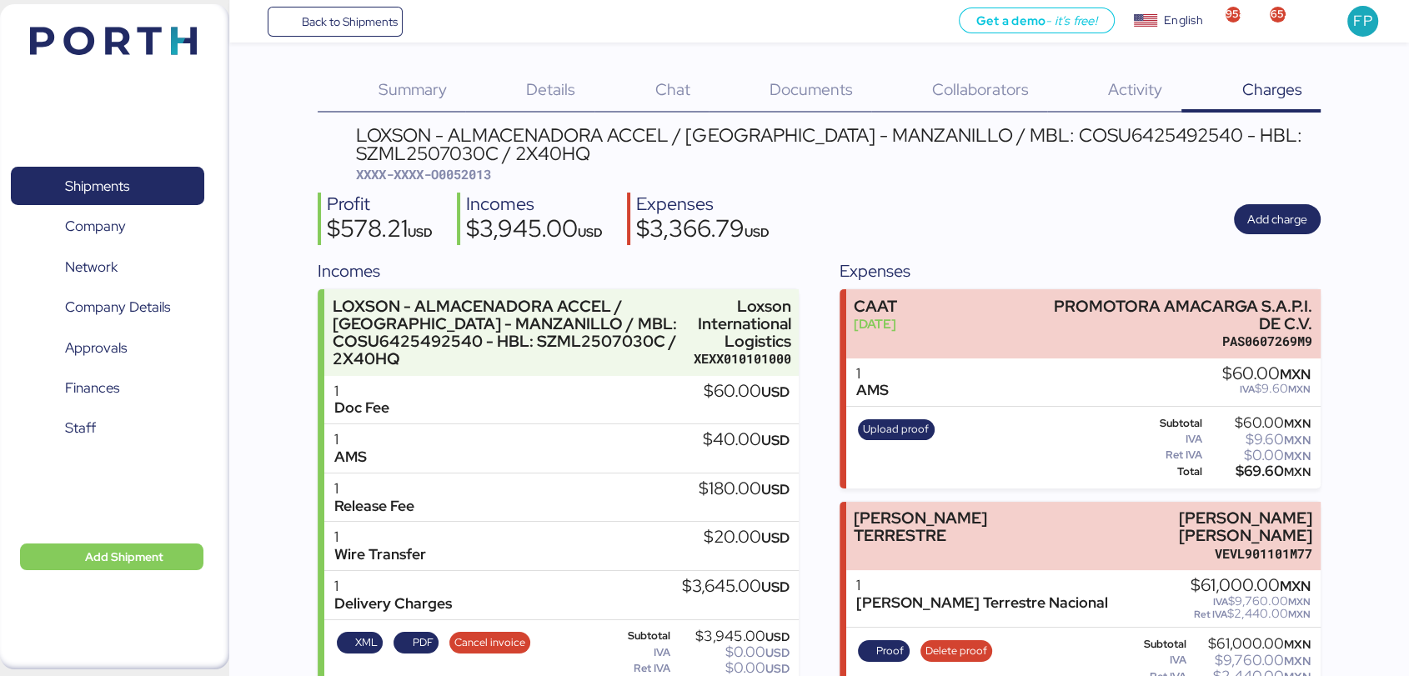
click at [473, 185] on div "LOXSON - ALMACENADORA ACCEL / [GEOGRAPHIC_DATA] - MANZANILLO / MBL: COSU6425492…" at bounding box center [819, 524] width 1003 height 796
click at [473, 178] on span "XXXX-XXXX-O0052013" at bounding box center [423, 174] width 135 height 17
copy span "O0052013"
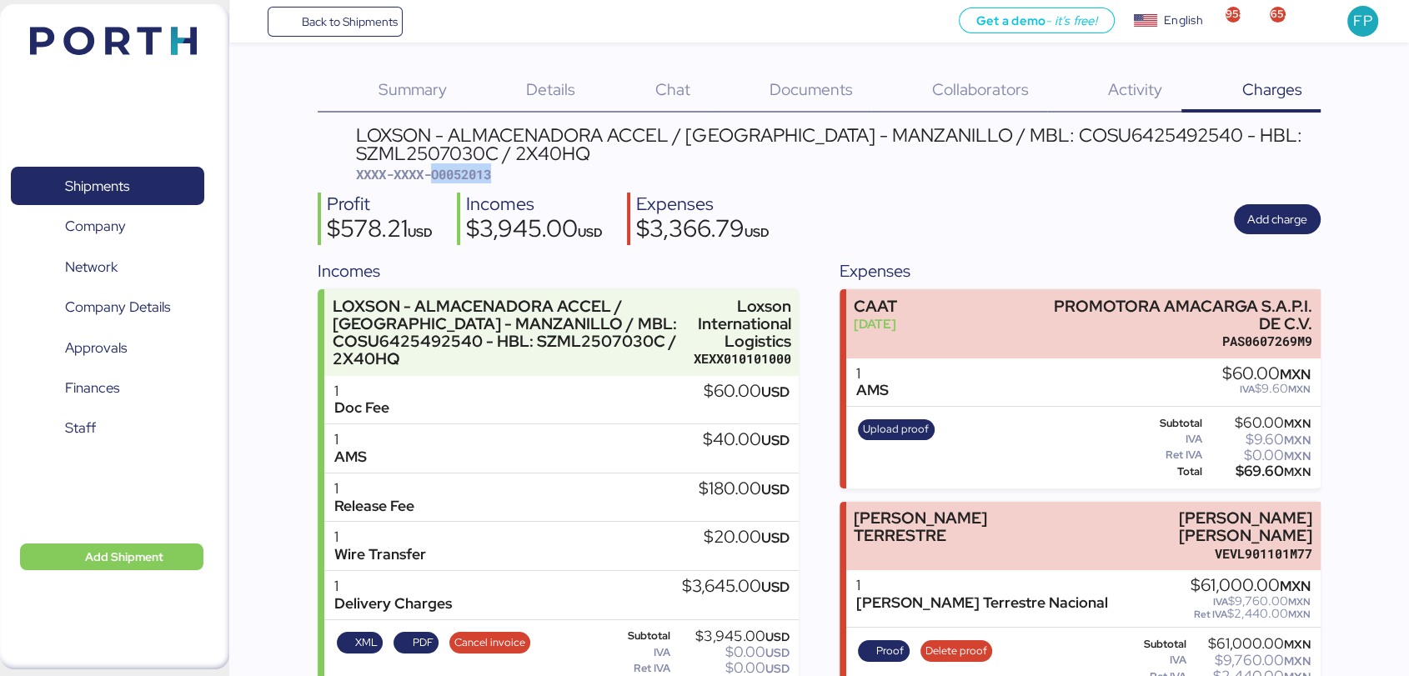
scroll to position [232, 0]
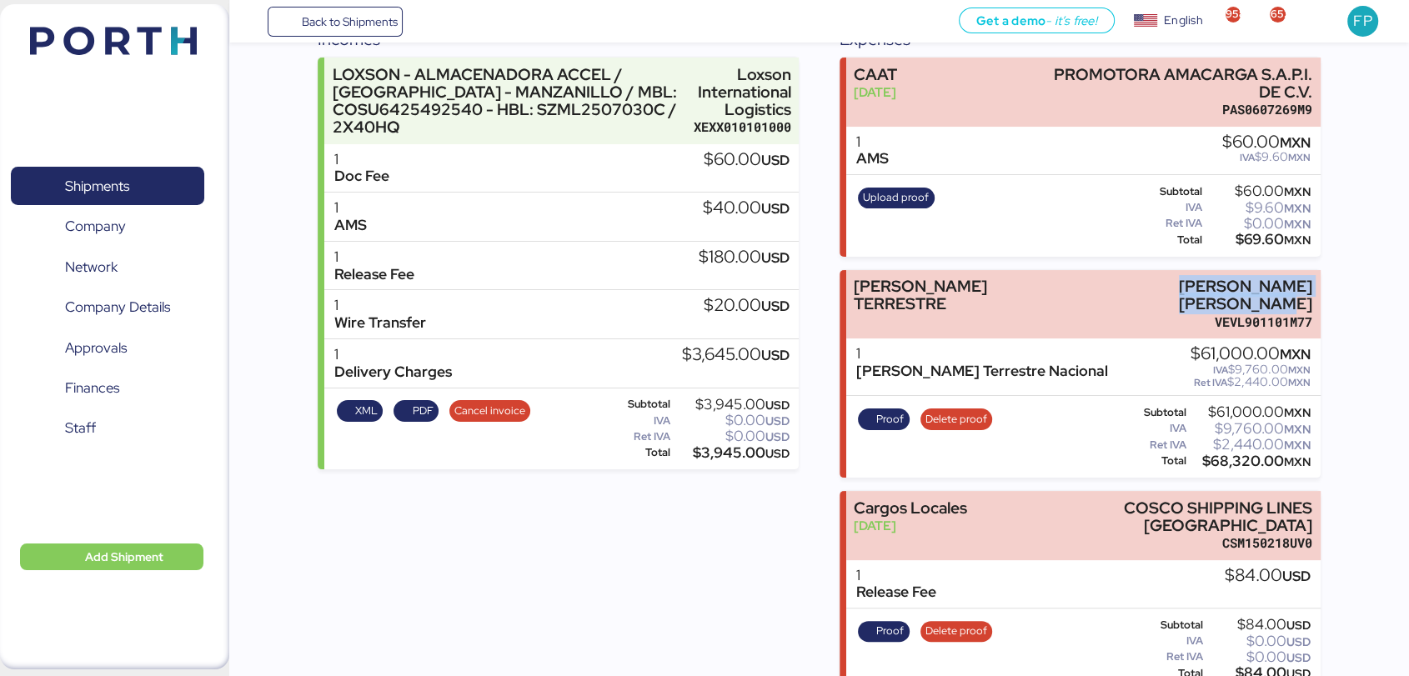
copy div "[PERSON_NAME] [PERSON_NAME]"
drag, startPoint x: 1066, startPoint y: 283, endPoint x: 1345, endPoint y: 273, distance: 279.4
click at [1345, 273] on div "Summary 0 Details 0 Chat 0 Documents 0 Collaborators 0 Activity 0 Charges 0 LOX…" at bounding box center [704, 229] width 1409 height 922
click at [1226, 455] on div "$68,320.00 MXN" at bounding box center [1250, 461] width 122 height 13
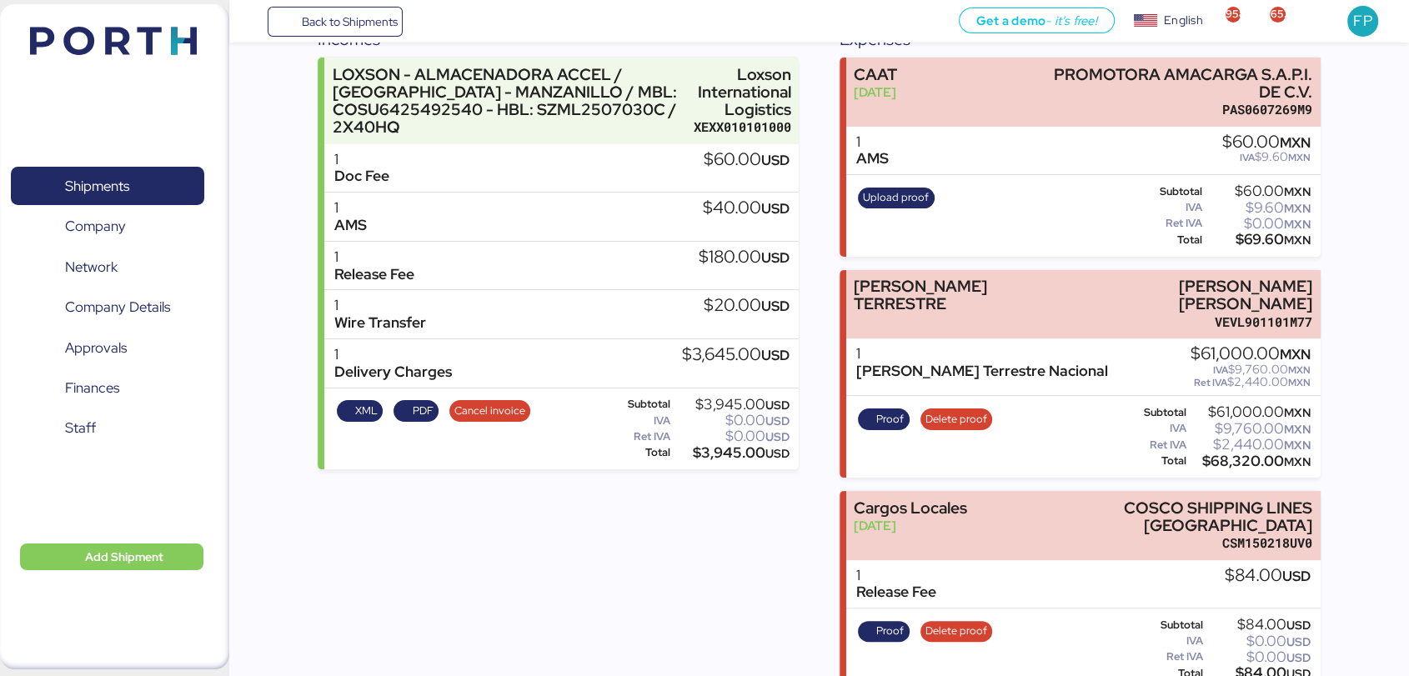
copy div "68,320.00"
click at [871, 410] on span "Proof" at bounding box center [883, 419] width 41 height 18
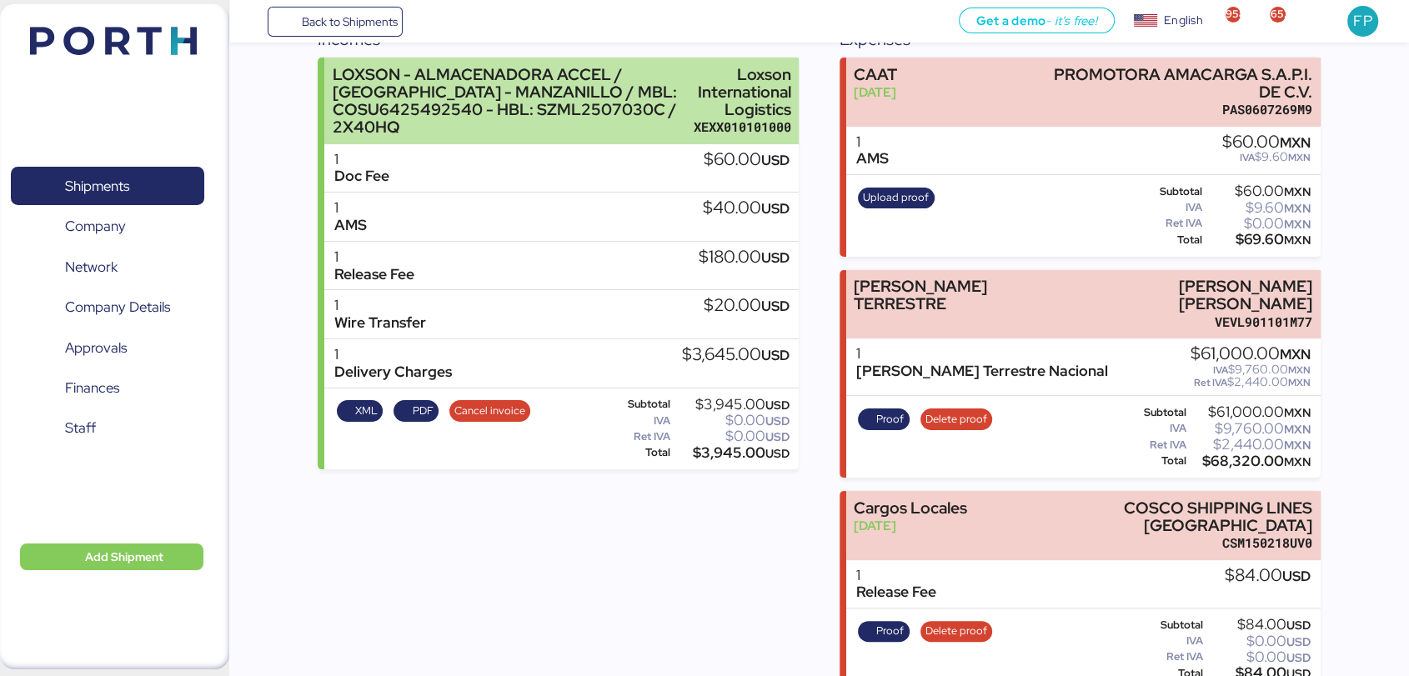
drag, startPoint x: 871, startPoint y: 398, endPoint x: 431, endPoint y: 64, distance: 552.2
click at [431, 66] on div "LOXSON - ALMACENADORA ACCEL / [GEOGRAPHIC_DATA] - MANZANILLO / MBL: COSU6425492…" at bounding box center [509, 101] width 353 height 71
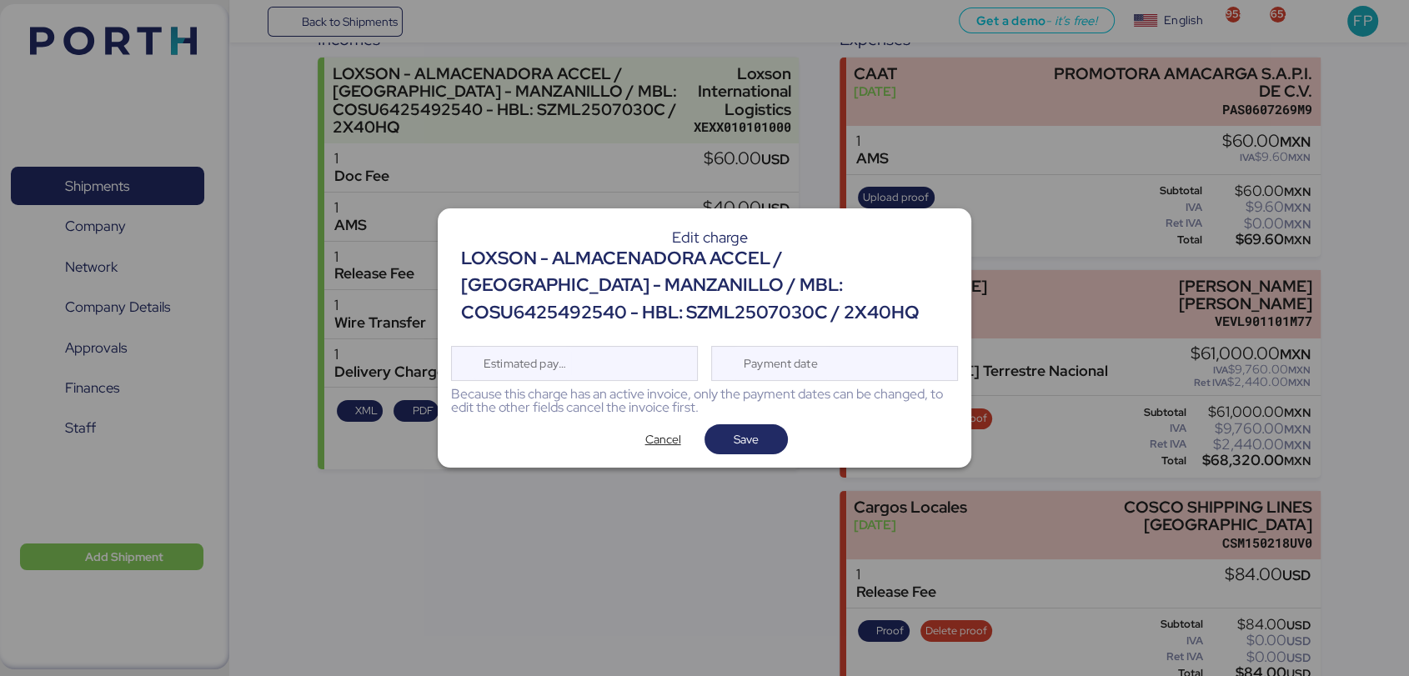
click at [527, 101] on div at bounding box center [704, 338] width 1409 height 676
click at [669, 435] on span "Cancel" at bounding box center [663, 439] width 36 height 20
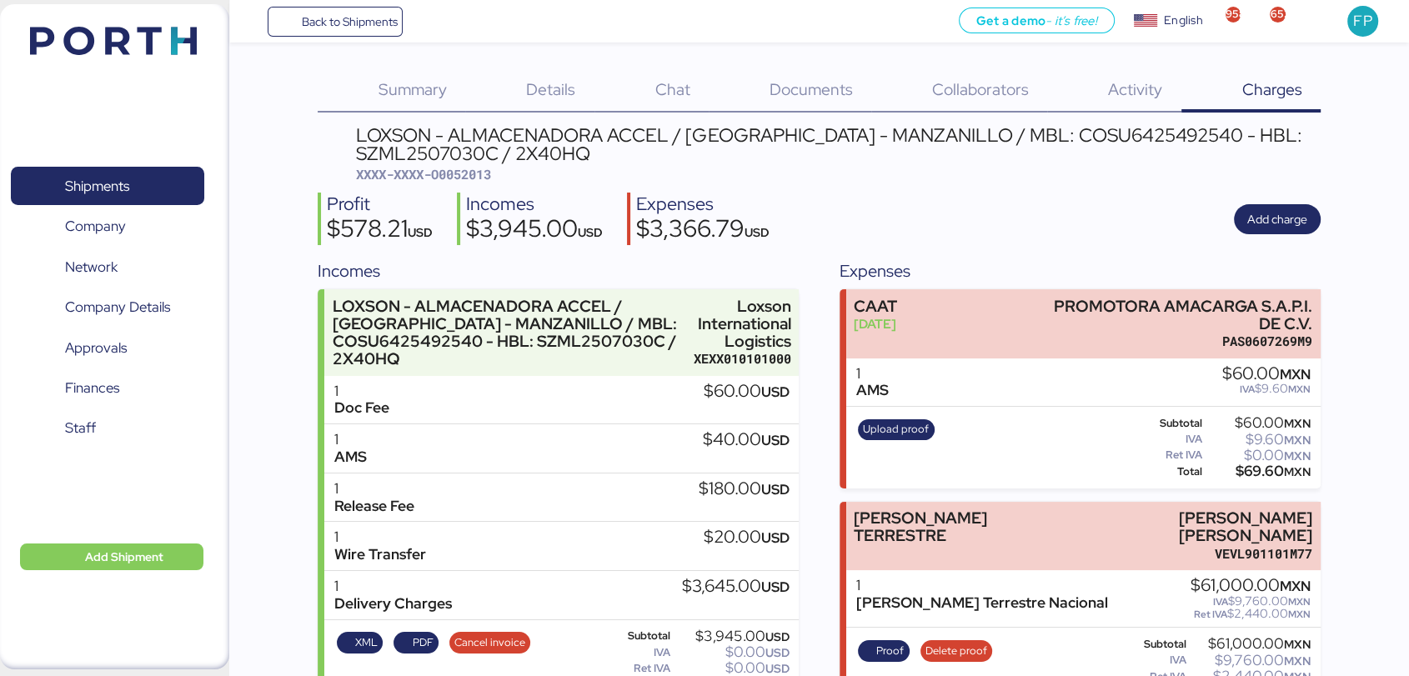
click at [462, 185] on div "LOXSON - ALMACENADORA ACCEL / [GEOGRAPHIC_DATA] - MANZANILLO / MBL: COSU6425492…" at bounding box center [819, 524] width 1003 height 796
click at [462, 173] on span "XXXX-XXXX-O0052013" at bounding box center [423, 174] width 135 height 17
copy span "O0052013"
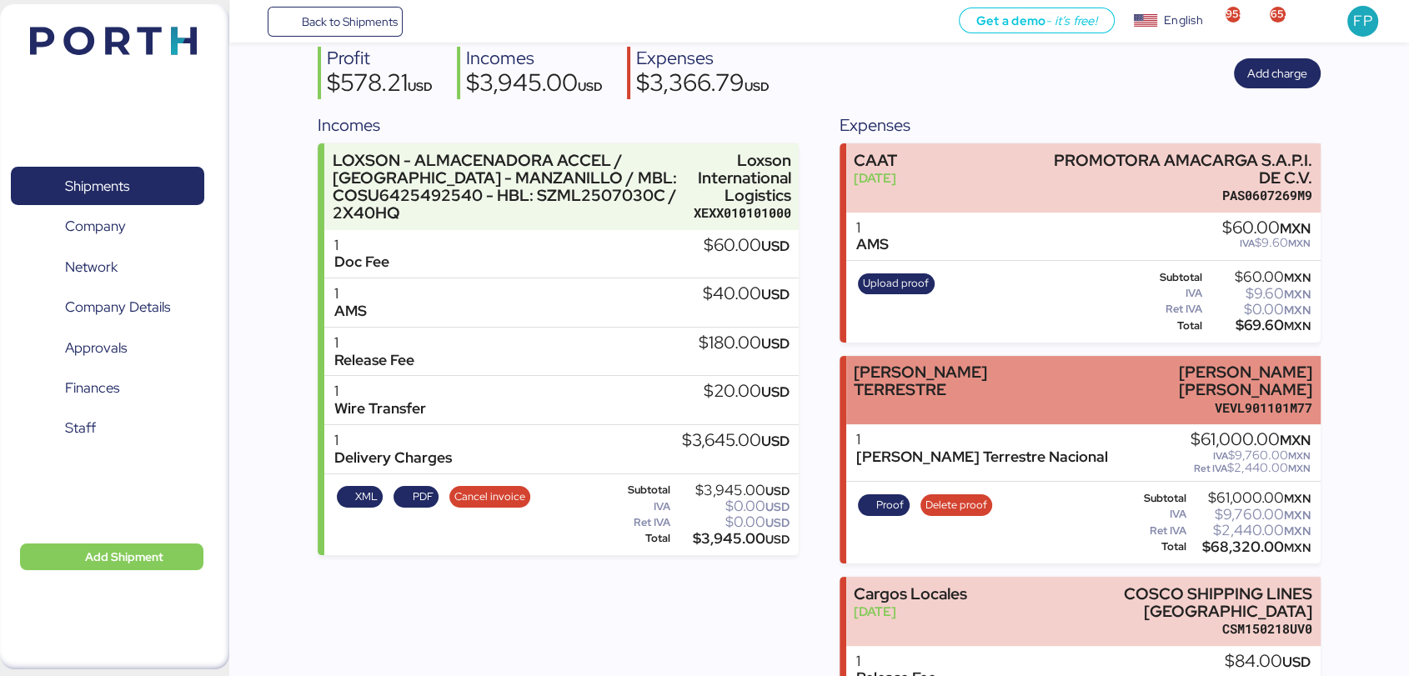
scroll to position [145, 0]
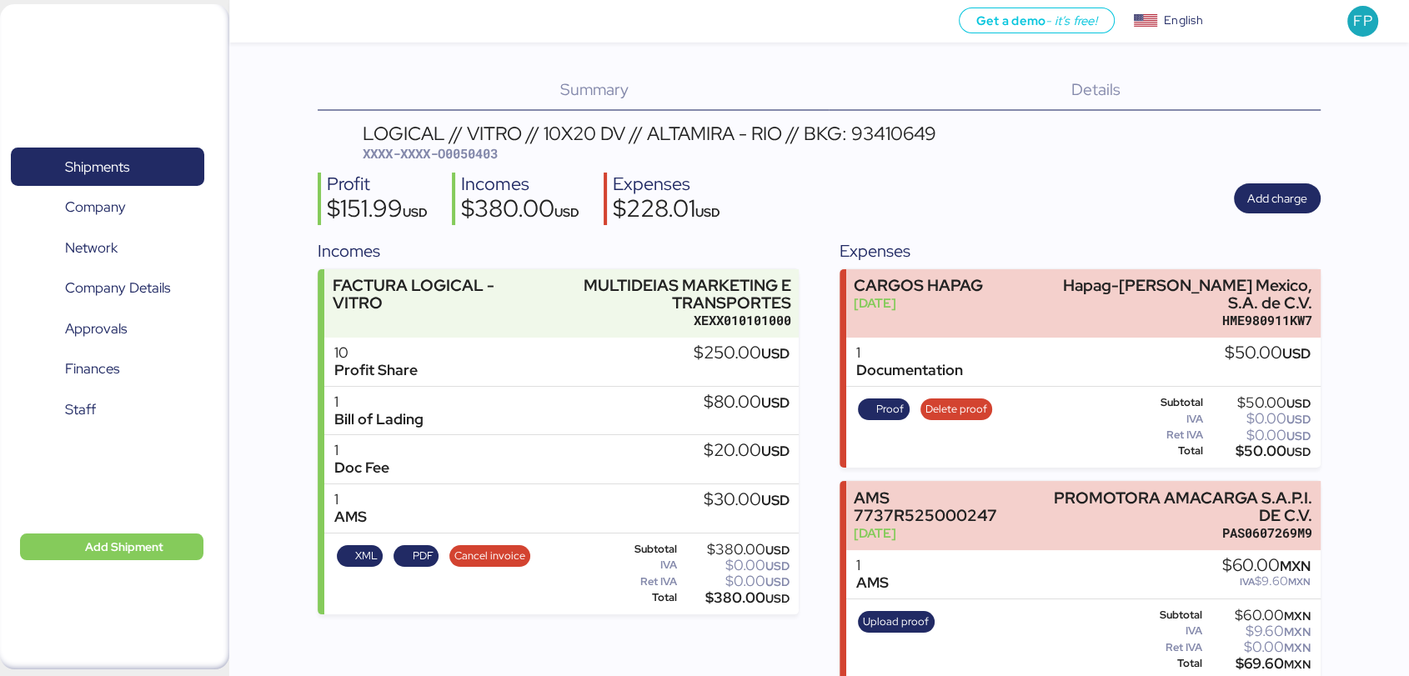
click at [470, 150] on span "XXXX-XXXX-O0050403" at bounding box center [430, 153] width 135 height 17
copy span "O0050403"
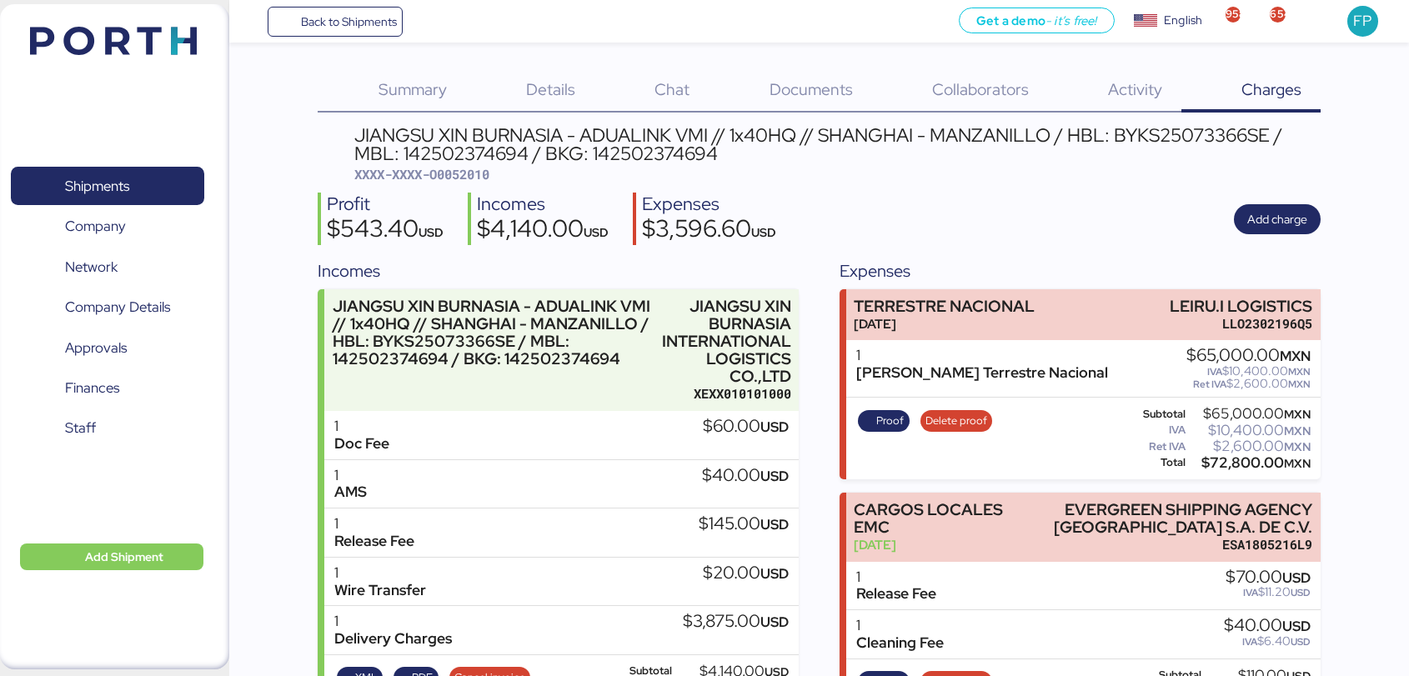
scroll to position [83, 0]
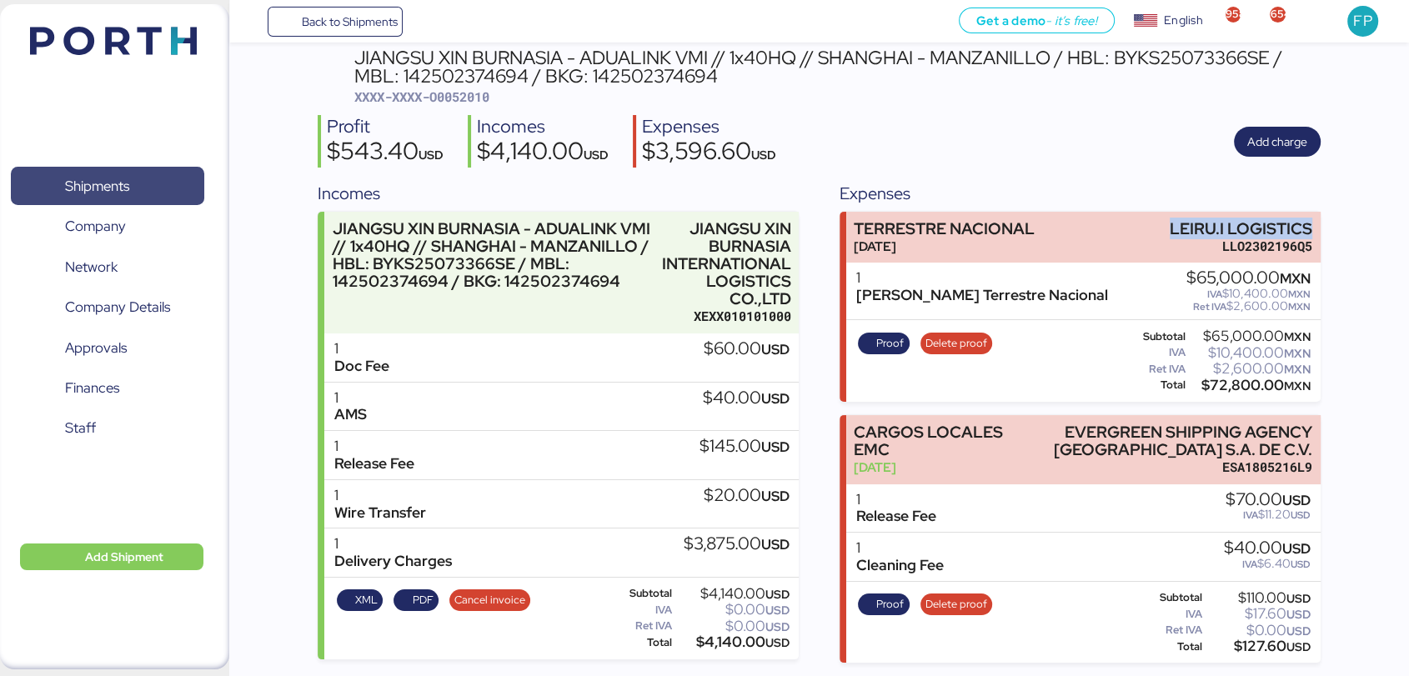
click at [109, 181] on span "Shipments" at bounding box center [97, 186] width 64 height 24
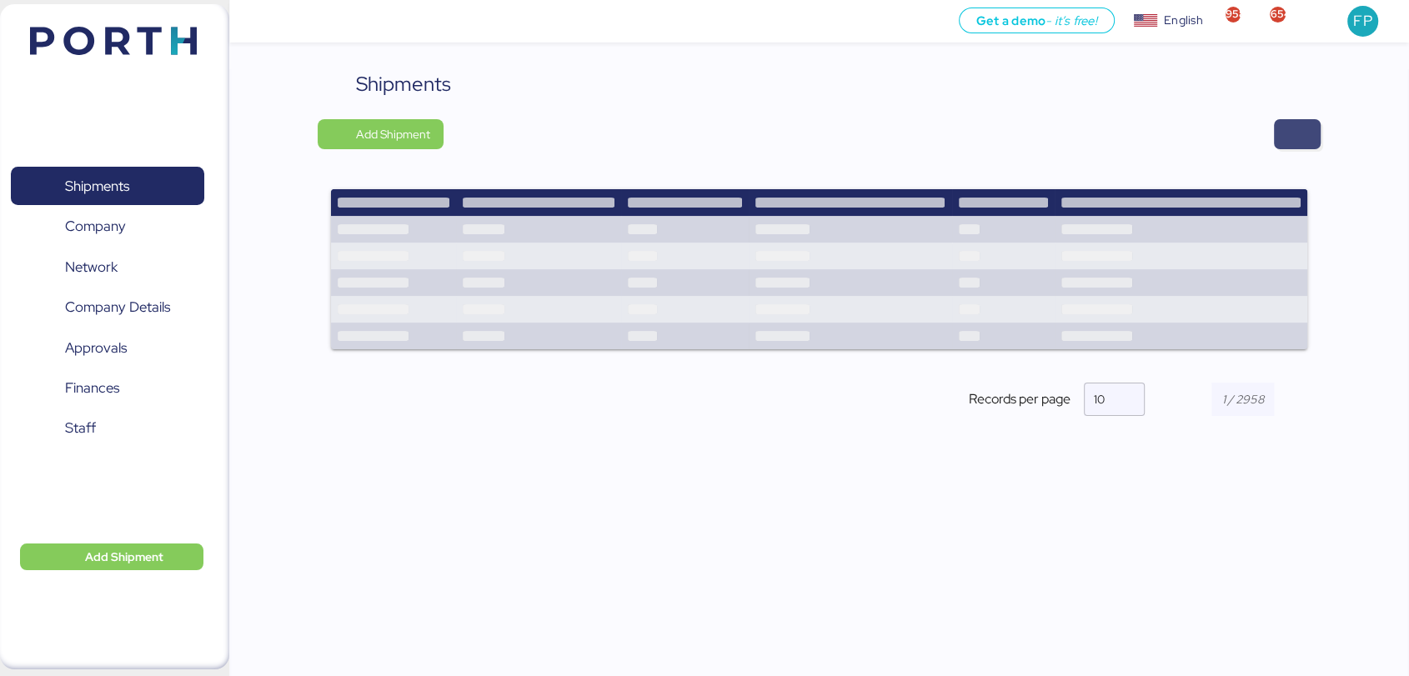
click at [1275, 147] on span "button" at bounding box center [1297, 134] width 47 height 30
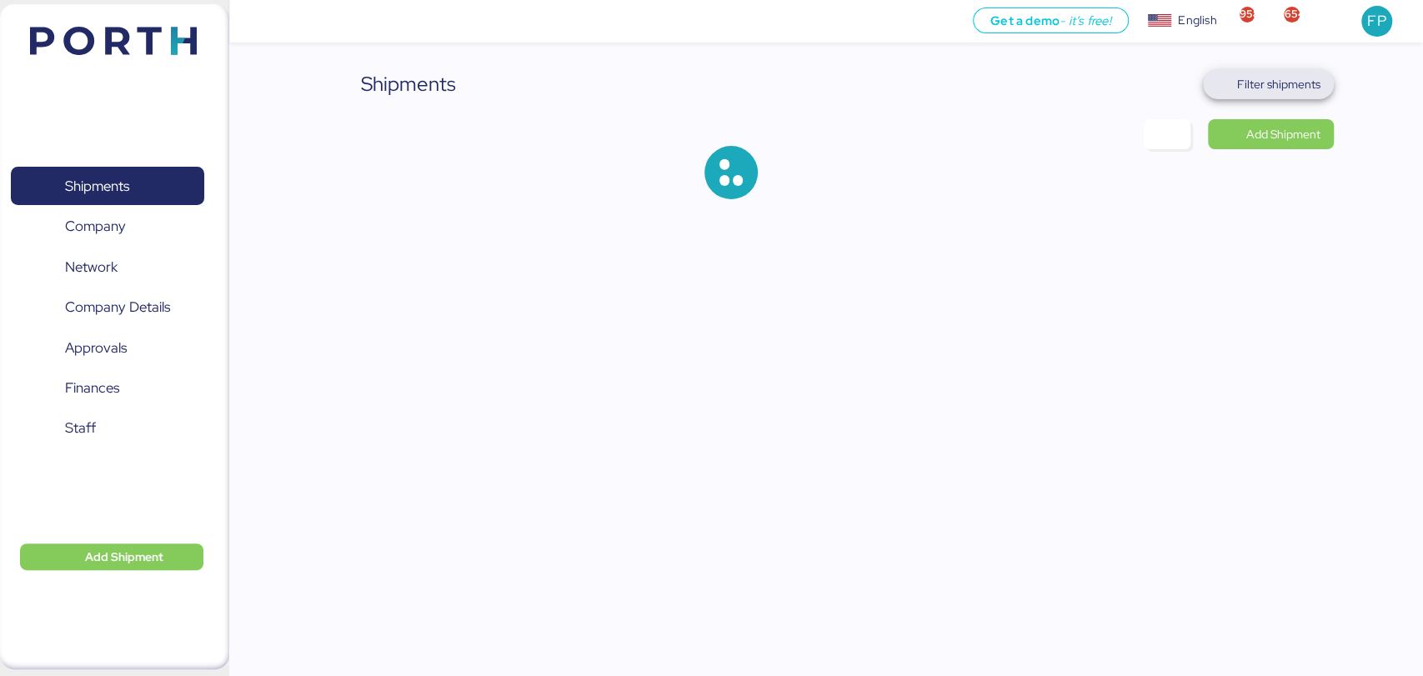
click at [1295, 93] on span "Filter shipments" at bounding box center [1268, 84] width 104 height 23
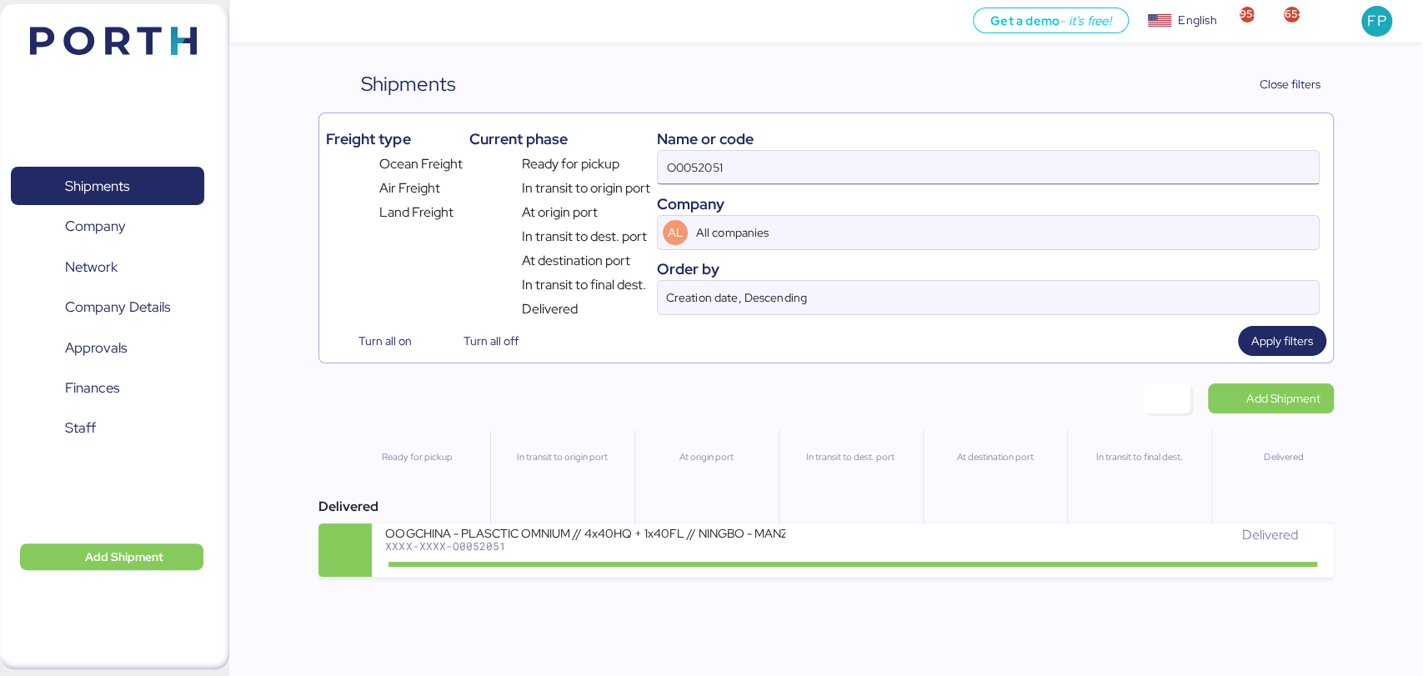
click at [708, 179] on input "O0052051" at bounding box center [988, 167] width 660 height 33
paste input "0416"
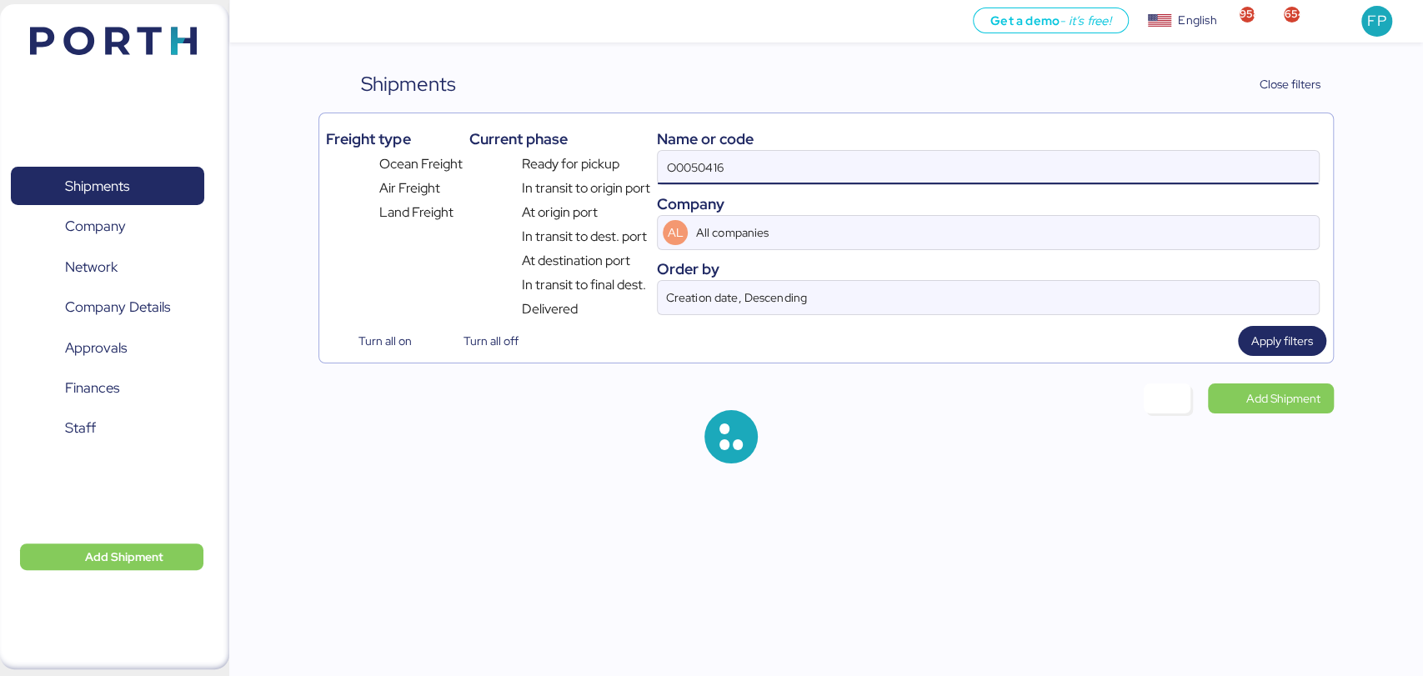
type input "O0050416"
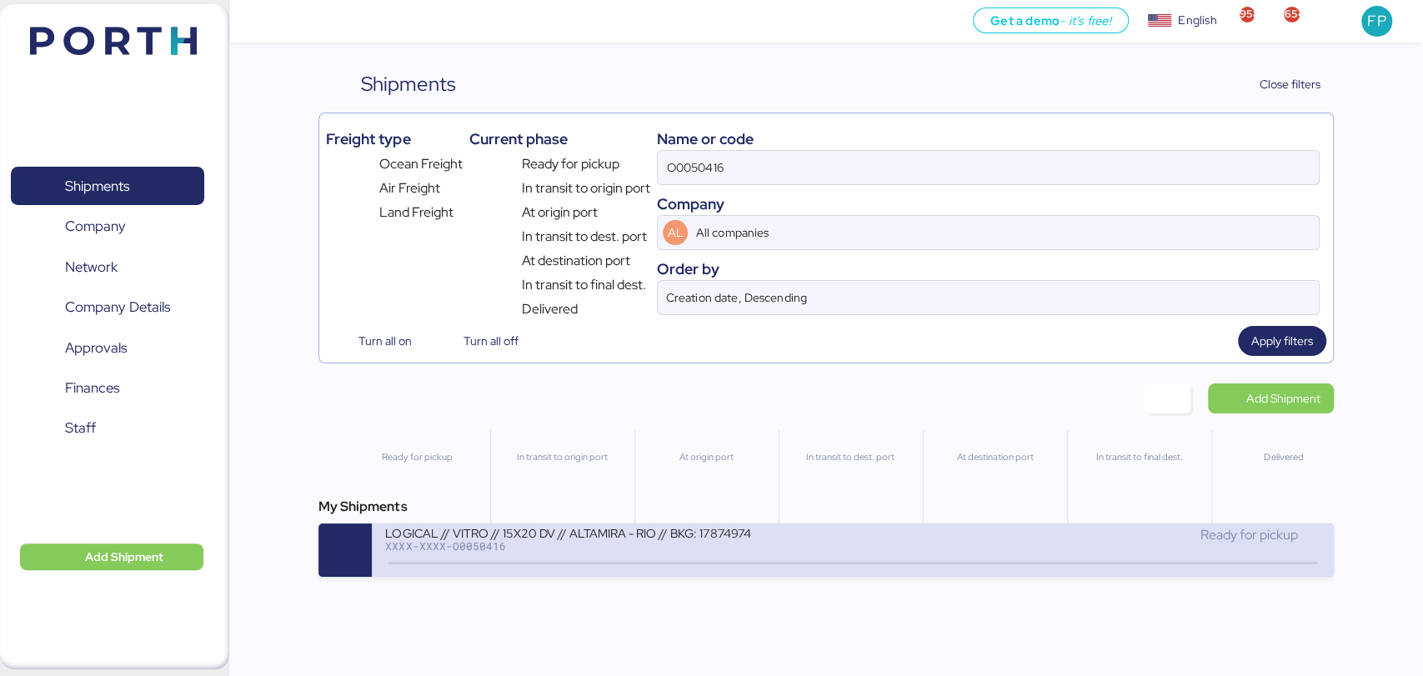
click at [579, 547] on div "XXXX-XXXX-O0050416" at bounding box center [585, 546] width 400 height 12
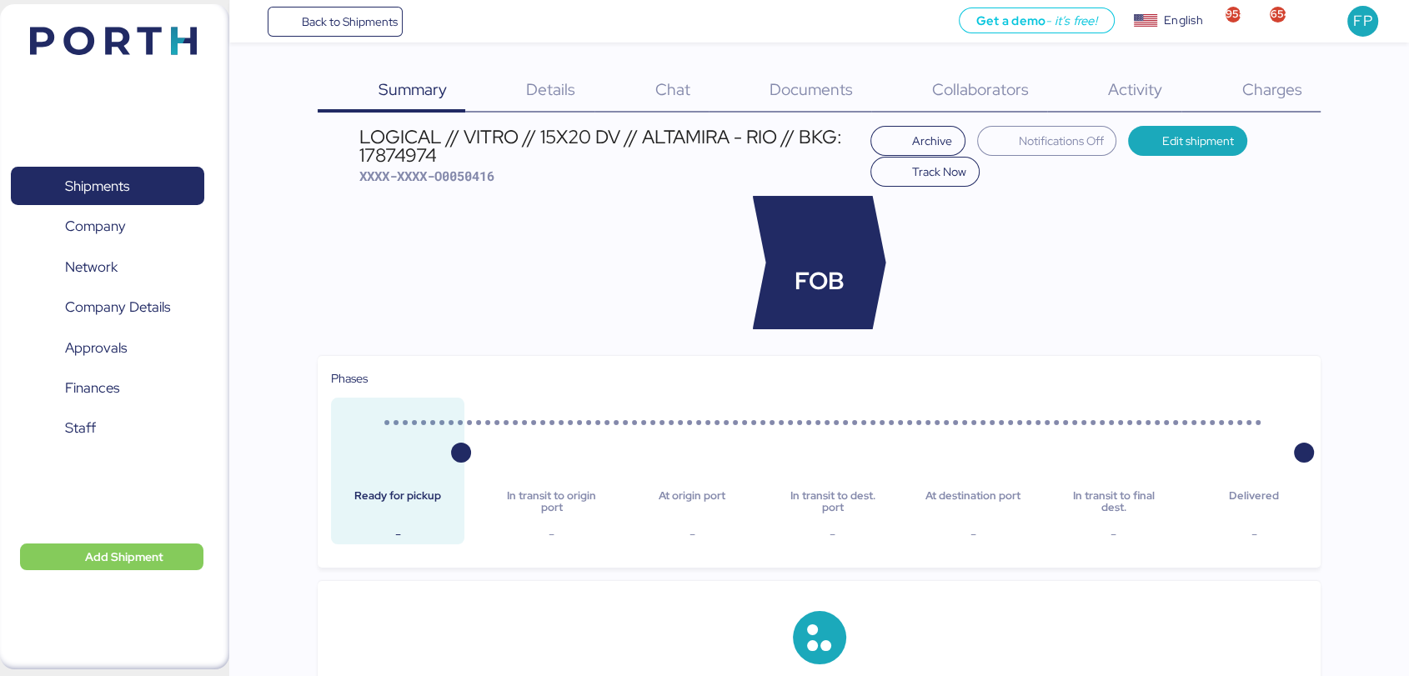
click at [1287, 88] on span "Charges" at bounding box center [1271, 89] width 60 height 22
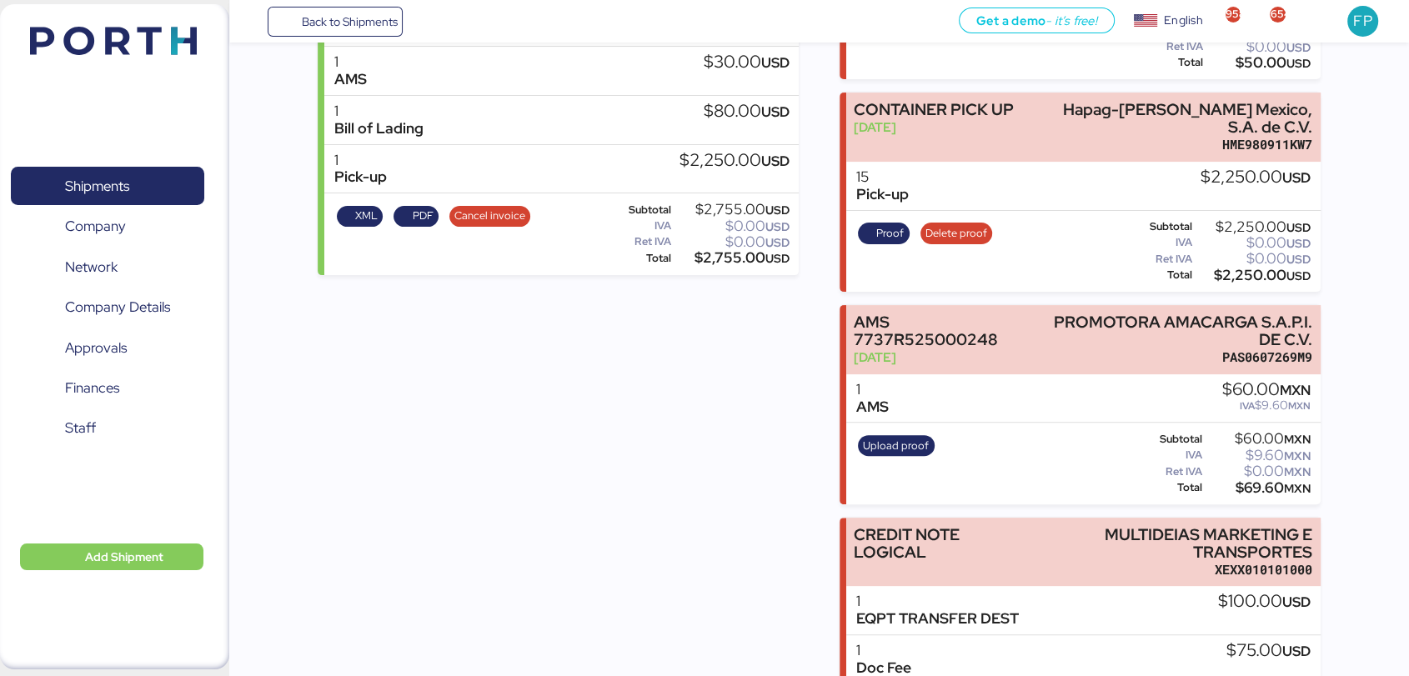
scroll to position [393, 0]
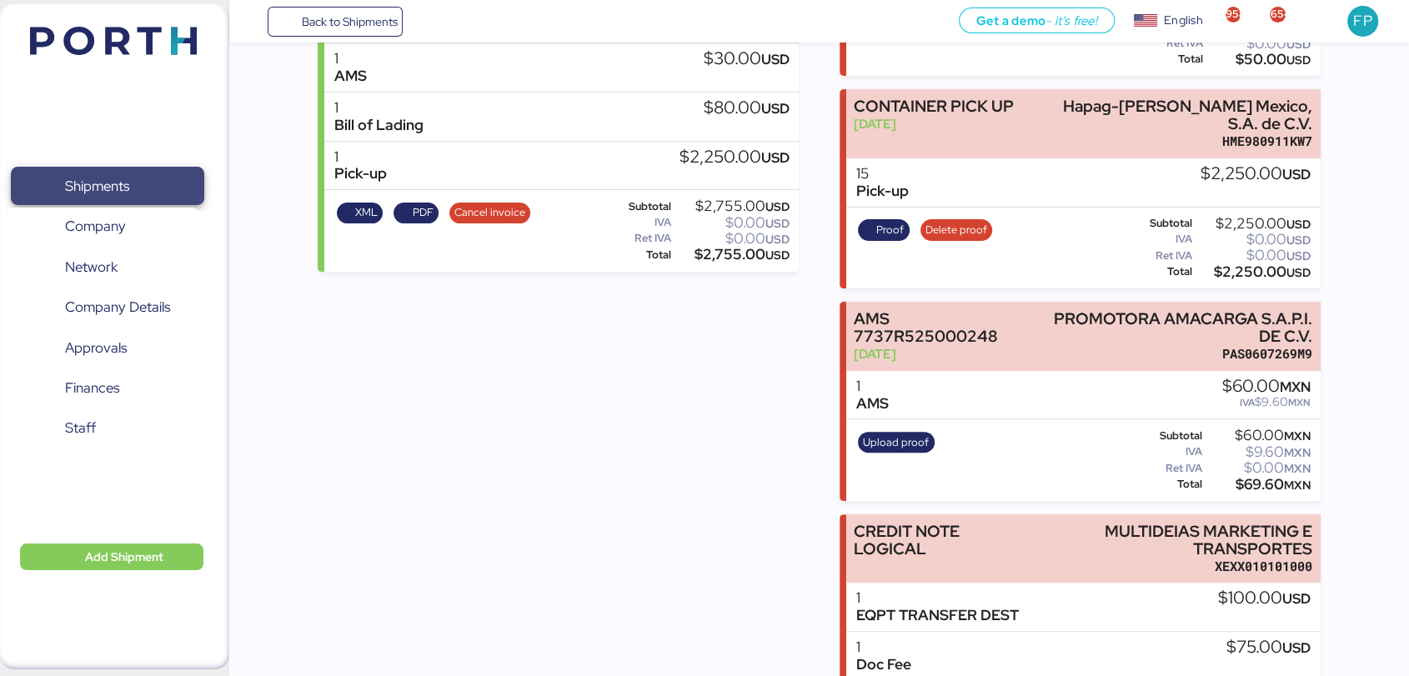
click at [133, 180] on span "Shipments" at bounding box center [107, 186] width 179 height 24
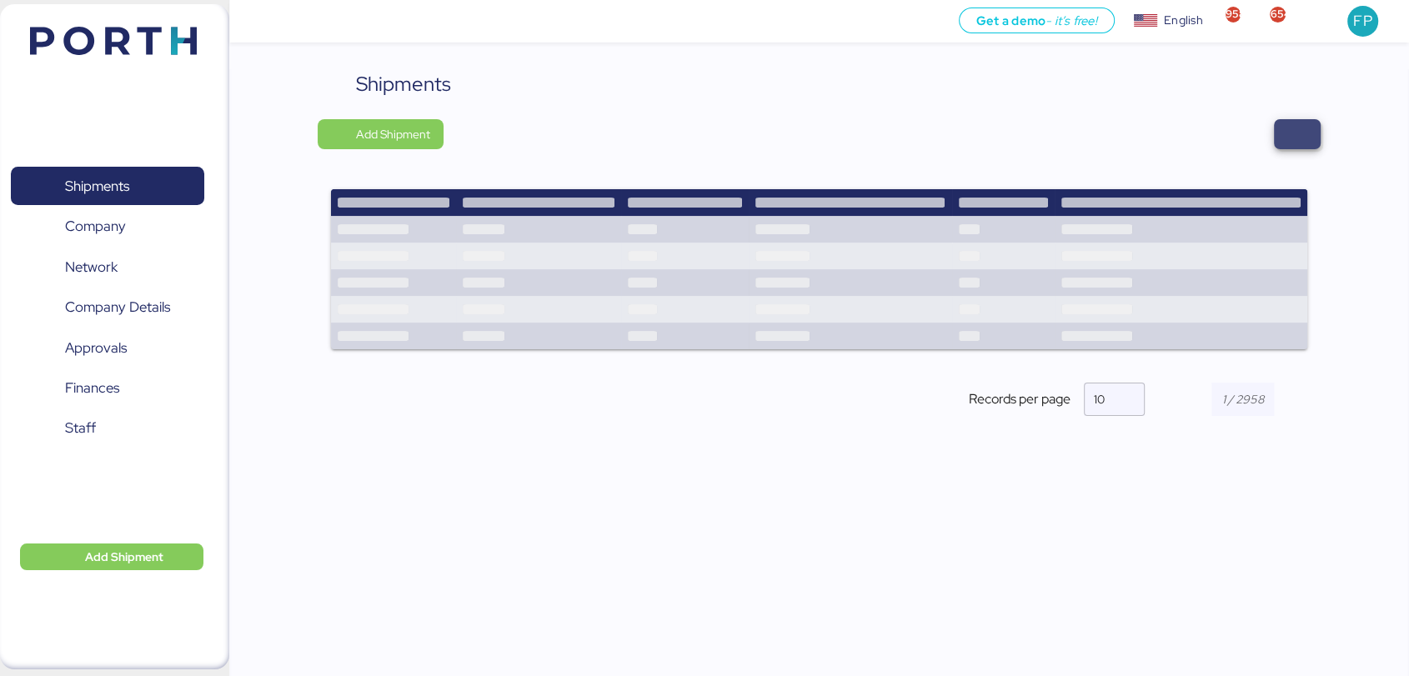
click at [1319, 142] on span "button" at bounding box center [1297, 134] width 47 height 30
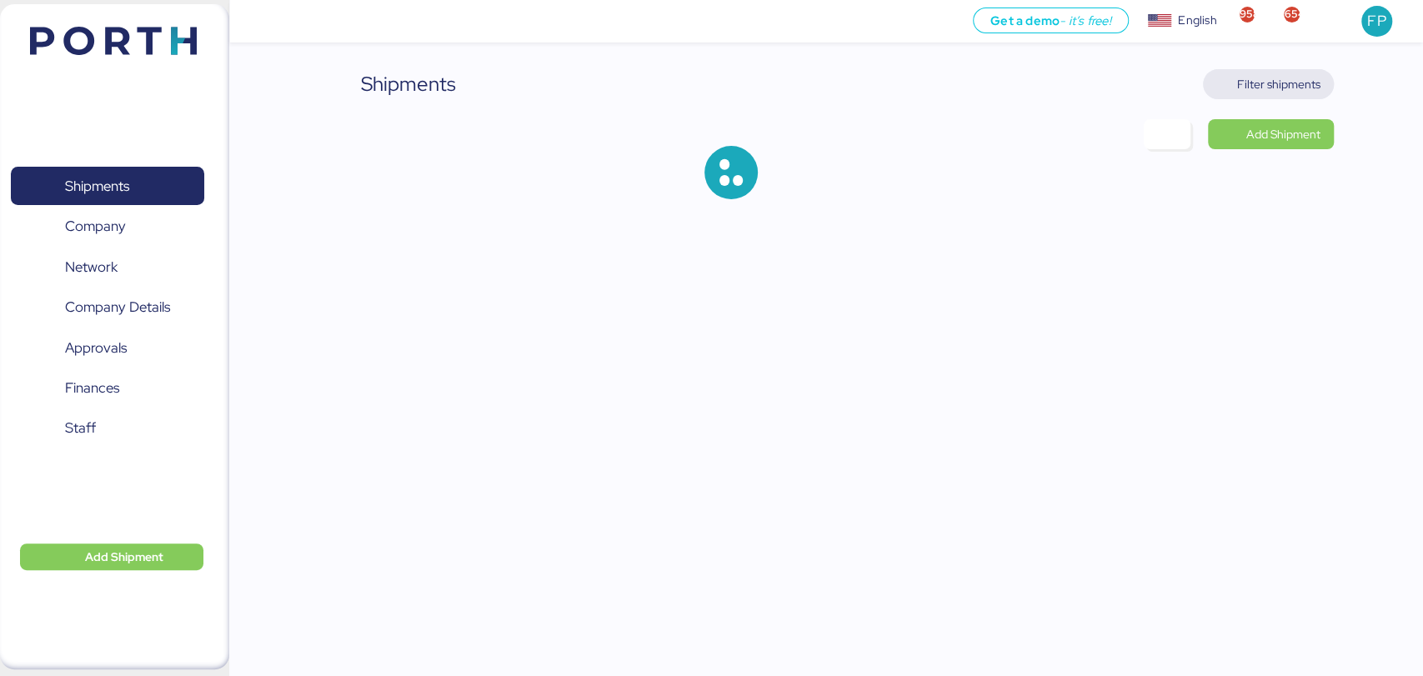
click at [1293, 73] on span "Filter shipments" at bounding box center [1268, 84] width 104 height 23
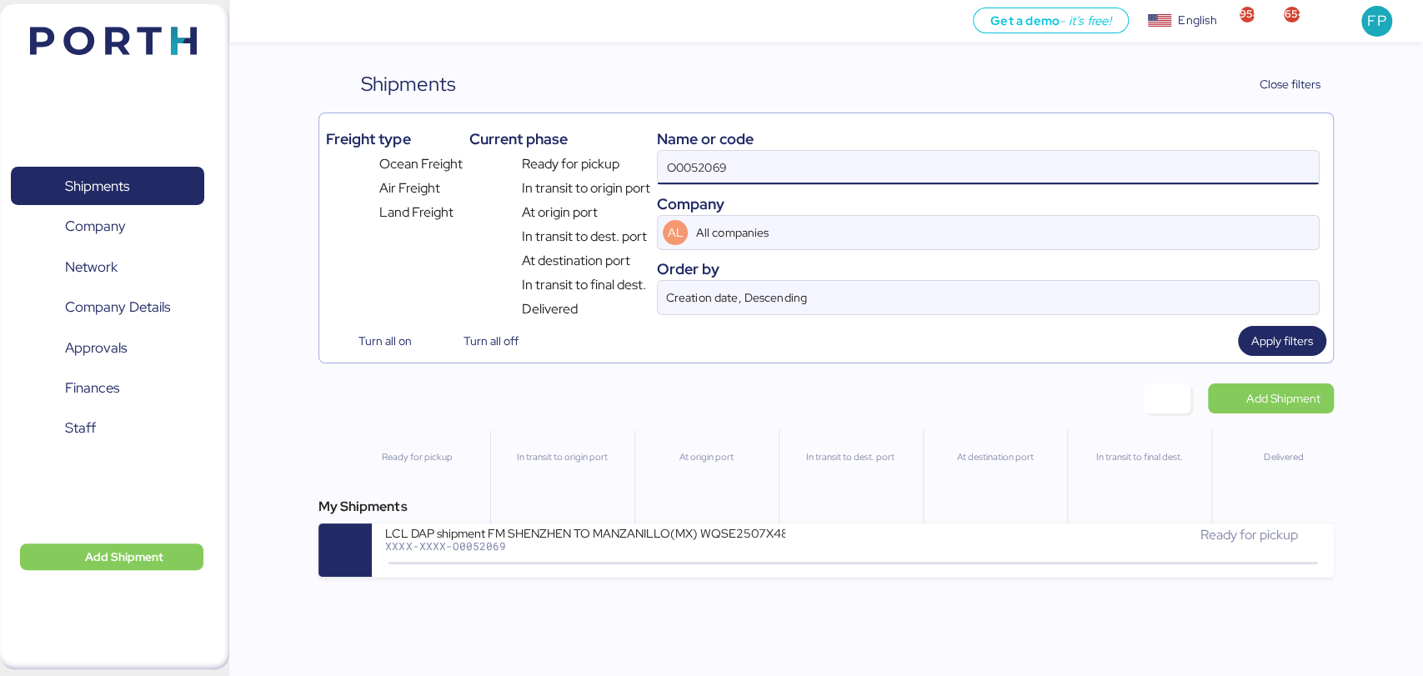
click at [684, 169] on input "O0052069" at bounding box center [988, 167] width 660 height 33
paste input "1921"
type input "O0051921"
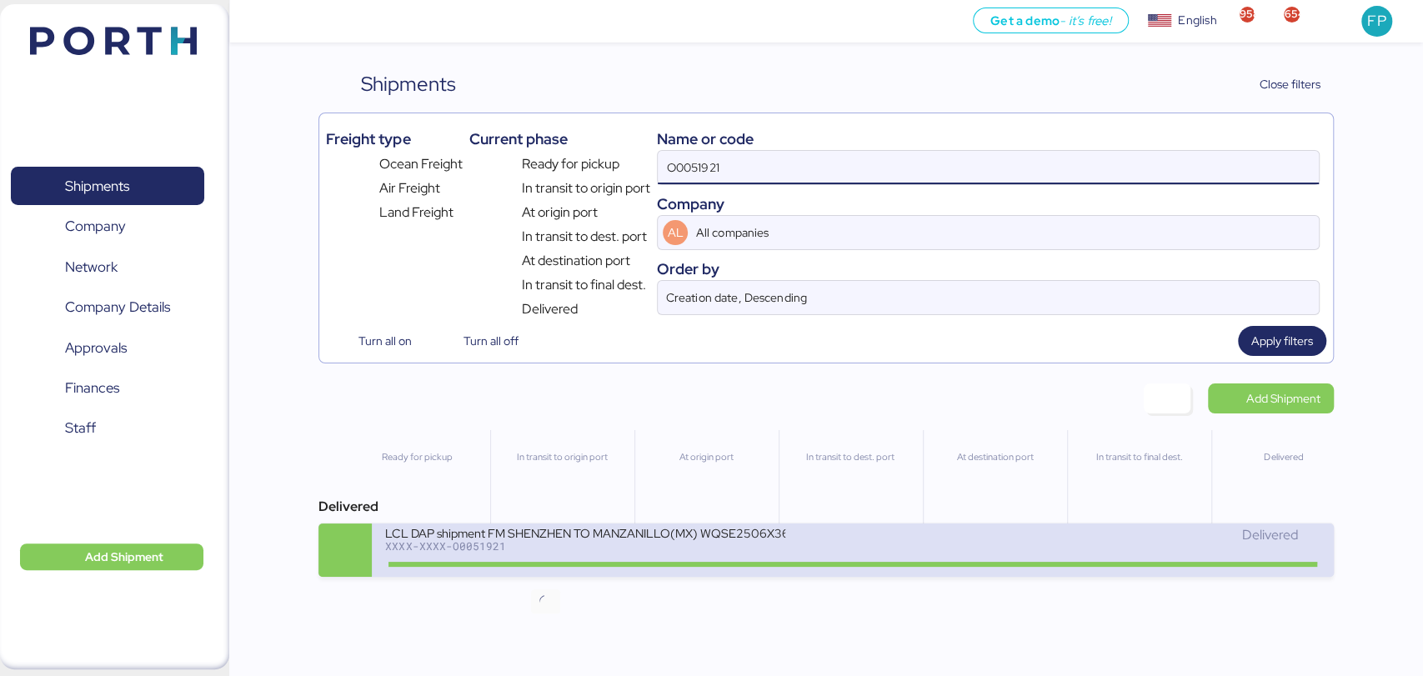
click at [571, 569] on icon at bounding box center [546, 563] width 80 height 18
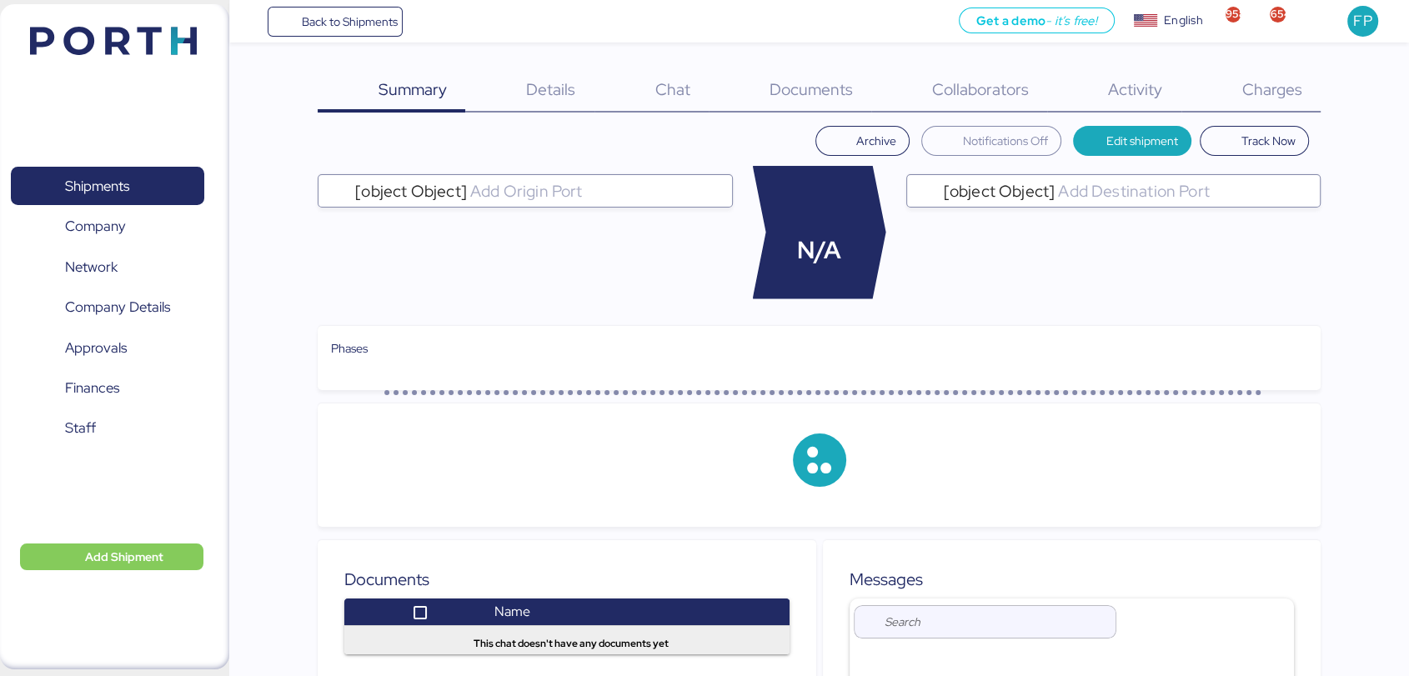
click at [1274, 101] on div "Charges 0" at bounding box center [1250, 90] width 139 height 43
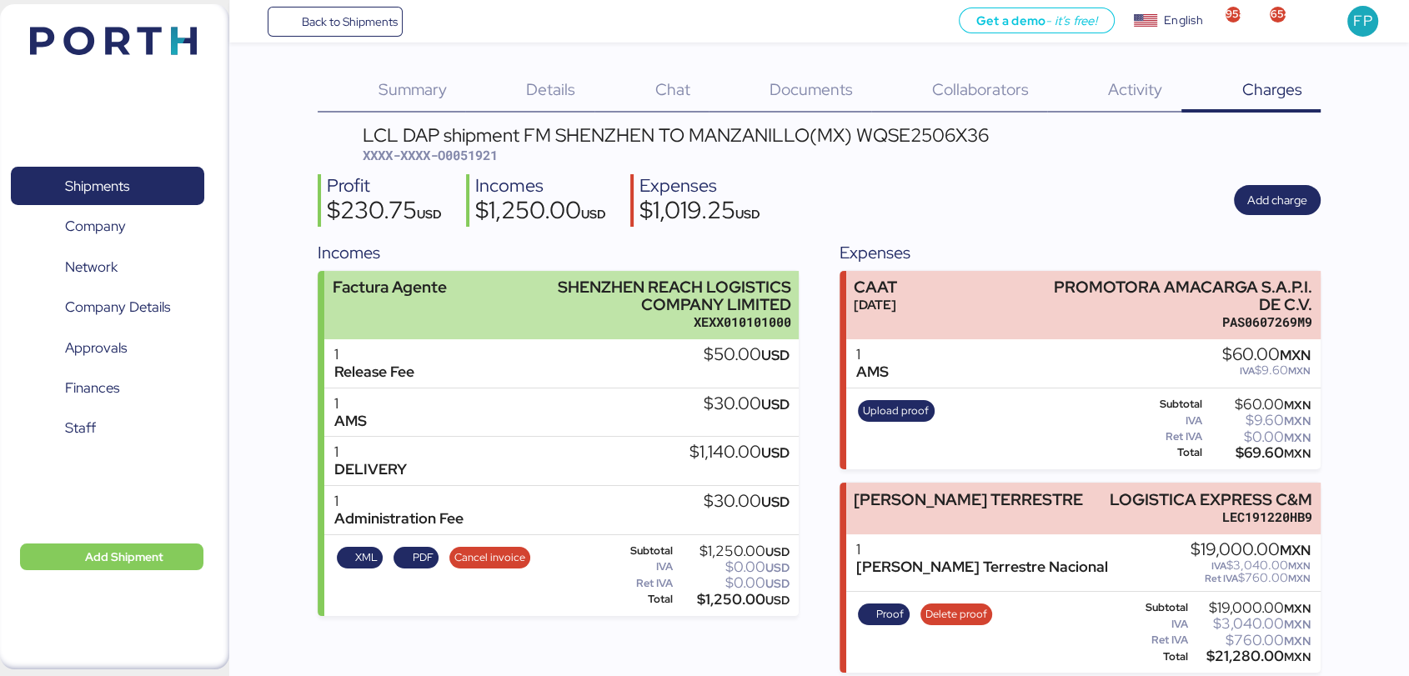
scroll to position [15, 0]
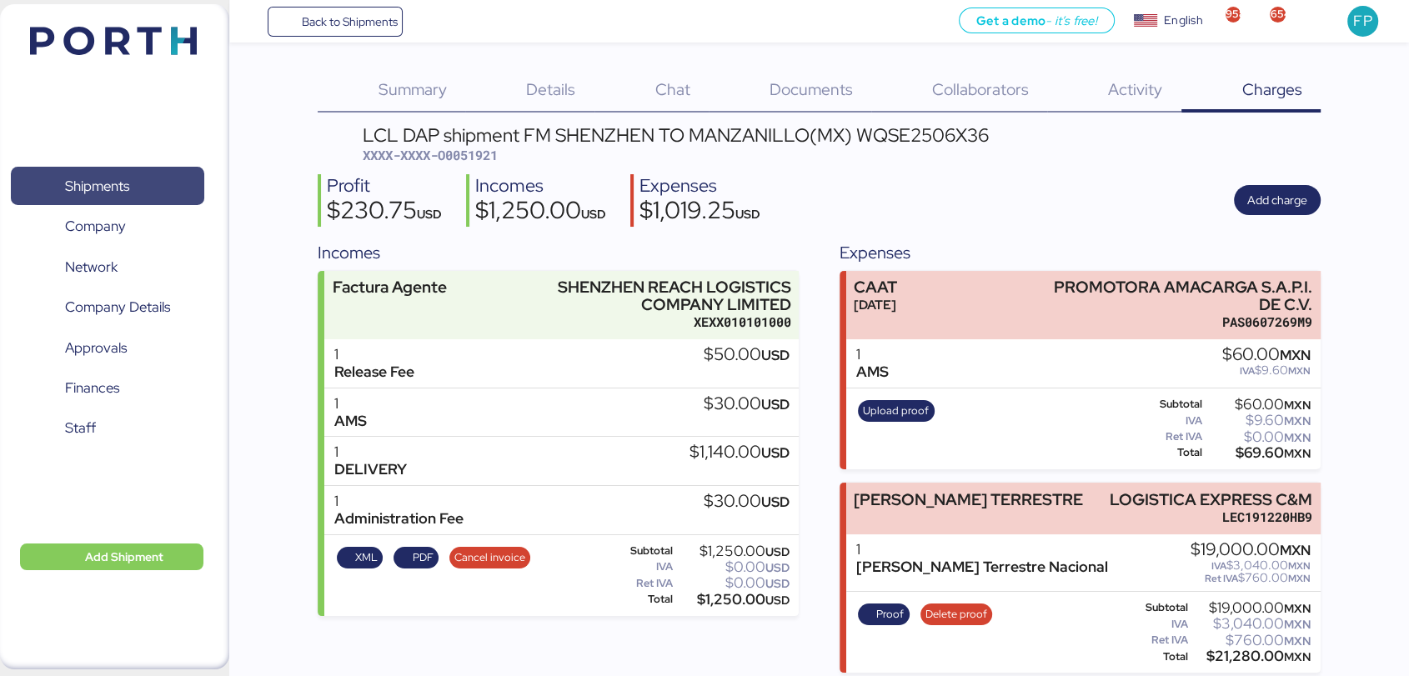
click at [146, 185] on span "Shipments" at bounding box center [107, 186] width 179 height 24
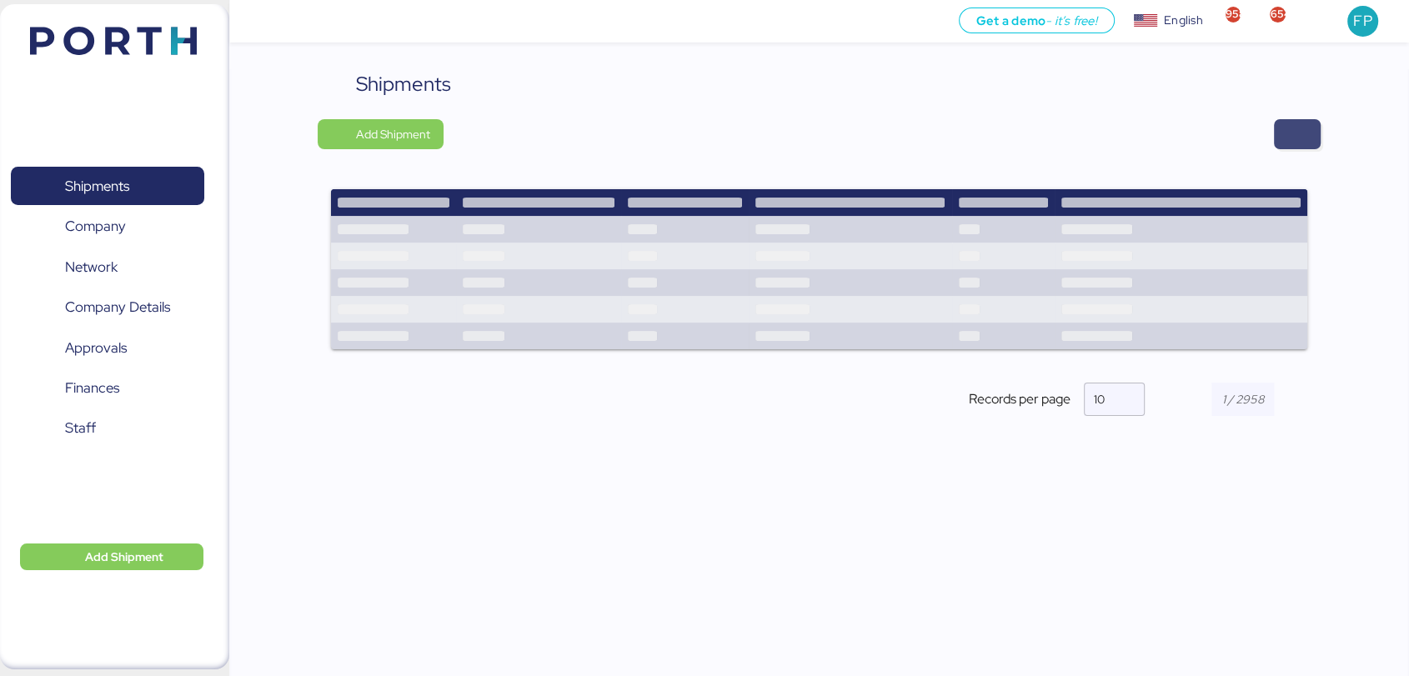
click at [1280, 137] on span "button" at bounding box center [1297, 134] width 47 height 30
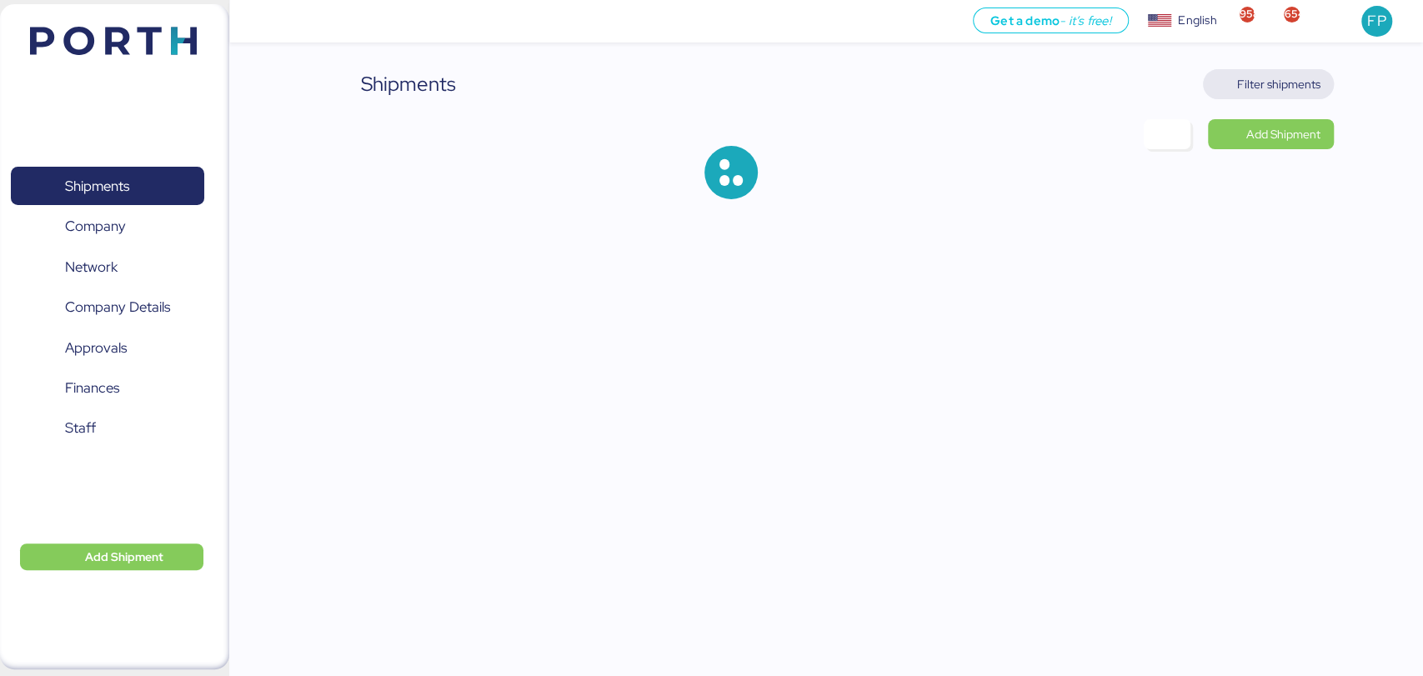
click at [1272, 92] on span "Filter shipments" at bounding box center [1278, 84] width 83 height 20
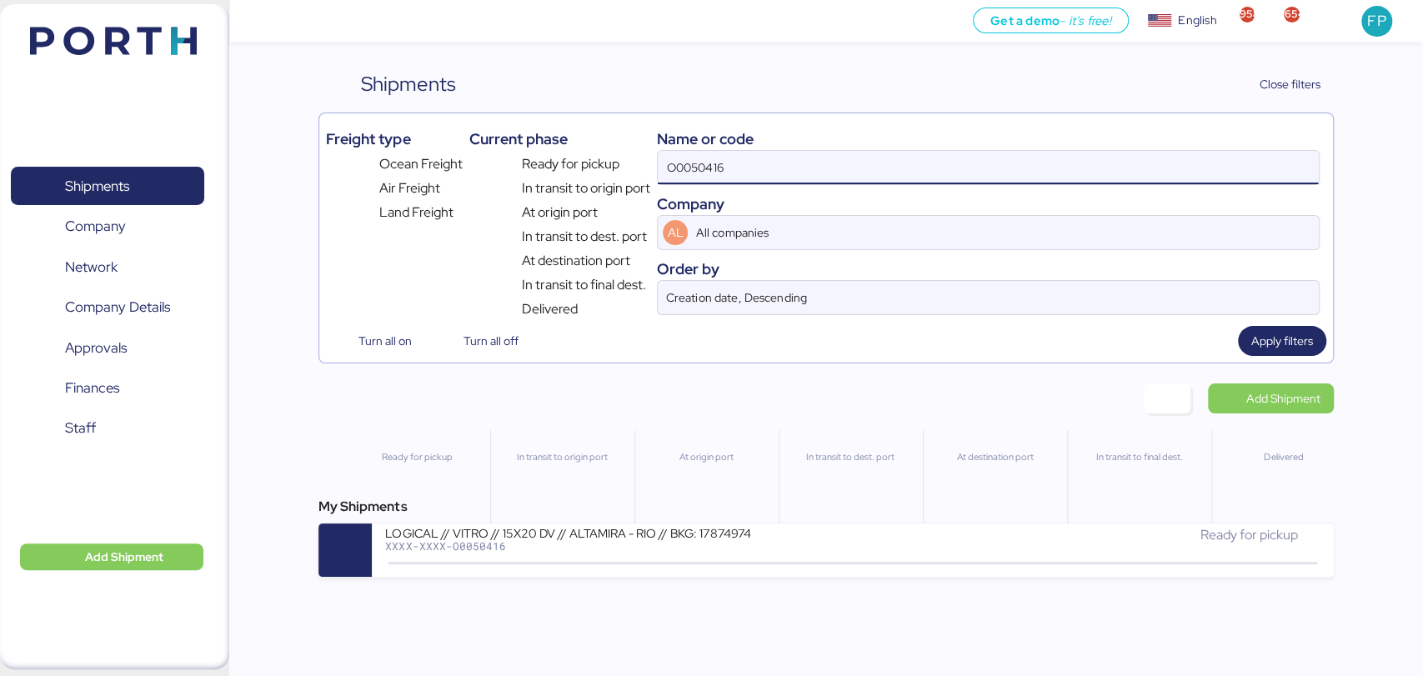
click at [709, 175] on input "O0050416" at bounding box center [988, 167] width 660 height 33
paste input "1900"
type input "O0051900"
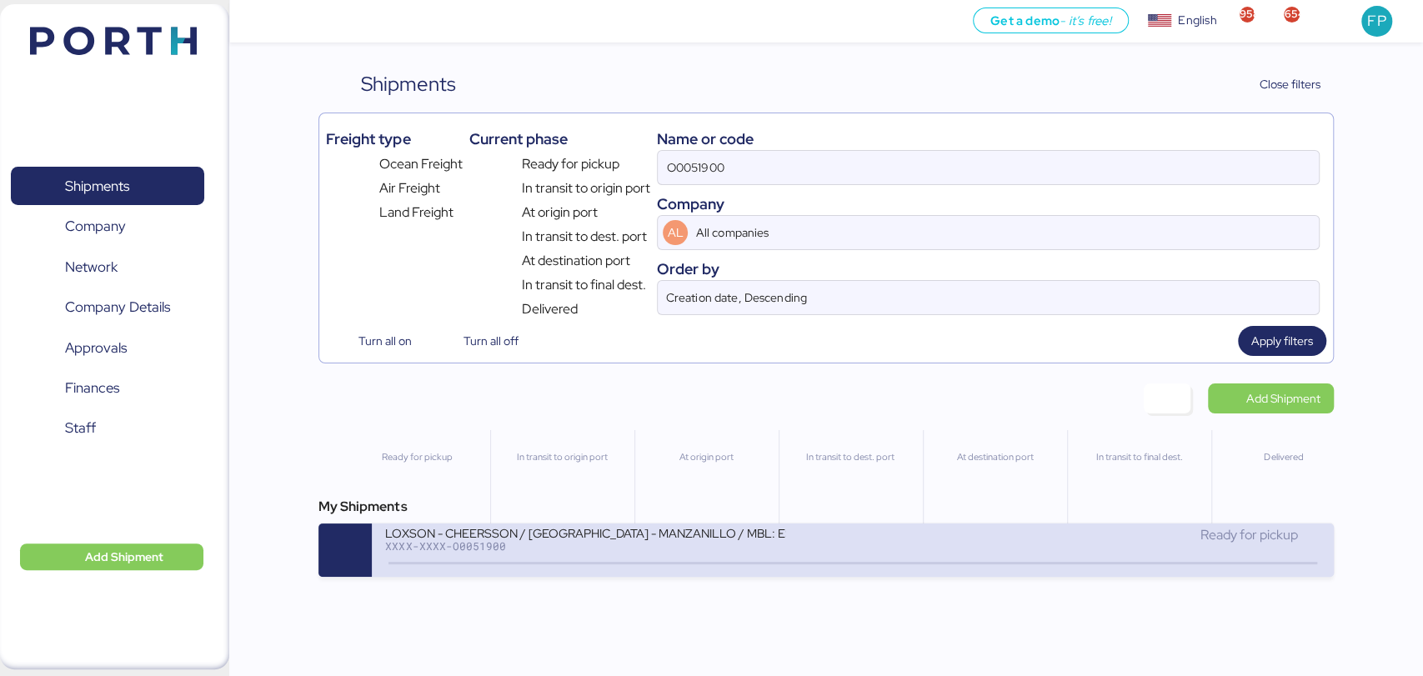
click at [647, 539] on div "LOXSON - CHEERSSON / SHANGHAI - MANZANILLO / MBL: ESLCHNSHG038926 - HBL: YQSE25…" at bounding box center [585, 532] width 400 height 14
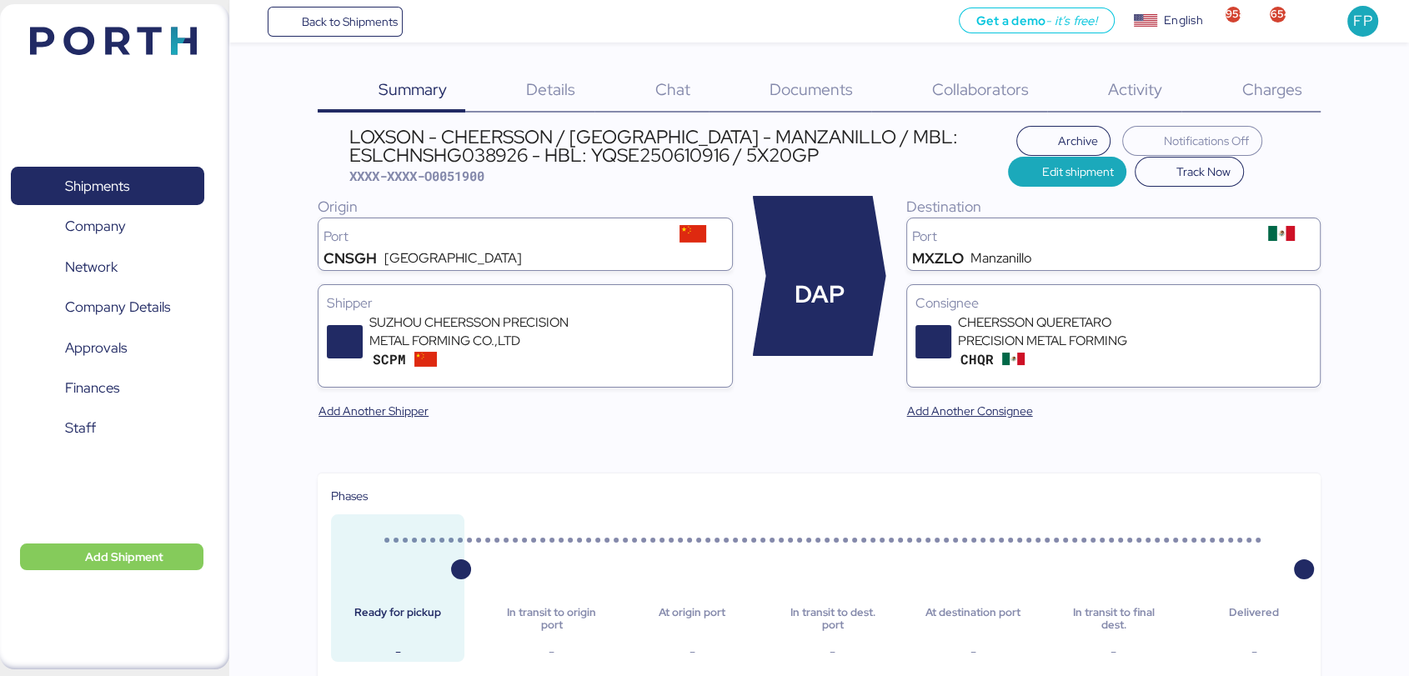
click at [1274, 96] on span "Charges" at bounding box center [1271, 89] width 60 height 22
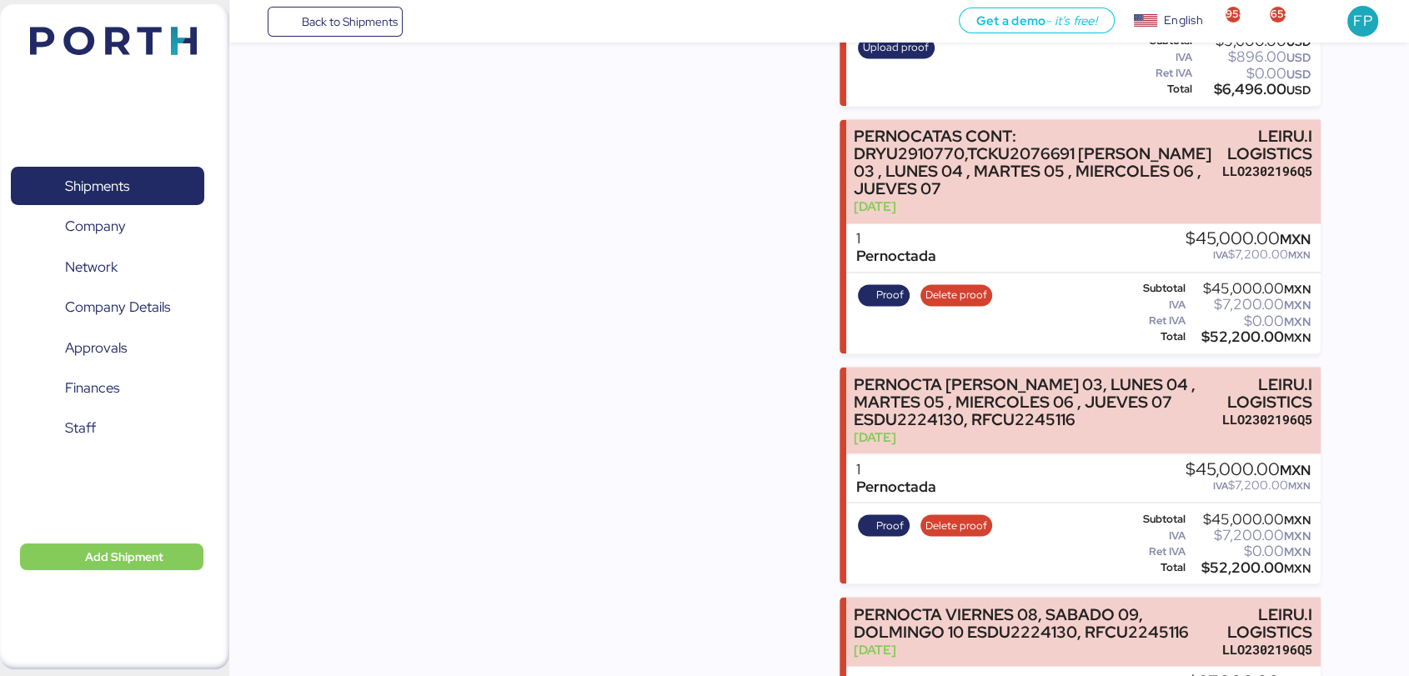
scroll to position [2810, 0]
click at [96, 188] on span "Shipments" at bounding box center [97, 186] width 64 height 24
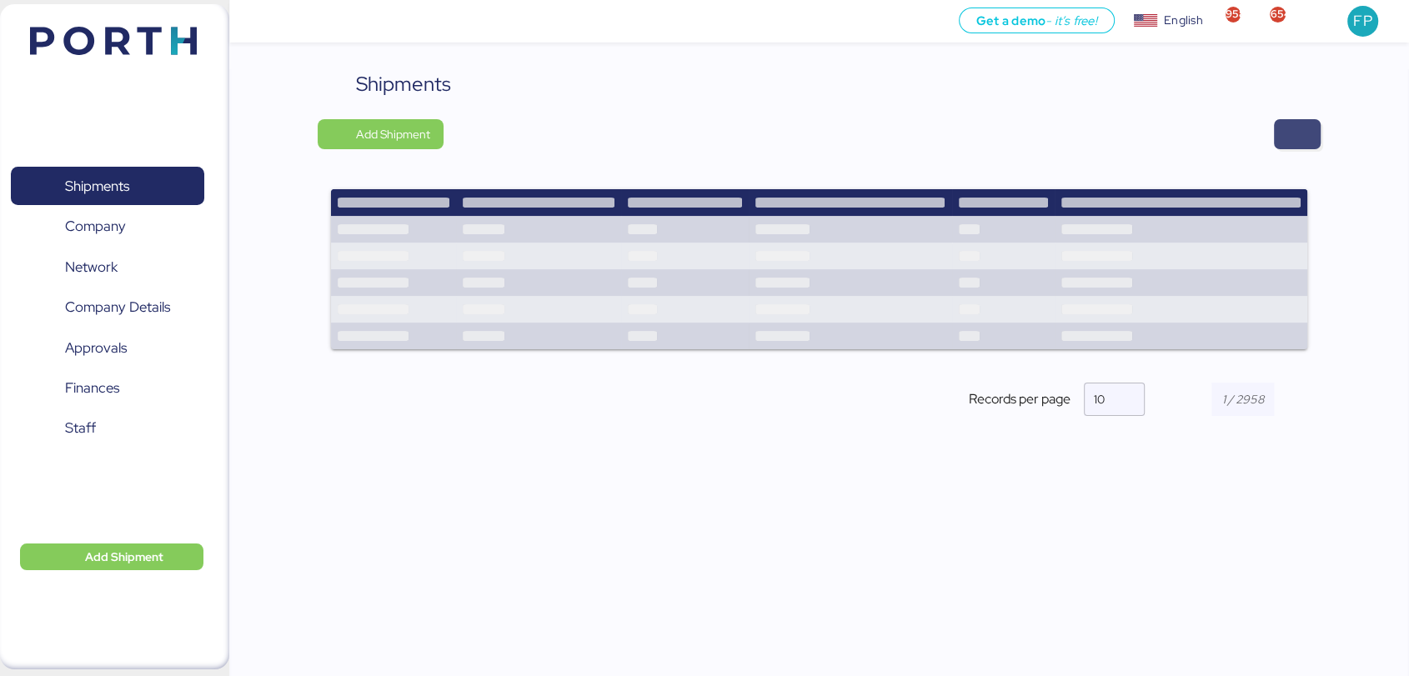
click at [1308, 135] on span "button" at bounding box center [1297, 134] width 47 height 30
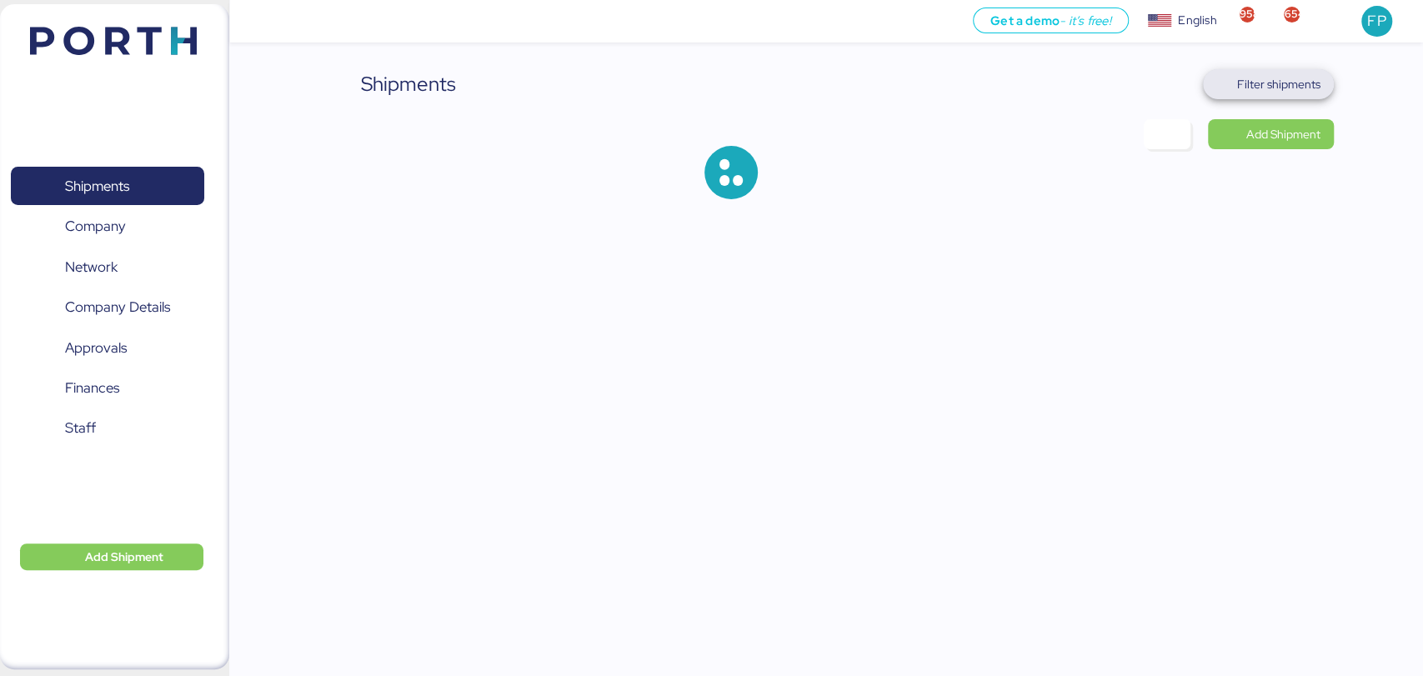
click at [1275, 73] on span "Filter shipments" at bounding box center [1268, 84] width 104 height 23
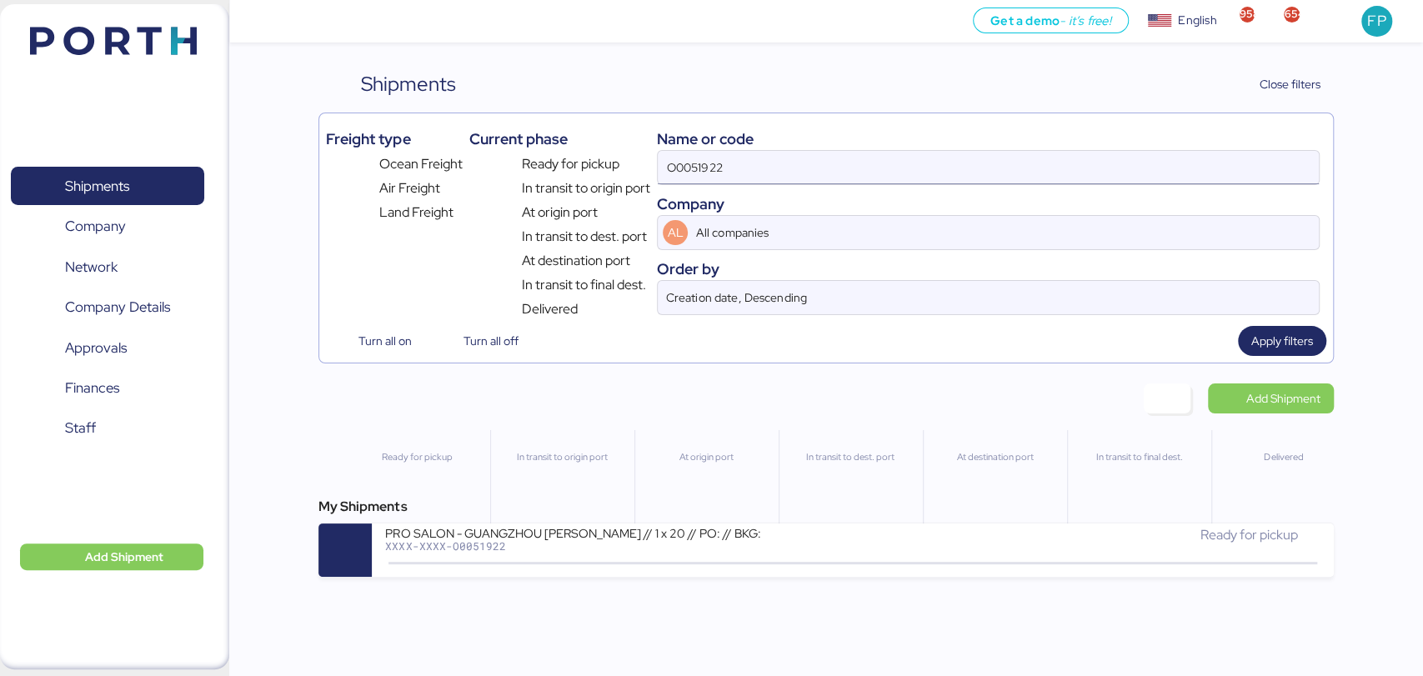
click at [683, 165] on input "O0051922" at bounding box center [988, 167] width 660 height 33
paste input "63"
type input "O0051963"
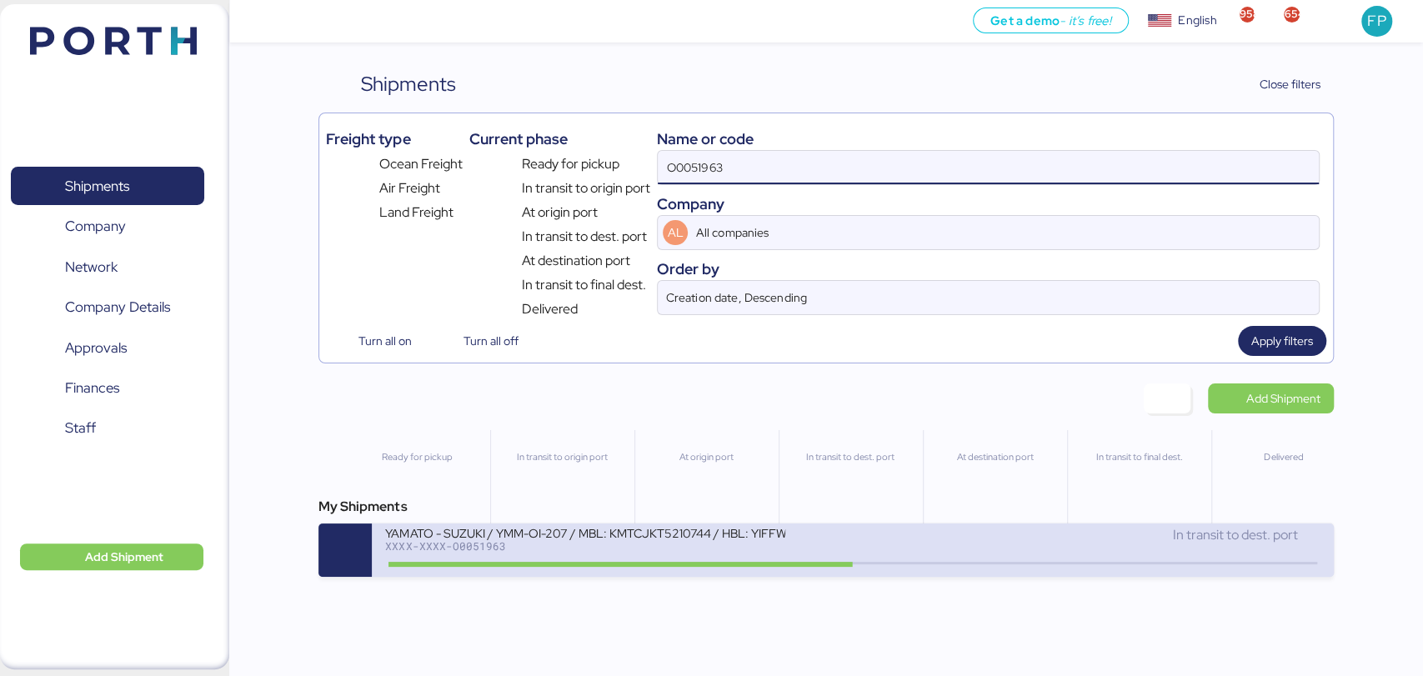
click at [609, 552] on div "XXXX-XXXX-O0051963" at bounding box center [585, 546] width 400 height 12
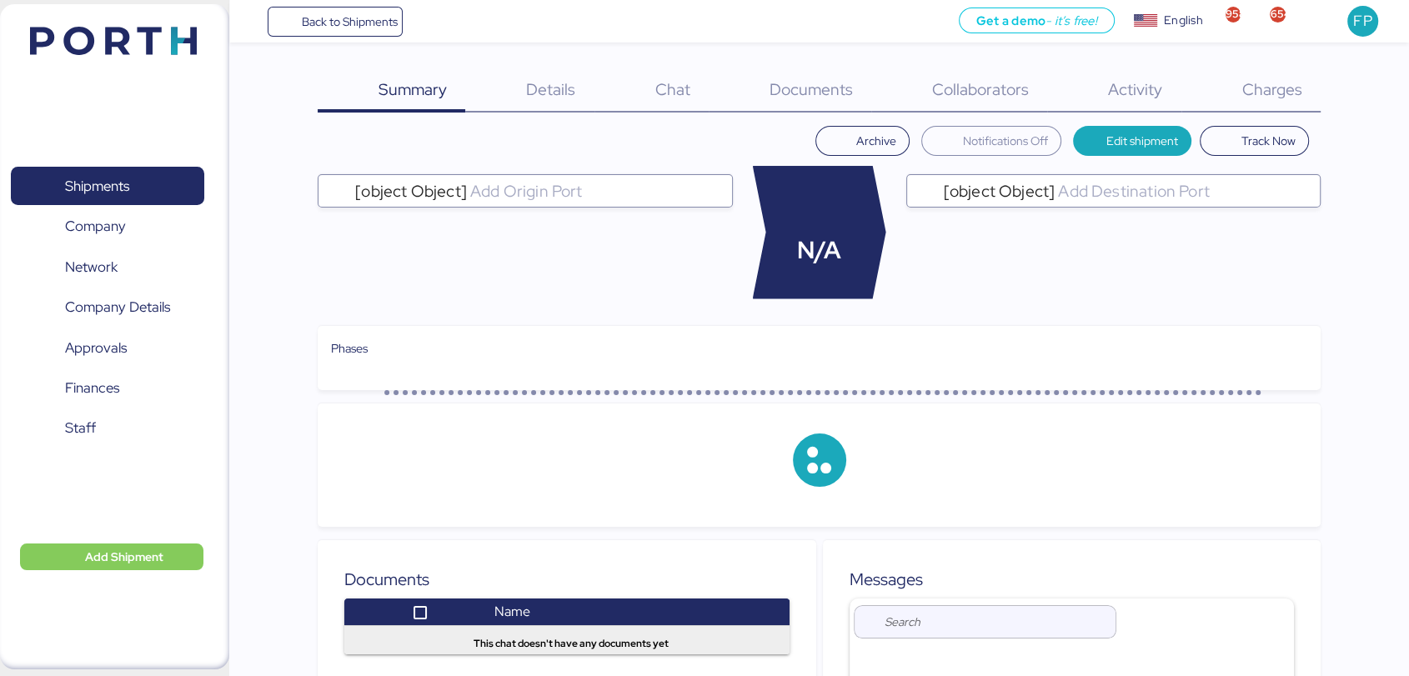
click at [1285, 105] on div "Charges 0" at bounding box center [1250, 90] width 139 height 43
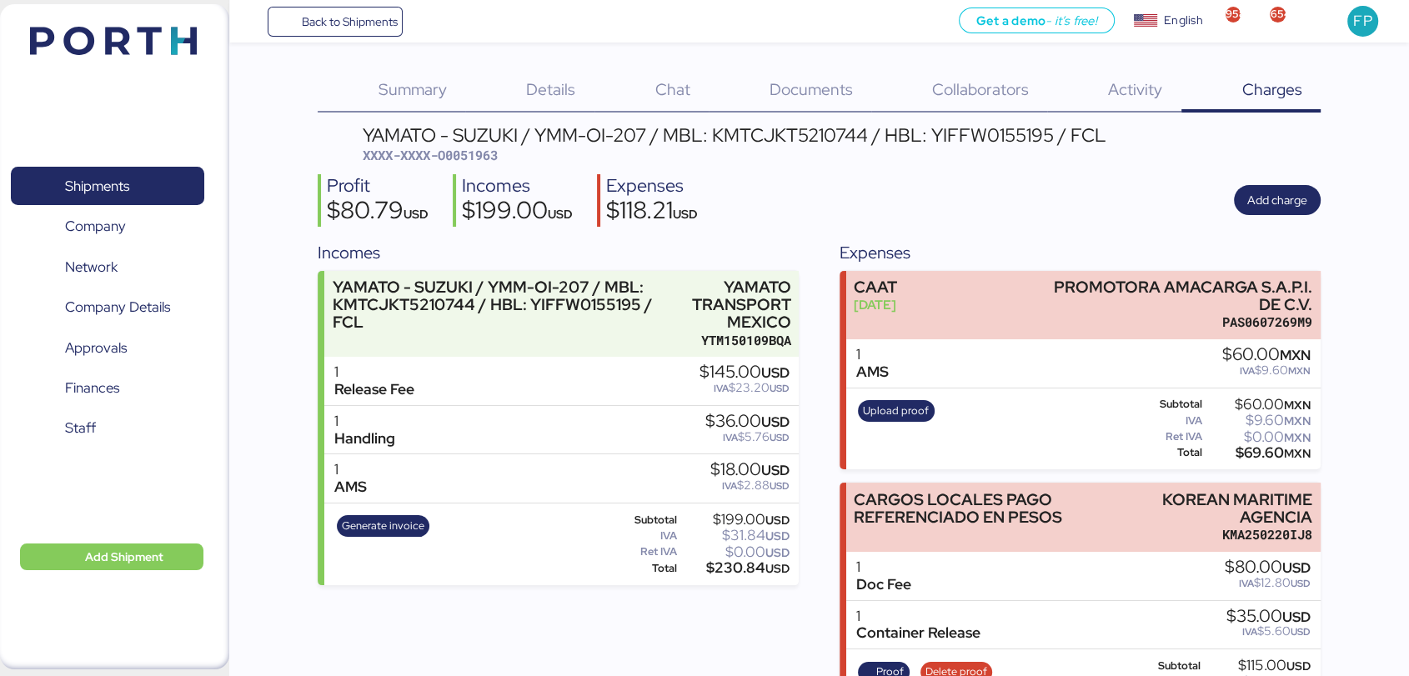
scroll to position [73, 0]
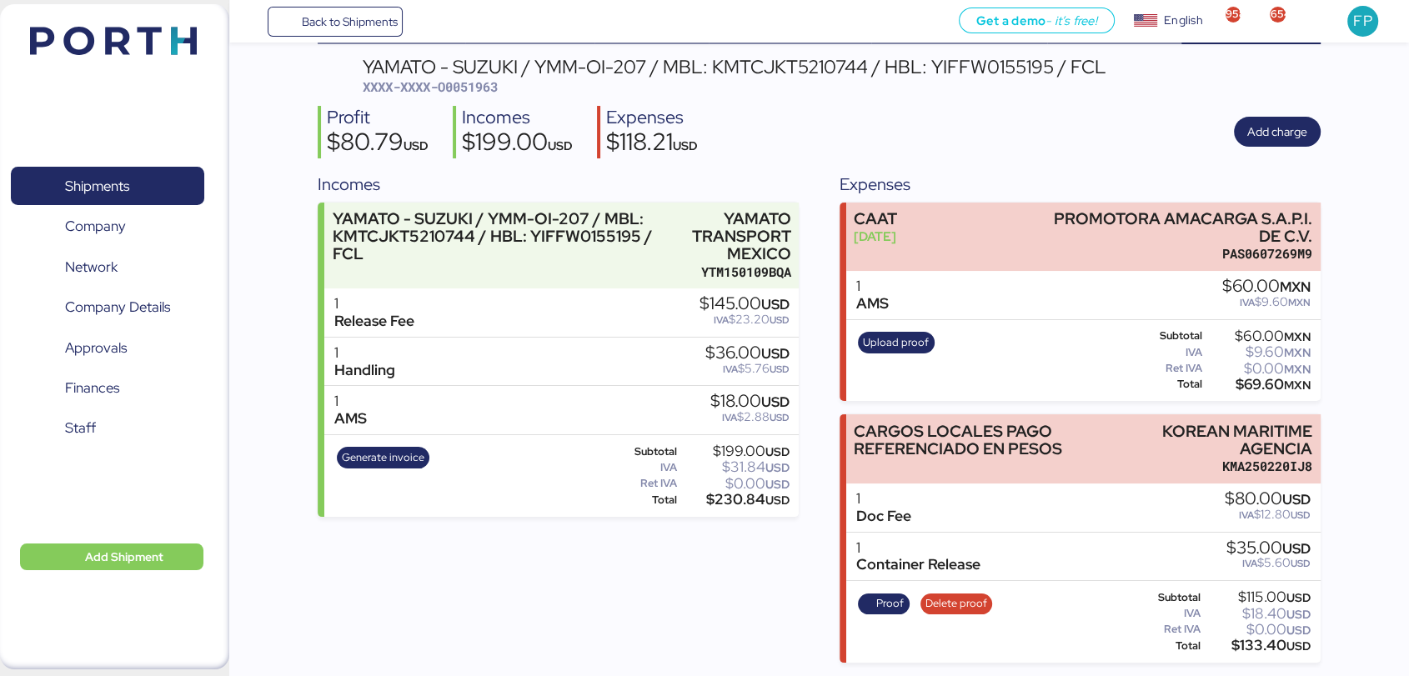
click at [484, 78] on span "XXXX-XXXX-O0051963" at bounding box center [430, 86] width 135 height 17
copy span "O0051963"
click at [392, 457] on span "Generate invoice" at bounding box center [383, 457] width 83 height 18
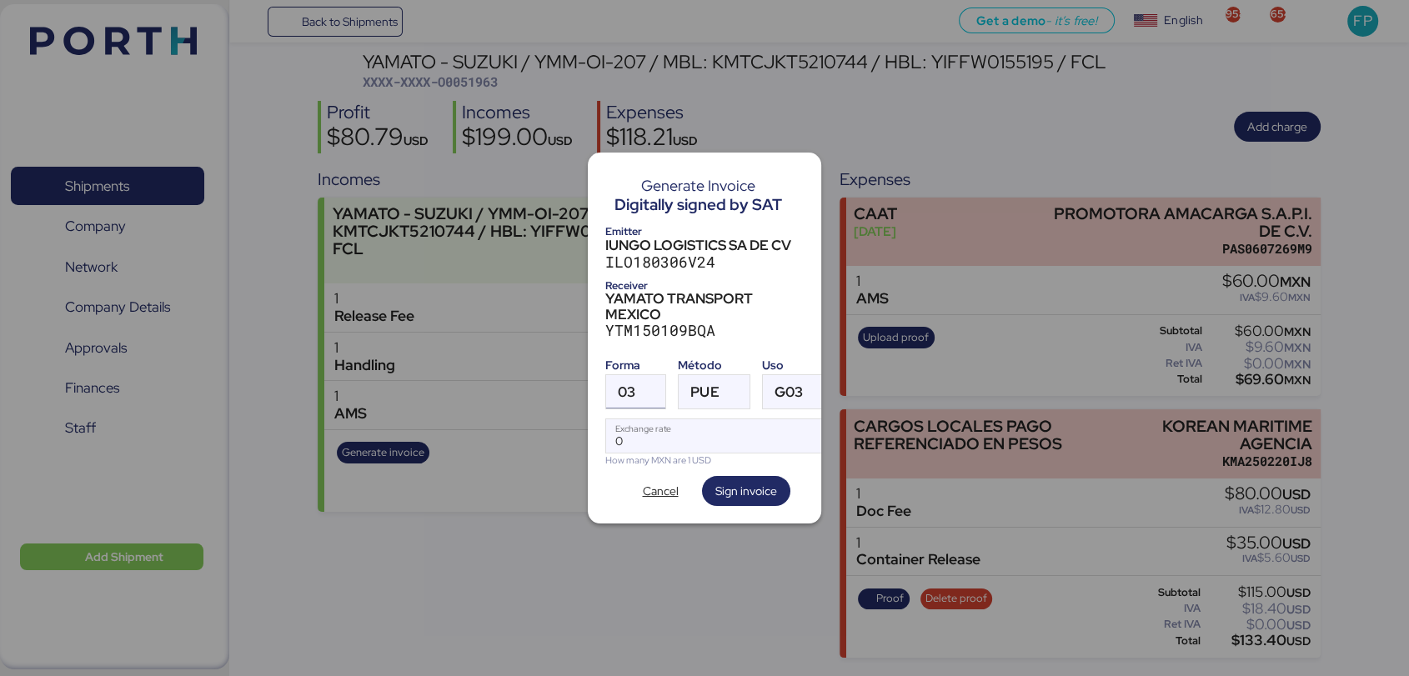
click at [627, 387] on span "03" at bounding box center [627, 392] width 18 height 14
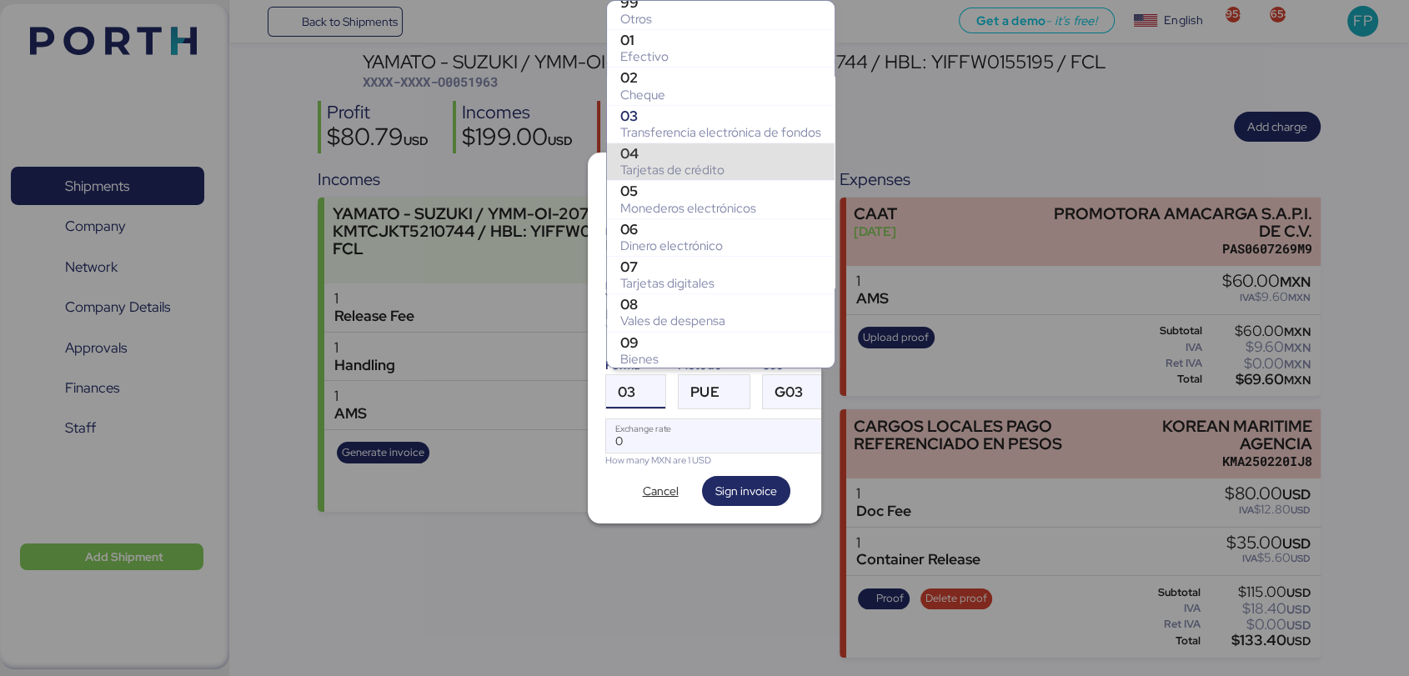
scroll to position [203, 0]
click at [648, 153] on div "99" at bounding box center [720, 148] width 201 height 17
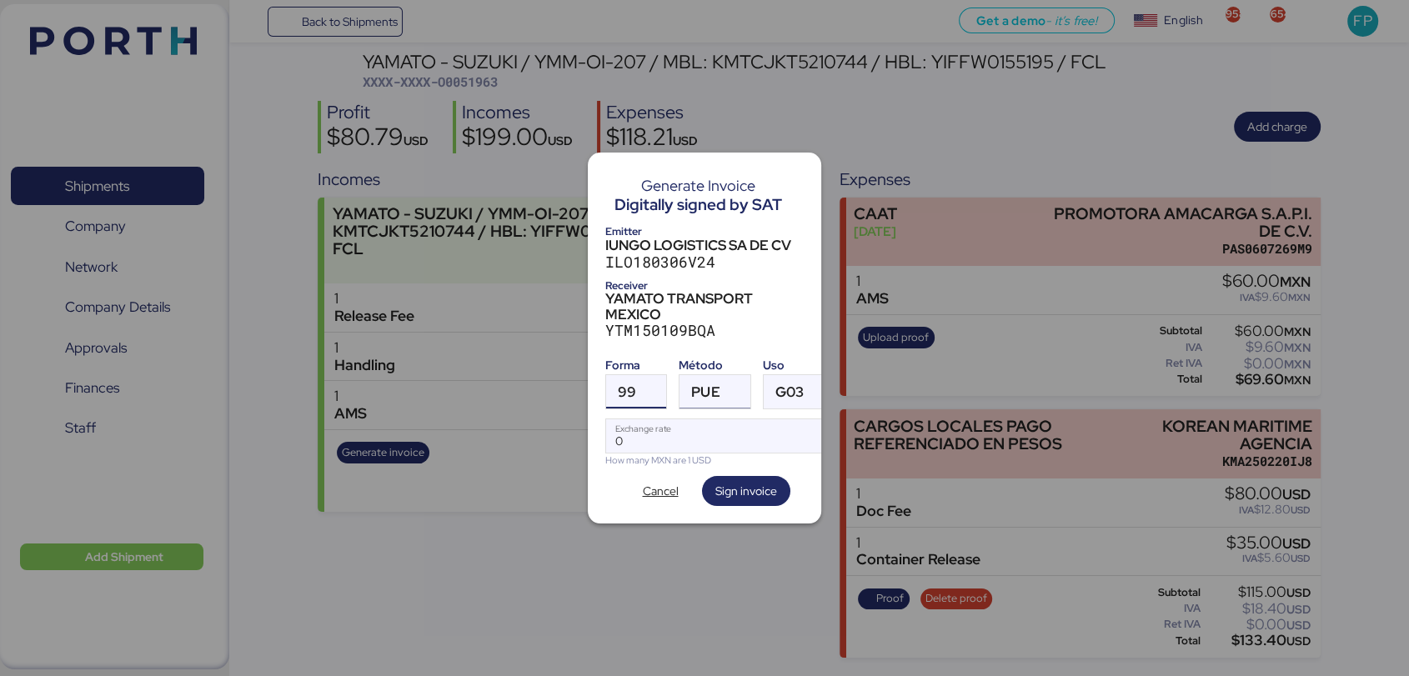
click at [733, 382] on div at bounding box center [735, 391] width 30 height 33
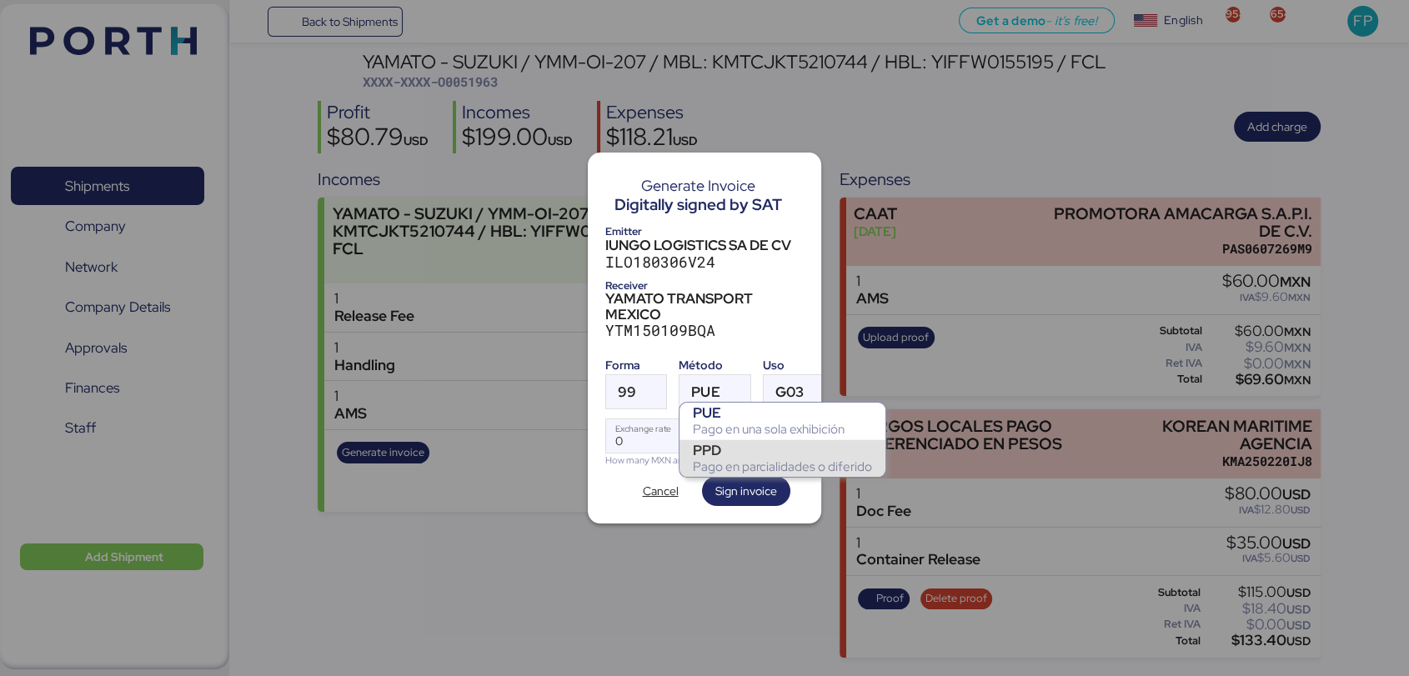
click at [736, 443] on div "PPD" at bounding box center [782, 450] width 179 height 17
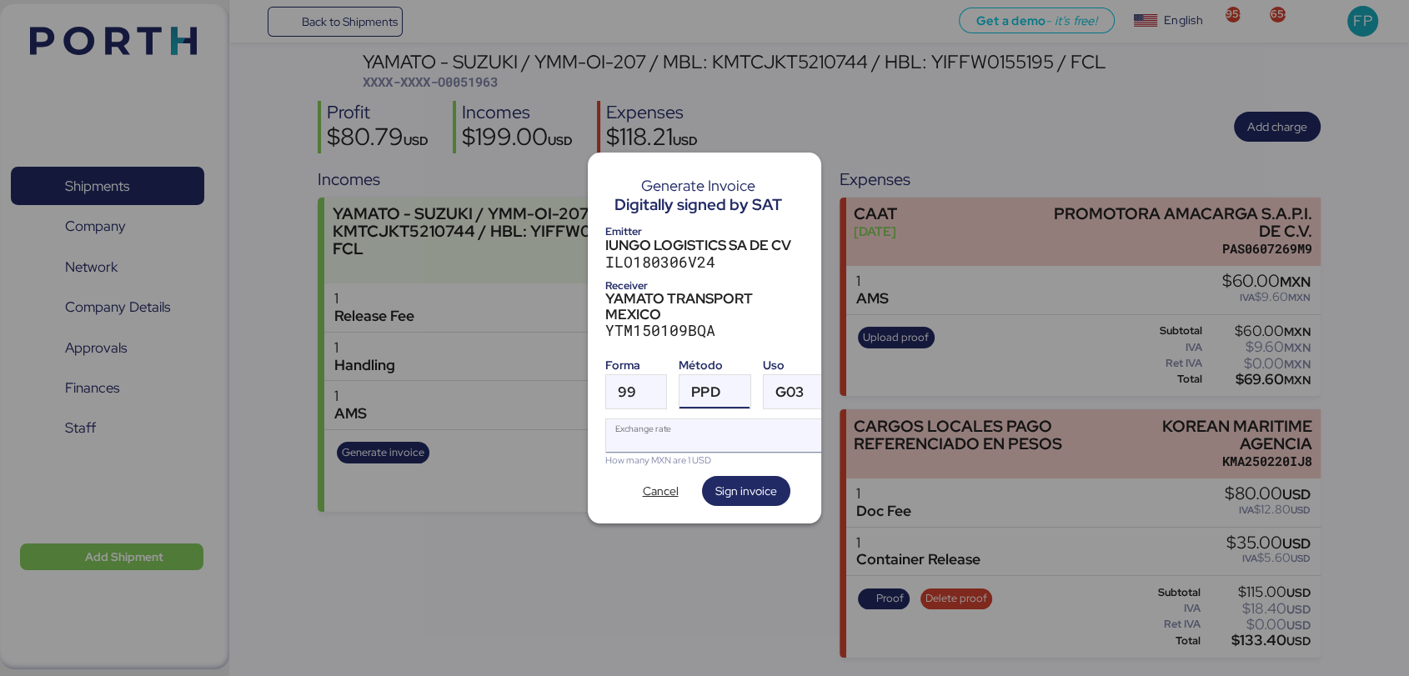
click at [704, 438] on input "Exchange rate" at bounding box center [720, 435] width 228 height 33
type input "0"
paste input "18.3604"
type input "18.3604"
click at [758, 493] on span "Sign invoice" at bounding box center [746, 491] width 62 height 20
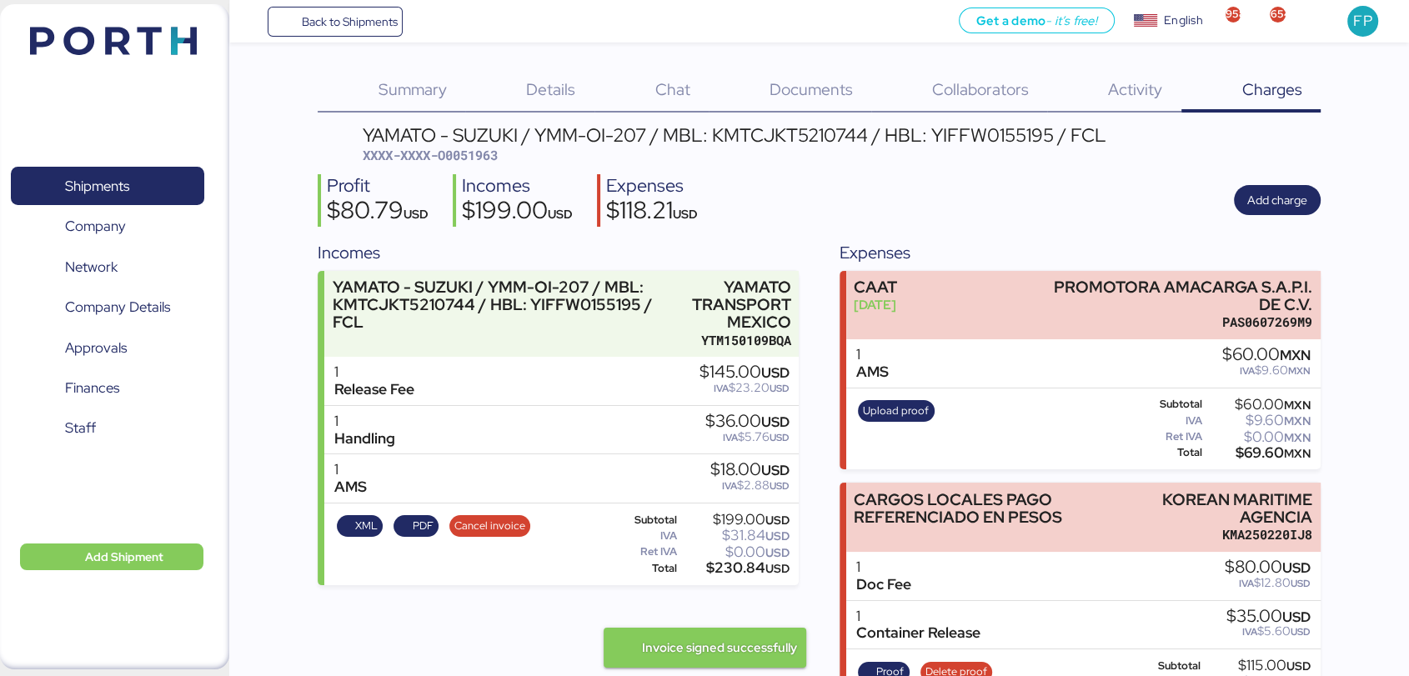
click at [489, 155] on span "XXXX-XXXX-O0051963" at bounding box center [430, 155] width 135 height 17
copy span "O0051963"
click at [741, 574] on div "$230.84 USD" at bounding box center [734, 568] width 109 height 13
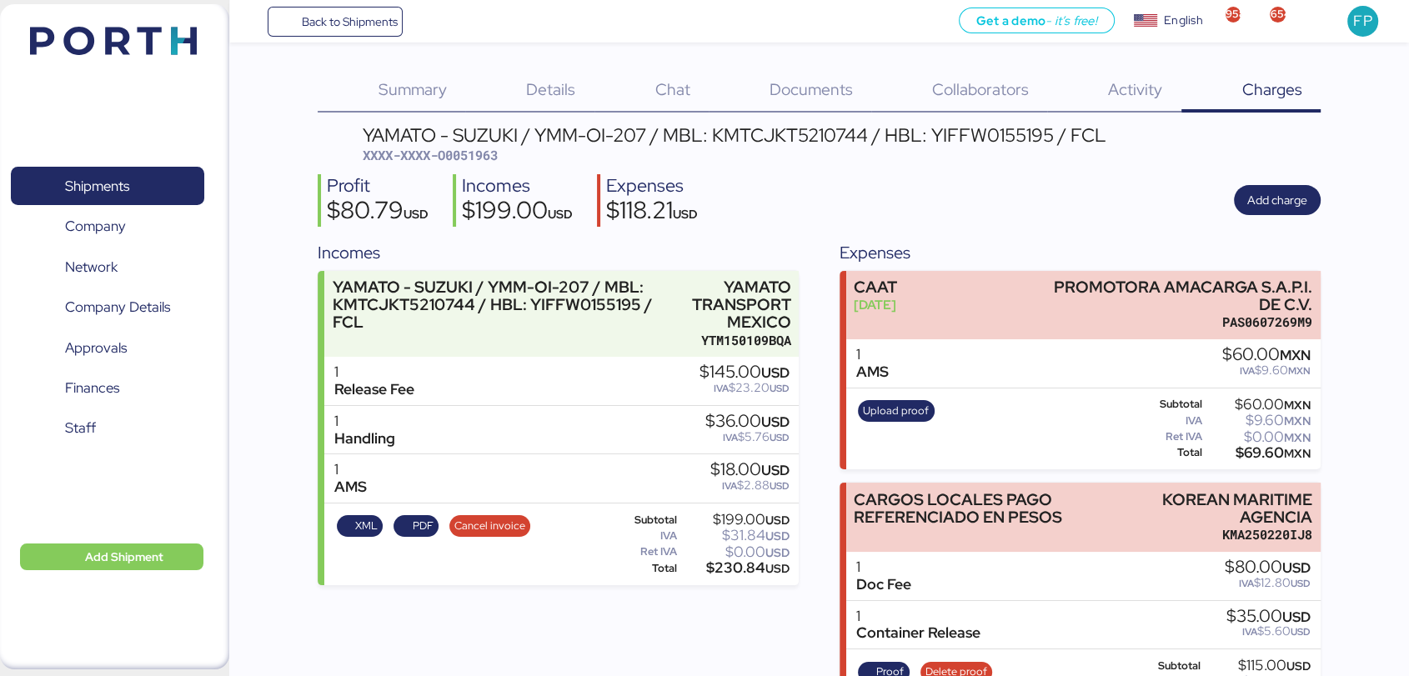
copy div "230.84"
click at [765, 143] on div "YAMATO - SUZUKI / YMM-OI-207 / MBL: KMTCJKT5210744 / HBL: YIFFW0155195 / FCL" at bounding box center [735, 135] width 744 height 18
copy div "KMTCJKT5210744"
drag, startPoint x: 534, startPoint y: 129, endPoint x: 647, endPoint y: 128, distance: 113.4
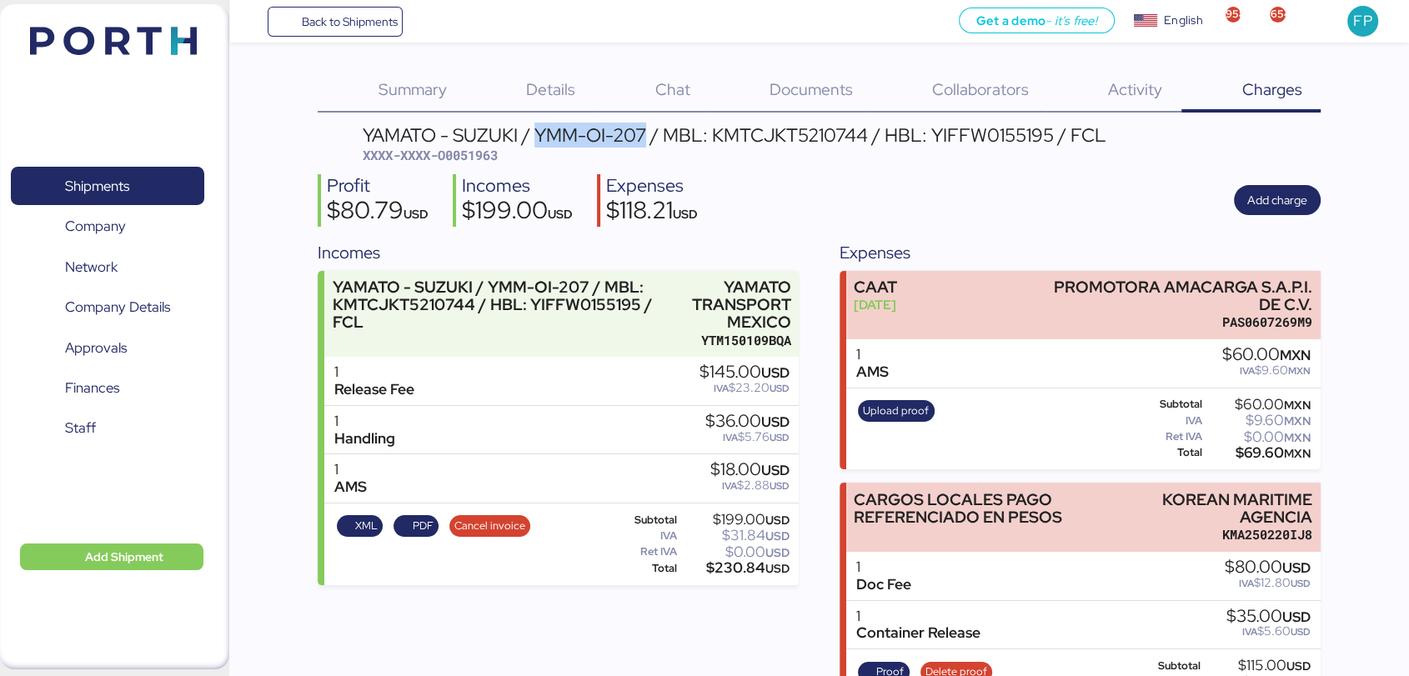
click at [647, 128] on div "YAMATO - SUZUKI / YMM-OI-207 / MBL: KMTCJKT5210744 / HBL: YIFFW0155195 / FCL" at bounding box center [735, 135] width 744 height 18
copy div "YMM-OI-207"
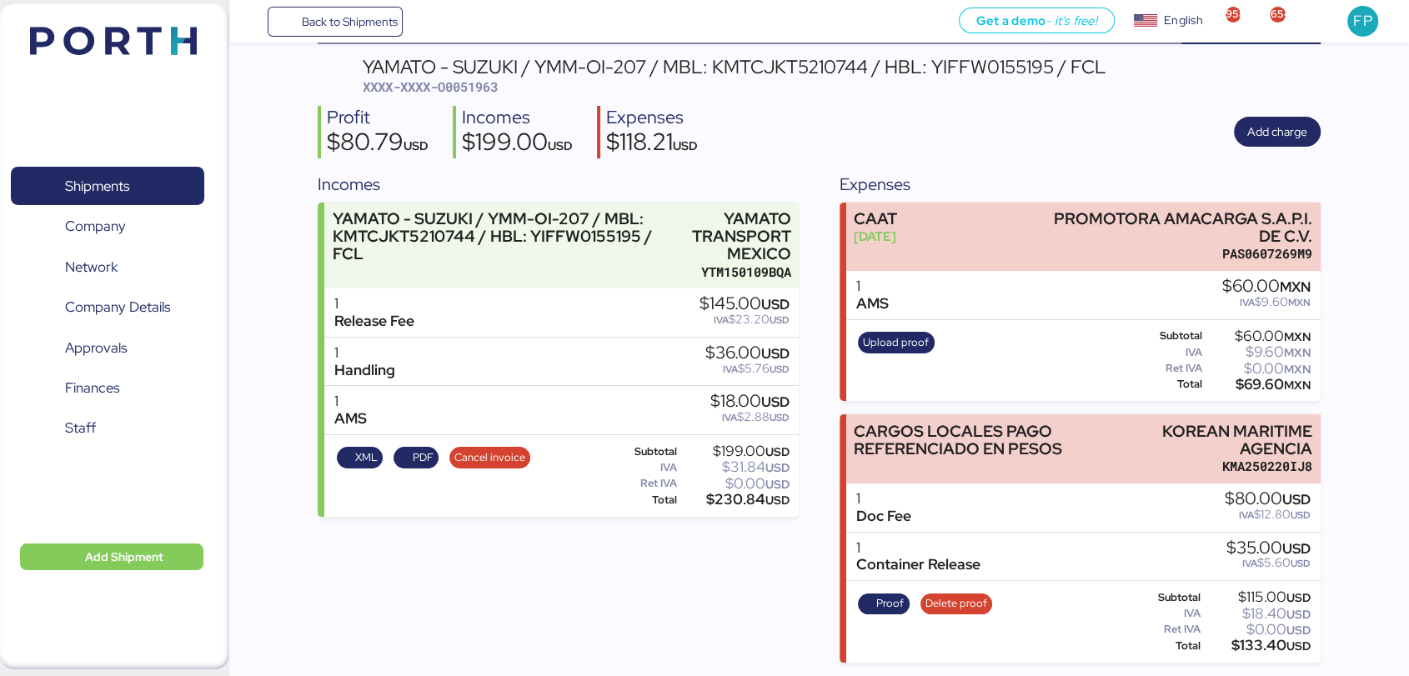
click at [496, 82] on span "XXXX-XXXX-O0051963" at bounding box center [430, 86] width 135 height 17
copy span "O0051963"
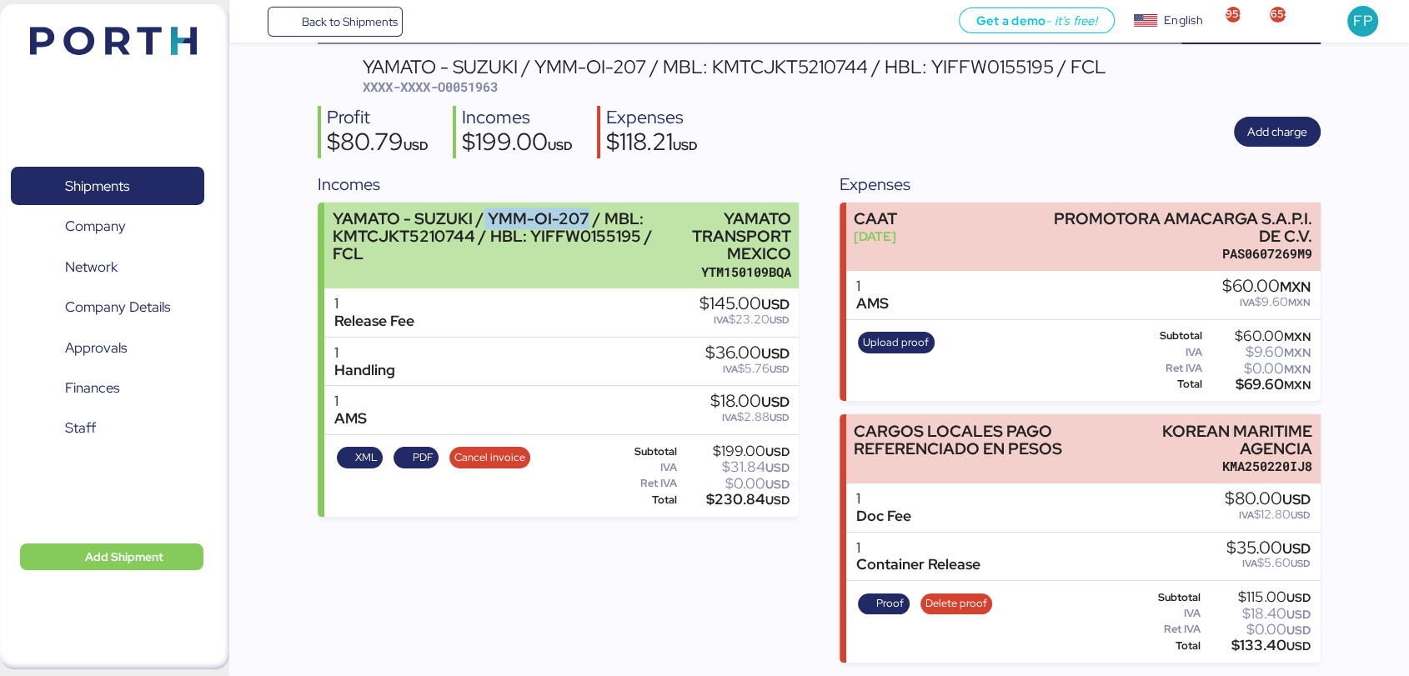
drag, startPoint x: 482, startPoint y: 207, endPoint x: 585, endPoint y: 214, distance: 103.6
click at [585, 214] on div "YAMATO - SUZUKI / YMM-OI-207 / MBL: KMTCJKT5210744 / HBL: YIFFW0155195 / FCL" at bounding box center [499, 236] width 333 height 53
copy div "YMM-OI-207"
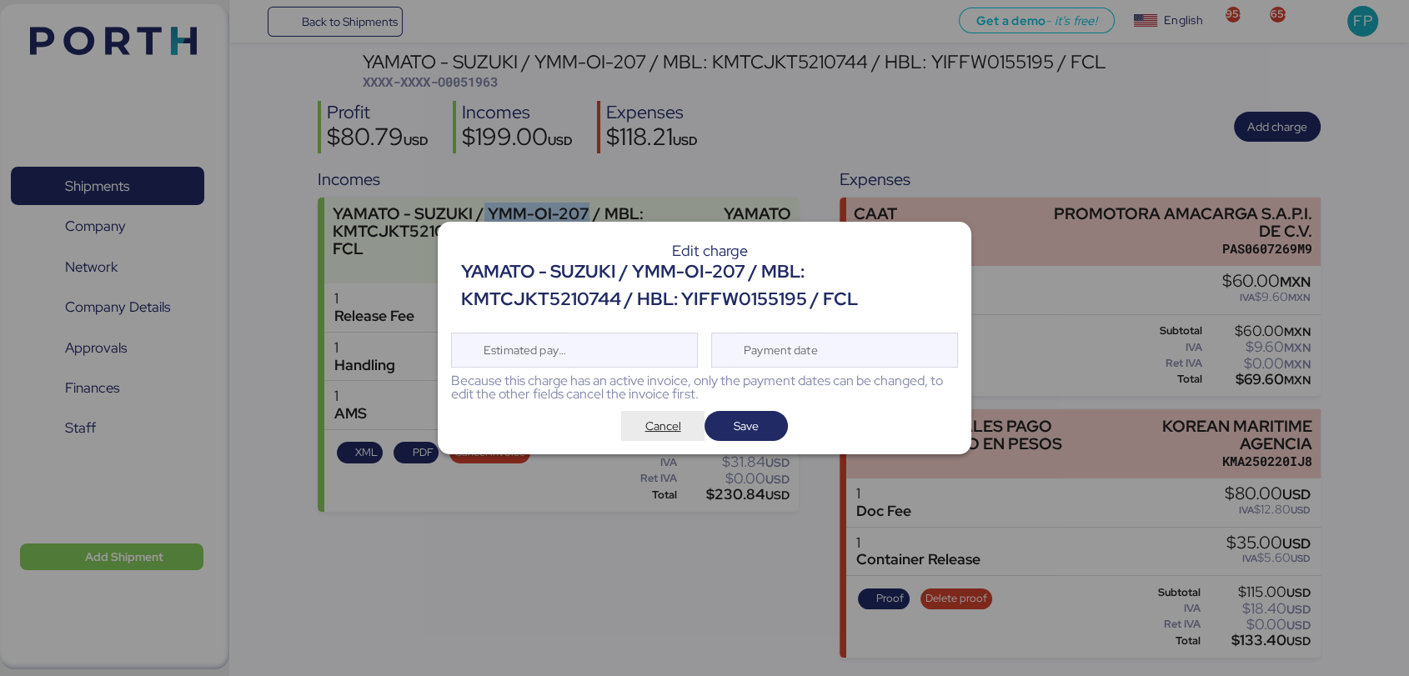
click at [676, 423] on span "Cancel" at bounding box center [663, 426] width 36 height 20
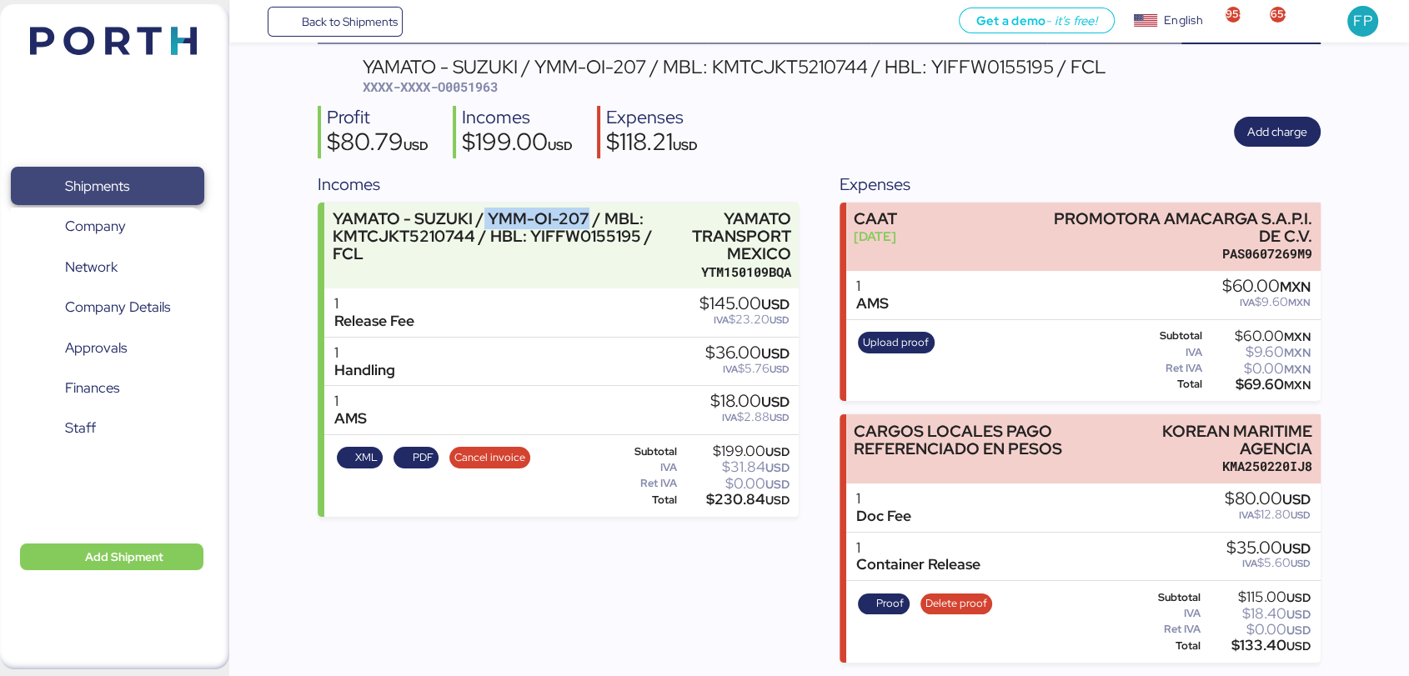
click at [147, 181] on span "Shipments" at bounding box center [107, 186] width 179 height 24
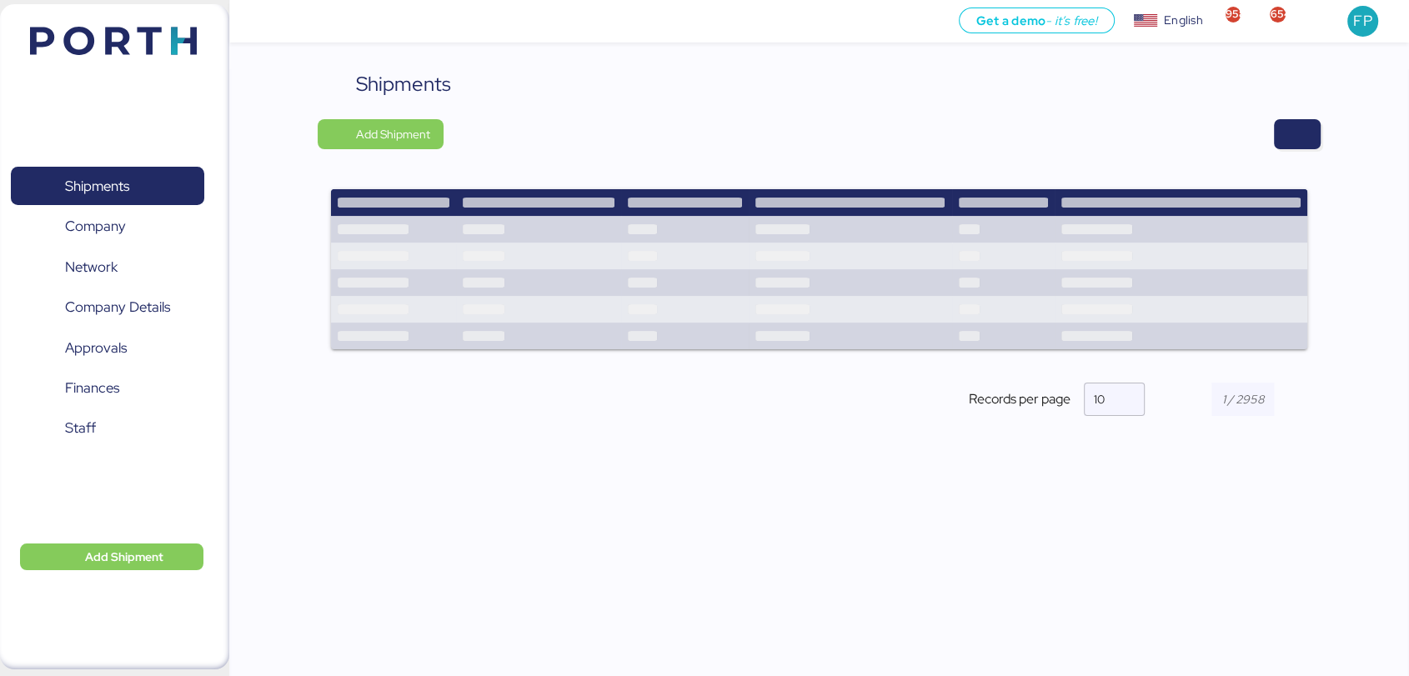
click at [1307, 148] on div at bounding box center [887, 134] width 865 height 30
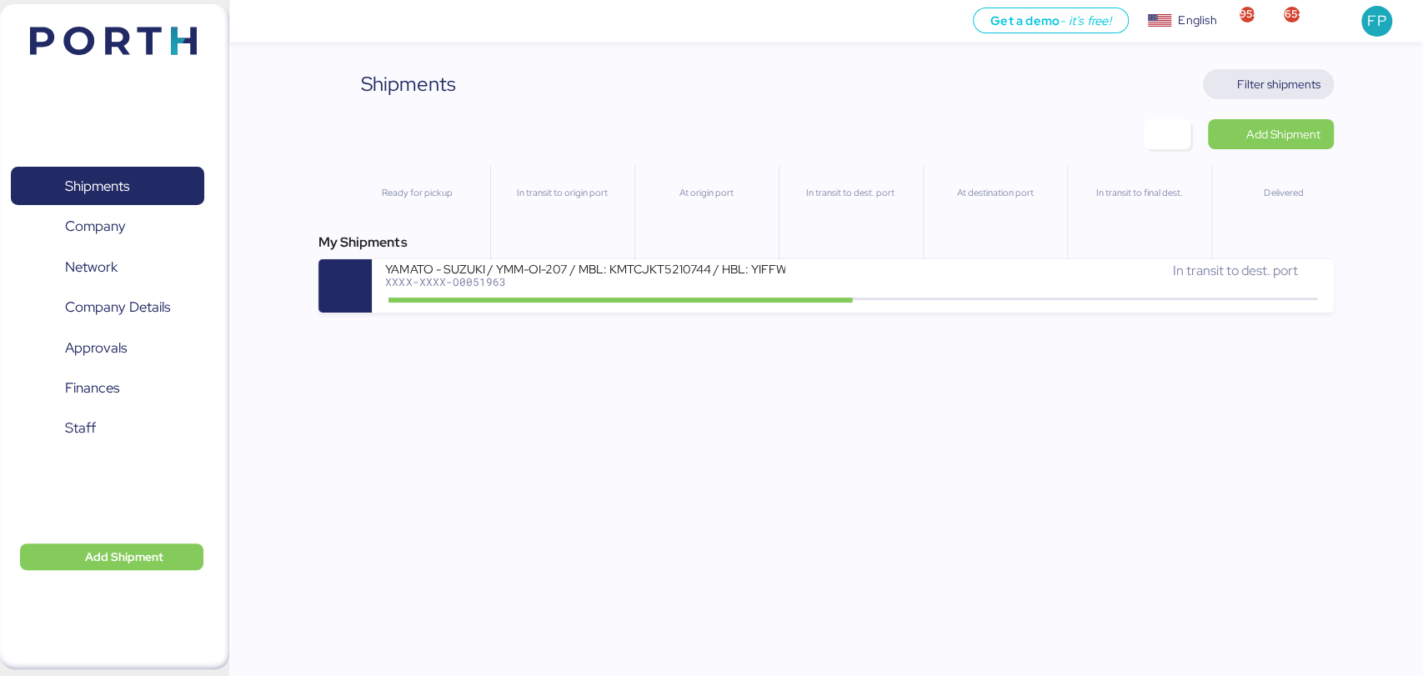
click at [1285, 85] on span "Filter shipments" at bounding box center [1278, 84] width 83 height 20
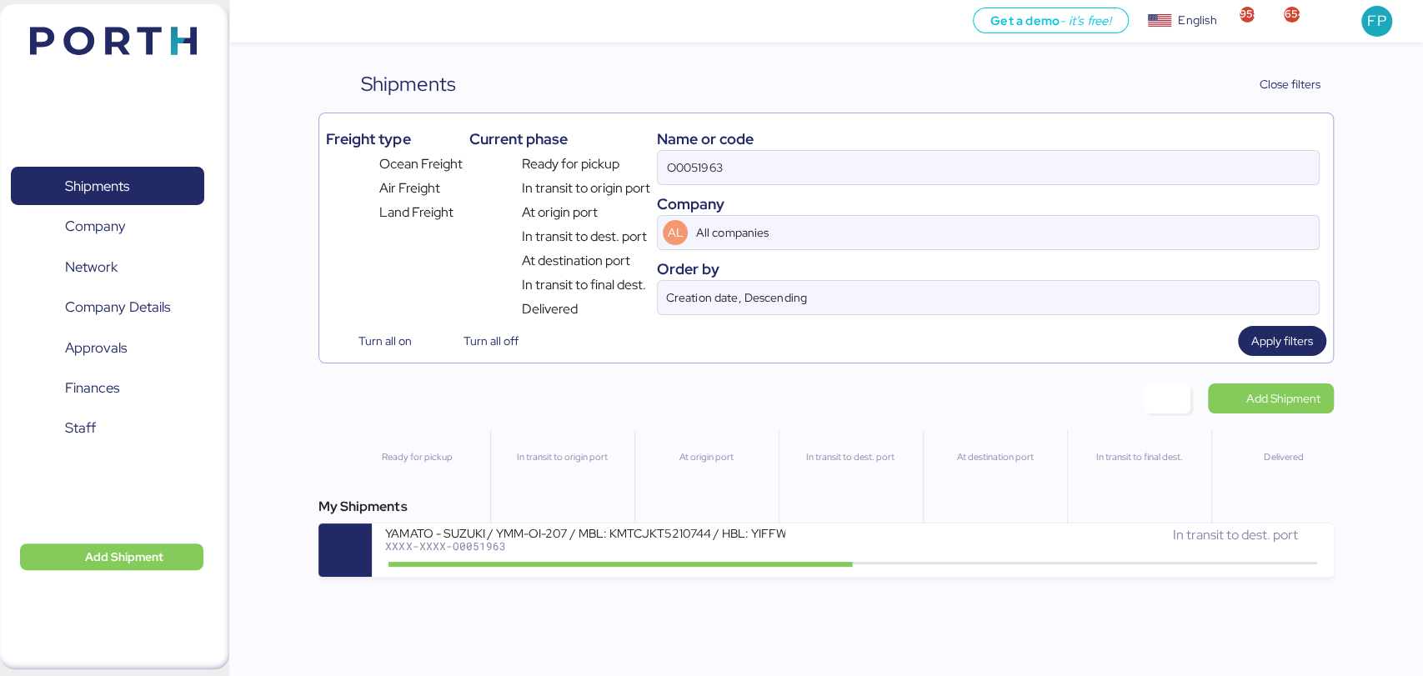
click at [682, 184] on label "O0051963" at bounding box center [988, 167] width 662 height 35
click at [682, 184] on input "O0051963" at bounding box center [988, 167] width 660 height 33
click at [682, 184] on label "O0051963" at bounding box center [988, 167] width 662 height 35
click at [682, 184] on input "O0051963" at bounding box center [988, 167] width 660 height 33
click at [689, 178] on input "O0051963" at bounding box center [988, 167] width 660 height 33
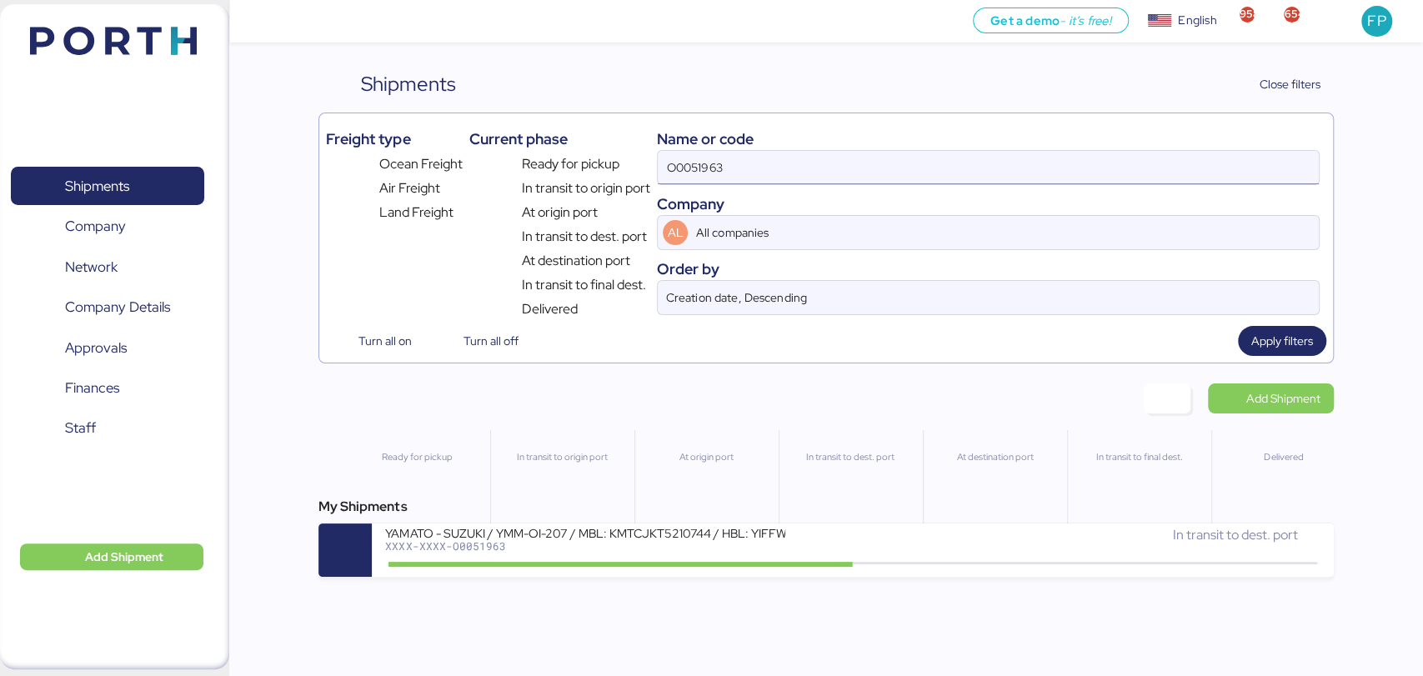
click at [689, 178] on input "O0051963" at bounding box center [988, 167] width 660 height 33
paste input "44646"
type input "O0044646"
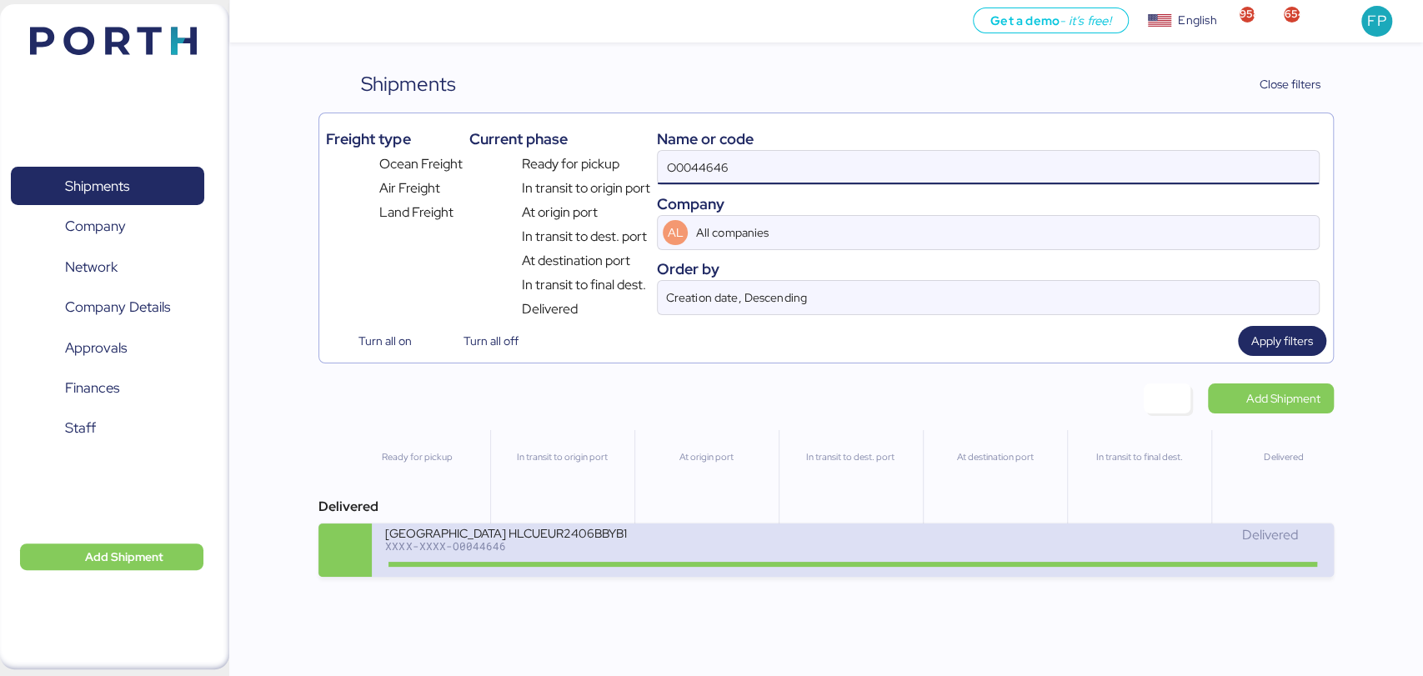
click at [583, 552] on div "XXXX-XXXX-O0044646" at bounding box center [585, 546] width 400 height 12
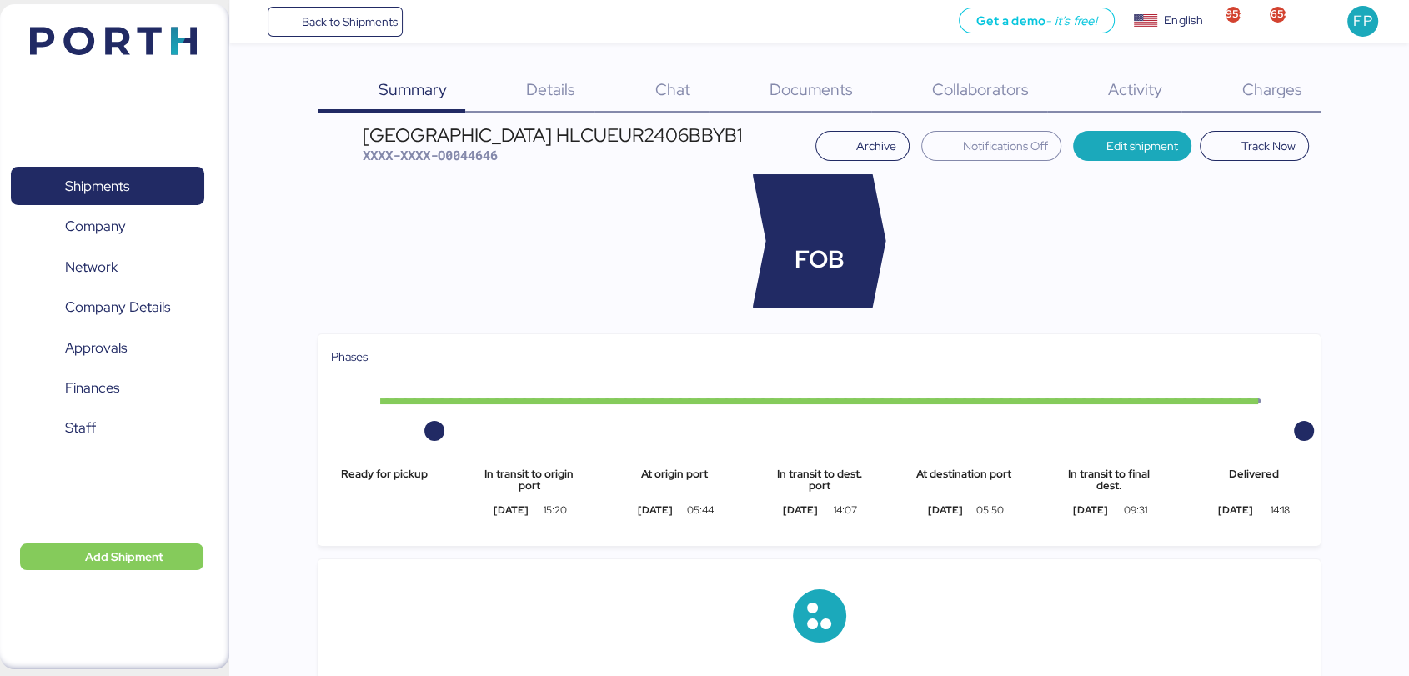
click at [1290, 86] on span "Charges" at bounding box center [1271, 89] width 60 height 22
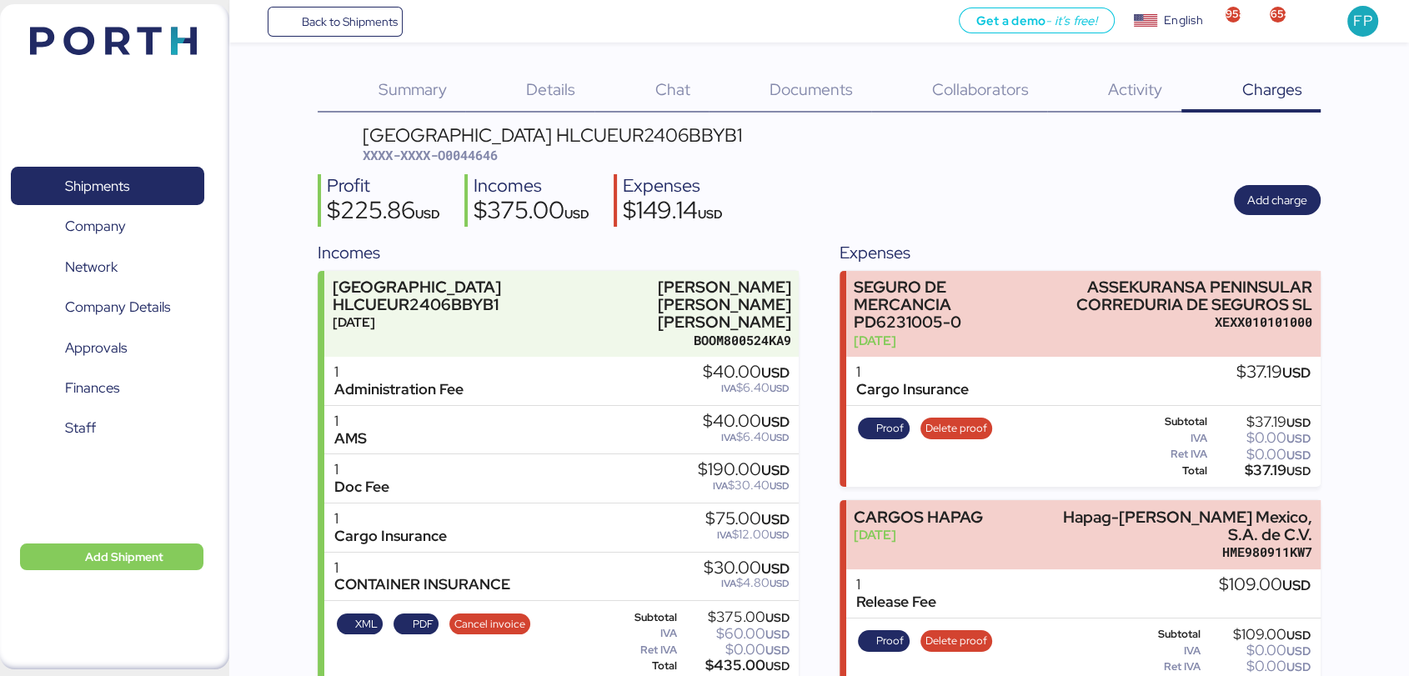
click at [485, 157] on span "XXXX-XXXX-O0044646" at bounding box center [430, 155] width 135 height 17
click at [153, 175] on span "Shipments" at bounding box center [107, 186] width 179 height 24
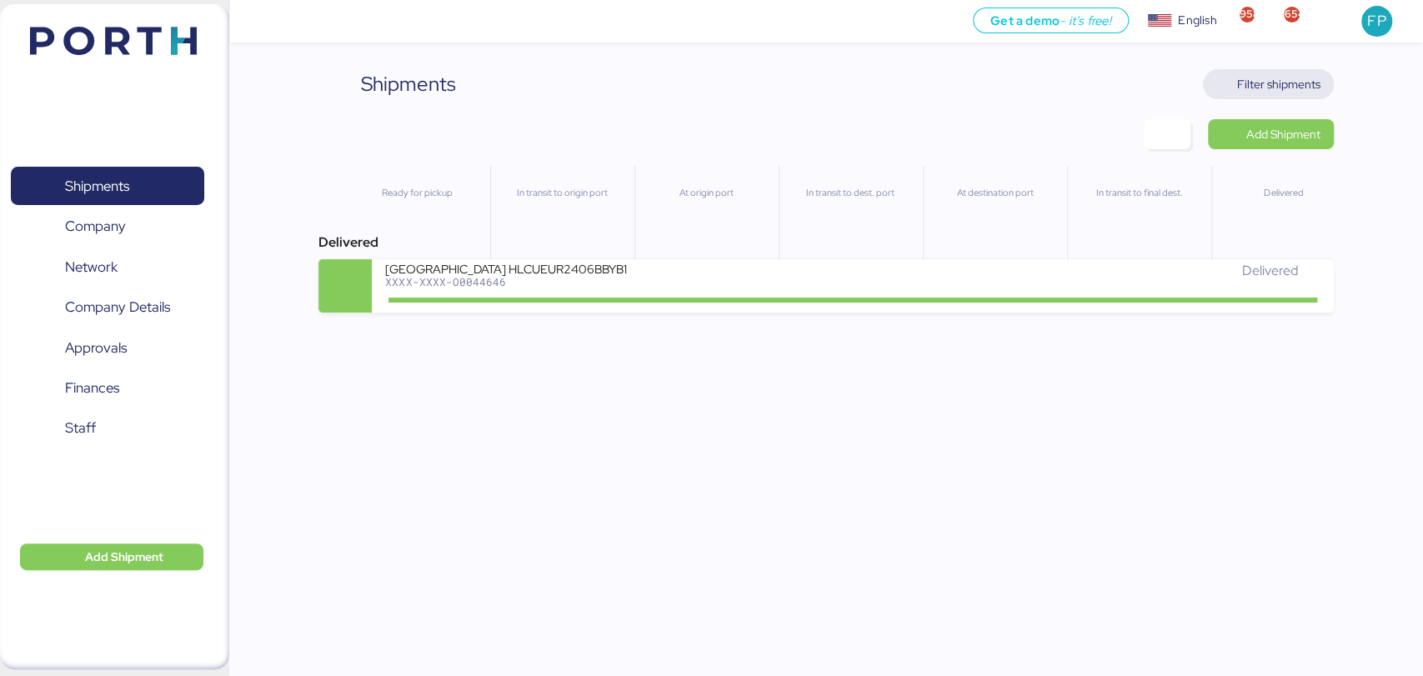
click at [1269, 82] on span "Filter shipments" at bounding box center [1278, 84] width 83 height 20
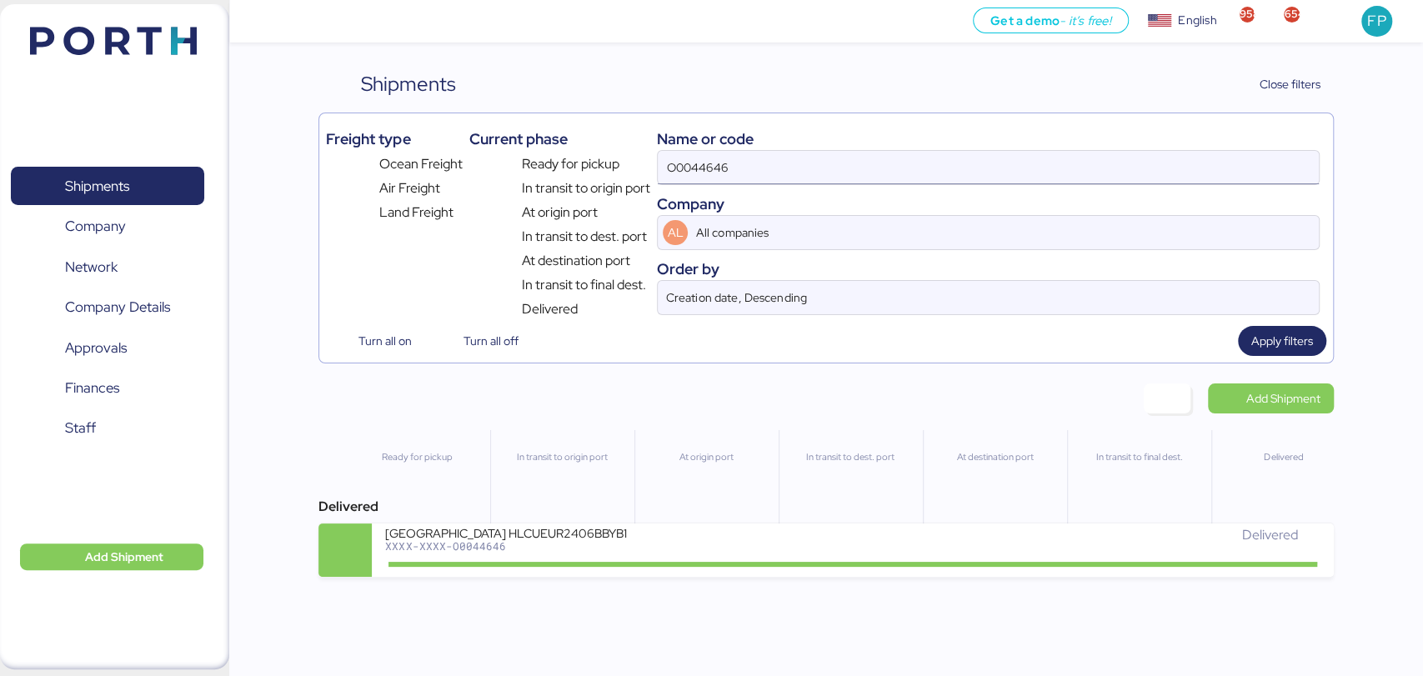
click at [717, 174] on input "O0044646" at bounding box center [988, 167] width 660 height 33
paste input "51967"
type input "O0051967"
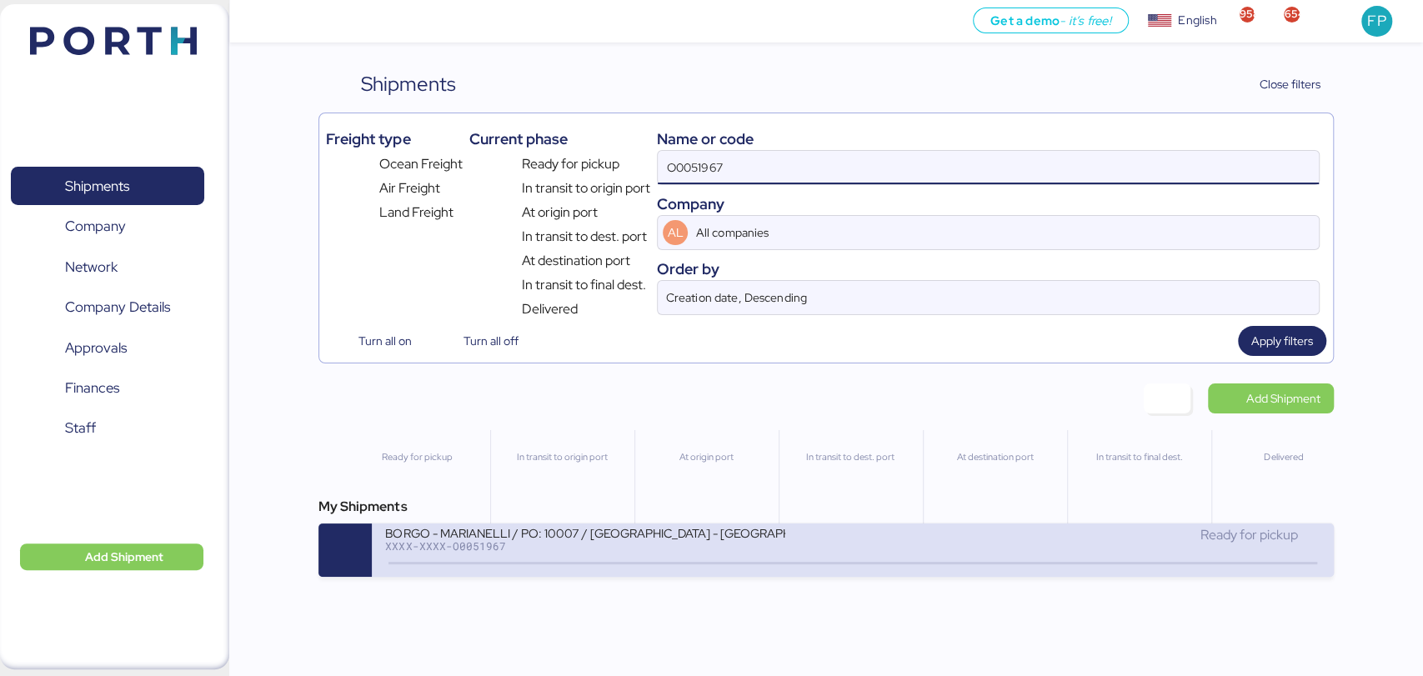
click at [603, 549] on div "XXXX-XXXX-O0051967" at bounding box center [585, 546] width 400 height 12
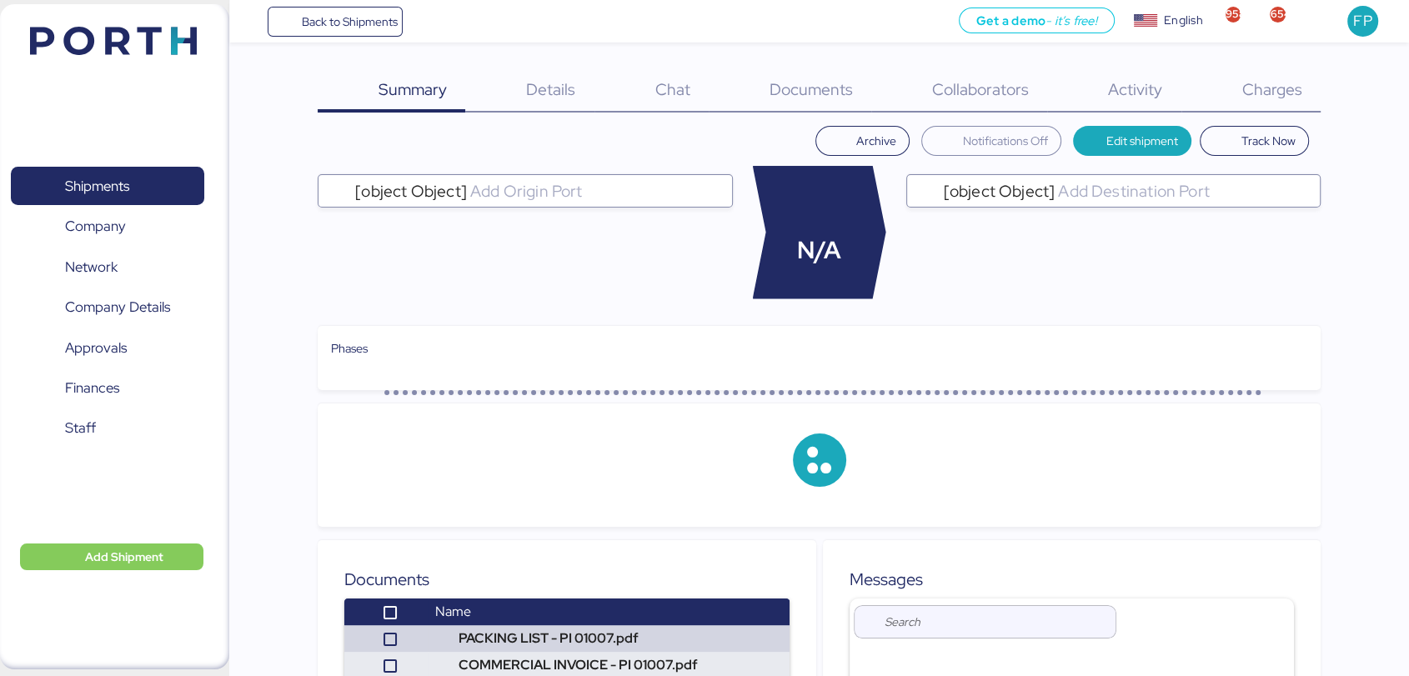
click at [1289, 109] on div "Charges 0" at bounding box center [1250, 90] width 139 height 43
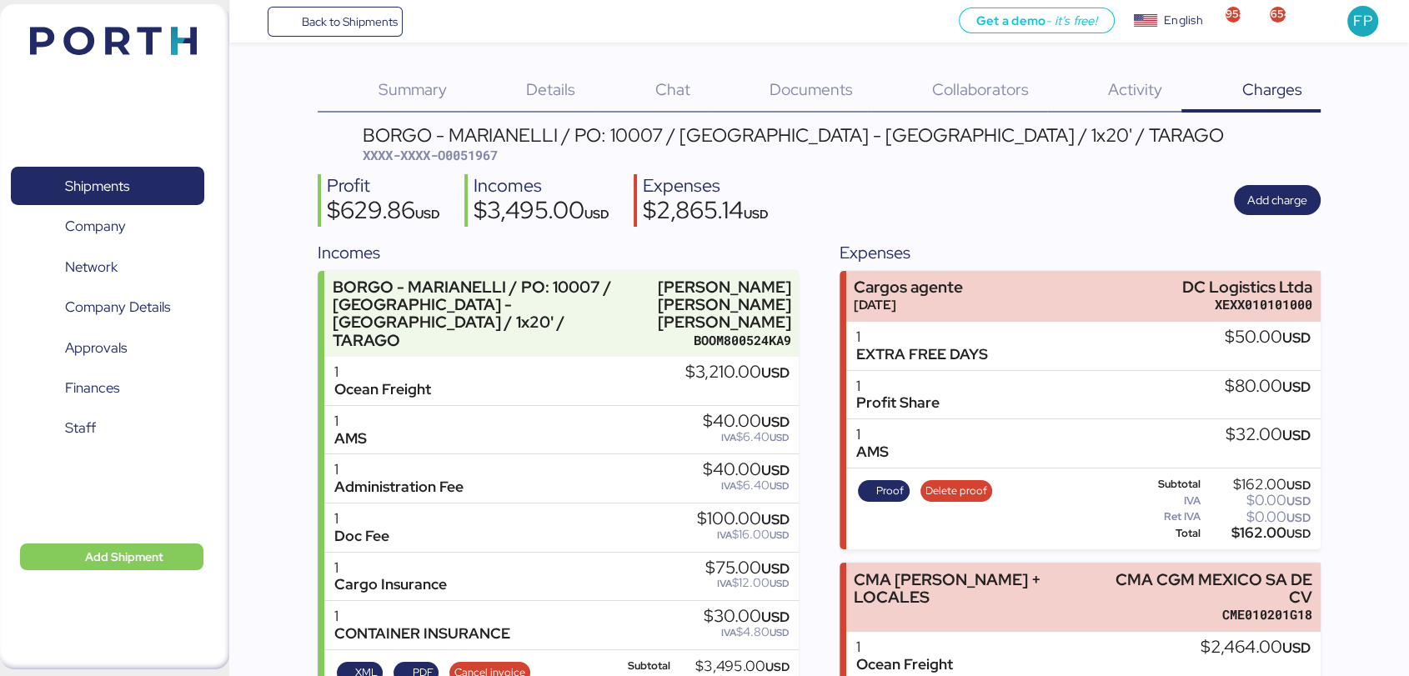
click at [515, 139] on div "BORGO - MARIANELLI / PO: 10007 / [GEOGRAPHIC_DATA] - [GEOGRAPHIC_DATA] / 1x20' …" at bounding box center [793, 135] width 861 height 18
copy div "MARIANELLI"
click at [544, 88] on span "Details" at bounding box center [550, 89] width 49 height 22
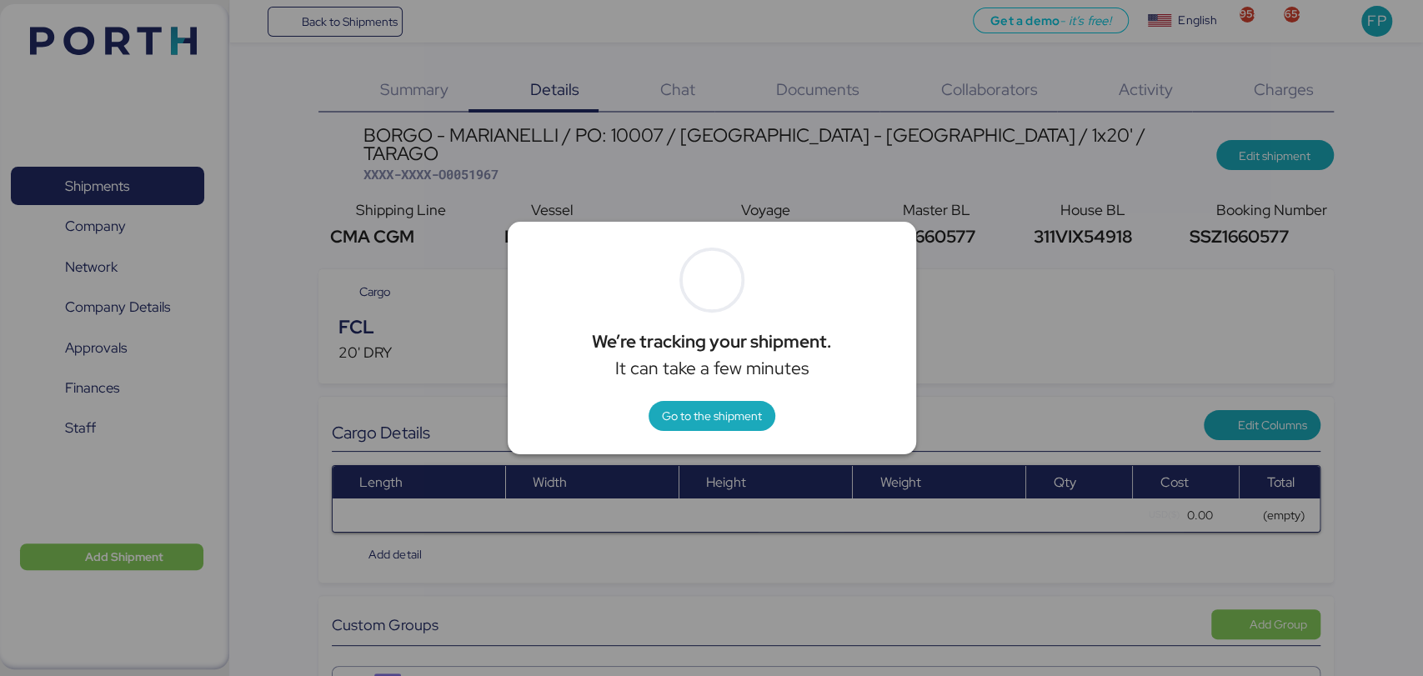
click at [1026, 223] on div at bounding box center [711, 338] width 1423 height 676
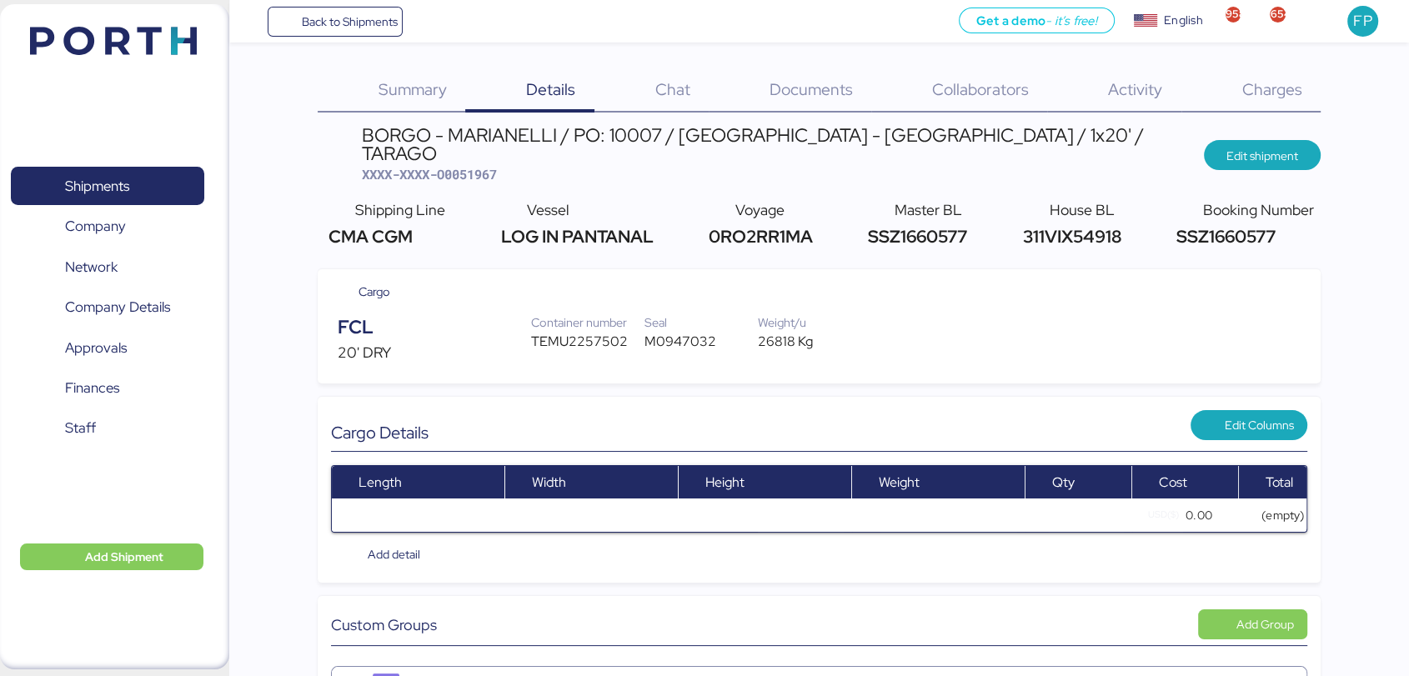
click at [1102, 225] on span "311VIX54918" at bounding box center [1070, 236] width 103 height 23
copy span "311VIX54918"
click at [579, 332] on div "TEMU2257502" at bounding box center [587, 342] width 113 height 20
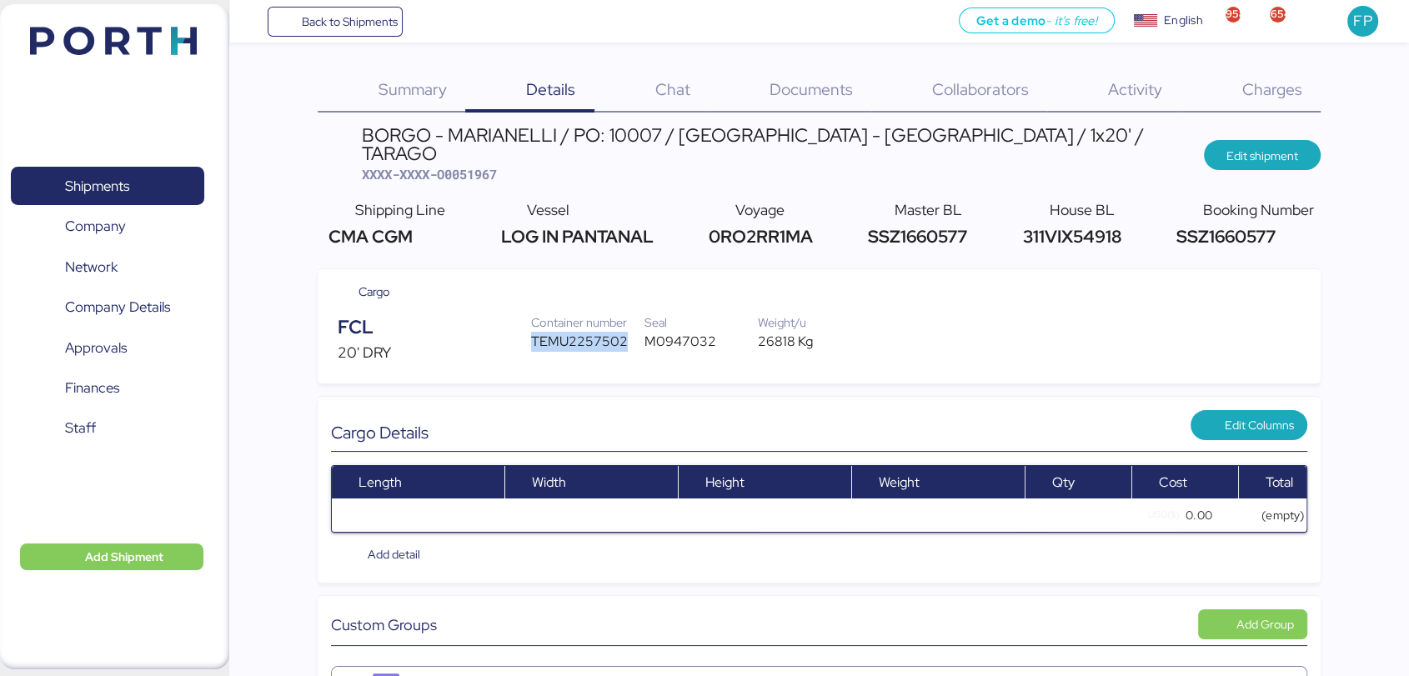
copy div "TEMU2257502"
click at [1300, 73] on div "Charges 0" at bounding box center [1250, 90] width 139 height 43
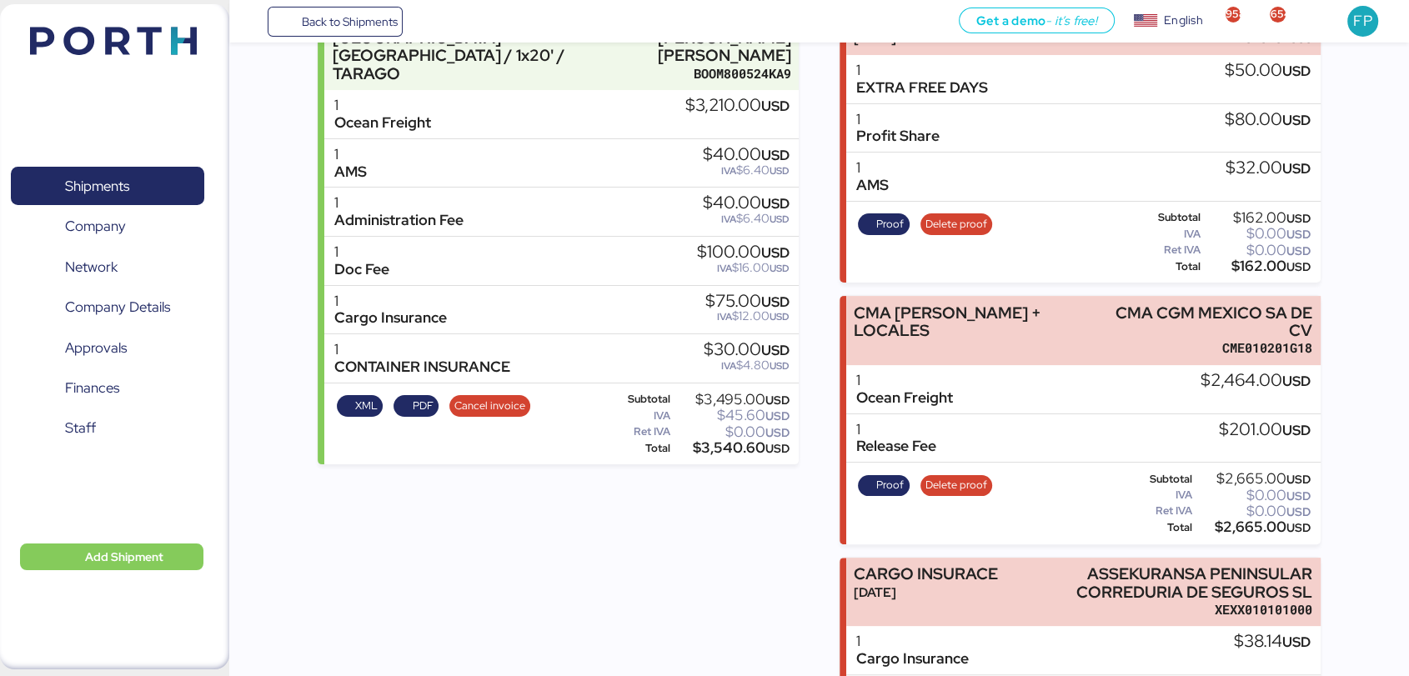
scroll to position [350, 0]
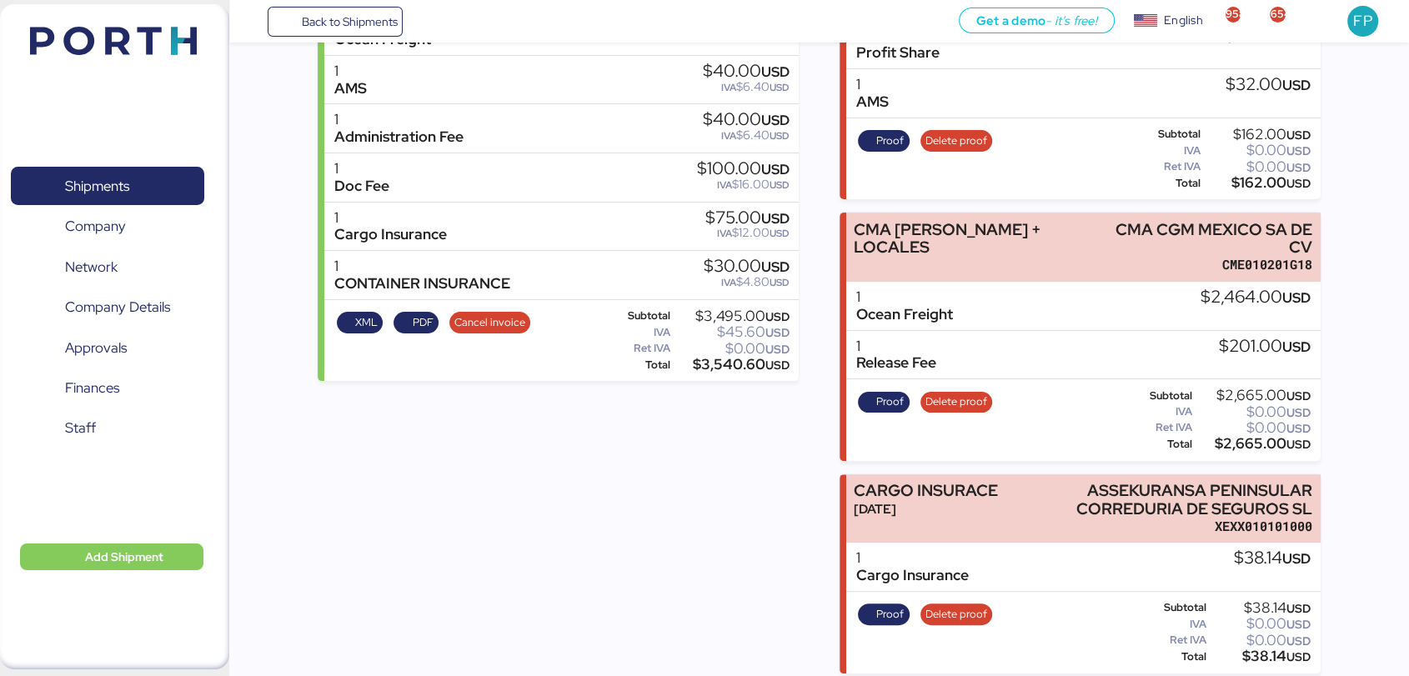
click at [726, 358] on div "$3,540.60 USD" at bounding box center [732, 364] width 116 height 13
click at [113, 377] on span "Finances" at bounding box center [92, 388] width 54 height 24
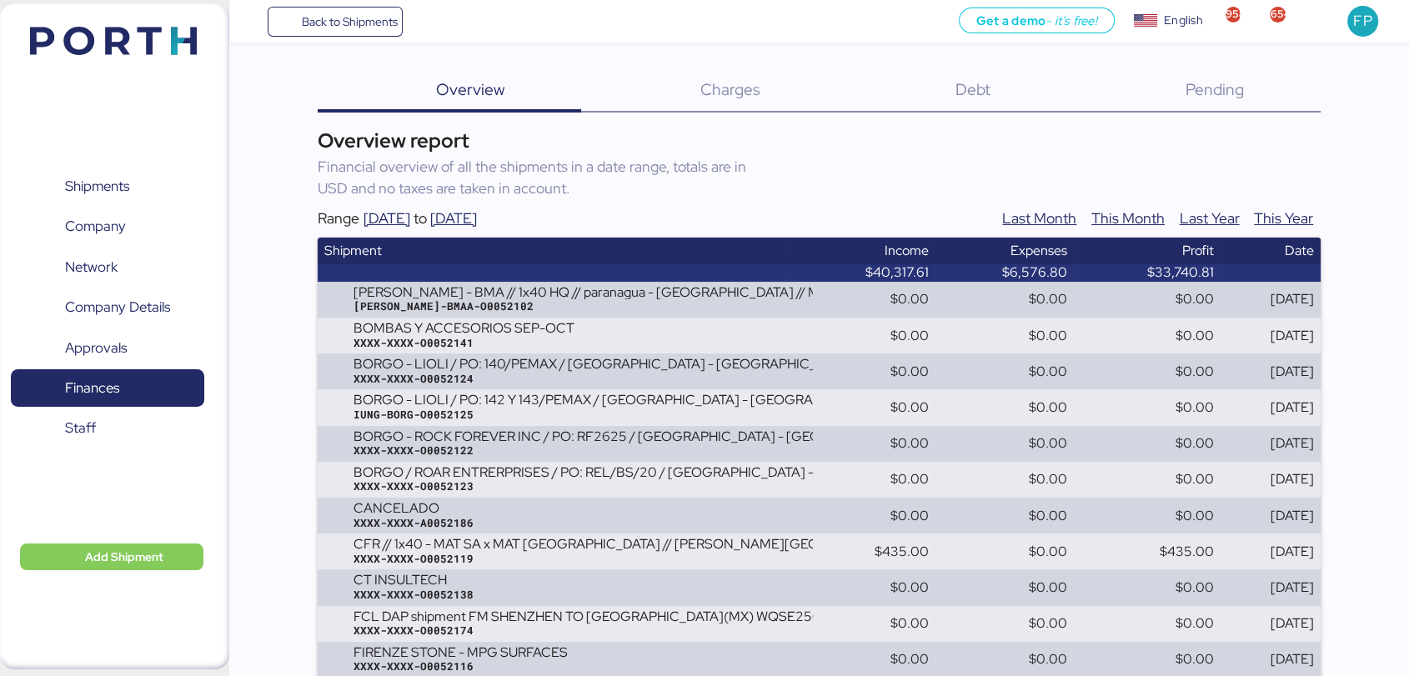
click at [987, 88] on span "Debt" at bounding box center [972, 89] width 35 height 22
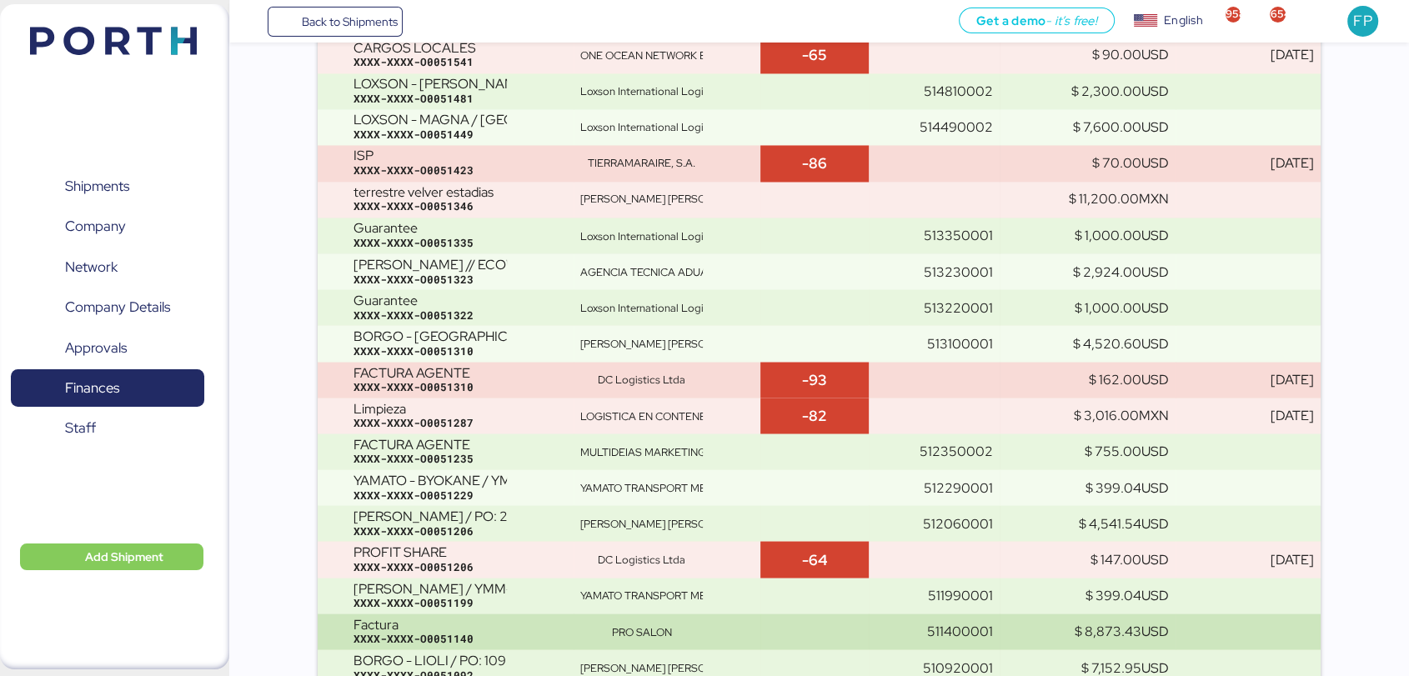
scroll to position [9360, 0]
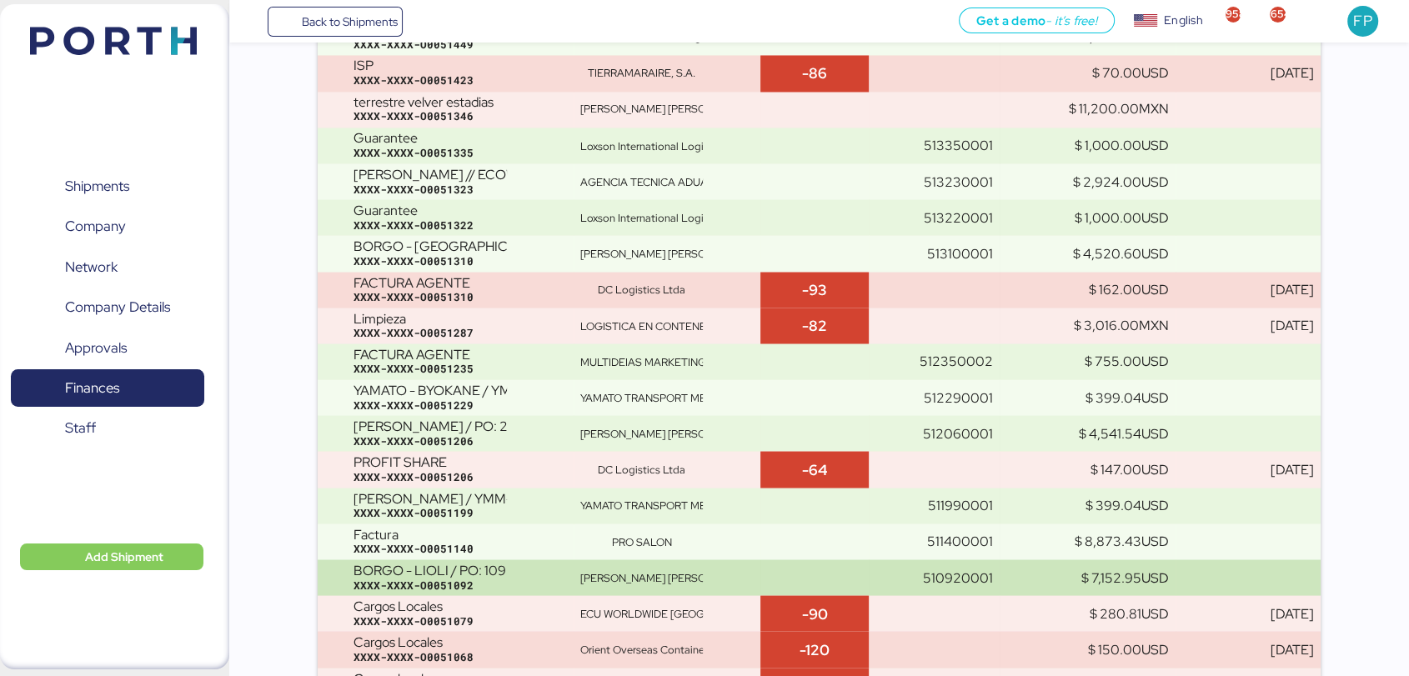
click at [553, 575] on div "BORGO - LIOLI / PO: 109 / INDIA - MANZANILLO / 2x20 / TARJUN / BKG: EID0874733 …" at bounding box center [459, 577] width 213 height 29
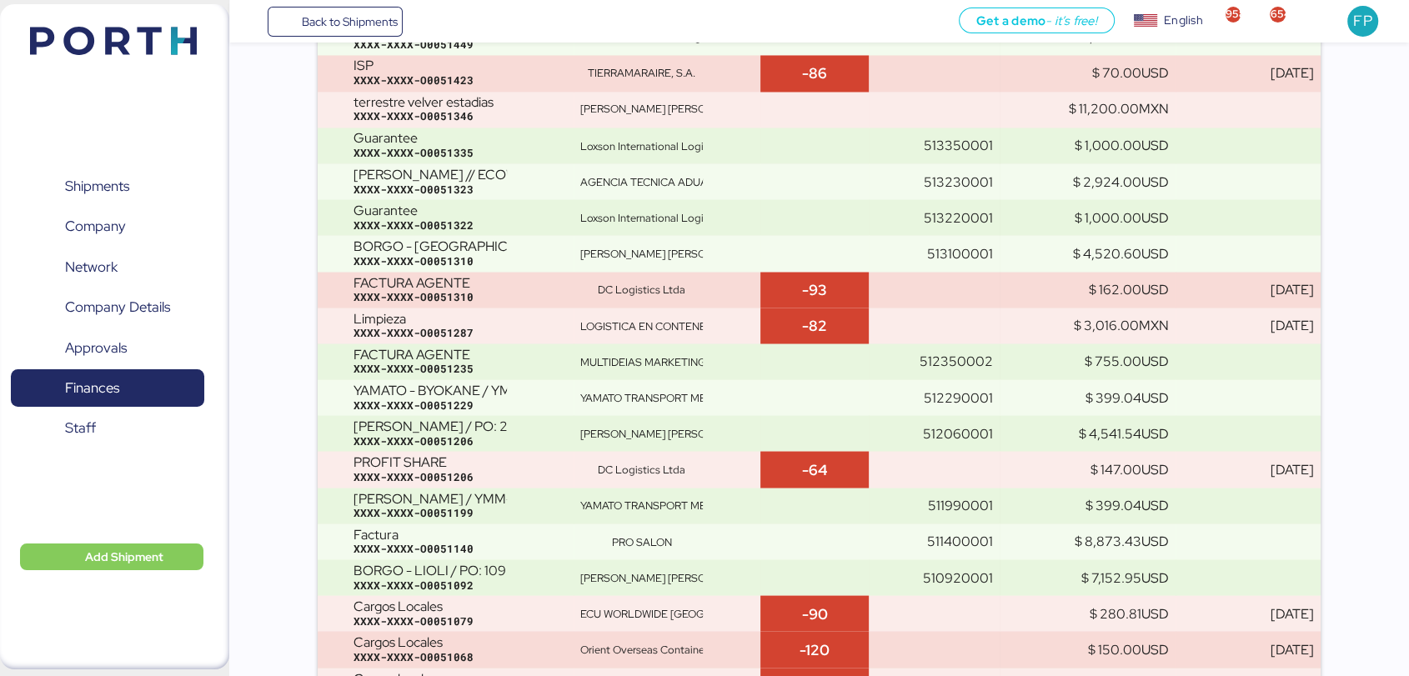
scroll to position [12560, 0]
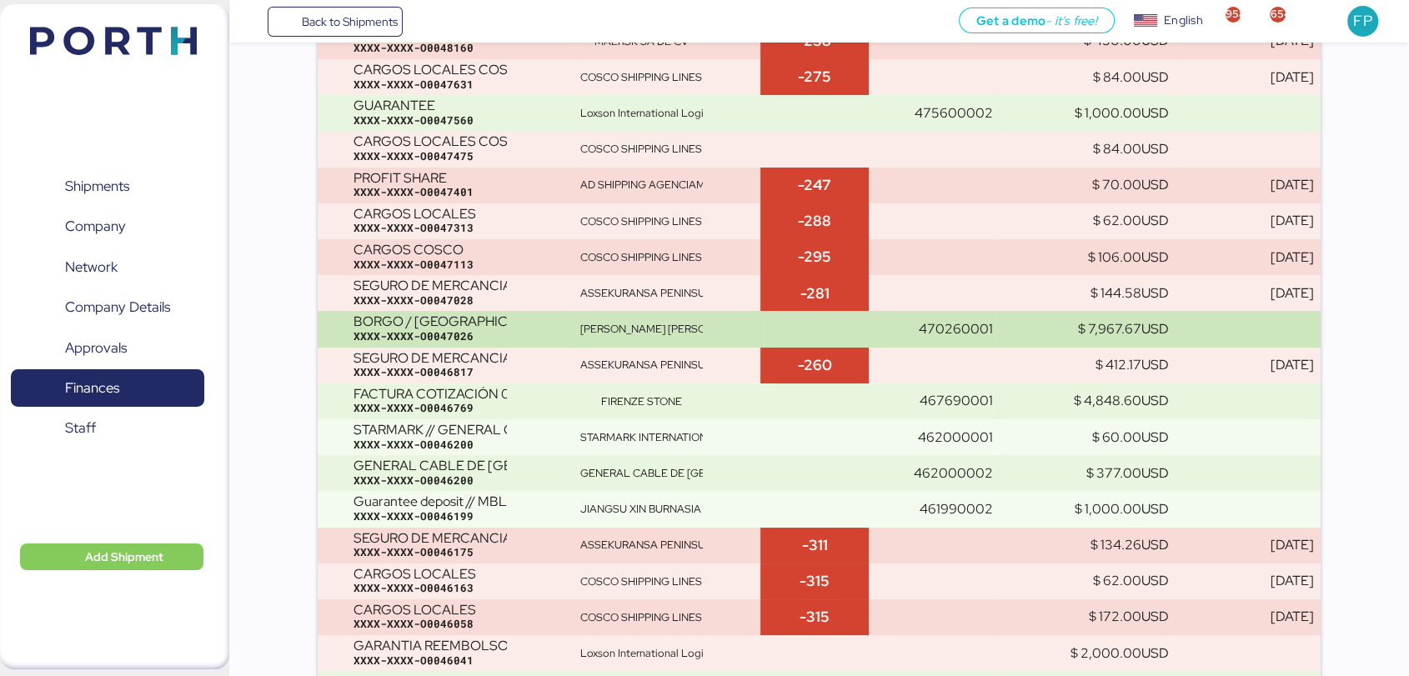
click at [496, 342] on div "XXXX-XXXX-O0047026" at bounding box center [459, 336] width 213 height 15
click at [998, 331] on td "470260001" at bounding box center [934, 329] width 130 height 36
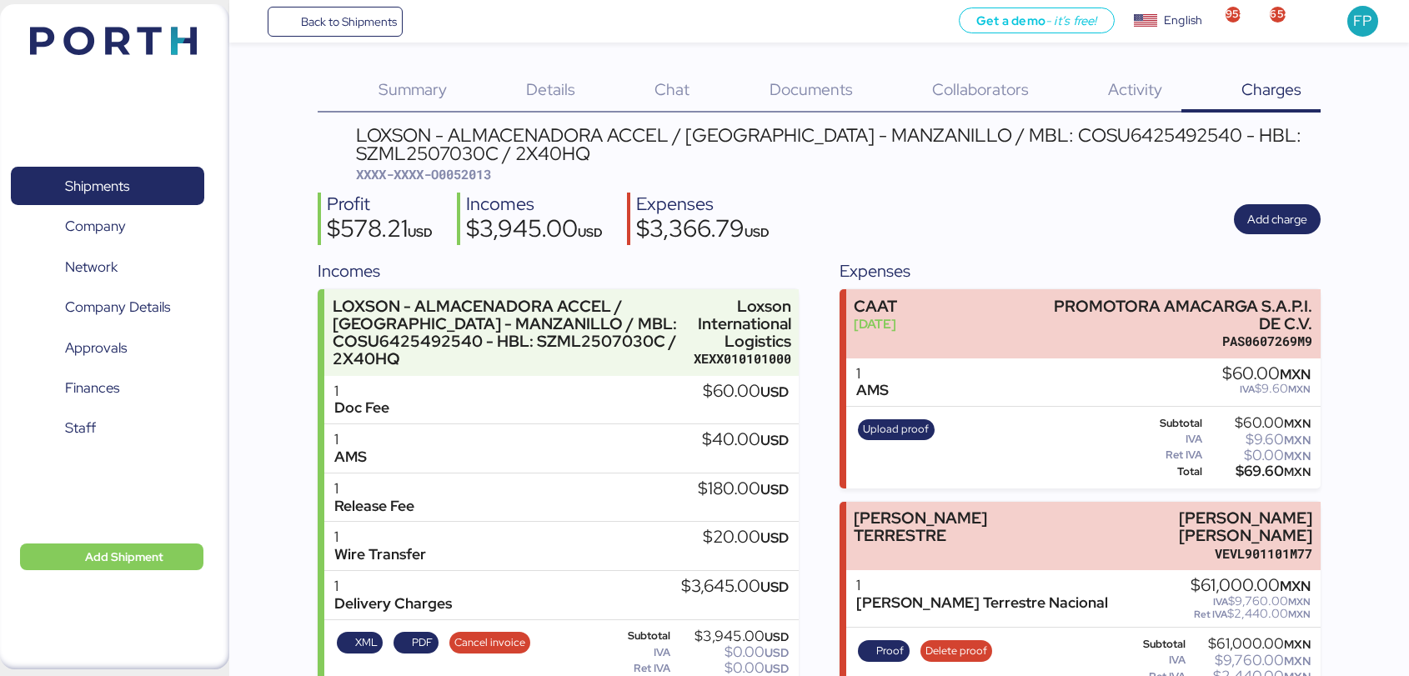
scroll to position [145, 0]
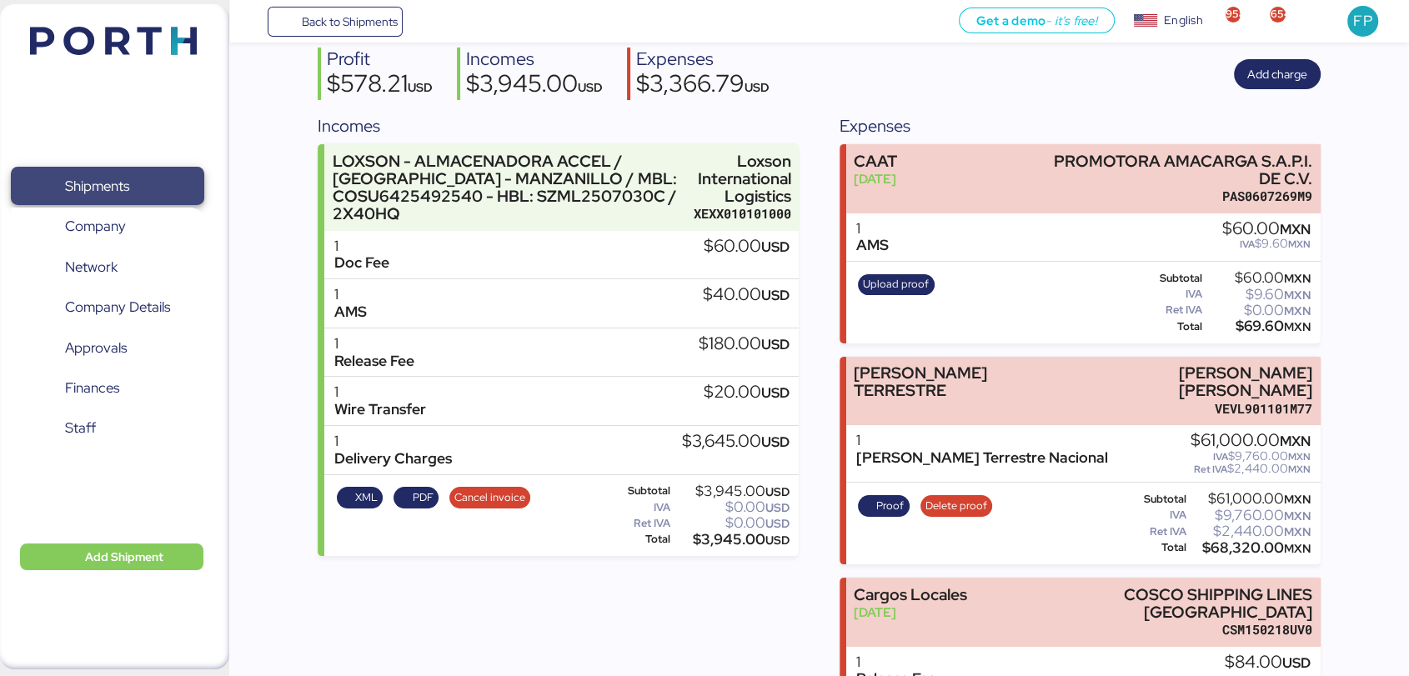
click at [138, 174] on span "Shipments" at bounding box center [107, 186] width 179 height 24
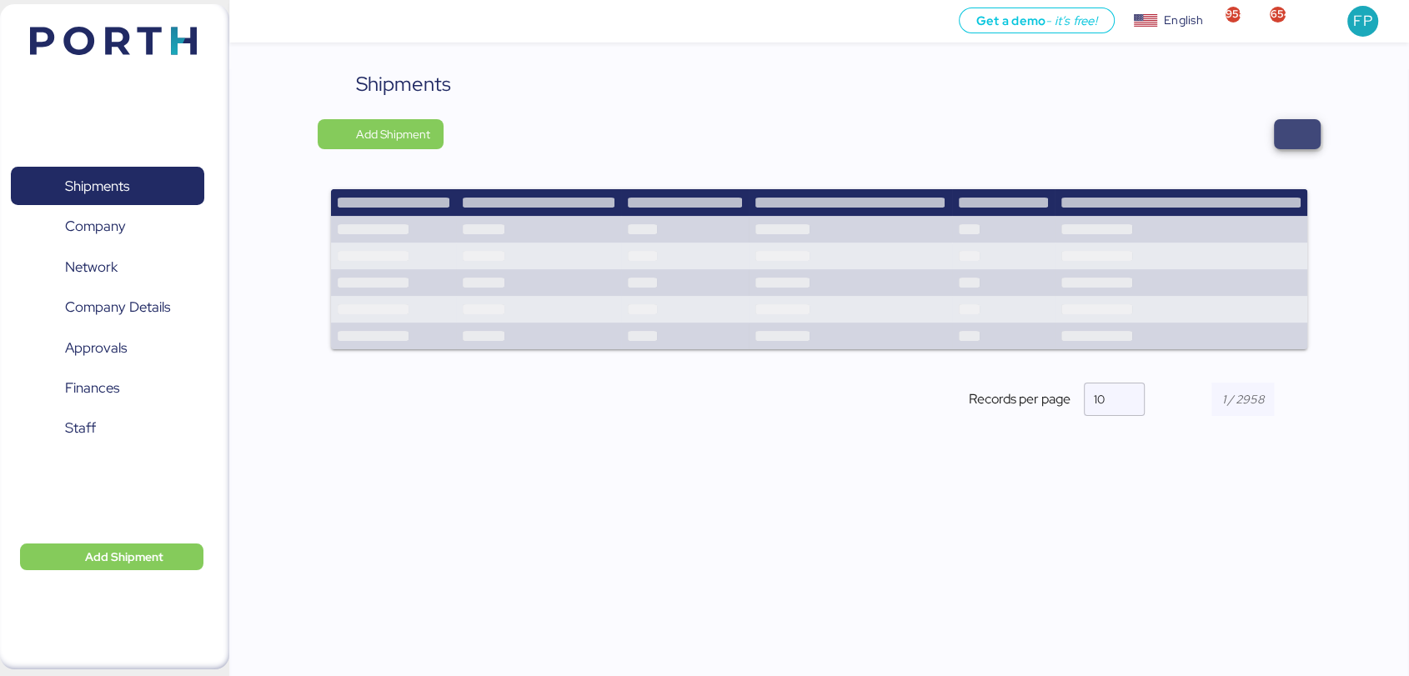
click at [1302, 142] on span "button" at bounding box center [1297, 134] width 20 height 23
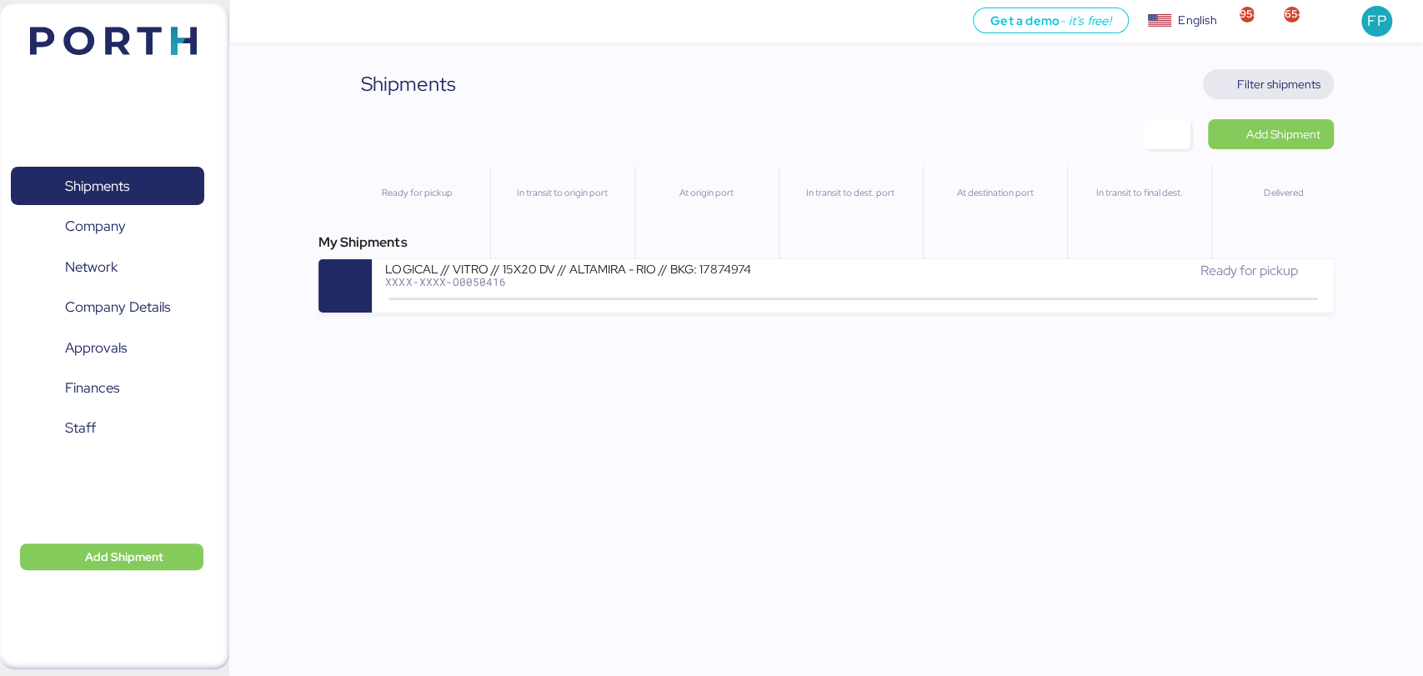
click at [1295, 96] on span "Filter shipments" at bounding box center [1268, 84] width 131 height 30
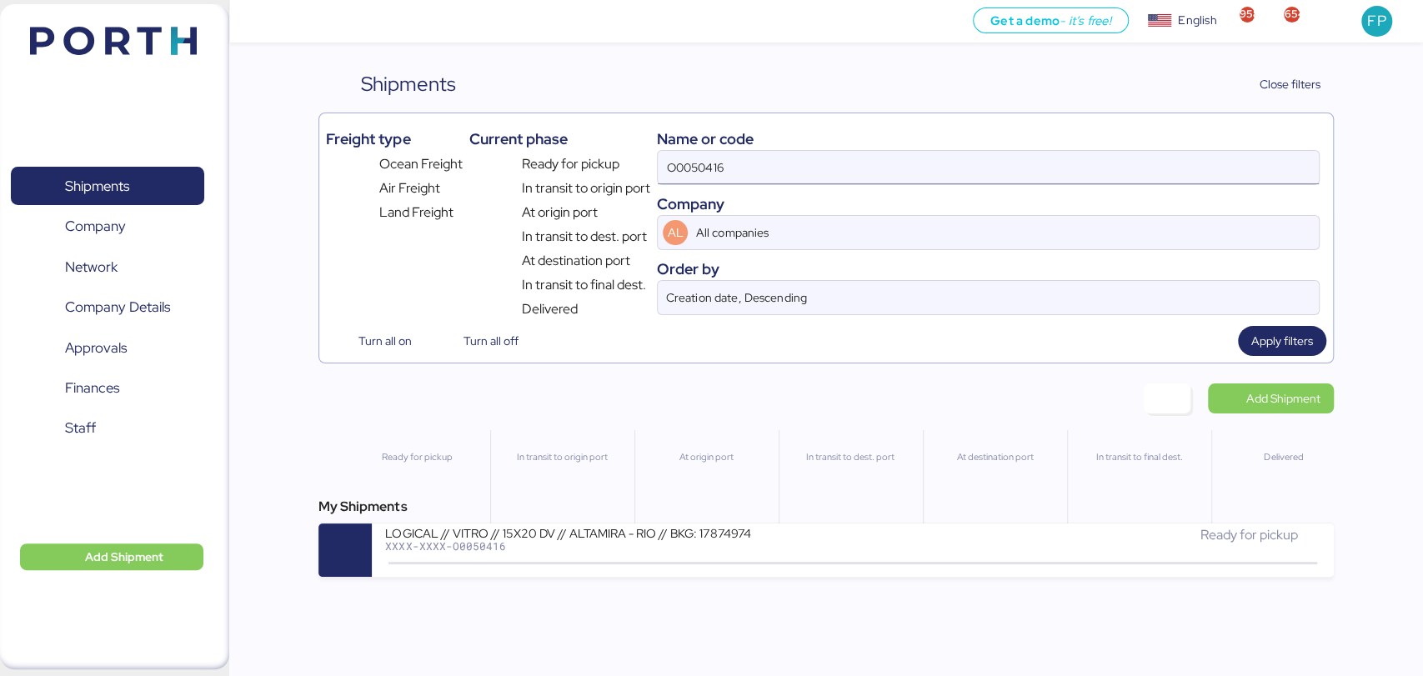
click at [694, 158] on input "O0050416" at bounding box center [988, 167] width 660 height 33
paste input "2069"
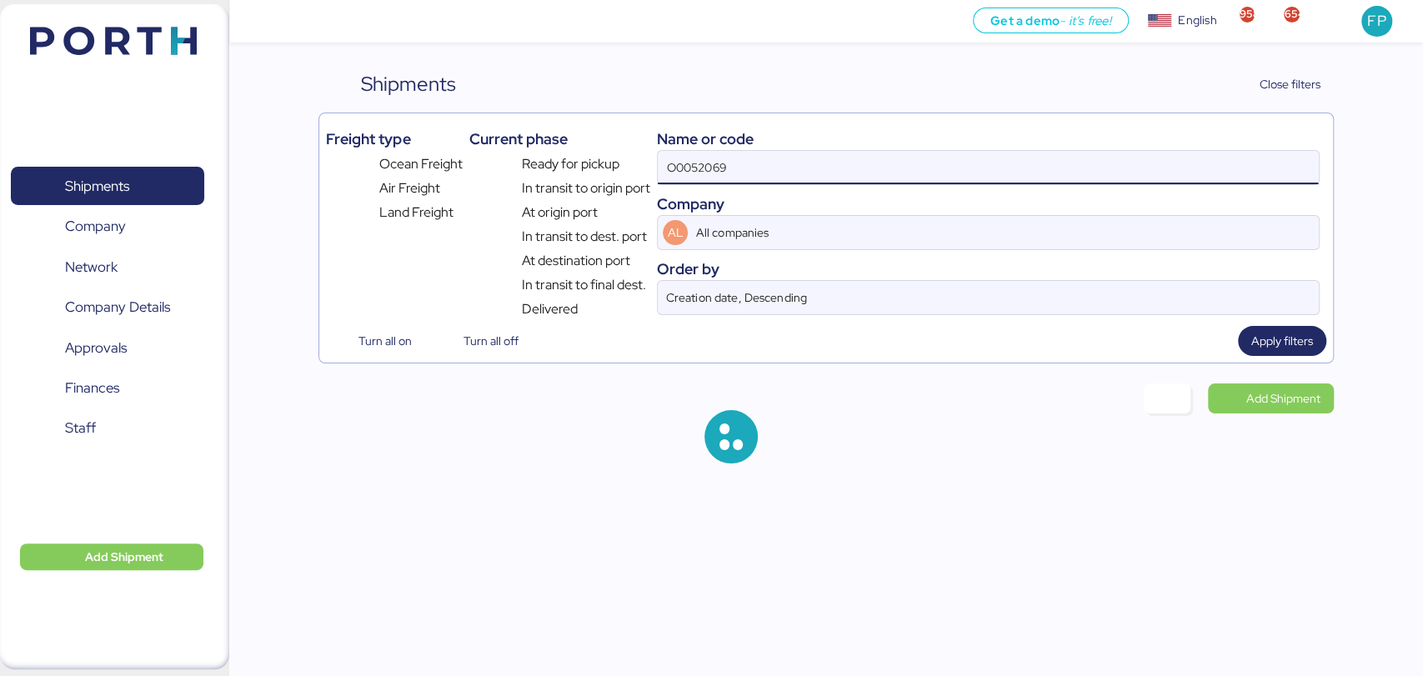
type input "O0052069"
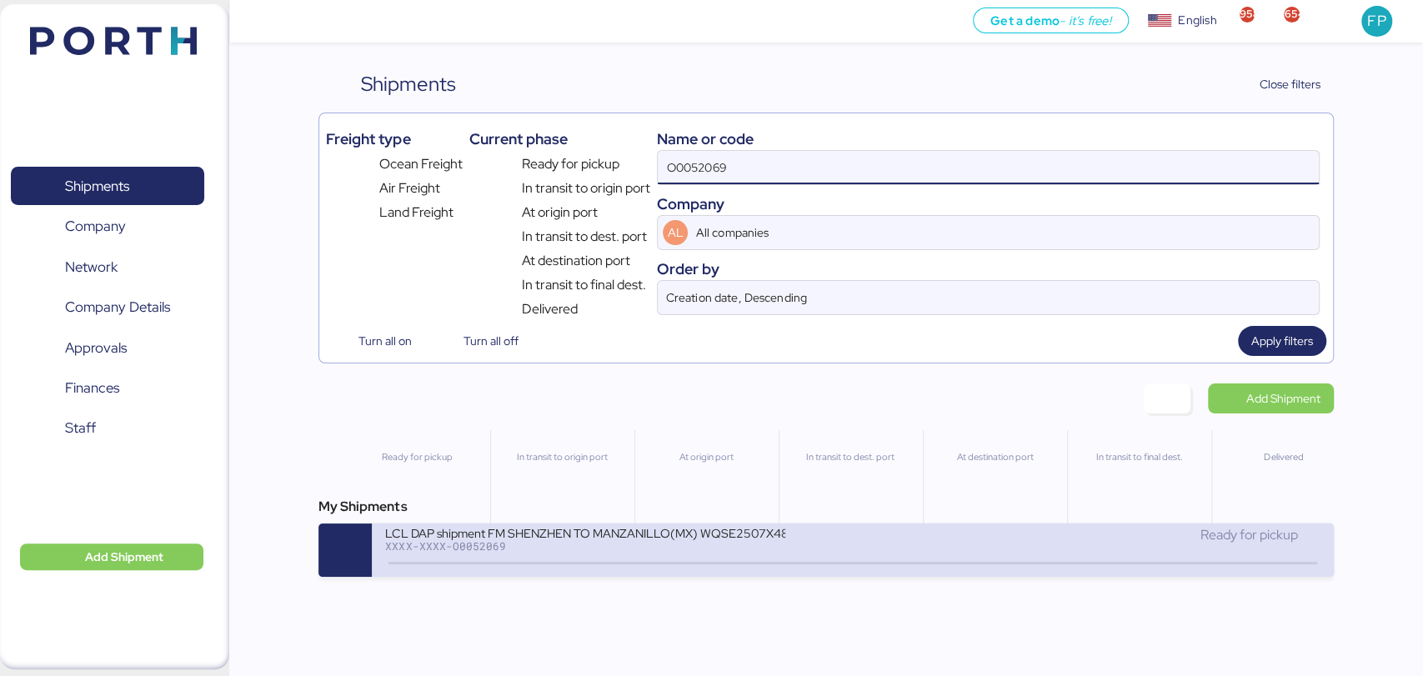
click at [564, 536] on div "LCL DAP shipment FM SHENZHEN TO MANZANILLO(MX) WQSE2507X48" at bounding box center [585, 532] width 400 height 14
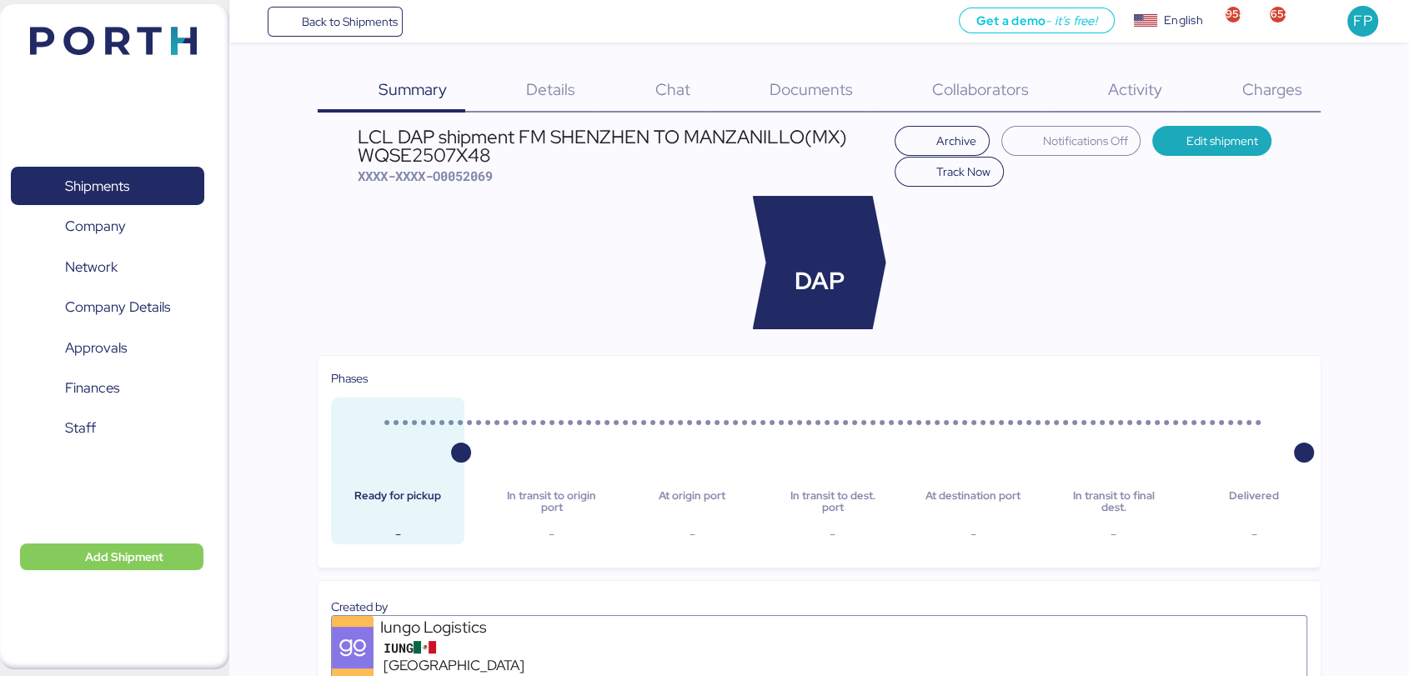
click at [1263, 81] on span "Charges" at bounding box center [1271, 89] width 60 height 22
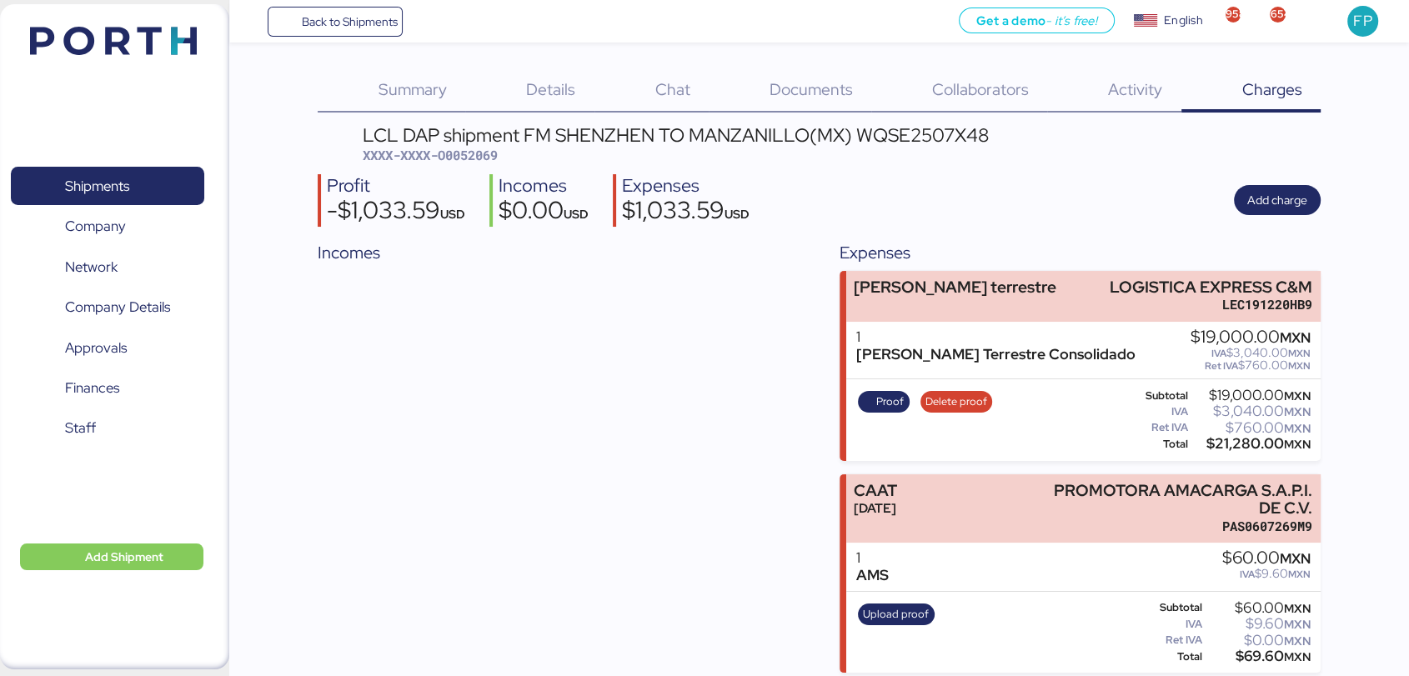
scroll to position [15, 0]
click at [1256, 185] on span "Add charge" at bounding box center [1277, 200] width 87 height 30
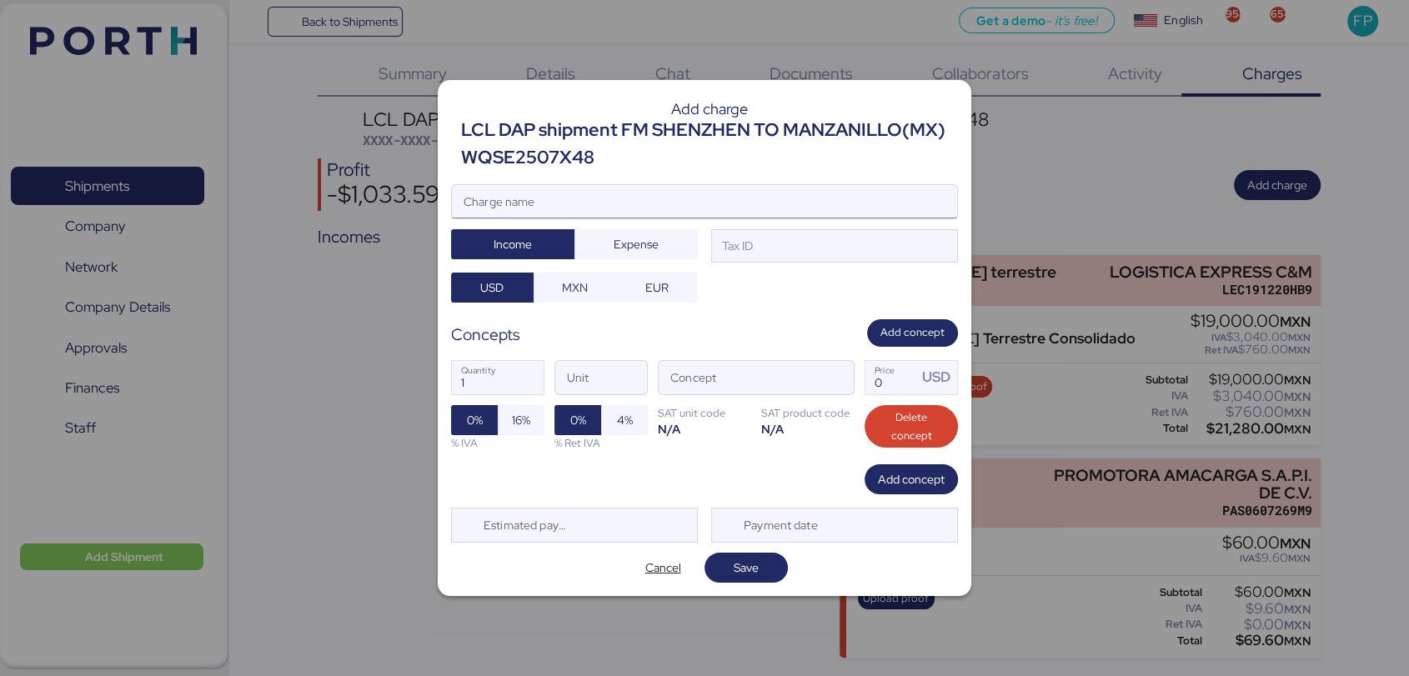
click at [528, 188] on input "Charge name" at bounding box center [704, 201] width 505 height 33
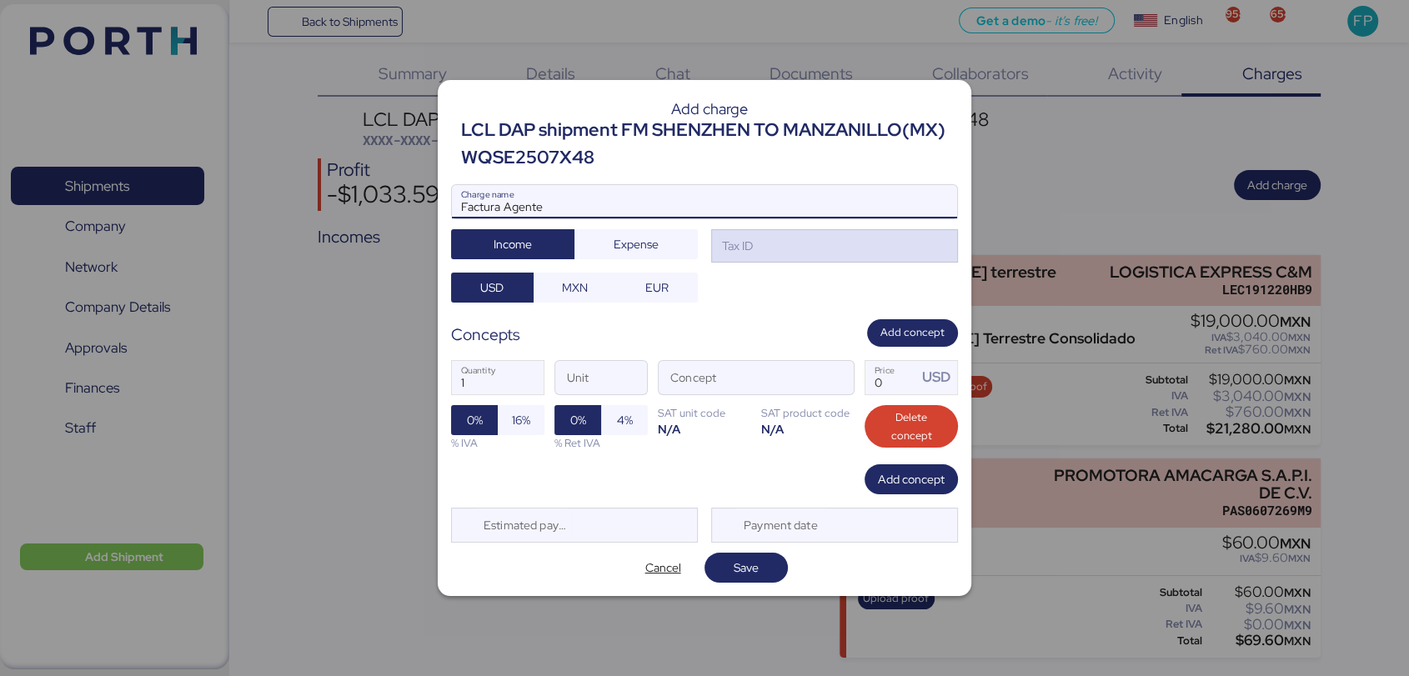
type input "Factura Agente"
click at [752, 244] on div "Tax ID" at bounding box center [736, 246] width 34 height 18
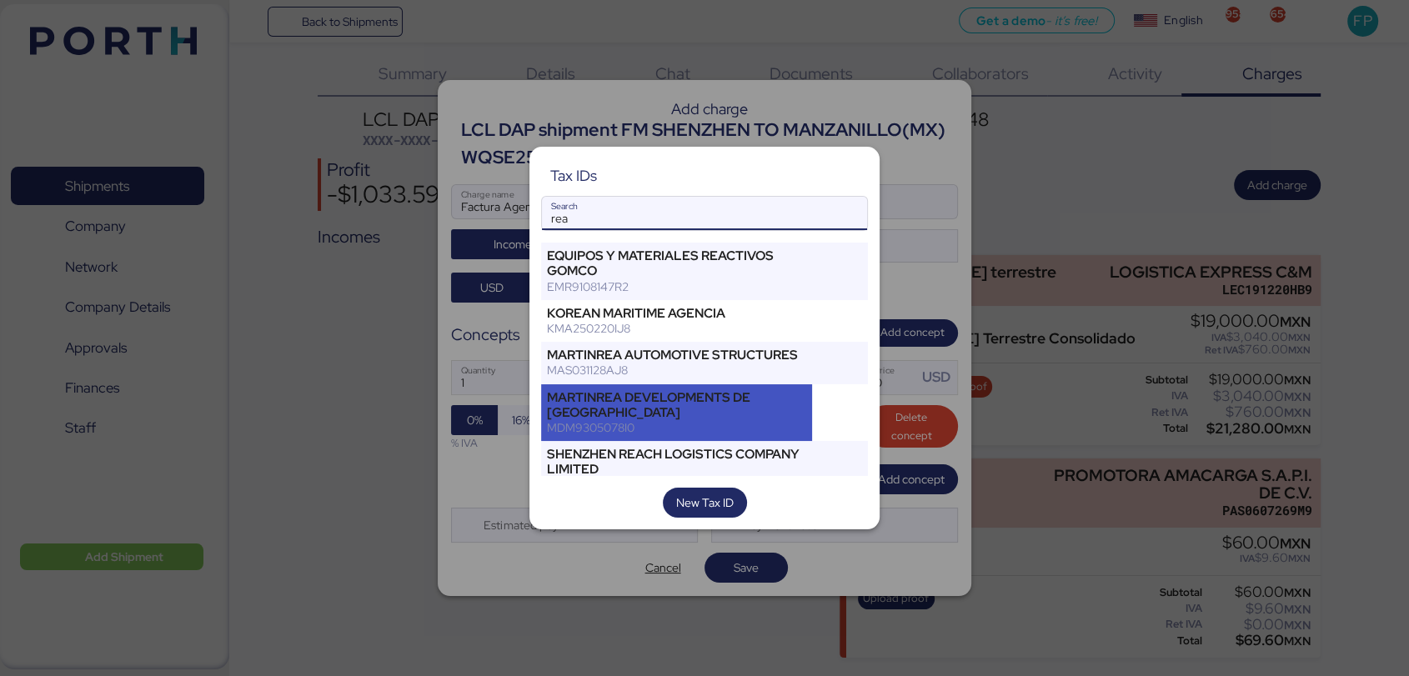
type input "rea"
click at [659, 442] on div "MARTINREA DEVELOPMENTS DE [GEOGRAPHIC_DATA] MDM9305078I0" at bounding box center [676, 413] width 271 height 58
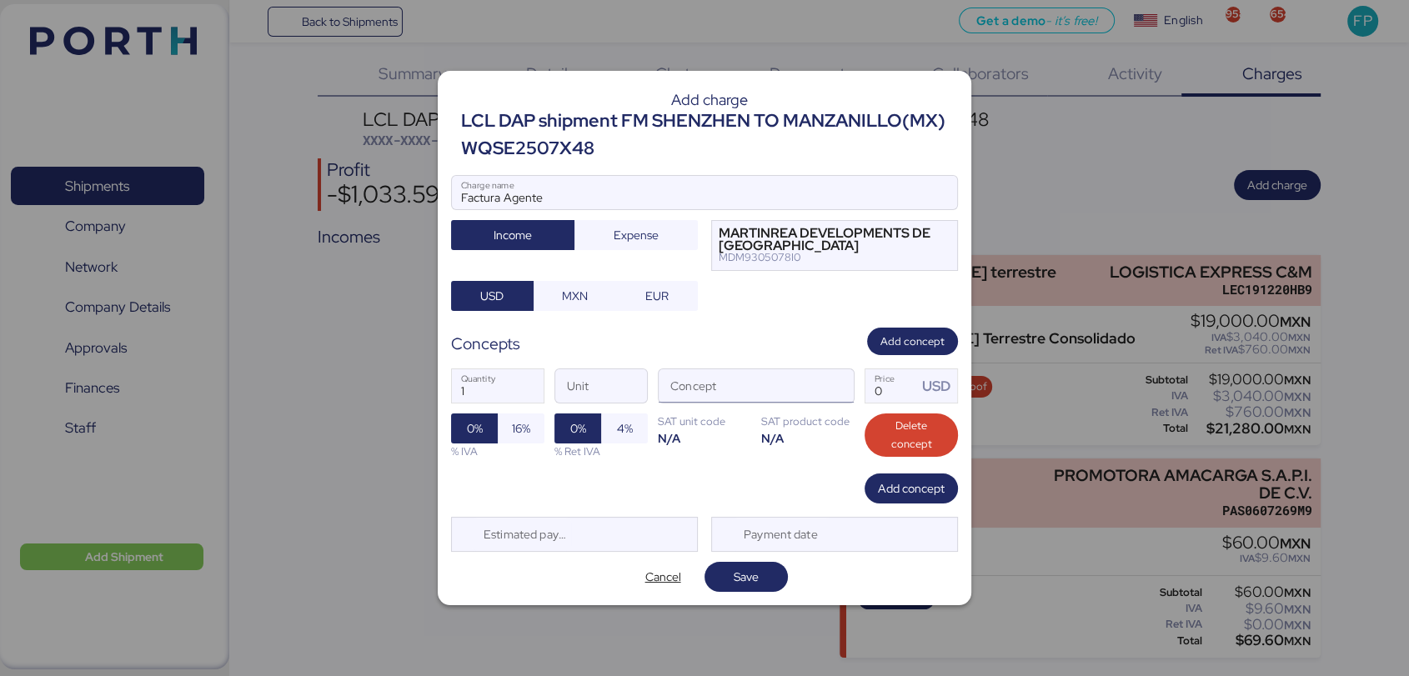
click at [769, 401] on input "Concept" at bounding box center [736, 385] width 155 height 33
click at [819, 360] on div "1 Quantity Unit Concept 0 Price USD 0% 16% % IVA 0% 4% % Ret IVA SAT unit code …" at bounding box center [704, 414] width 507 height 118
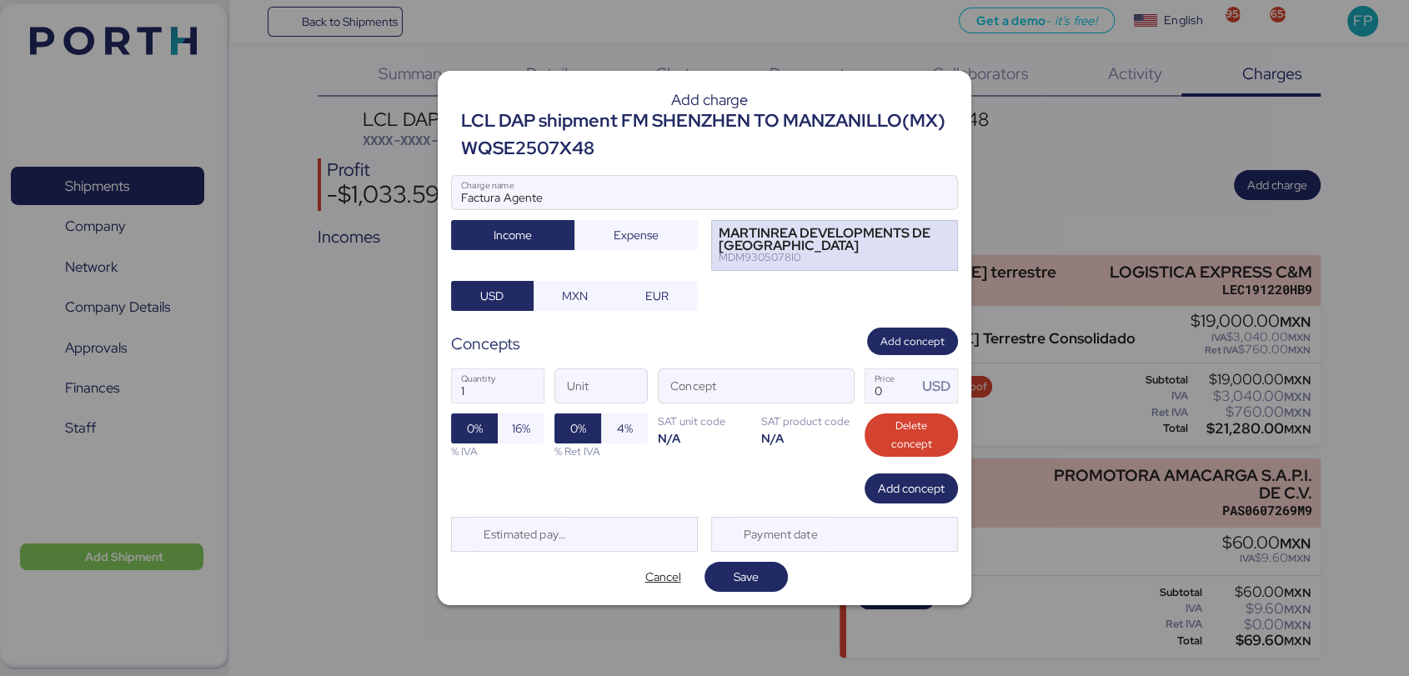
click at [796, 248] on div "MARTINREA DEVELOPMENTS DE [GEOGRAPHIC_DATA]" at bounding box center [826, 240] width 215 height 24
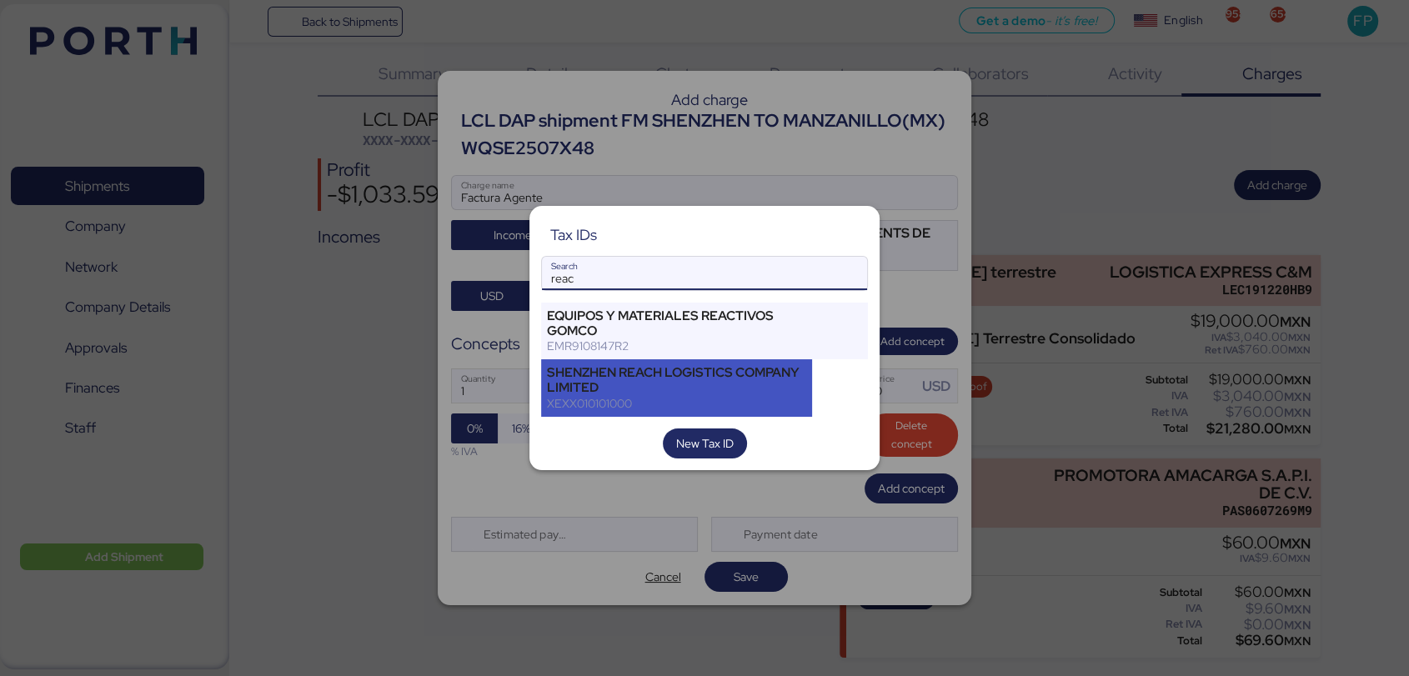
type input "reac"
click at [620, 382] on div "SHENZHEN REACH LOGISTICS COMPANY LIMITED" at bounding box center [676, 380] width 259 height 30
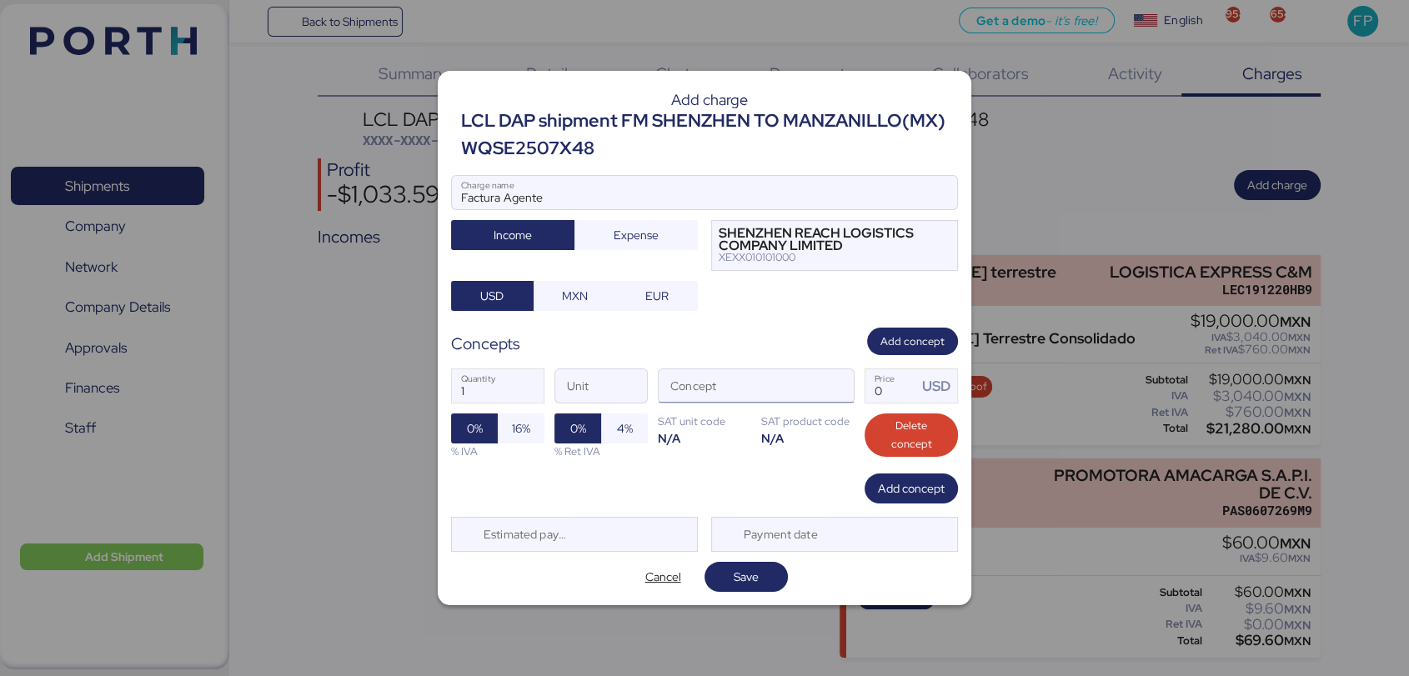
click at [756, 369] on input "Concept" at bounding box center [736, 385] width 155 height 33
type input "rele"
click at [663, 567] on span "Cancel" at bounding box center [663, 577] width 36 height 20
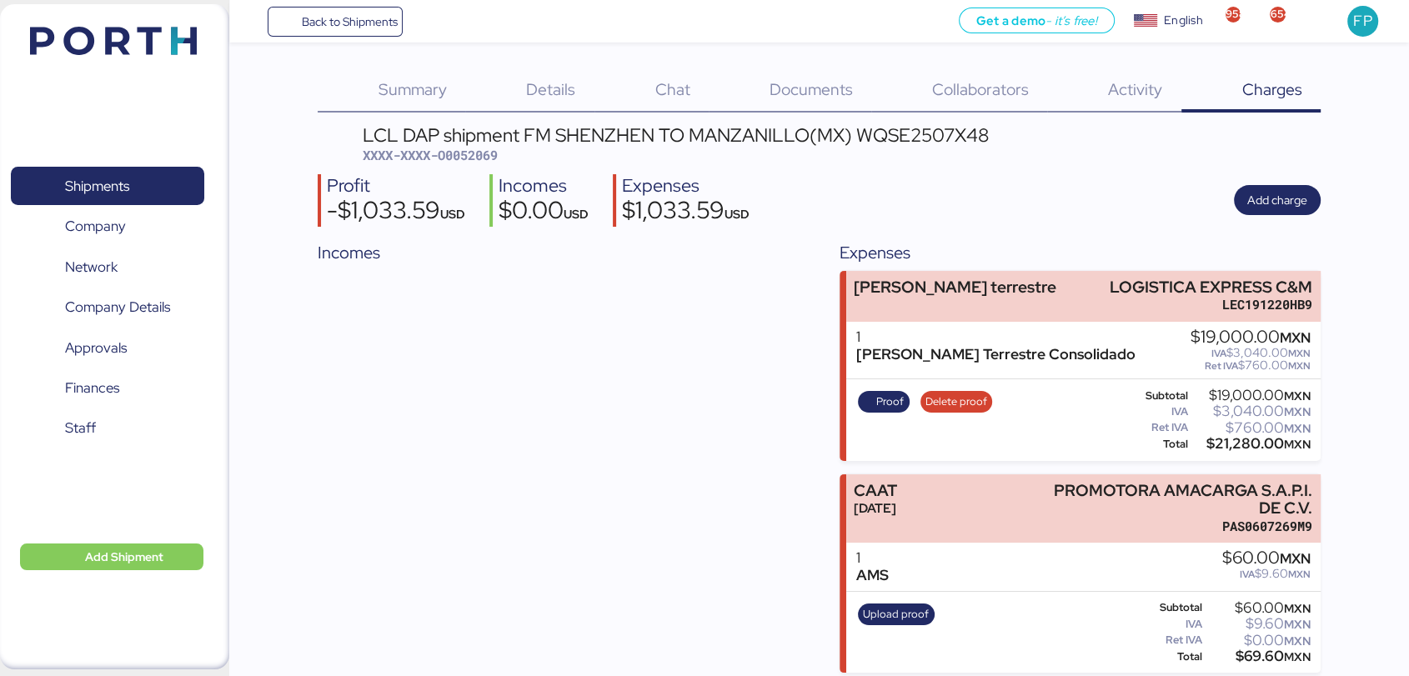
click at [470, 147] on span "XXXX-XXXX-O0052069" at bounding box center [430, 155] width 135 height 17
copy span "O0052069"
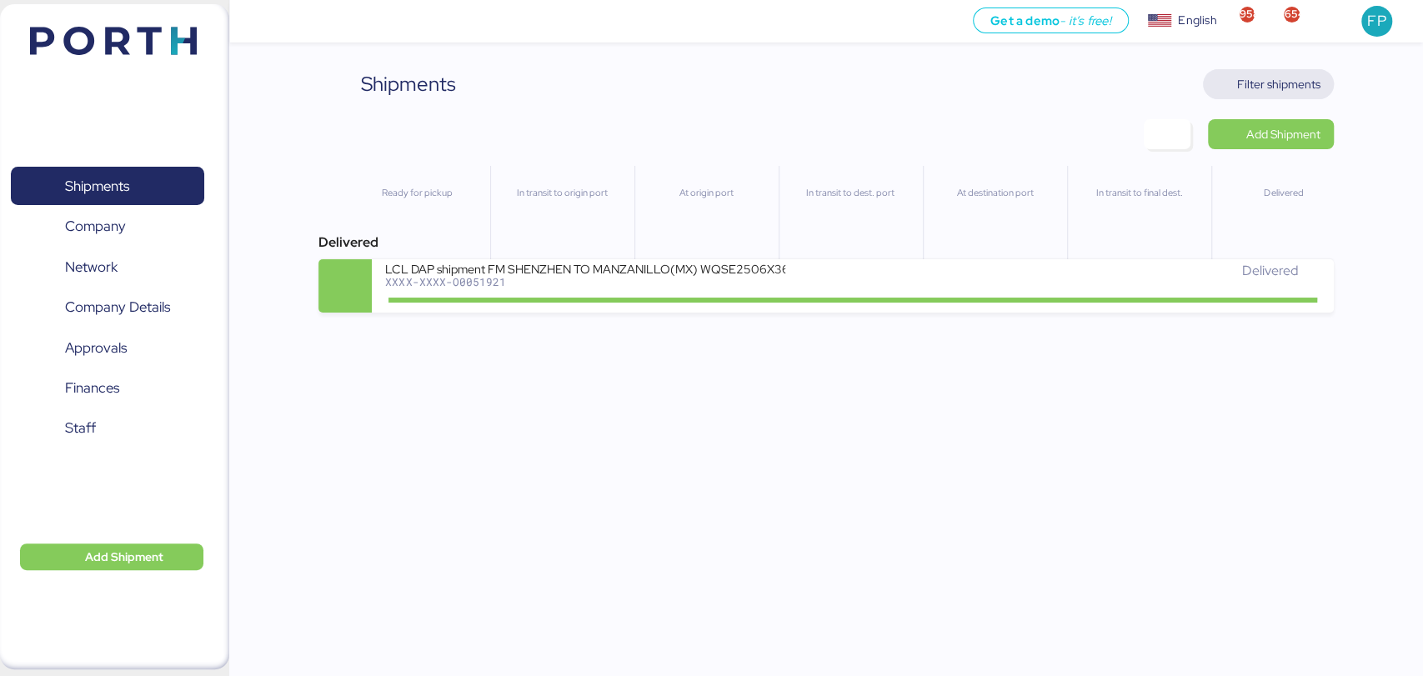
click at [1264, 92] on span "Filter shipments" at bounding box center [1278, 84] width 83 height 20
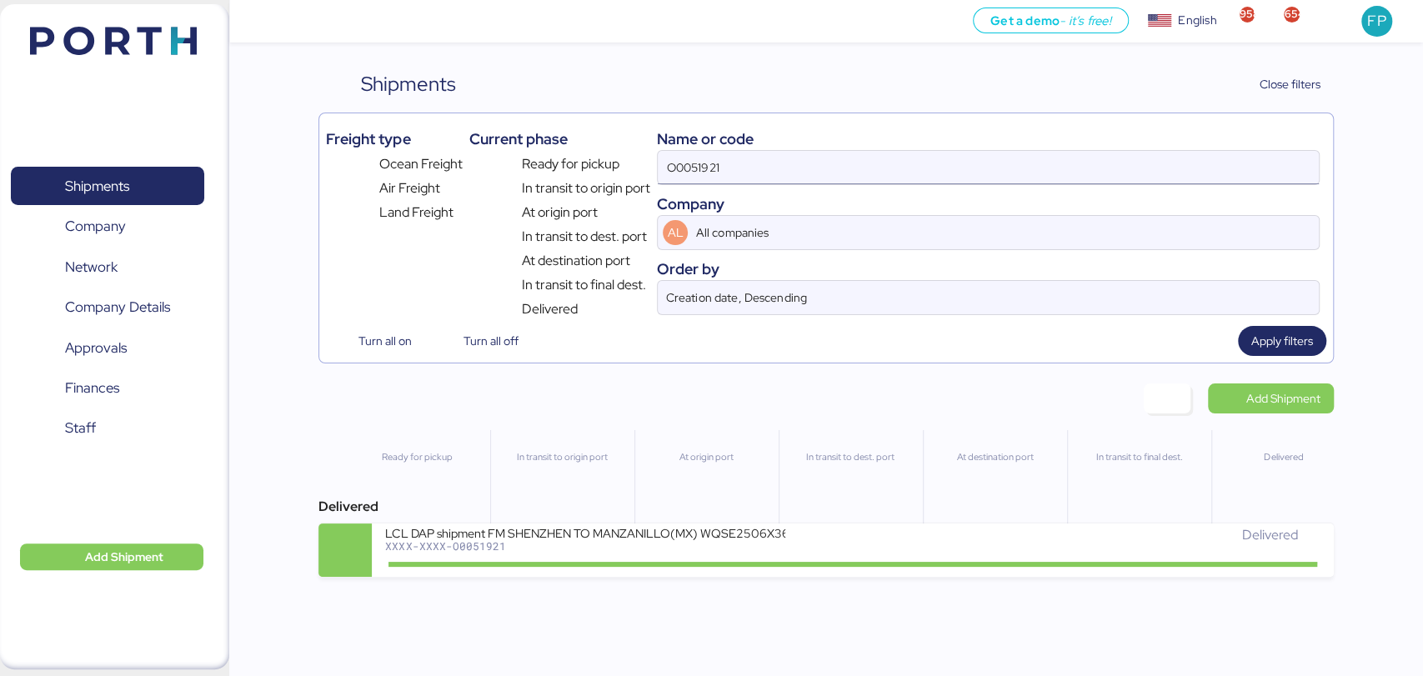
click at [707, 158] on input "O0051921" at bounding box center [988, 167] width 660 height 33
paste input "0416"
type input "O0050416"
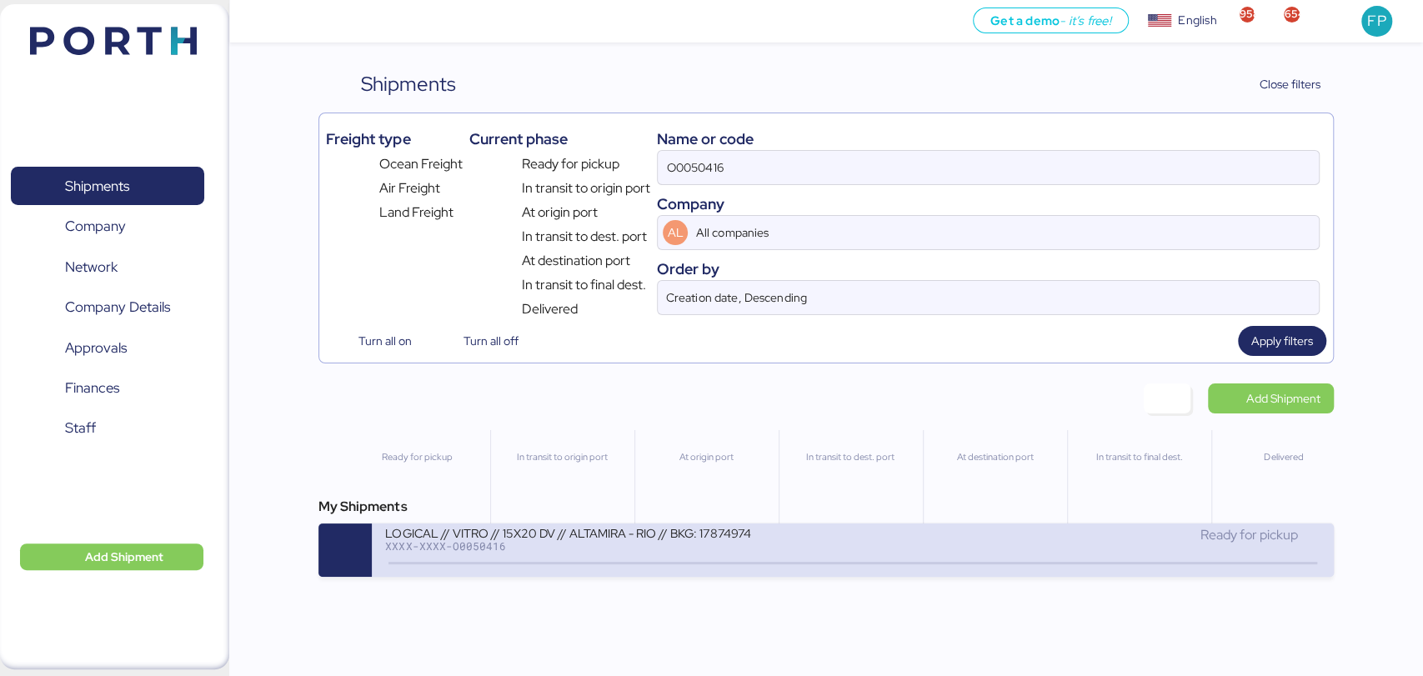
click at [659, 539] on div "LOGICAL // VITRO // 15X20 DV // ALTAMIRA - RIO // BKG: 17874974" at bounding box center [585, 532] width 400 height 14
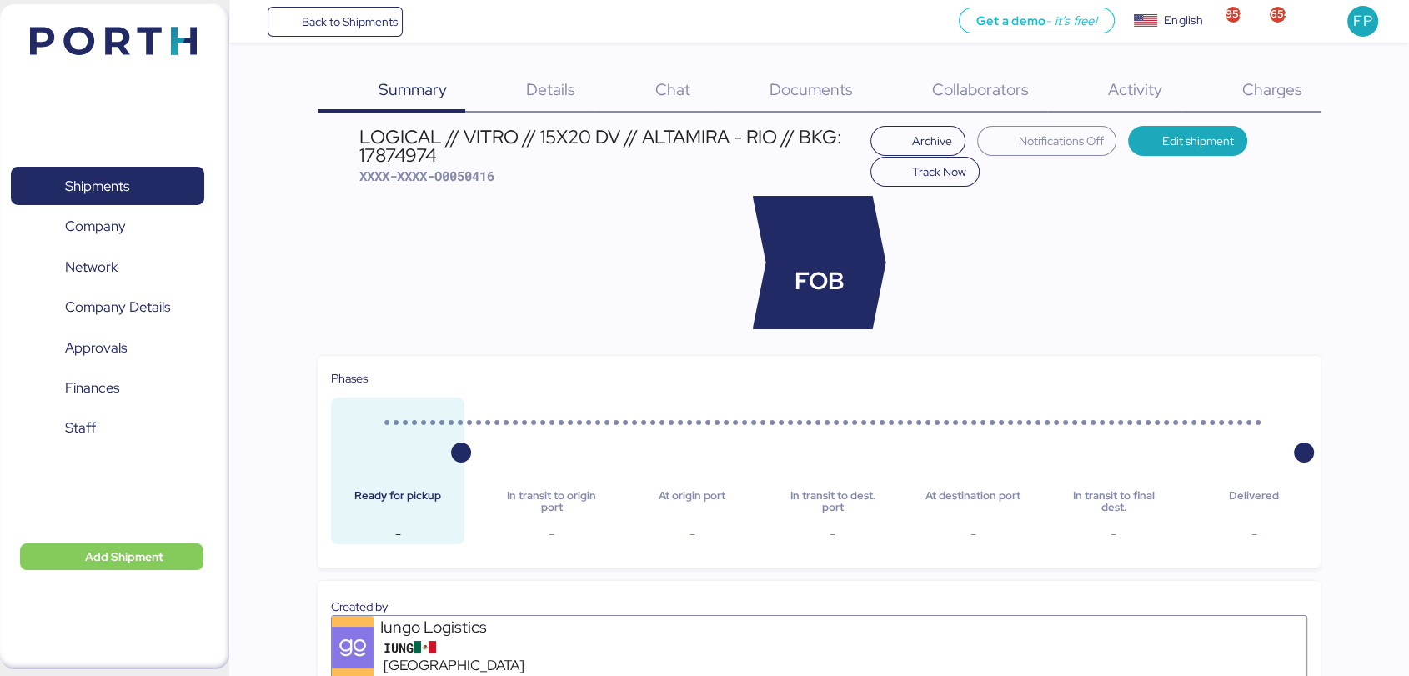
click at [1307, 103] on div "Charges 0" at bounding box center [1250, 90] width 139 height 43
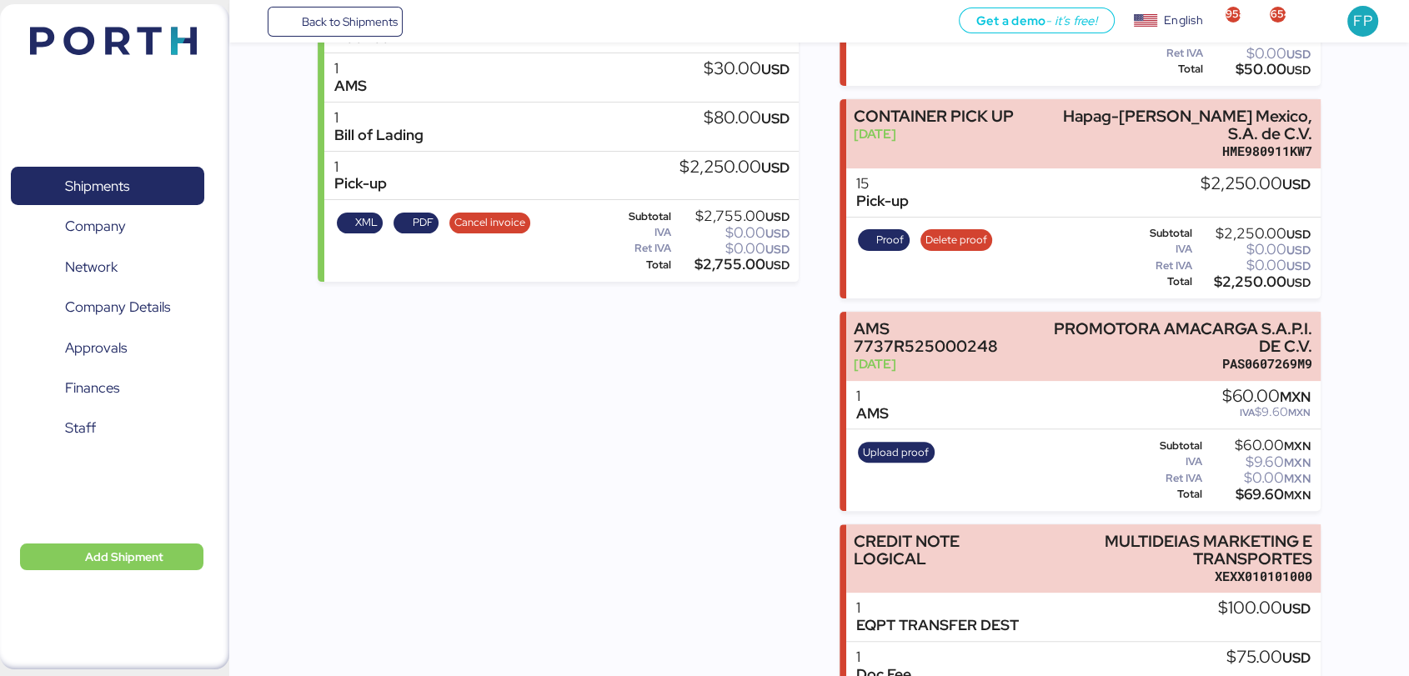
scroll to position [682, 0]
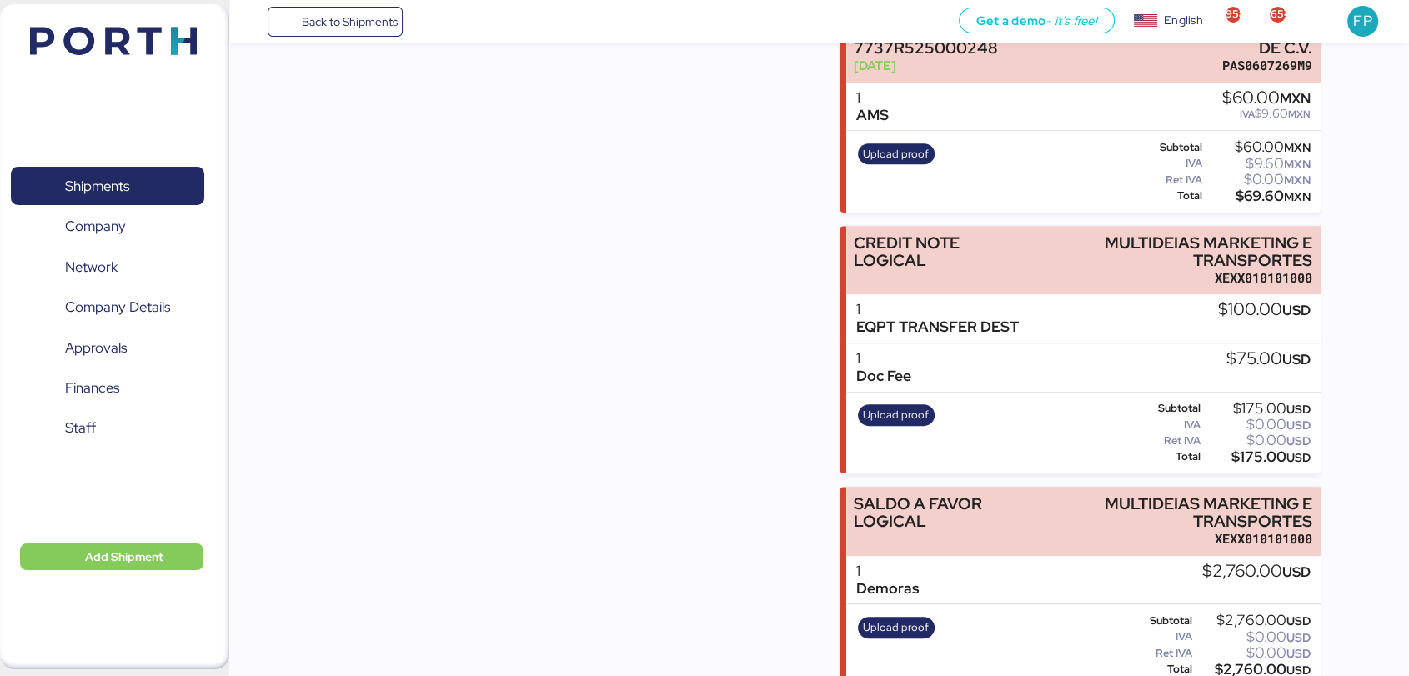
click at [1358, 214] on div "Summary 0 Details 0 Chat 0 Documents 0 Collaborators 0 Activity 0 Charges 0 LOG…" at bounding box center [704, 2] width 1409 height 1368
click at [879, 619] on span "Upload proof" at bounding box center [896, 628] width 66 height 18
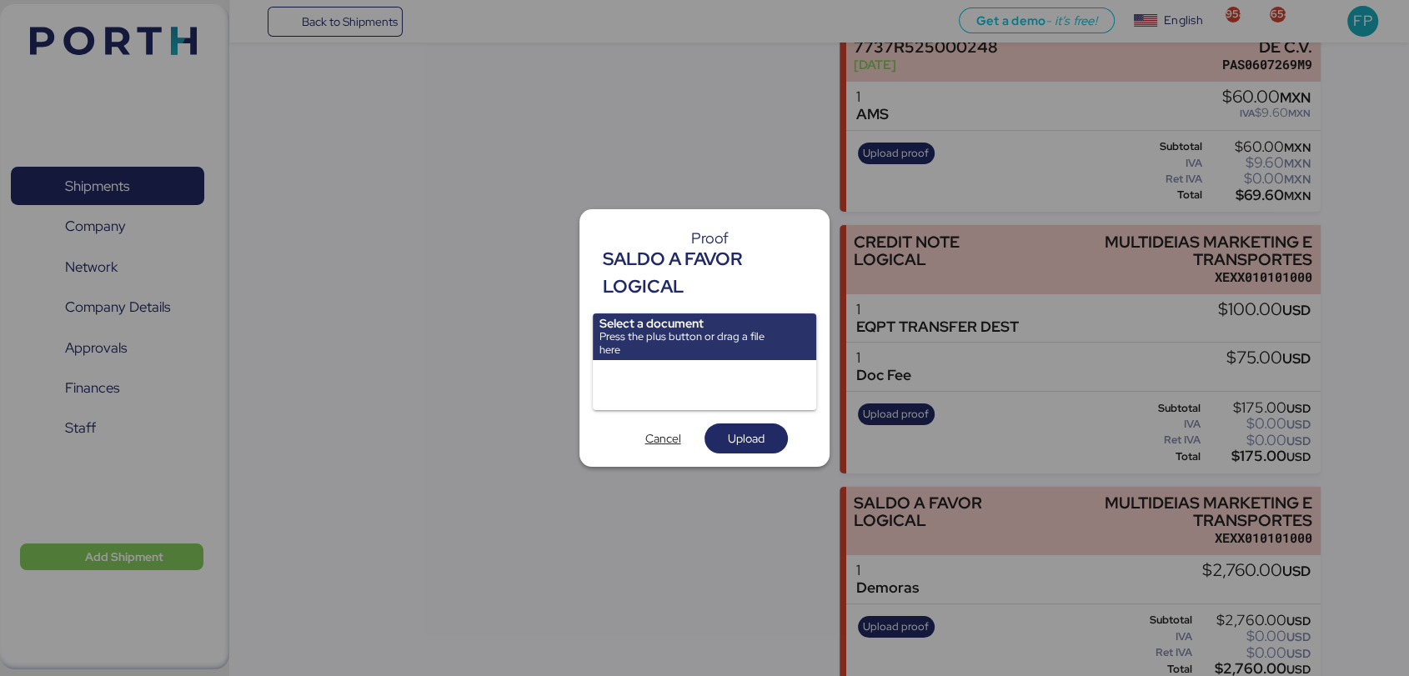
click at [680, 326] on input "file" at bounding box center [704, 336] width 223 height 47
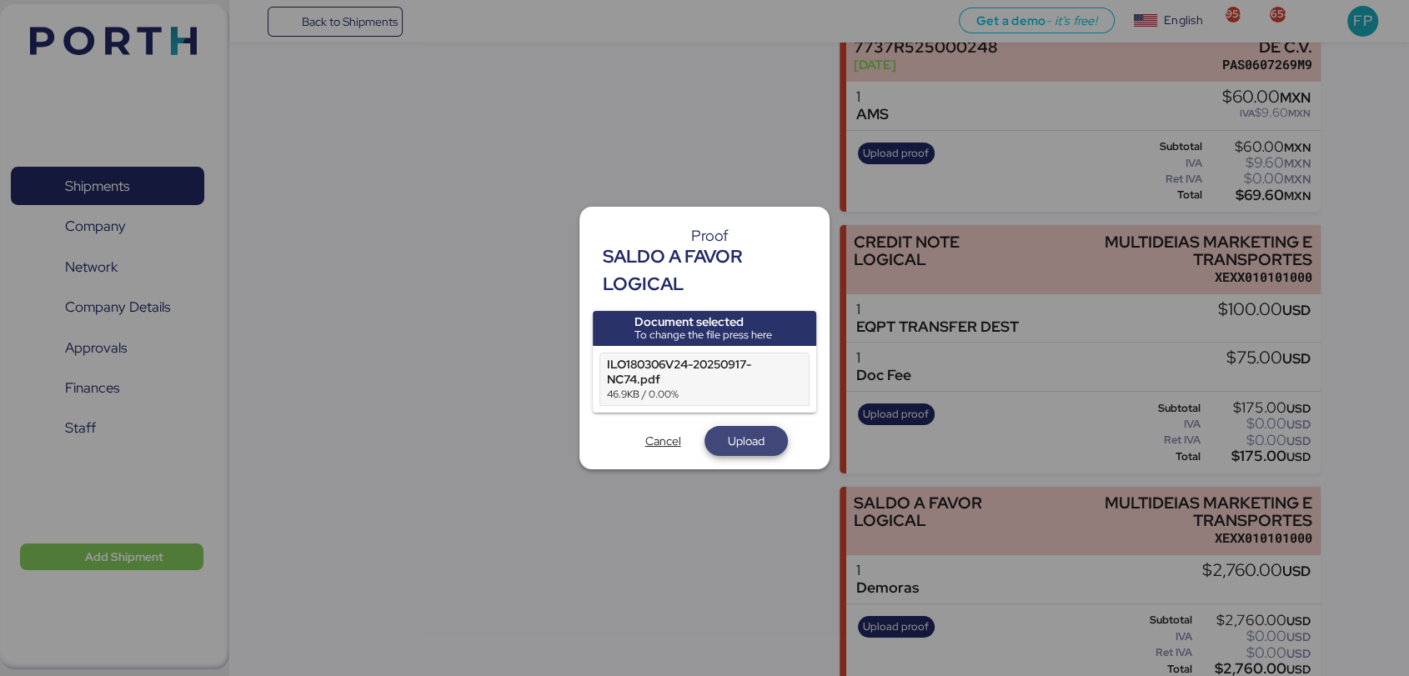
click at [722, 437] on span "Upload" at bounding box center [746, 440] width 57 height 23
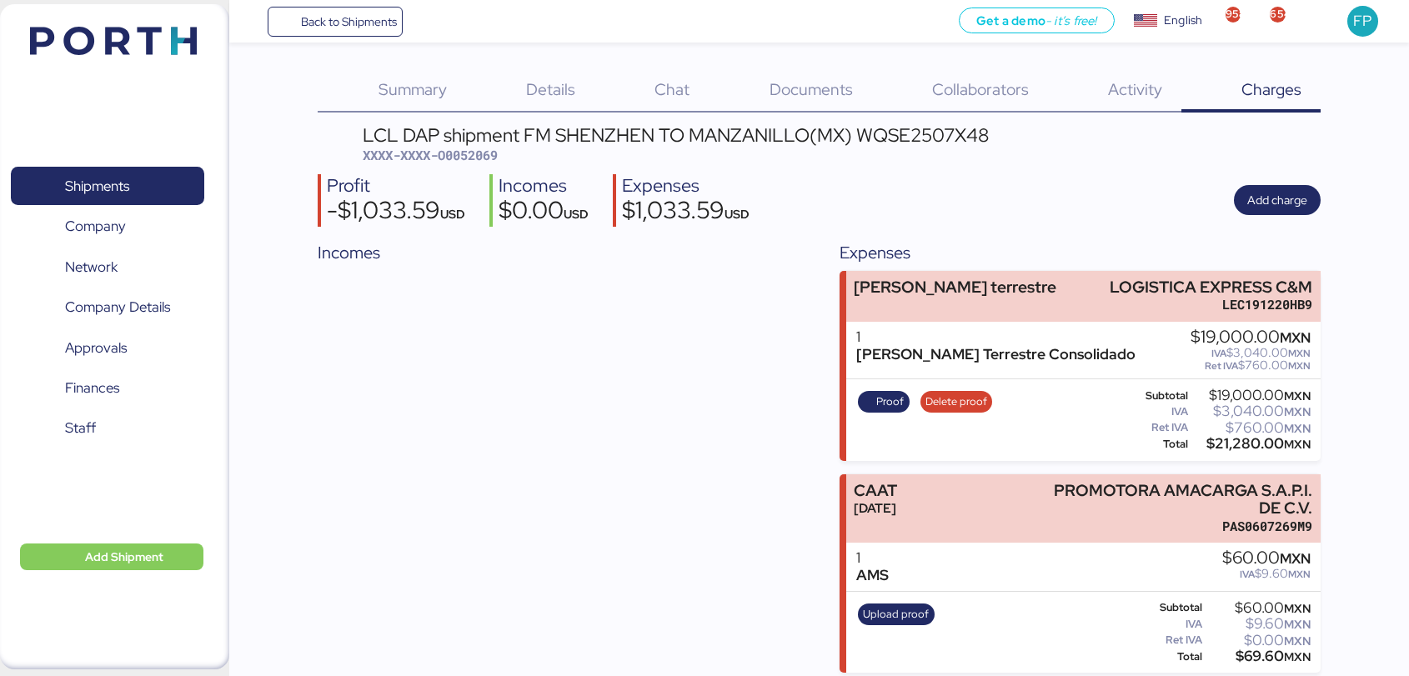
scroll to position [15, 0]
drag, startPoint x: 0, startPoint y: 0, endPoint x: 147, endPoint y: 205, distance: 252.2
click at [147, 205] on div "Shipments 0 Company 0 Network 0 Company Details 0 Approvals 0 Finances 0 Staff 0" at bounding box center [107, 336] width 215 height 386
click at [106, 183] on span "Shipments" at bounding box center [97, 186] width 64 height 24
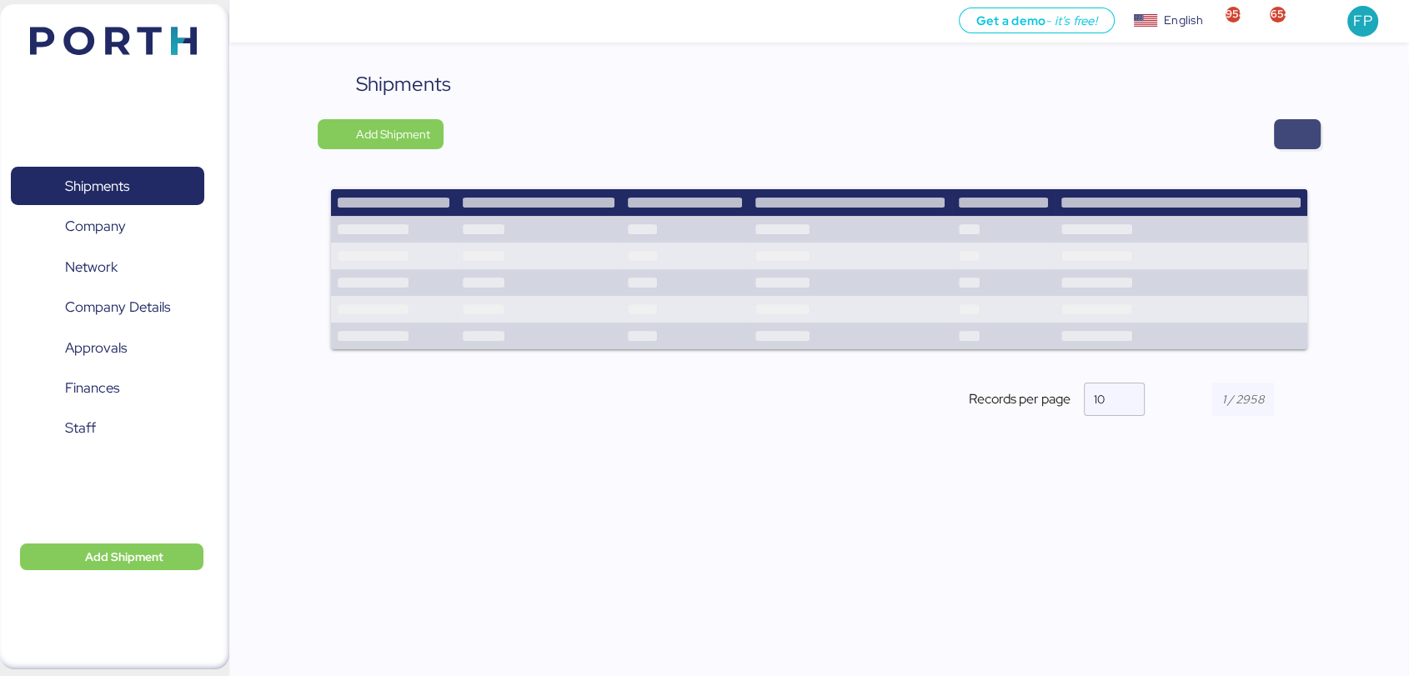
click at [1314, 133] on span "button" at bounding box center [1297, 134] width 47 height 30
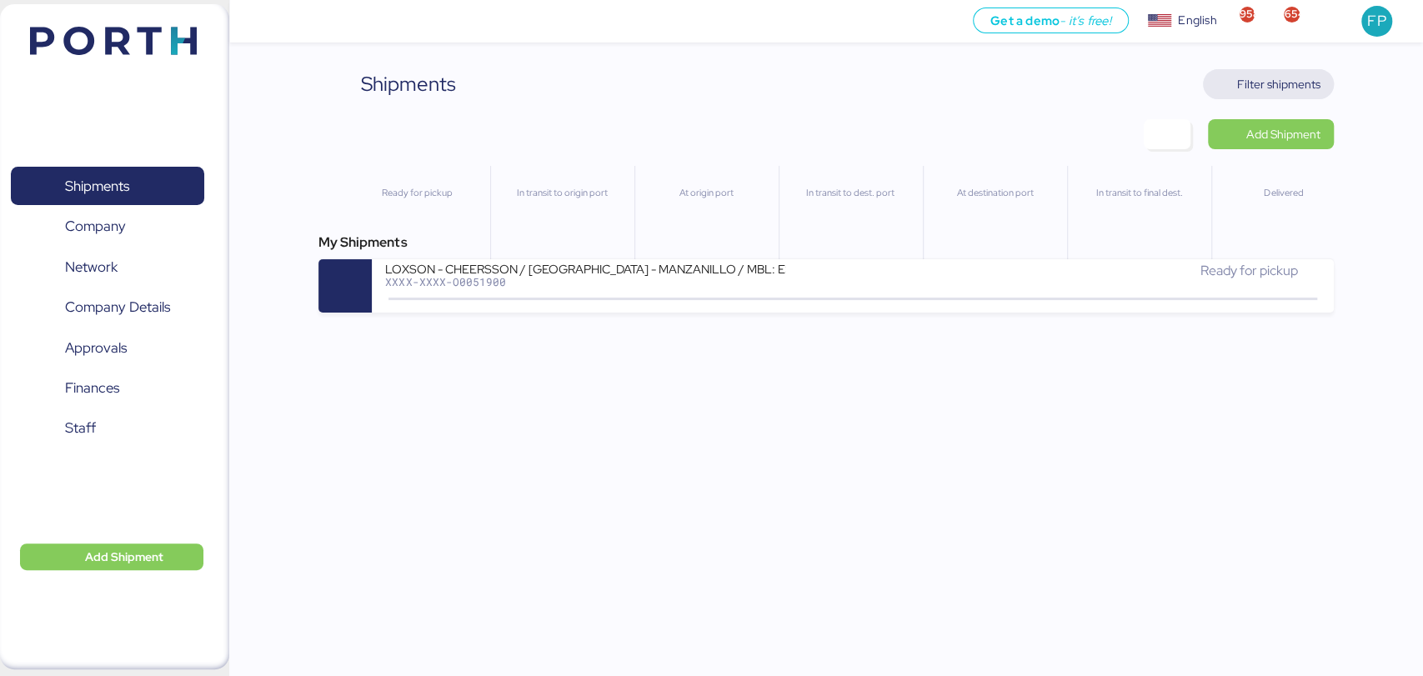
click at [1294, 80] on span "Filter shipments" at bounding box center [1278, 84] width 83 height 20
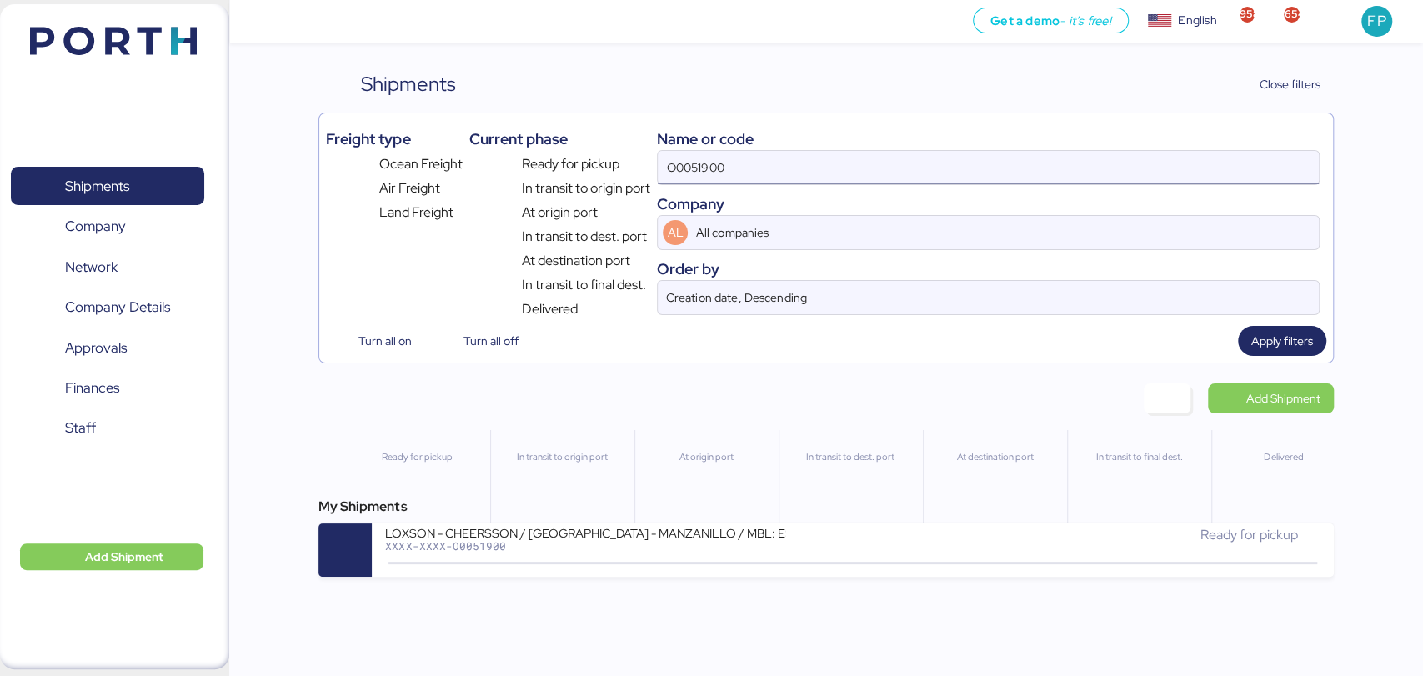
click at [695, 158] on input "O0051900" at bounding box center [988, 167] width 660 height 33
paste input "22"
type input "O0051922"
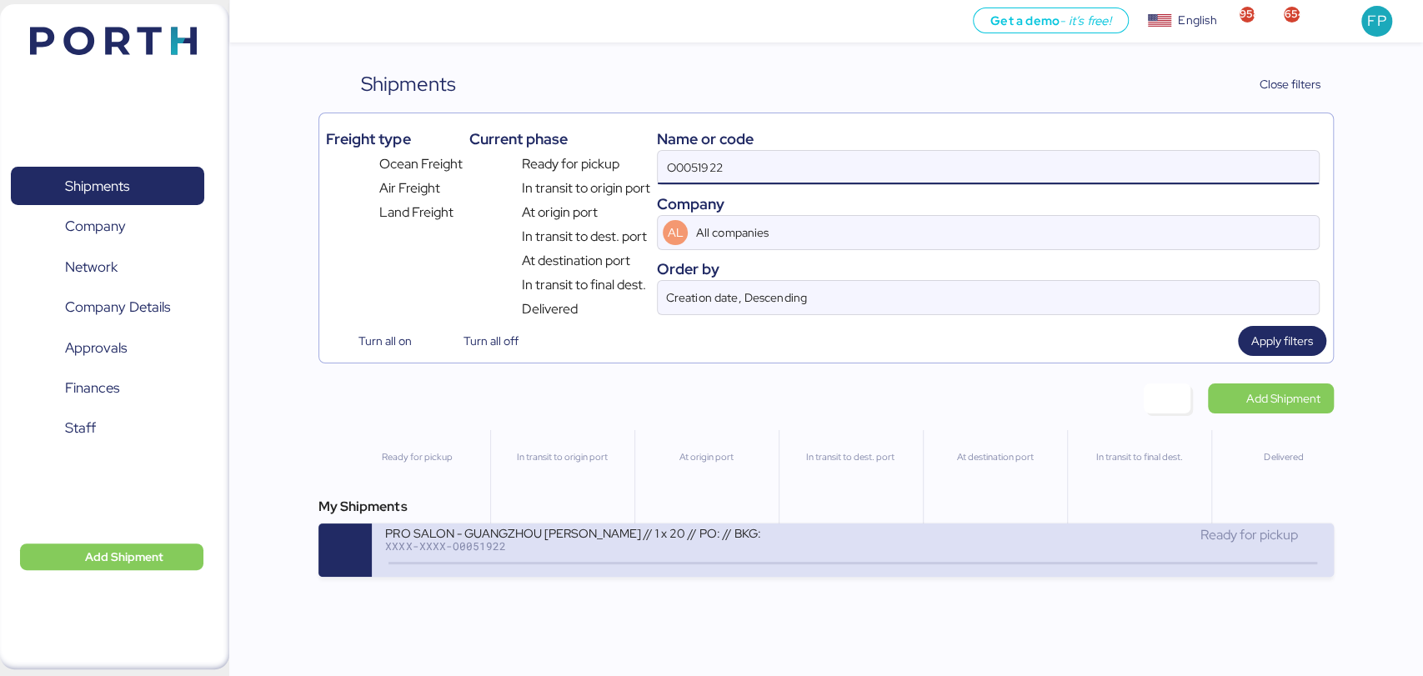
click at [593, 559] on div "PRO SALON - GUANGZHOU [PERSON_NAME] // 1 x 20 // PO: // BKG: XXXX-XXXX-O0051922" at bounding box center [619, 543] width 468 height 36
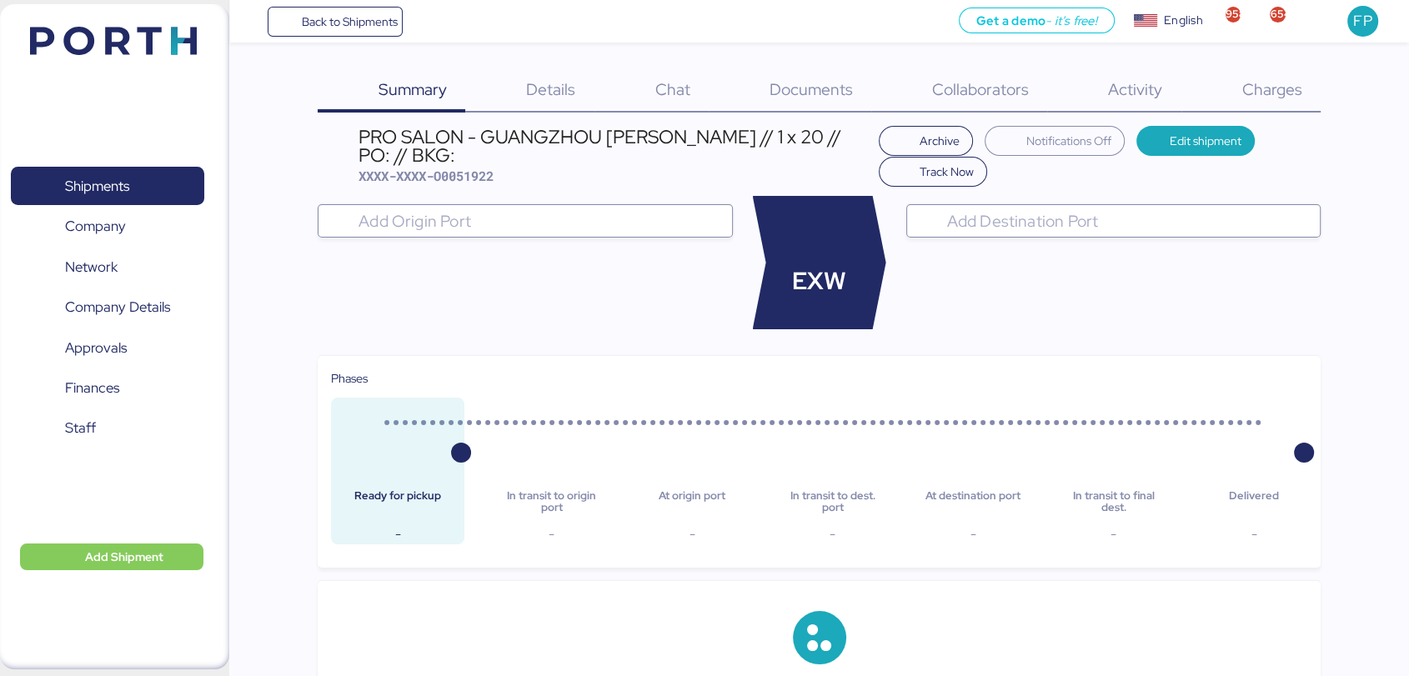
click at [1283, 79] on span "Charges" at bounding box center [1271, 89] width 60 height 22
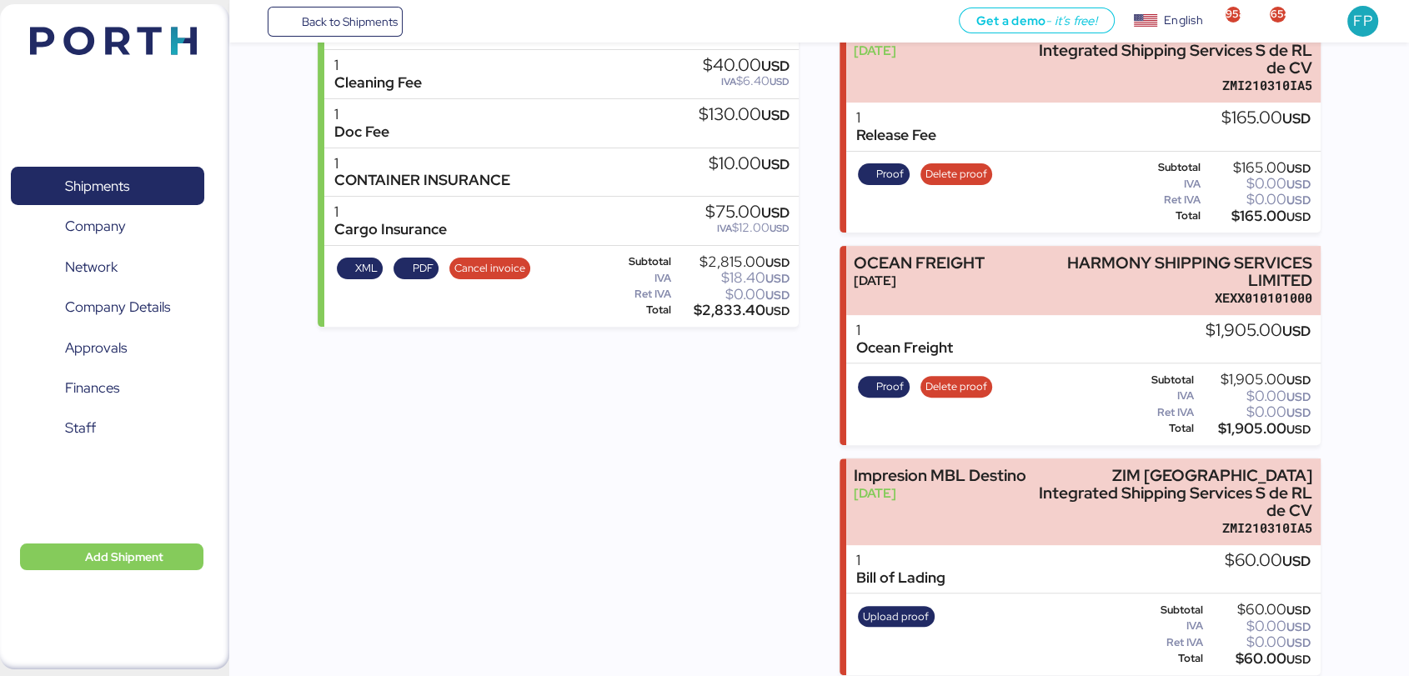
scroll to position [669, 0]
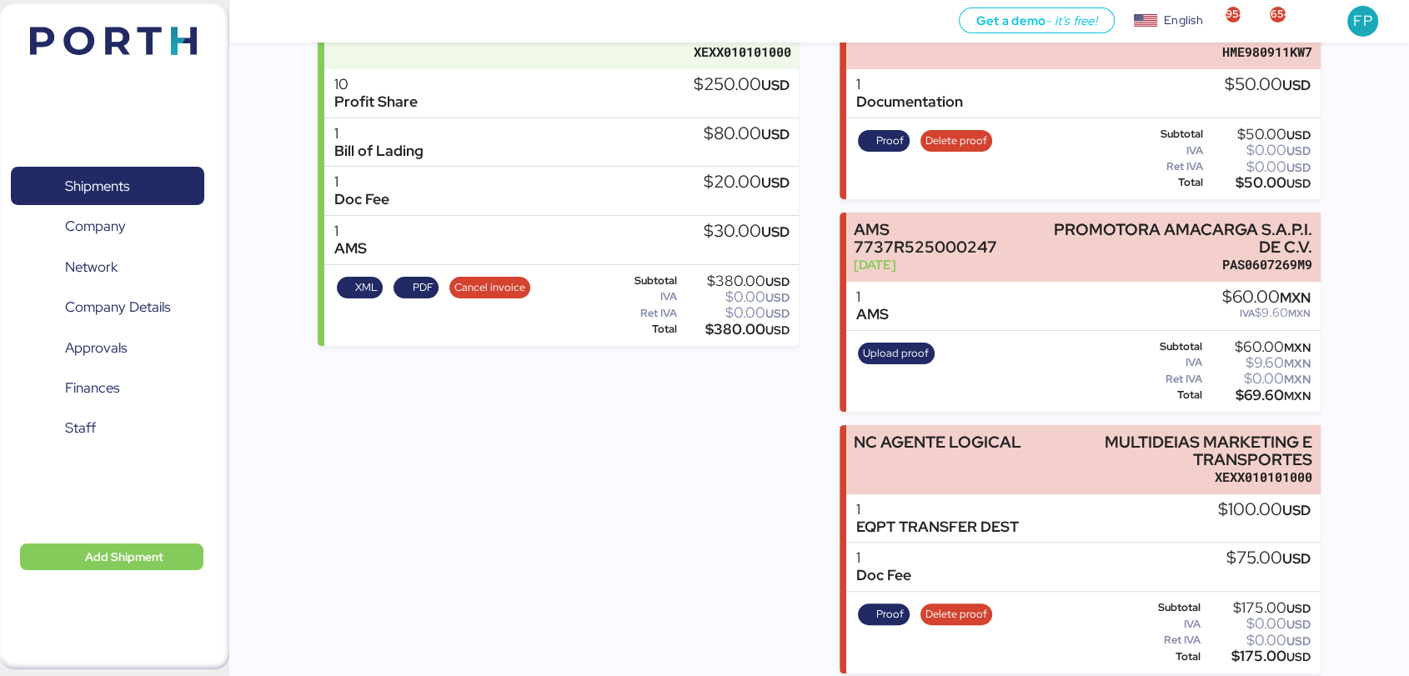
scroll to position [269, 0]
click at [896, 606] on span "Proof" at bounding box center [890, 615] width 28 height 18
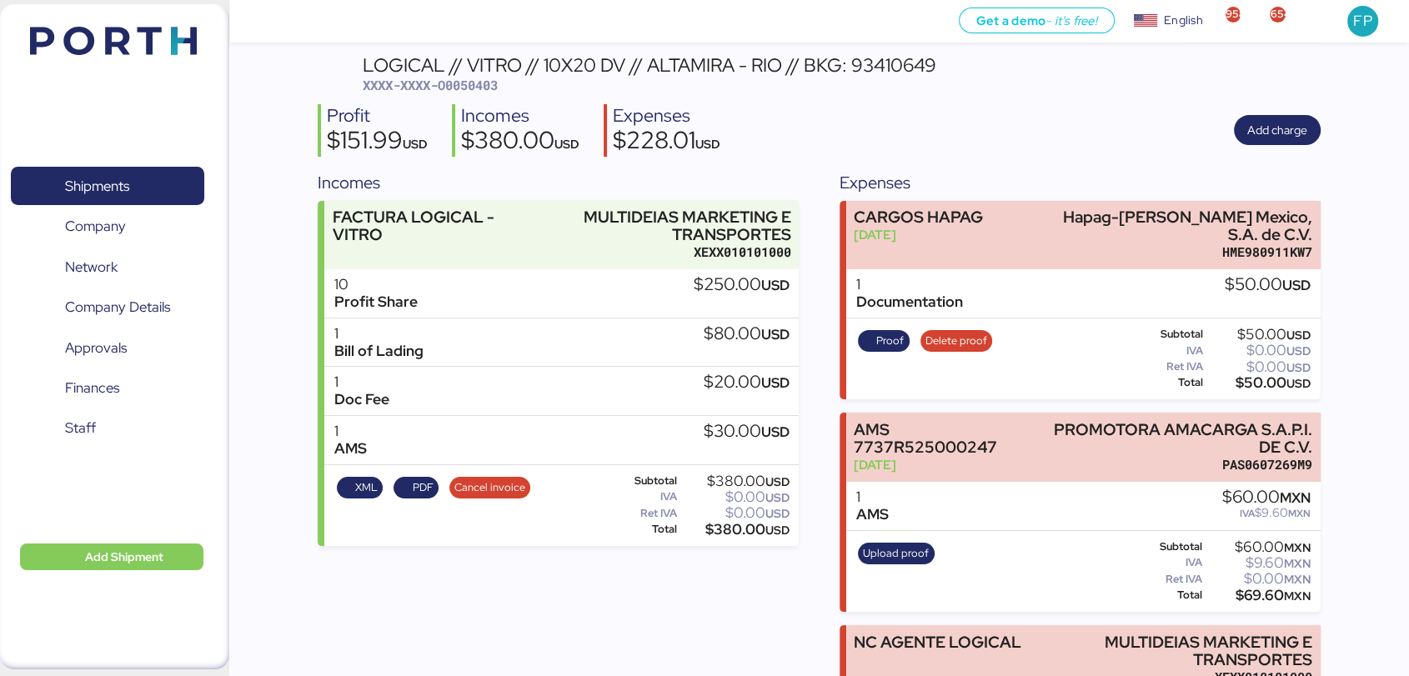
scroll to position [0, 0]
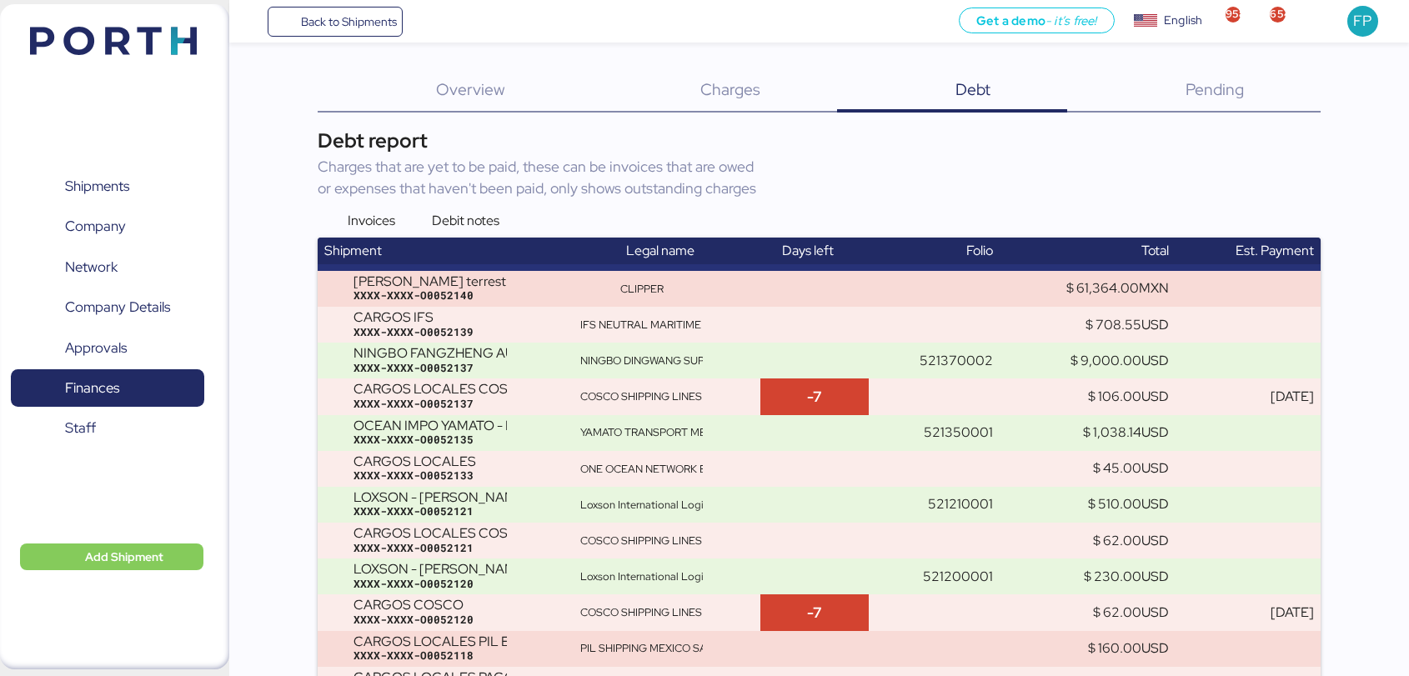
scroll to position [17522, 0]
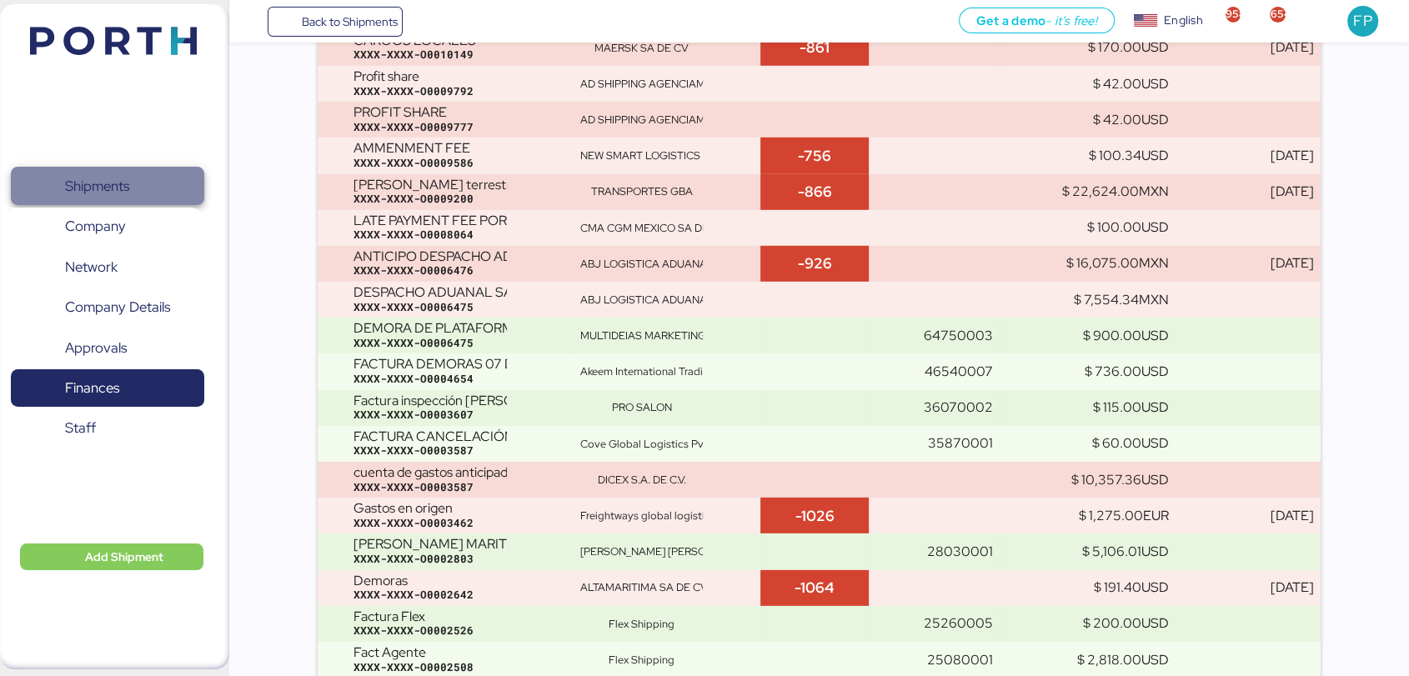
click at [123, 190] on span "Shipments" at bounding box center [97, 186] width 64 height 24
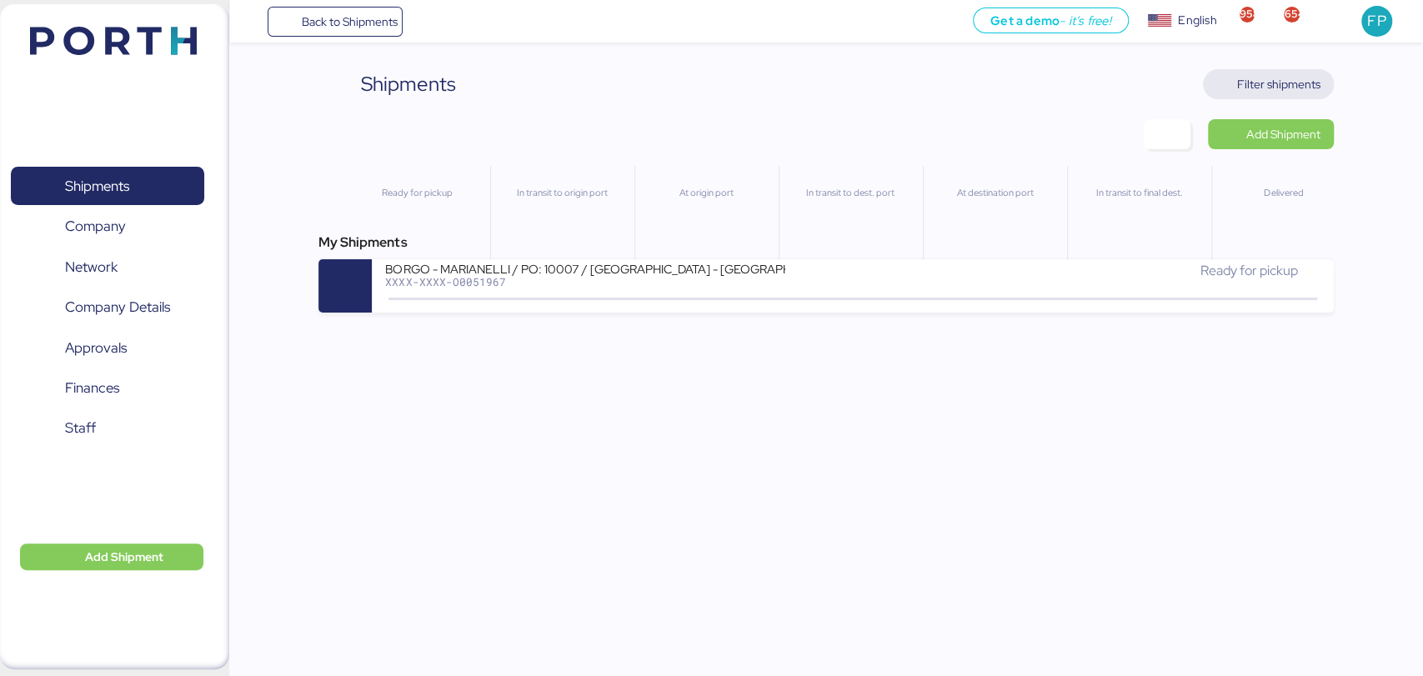
click at [1263, 82] on span "Filter shipments" at bounding box center [1278, 84] width 83 height 20
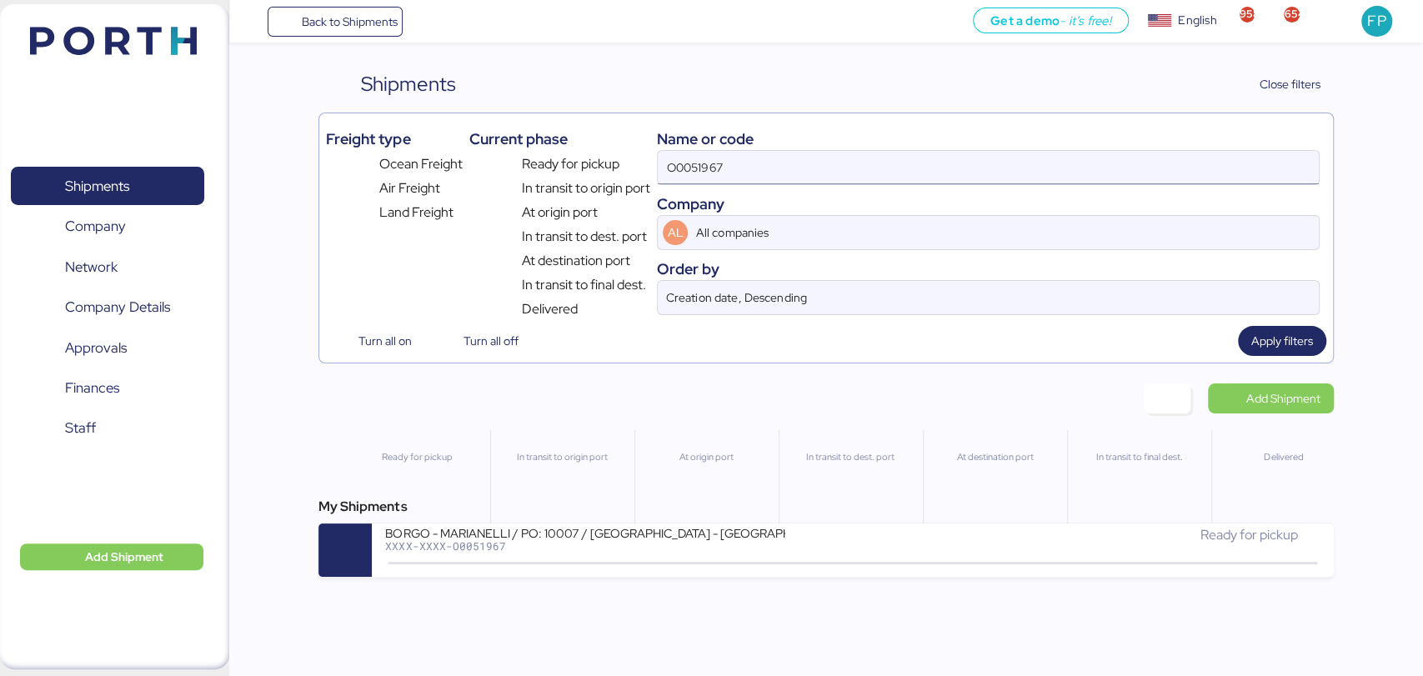
click at [699, 164] on input "O0051967" at bounding box center [988, 167] width 660 height 33
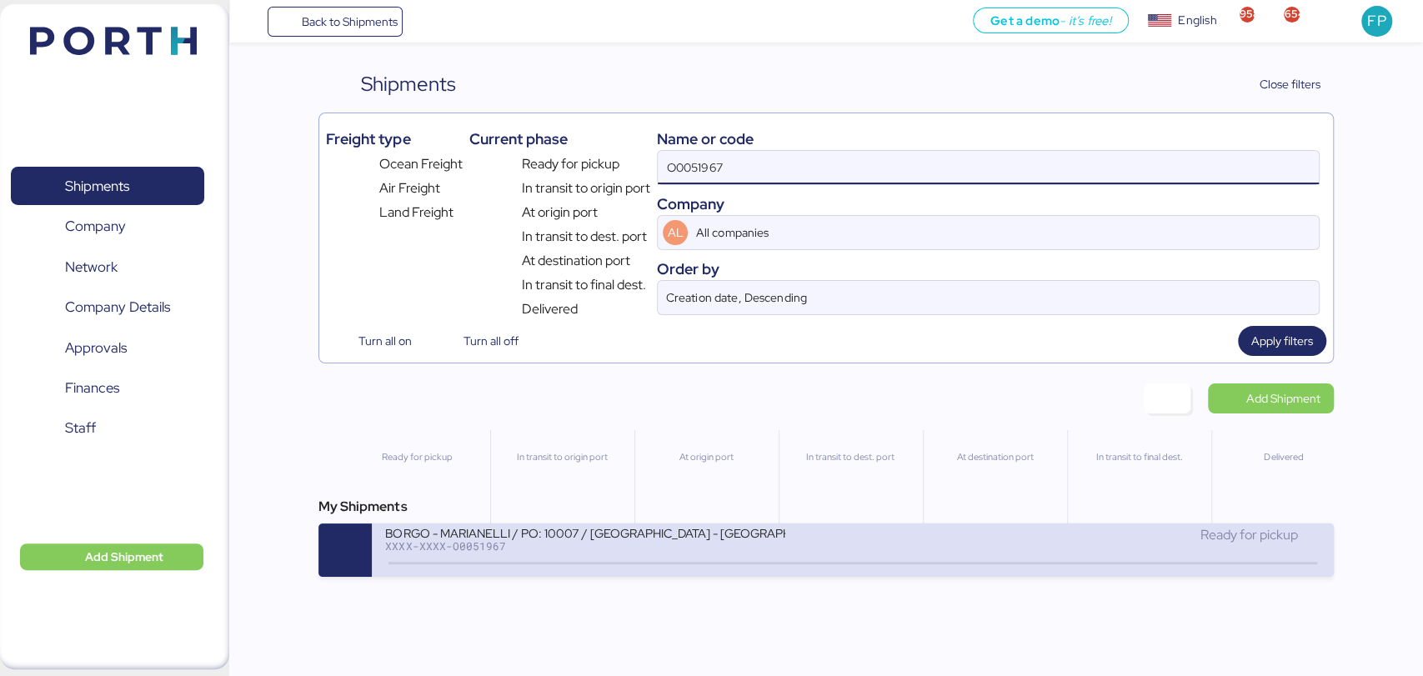
click at [601, 560] on div "BORGO - MARIANELLI / PO: 10007 / [GEOGRAPHIC_DATA] - [GEOGRAPHIC_DATA] / 1x20' …" at bounding box center [619, 543] width 468 height 36
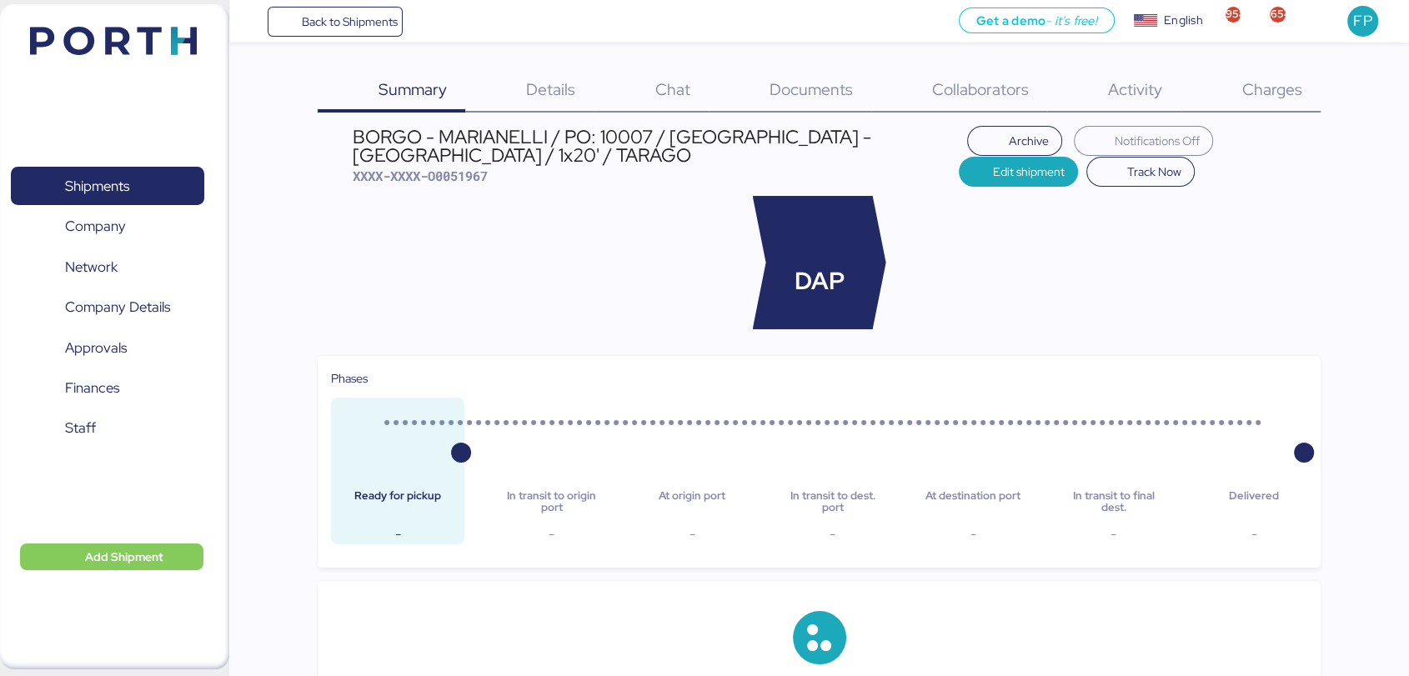
click at [1250, 96] on span "Charges" at bounding box center [1271, 89] width 60 height 22
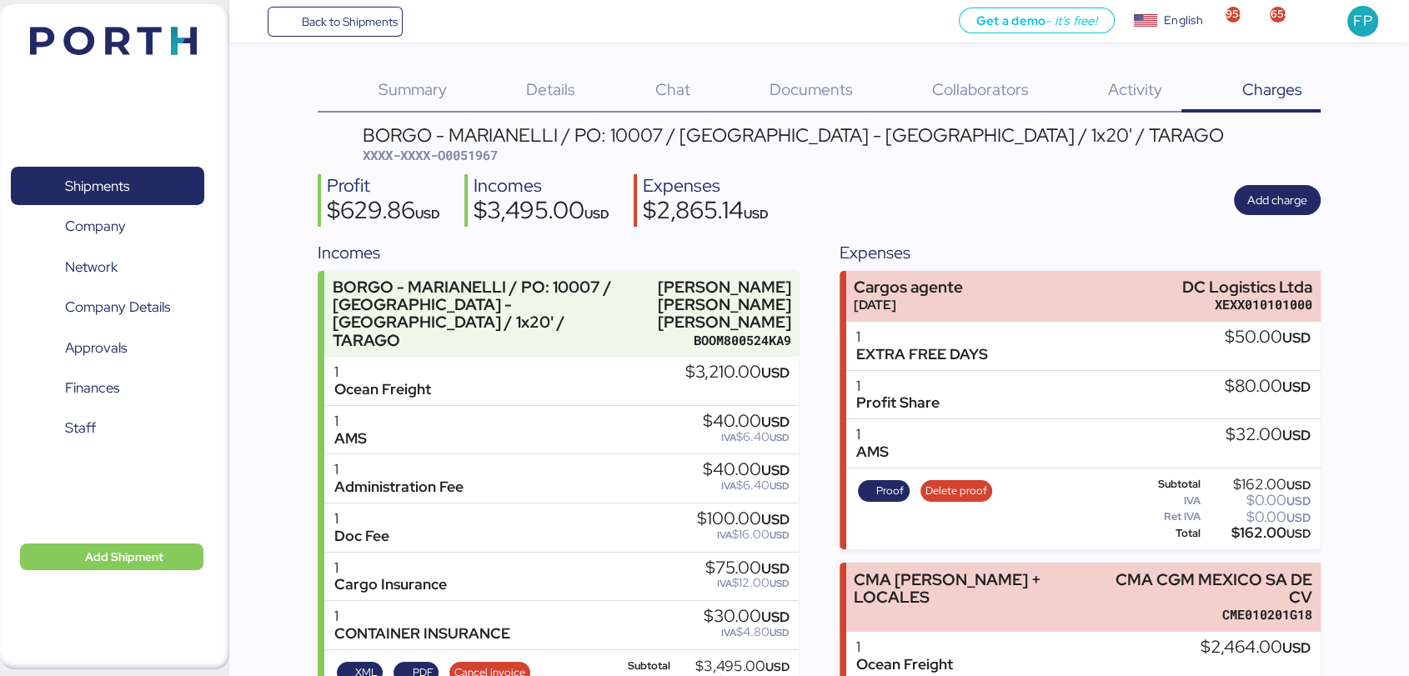
click at [512, 140] on div "BORGO - MARIANELLI / PO: 10007 / VITORIA - ALTAMIRA / 1x20' / TARAGO" at bounding box center [793, 135] width 861 height 18
copy div "MARIANELLI"
click at [566, 93] on span "Details" at bounding box center [550, 89] width 49 height 22
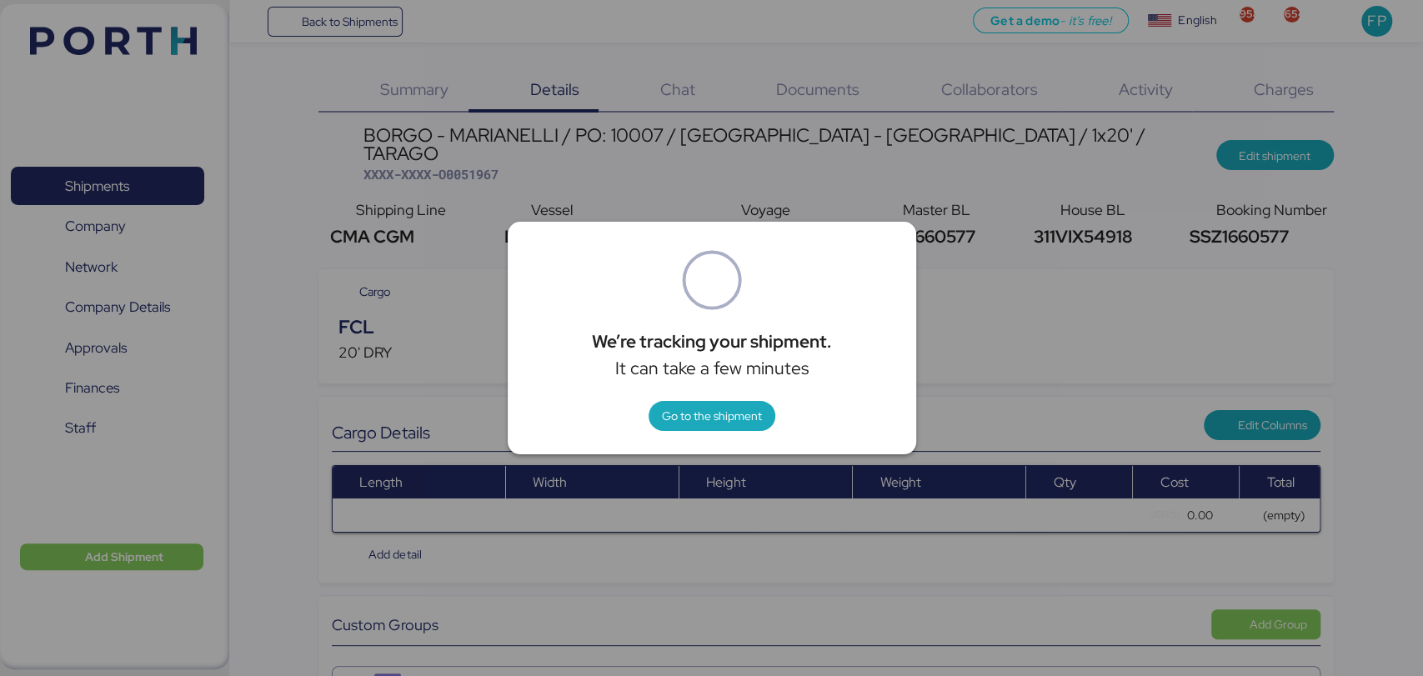
click at [1115, 258] on div at bounding box center [711, 338] width 1423 height 676
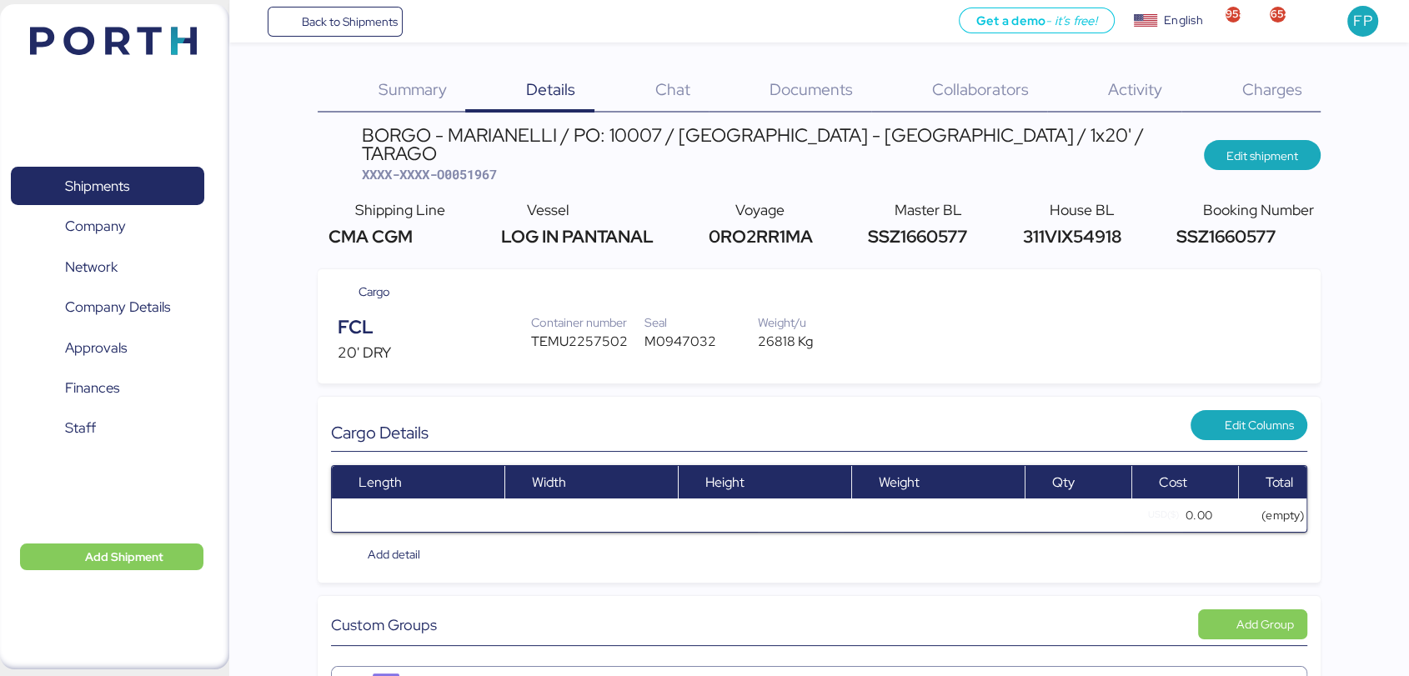
click at [1078, 225] on span "311VIX54918" at bounding box center [1070, 236] width 103 height 23
copy span "311VIX54918"
click at [594, 332] on div "TEMU2257502" at bounding box center [587, 342] width 113 height 20
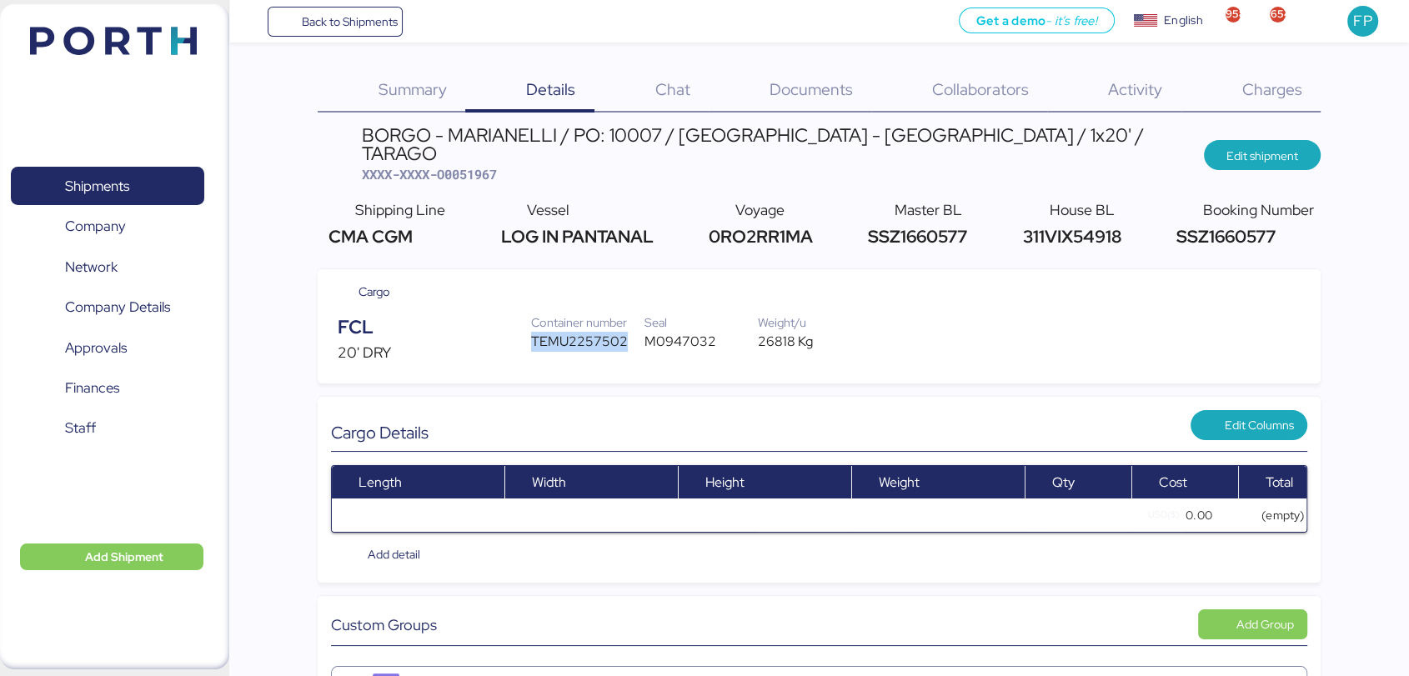
copy div "TEMU2257502"
click at [153, 174] on span "Shipments" at bounding box center [107, 186] width 179 height 24
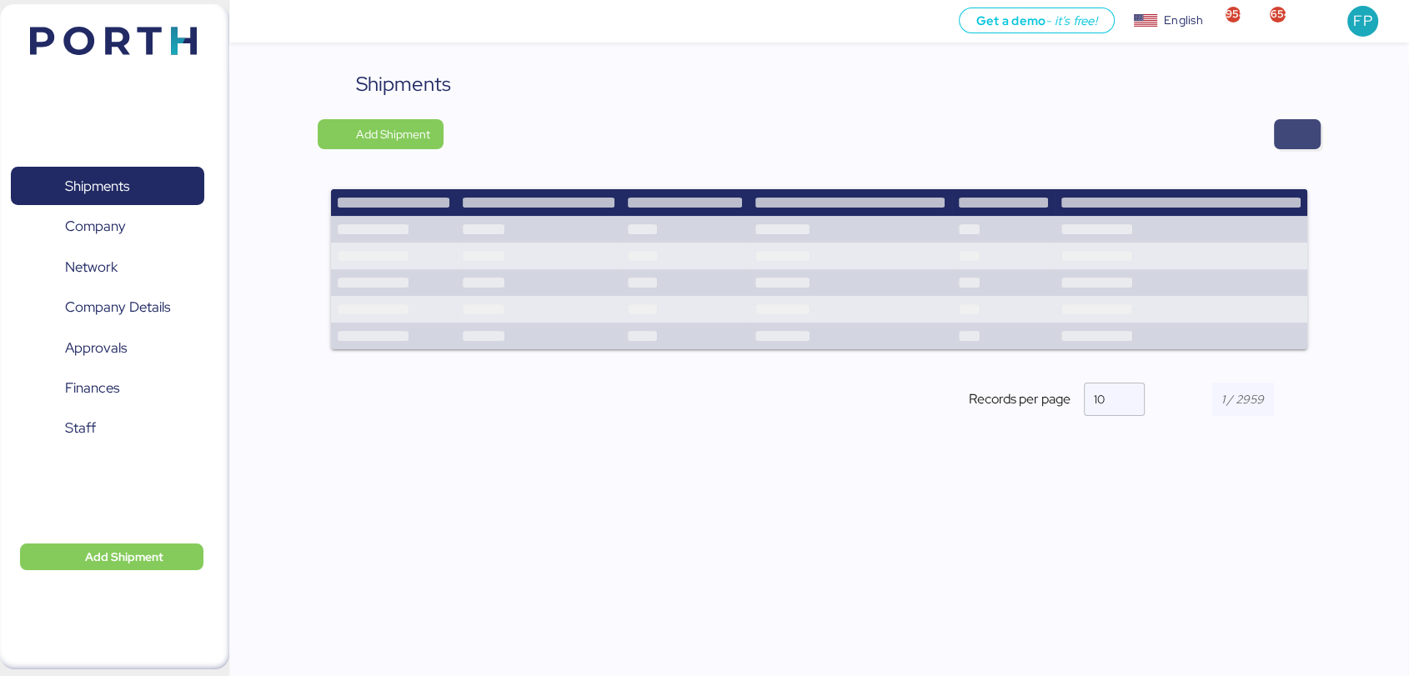
click at [1279, 138] on span "button" at bounding box center [1297, 134] width 47 height 30
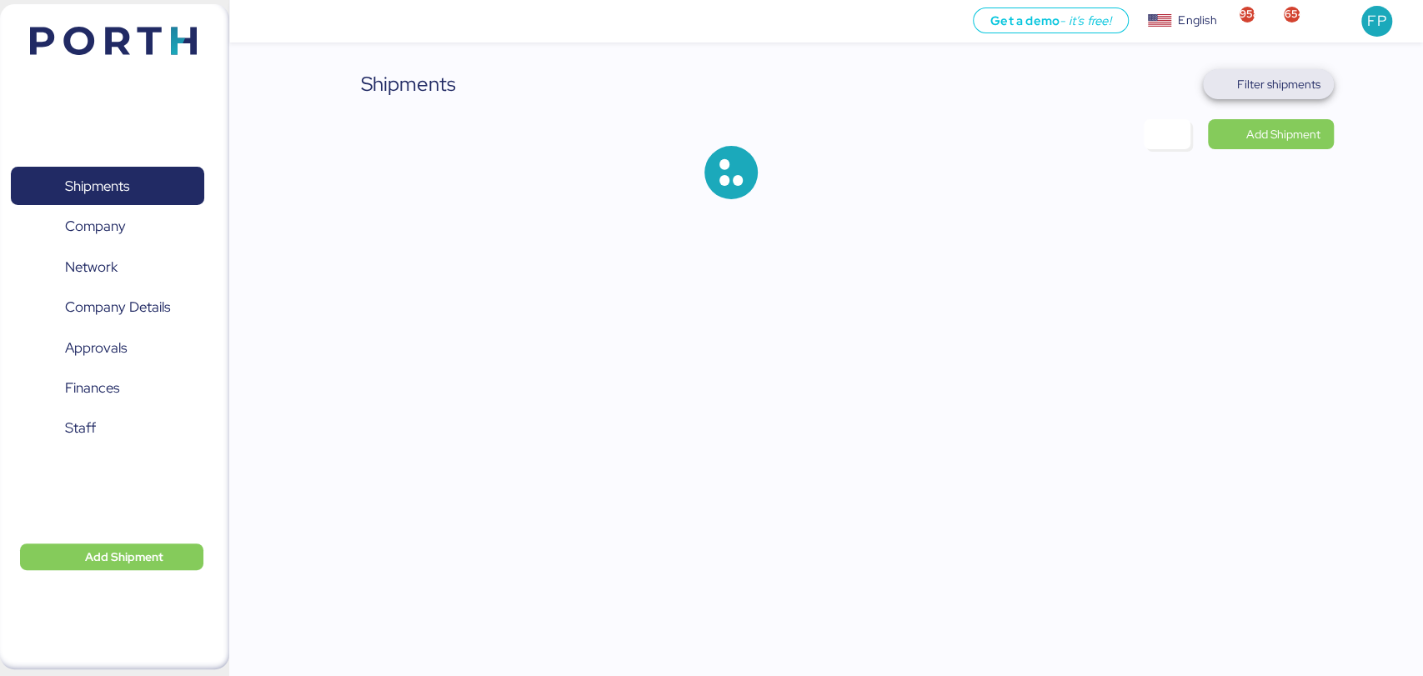
click at [1287, 81] on span "Filter shipments" at bounding box center [1278, 84] width 83 height 20
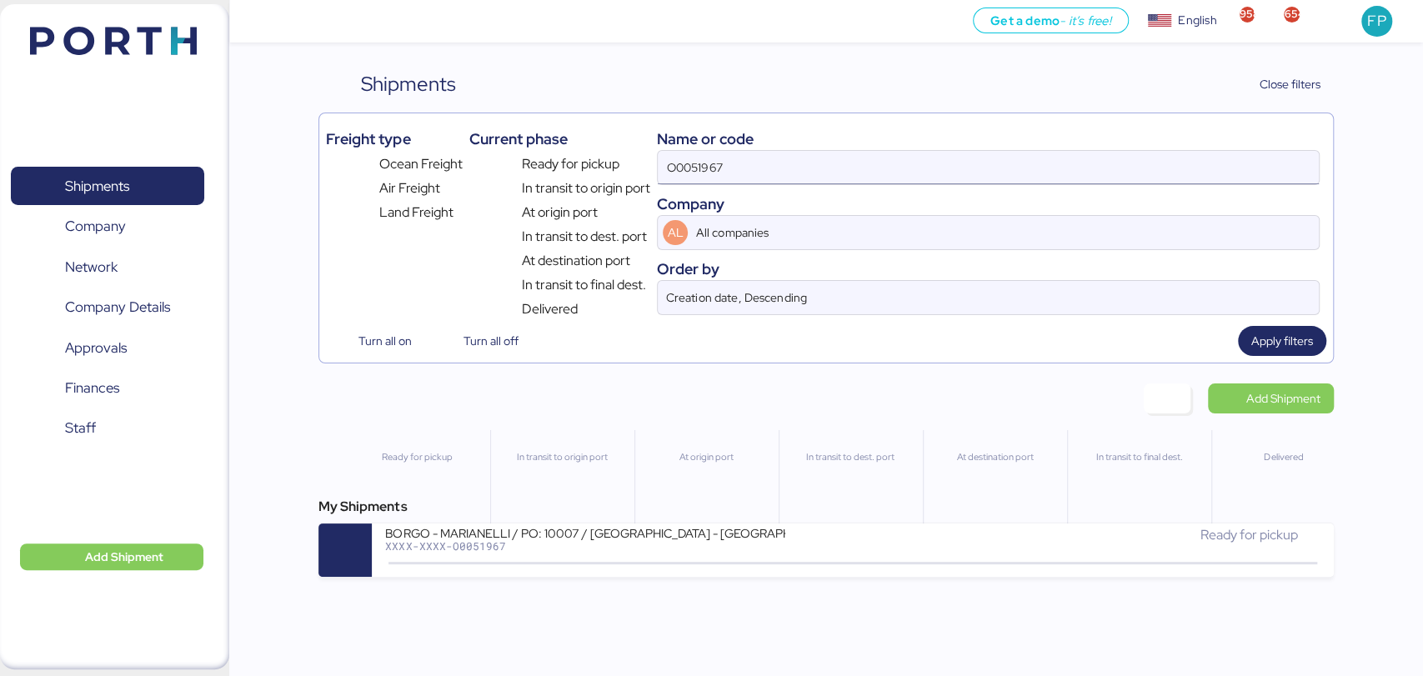
click at [704, 163] on input "O0051967" at bounding box center [988, 167] width 660 height 33
paste input "96"
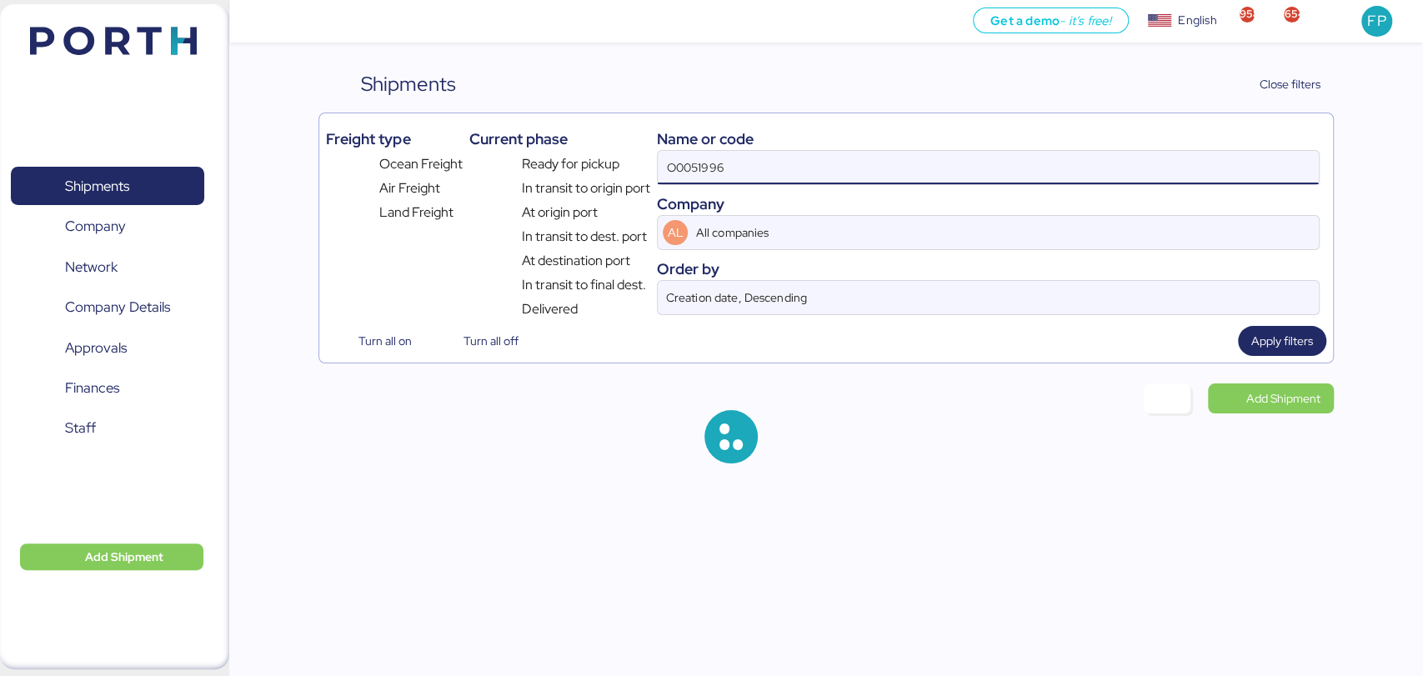
type input "O0051996"
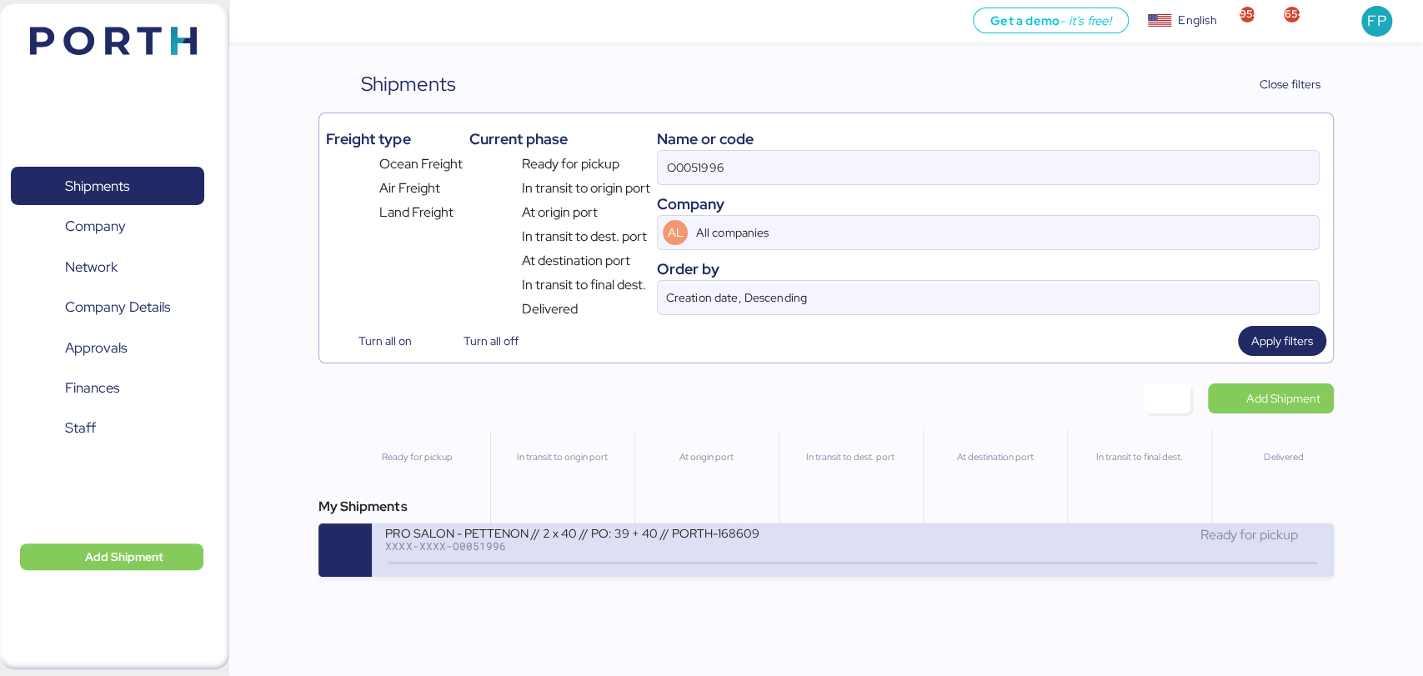
click at [666, 552] on div "XXXX-XXXX-O0051996" at bounding box center [585, 546] width 400 height 12
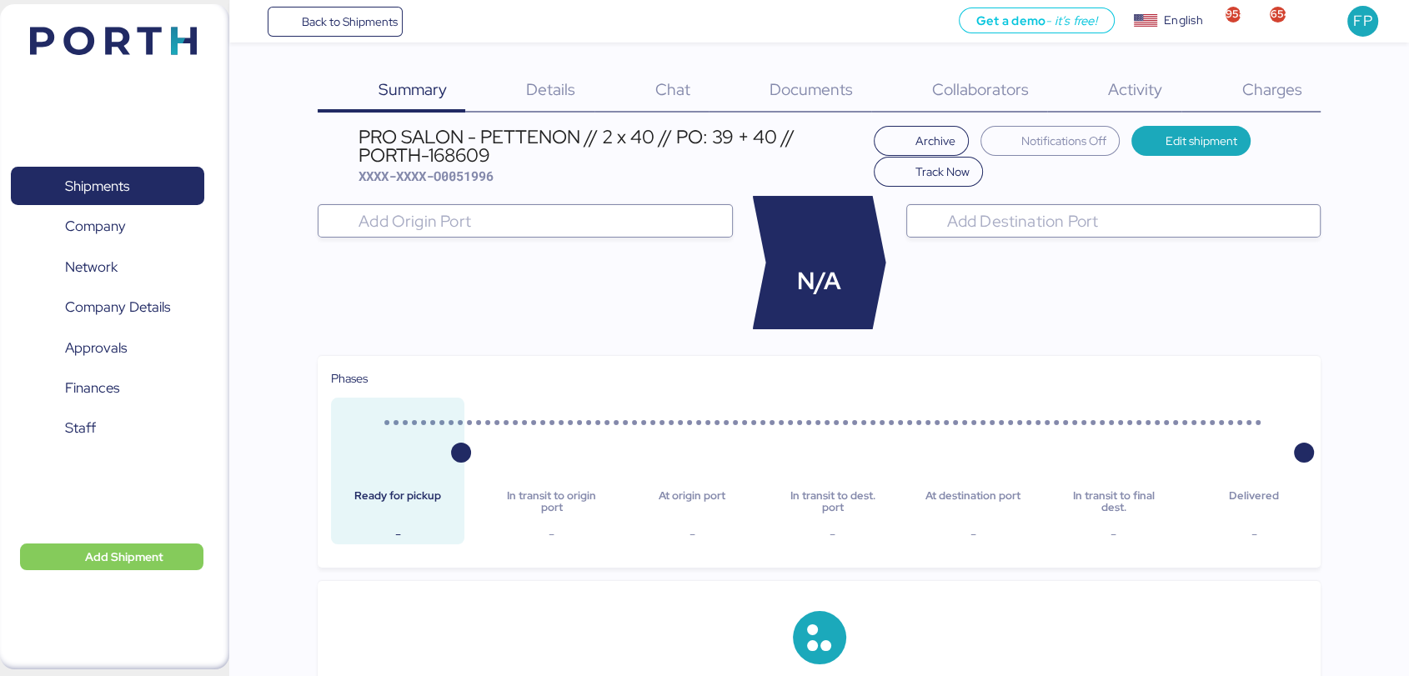
click at [1290, 95] on span "Charges" at bounding box center [1271, 89] width 60 height 22
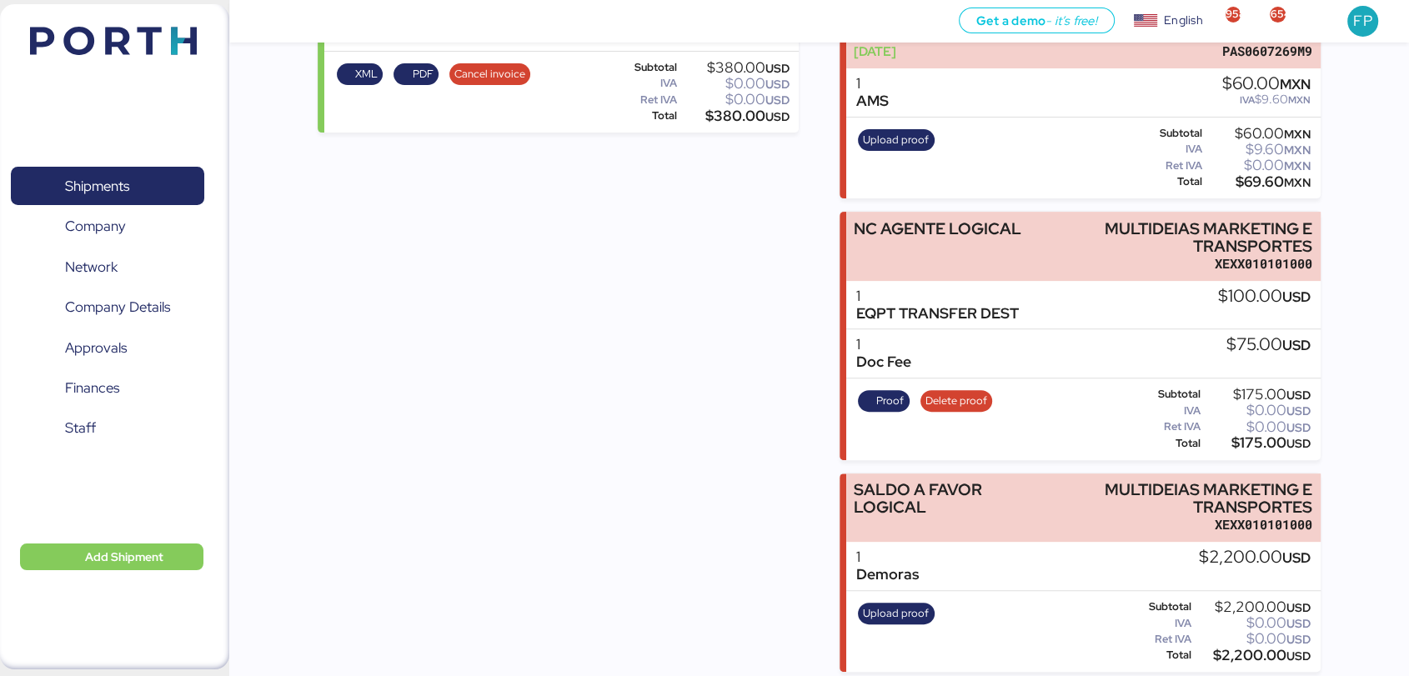
scroll to position [485, 0]
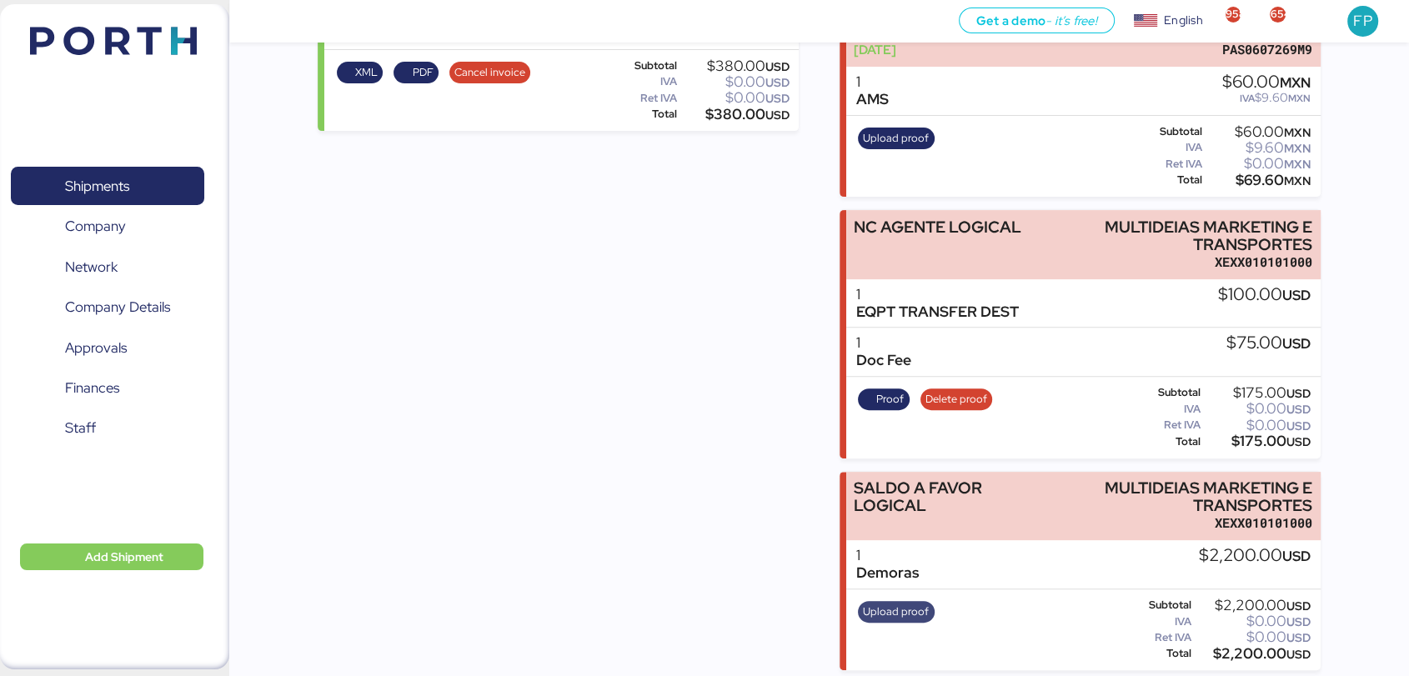
click at [914, 603] on span "Upload proof" at bounding box center [896, 612] width 66 height 18
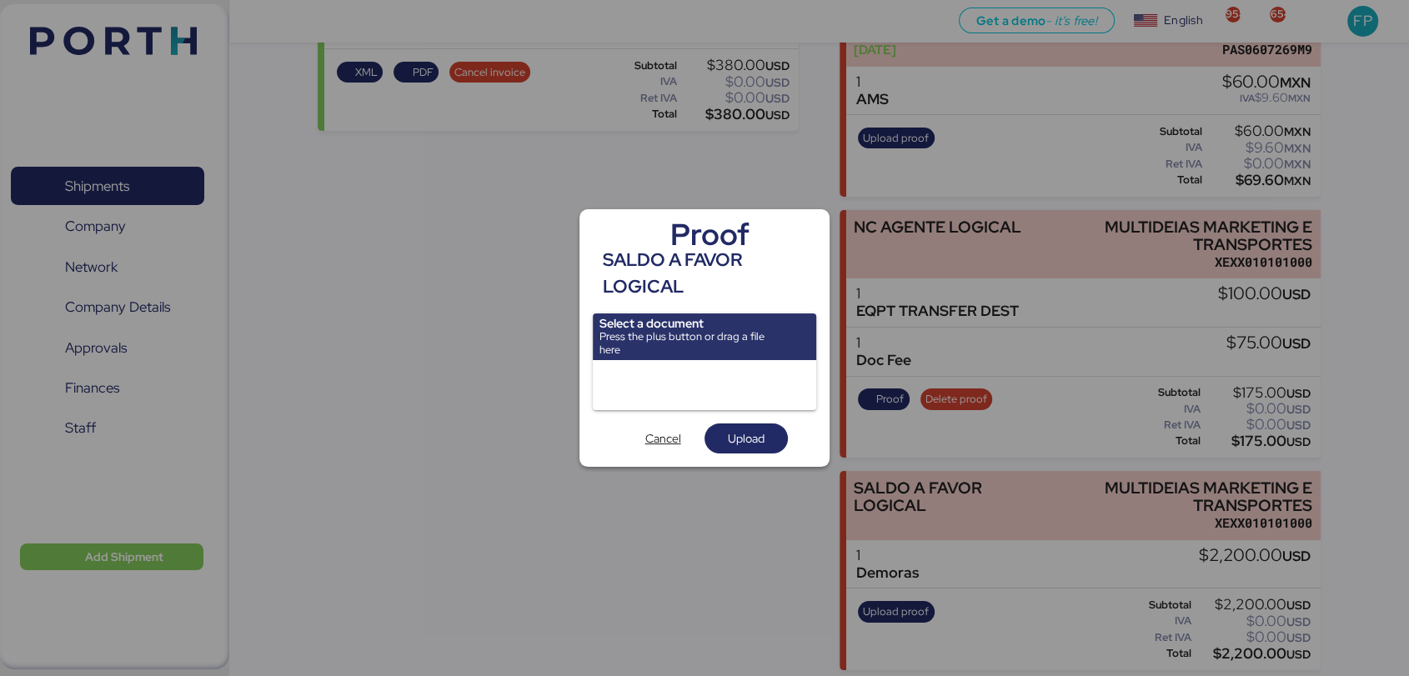
click at [715, 322] on input "file" at bounding box center [704, 336] width 223 height 47
click at [659, 343] on input "file" at bounding box center [704, 336] width 223 height 47
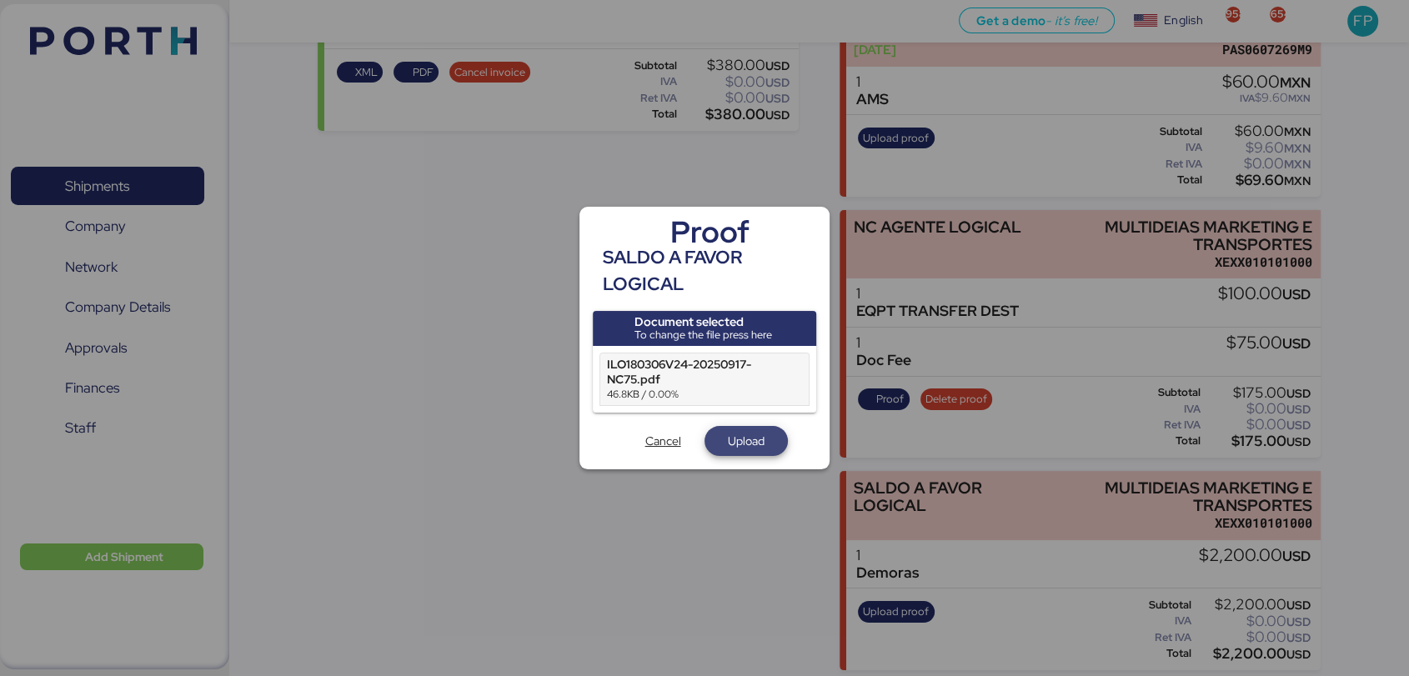
click at [759, 450] on span "Upload" at bounding box center [746, 441] width 37 height 20
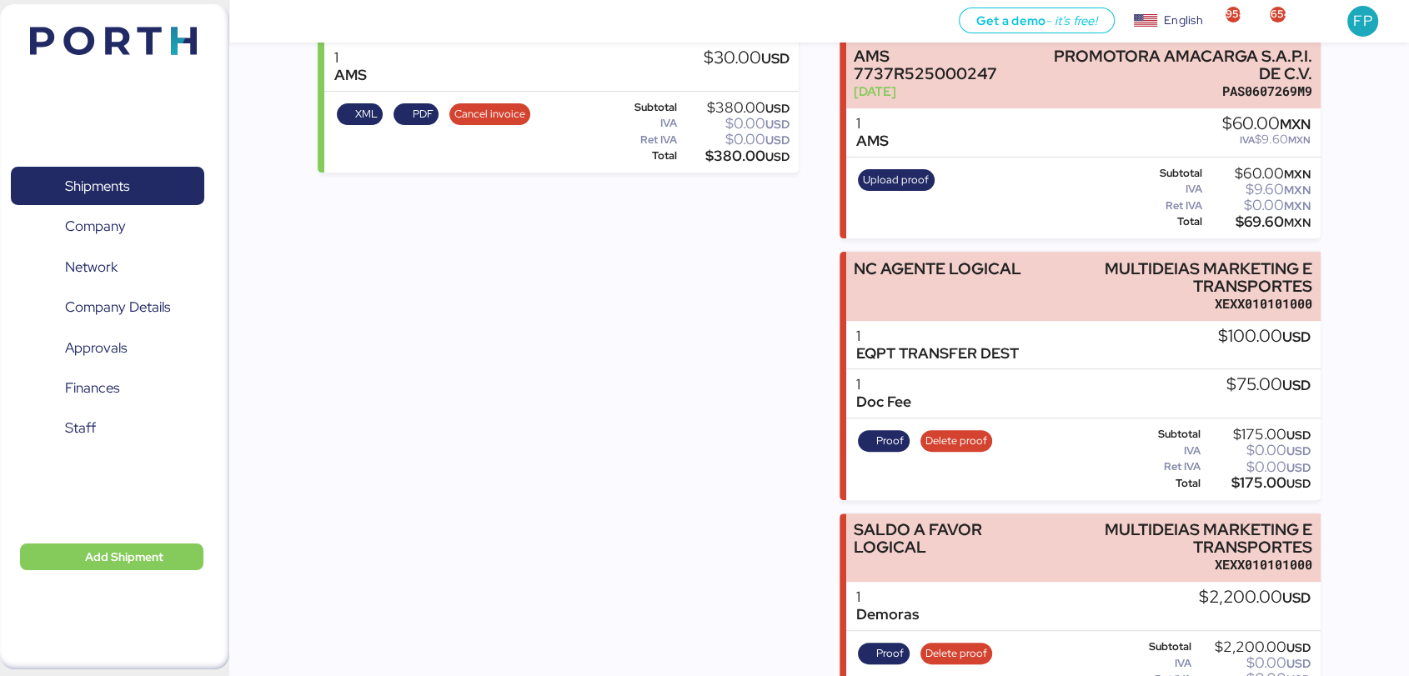
scroll to position [485, 0]
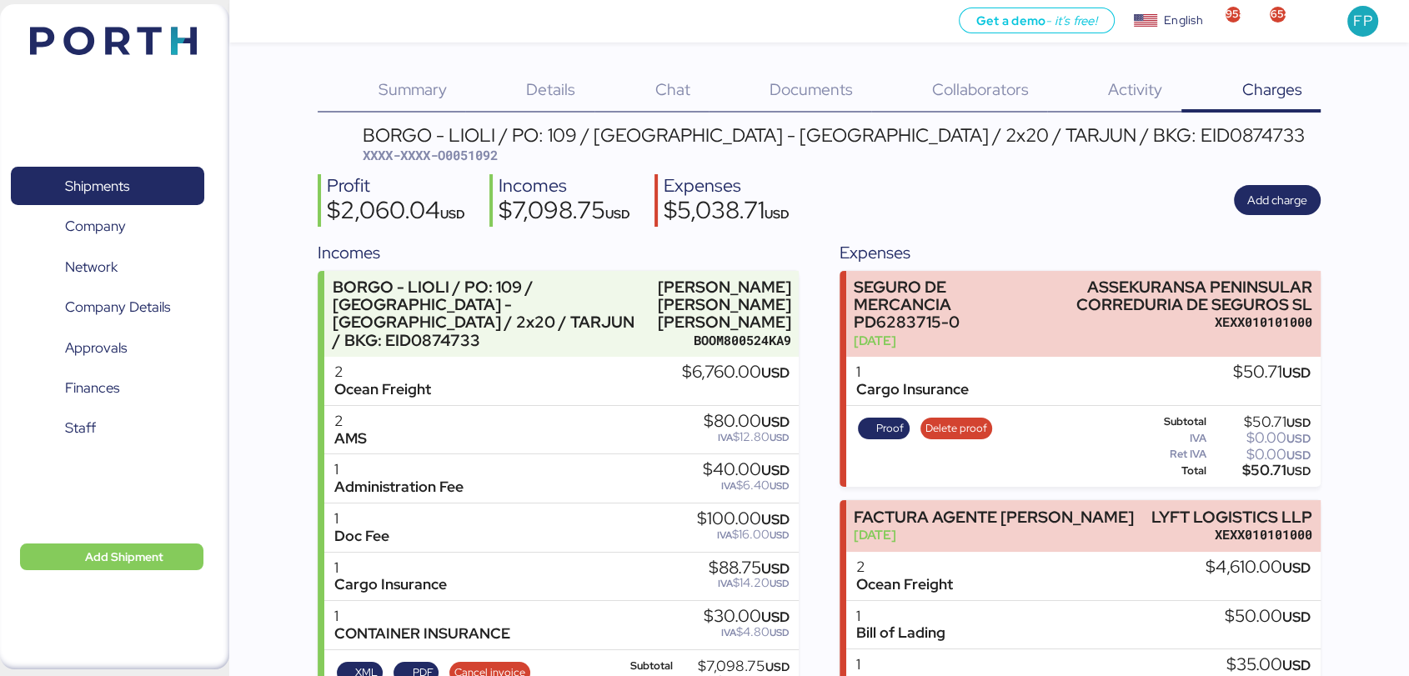
click at [497, 158] on span "XXXX-XXXX-O0051092" at bounding box center [430, 155] width 135 height 17
copy span "O0051092"
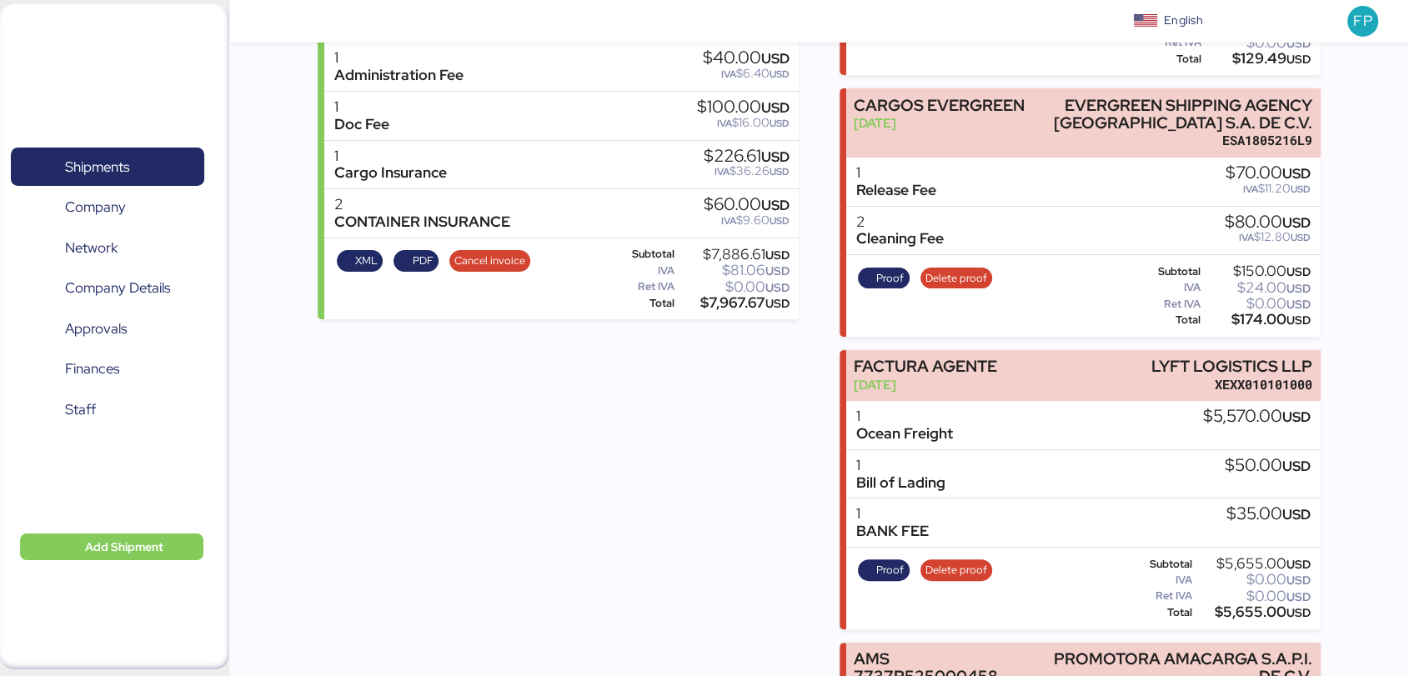
scroll to position [448, 0]
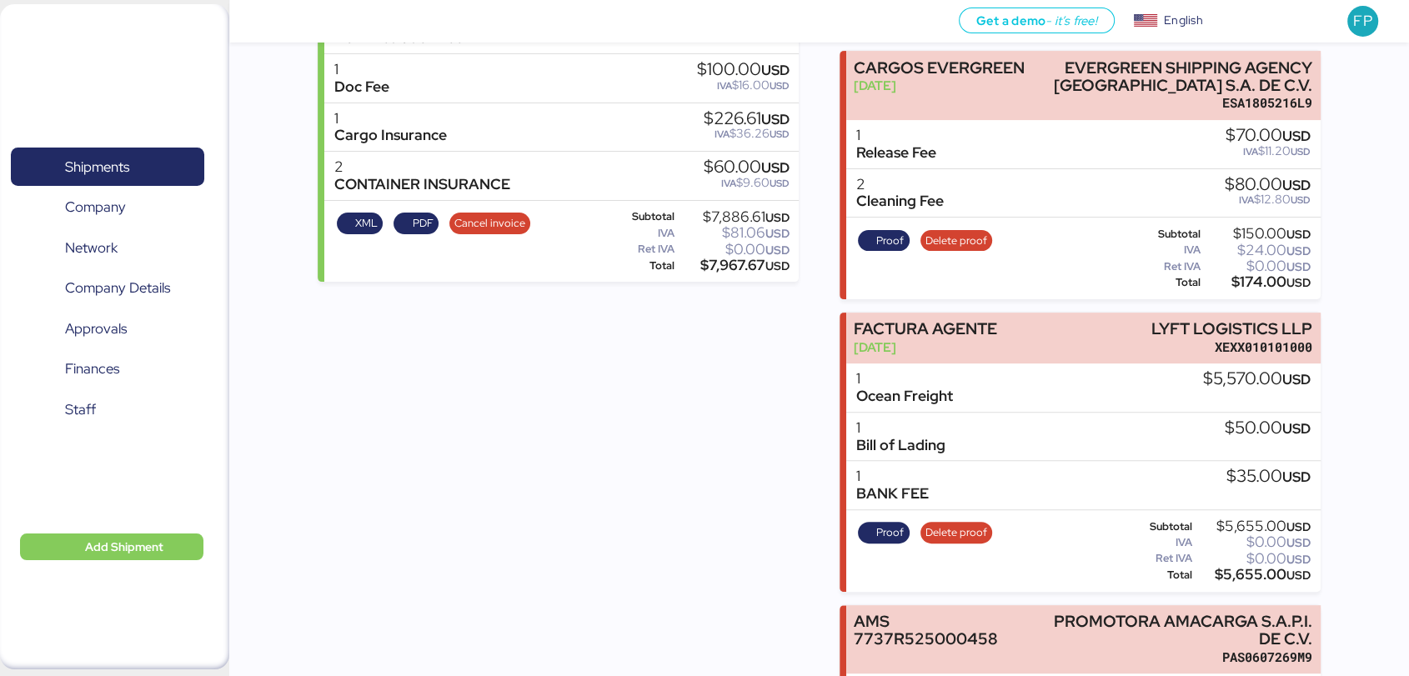
click at [731, 259] on div "$7,967.67 USD" at bounding box center [733, 265] width 112 height 13
copy div "7,967.67"
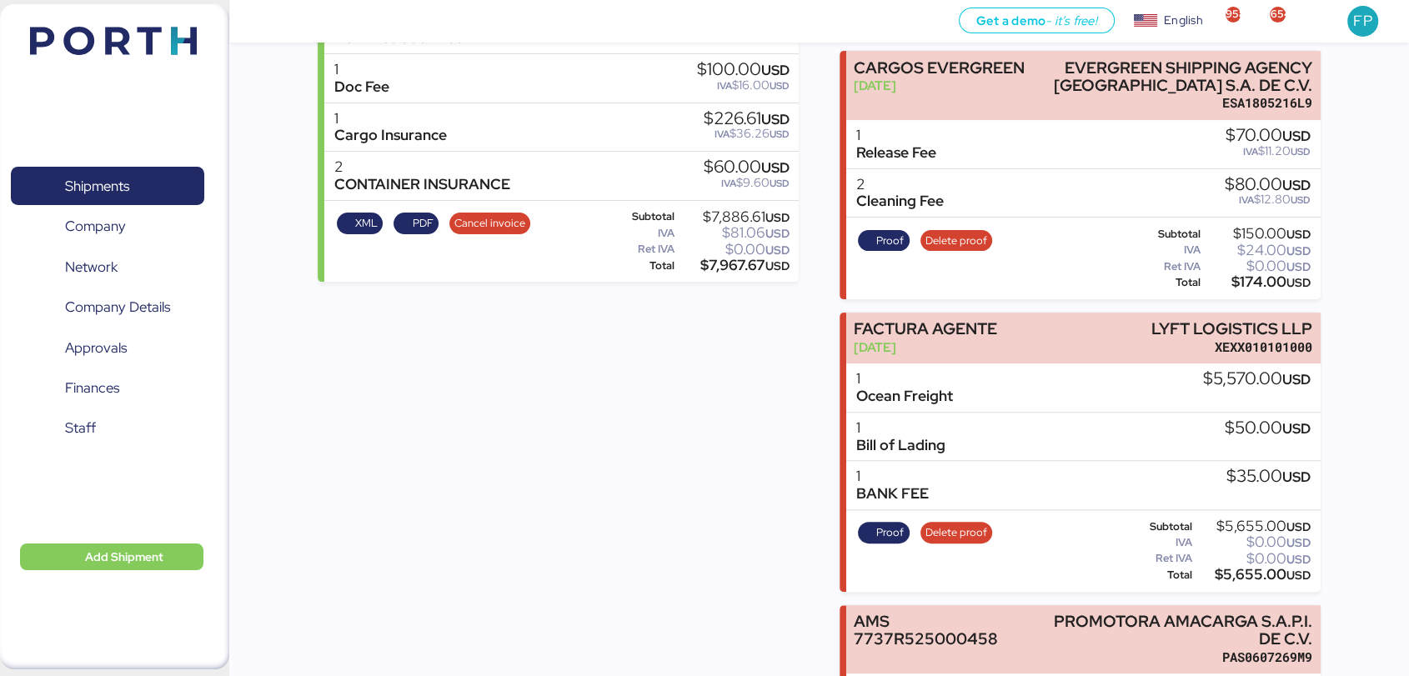
scroll to position [0, 0]
